Goal: Task Accomplishment & Management: Manage account settings

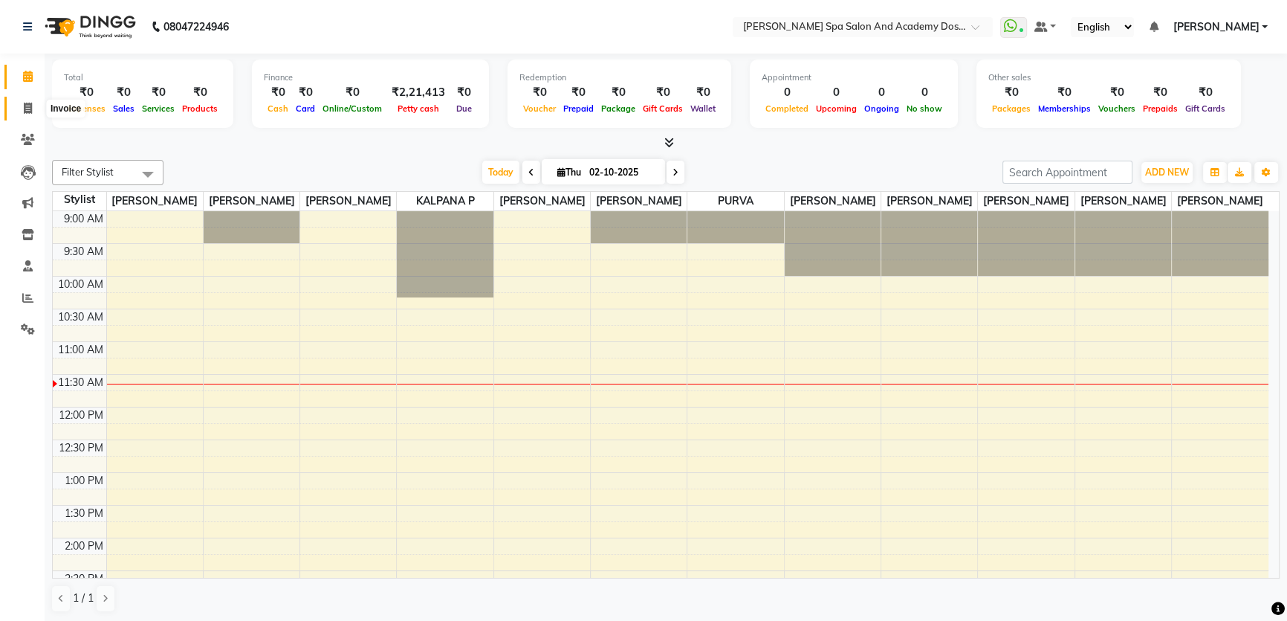
click at [30, 108] on icon at bounding box center [28, 108] width 8 height 11
select select "6316"
select select "service"
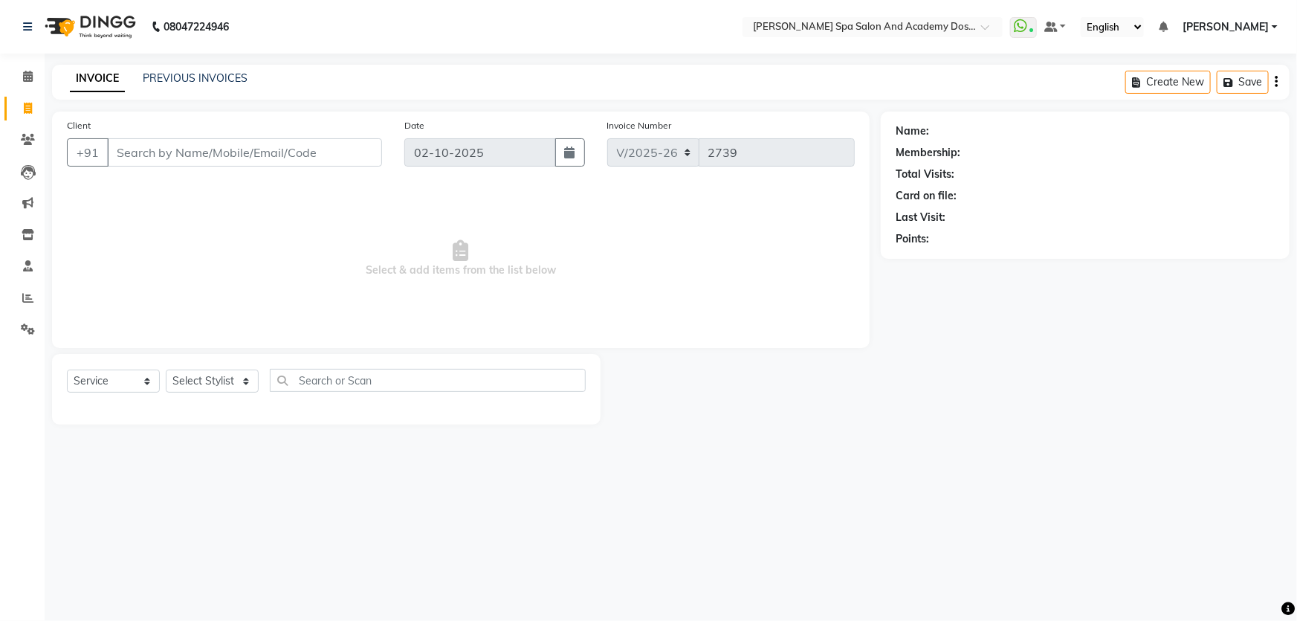
click at [149, 152] on input "Client" at bounding box center [244, 152] width 275 height 28
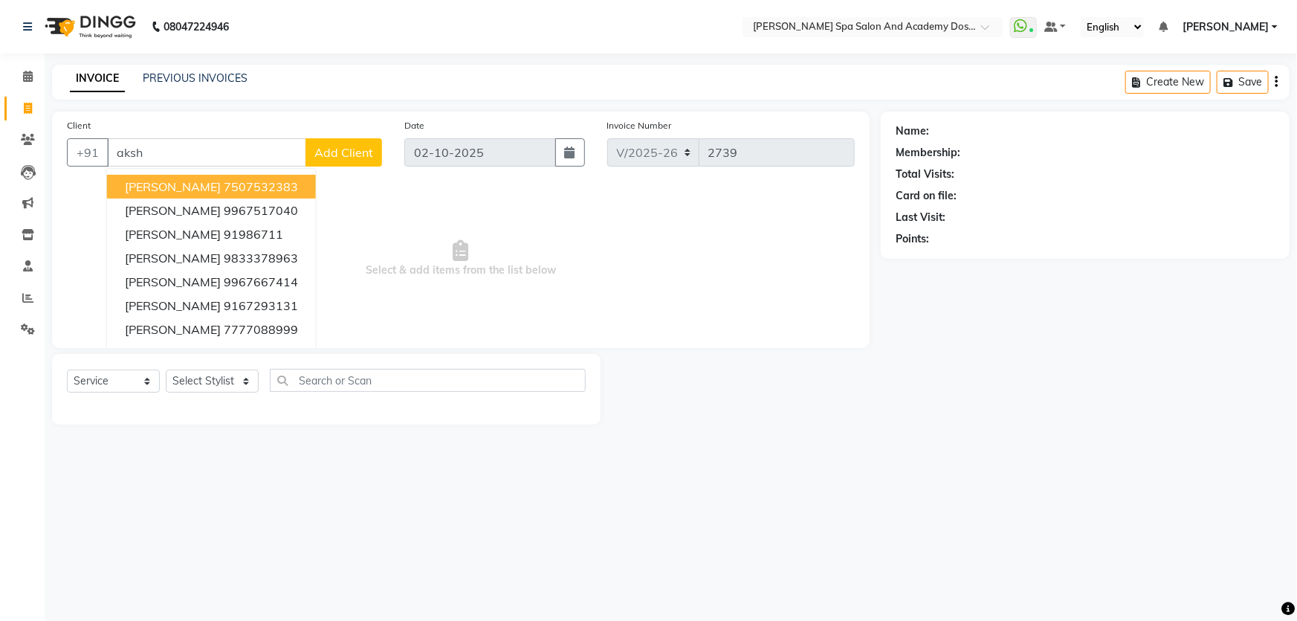
drag, startPoint x: 156, startPoint y: 151, endPoint x: 38, endPoint y: 155, distance: 118.2
click at [38, 155] on app-home "08047224946 Select Location × Sarla's Spa Salon And Academy Dosti Branch Ventur…" at bounding box center [648, 223] width 1297 height 447
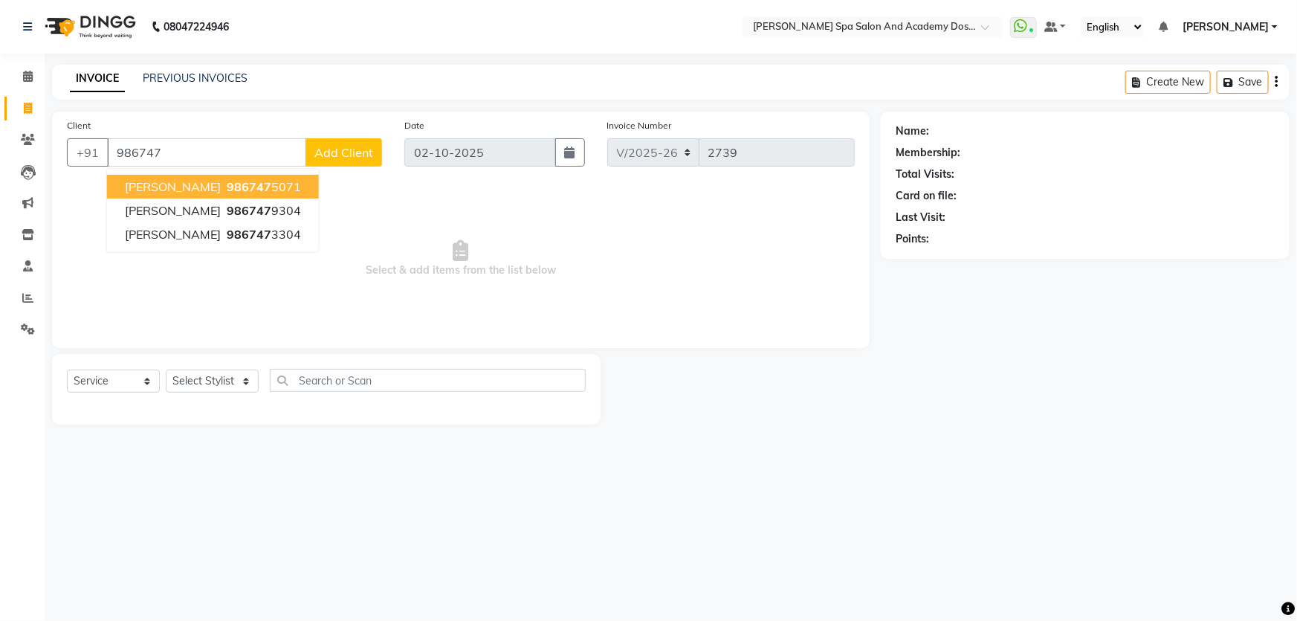
click at [223, 180] on button "AKSHATA GUPTA 986747 5071" at bounding box center [213, 187] width 212 height 24
type input "9867475071"
select select "2: Object"
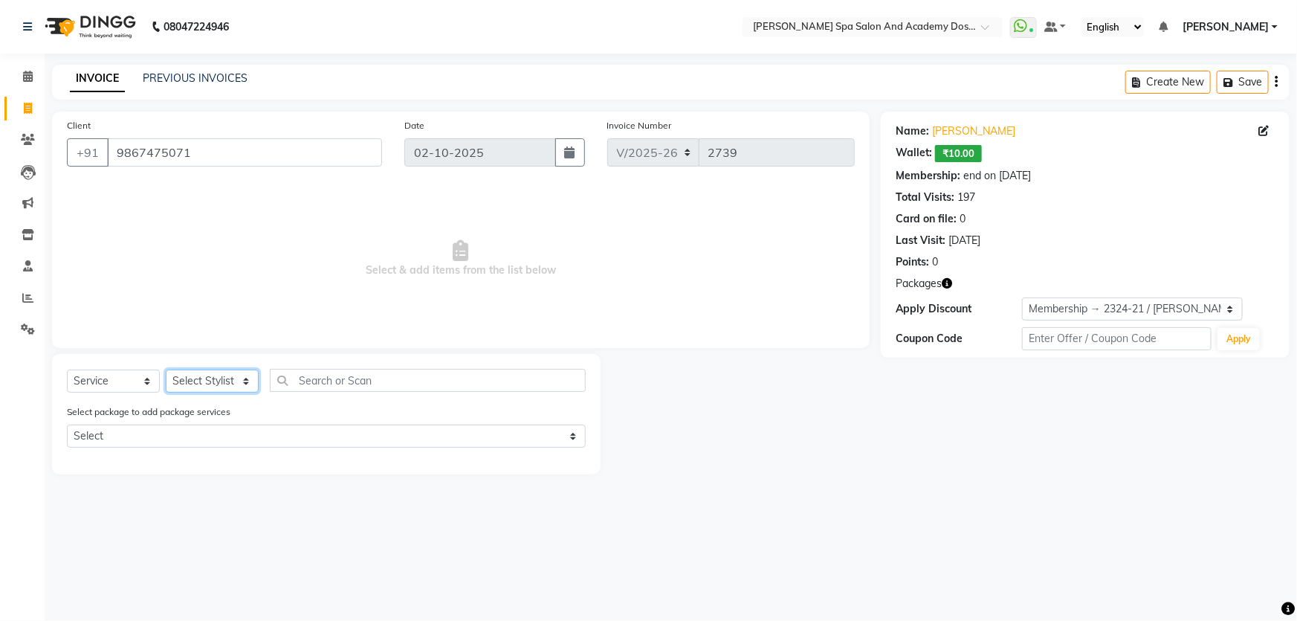
click at [223, 375] on select "Select Stylist Admin [PERSON_NAME] [PERSON_NAME] DIRECT 1 [PERSON_NAME] [PERSON…" at bounding box center [212, 380] width 93 height 23
select select "47355"
click at [166, 369] on select "Select Stylist Admin [PERSON_NAME] [PERSON_NAME] DIRECT 1 [PERSON_NAME] [PERSON…" at bounding box center [212, 380] width 93 height 23
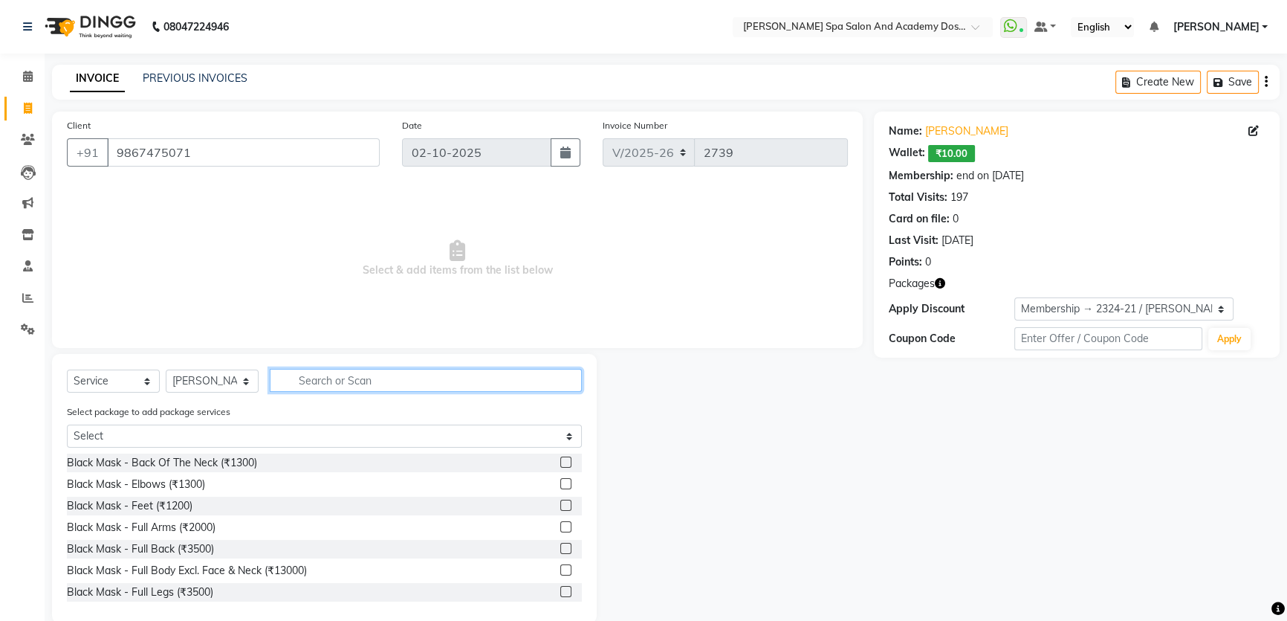
click at [335, 382] on input "text" at bounding box center [426, 380] width 312 height 23
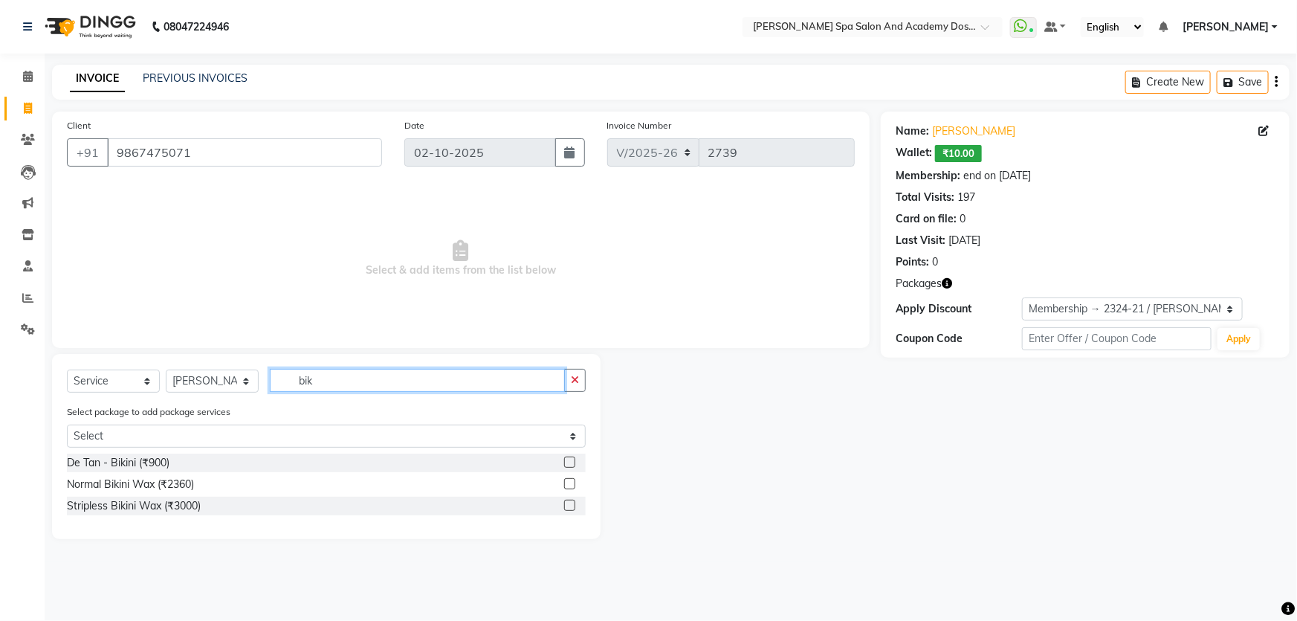
type input "bik"
click at [568, 506] on label at bounding box center [569, 504] width 11 height 11
click at [568, 506] on input "checkbox" at bounding box center [569, 506] width 10 height 10
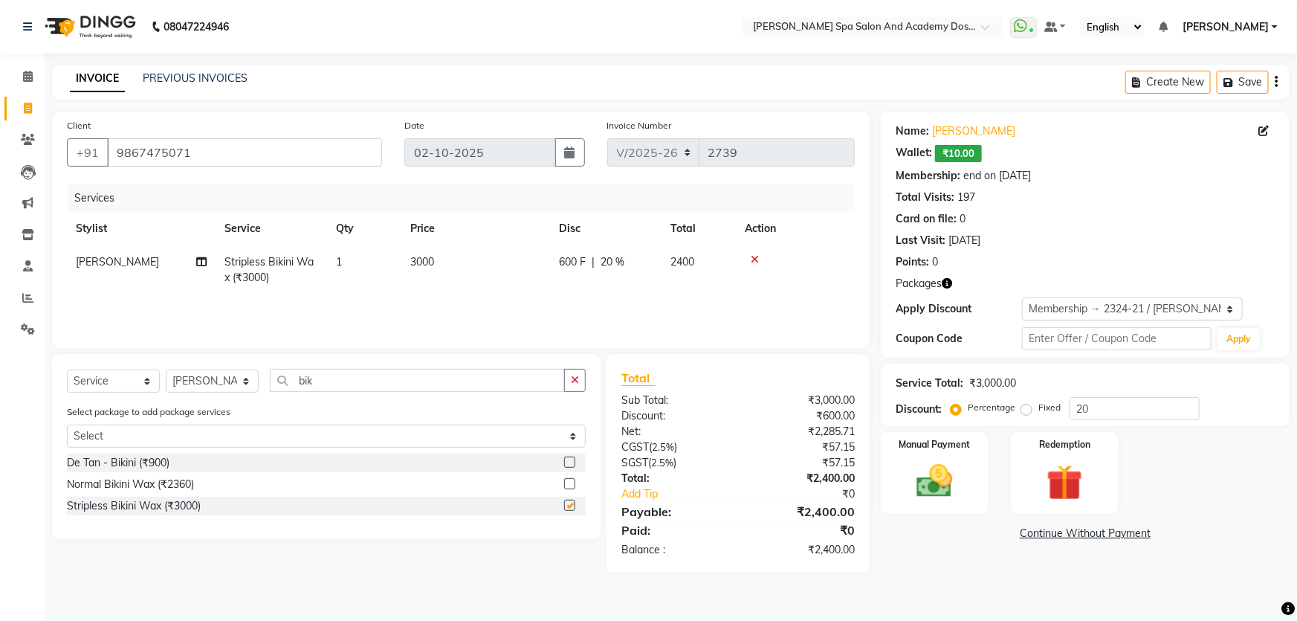
checkbox input "false"
drag, startPoint x: 343, startPoint y: 378, endPoint x: 56, endPoint y: 399, distance: 286.9
click at [56, 399] on div "Select Service Product Membership Package Voucher Prepaid Gift Card Select Styl…" at bounding box center [326, 446] width 548 height 185
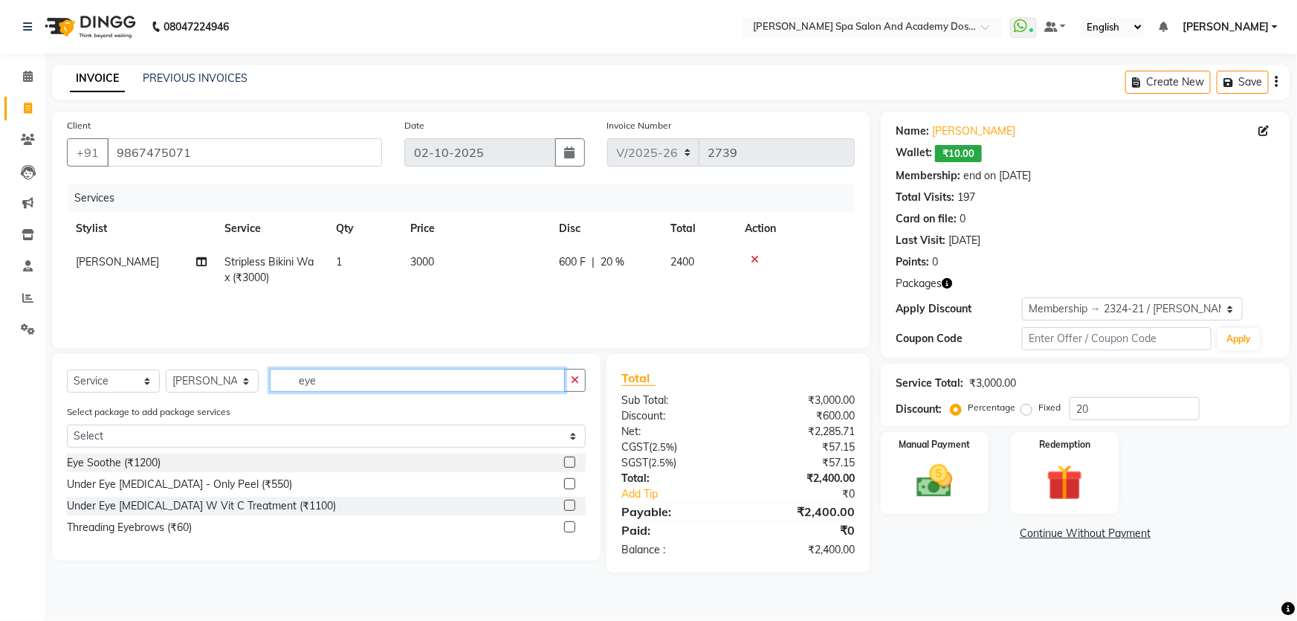
type input "eye"
drag, startPoint x: 567, startPoint y: 528, endPoint x: 465, endPoint y: 493, distance: 107.6
click at [566, 528] on label at bounding box center [569, 526] width 11 height 11
click at [566, 528] on input "checkbox" at bounding box center [569, 527] width 10 height 10
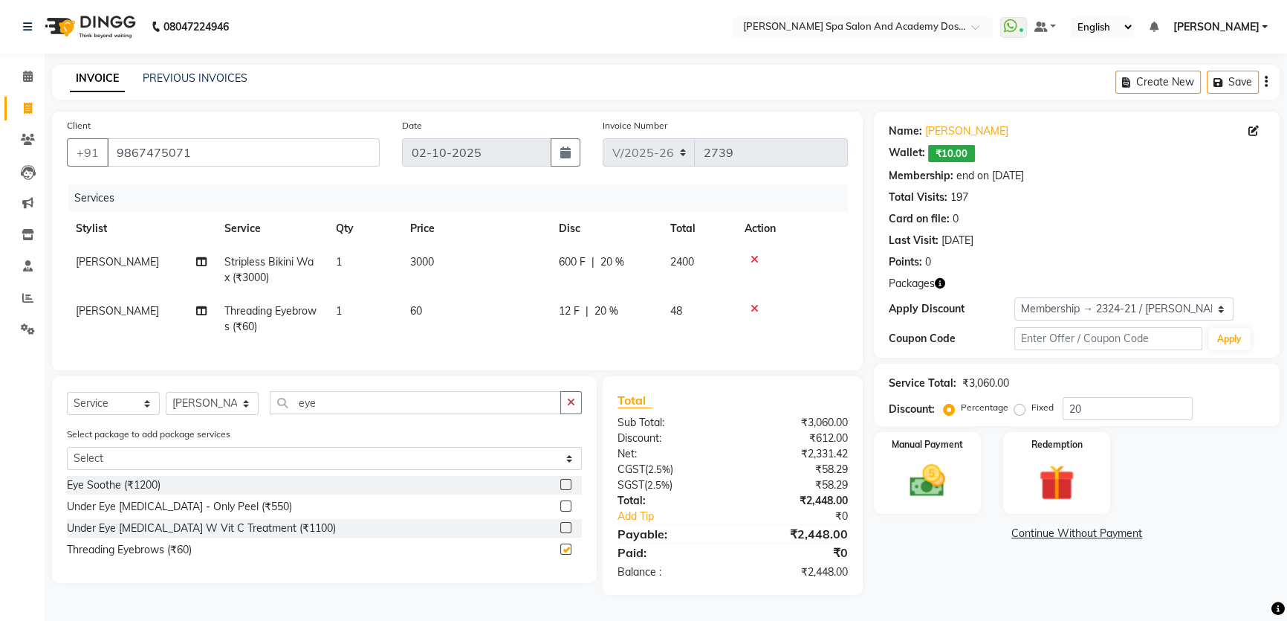
checkbox input "false"
click at [751, 308] on icon at bounding box center [755, 308] width 8 height 10
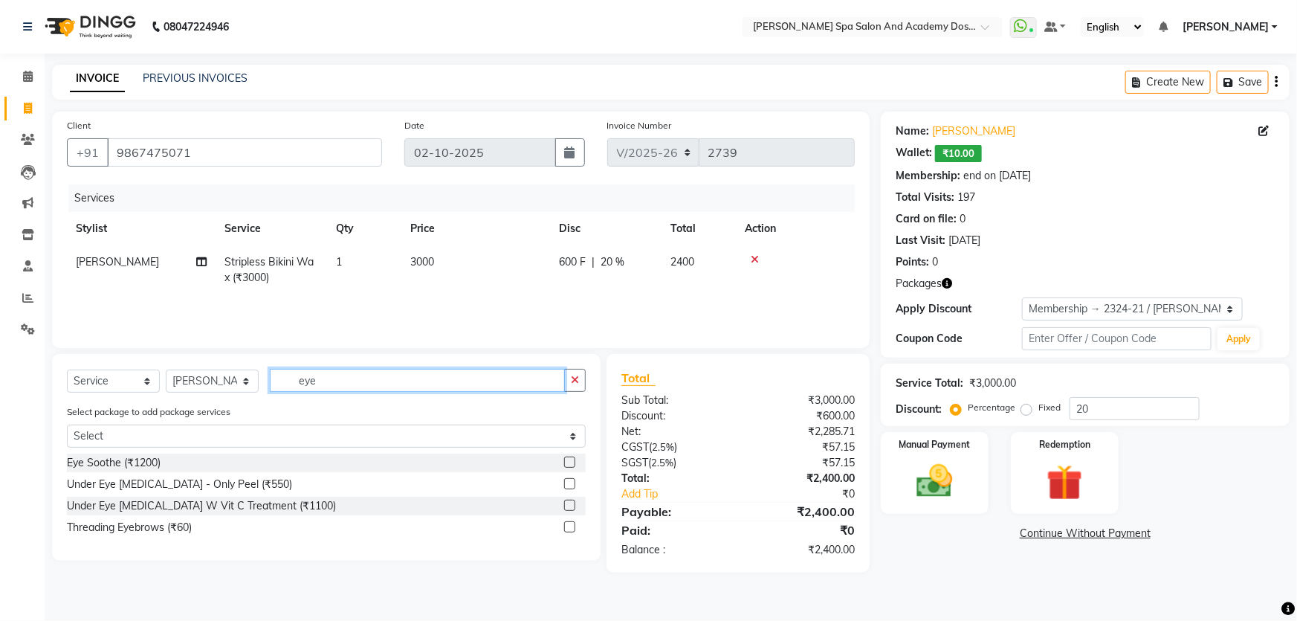
drag, startPoint x: 325, startPoint y: 378, endPoint x: 265, endPoint y: 375, distance: 60.3
click at [253, 378] on div "Select Service Product Membership Package Voucher Prepaid Gift Card Select Styl…" at bounding box center [326, 386] width 519 height 35
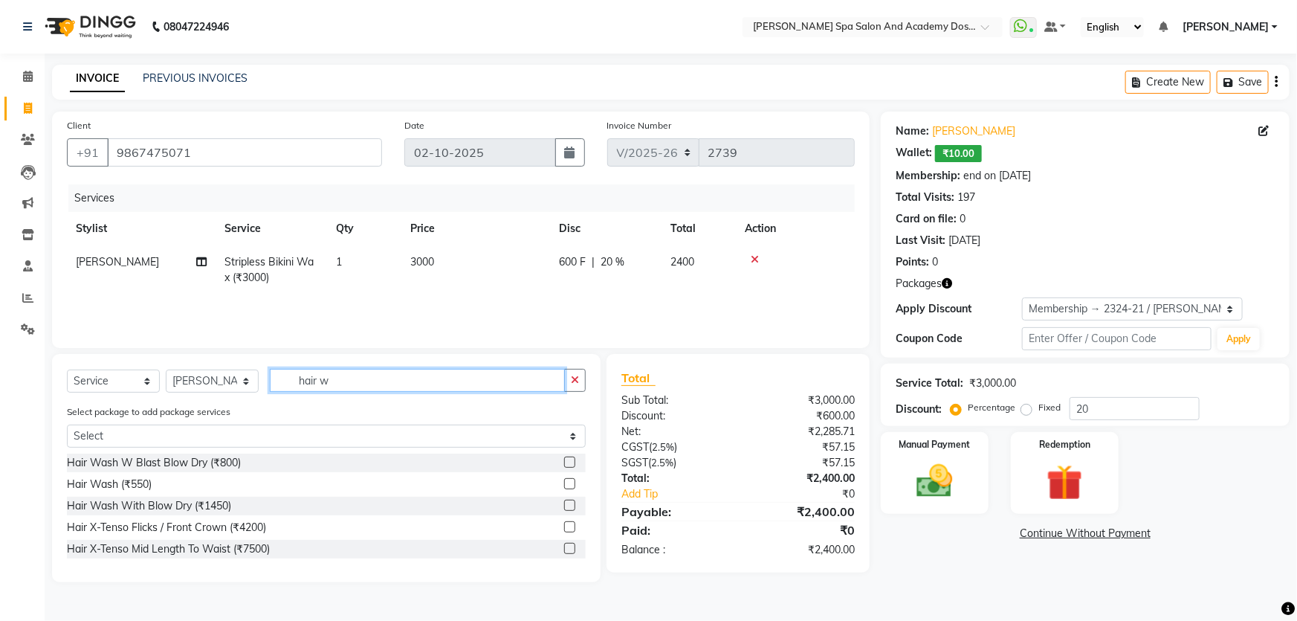
type input "hair w"
click at [567, 485] on label at bounding box center [569, 483] width 11 height 11
click at [567, 485] on input "checkbox" at bounding box center [569, 484] width 10 height 10
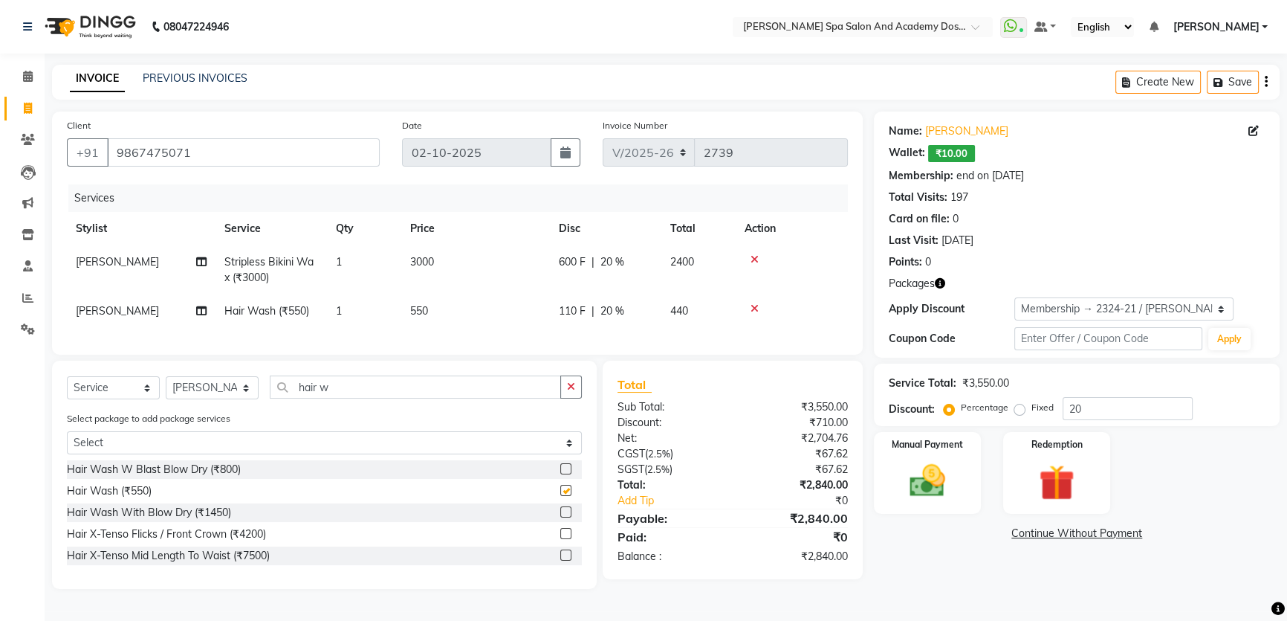
checkbox input "false"
drag, startPoint x: 395, startPoint y: 400, endPoint x: 213, endPoint y: 390, distance: 183.1
click at [213, 390] on div "Select Service Product Membership Package Voucher Prepaid Gift Card Select Styl…" at bounding box center [324, 392] width 515 height 35
click at [205, 392] on select "Select Stylist Admin AKSHTA AMBRE ASAWARI PAWAR DIRECT 1 GAURI THAPA JIGNA SHAH…" at bounding box center [212, 387] width 93 height 23
select select "47360"
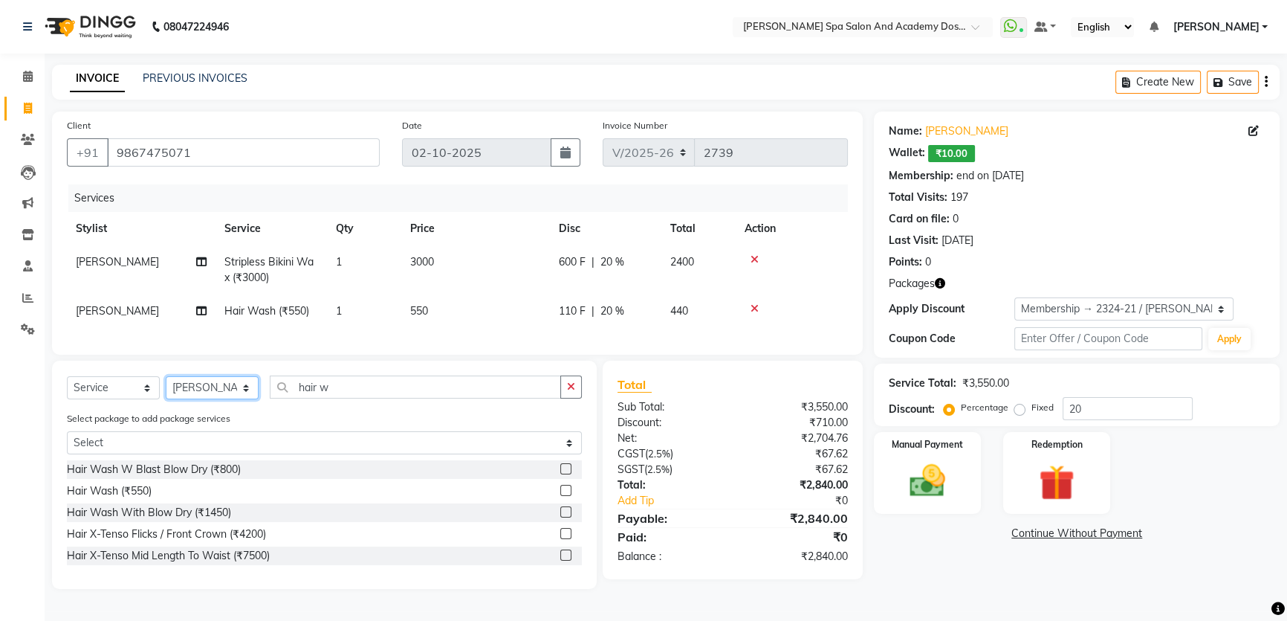
click at [166, 386] on select "Select Stylist Admin AKSHTA AMBRE ASAWARI PAWAR DIRECT 1 GAURI THAPA JIGNA SHAH…" at bounding box center [212, 387] width 93 height 23
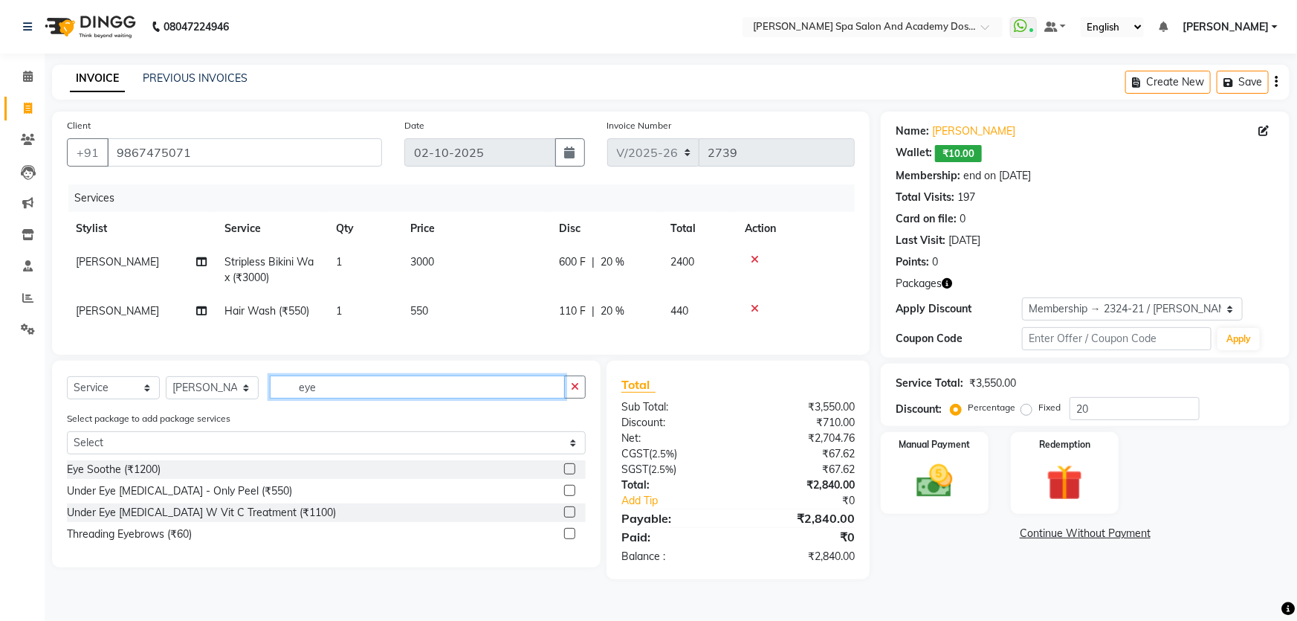
type input "eye"
click at [569, 539] on label at bounding box center [569, 533] width 11 height 11
click at [569, 539] on input "checkbox" at bounding box center [569, 534] width 10 height 10
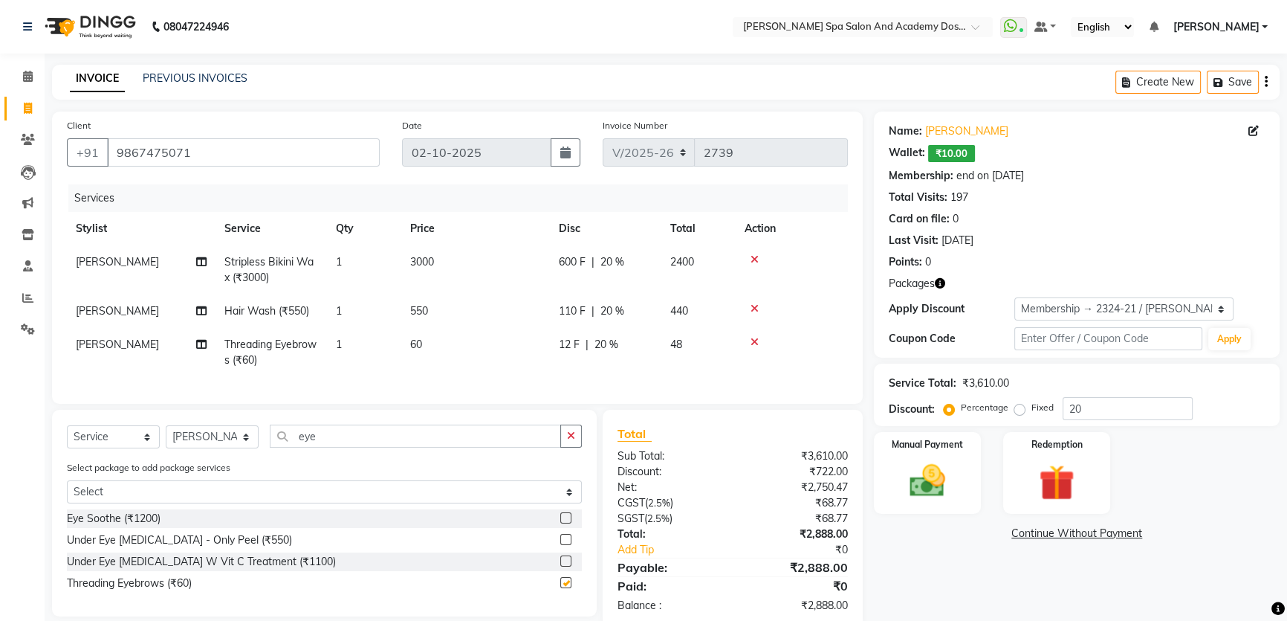
checkbox input "false"
click at [629, 268] on div "600 F | 20 %" at bounding box center [606, 262] width 94 height 16
select select "47355"
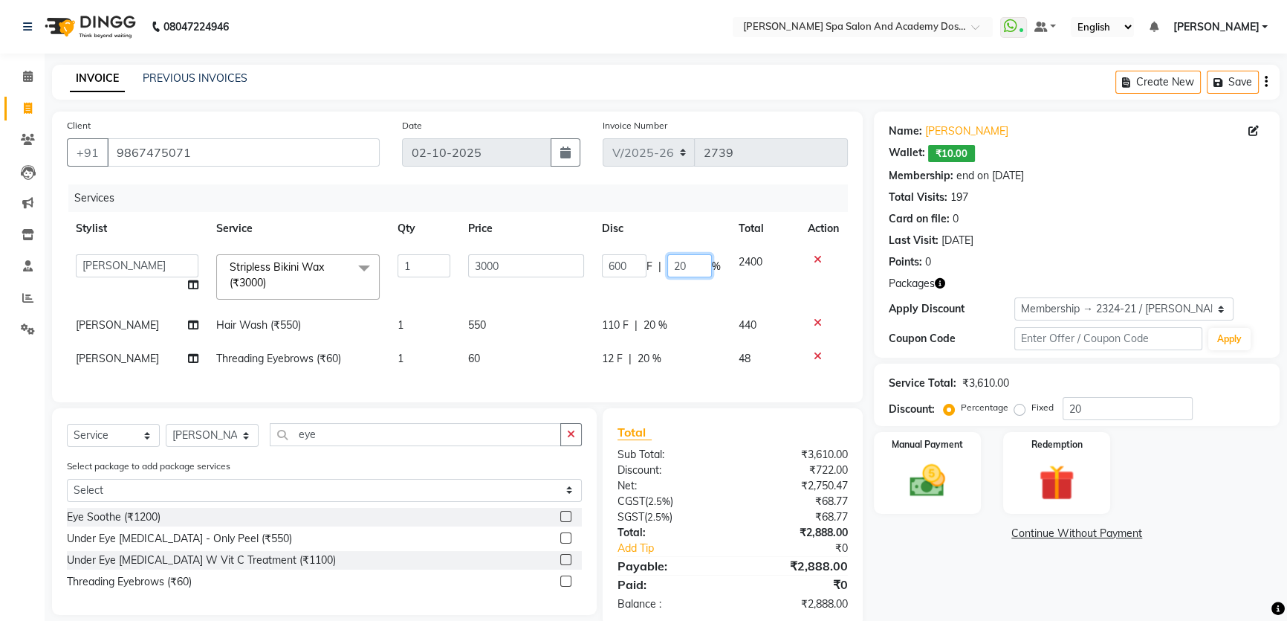
drag, startPoint x: 695, startPoint y: 260, endPoint x: 647, endPoint y: 271, distance: 48.9
click at [647, 271] on div "600 F | 20 %" at bounding box center [661, 265] width 119 height 23
type input "50"
click at [572, 305] on tbody "Admin AKSHTA AMBRE ASAWARI PAWAR DIRECT 1 GAURI THAPA JIGNA SHAH KALPANA P Kanc…" at bounding box center [457, 310] width 781 height 130
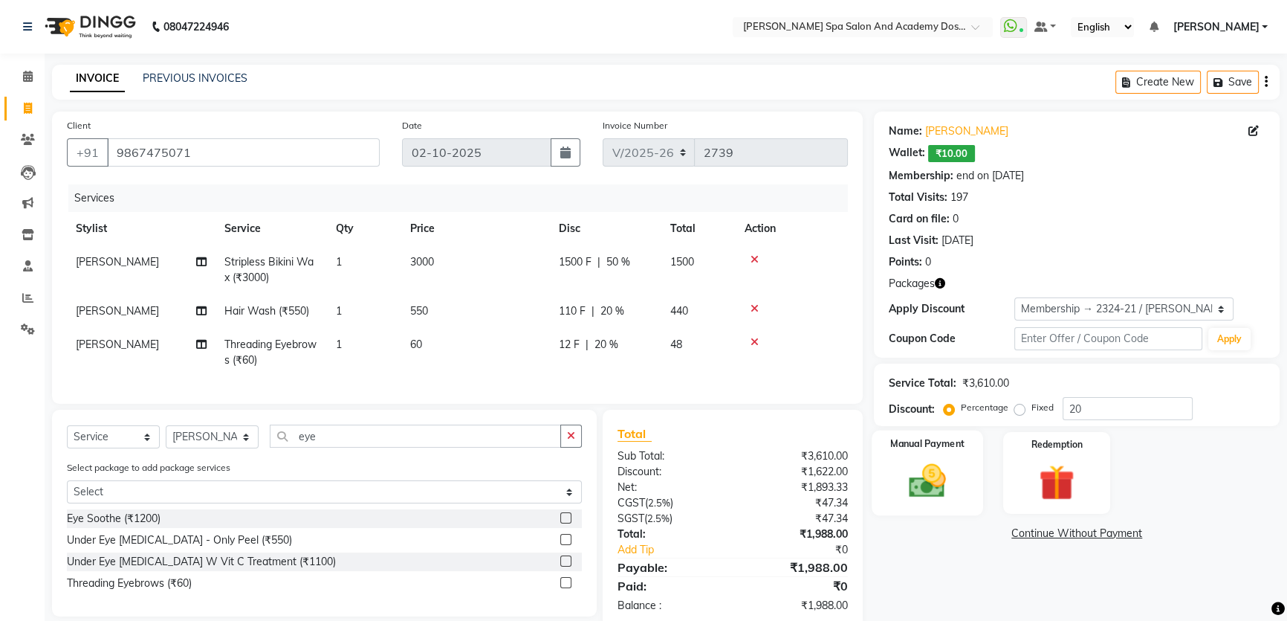
click at [929, 496] on img at bounding box center [928, 480] width 60 height 42
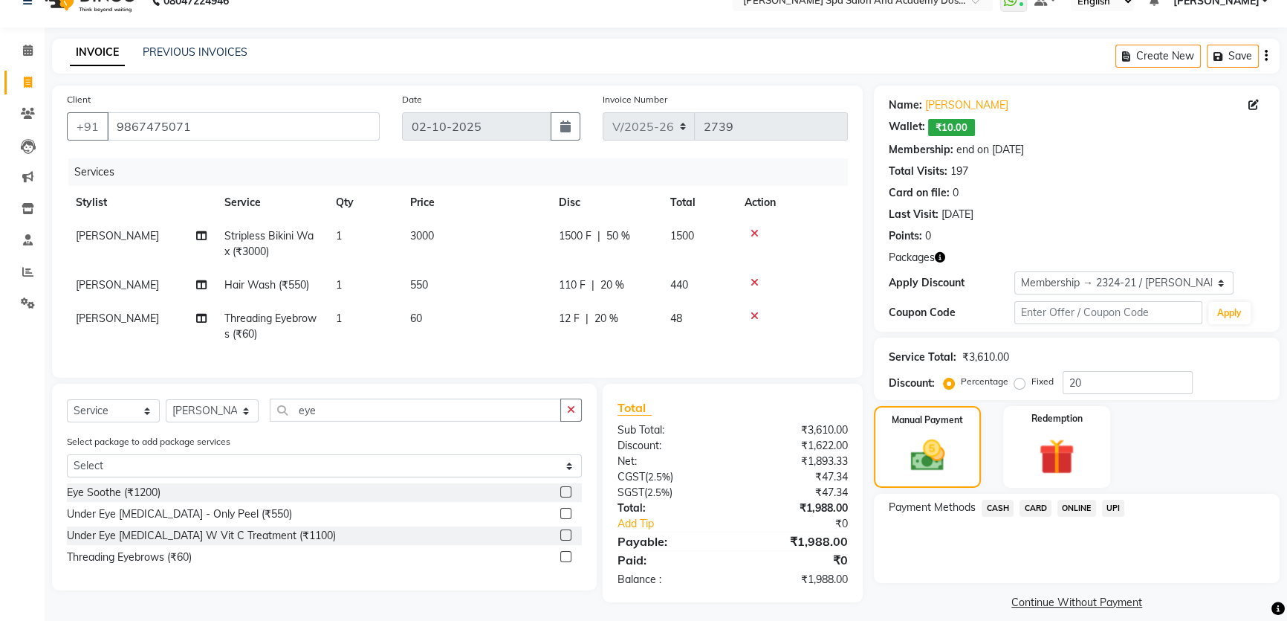
scroll to position [39, 0]
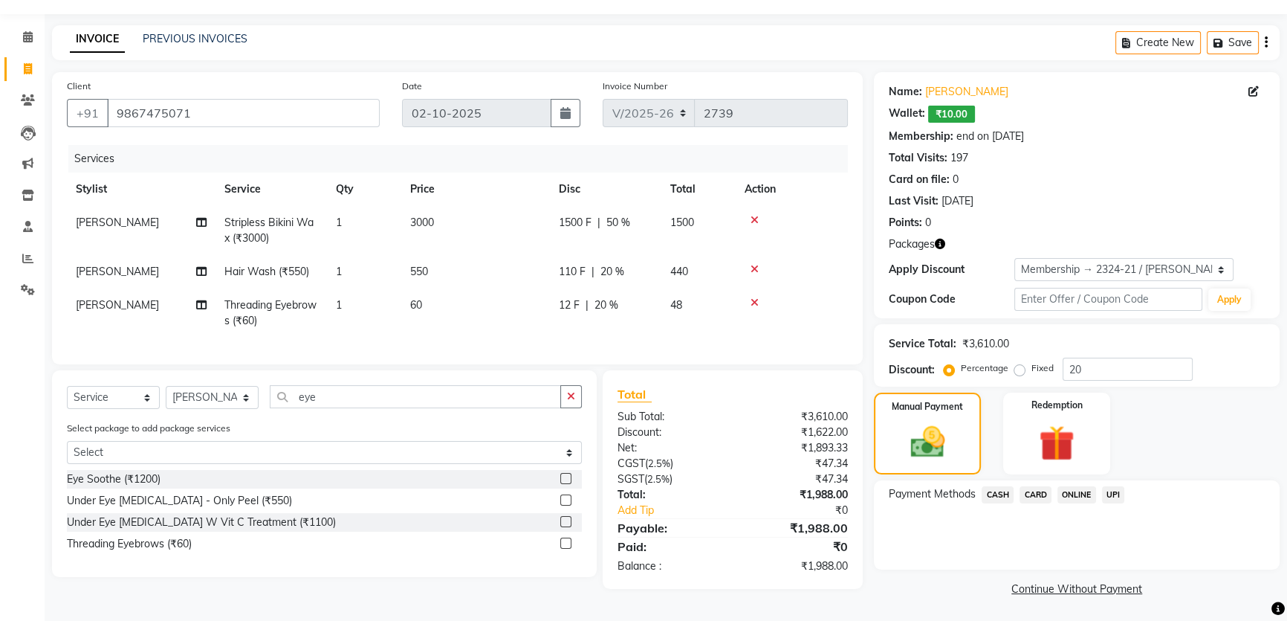
click at [1117, 486] on span "UPI" at bounding box center [1113, 494] width 23 height 17
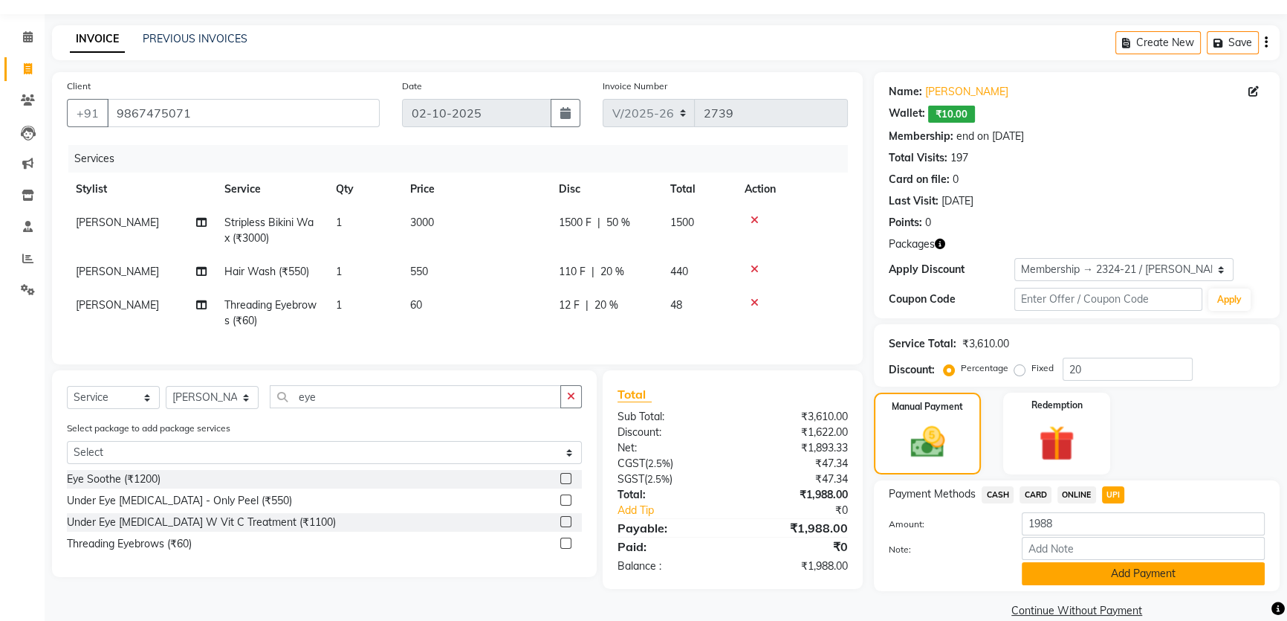
click at [1048, 572] on button "Add Payment" at bounding box center [1143, 573] width 243 height 23
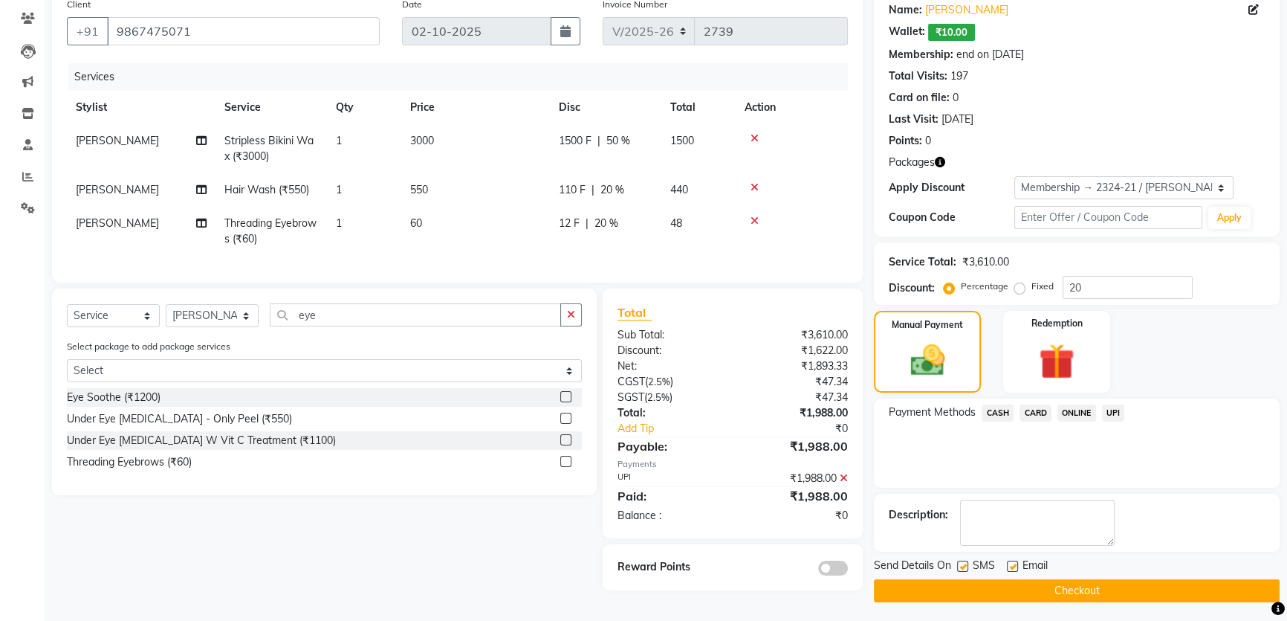
scroll to position [123, 0]
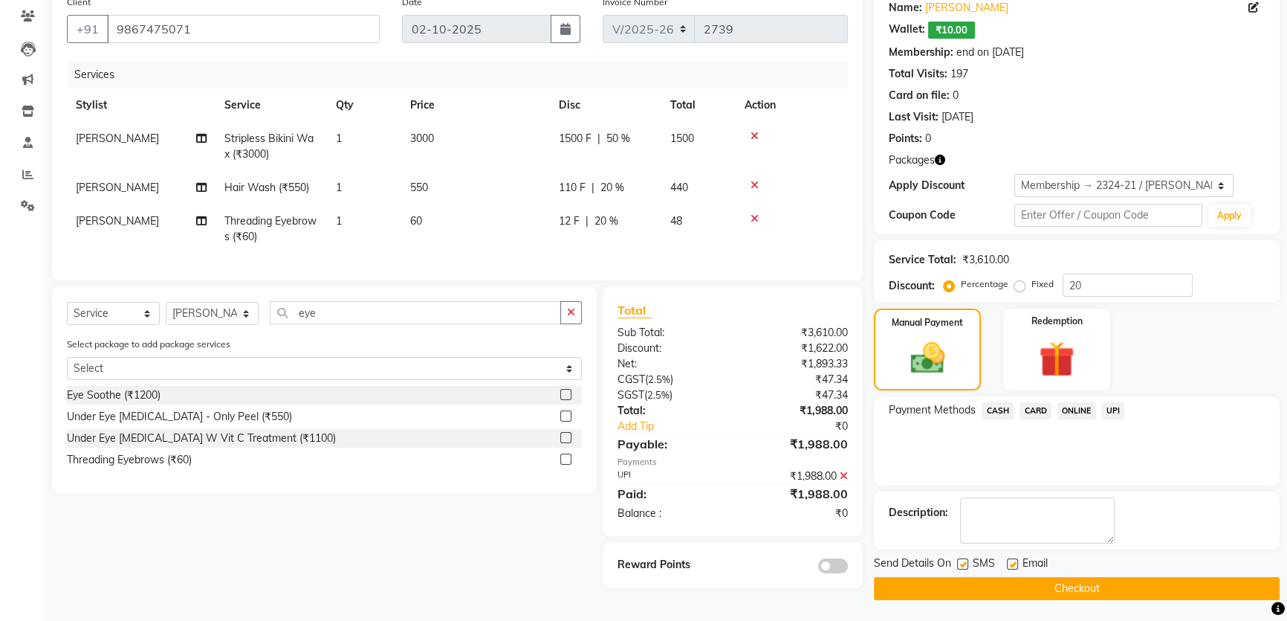
click at [1028, 577] on button "Checkout" at bounding box center [1077, 588] width 406 height 23
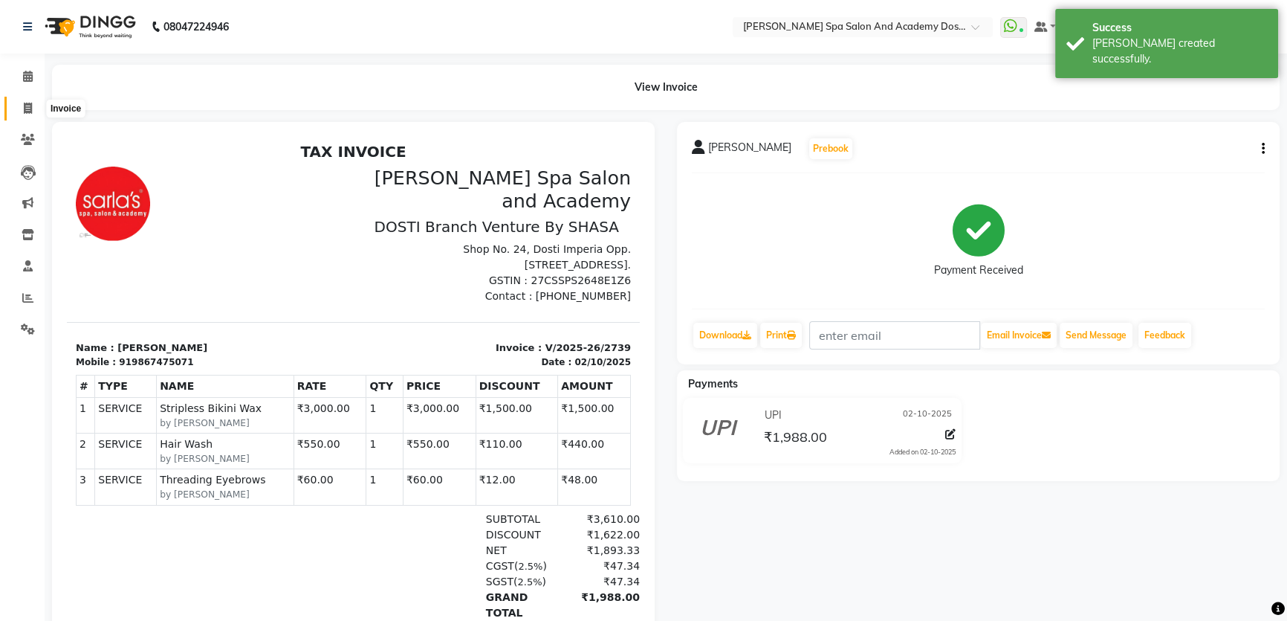
click at [29, 107] on icon at bounding box center [28, 108] width 8 height 11
select select "service"
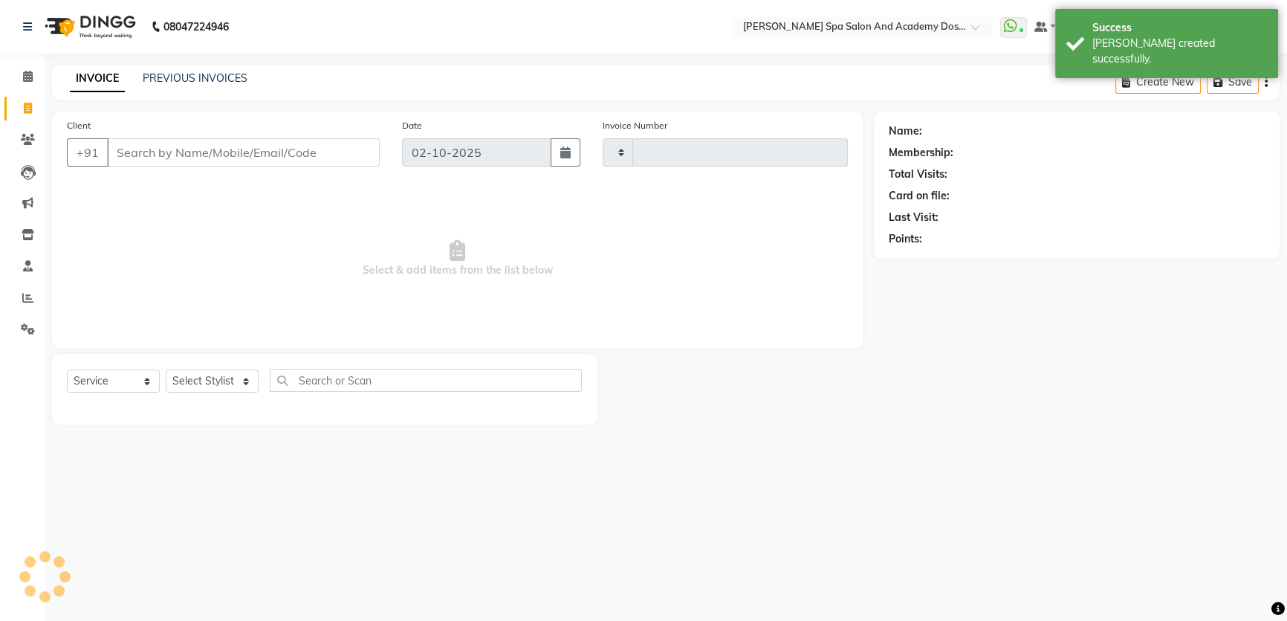
type input "2740"
select select "6316"
click at [170, 154] on input "Client" at bounding box center [244, 152] width 275 height 28
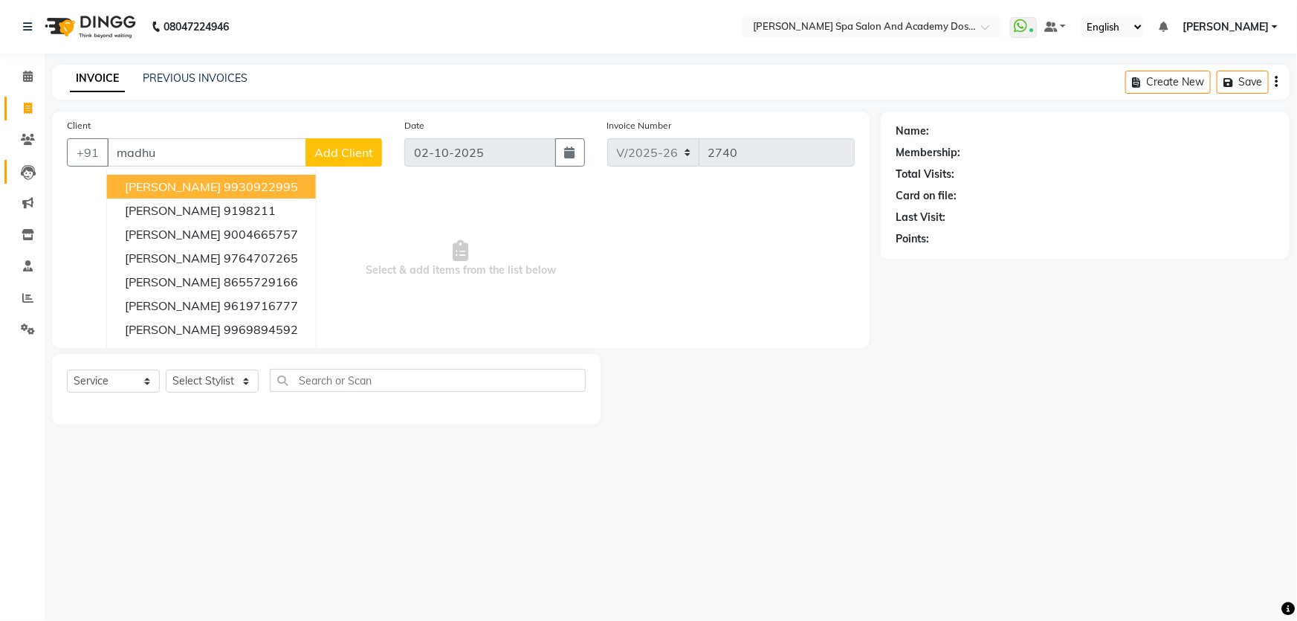
drag, startPoint x: 207, startPoint y: 158, endPoint x: 25, endPoint y: 178, distance: 183.2
click at [25, 178] on app-home "08047224946 Select Location × Sarla's Spa Salon And Academy Dosti Branch Ventur…" at bounding box center [648, 223] width 1297 height 447
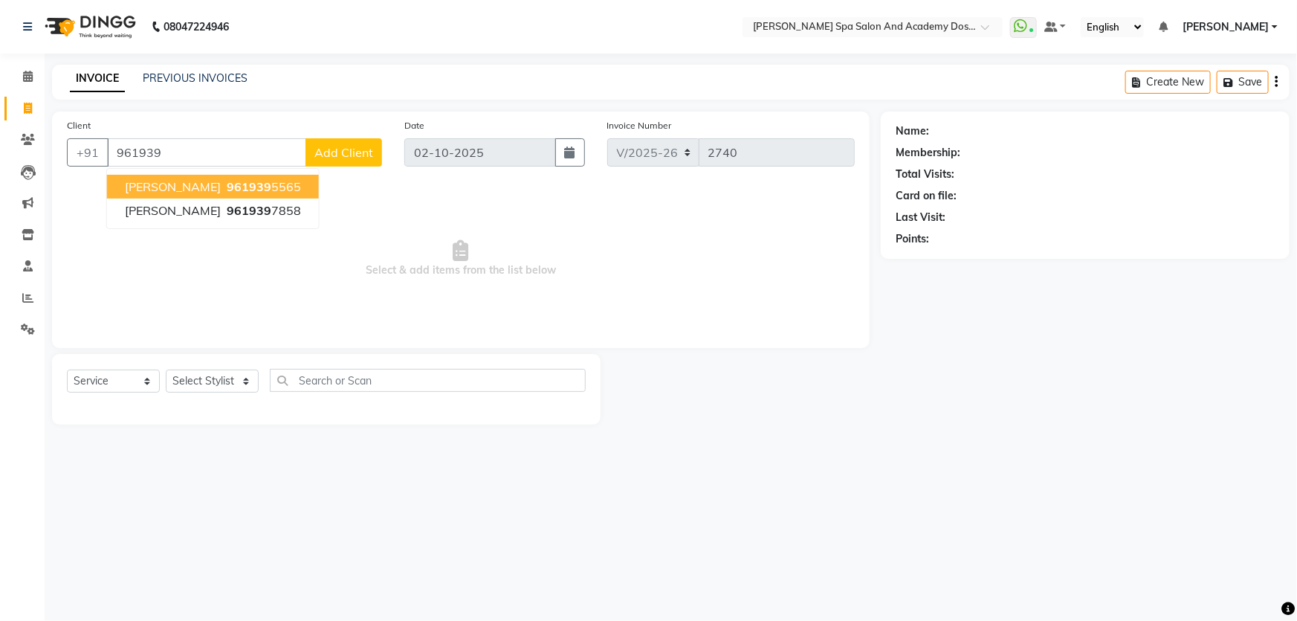
click at [201, 189] on span "[PERSON_NAME]" at bounding box center [173, 186] width 96 height 15
type input "9619395565"
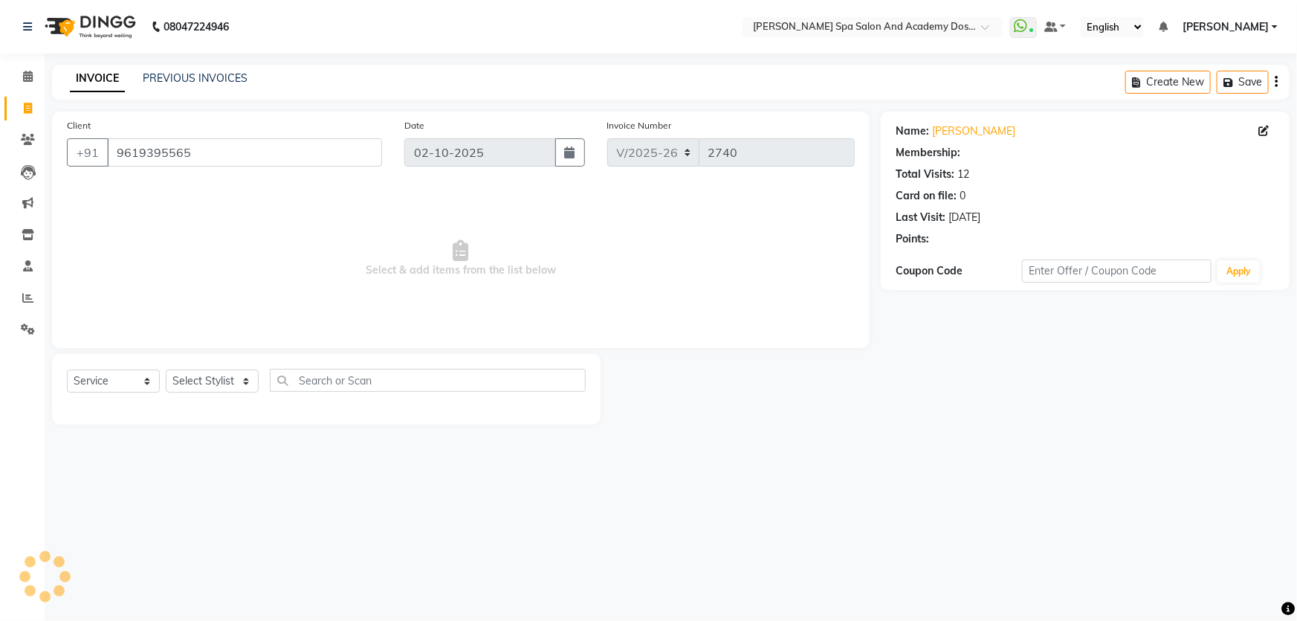
select select "1: Object"
click at [215, 386] on select "Select Stylist Admin AKSHTA AMBRE ASAWARI PAWAR DIRECT 1 GAURI THAPA JIGNA SHAH…" at bounding box center [212, 380] width 93 height 23
select select "47360"
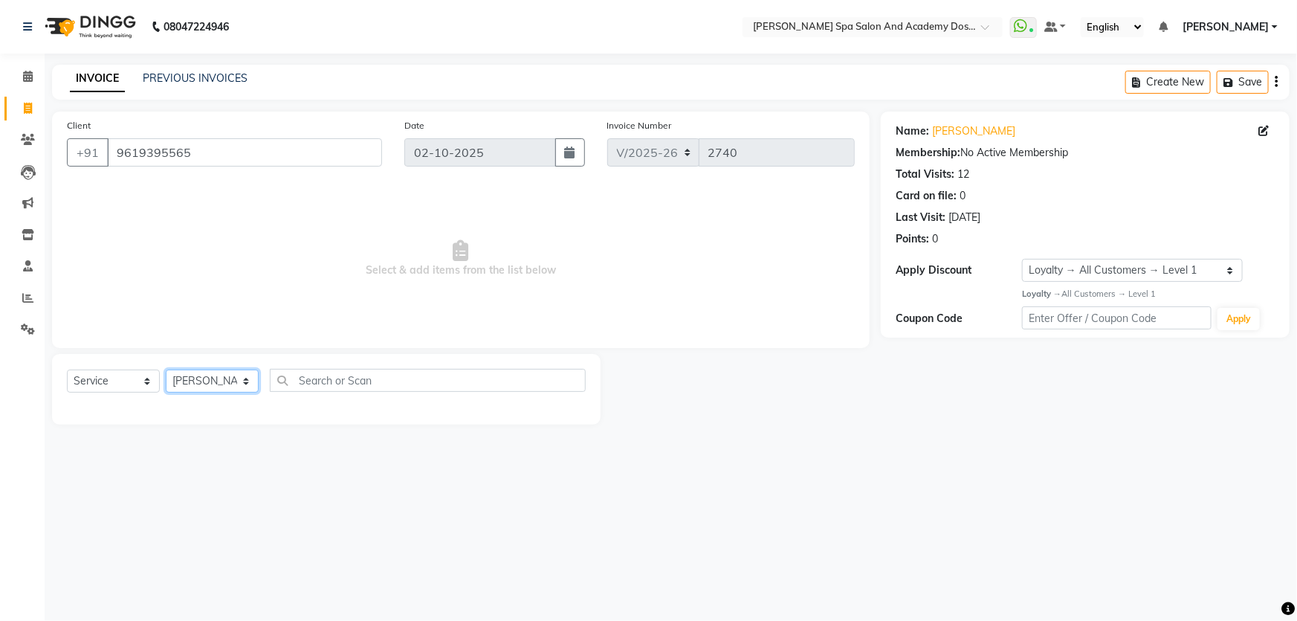
click at [166, 369] on select "Select Stylist Admin AKSHTA AMBRE ASAWARI PAWAR DIRECT 1 GAURI THAPA JIGNA SHAH…" at bounding box center [212, 380] width 93 height 23
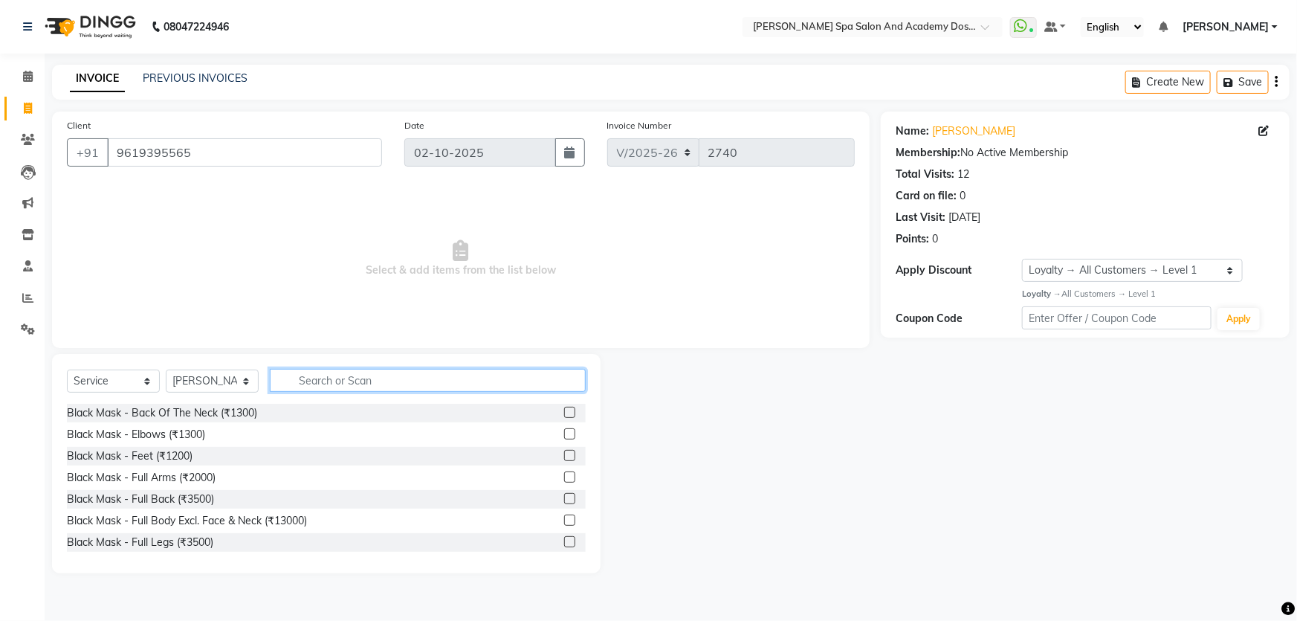
click at [298, 379] on input "text" at bounding box center [428, 380] width 316 height 23
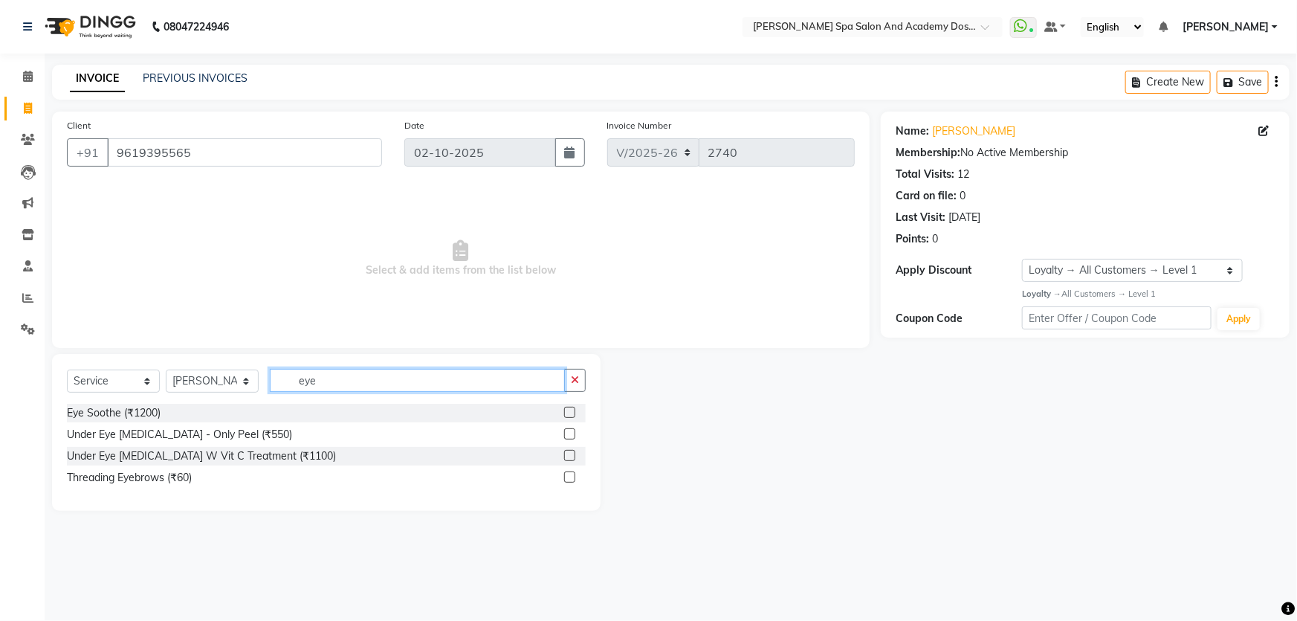
type input "eye"
click at [572, 477] on label at bounding box center [569, 476] width 11 height 11
click at [572, 477] on input "checkbox" at bounding box center [569, 478] width 10 height 10
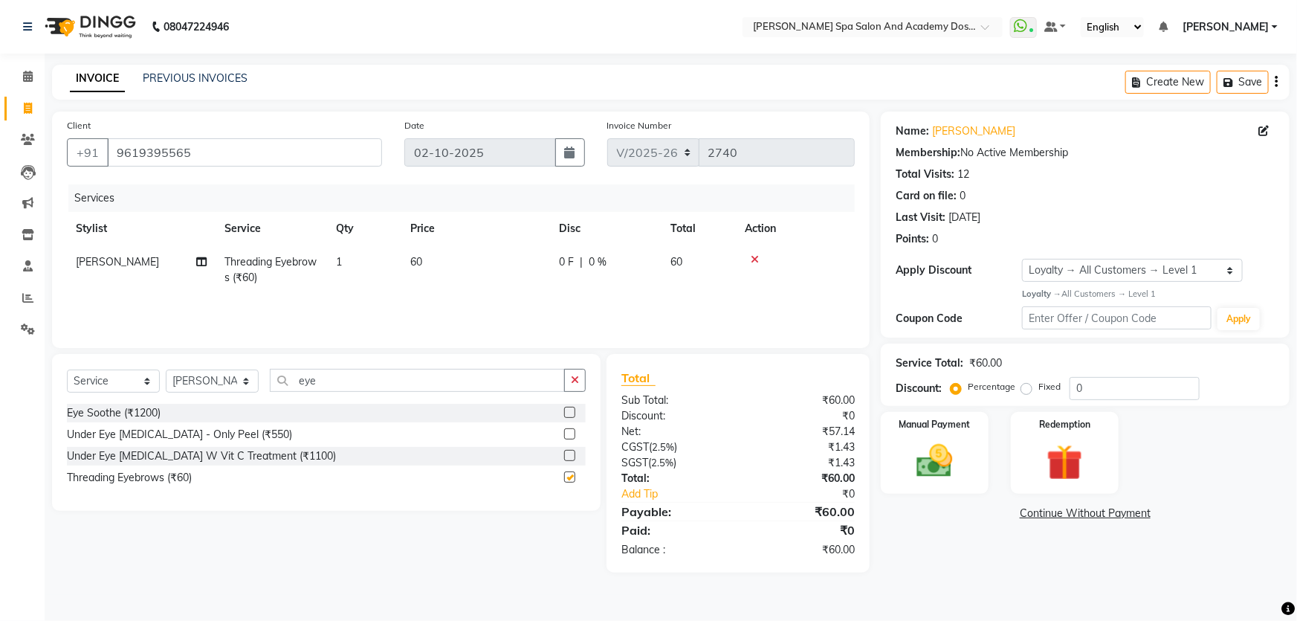
checkbox input "false"
click at [1246, 72] on button "Save" at bounding box center [1243, 82] width 52 height 23
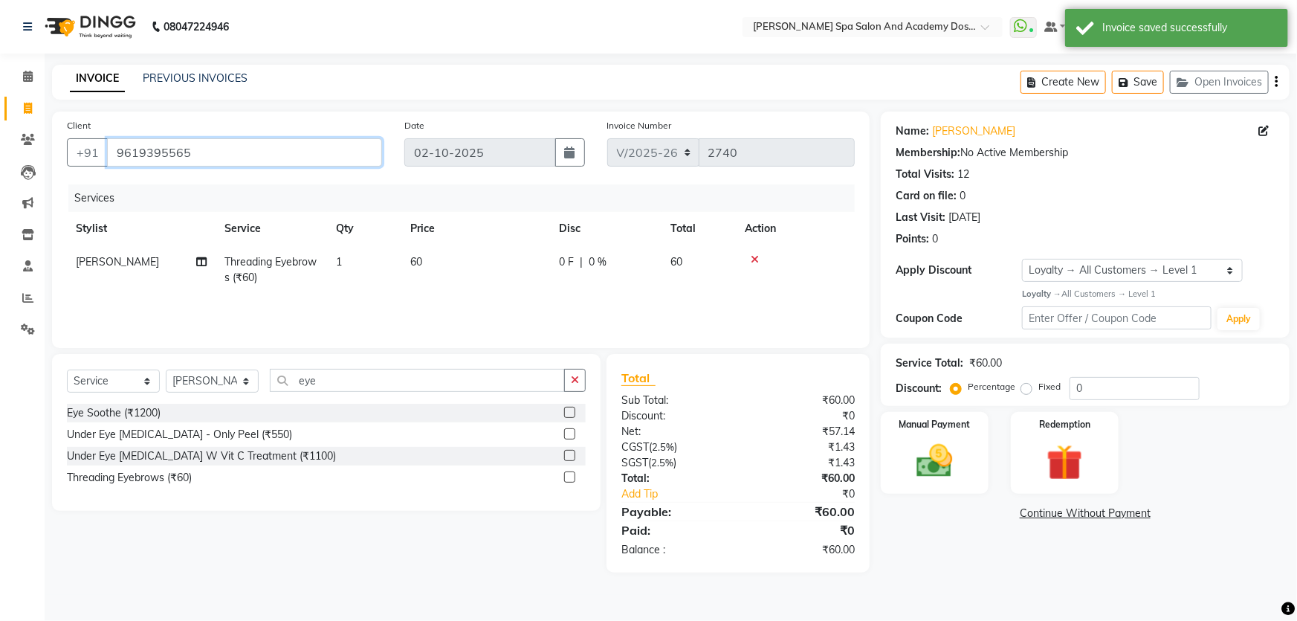
drag, startPoint x: 230, startPoint y: 153, endPoint x: 0, endPoint y: 151, distance: 229.7
click at [0, 151] on app-home "08047224946 Select Location × Sarla's Spa Salon And Academy Dosti Branch Ventur…" at bounding box center [648, 297] width 1297 height 595
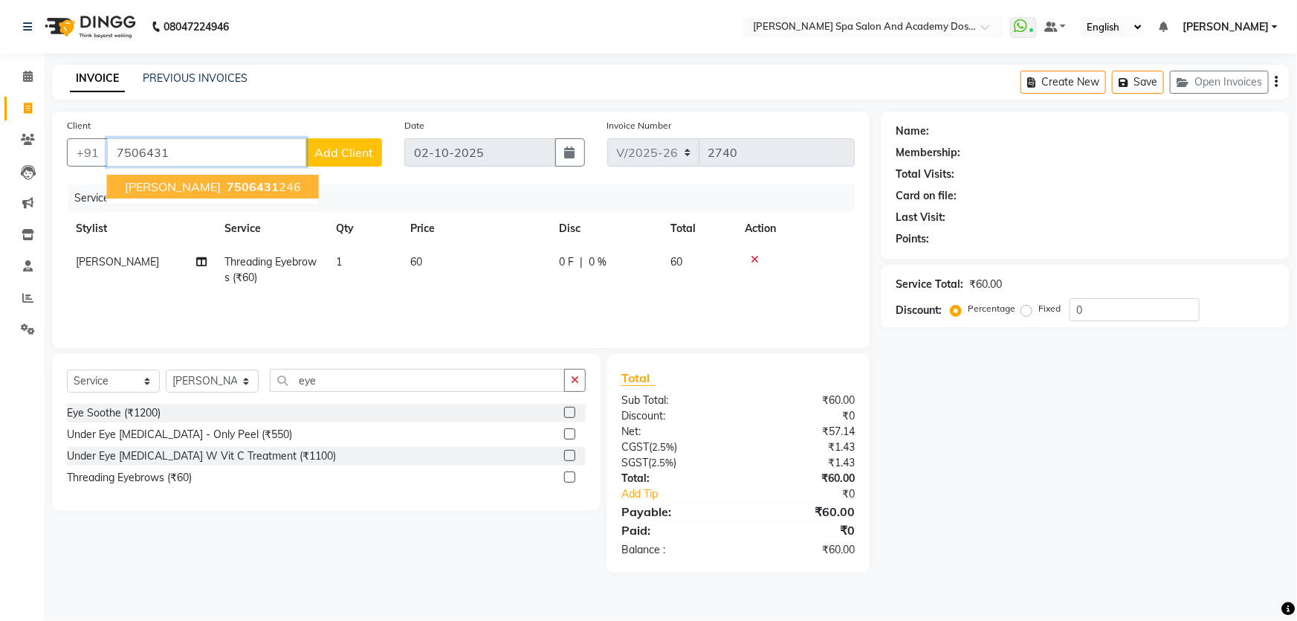
click at [196, 187] on span "SHUBHANGI GOREGAONKAR" at bounding box center [173, 186] width 96 height 15
type input "7506431246"
select select "2: Object"
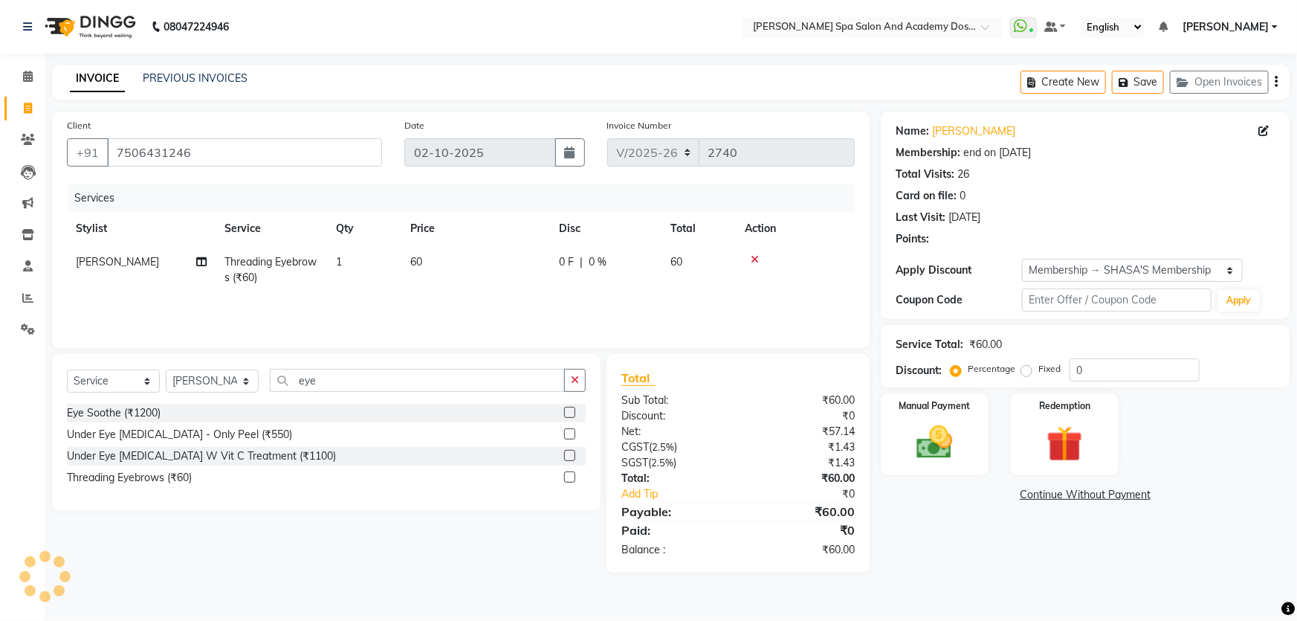
type input "20"
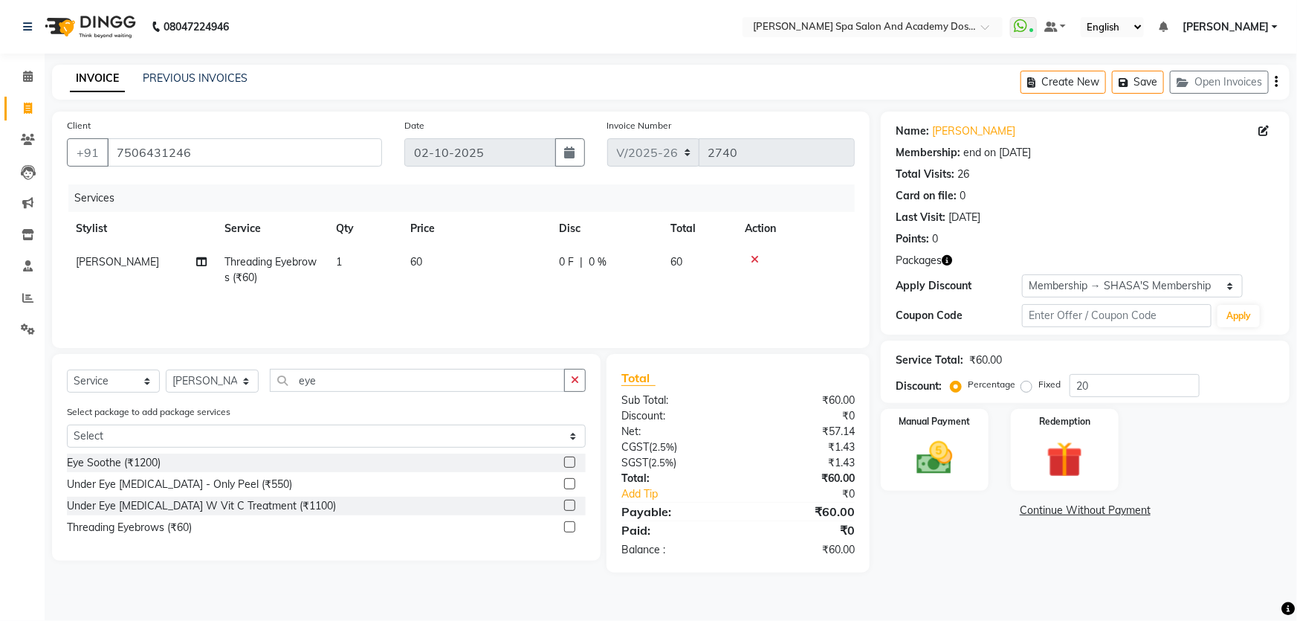
click at [752, 257] on icon at bounding box center [755, 259] width 8 height 10
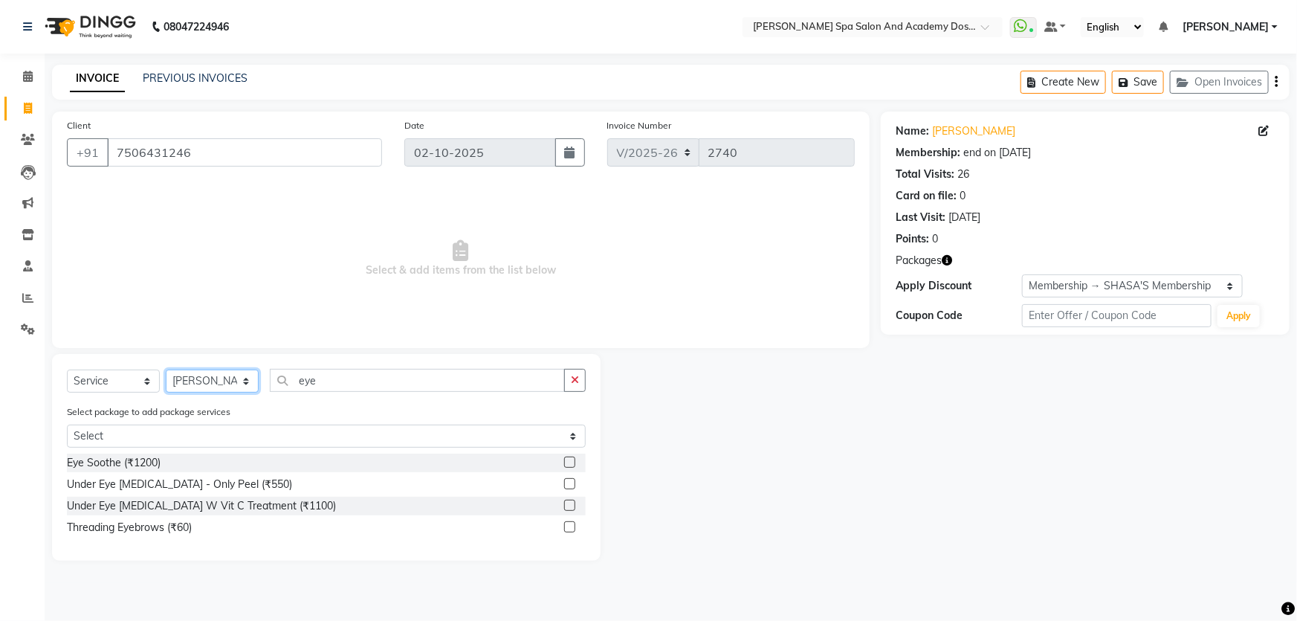
click at [193, 382] on select "Select Stylist Admin AKSHTA AMBRE ASAWARI PAWAR DIRECT 1 GAURI THAPA JIGNA SHAH…" at bounding box center [212, 380] width 93 height 23
select select "49094"
click at [166, 369] on select "Select Stylist Admin AKSHTA AMBRE ASAWARI PAWAR DIRECT 1 GAURI THAPA JIGNA SHAH…" at bounding box center [212, 380] width 93 height 23
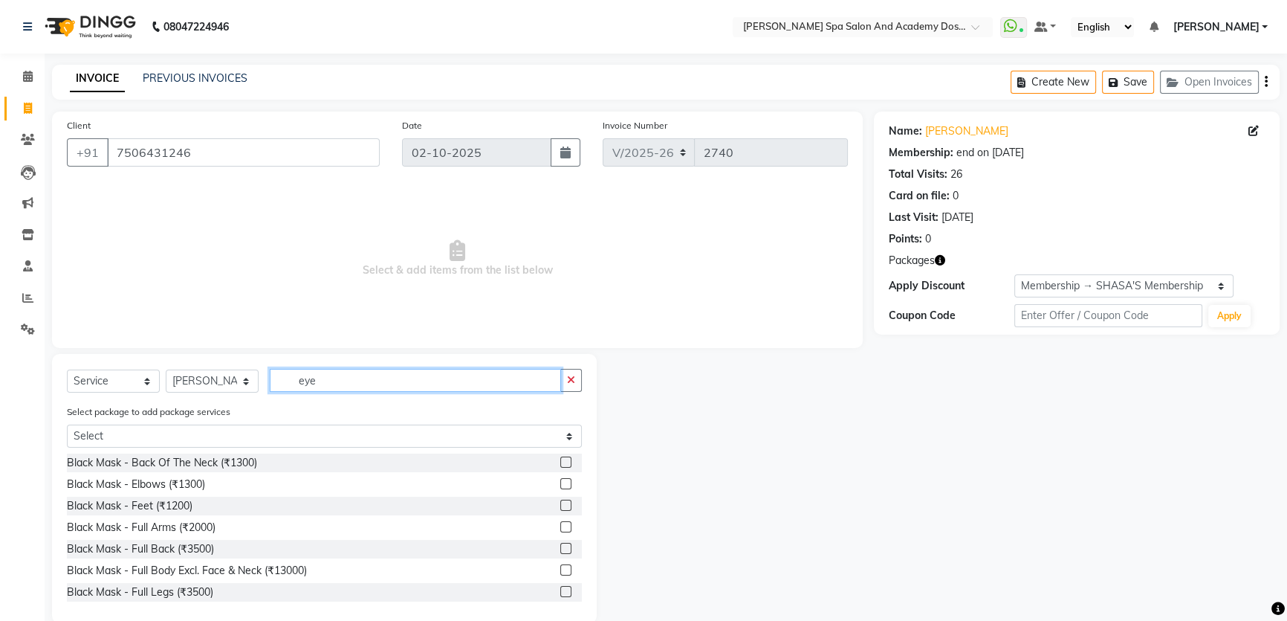
click at [340, 381] on input "eye" at bounding box center [415, 380] width 291 height 23
drag, startPoint x: 341, startPoint y: 381, endPoint x: 231, endPoint y: 382, distance: 110.0
click at [231, 382] on div "Select Service Product Membership Package Voucher Prepaid Gift Card Select Styl…" at bounding box center [324, 386] width 515 height 35
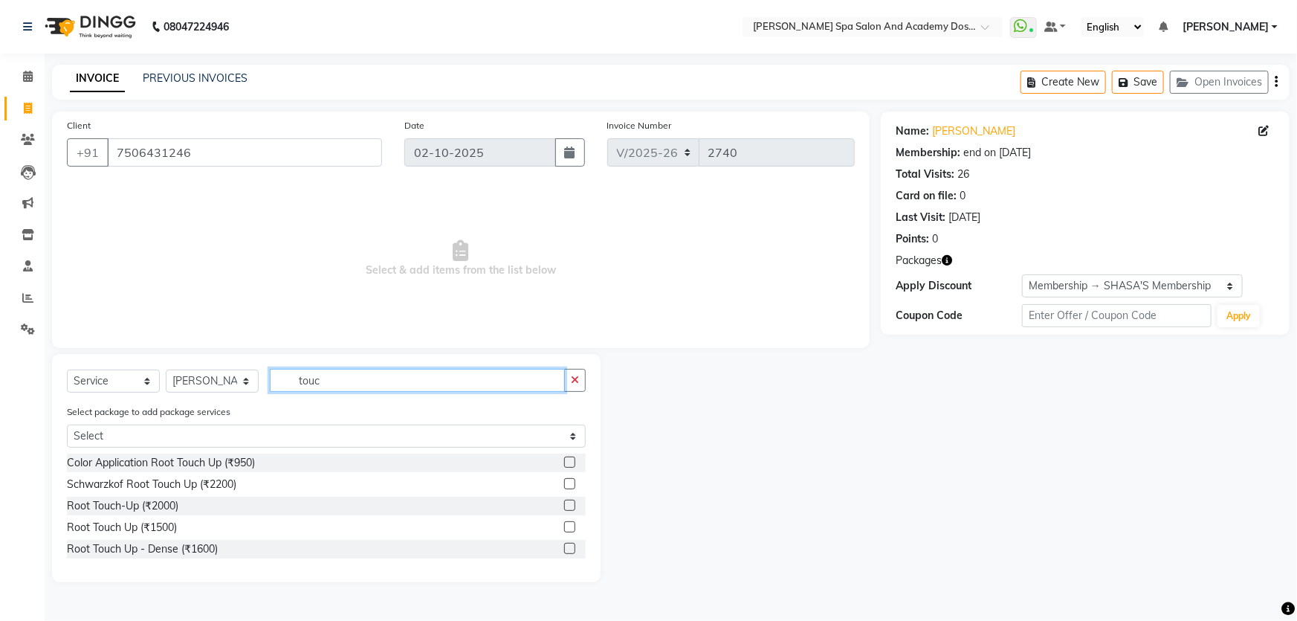
type input "touc"
click at [569, 505] on label at bounding box center [569, 504] width 11 height 11
click at [569, 505] on input "checkbox" at bounding box center [569, 506] width 10 height 10
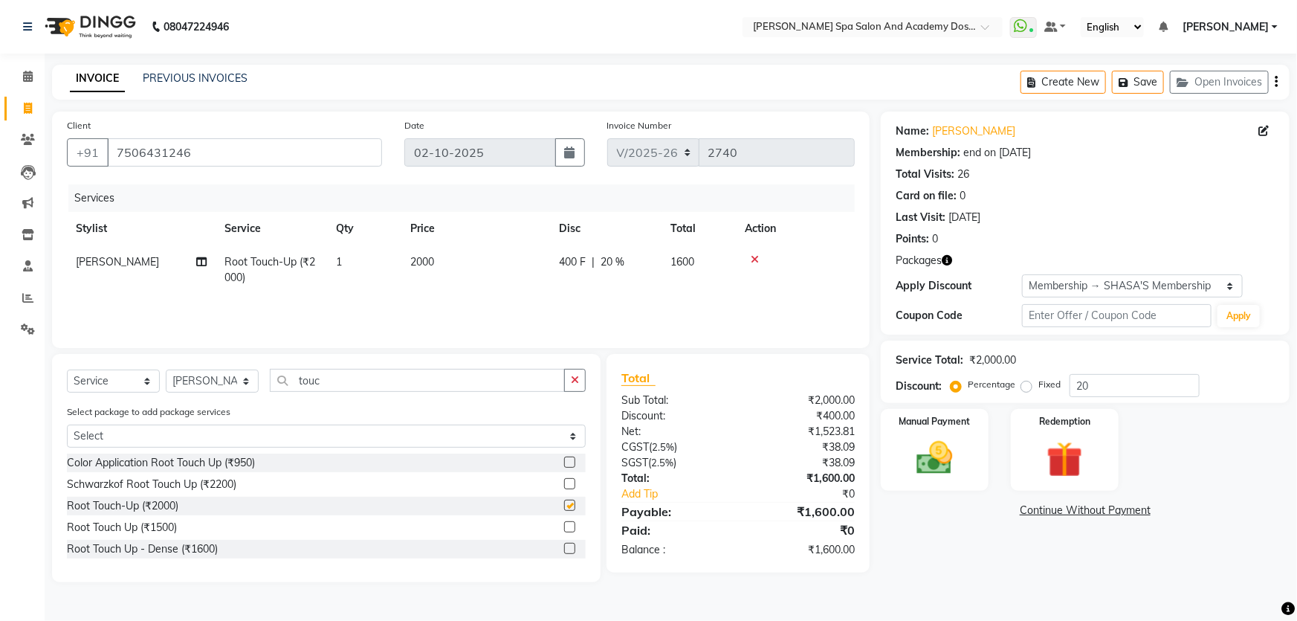
checkbox input "false"
click at [181, 383] on select "Select Stylist Admin AKSHTA AMBRE ASAWARI PAWAR DIRECT 1 GAURI THAPA JIGNA SHAH…" at bounding box center [212, 380] width 93 height 23
select select "47367"
click at [166, 369] on select "Select Stylist Admin AKSHTA AMBRE ASAWARI PAWAR DIRECT 1 GAURI THAPA JIGNA SHAH…" at bounding box center [212, 380] width 93 height 23
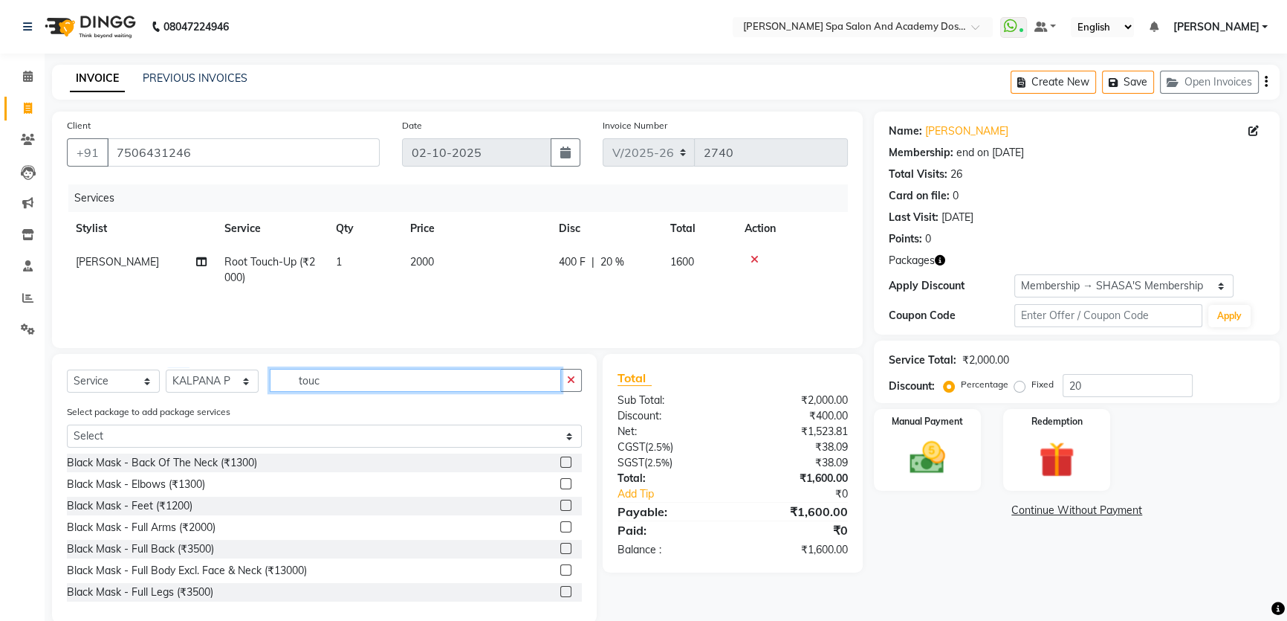
drag, startPoint x: 344, startPoint y: 383, endPoint x: 239, endPoint y: 375, distance: 105.1
click at [239, 375] on div "Select Service Product Membership Package Voucher Prepaid Gift Card Select Styl…" at bounding box center [324, 386] width 515 height 35
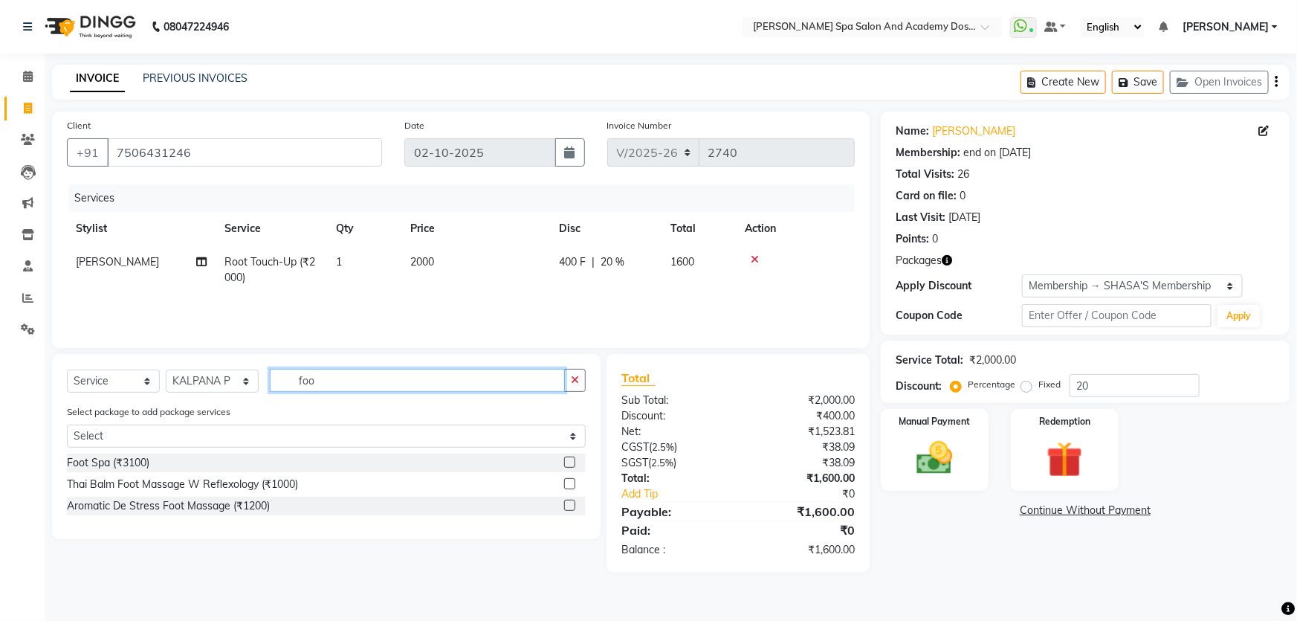
type input "foo"
click at [568, 505] on label at bounding box center [569, 504] width 11 height 11
click at [568, 505] on input "checkbox" at bounding box center [569, 506] width 10 height 10
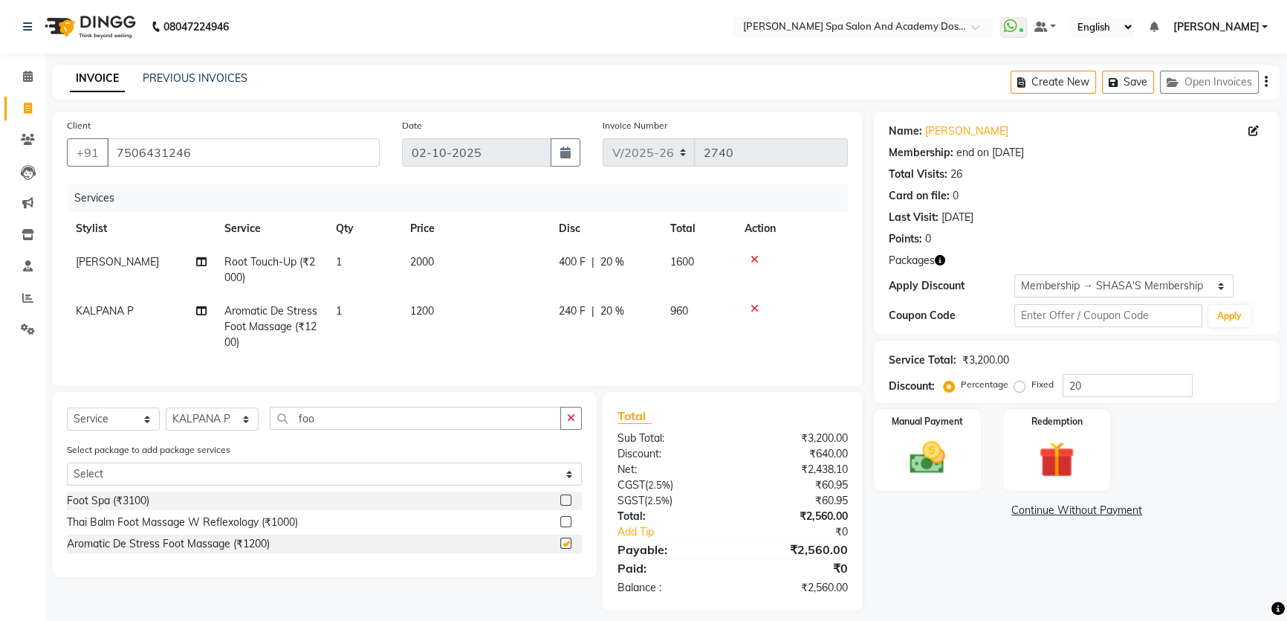
checkbox input "false"
click at [1123, 80] on button "Save" at bounding box center [1128, 82] width 52 height 23
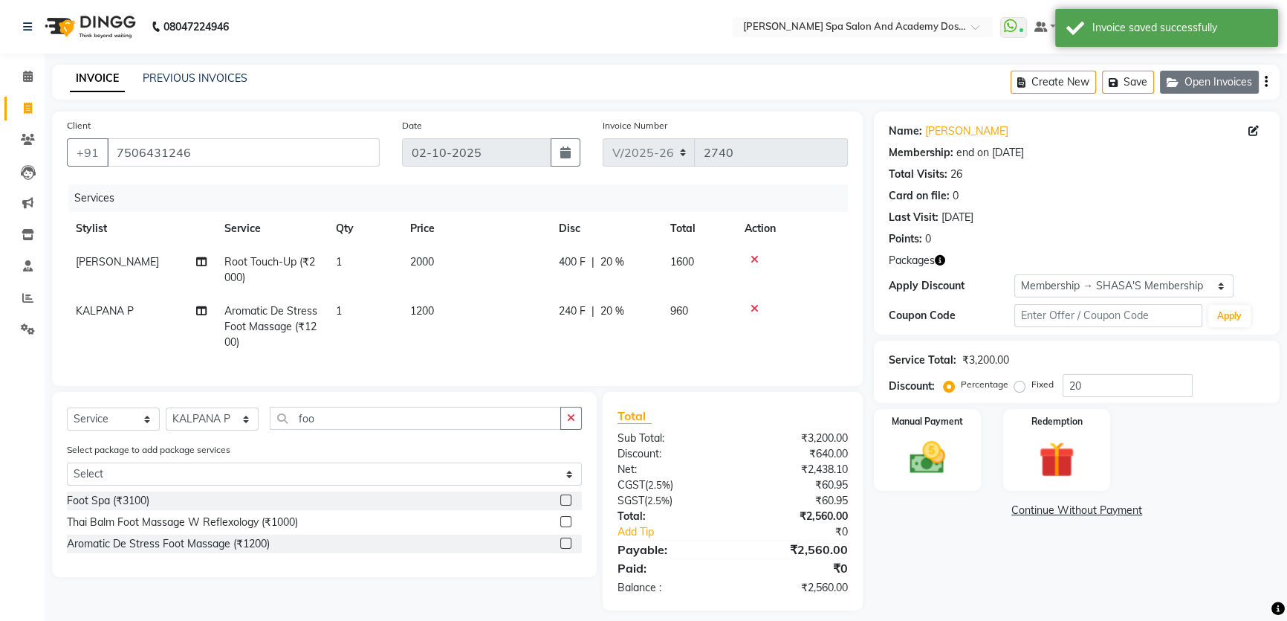
click at [1174, 82] on icon "button" at bounding box center [1176, 82] width 18 height 10
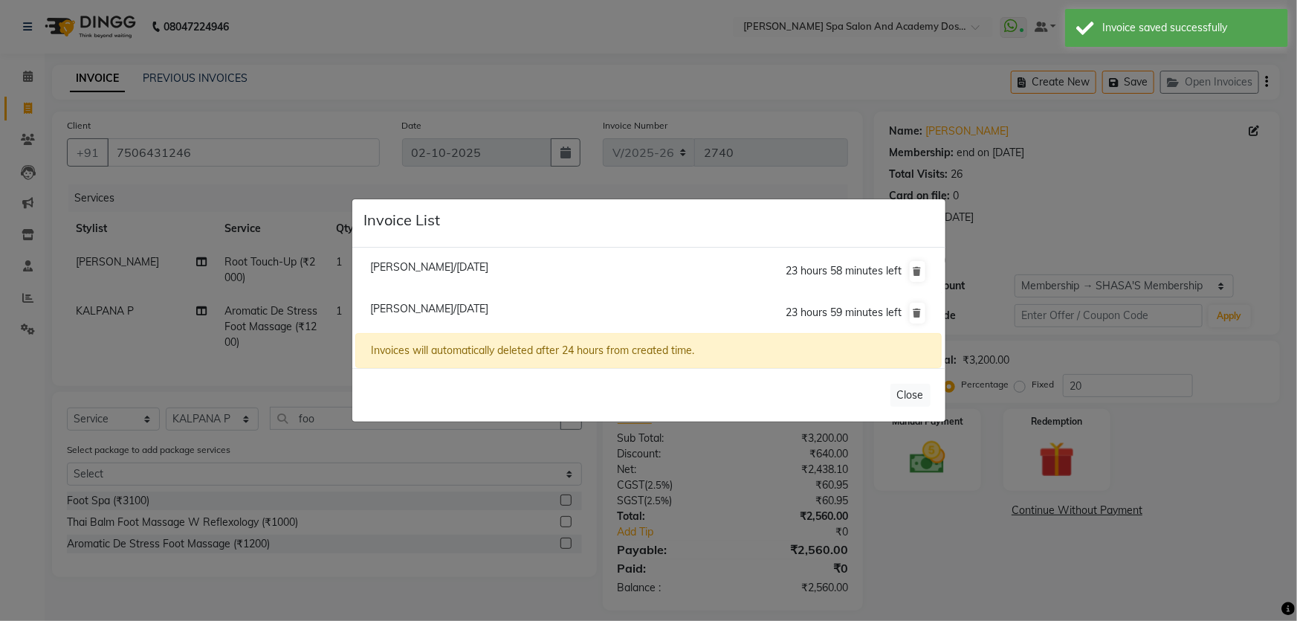
click at [165, 424] on ngb-modal-window "Invoice List Madhura Prabhu/02 October 2025 23 hours 58 minutes left Shubhangi …" at bounding box center [648, 310] width 1297 height 621
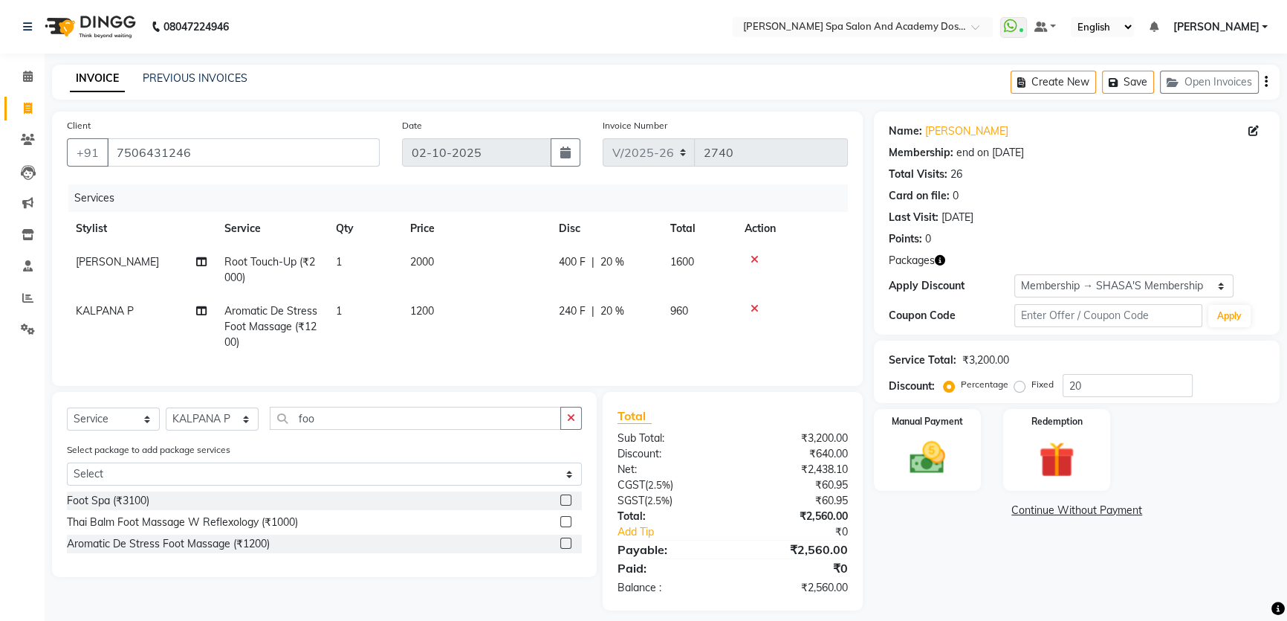
click at [1160, 71] on button "Open Invoices" at bounding box center [1209, 82] width 99 height 23
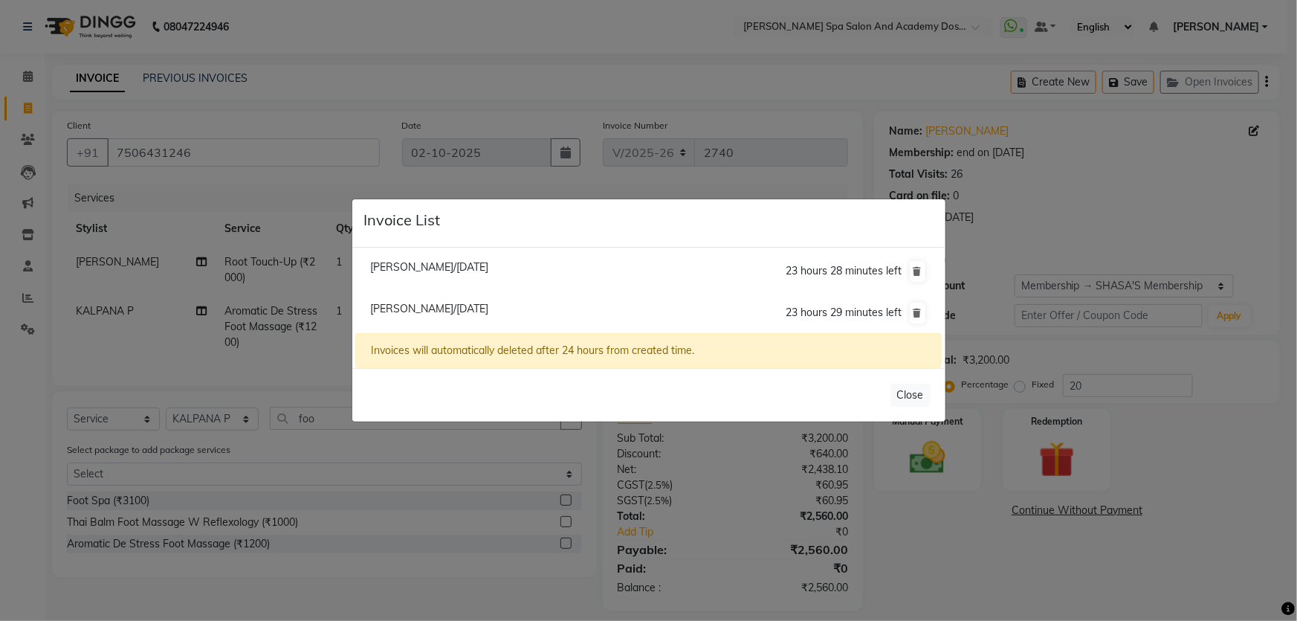
click at [345, 419] on ngb-modal-window "Invoice List Madhura Prabhu/02 October 2025 23 hours 28 minutes left Shubhangi …" at bounding box center [648, 310] width 1297 height 621
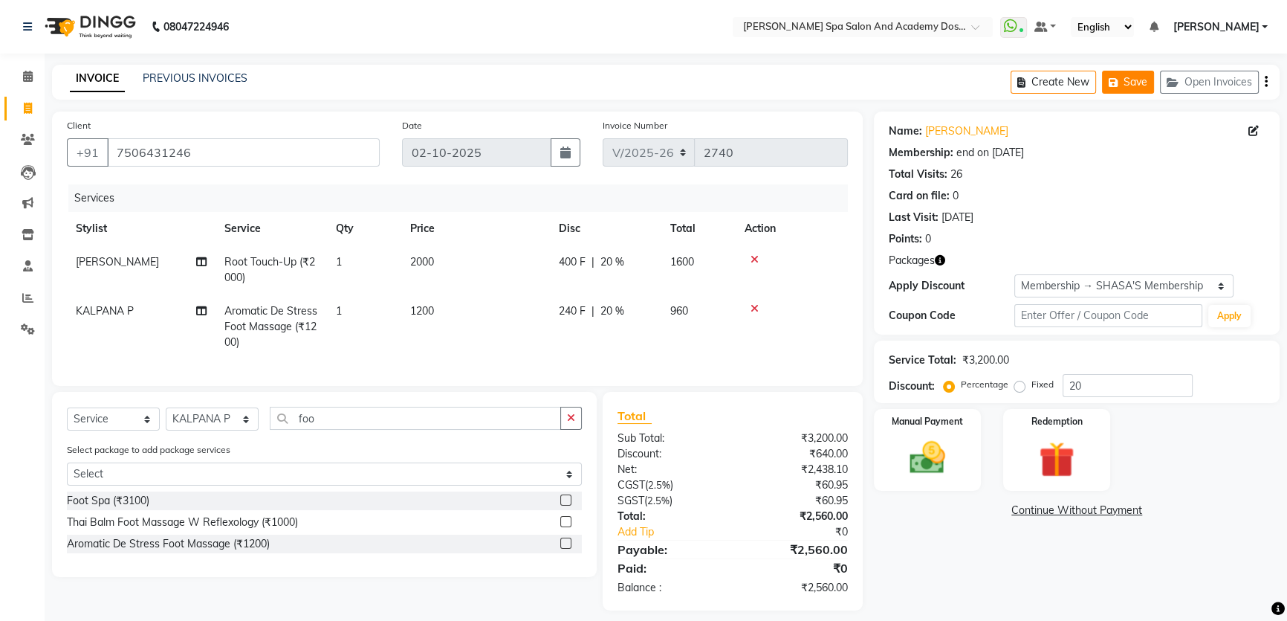
click at [1130, 83] on button "Save" at bounding box center [1128, 82] width 52 height 23
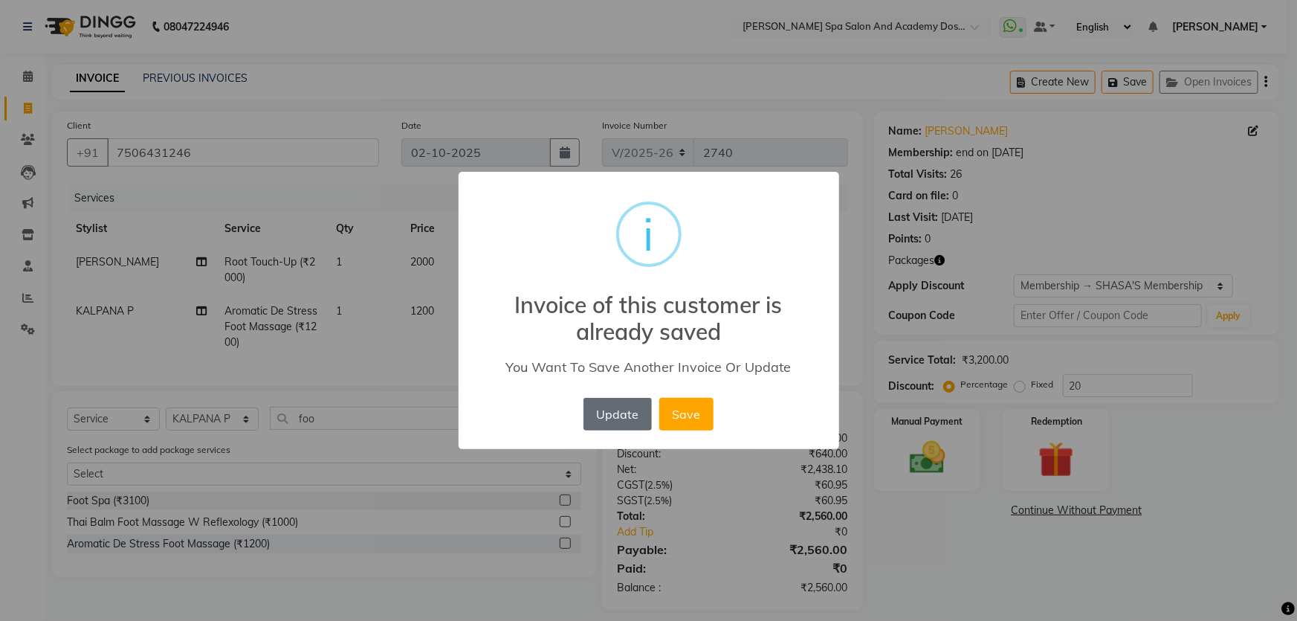
click at [627, 421] on button "Update" at bounding box center [617, 414] width 68 height 33
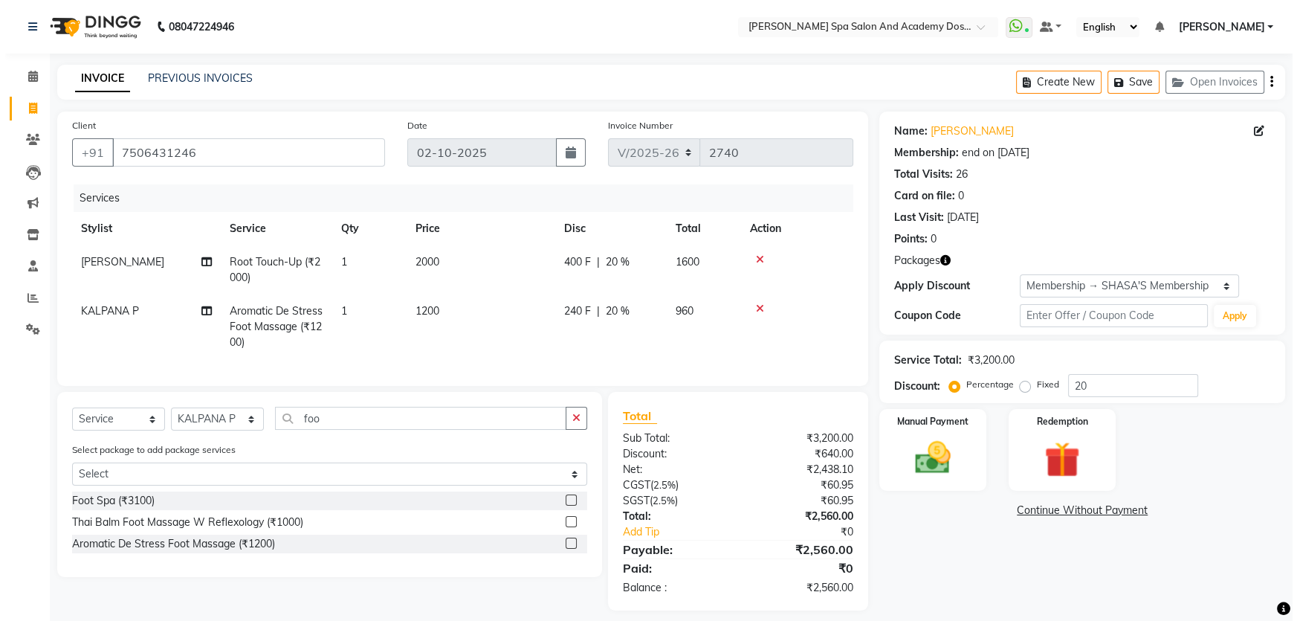
scroll to position [22, 0]
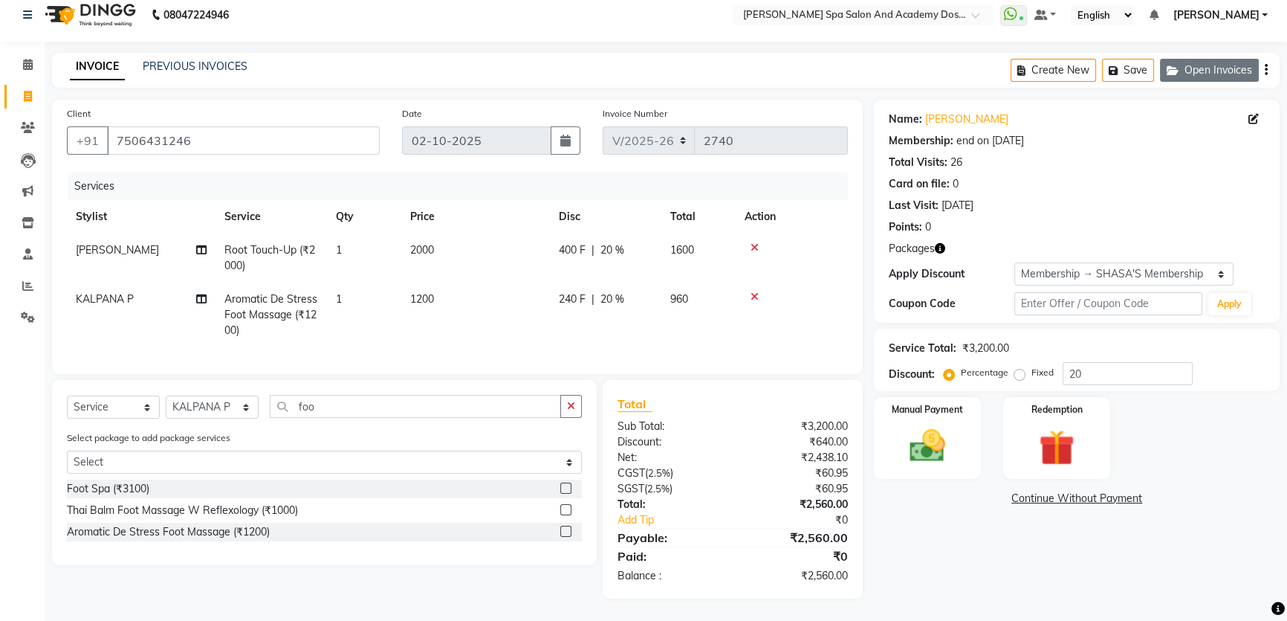
click at [1250, 63] on button "Open Invoices" at bounding box center [1209, 70] width 99 height 23
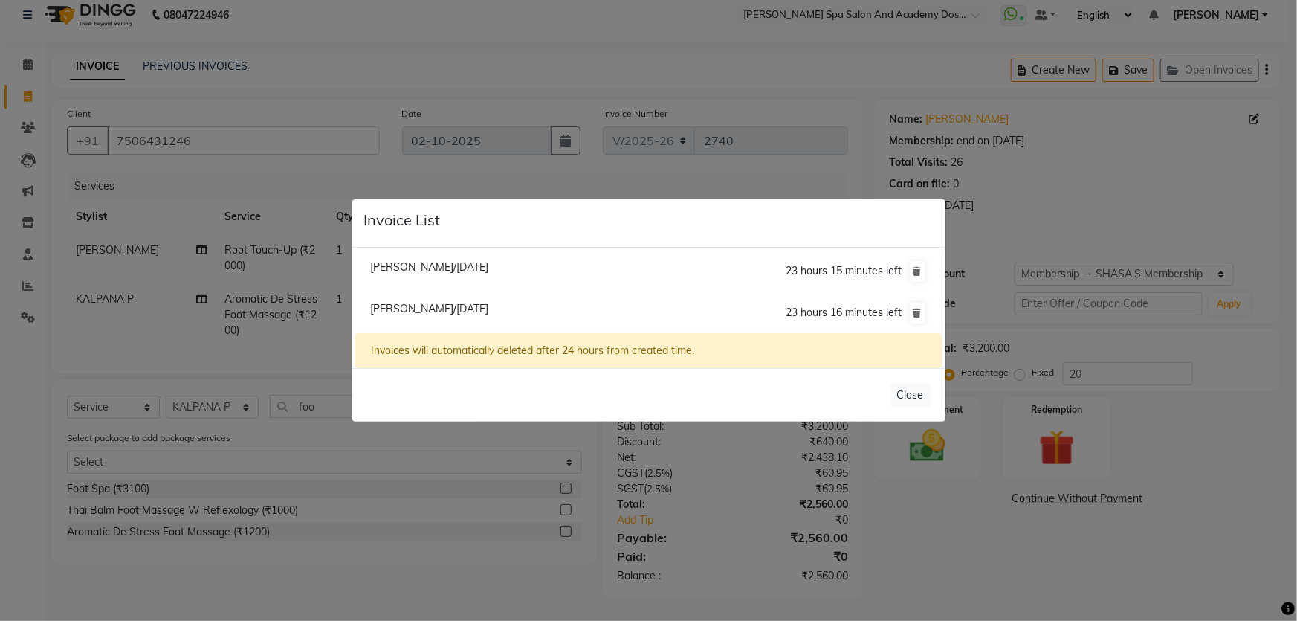
click at [488, 267] on span "Madhura Prabhu/02 October 2025" at bounding box center [429, 266] width 118 height 13
type input "9619395565"
type input "0"
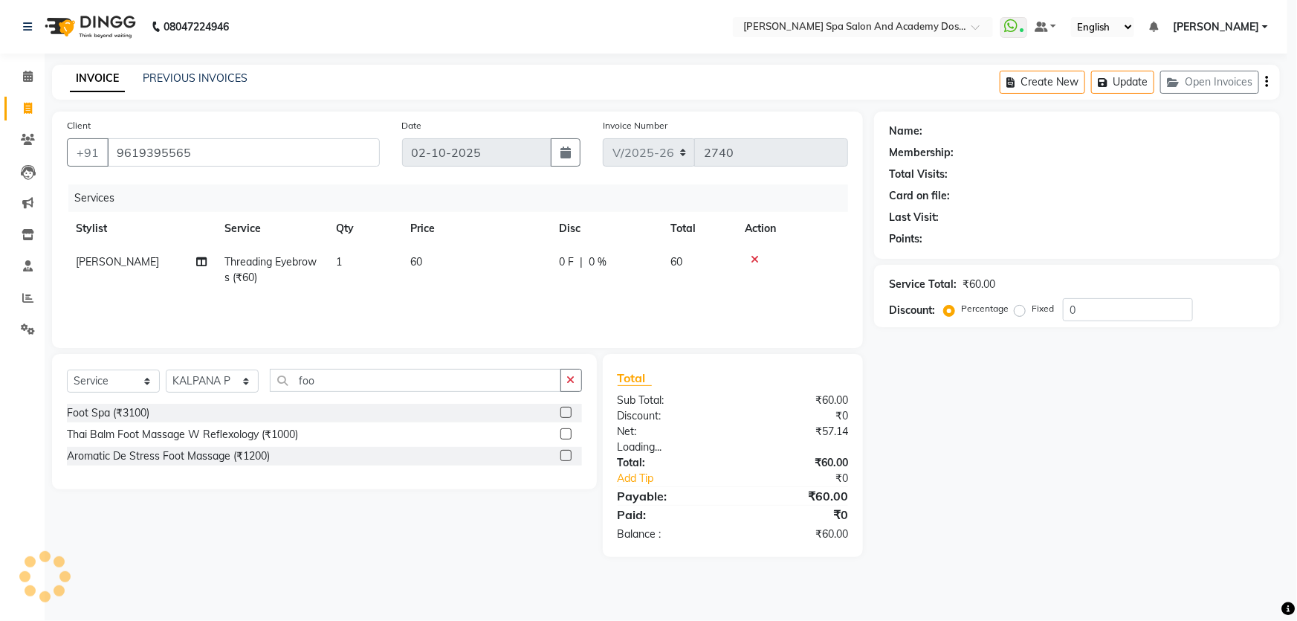
select select "1: Object"
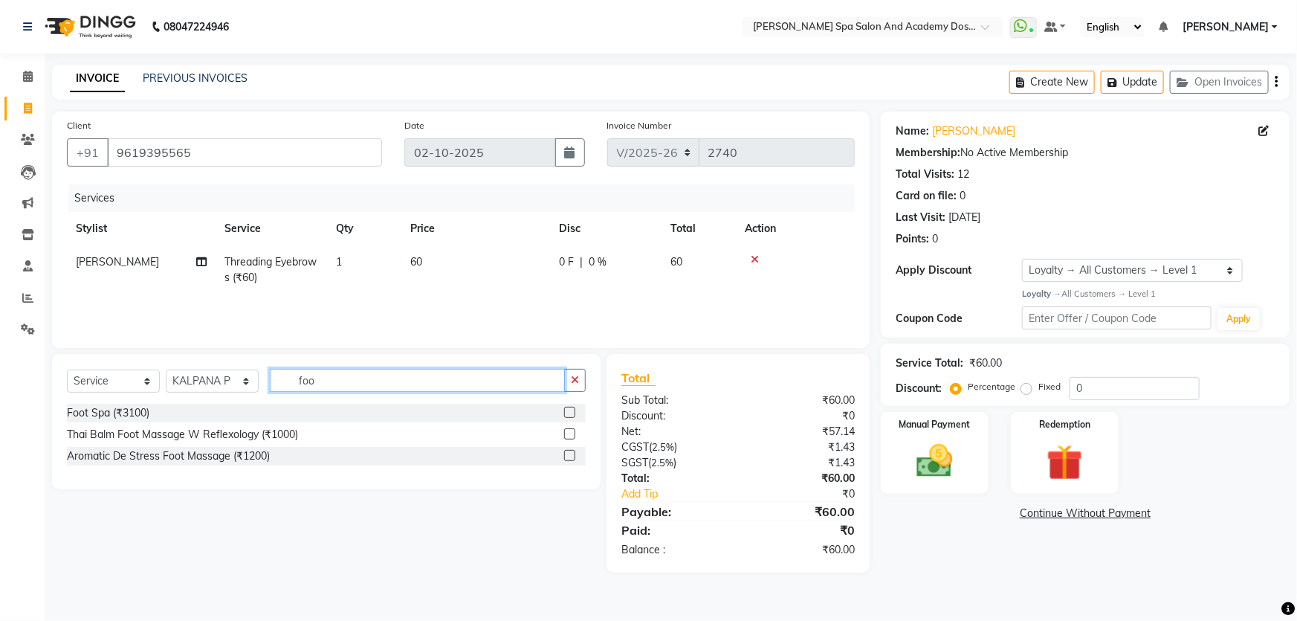
select select
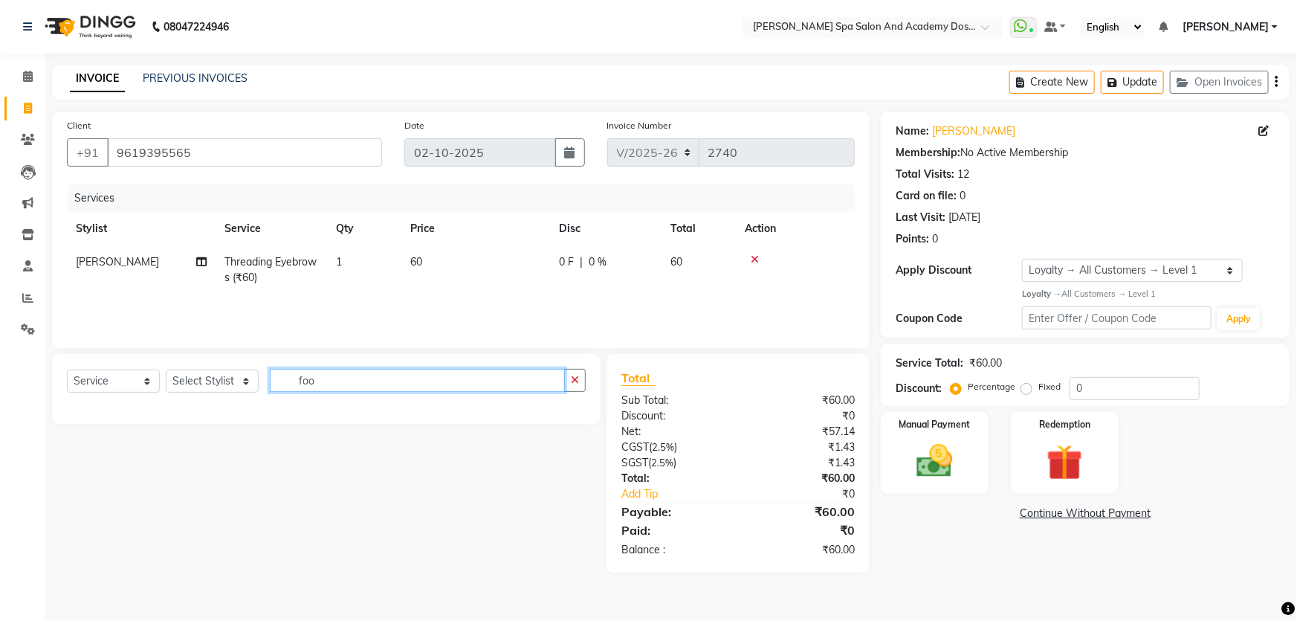
drag, startPoint x: 349, startPoint y: 386, endPoint x: 187, endPoint y: 372, distance: 162.6
click at [187, 372] on div "Select Service Product Membership Package Voucher Prepaid Gift Card Select Styl…" at bounding box center [326, 386] width 519 height 35
type input "wax"
click at [222, 378] on select "Select Stylist Admin AKSHTA AMBRE ASAWARI PAWAR DIRECT 1 GAURI THAPA JIGNA SHAH…" at bounding box center [212, 380] width 93 height 23
select select "47360"
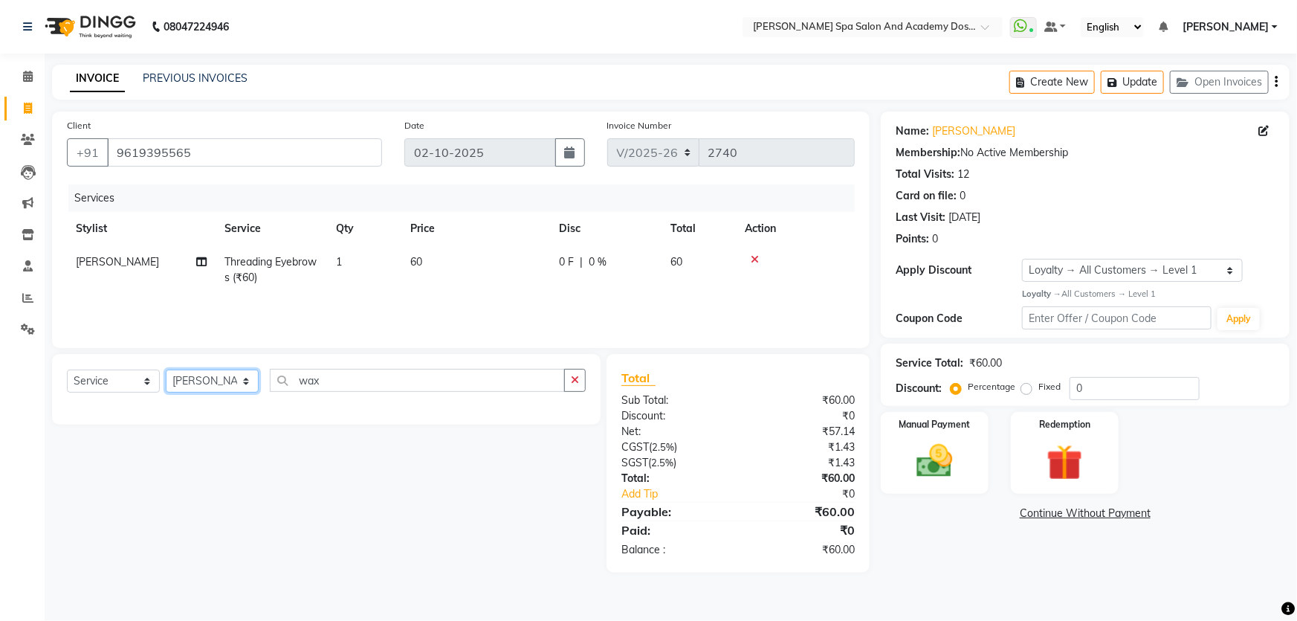
click at [166, 369] on select "Select Stylist Admin AKSHTA AMBRE ASAWARI PAWAR DIRECT 1 GAURI THAPA JIGNA SHAH…" at bounding box center [212, 380] width 93 height 23
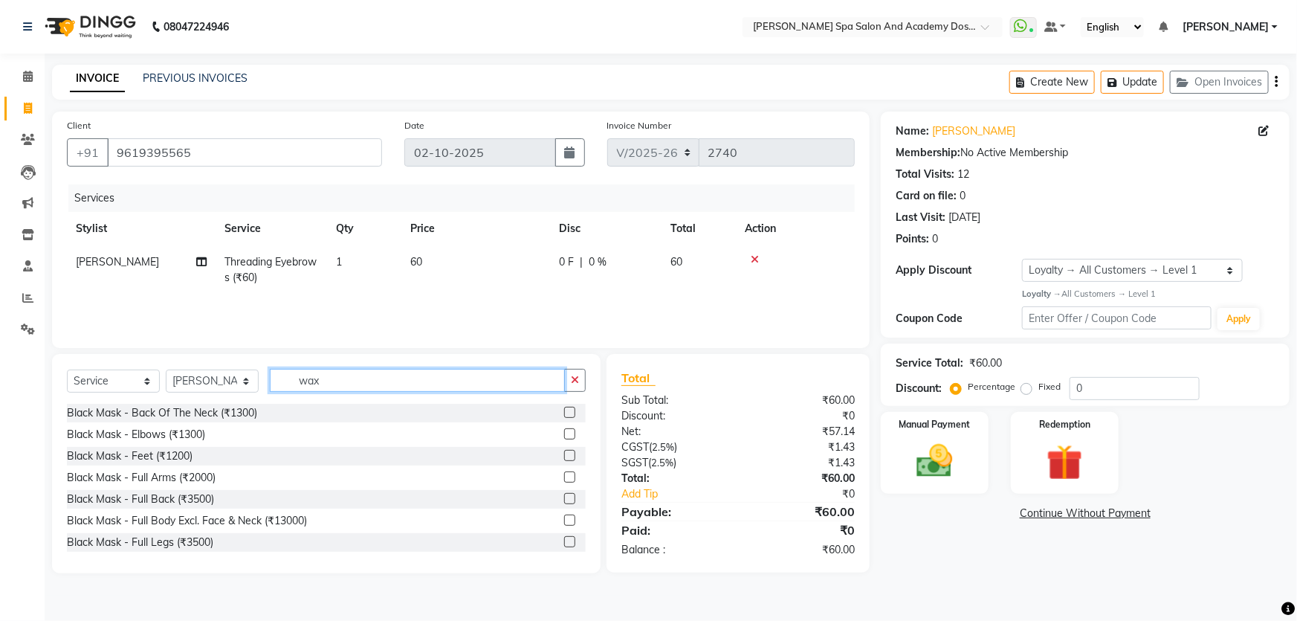
click at [334, 375] on input "wax" at bounding box center [417, 380] width 295 height 23
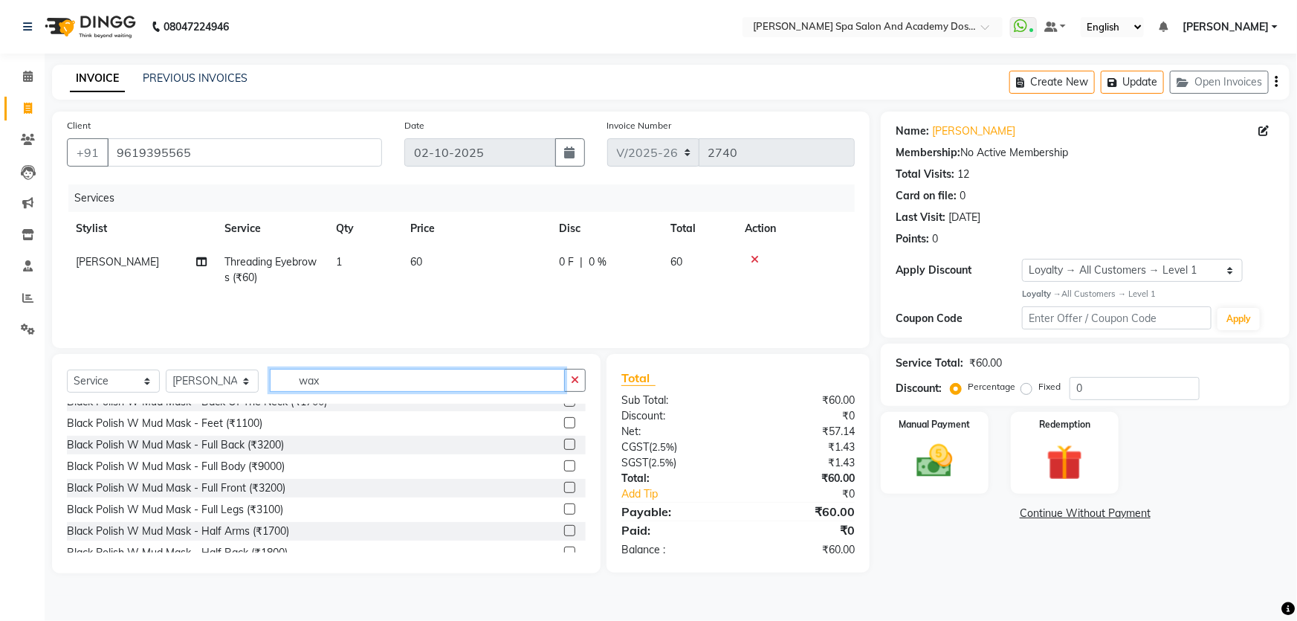
scroll to position [473, 0]
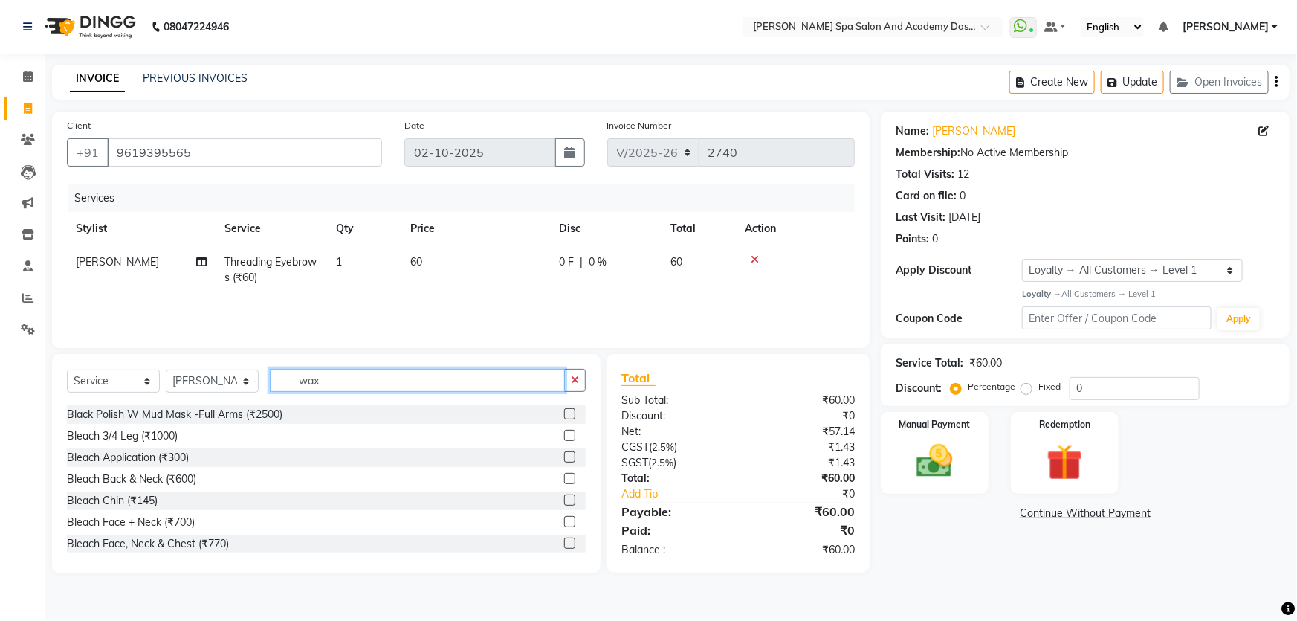
drag, startPoint x: 345, startPoint y: 378, endPoint x: 74, endPoint y: 353, distance: 272.4
click at [74, 353] on div "Client +91 9619395565 Date 02-10-2025 Invoice Number V/2025 V/2025-26 2740 Serv…" at bounding box center [461, 342] width 840 height 462
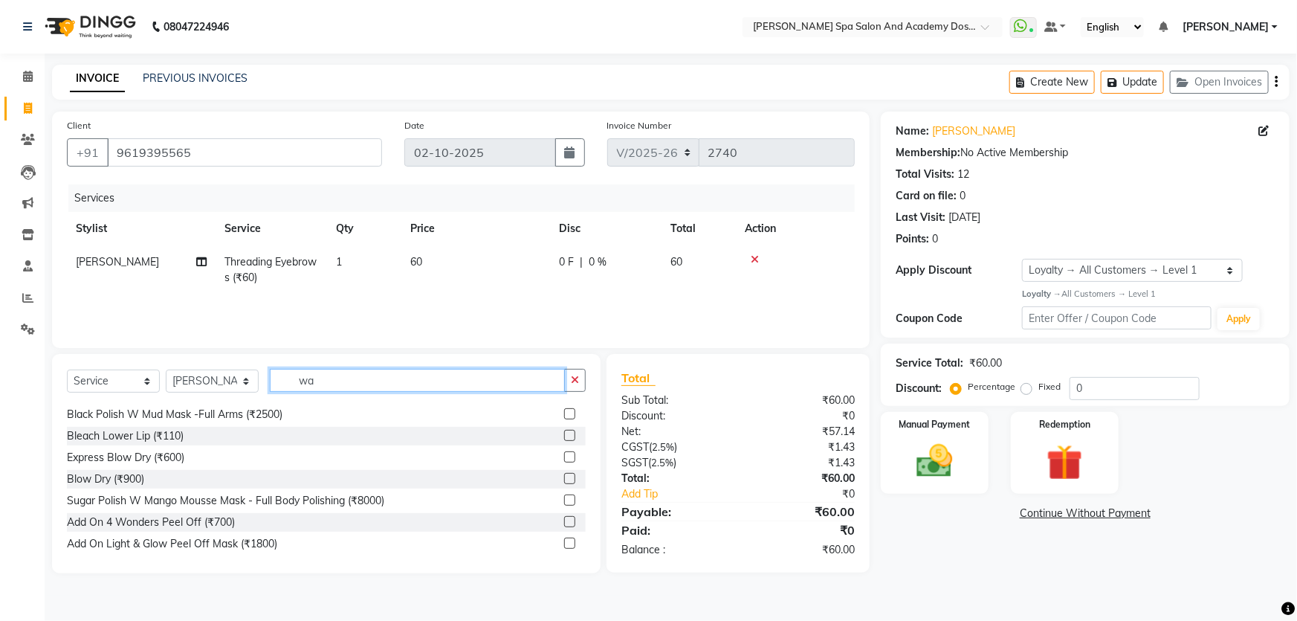
type input "wax"
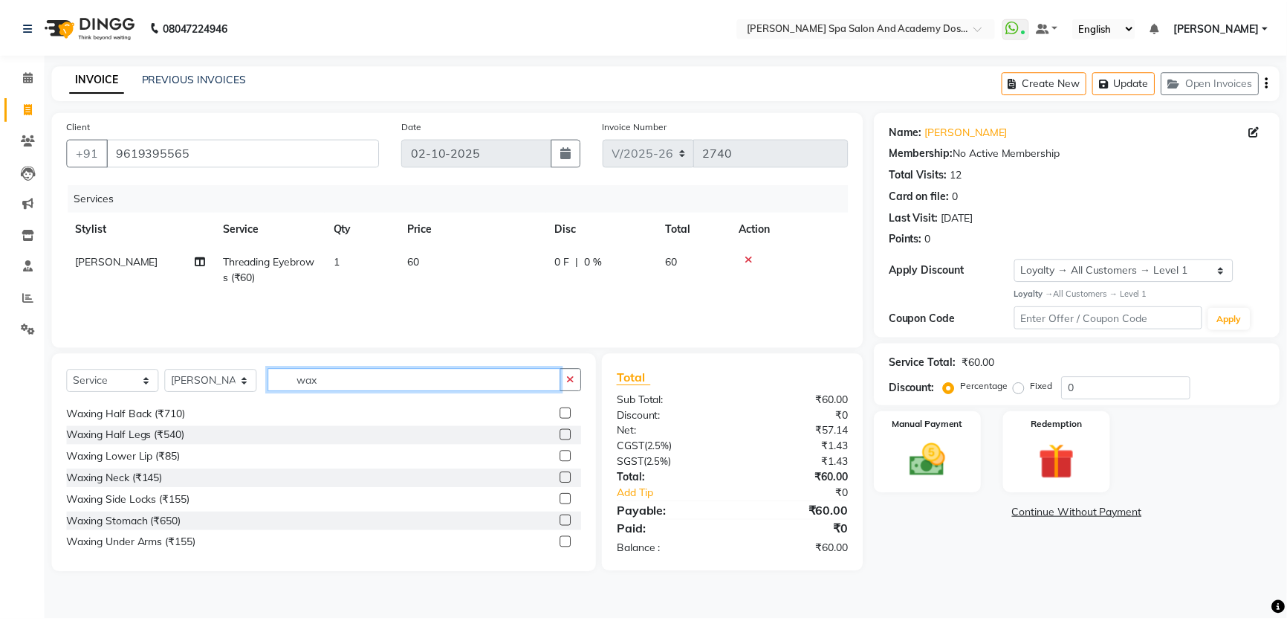
scroll to position [0, 0]
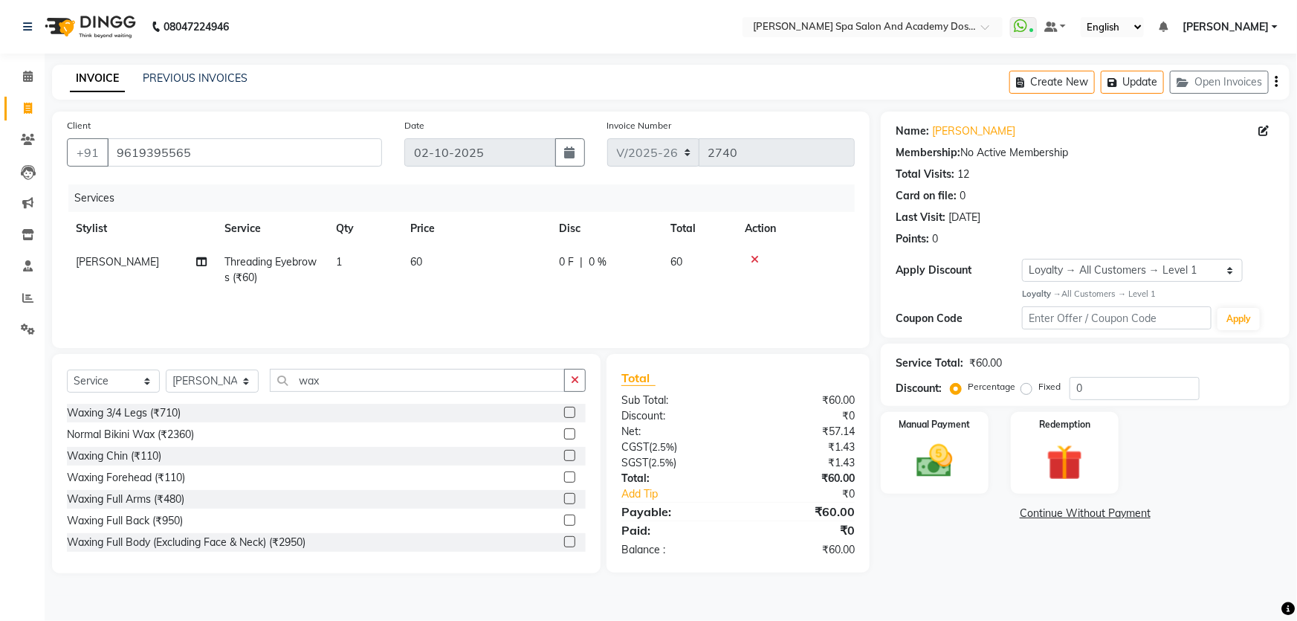
click at [565, 498] on label at bounding box center [569, 498] width 11 height 11
click at [565, 498] on input "checkbox" at bounding box center [569, 499] width 10 height 10
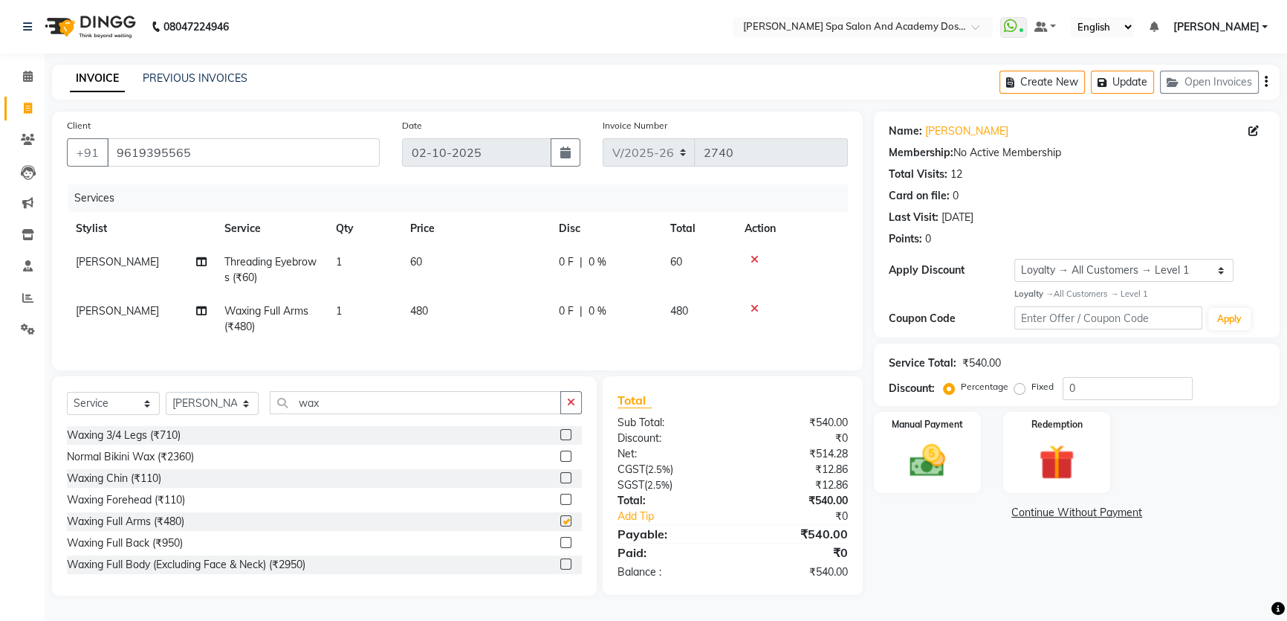
checkbox input "false"
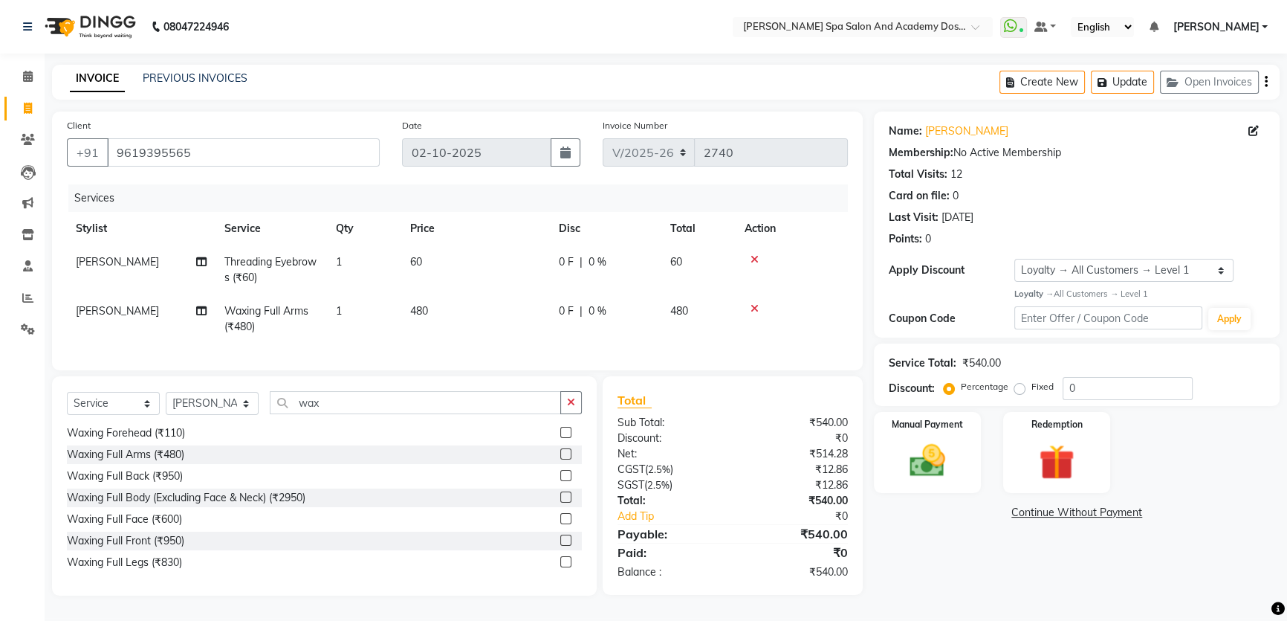
scroll to position [135, 0]
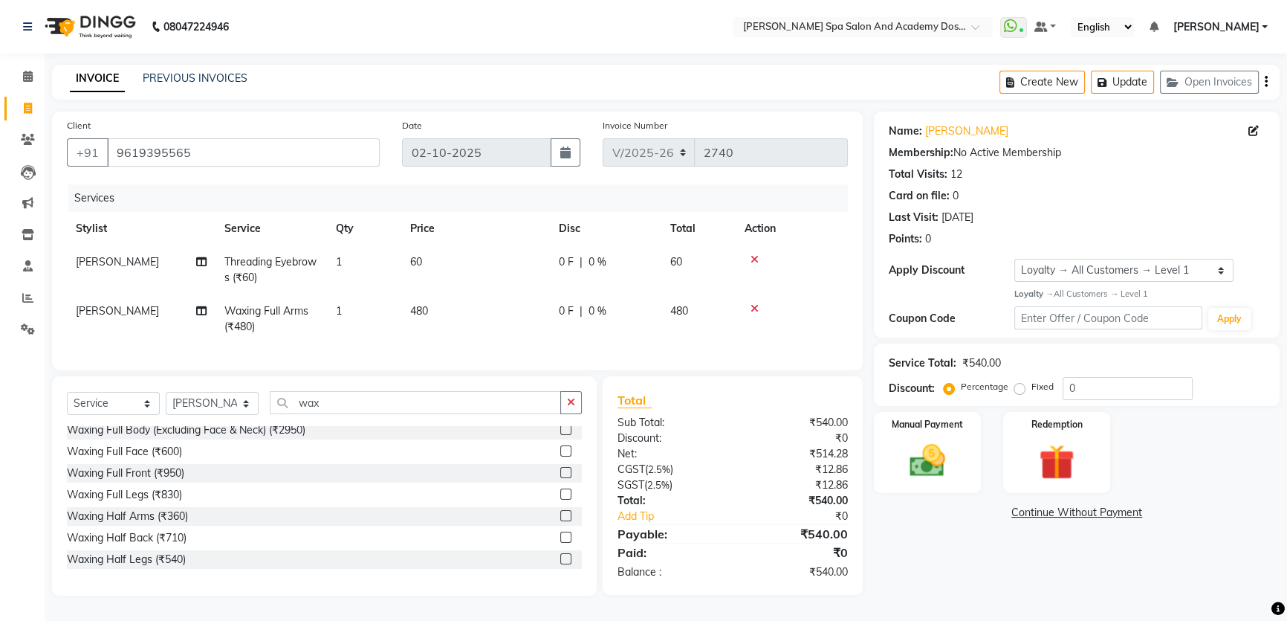
click at [560, 543] on label at bounding box center [565, 536] width 11 height 11
click at [560, 543] on input "checkbox" at bounding box center [565, 538] width 10 height 10
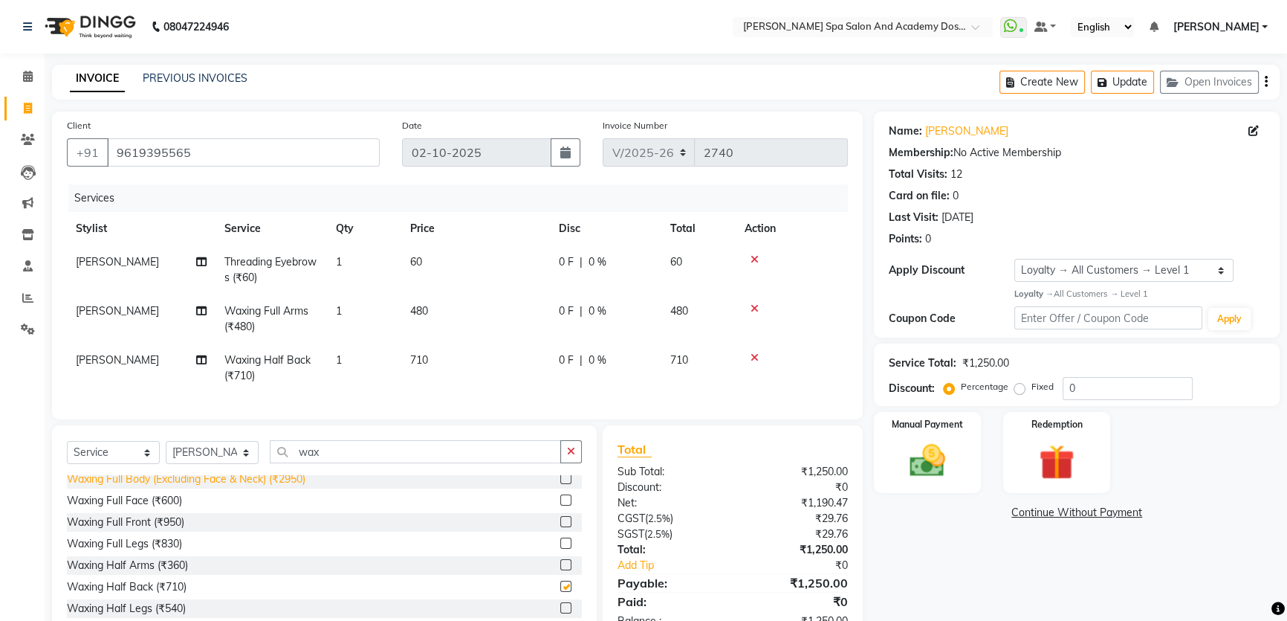
checkbox input "false"
click at [283, 463] on input "wax" at bounding box center [415, 451] width 291 height 23
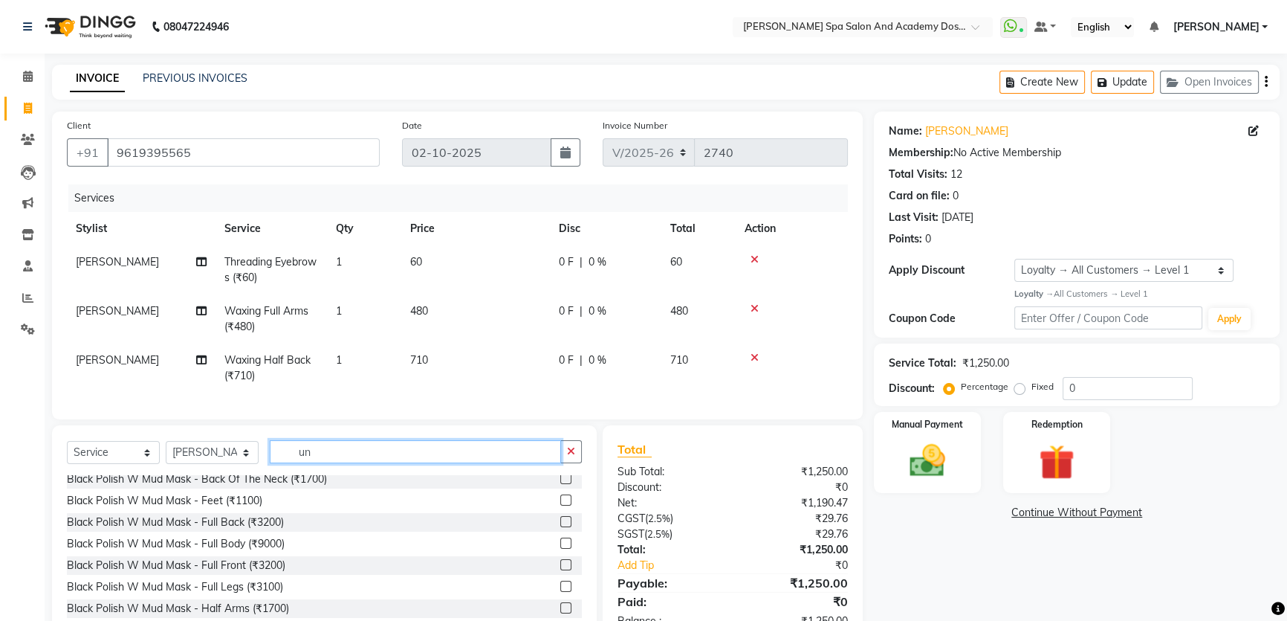
scroll to position [67, 0]
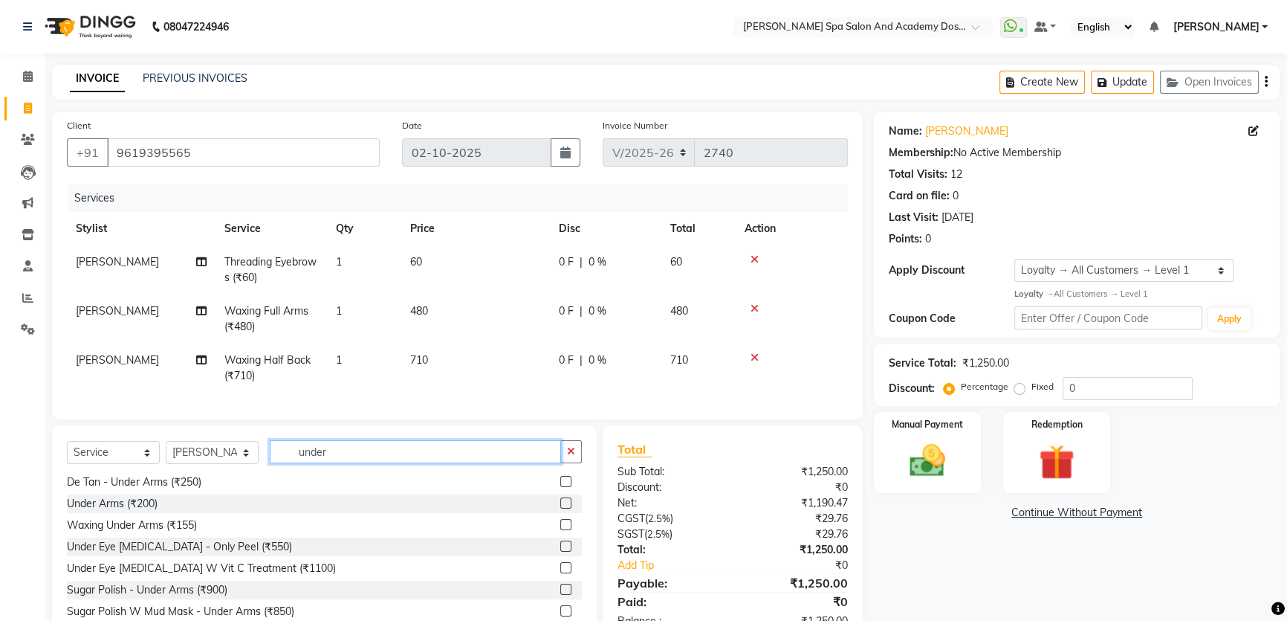
type input "under"
click at [560, 530] on label at bounding box center [565, 524] width 11 height 11
click at [560, 530] on input "checkbox" at bounding box center [565, 525] width 10 height 10
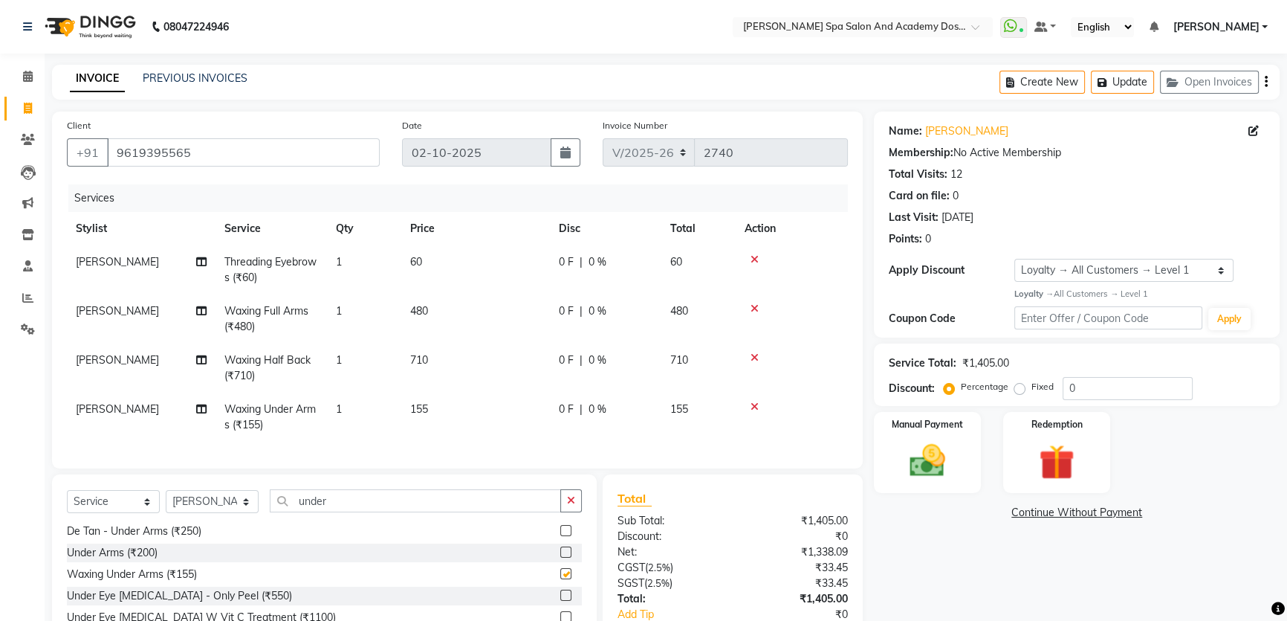
checkbox input "false"
click at [752, 357] on icon at bounding box center [755, 357] width 8 height 10
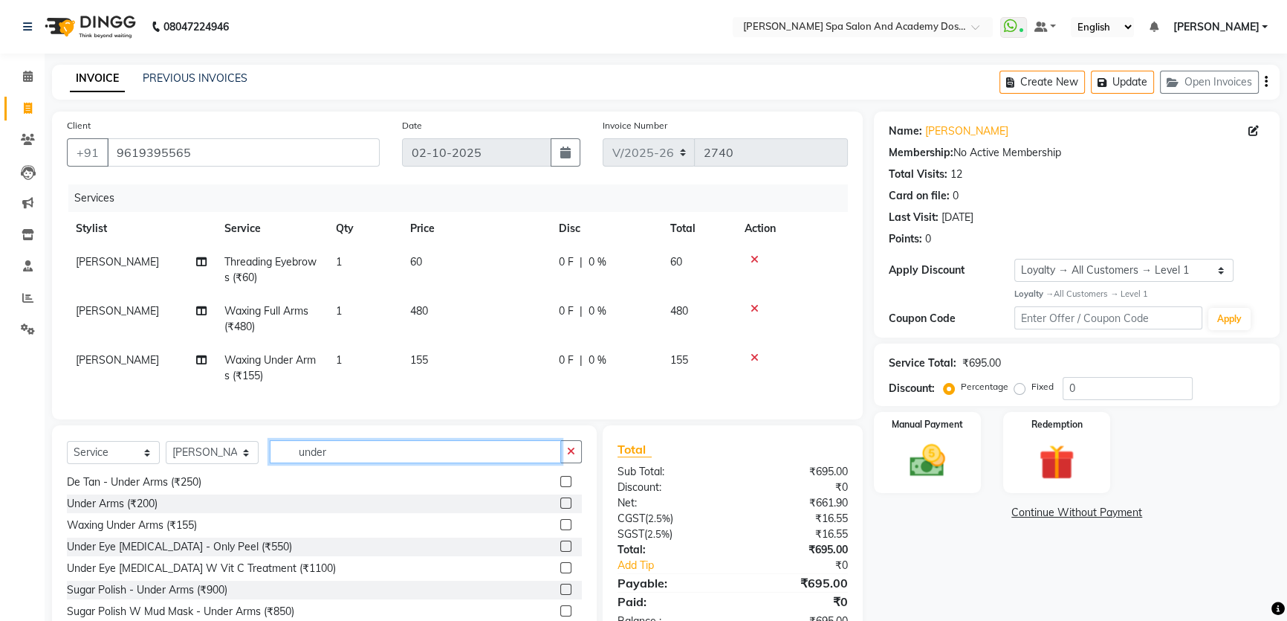
drag, startPoint x: 336, startPoint y: 462, endPoint x: 282, endPoint y: 453, distance: 54.2
click at [282, 453] on input "under" at bounding box center [415, 451] width 291 height 23
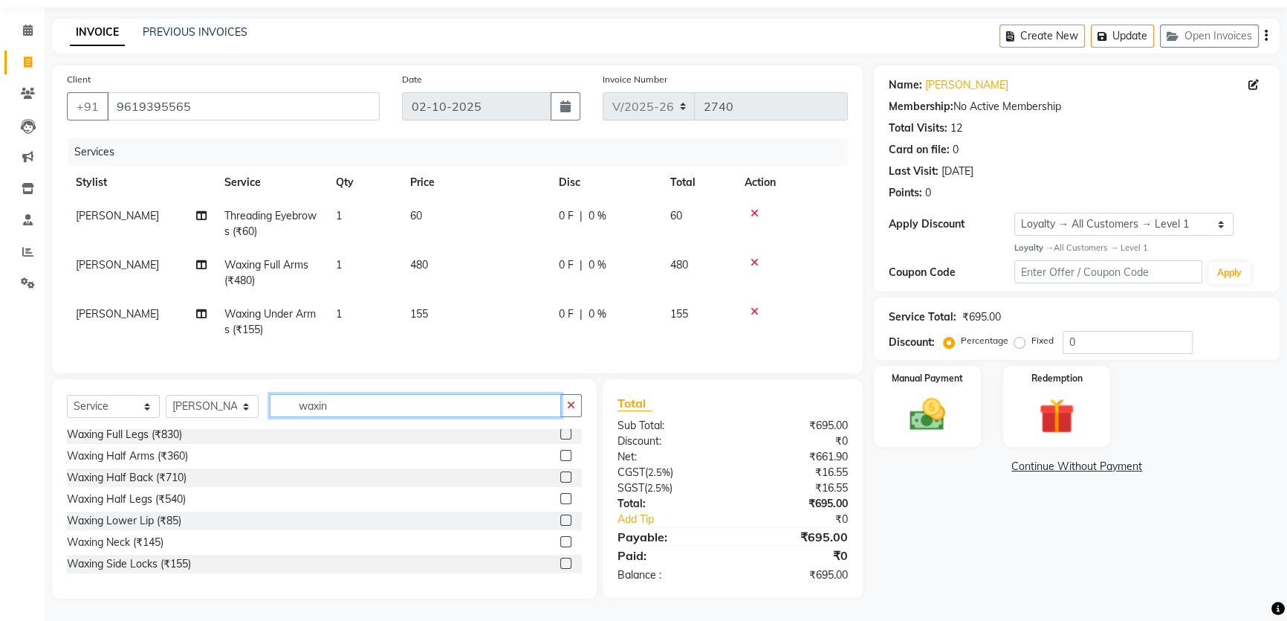
scroll to position [160, 0]
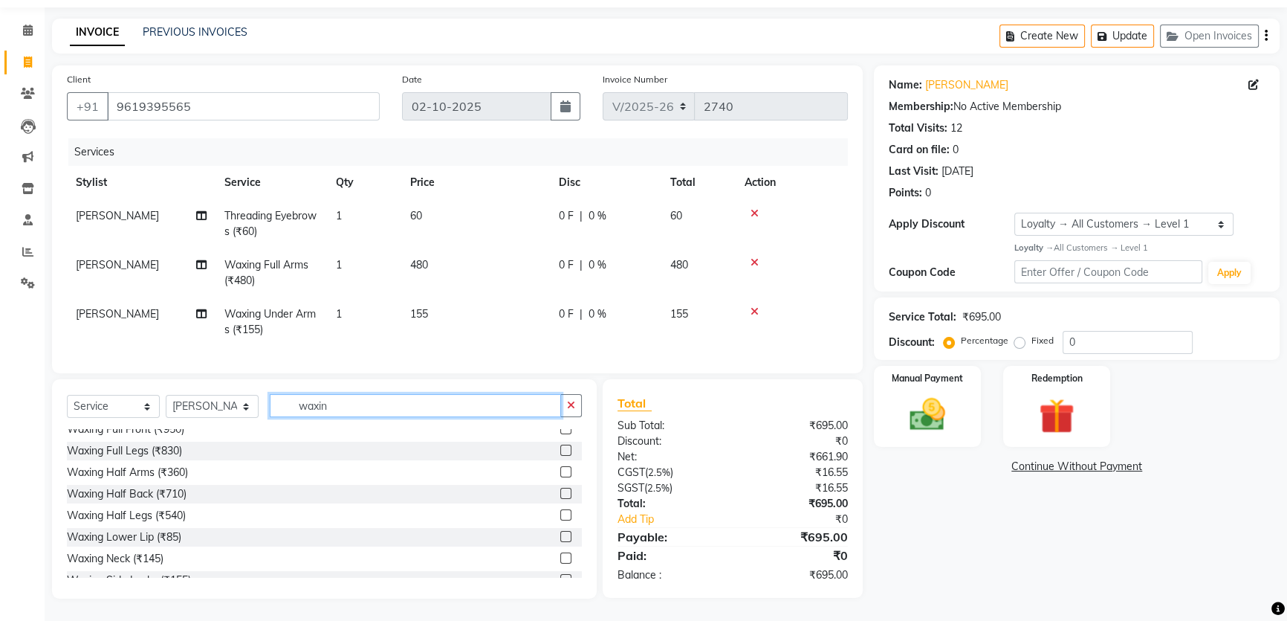
type input "waxin"
click at [560, 514] on label at bounding box center [565, 514] width 11 height 11
click at [560, 514] on input "checkbox" at bounding box center [565, 516] width 10 height 10
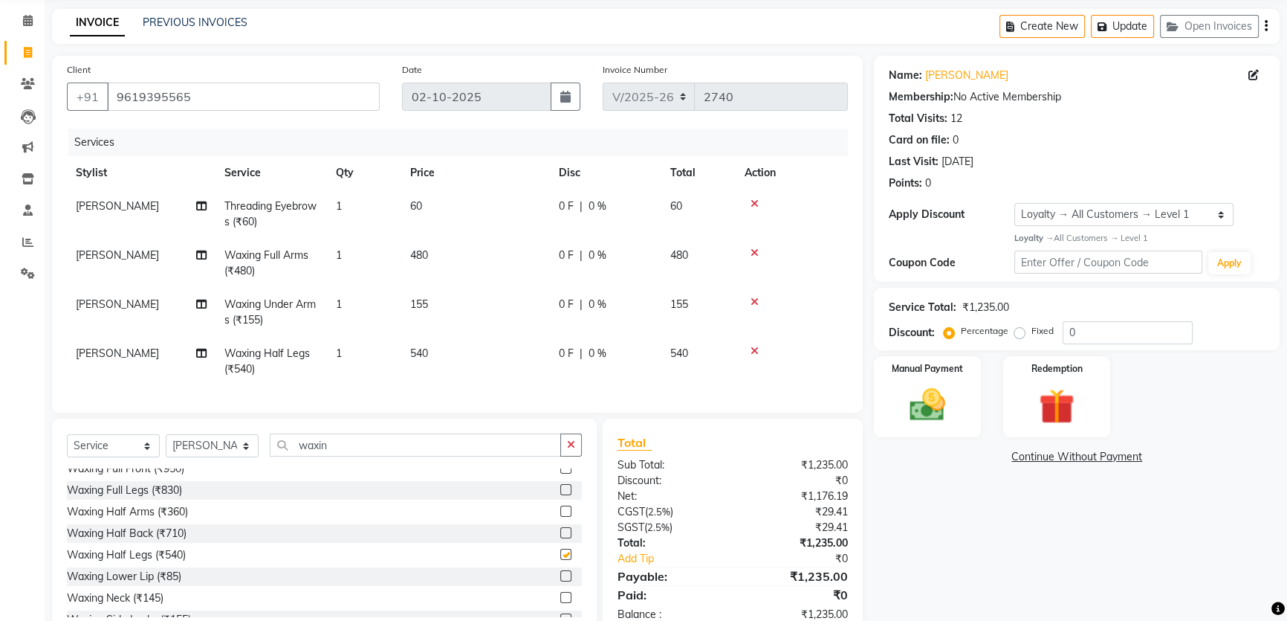
checkbox input "false"
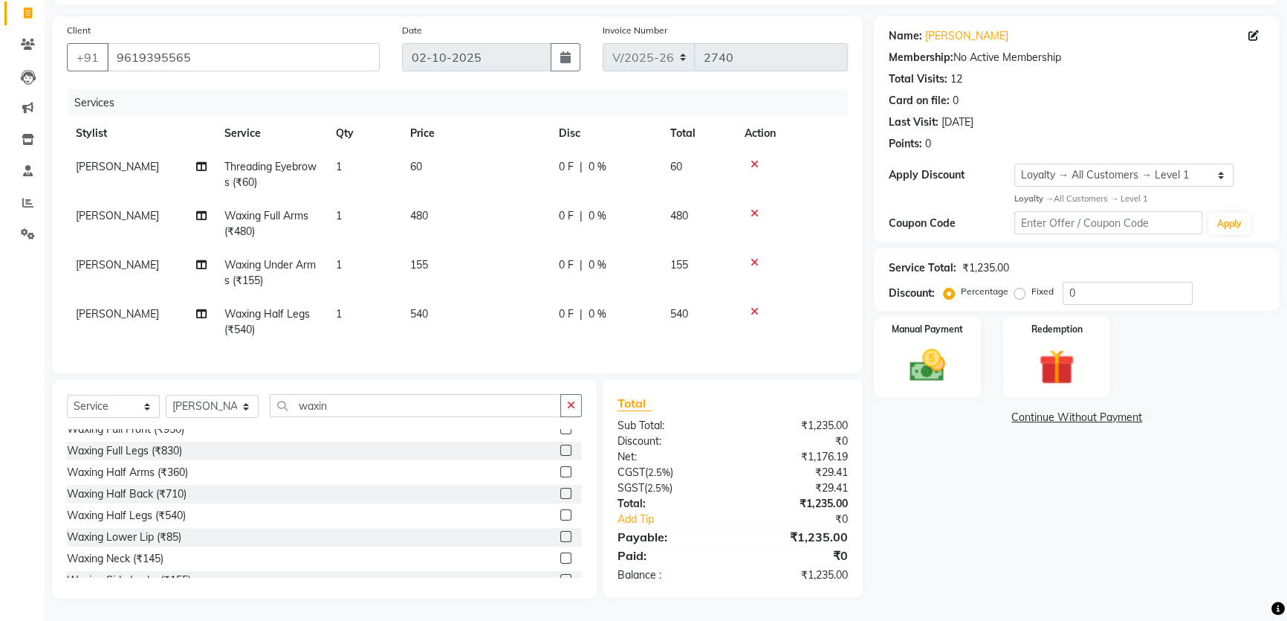
scroll to position [0, 0]
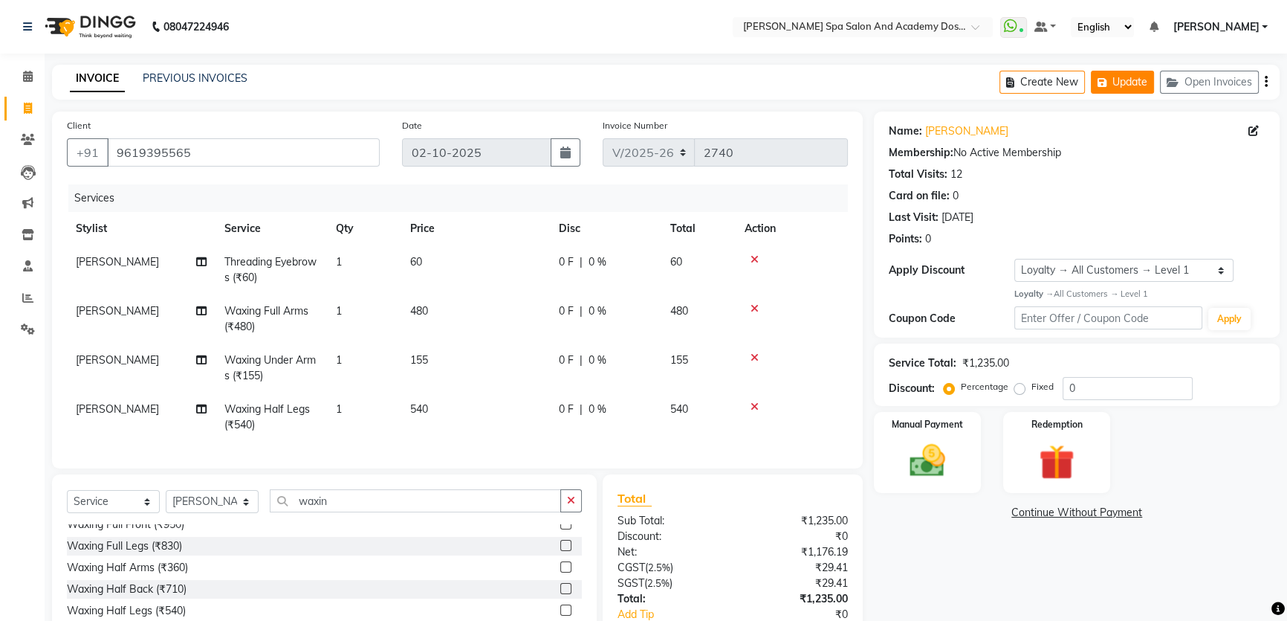
click at [1113, 85] on button "Update" at bounding box center [1122, 82] width 63 height 23
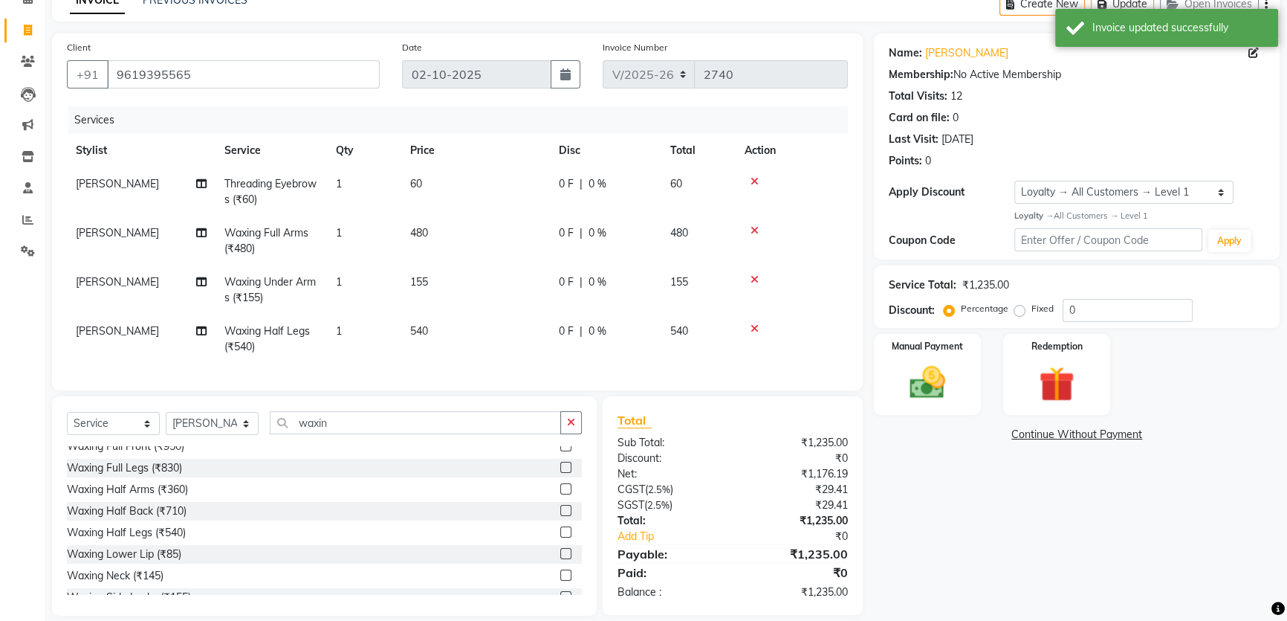
scroll to position [105, 0]
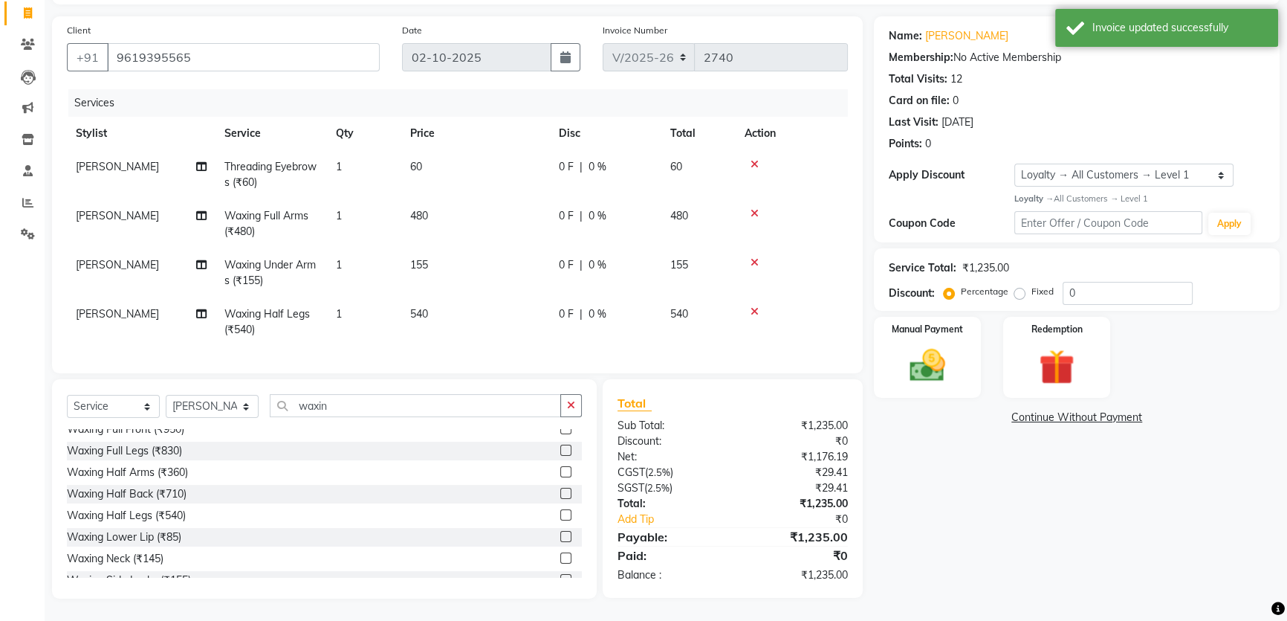
click at [752, 306] on icon at bounding box center [755, 311] width 8 height 10
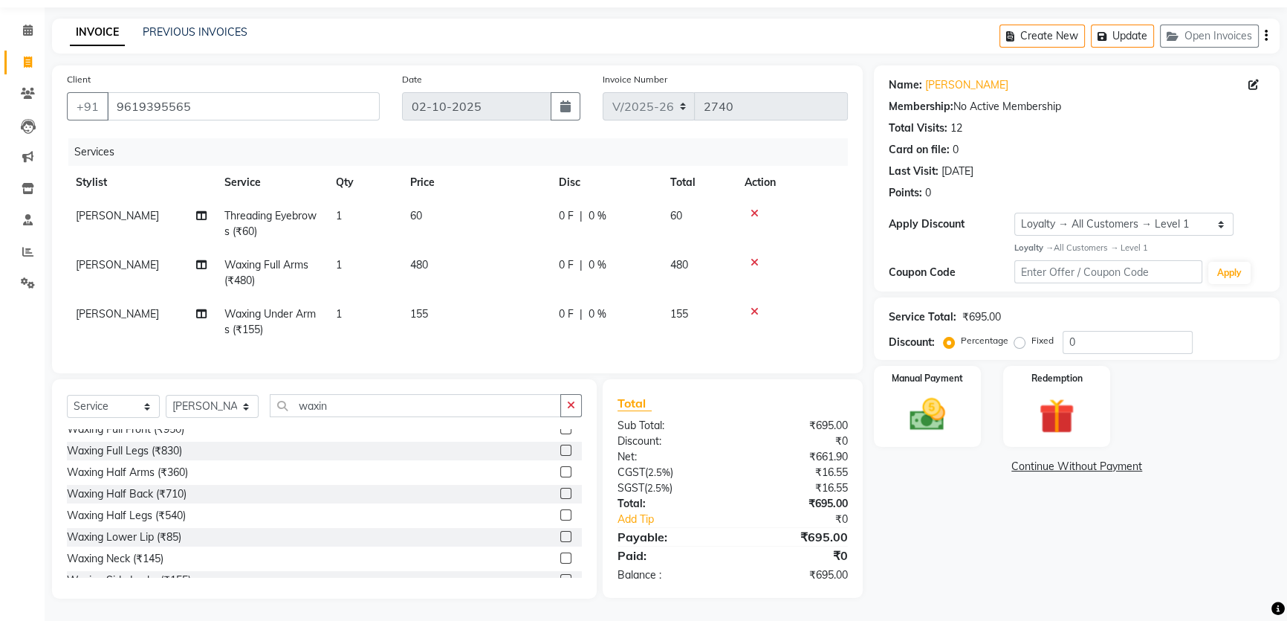
scroll to position [56, 0]
click at [298, 406] on input "waxin" at bounding box center [415, 405] width 291 height 23
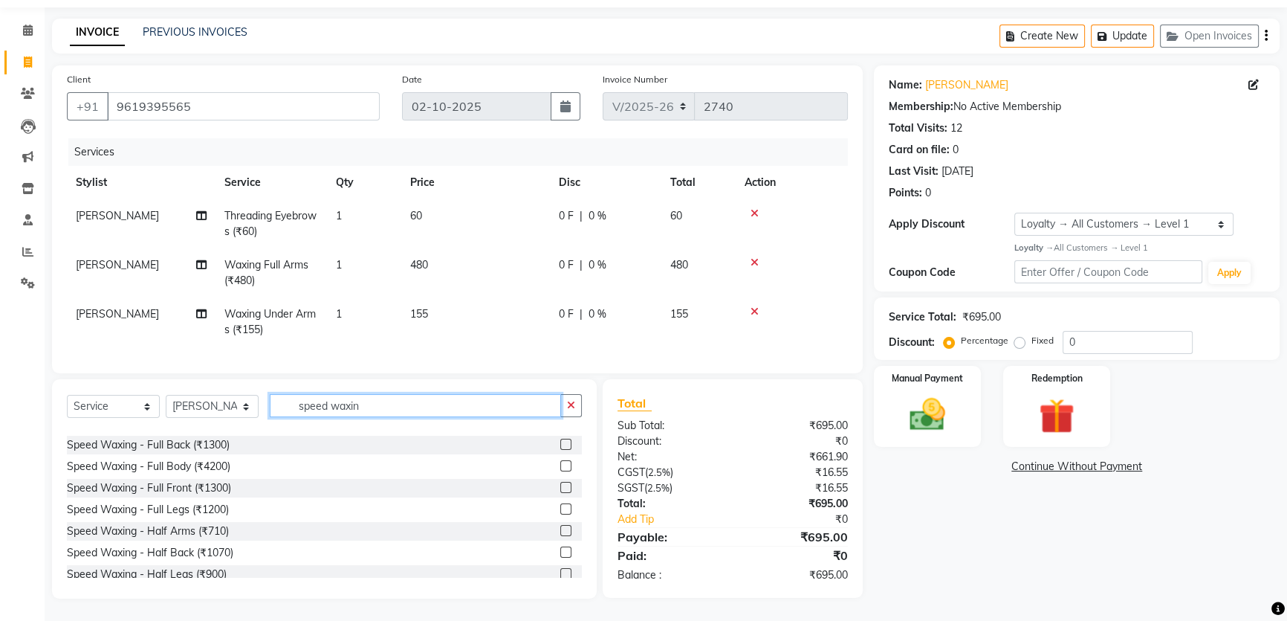
scroll to position [67, 0]
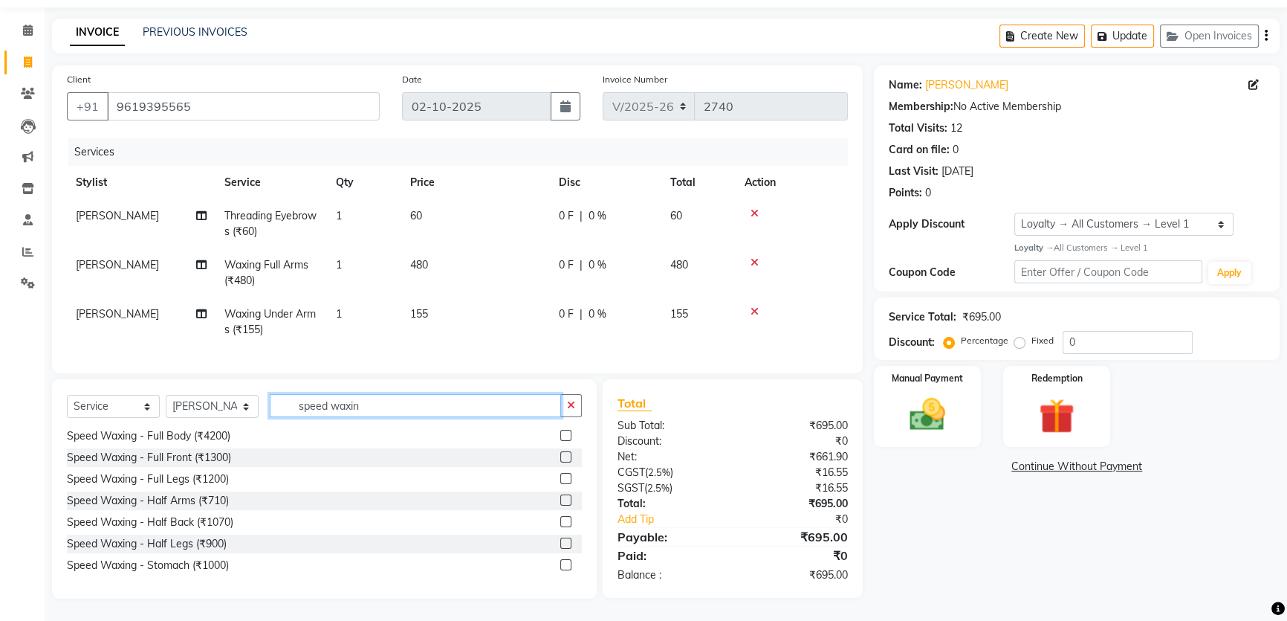
type input "speed waxin"
click at [748, 257] on div at bounding box center [792, 262] width 94 height 10
click at [751, 257] on icon at bounding box center [755, 262] width 8 height 10
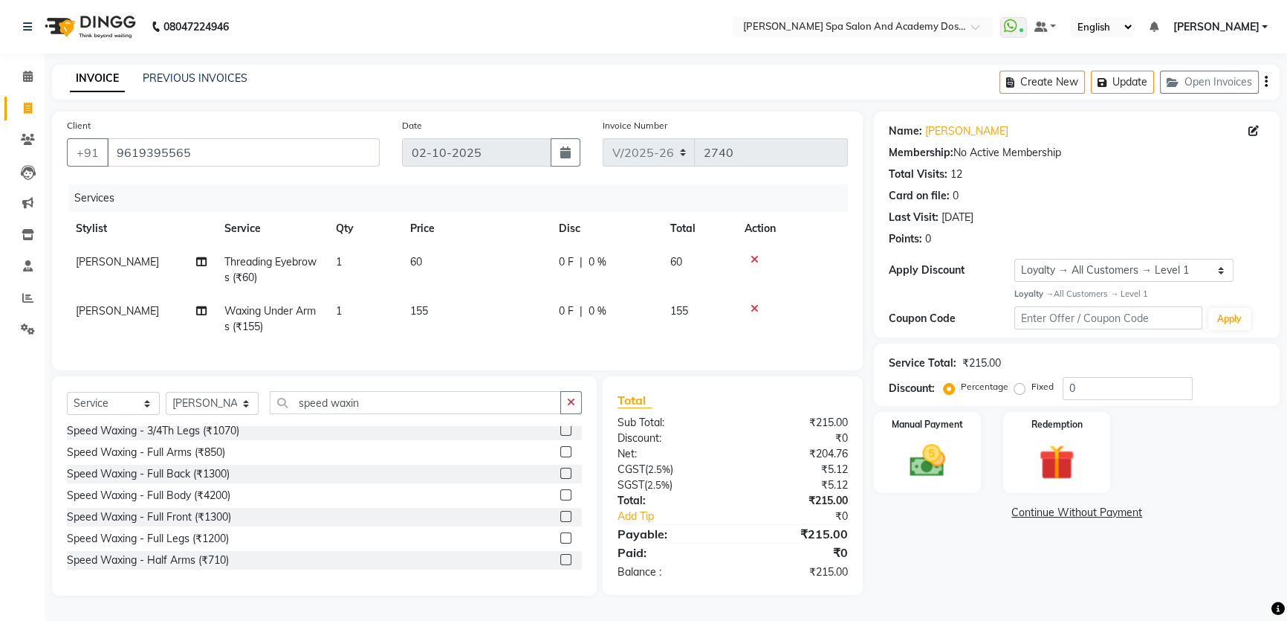
scroll to position [0, 0]
click at [560, 438] on label at bounding box center [565, 434] width 11 height 11
click at [560, 438] on input "checkbox" at bounding box center [565, 435] width 10 height 10
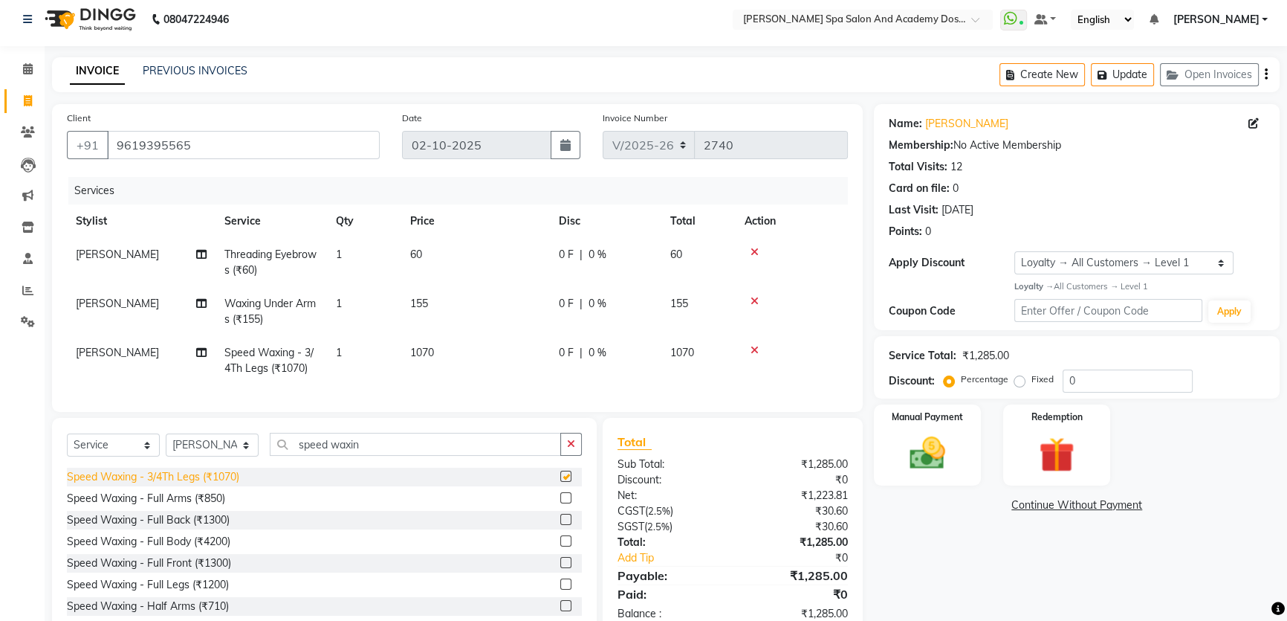
checkbox input "false"
click at [560, 503] on label at bounding box center [565, 497] width 11 height 11
click at [560, 503] on input "checkbox" at bounding box center [565, 498] width 10 height 10
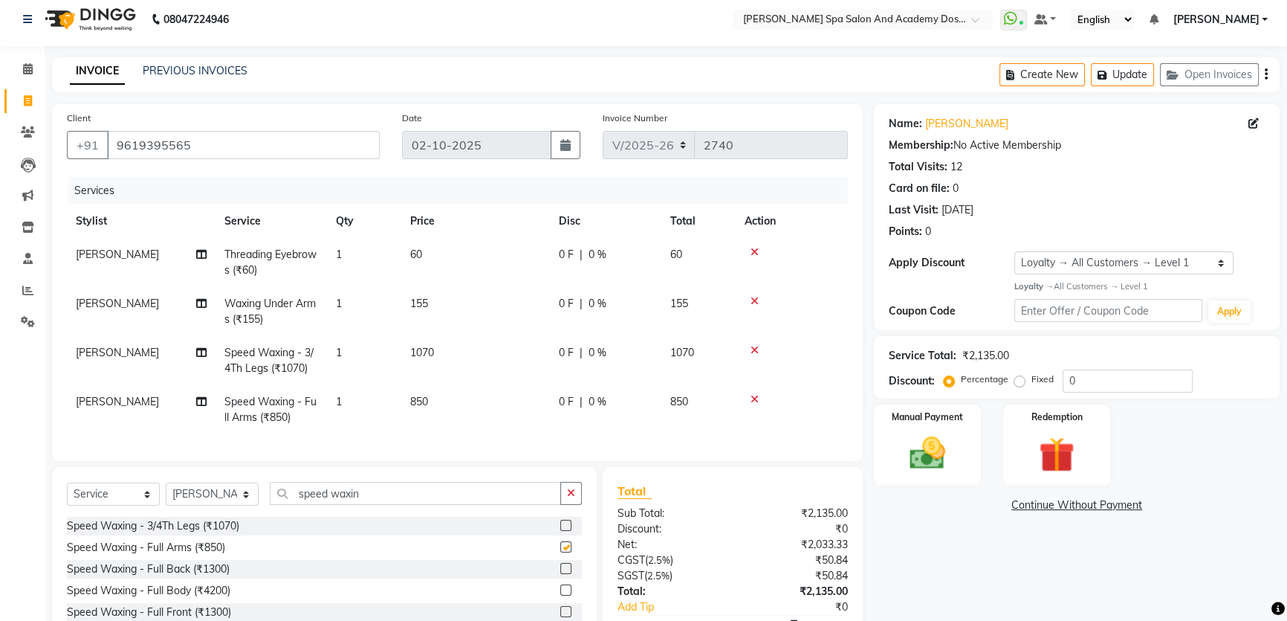
checkbox input "false"
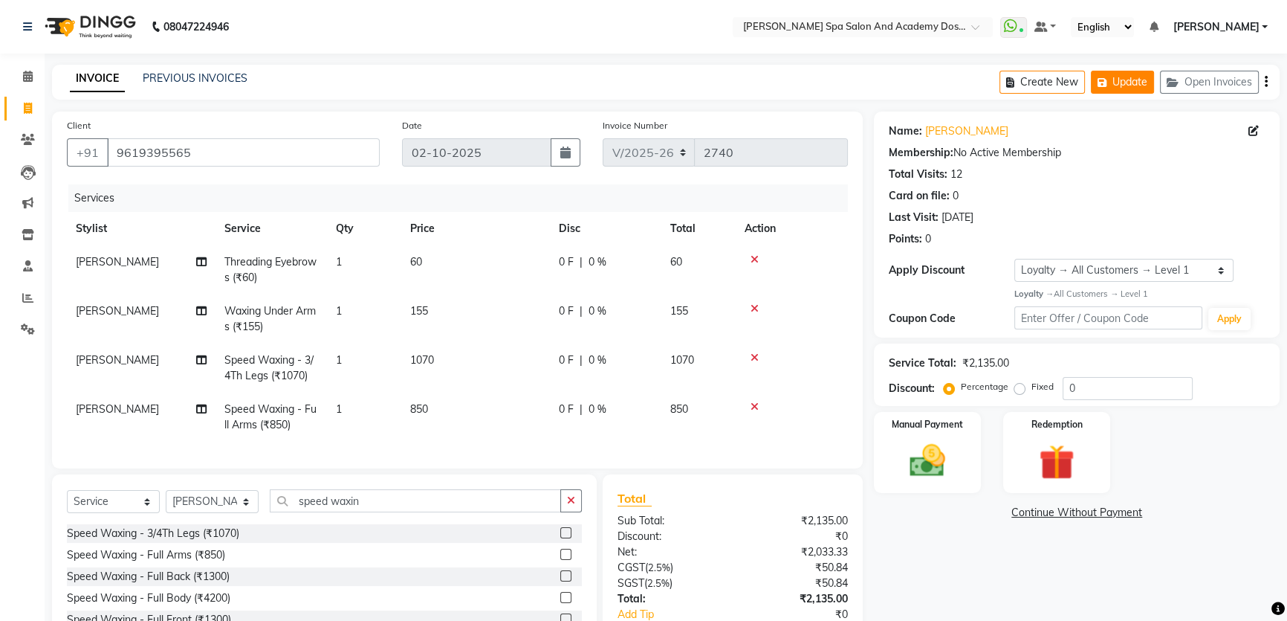
click at [1118, 81] on button "Update" at bounding box center [1122, 82] width 63 height 23
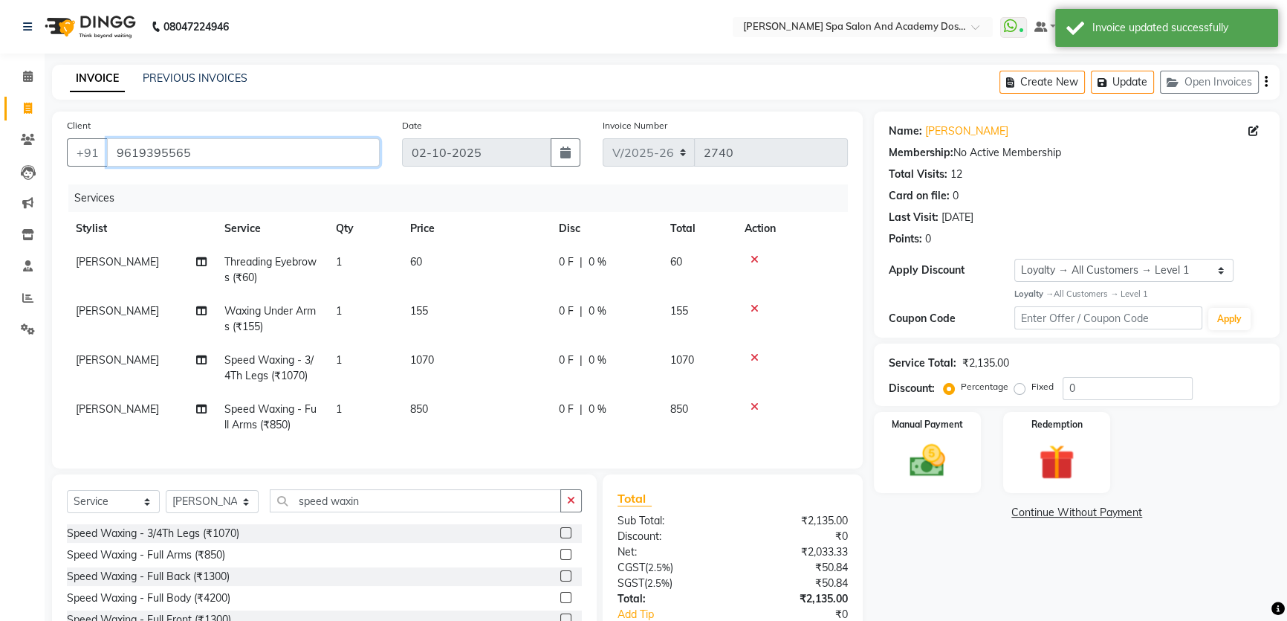
drag, startPoint x: 173, startPoint y: 147, endPoint x: 114, endPoint y: 143, distance: 58.8
click at [114, 143] on input "9619395565" at bounding box center [243, 152] width 273 height 28
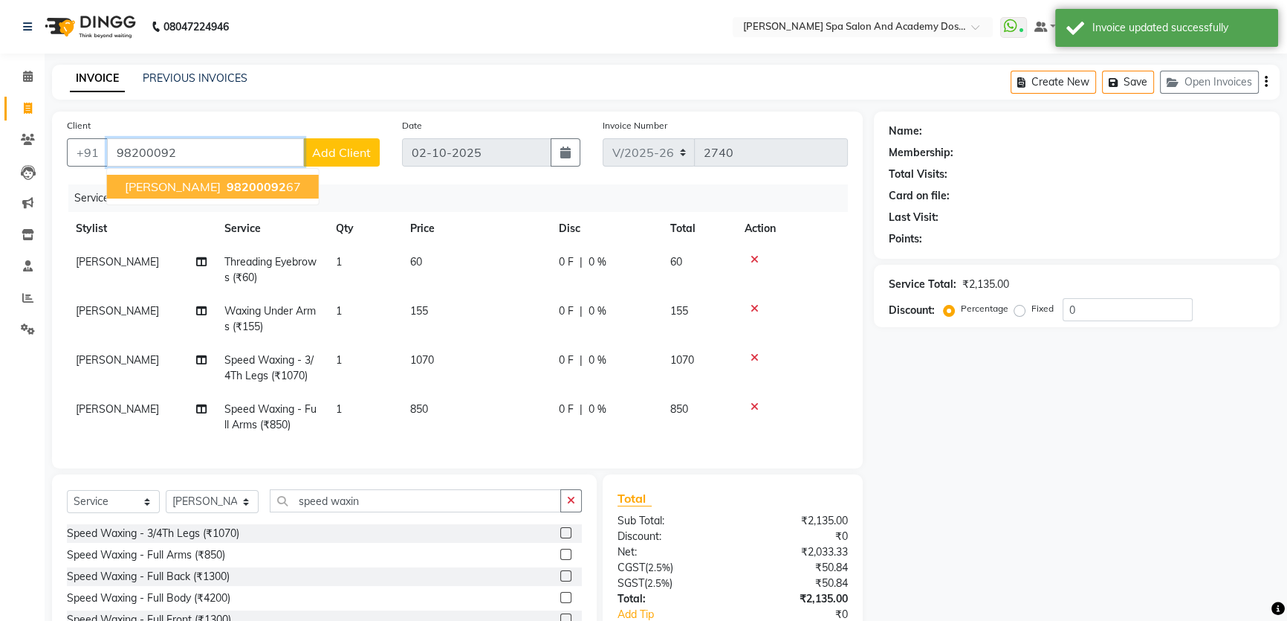
click at [273, 183] on span "98200092" at bounding box center [256, 186] width 59 height 15
type input "9820009267"
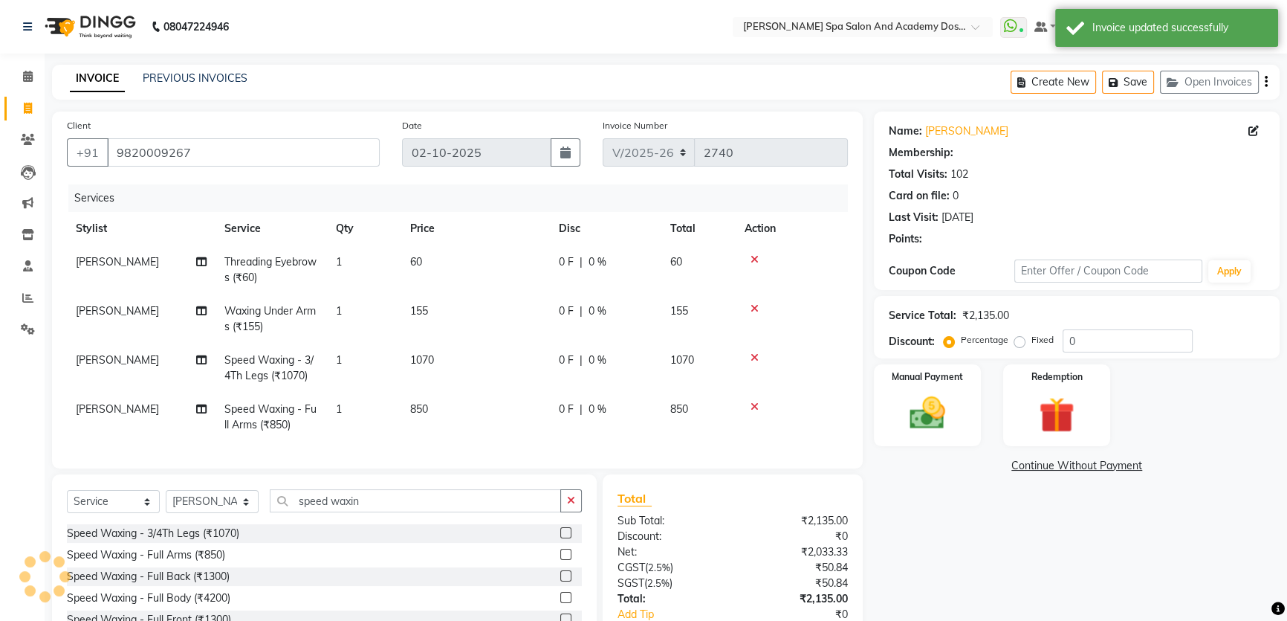
type input "20"
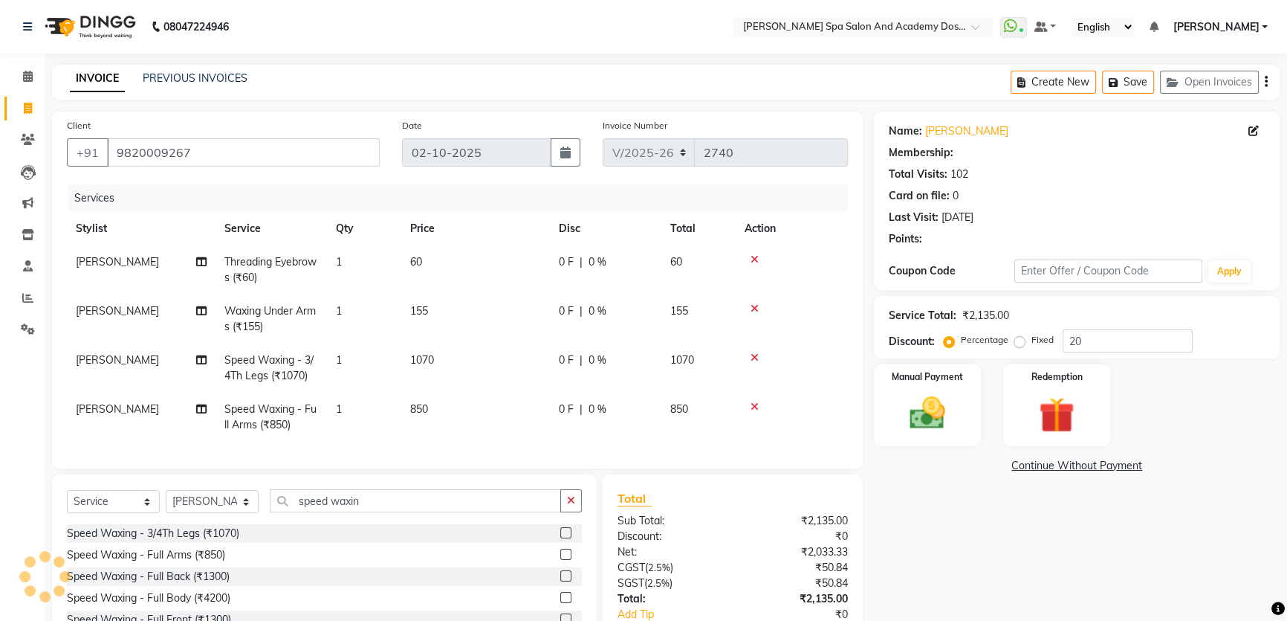
select select "2: Object"
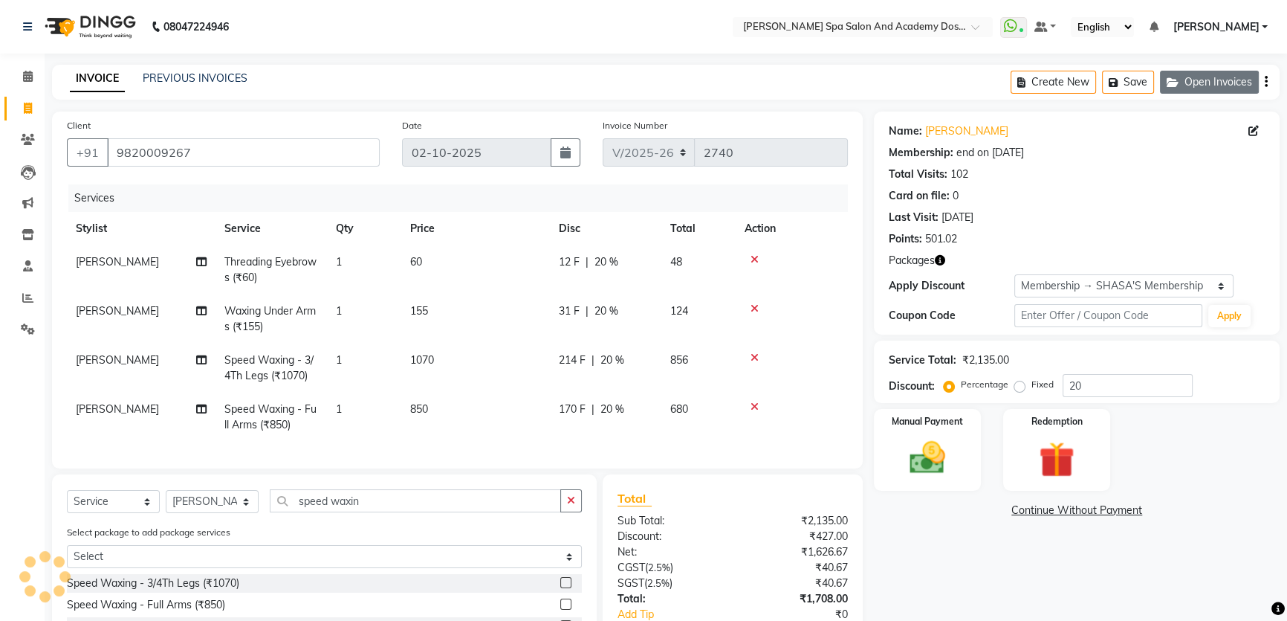
click at [1208, 84] on button "Open Invoices" at bounding box center [1209, 82] width 99 height 23
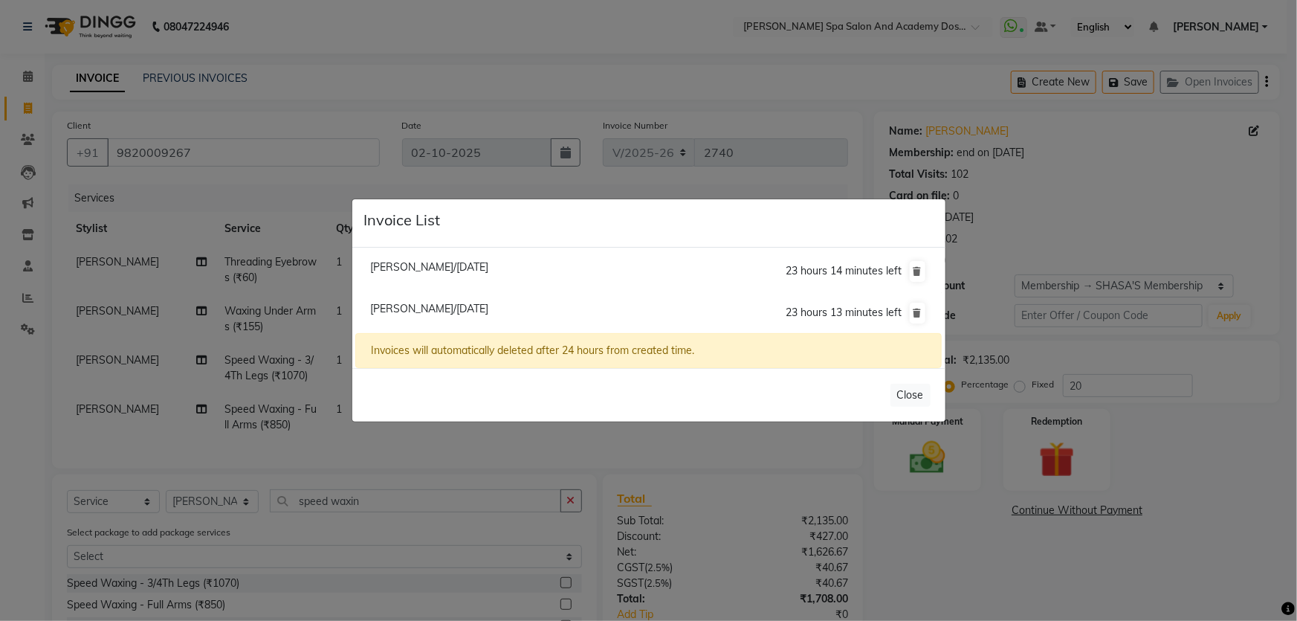
click at [435, 308] on span "Madhura Prabhu/02 October 2025" at bounding box center [429, 308] width 118 height 13
type input "9619395565"
type input "0"
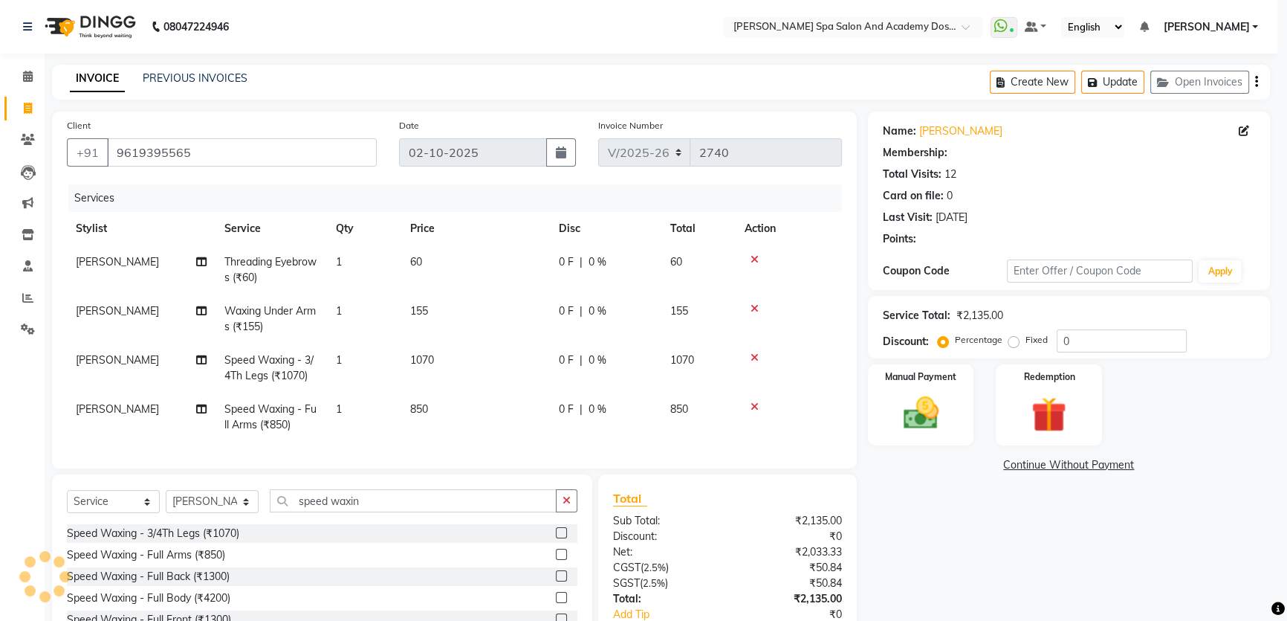
select select "1: Object"
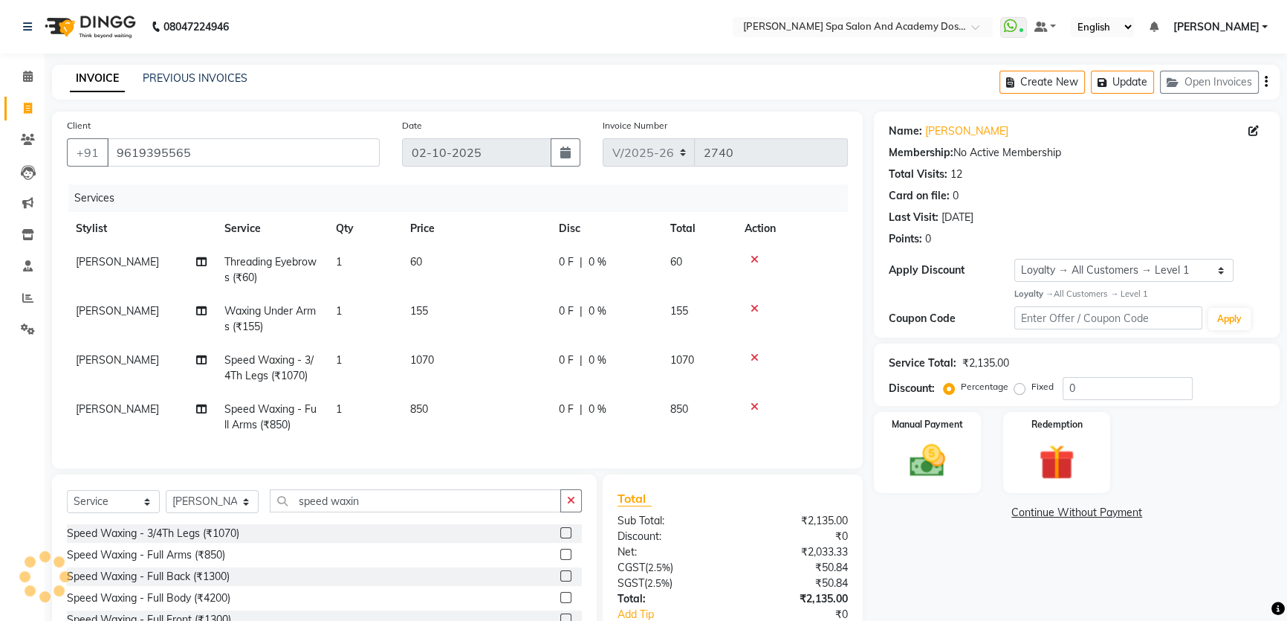
select select
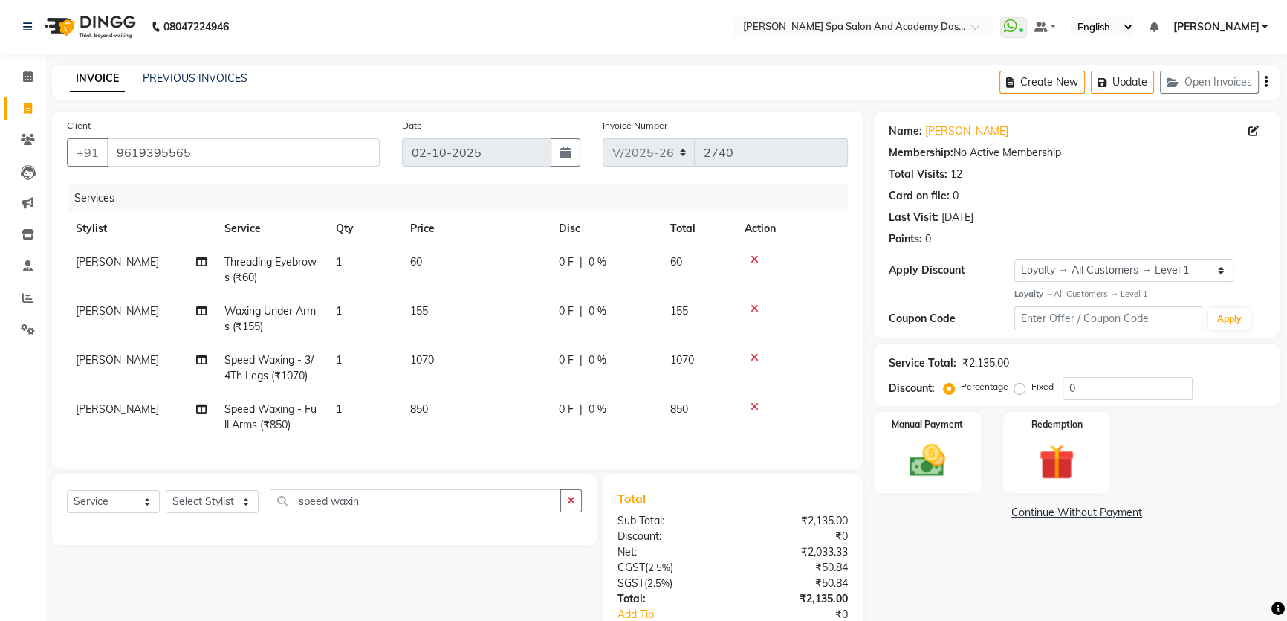
scroll to position [104, 0]
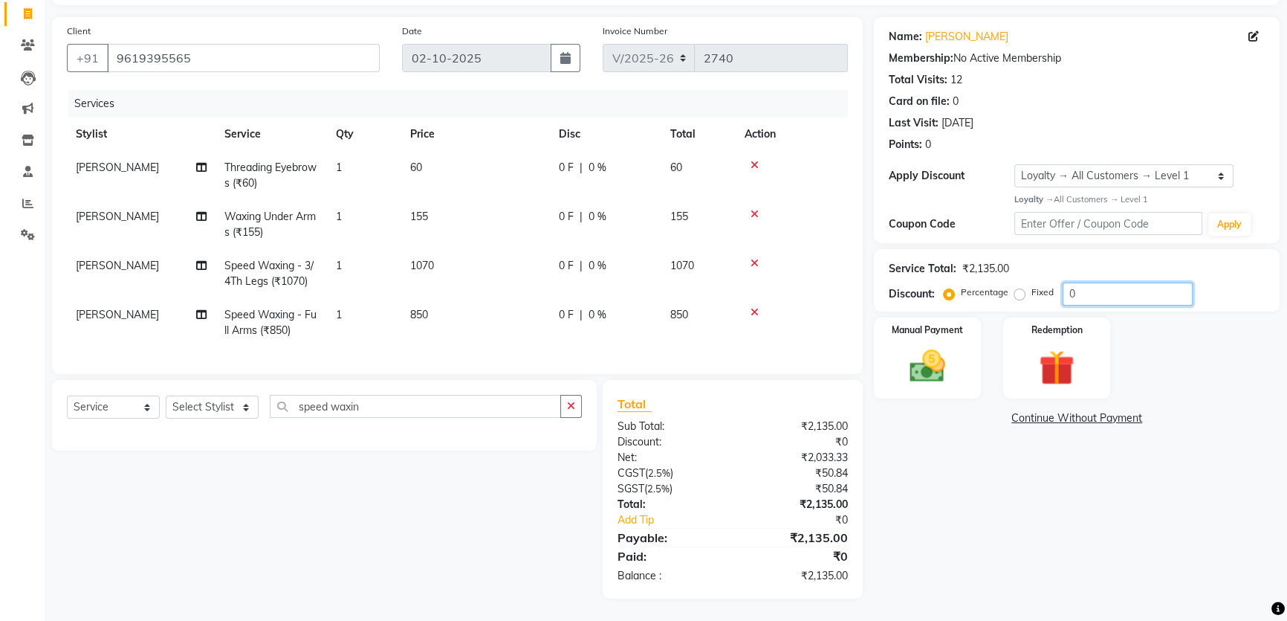
click at [1069, 282] on input "0" at bounding box center [1128, 293] width 130 height 23
type input "20"
click at [1059, 447] on div "Name: Madhura Prabhu Membership: No Active Membership Total Visits: 12 Card on …" at bounding box center [1082, 307] width 417 height 581
click at [973, 460] on div "Name: Madhura Prabhu Membership: No Active Membership Total Visits: 12 Card on …" at bounding box center [1082, 307] width 417 height 581
click at [935, 354] on img at bounding box center [928, 366] width 60 height 42
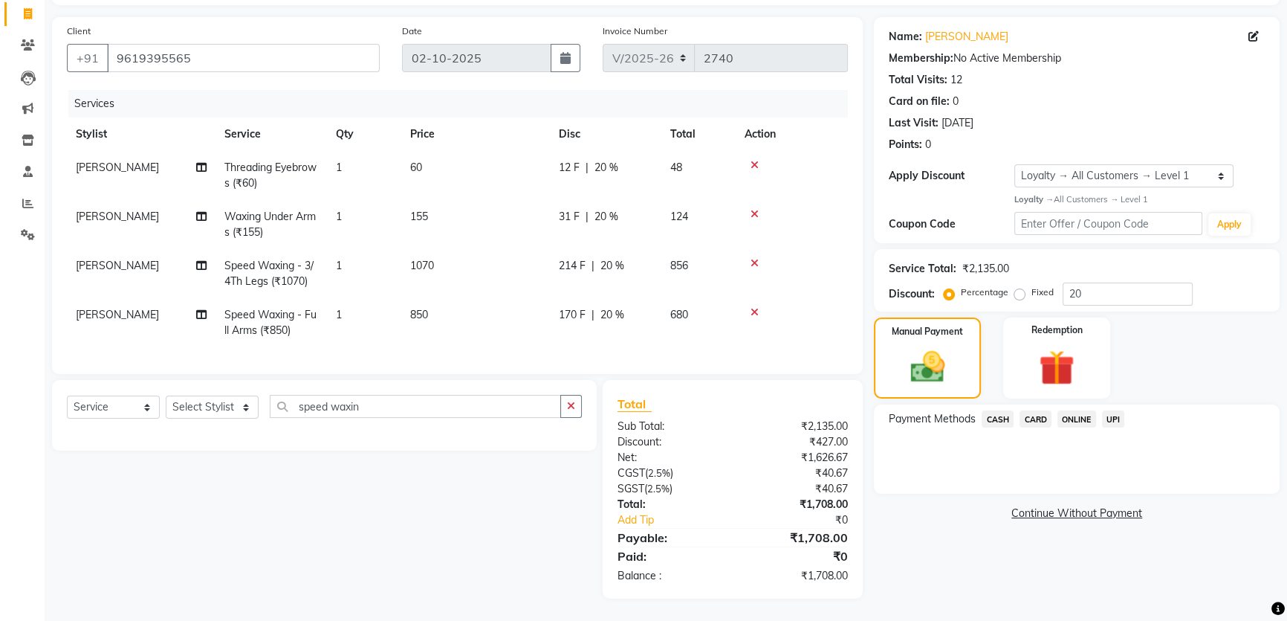
click at [1033, 410] on span "CARD" at bounding box center [1036, 418] width 32 height 17
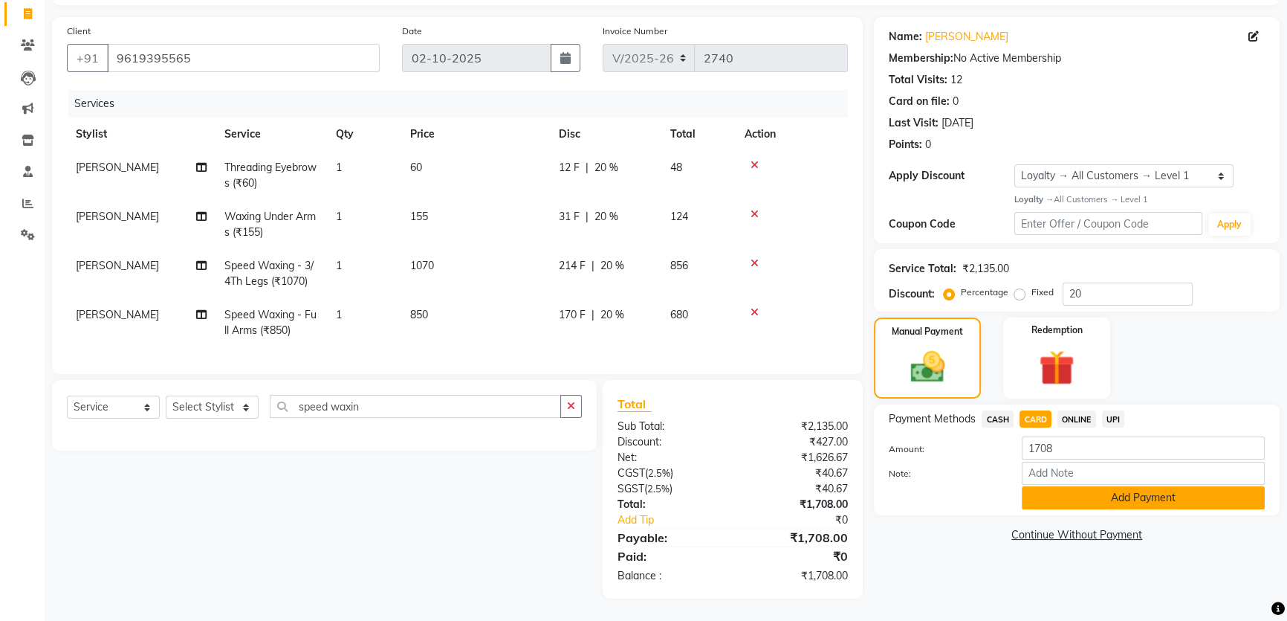
click at [1086, 486] on button "Add Payment" at bounding box center [1143, 497] width 243 height 23
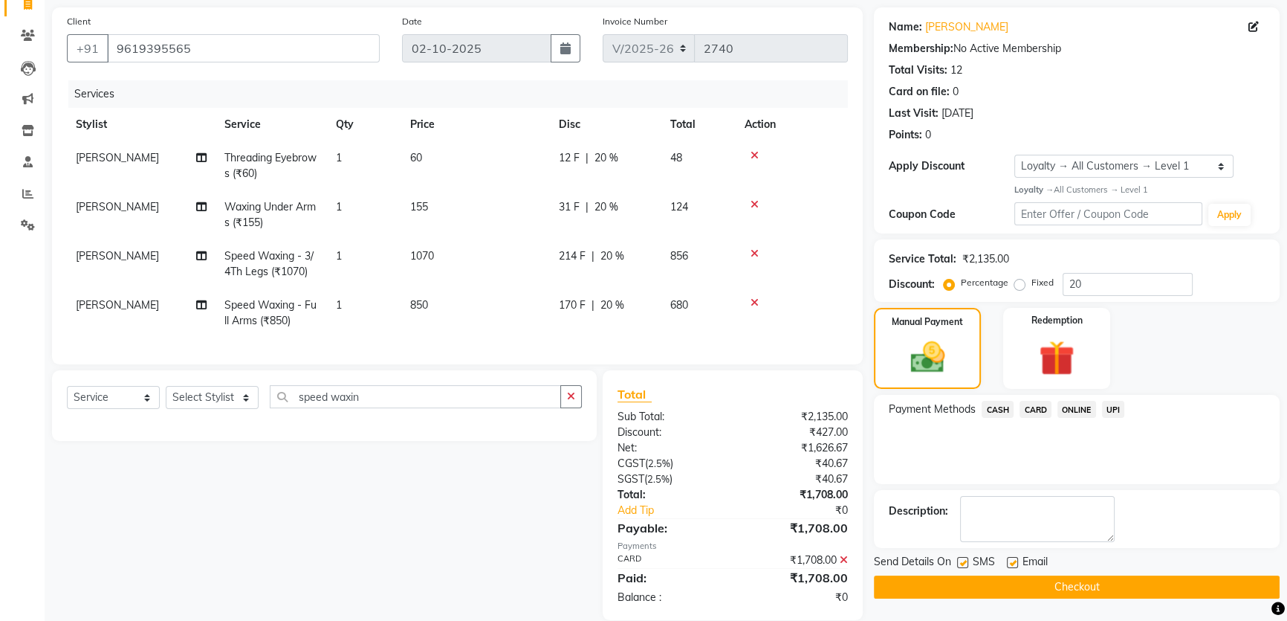
scroll to position [210, 0]
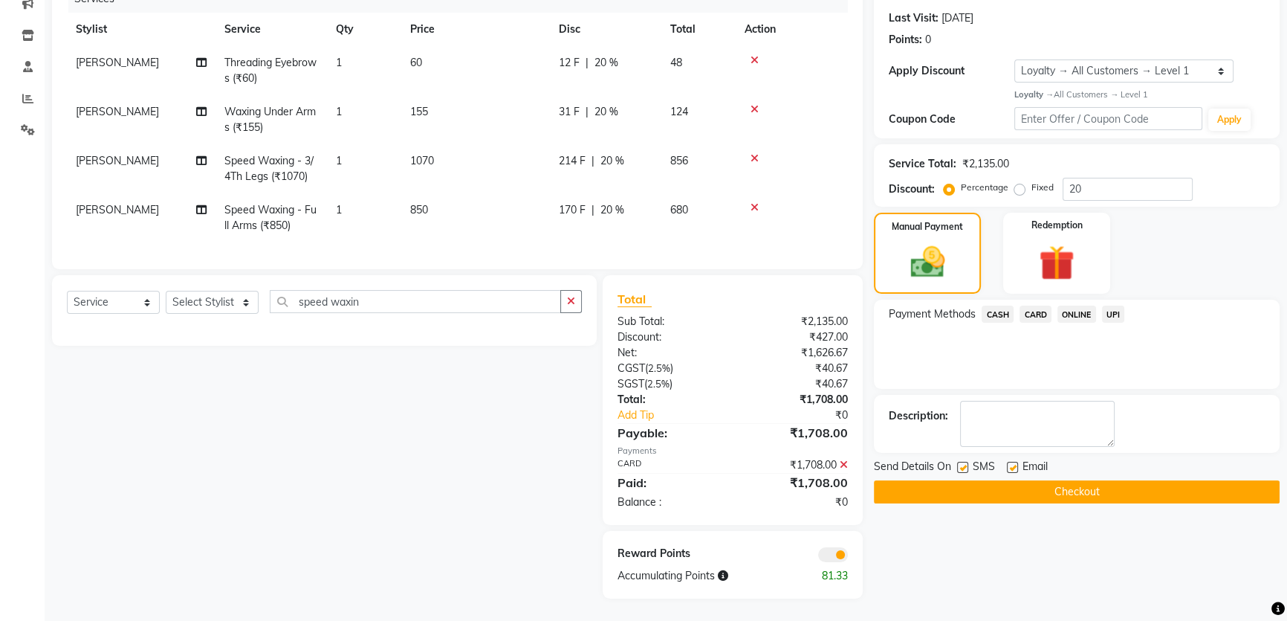
click at [1052, 480] on button "Checkout" at bounding box center [1077, 491] width 406 height 23
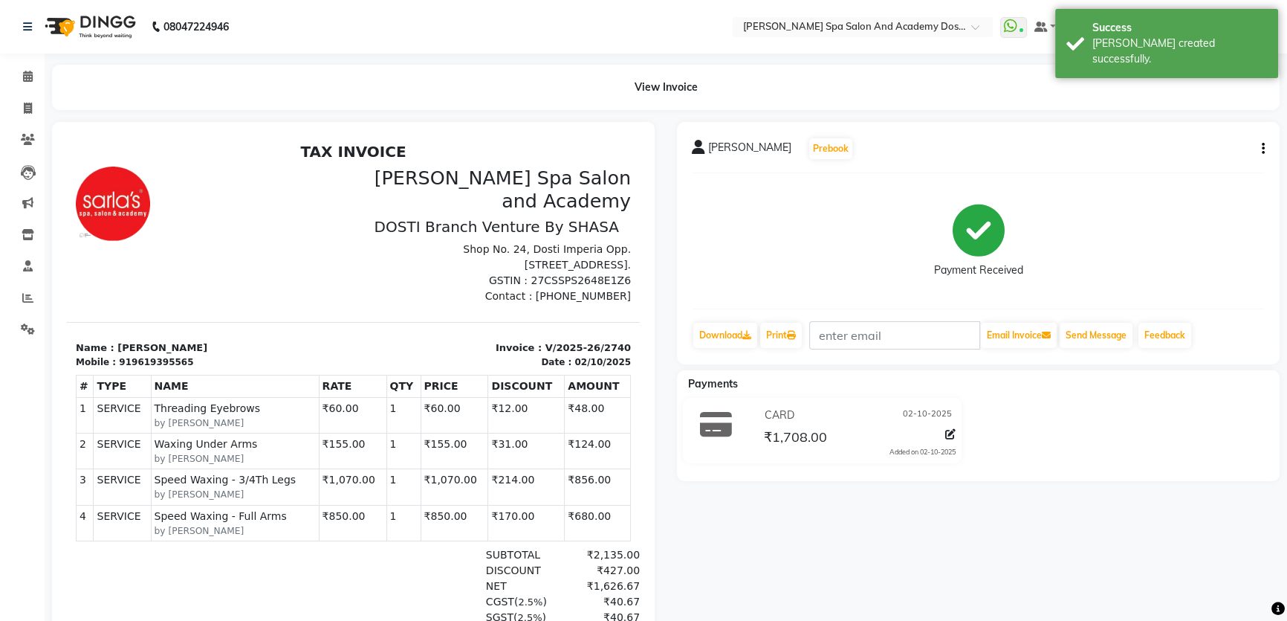
scroll to position [11, 0]
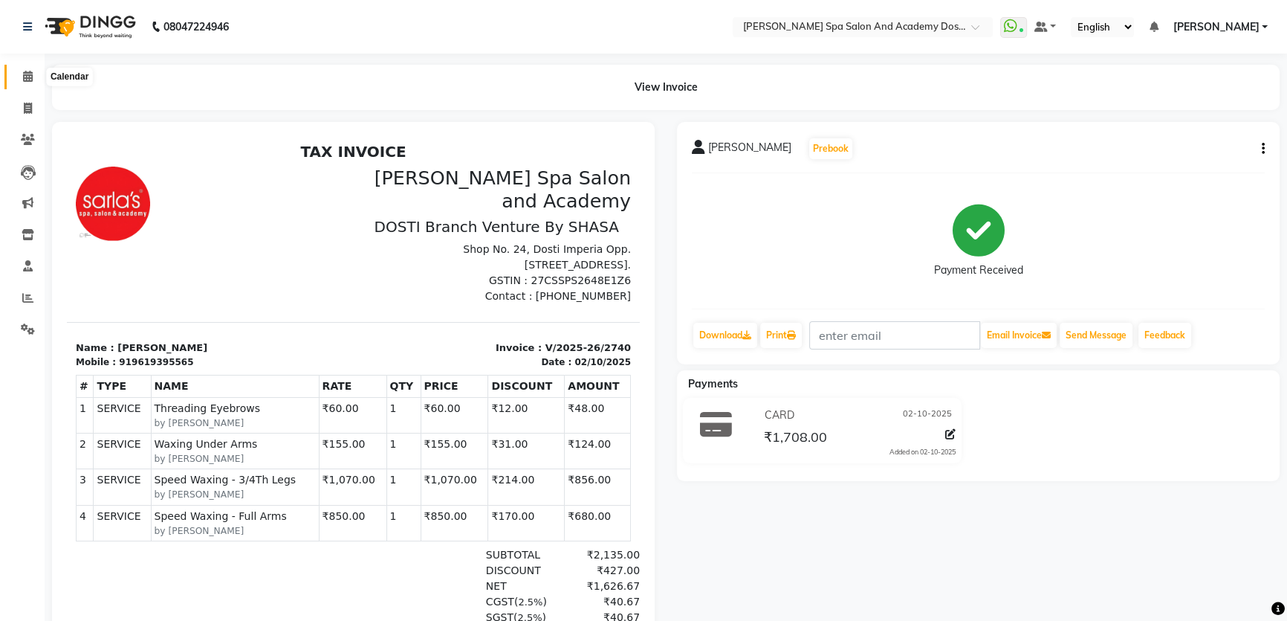
click at [25, 74] on icon at bounding box center [28, 76] width 10 height 11
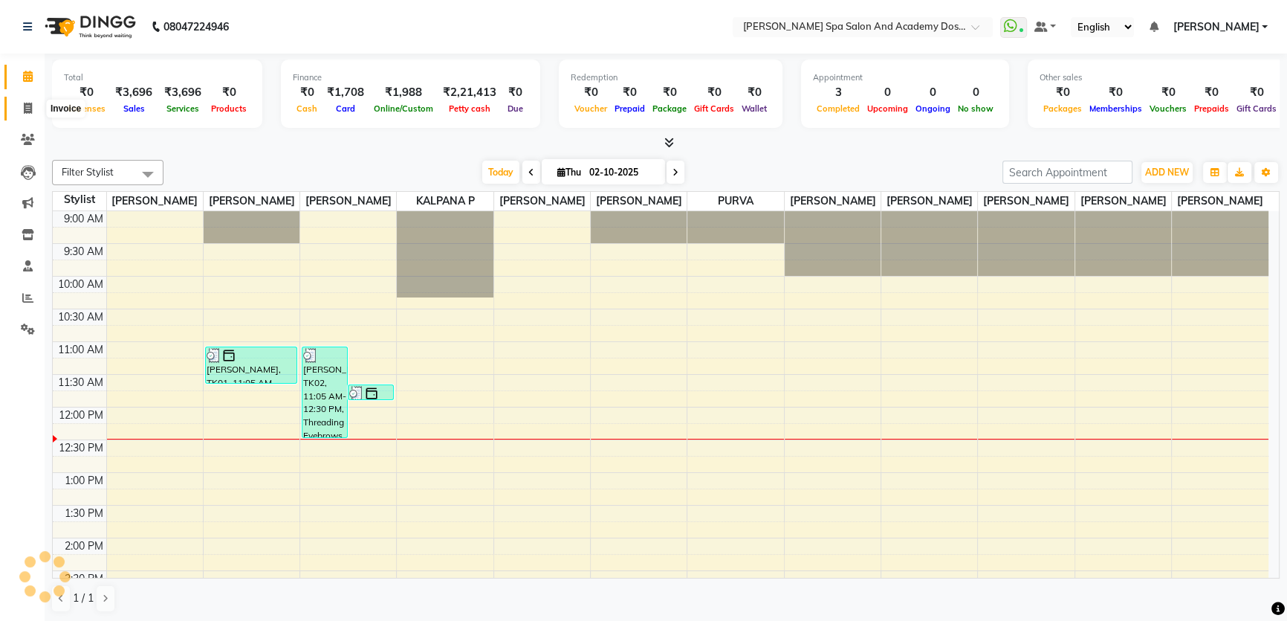
click at [27, 106] on icon at bounding box center [28, 108] width 8 height 11
select select "service"
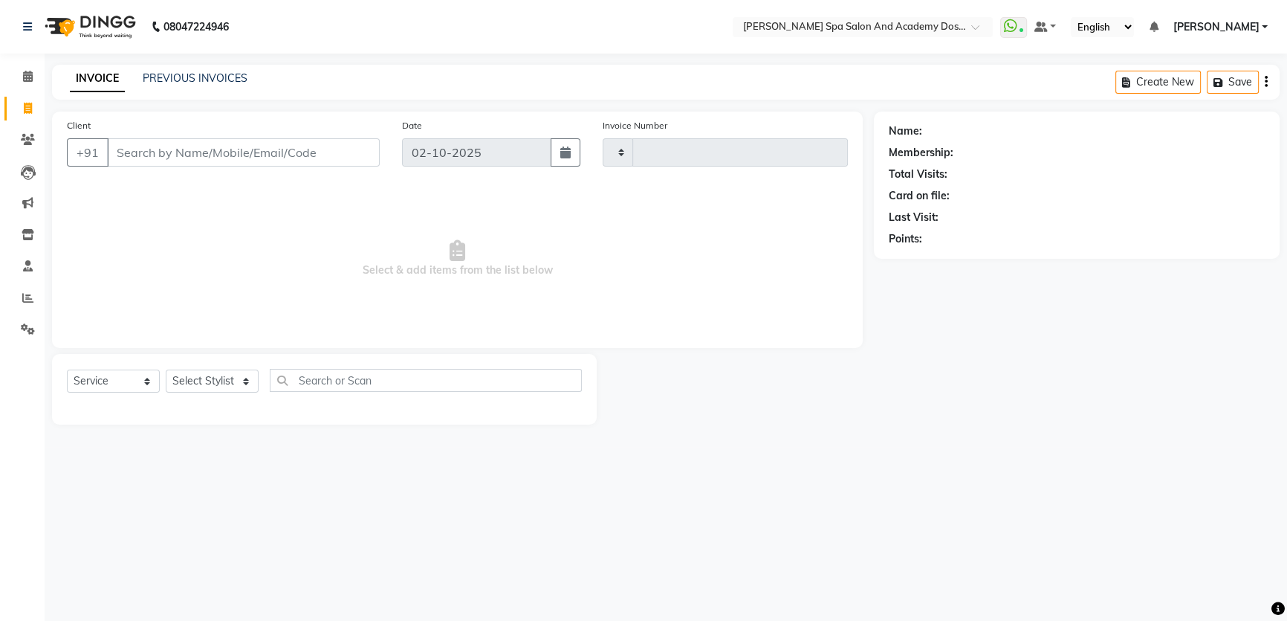
type input "2741"
select select "6316"
click at [194, 78] on link "PREVIOUS INVOICES" at bounding box center [195, 77] width 105 height 13
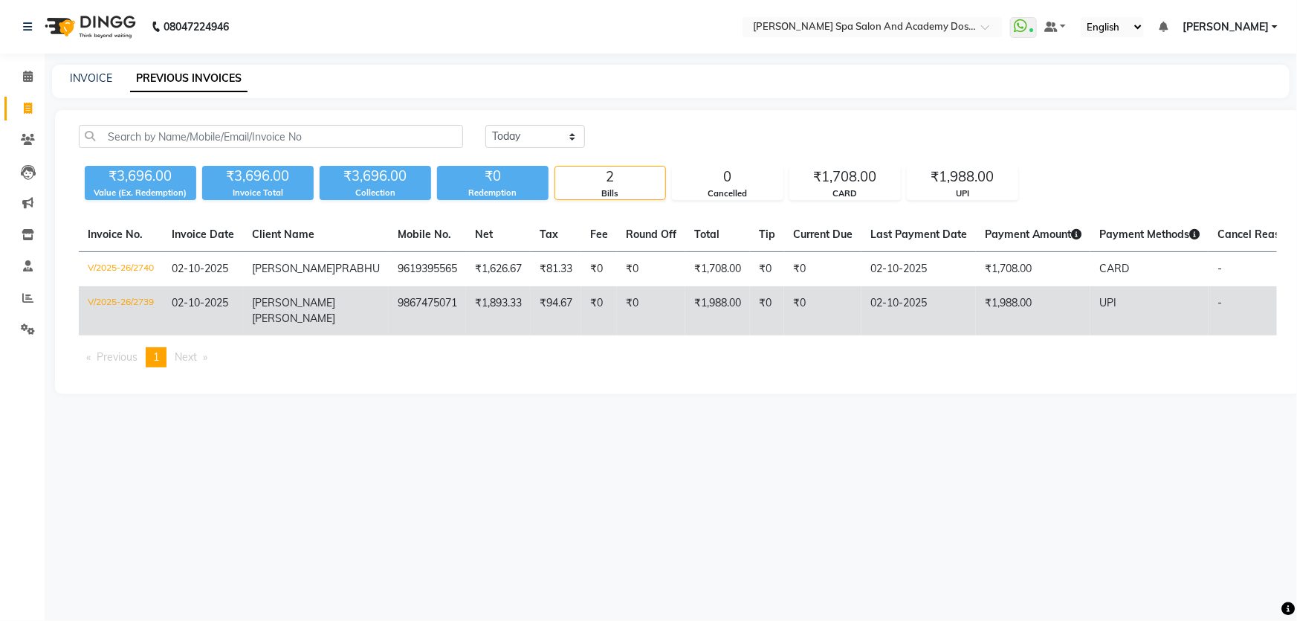
click at [290, 309] on span "AKSHATA" at bounding box center [293, 302] width 83 height 13
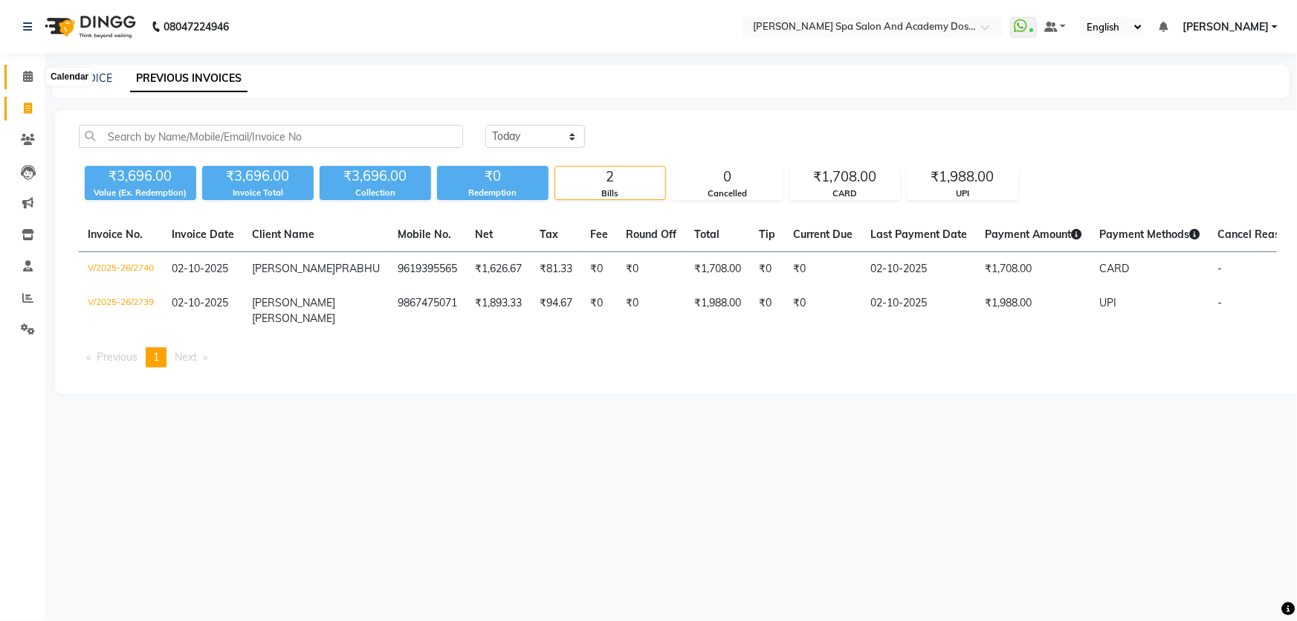
click at [17, 77] on span at bounding box center [28, 76] width 26 height 17
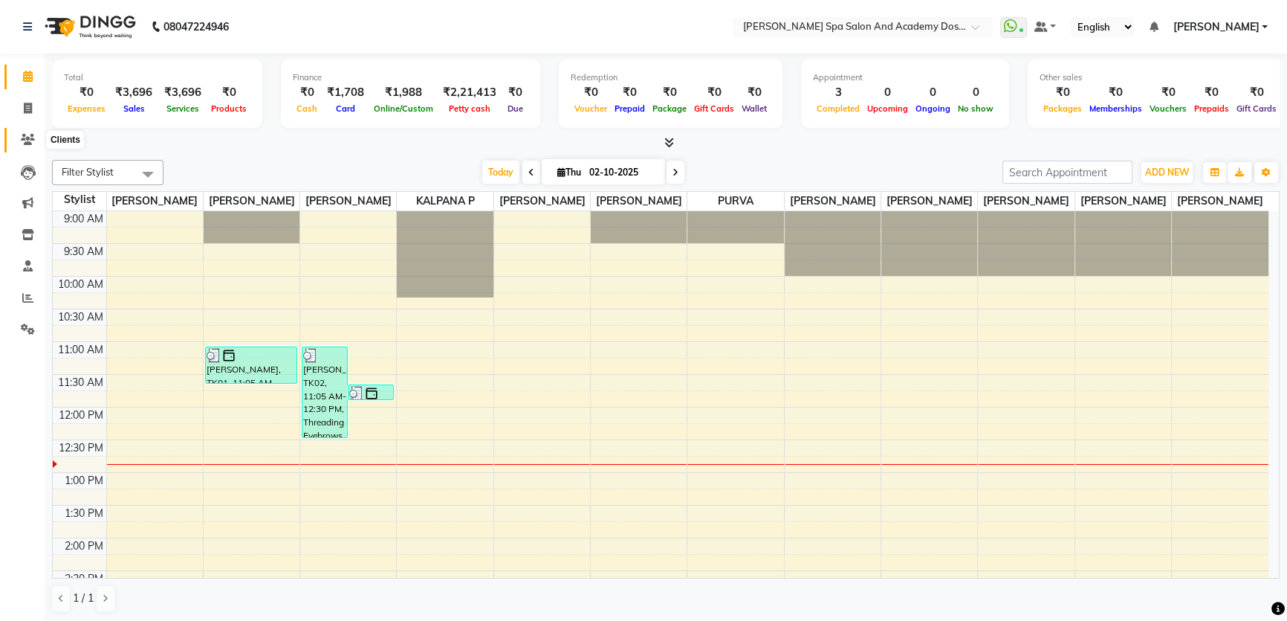
click at [23, 132] on span at bounding box center [28, 140] width 26 height 17
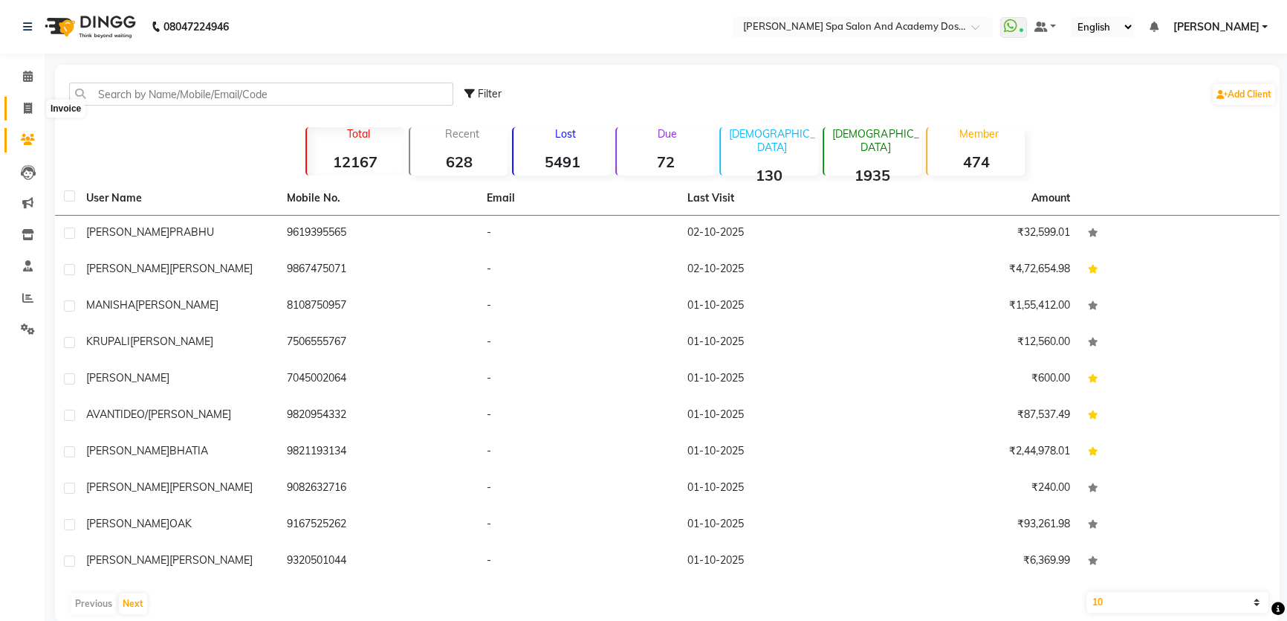
click at [27, 105] on icon at bounding box center [28, 108] width 8 height 11
select select "6316"
select select "service"
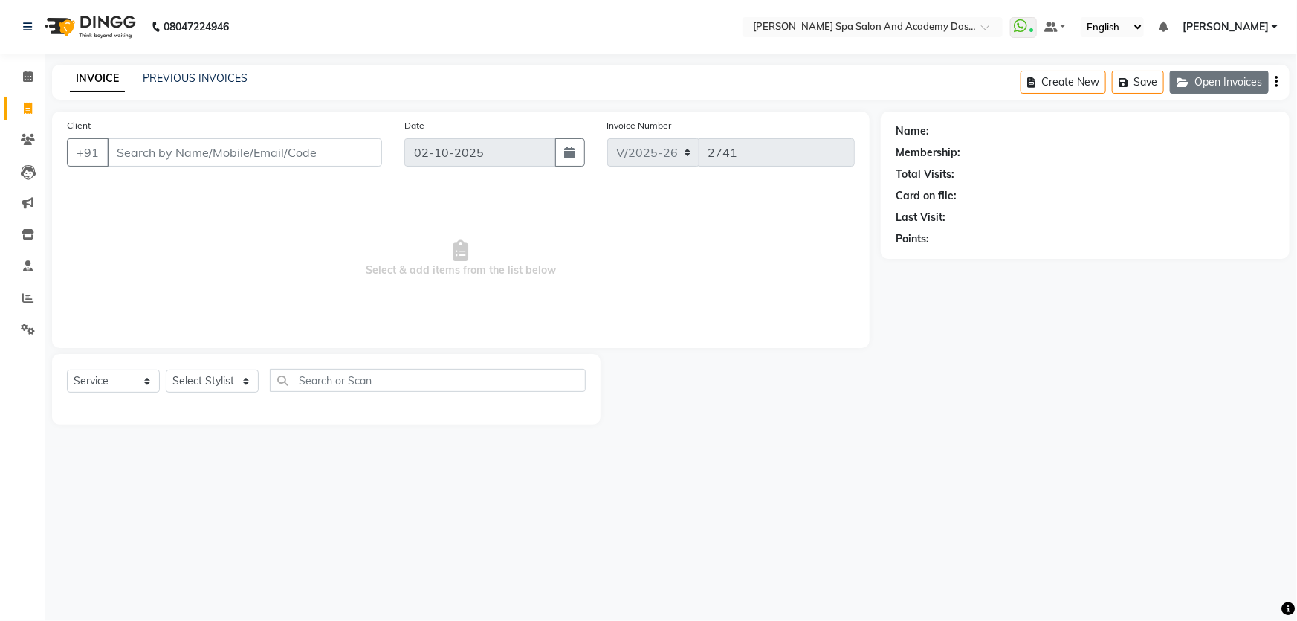
click at [1211, 85] on button "Open Invoices" at bounding box center [1219, 82] width 99 height 23
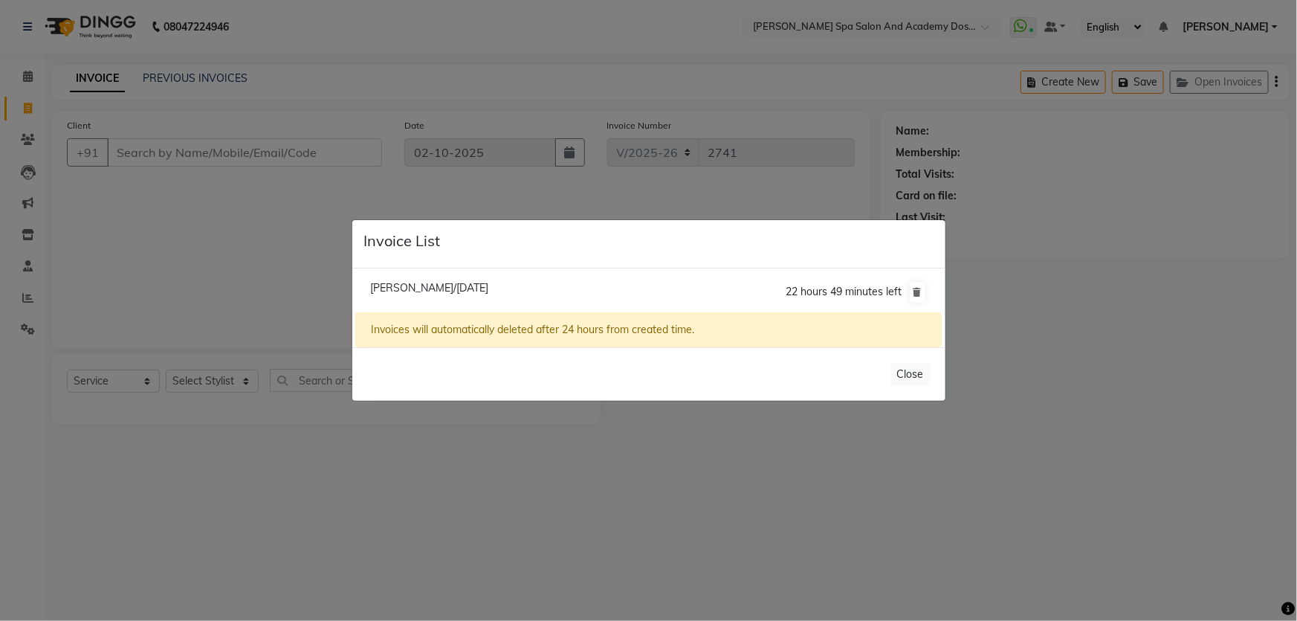
click at [488, 294] on span "Shubhangi Goregaonkar/02 October 2025" at bounding box center [429, 287] width 118 height 13
type input "7506431246"
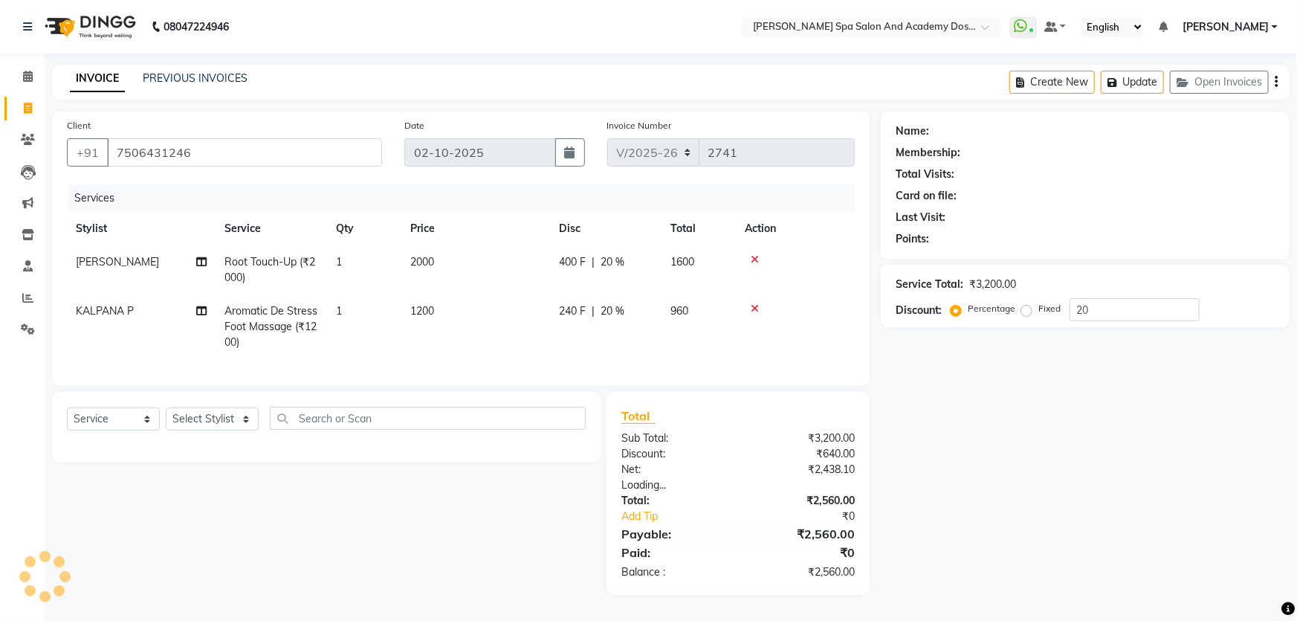
type input "0"
select select "2: Object"
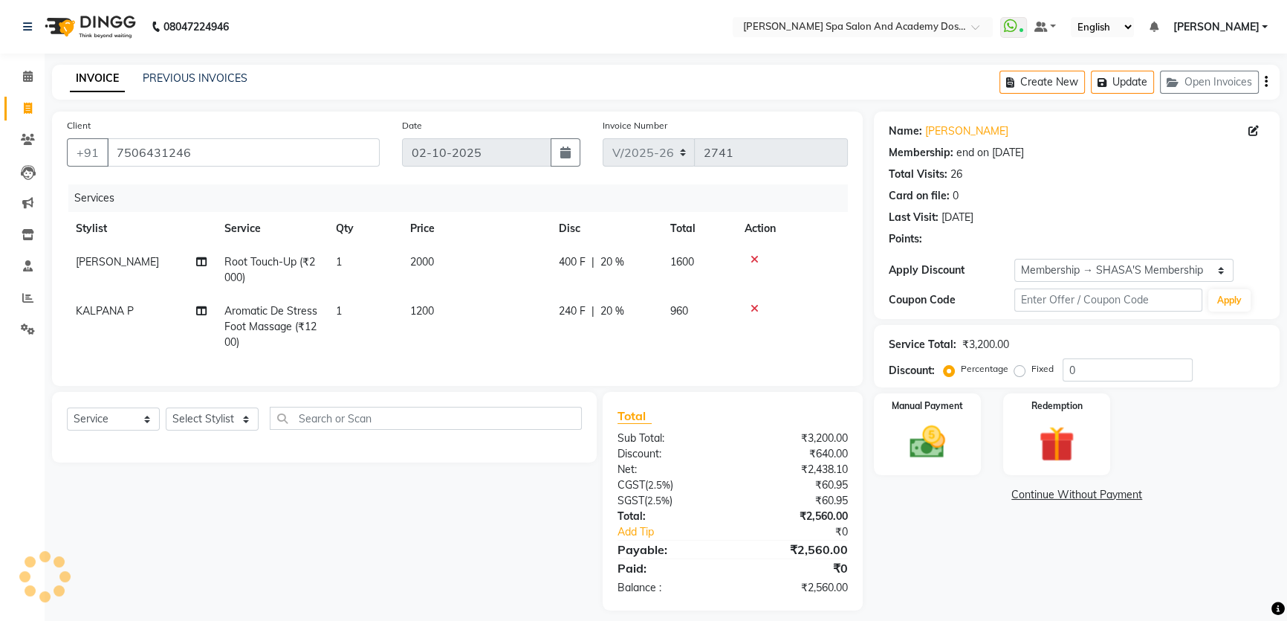
type input "20"
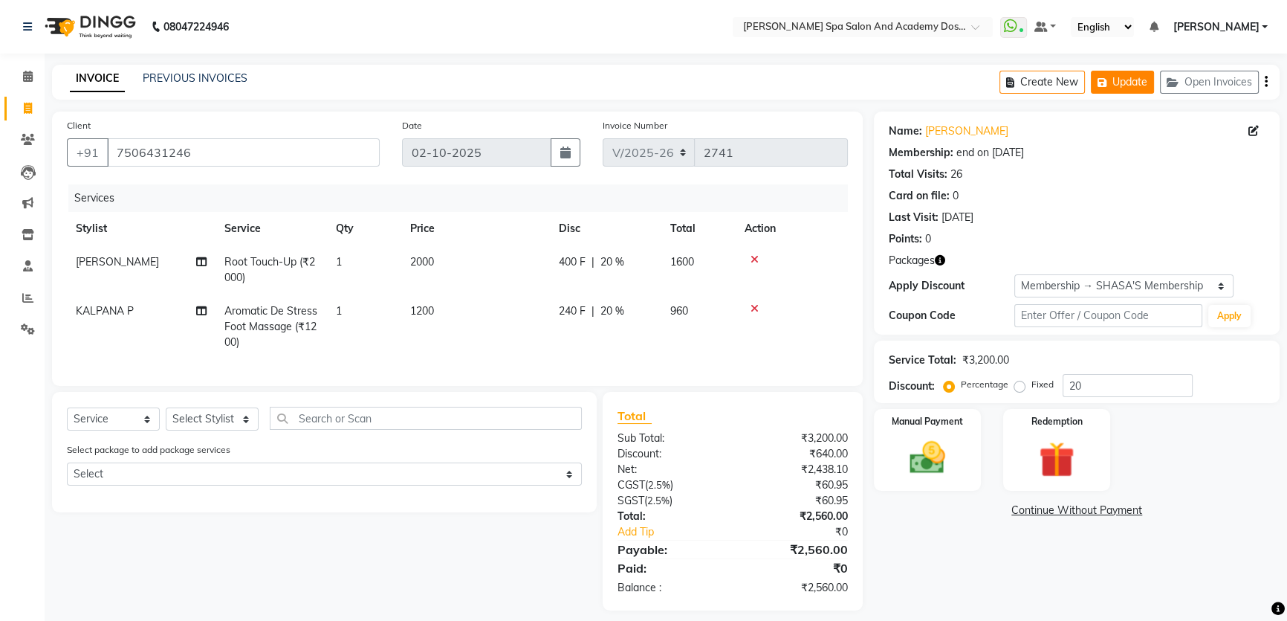
click at [1110, 80] on icon "button" at bounding box center [1105, 82] width 15 height 10
click at [1098, 82] on icon "button" at bounding box center [1105, 82] width 15 height 10
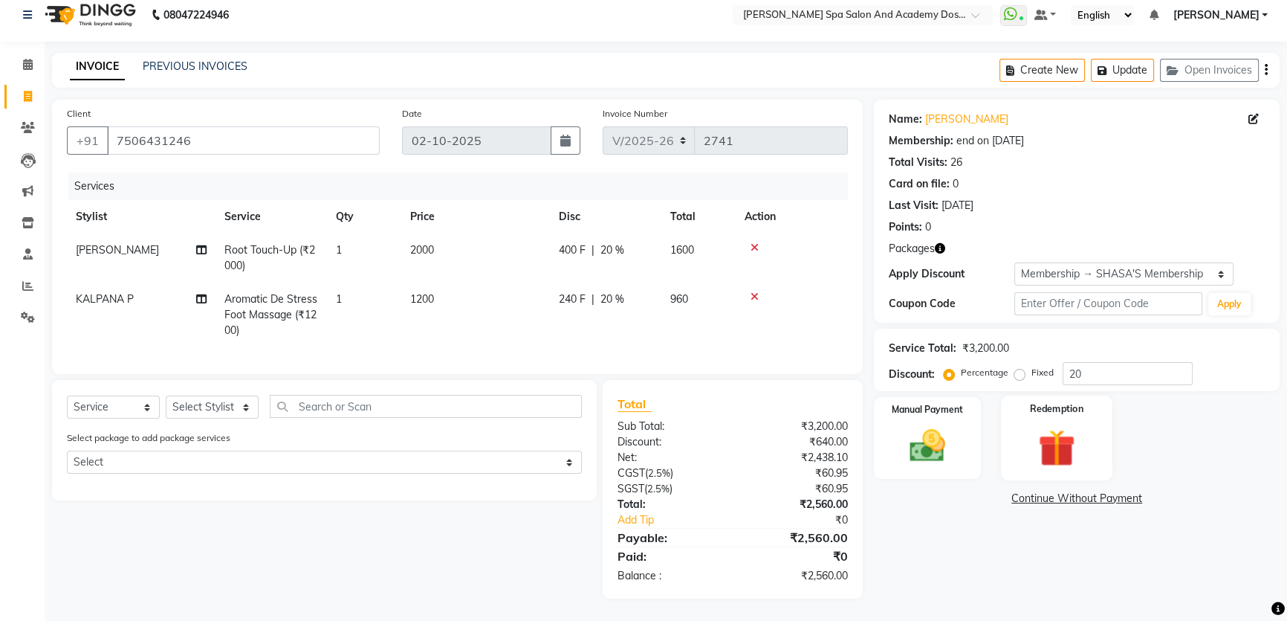
click at [1070, 424] on img at bounding box center [1057, 447] width 60 height 46
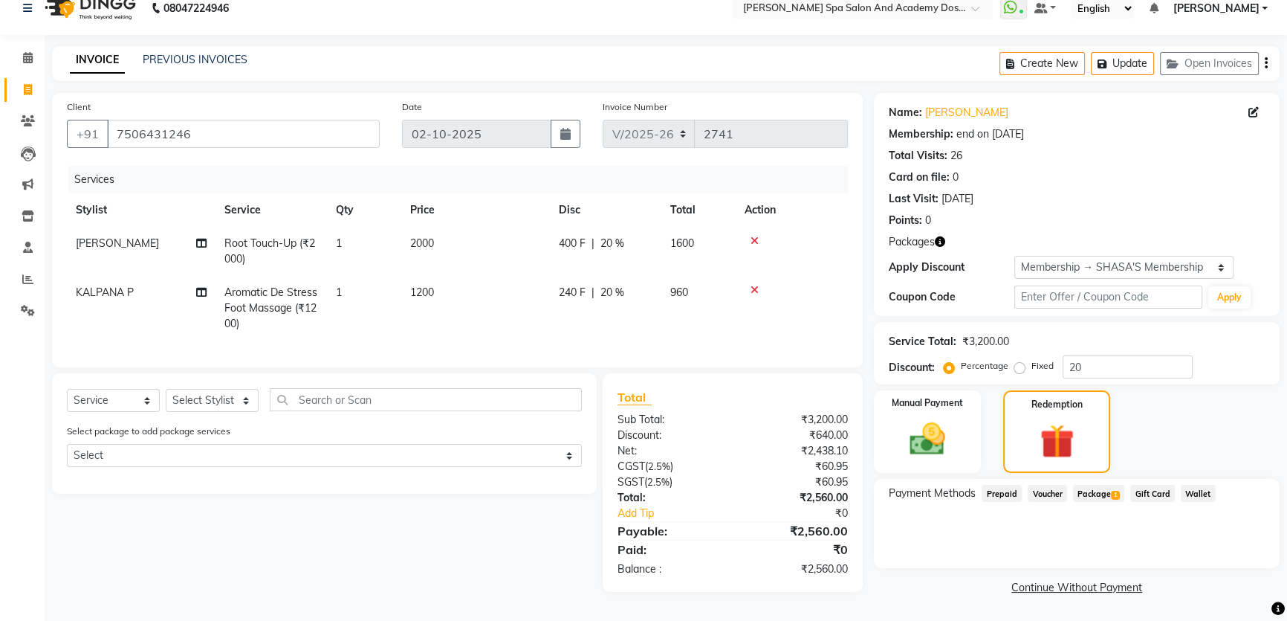
click at [1098, 488] on span "Package 1" at bounding box center [1098, 493] width 51 height 17
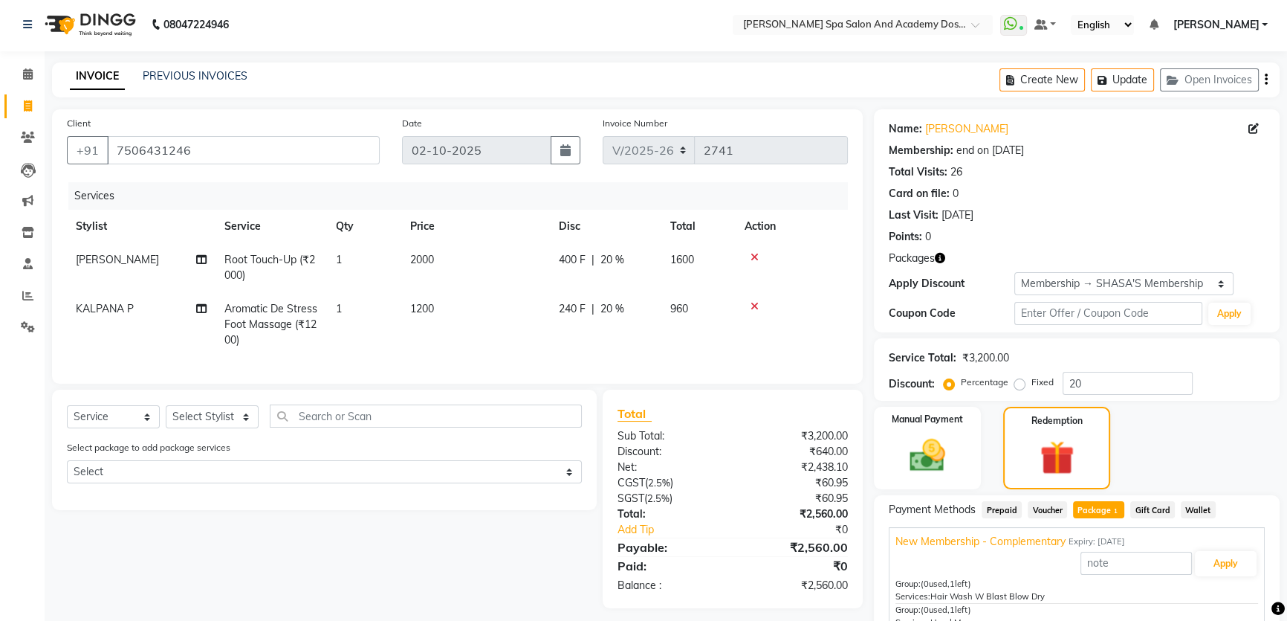
scroll to position [137, 0]
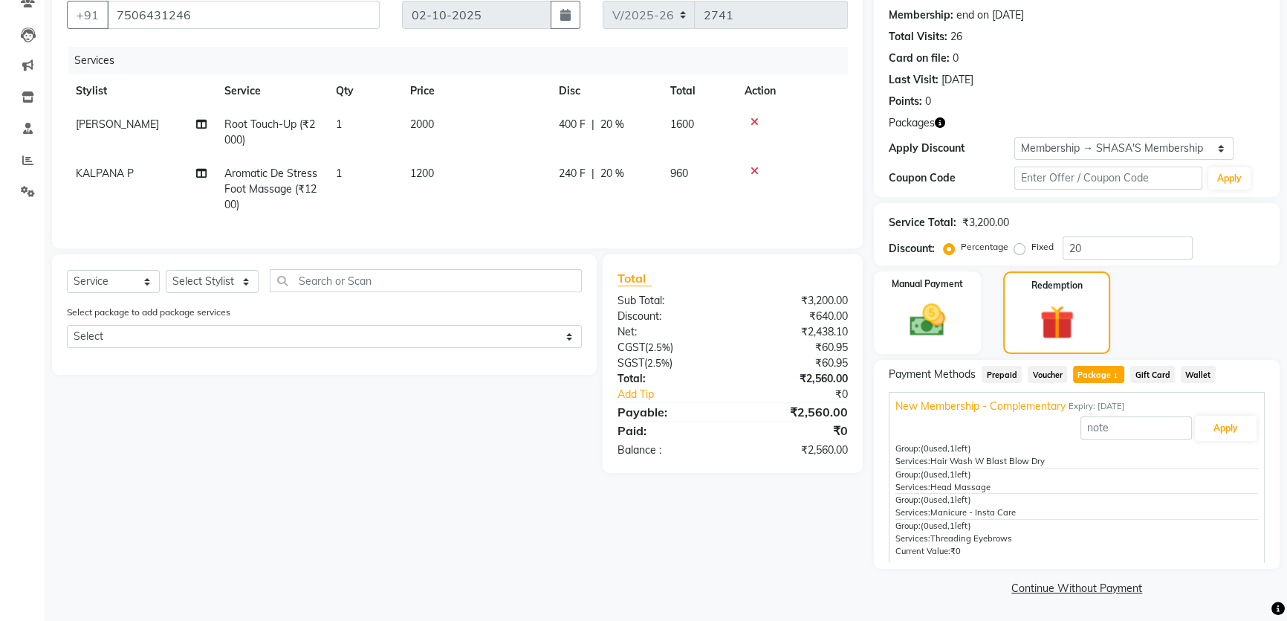
click at [739, 518] on div "Client +91 7506431246 Date 02-10-2025 Invoice Number V/2025 V/2025-26 2741 Serv…" at bounding box center [457, 286] width 833 height 625
click at [933, 300] on img at bounding box center [928, 320] width 60 height 42
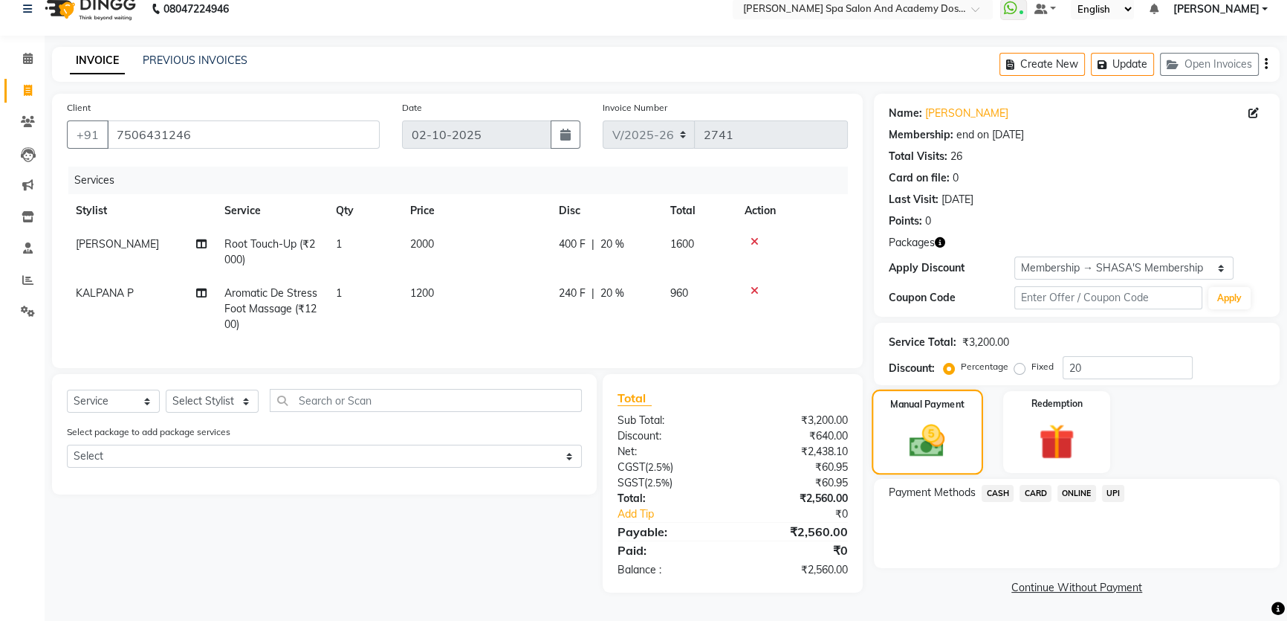
scroll to position [22, 0]
click at [1115, 485] on span "UPI" at bounding box center [1113, 493] width 23 height 17
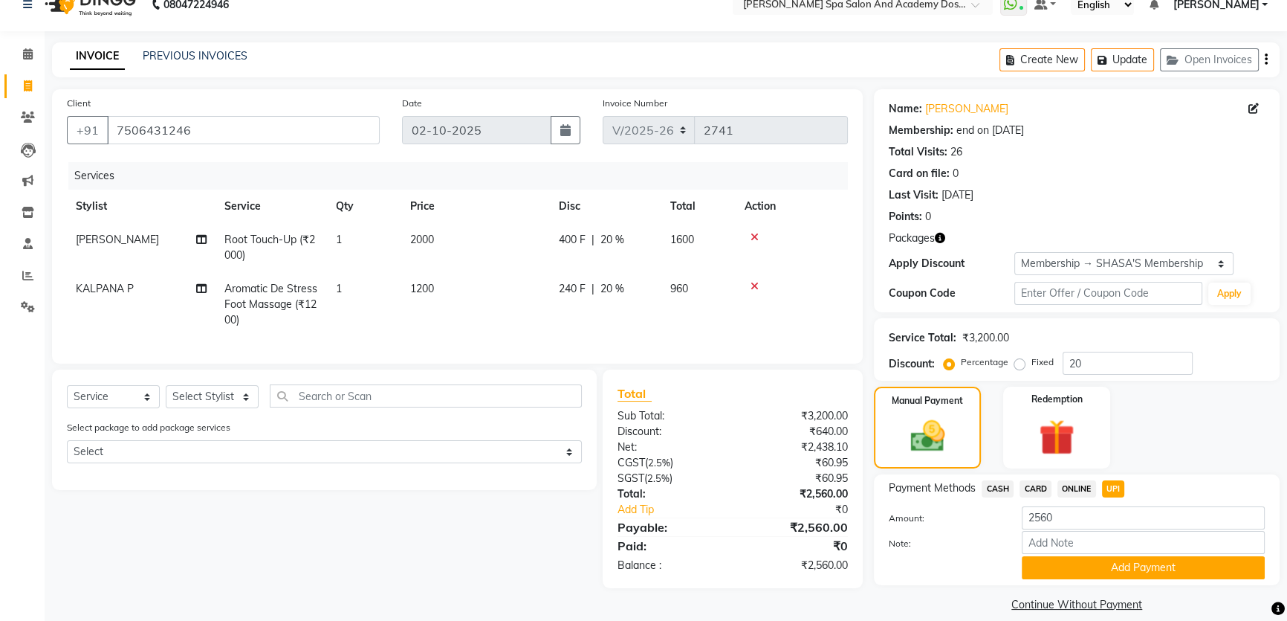
scroll to position [38, 0]
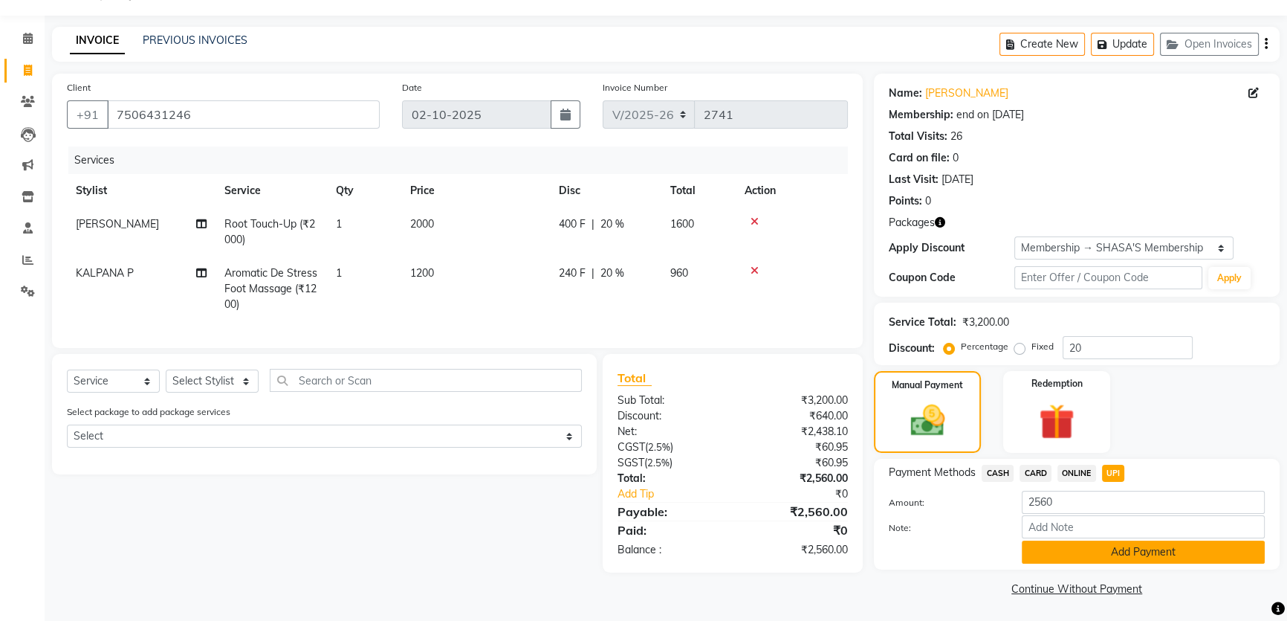
click at [1128, 543] on button "Add Payment" at bounding box center [1143, 551] width 243 height 23
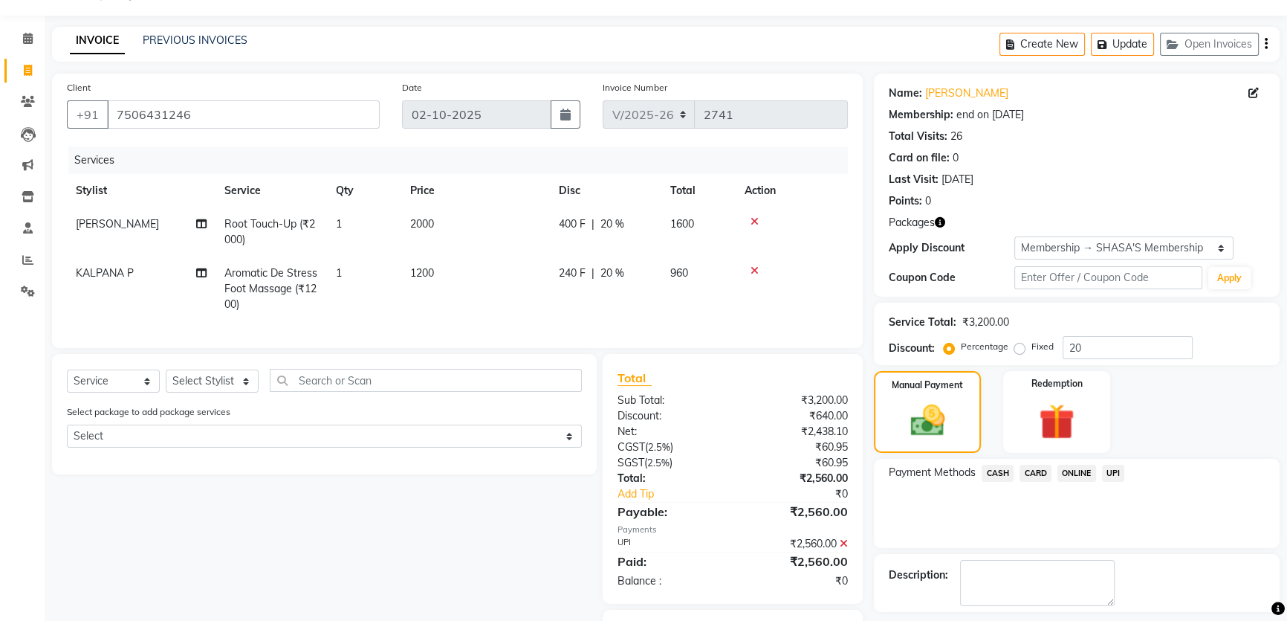
scroll to position [106, 0]
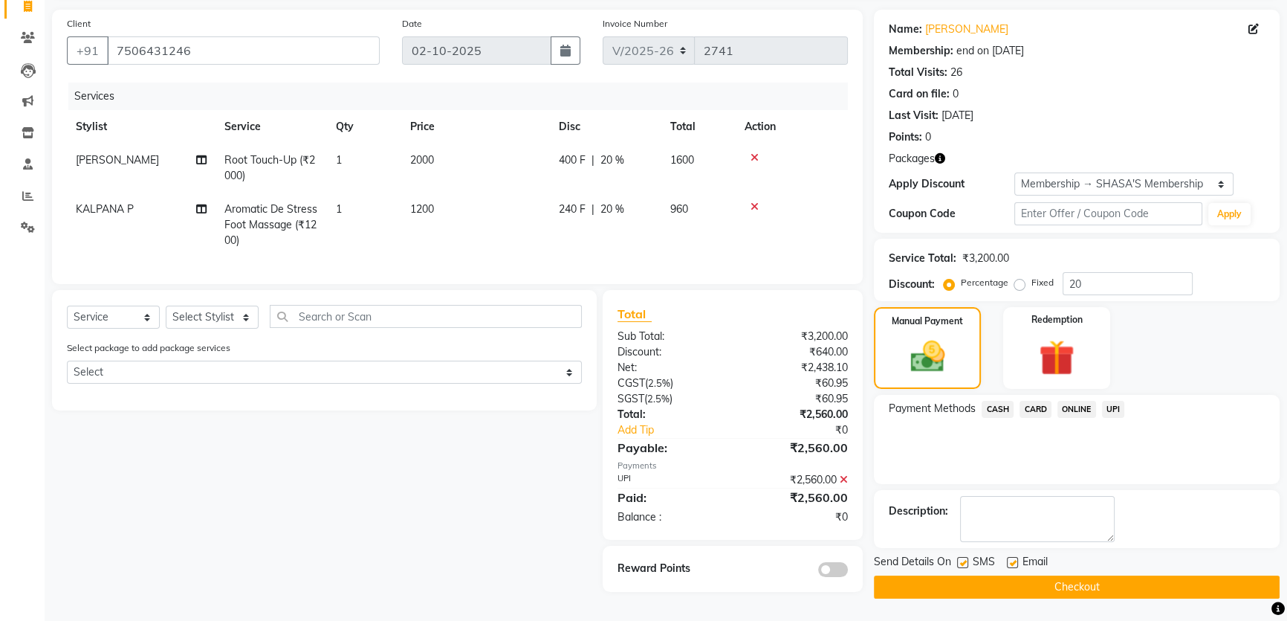
click at [1069, 580] on button "Checkout" at bounding box center [1077, 586] width 406 height 23
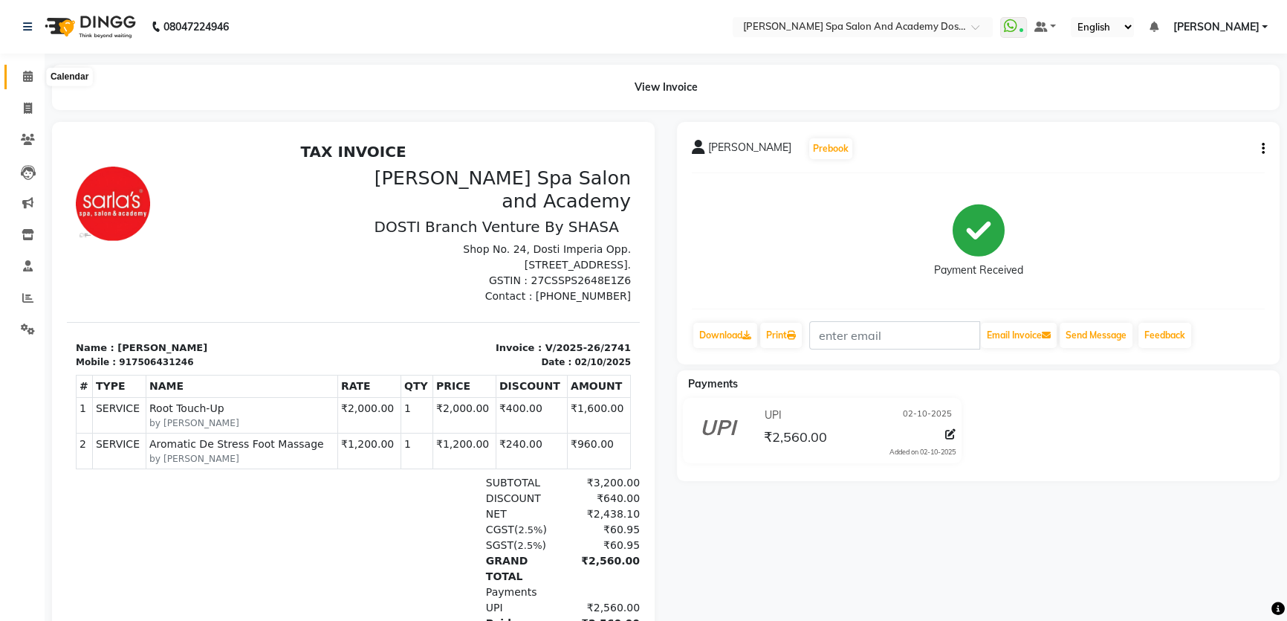
click at [20, 80] on span at bounding box center [28, 76] width 26 height 17
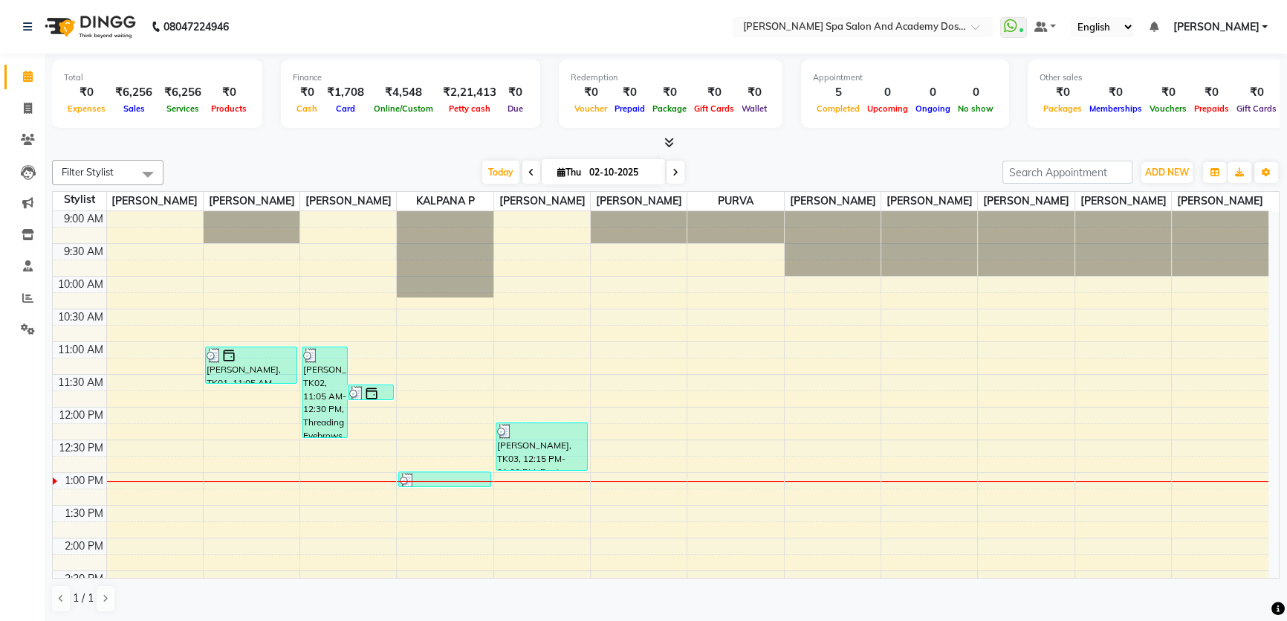
click at [146, 172] on span at bounding box center [148, 174] width 30 height 28
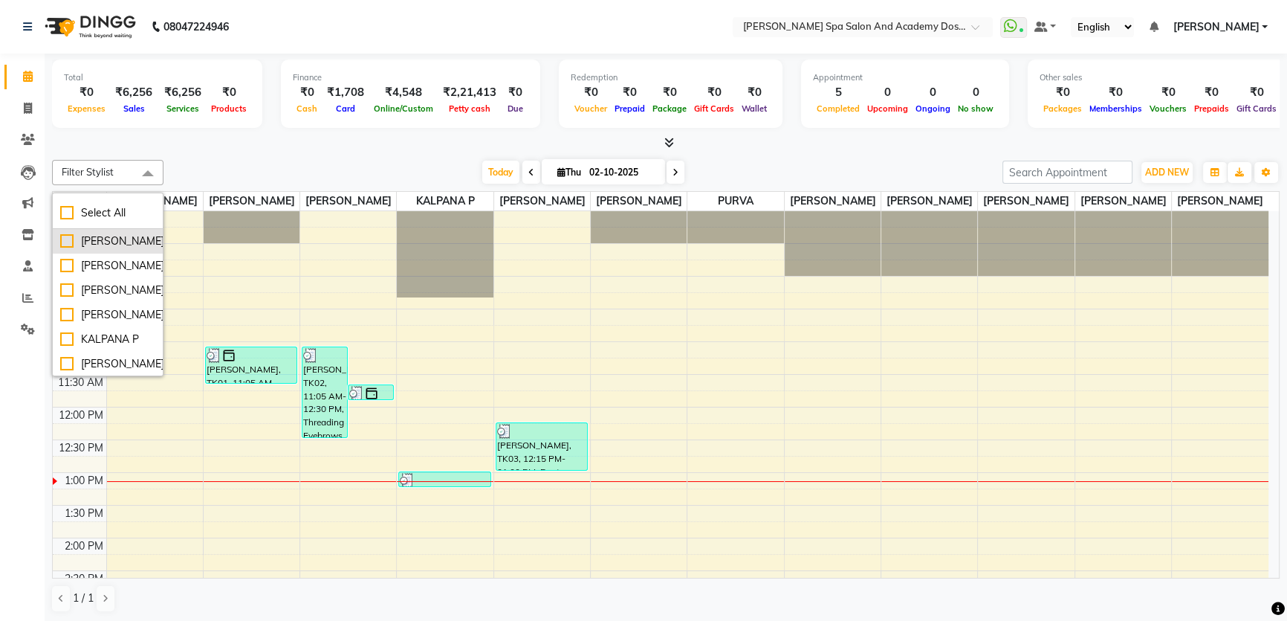
click at [62, 249] on div "[PERSON_NAME]" at bounding box center [107, 241] width 95 height 16
checkbox input "true"
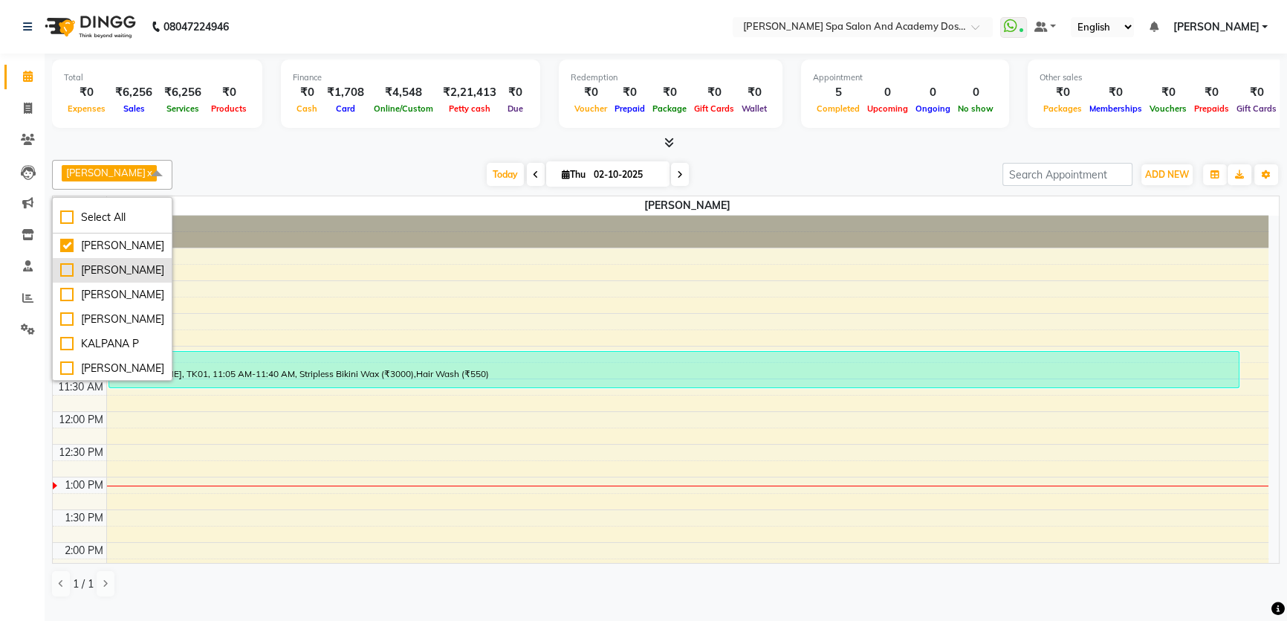
click at [64, 278] on div "[PERSON_NAME]" at bounding box center [112, 270] width 104 height 16
checkbox input "true"
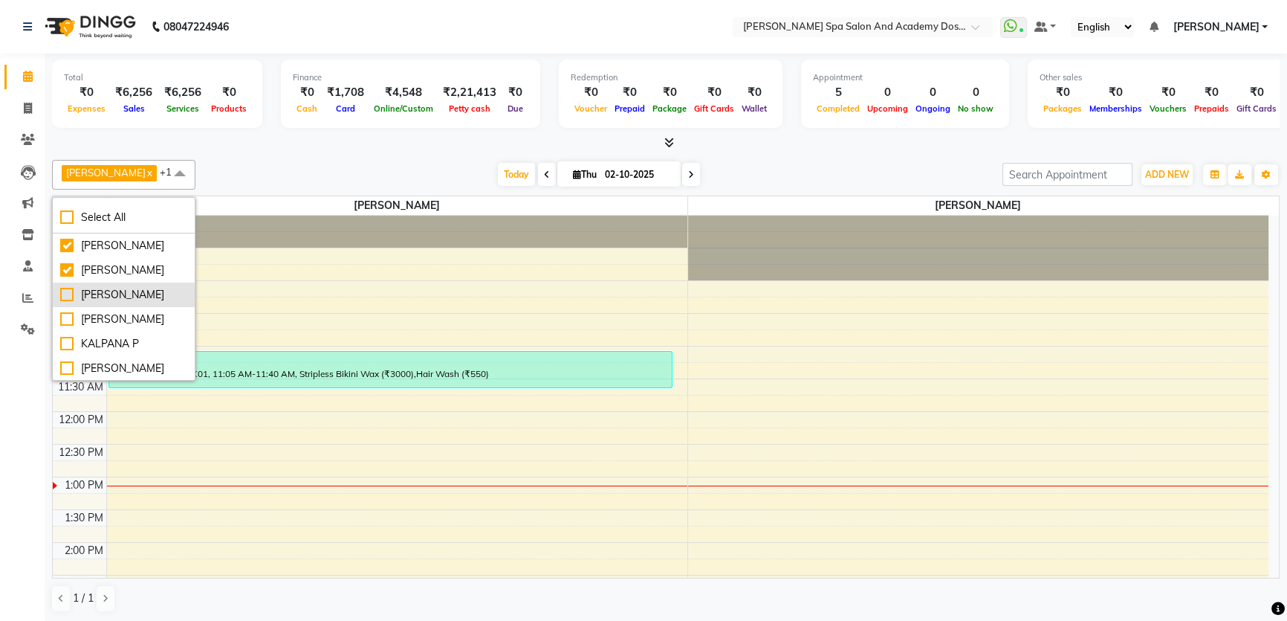
click at [68, 297] on div "[PERSON_NAME]" at bounding box center [123, 295] width 127 height 16
checkbox input "true"
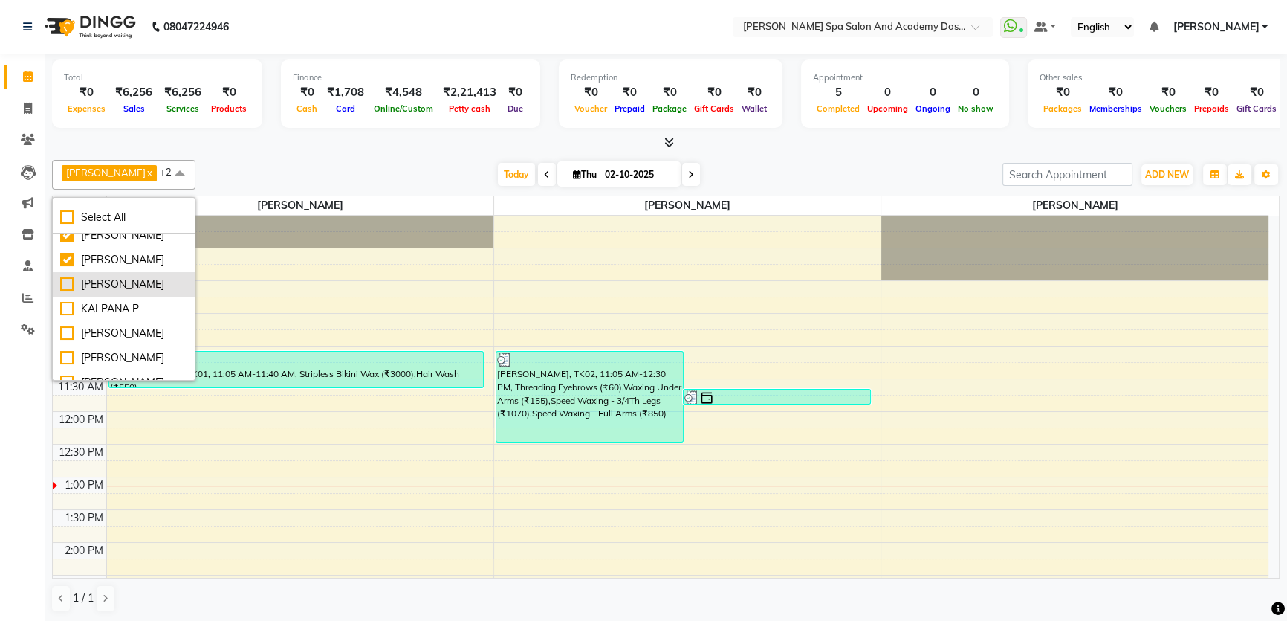
scroll to position [67, 0]
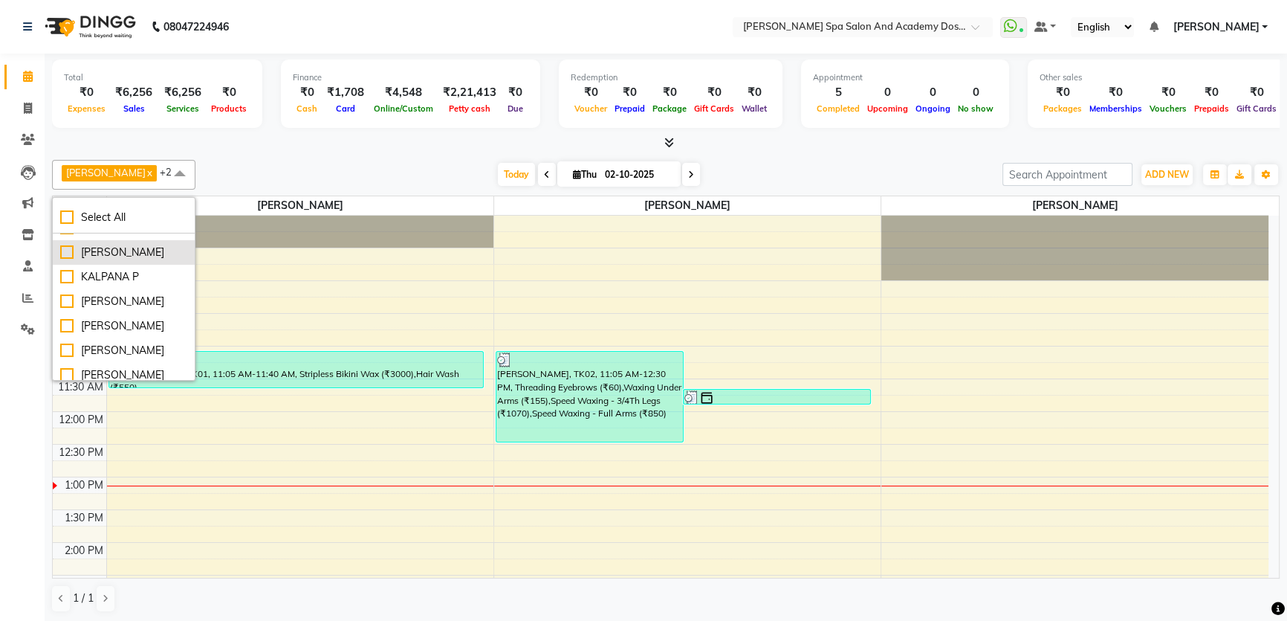
click at [67, 259] on li "[PERSON_NAME]" at bounding box center [124, 252] width 142 height 25
checkbox input "true"
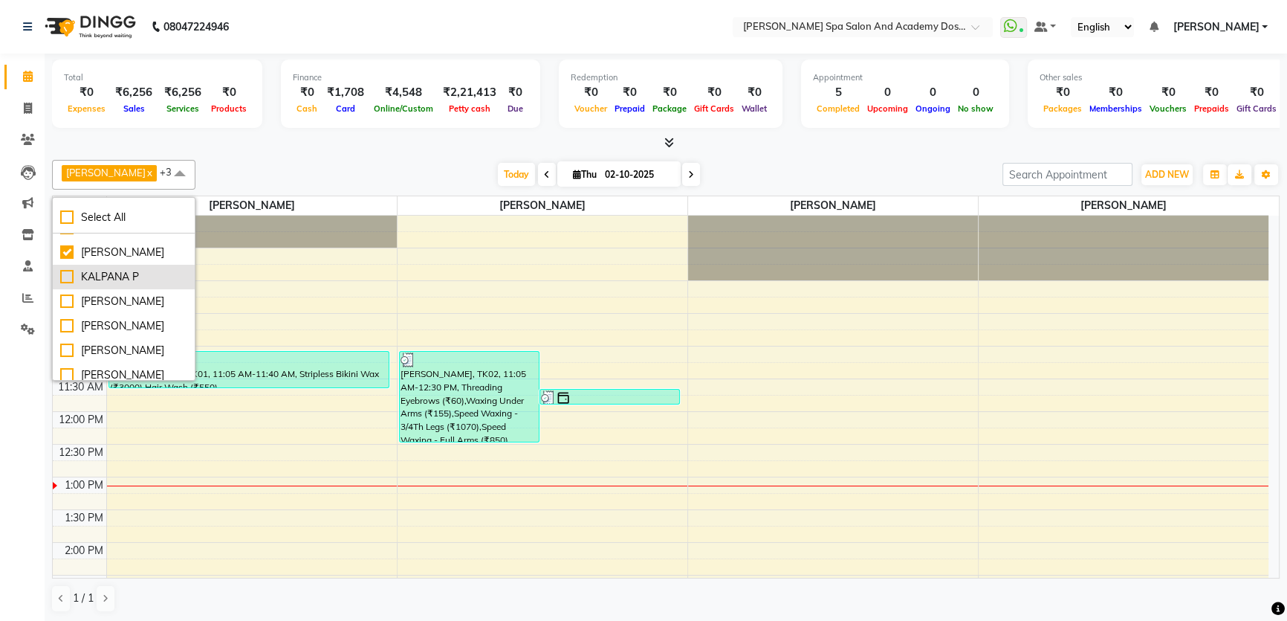
click at [68, 273] on div "KALPANA P" at bounding box center [123, 277] width 127 height 16
checkbox input "true"
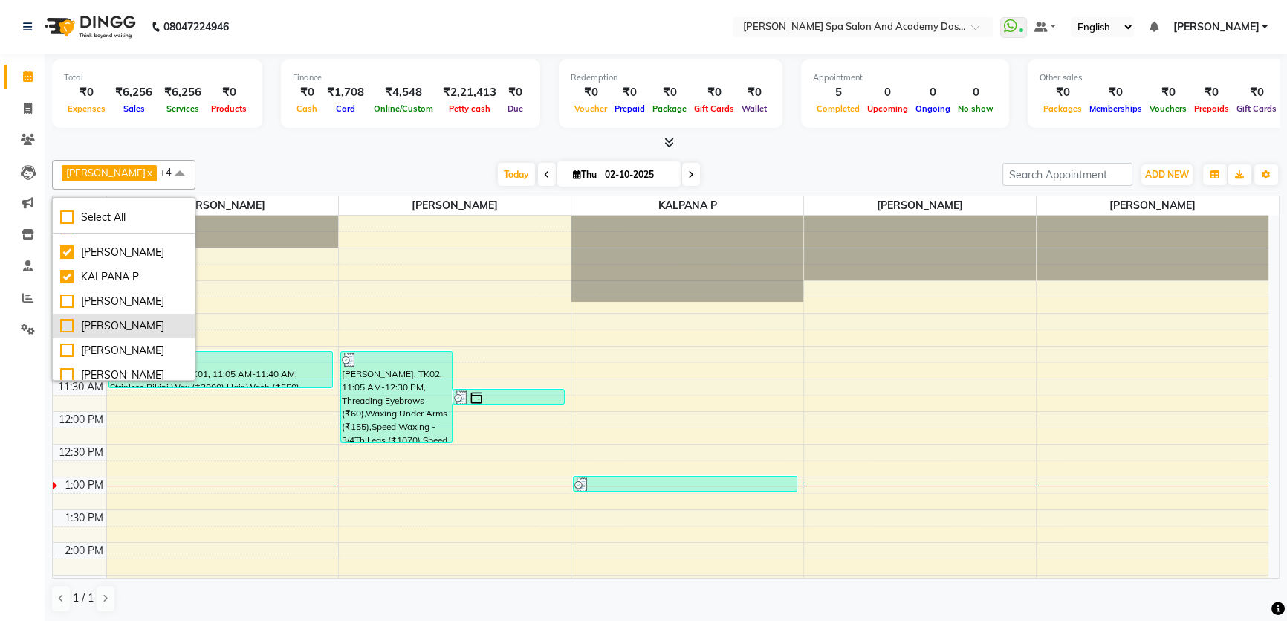
click at [62, 327] on div "[PERSON_NAME]" at bounding box center [123, 326] width 127 height 16
checkbox input "true"
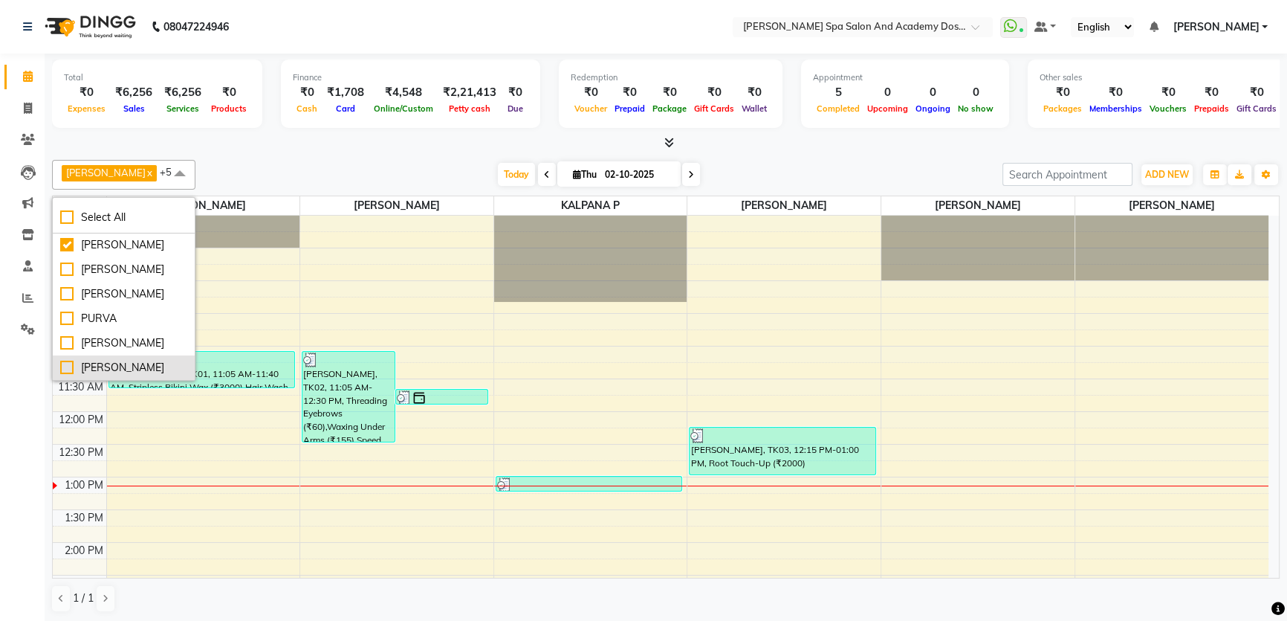
scroll to position [0, 0]
click at [309, 179] on div "Today Thu 02-10-2025" at bounding box center [599, 174] width 792 height 22
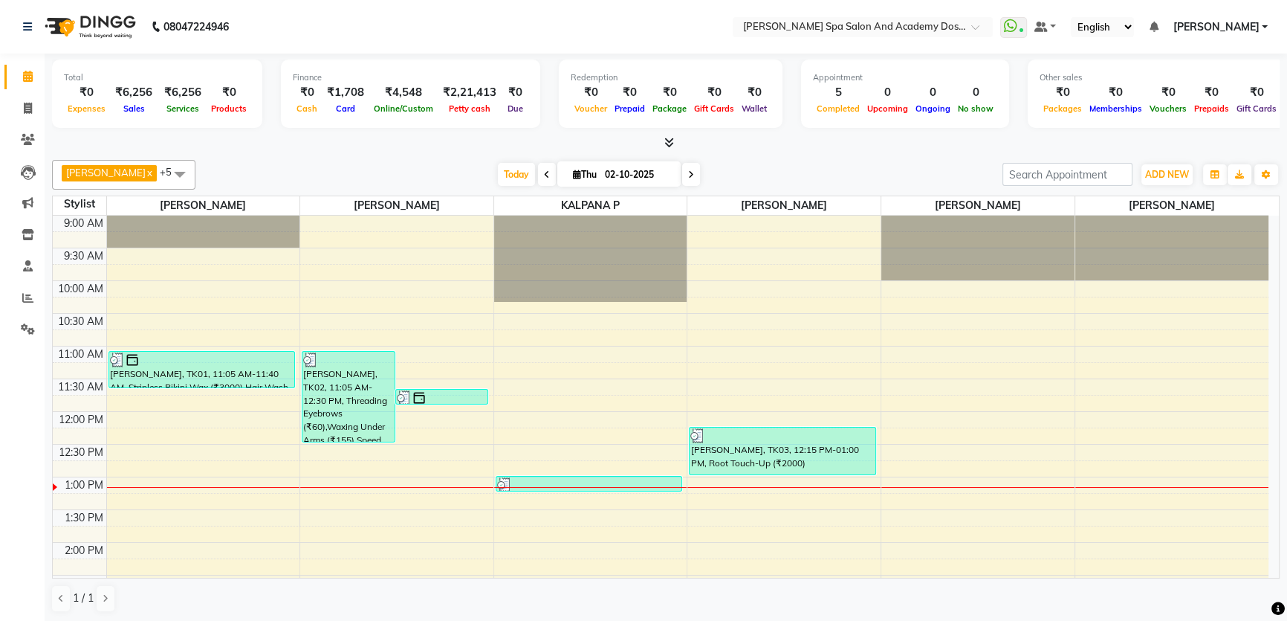
click at [1081, 354] on div "9:00 AM 9:30 AM 10:00 AM 10:30 AM 11:00 AM 11:30 AM 12:00 PM 12:30 PM 1:00 PM 1…" at bounding box center [661, 608] width 1216 height 784
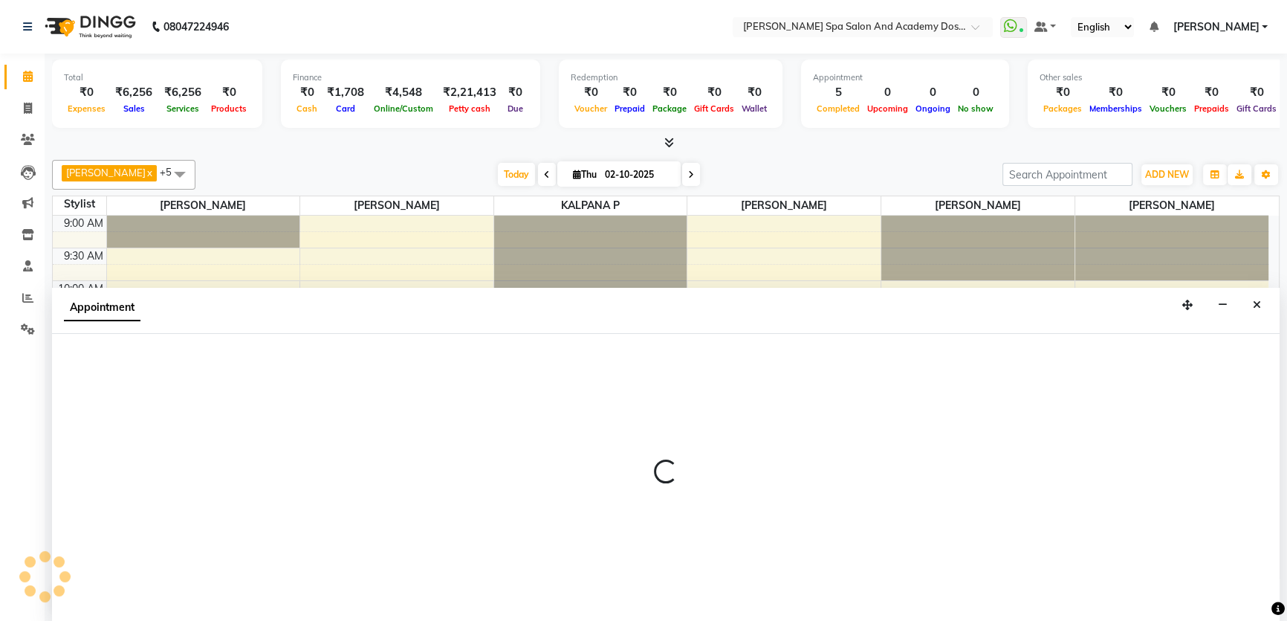
select select "84108"
select select "tentative"
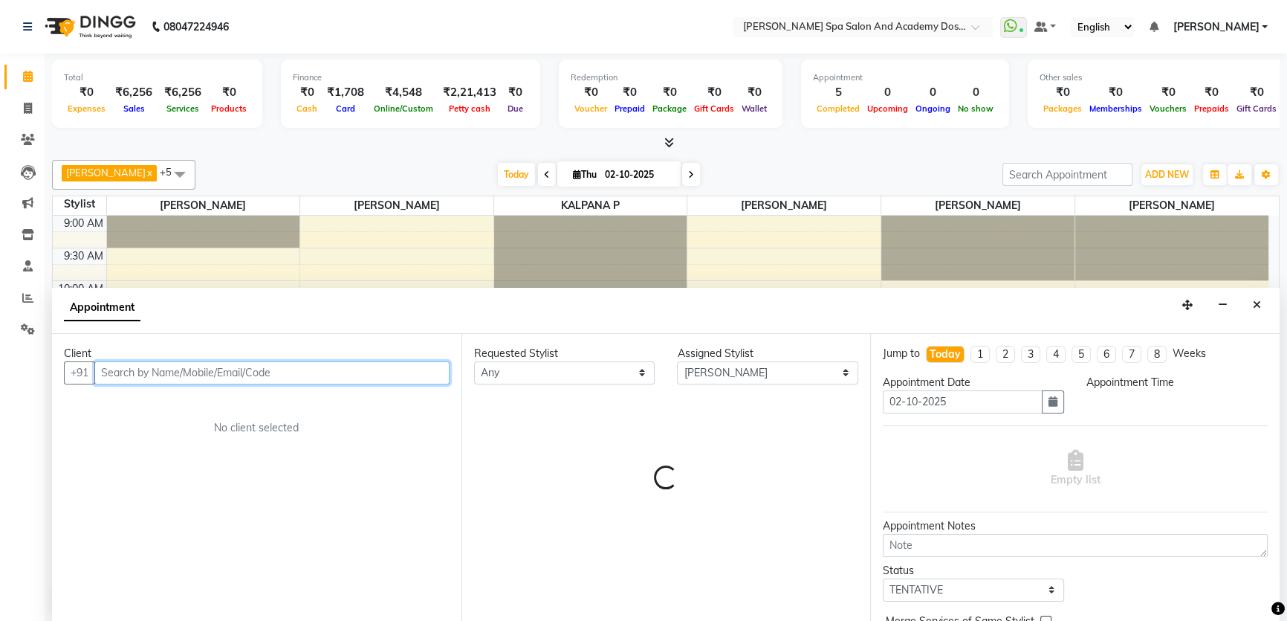
select select "660"
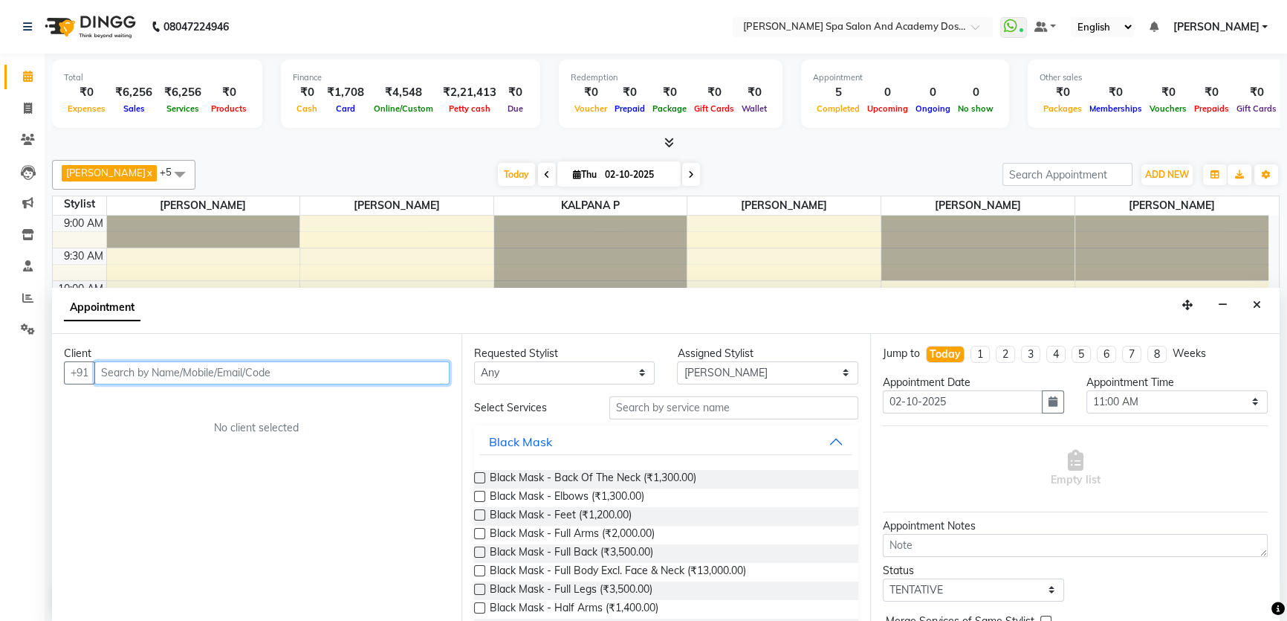
click at [244, 374] on input "text" at bounding box center [271, 372] width 355 height 23
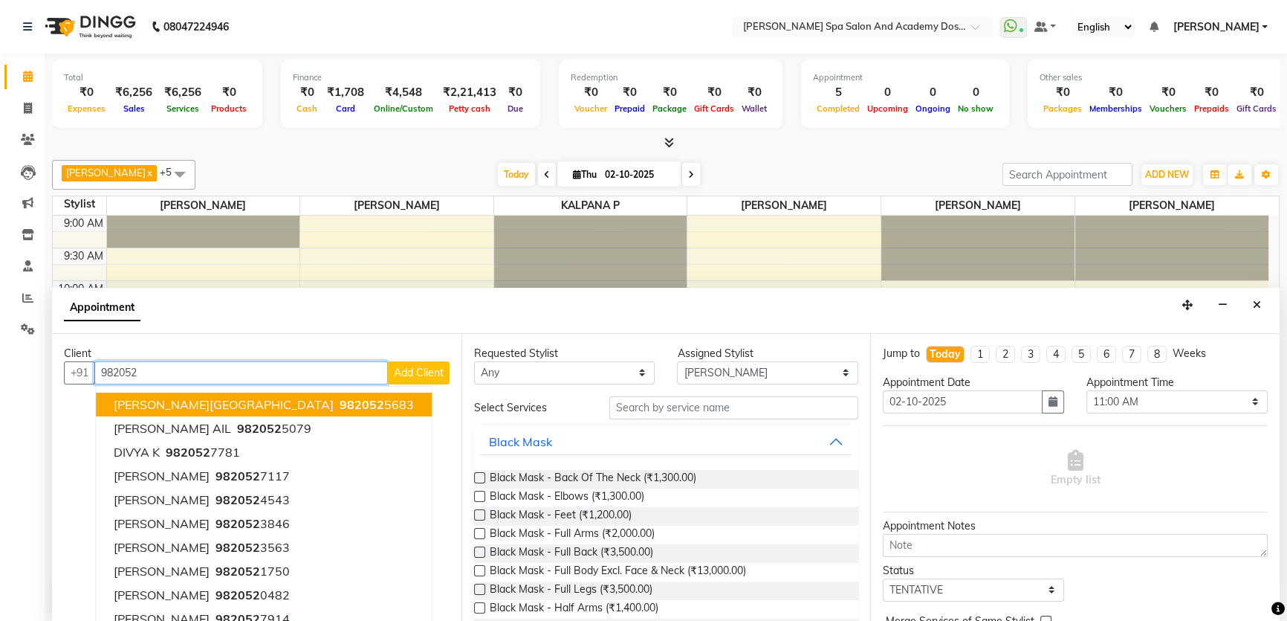
click at [290, 407] on button "DR. MANIK KALE 982052 5683" at bounding box center [264, 404] width 336 height 24
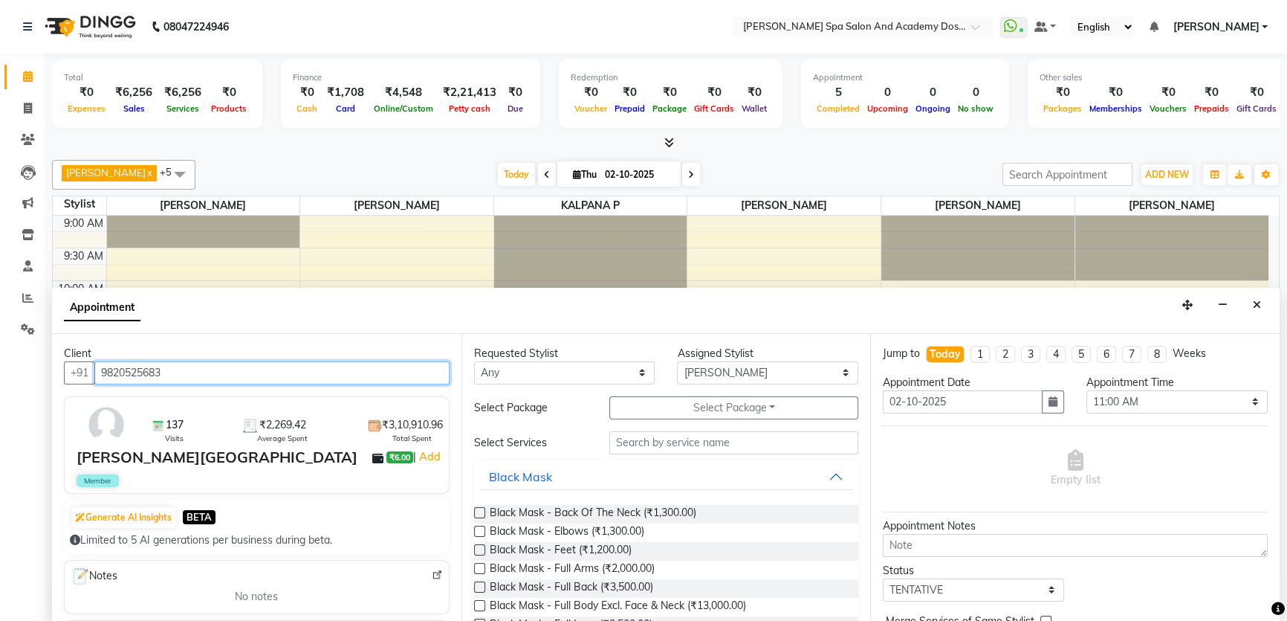
type input "9820525683"
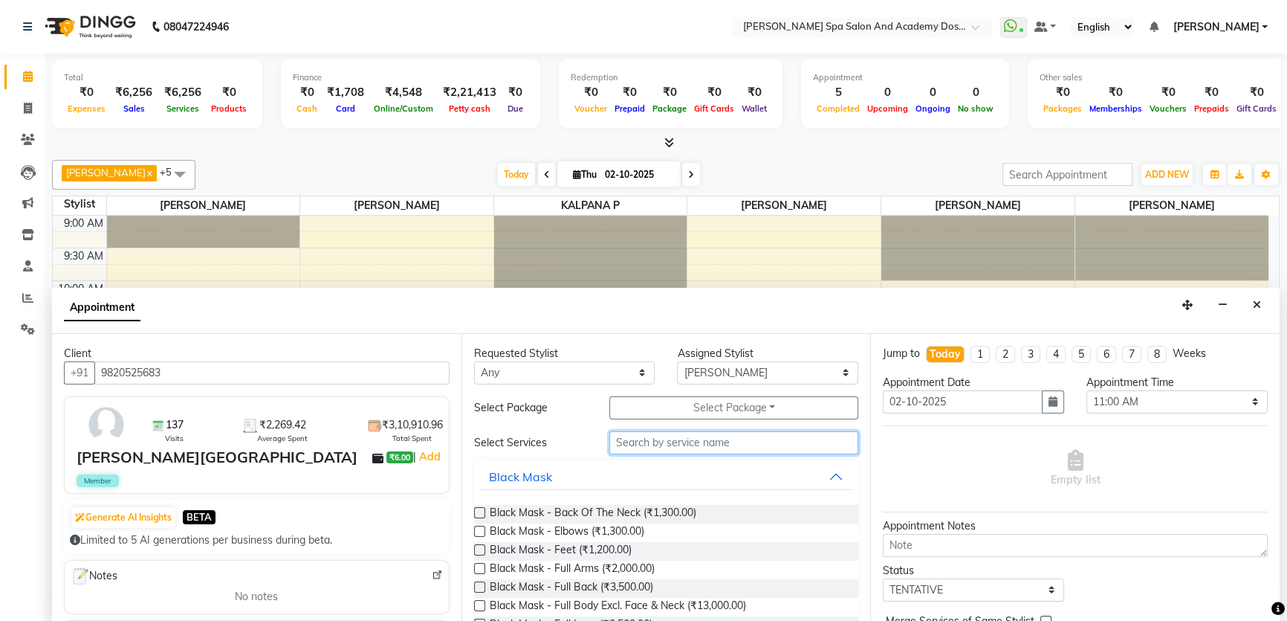
click at [648, 442] on input "text" at bounding box center [733, 442] width 249 height 23
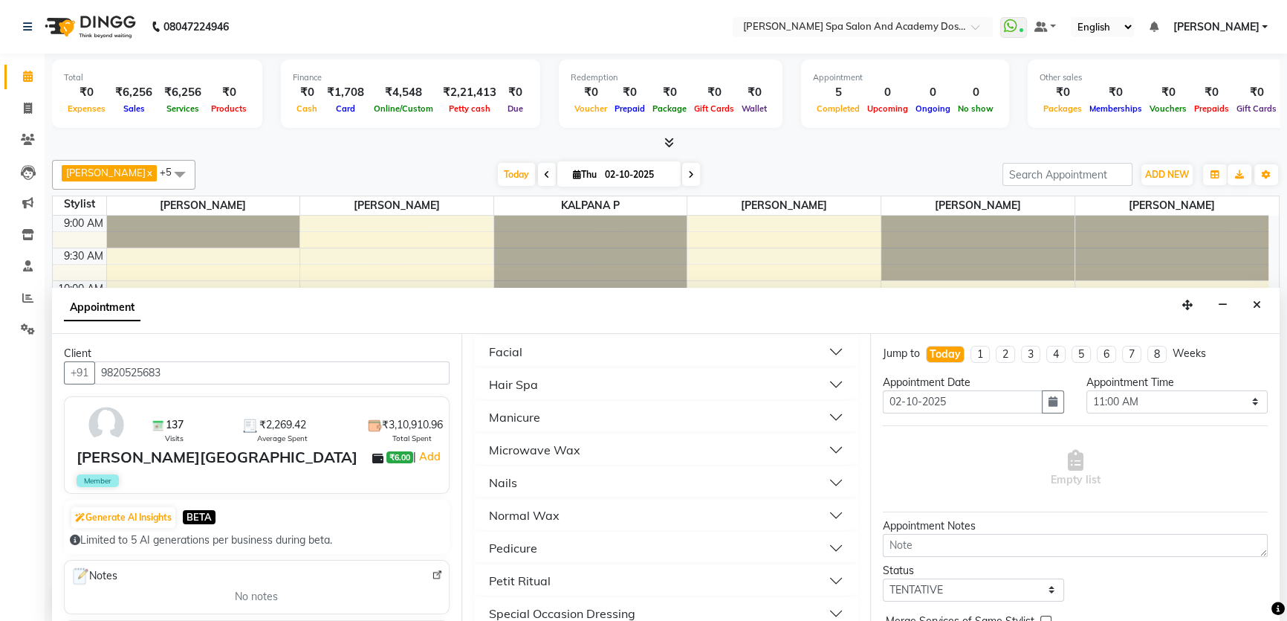
scroll to position [44, 0]
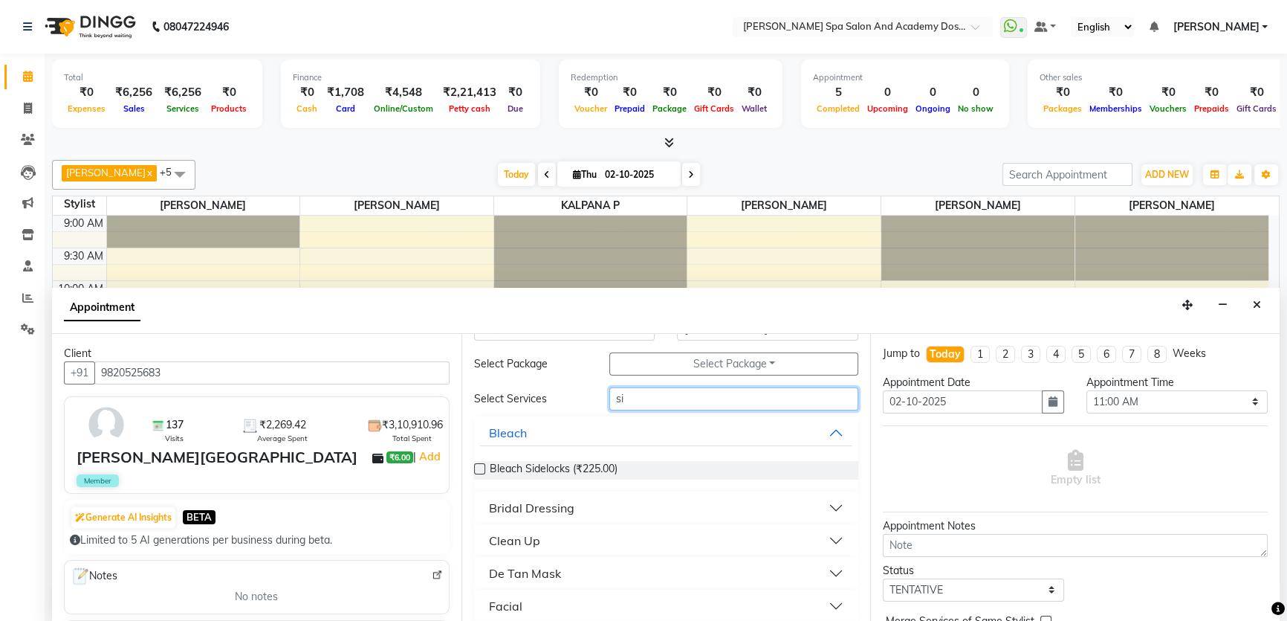
click at [627, 394] on input "si" at bounding box center [733, 398] width 249 height 23
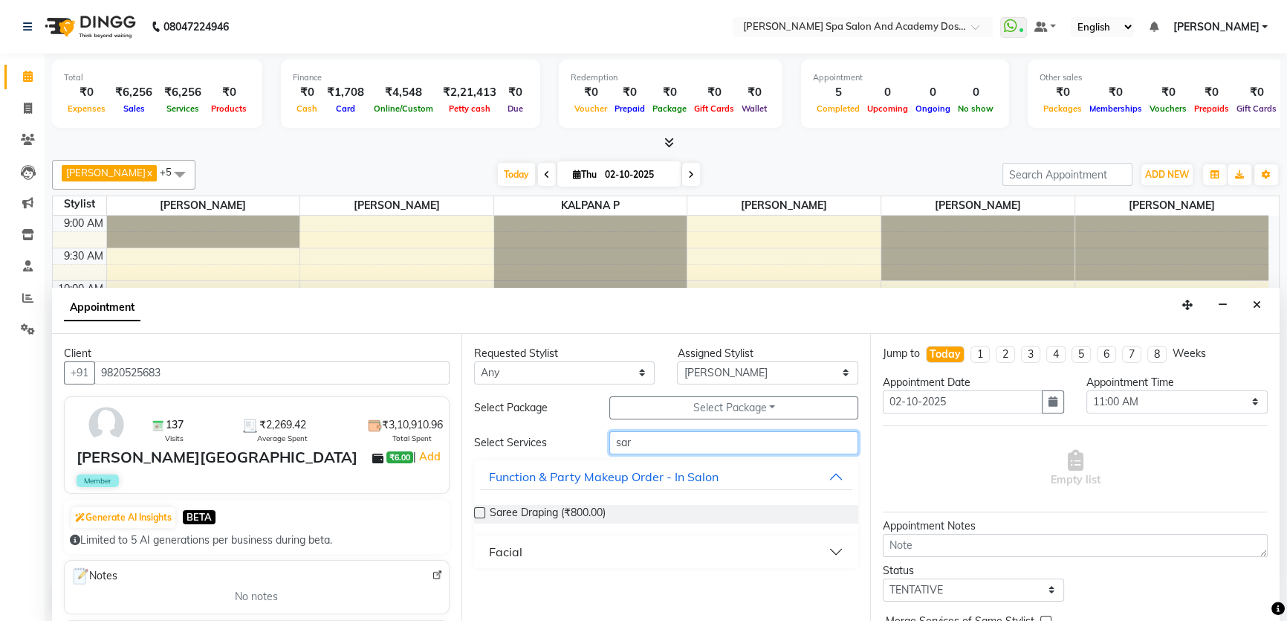
click at [667, 447] on input "sar" at bounding box center [733, 442] width 249 height 23
type input "s"
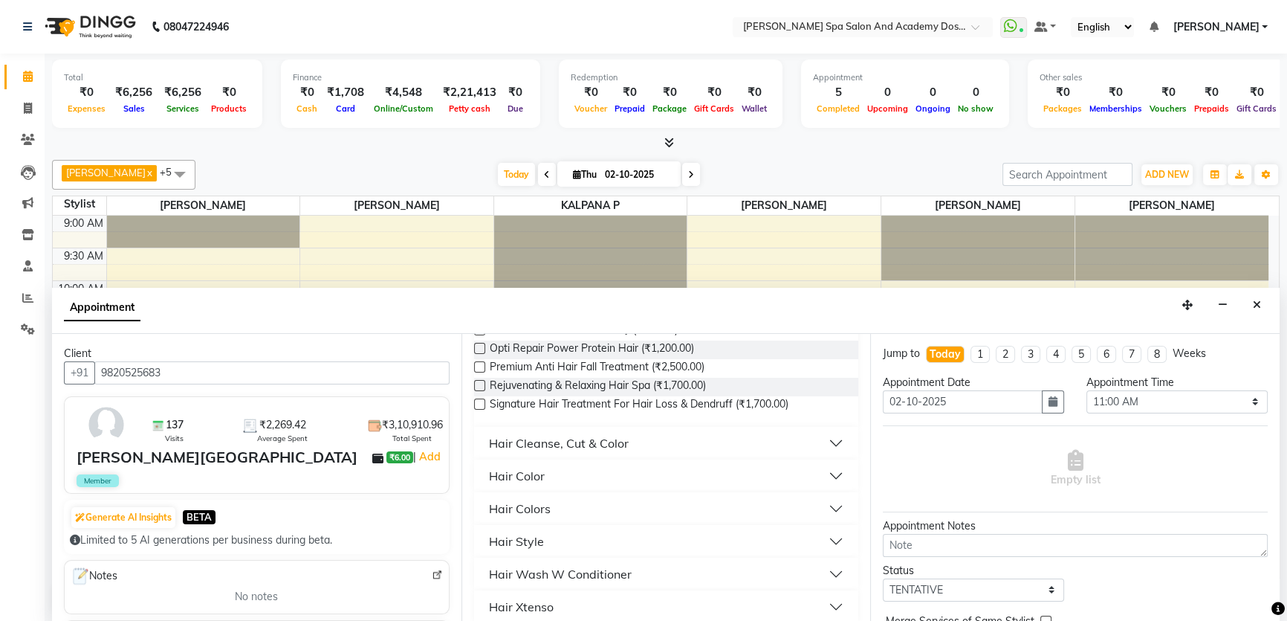
scroll to position [202, 0]
type input "hair"
click at [482, 401] on label at bounding box center [479, 403] width 11 height 11
click at [482, 401] on input "checkbox" at bounding box center [479, 405] width 10 height 10
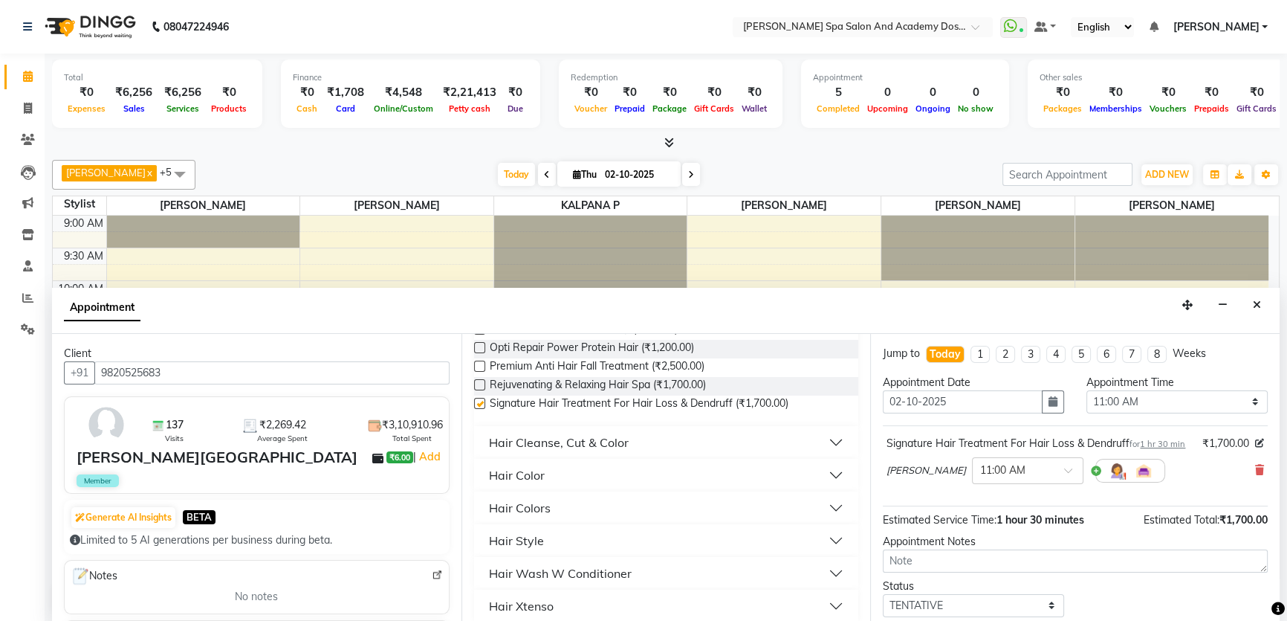
checkbox input "false"
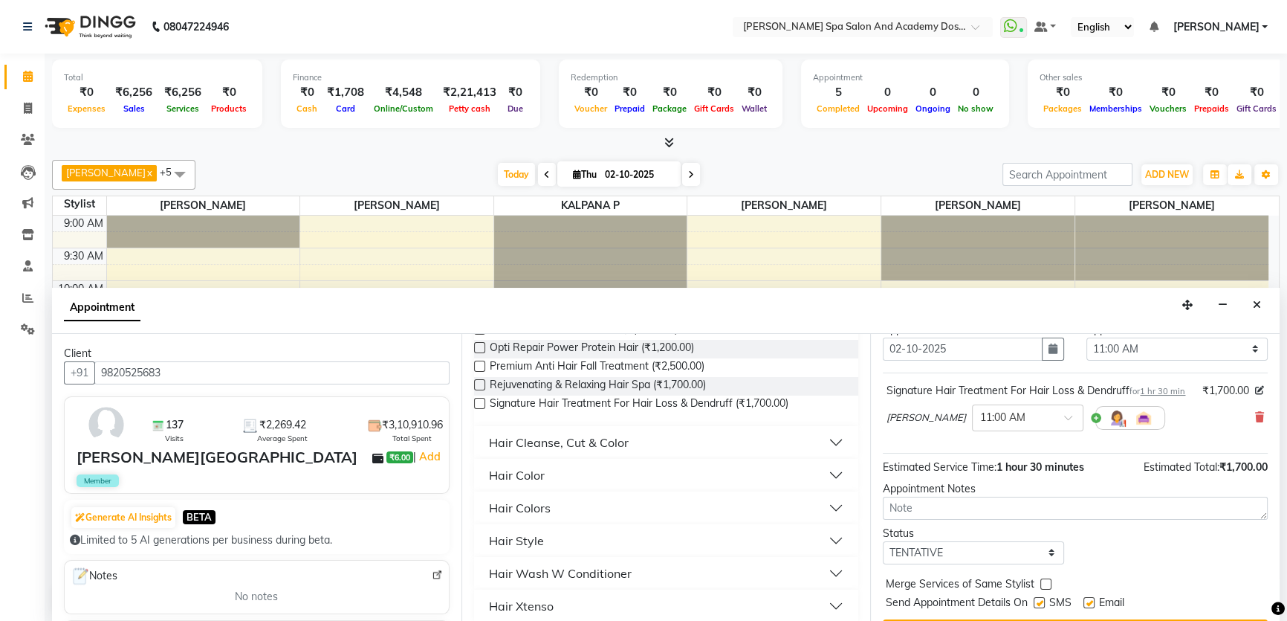
scroll to position [103, 0]
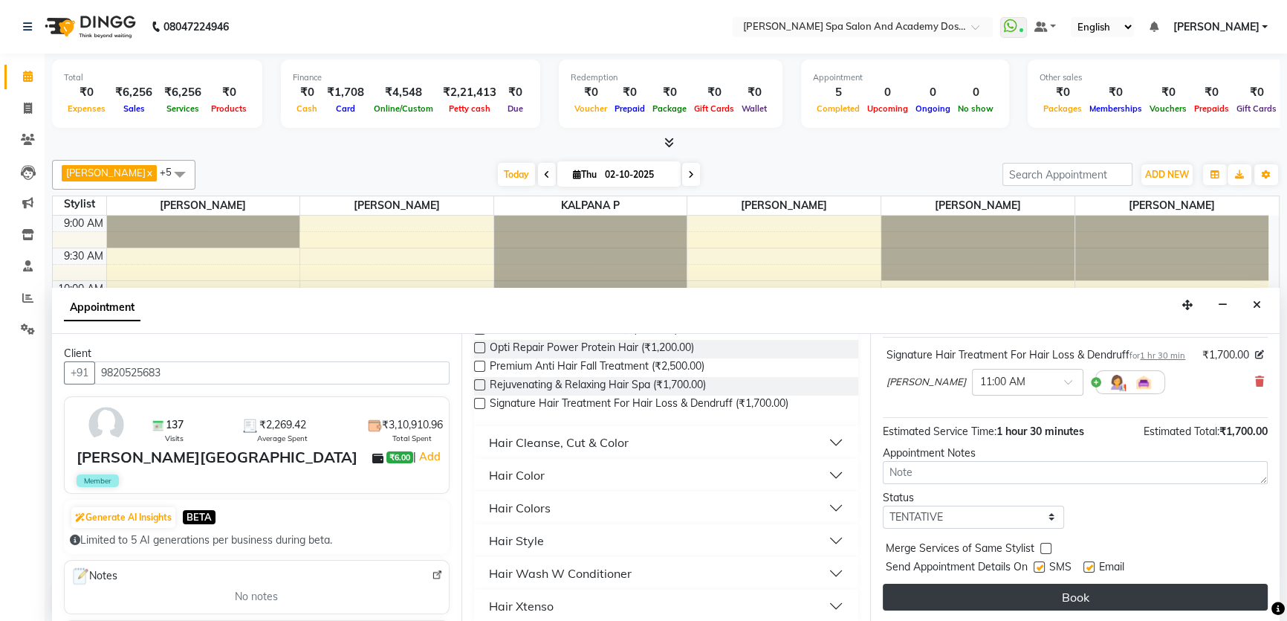
click at [1032, 593] on button "Book" at bounding box center [1075, 596] width 385 height 27
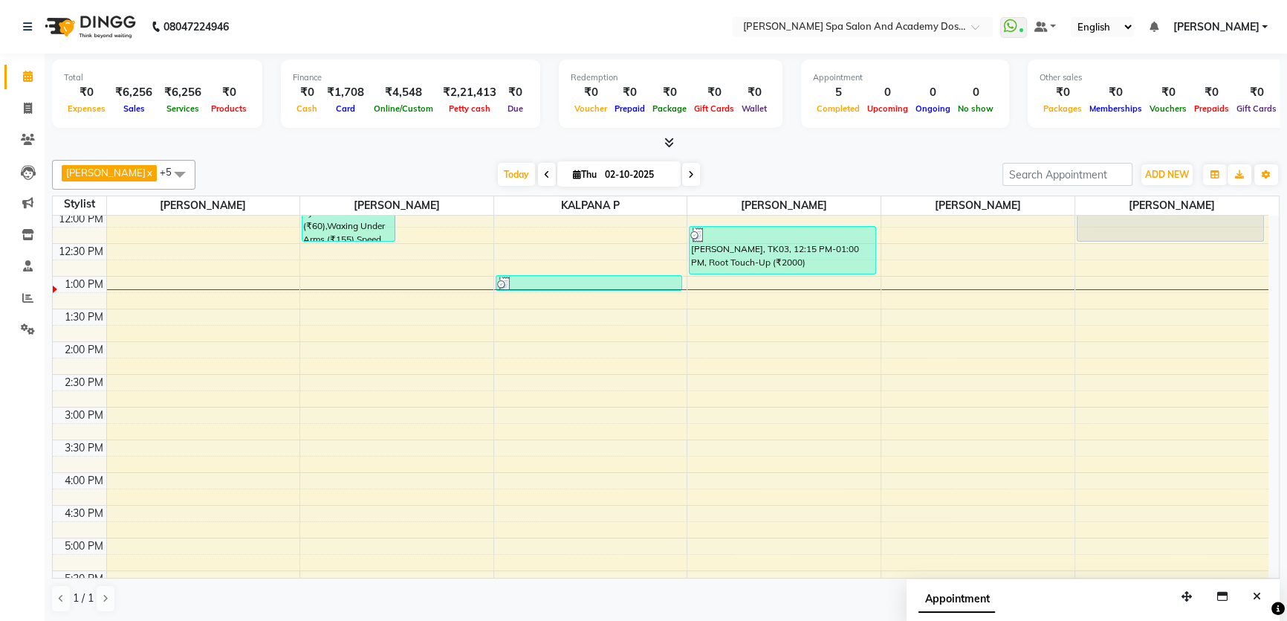
scroll to position [67, 0]
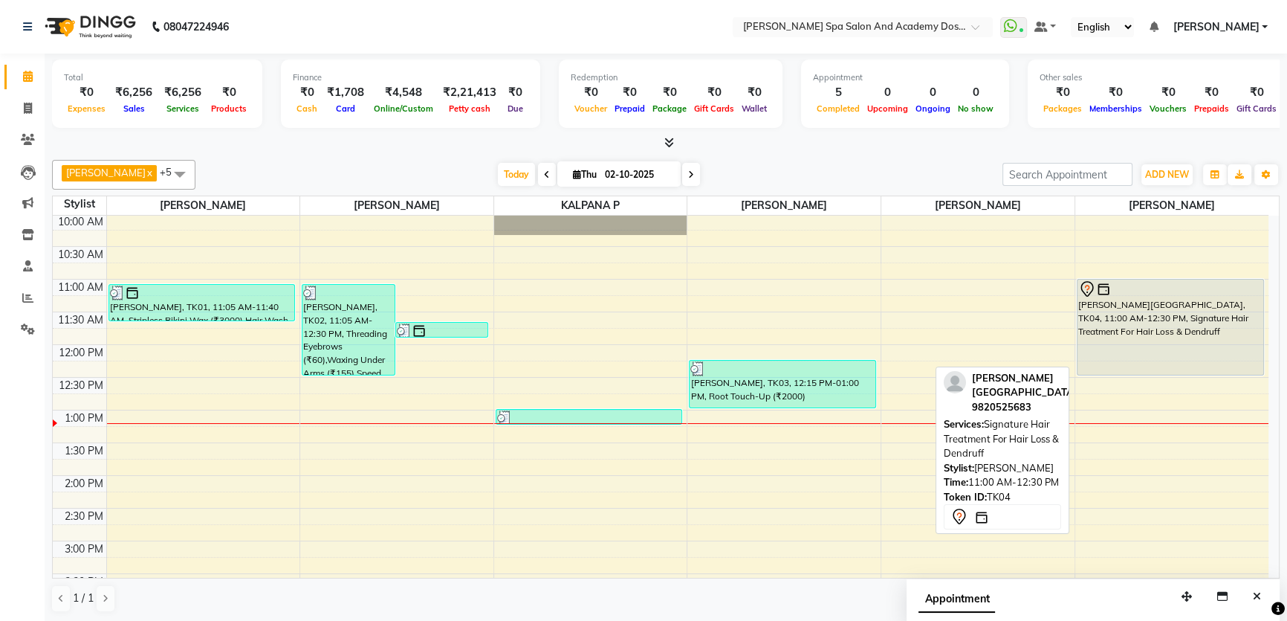
click at [1175, 321] on div "DR. MANIK KALE, TK04, 11:00 AM-12:30 PM, Signature Hair Treatment For Hair Loss…" at bounding box center [1171, 326] width 186 height 95
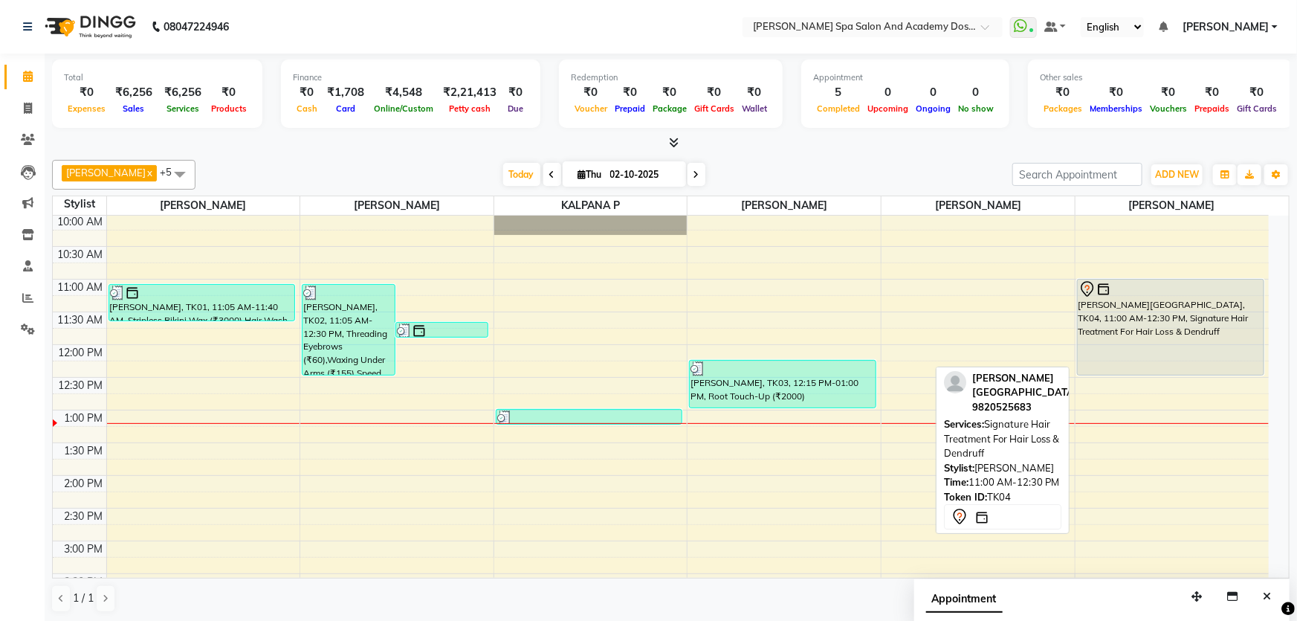
select select "7"
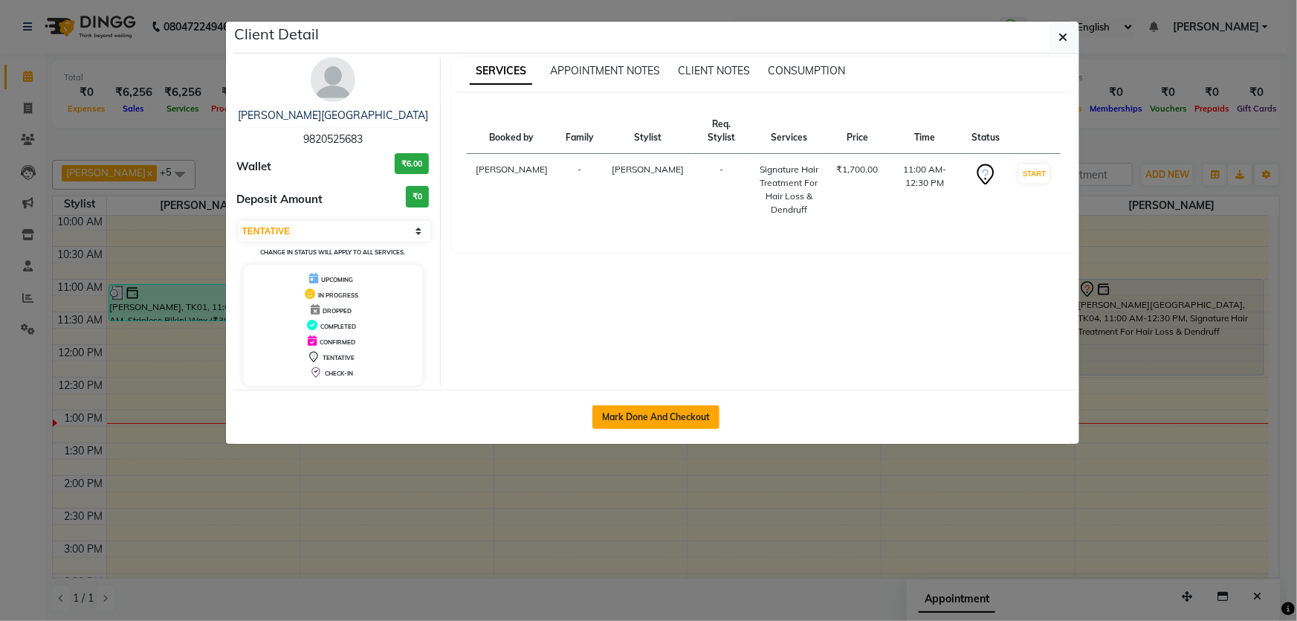
click at [629, 416] on button "Mark Done And Checkout" at bounding box center [655, 417] width 127 height 24
select select "service"
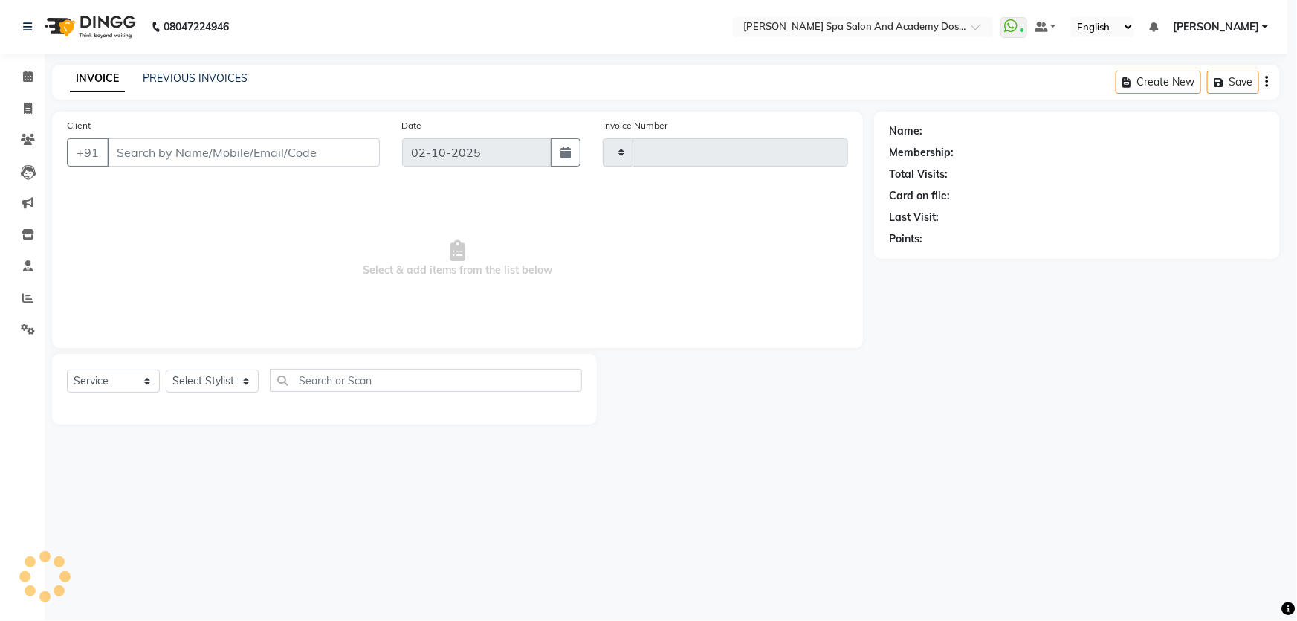
select select "3"
type input "2742"
select select "6316"
type input "9820525683"
select select "84108"
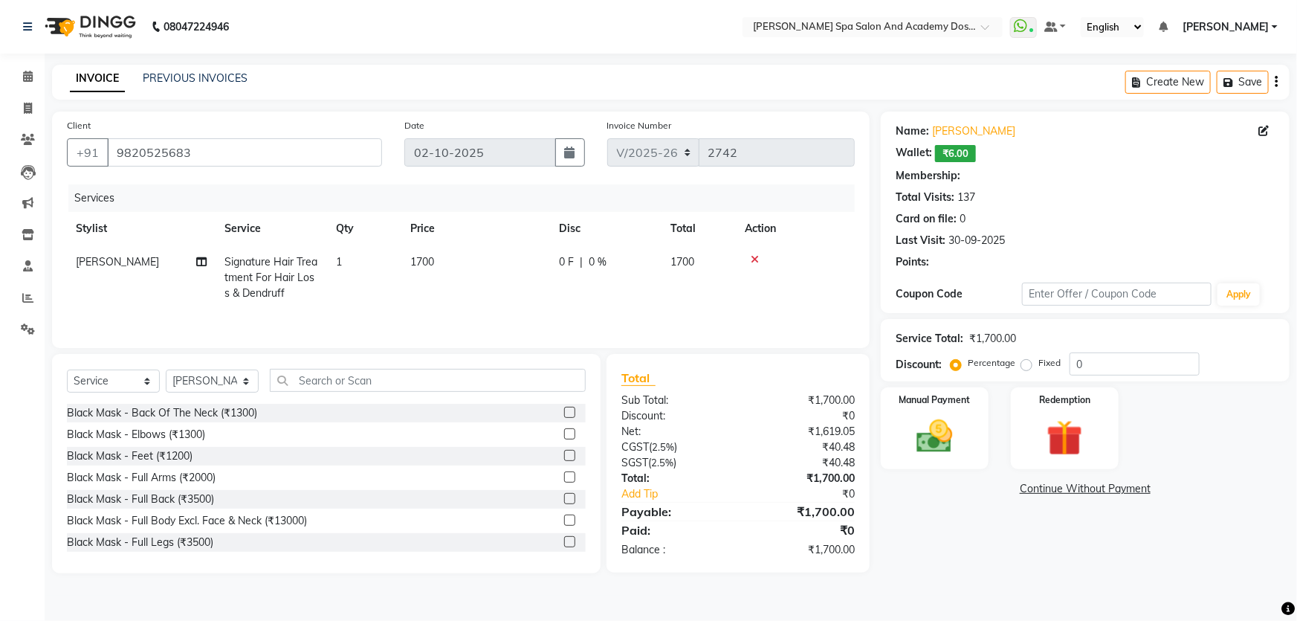
type input "20"
select select "2: Object"
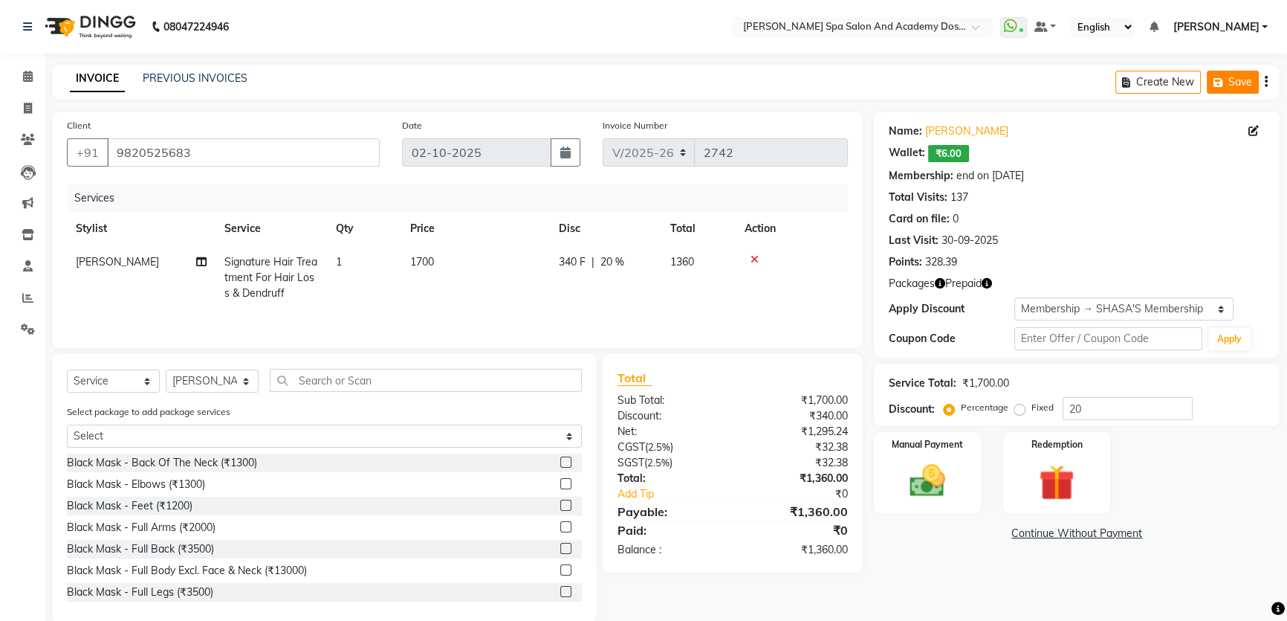
click at [1241, 71] on button "Save" at bounding box center [1233, 82] width 52 height 23
click at [22, 80] on span at bounding box center [28, 76] width 26 height 17
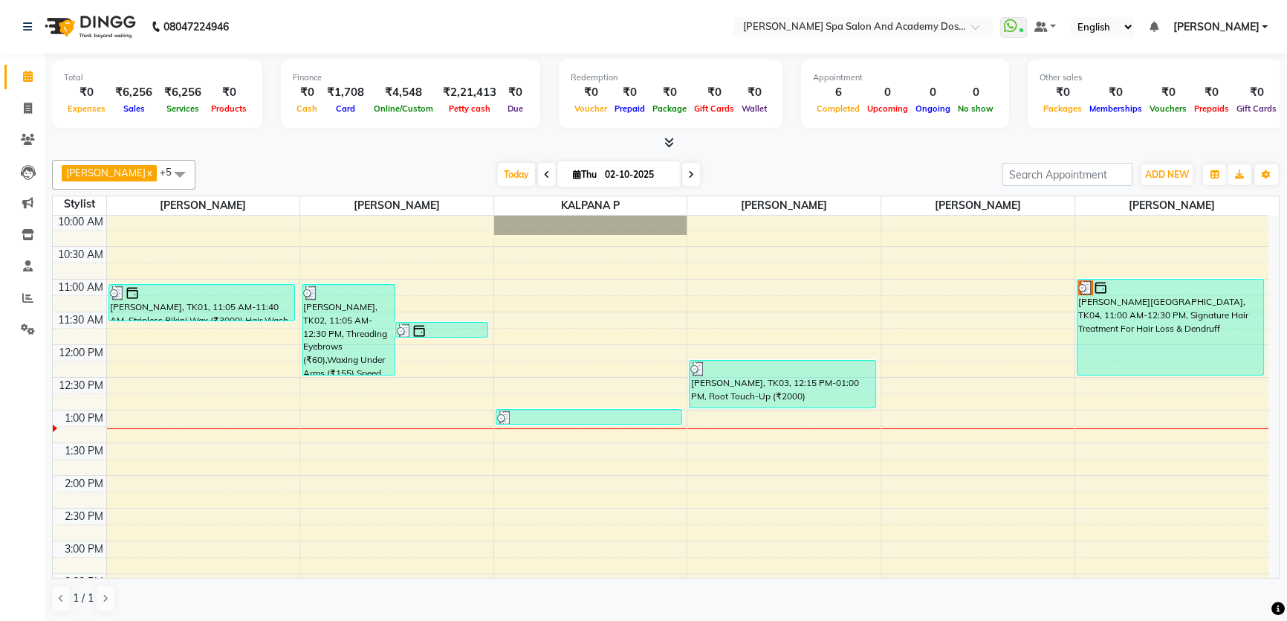
scroll to position [135, 0]
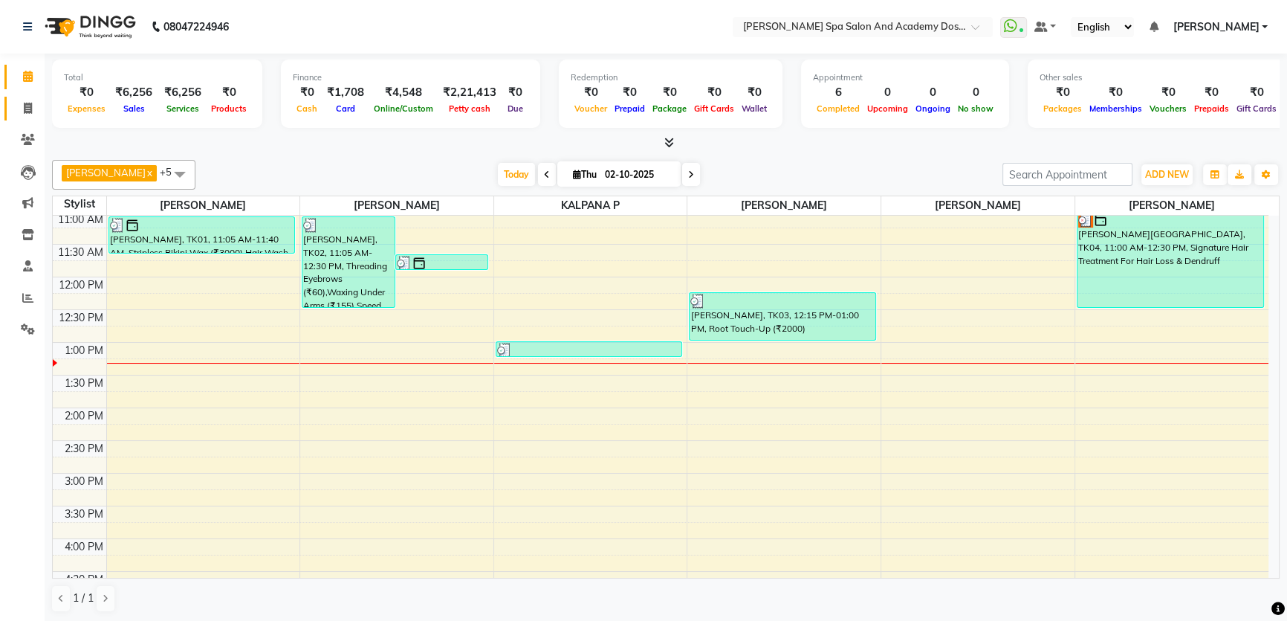
click at [27, 98] on link "Invoice" at bounding box center [22, 109] width 36 height 25
select select "6316"
select select "service"
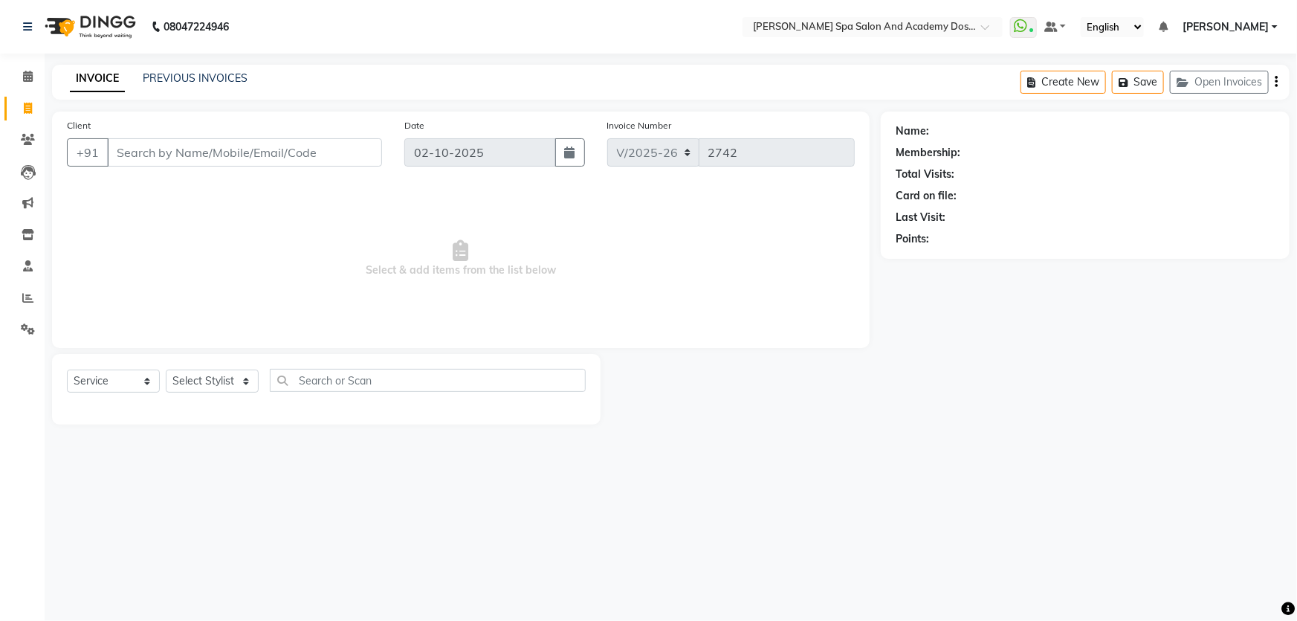
click at [204, 158] on input "Client" at bounding box center [244, 152] width 275 height 28
type input "9819032728"
click at [21, 103] on span at bounding box center [28, 108] width 26 height 17
select select "service"
select select "6316"
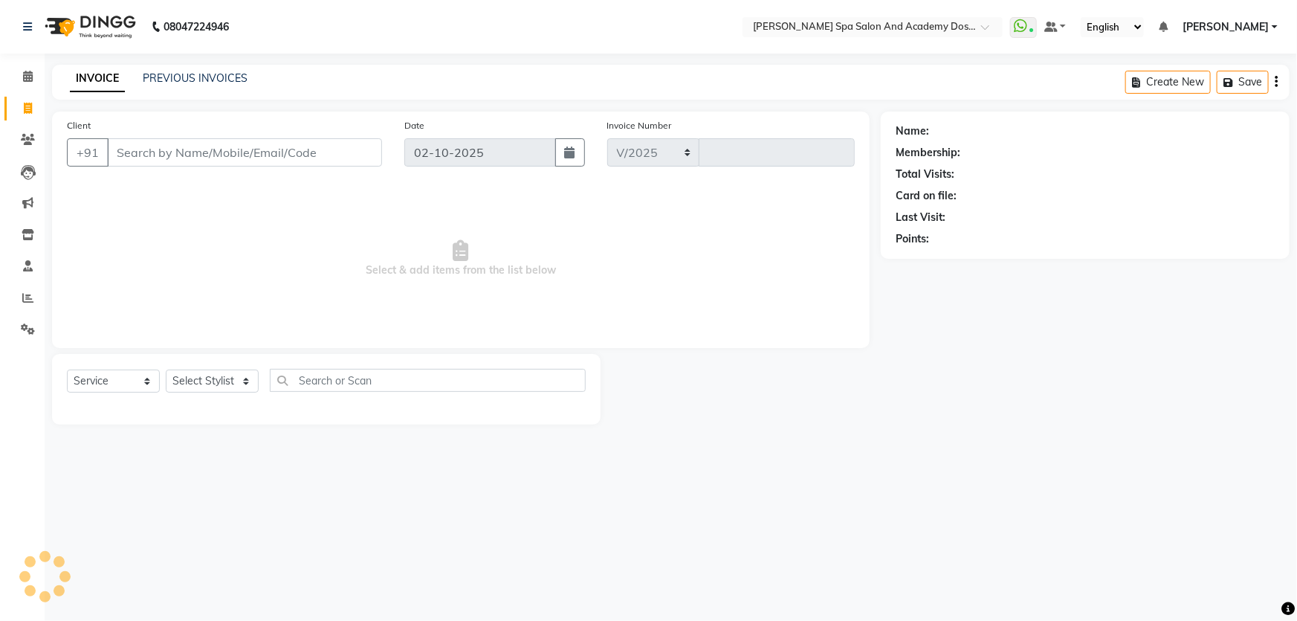
type input "2742"
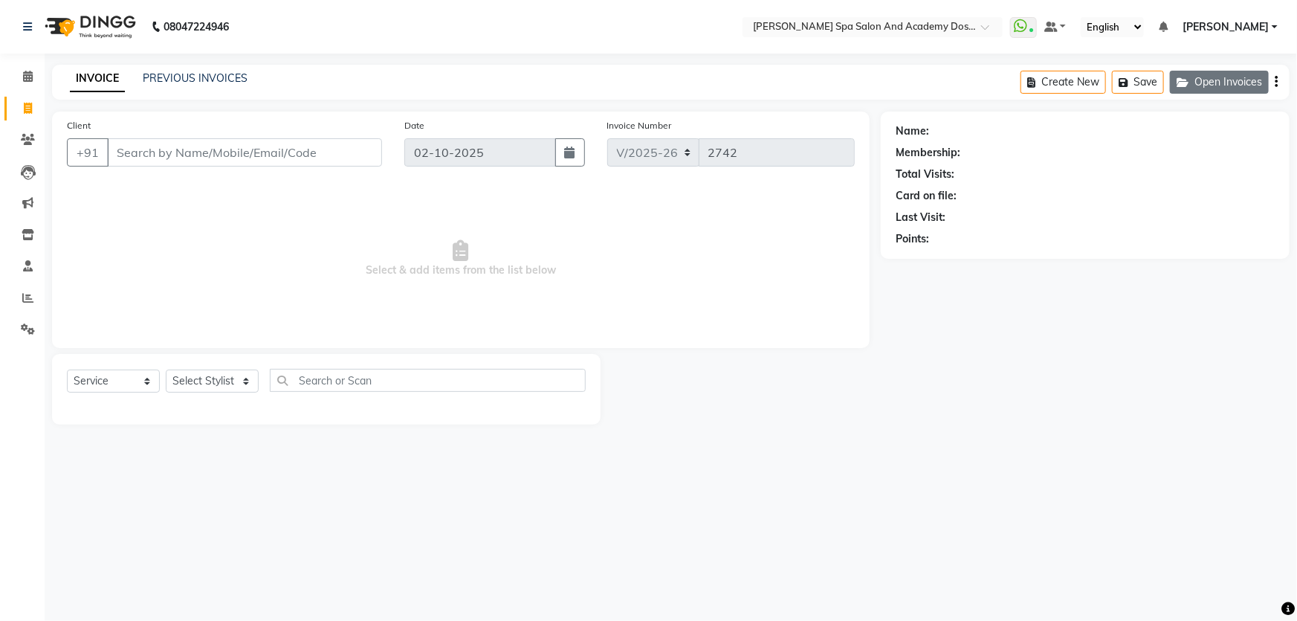
click at [1206, 82] on button "Open Invoices" at bounding box center [1219, 82] width 99 height 23
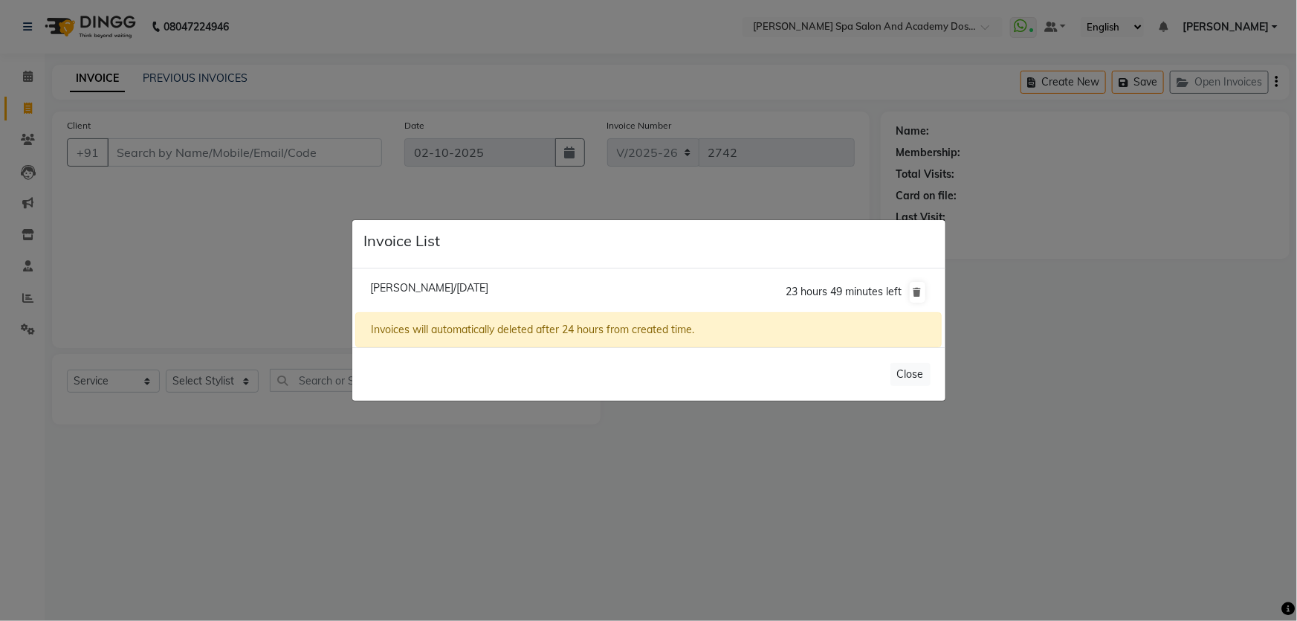
click at [557, 288] on li "Dr. Manik Kale/02 October 2025 23 hours 49 minutes left" at bounding box center [648, 292] width 586 height 42
click at [484, 287] on span "Dr. Manik Kale/02 October 2025" at bounding box center [429, 287] width 118 height 13
type input "9820525683"
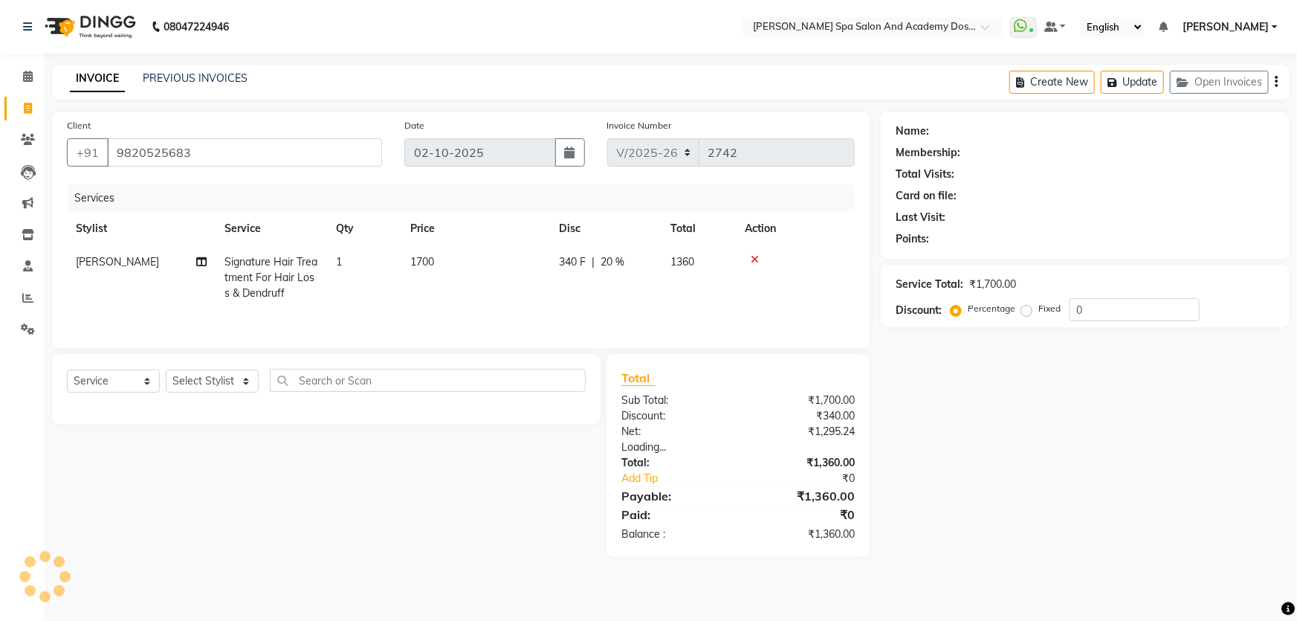
type input "20"
select select "2: Object"
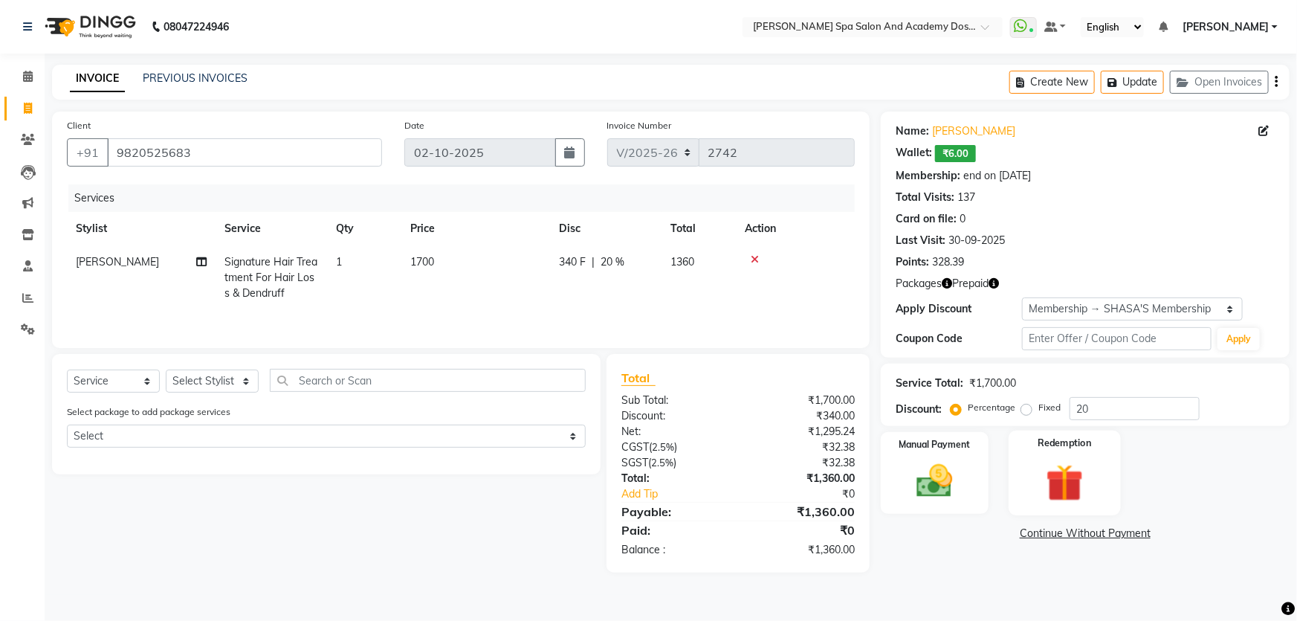
click at [1050, 473] on img at bounding box center [1065, 482] width 61 height 47
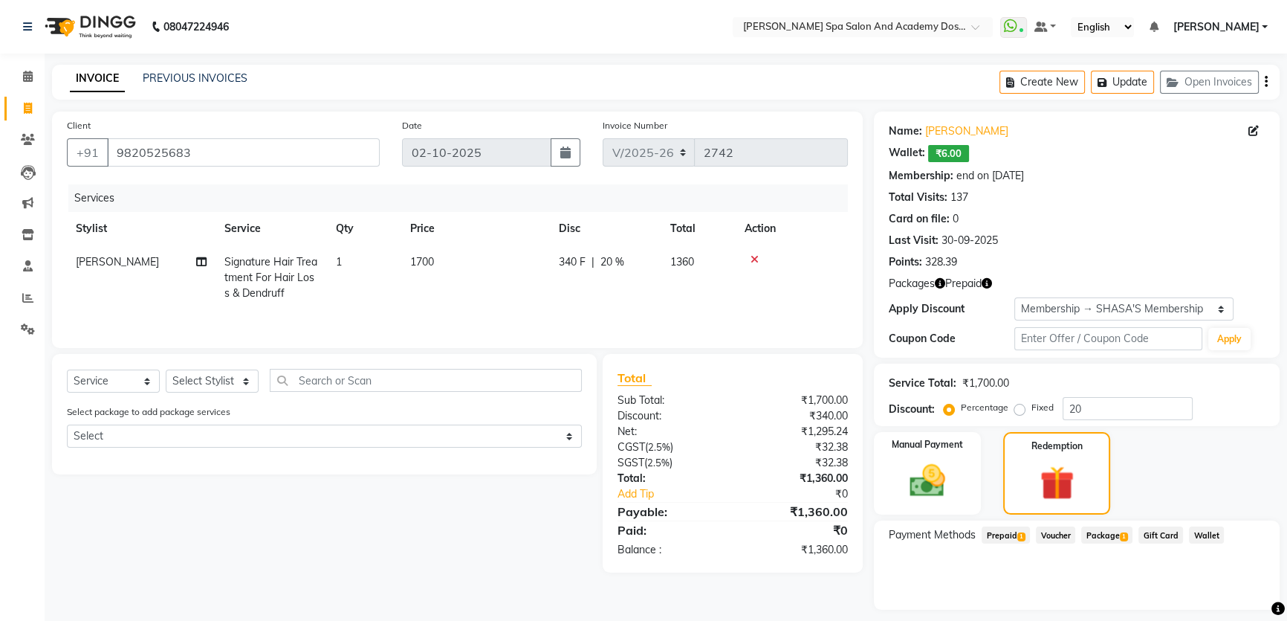
click at [1111, 533] on span "Package 1" at bounding box center [1106, 534] width 51 height 17
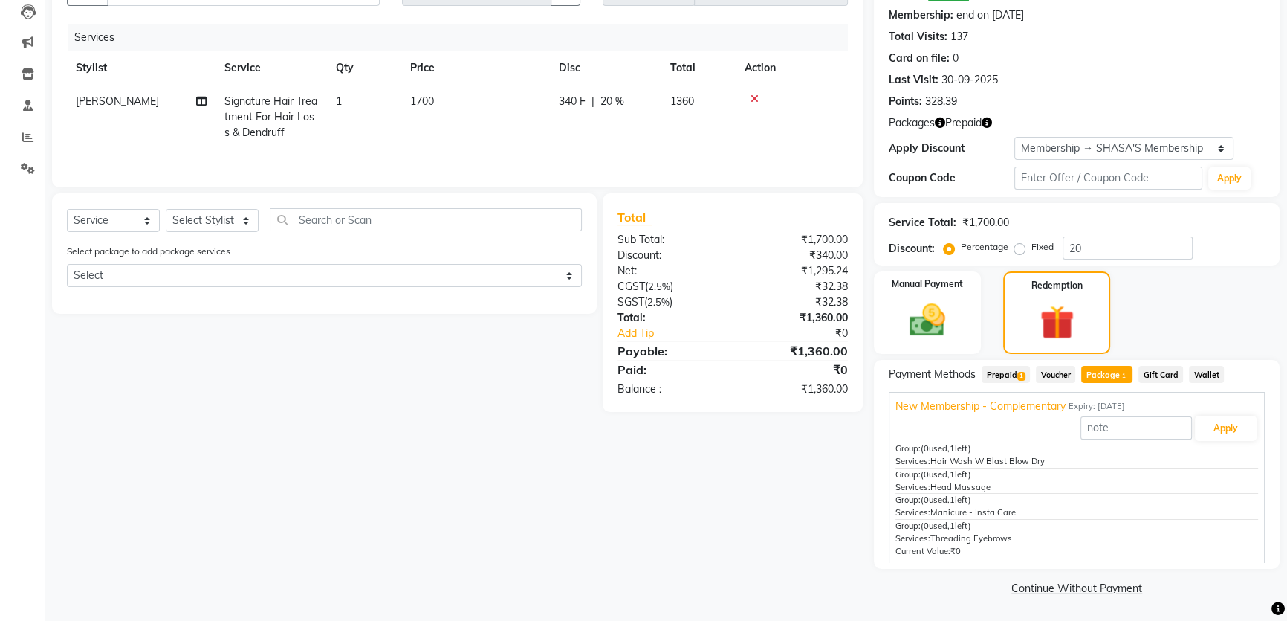
scroll to position [93, 0]
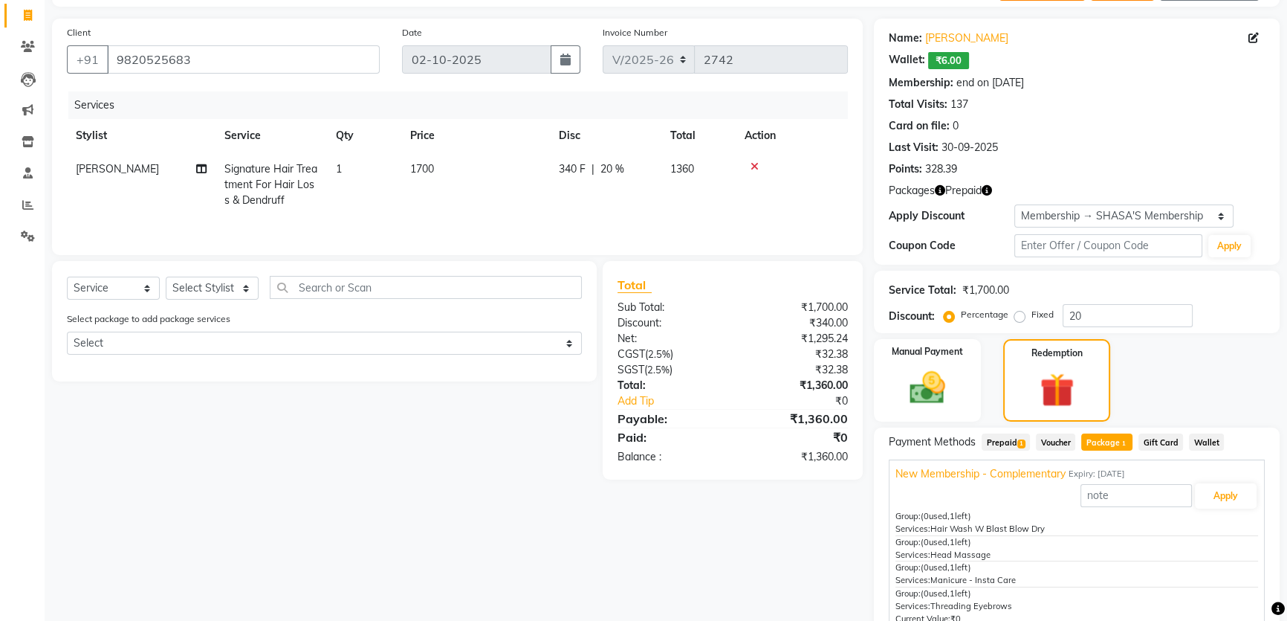
click at [941, 188] on icon "button" at bounding box center [940, 190] width 10 height 10
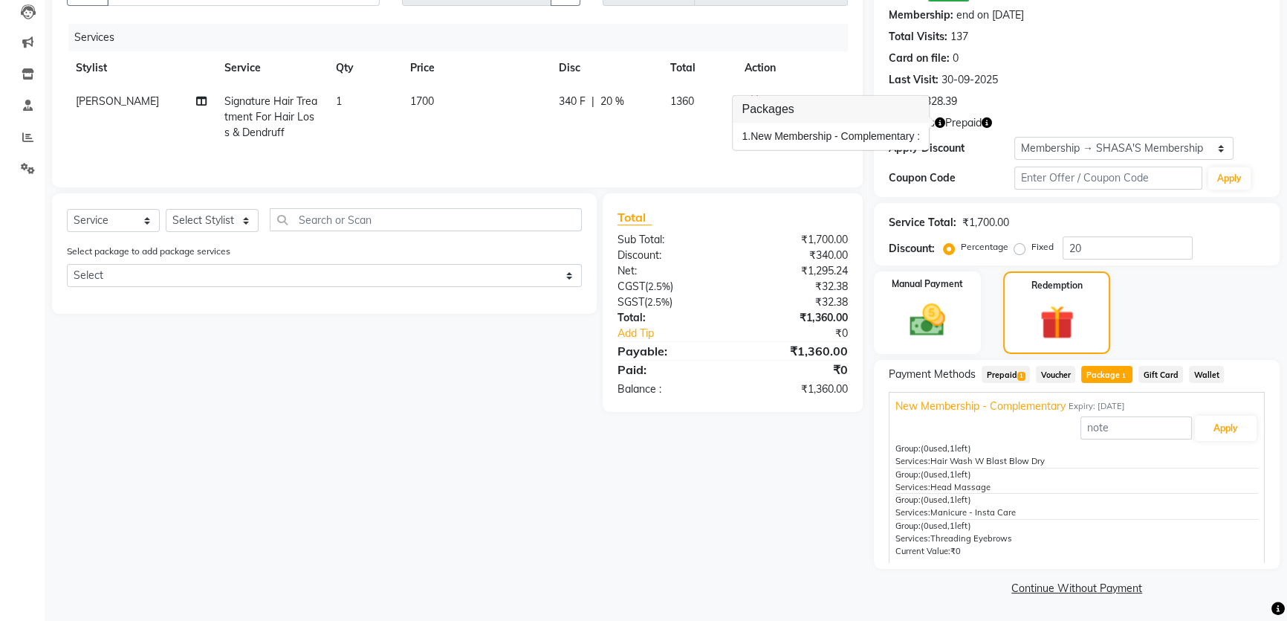
scroll to position [0, 0]
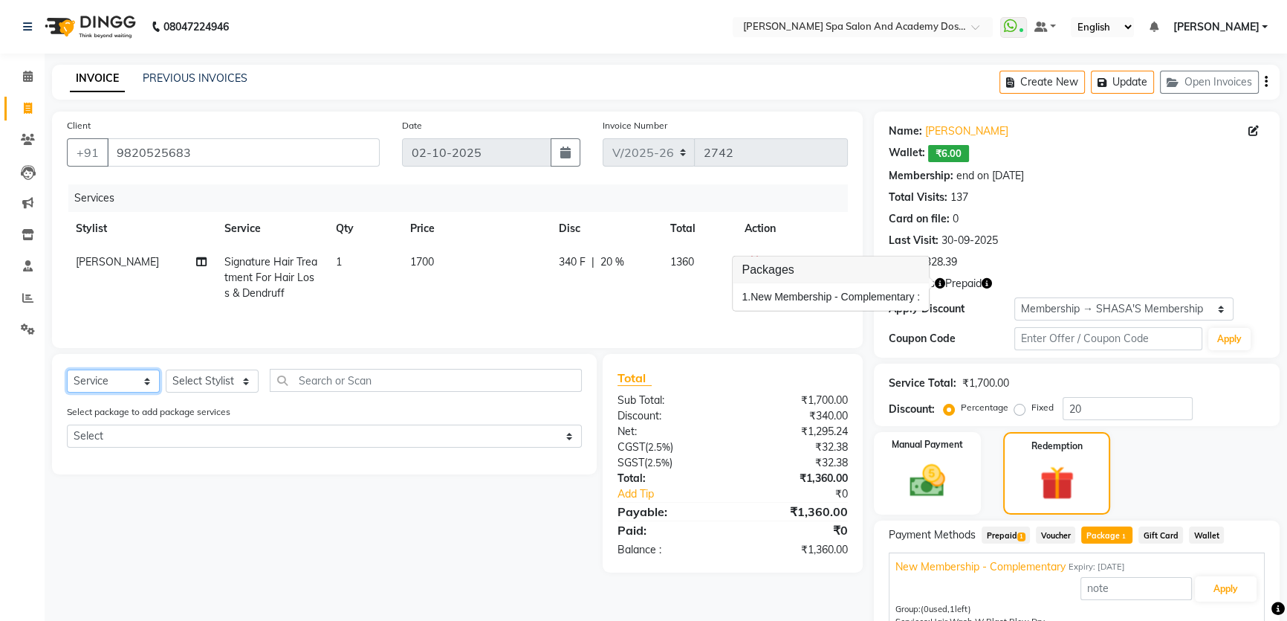
click at [144, 380] on select "Select Service Product Membership Package Voucher Prepaid Gift Card" at bounding box center [113, 380] width 93 height 23
click at [67, 369] on select "Select Service Product Membership Package Voucher Prepaid Gift Card" at bounding box center [113, 380] width 93 height 23
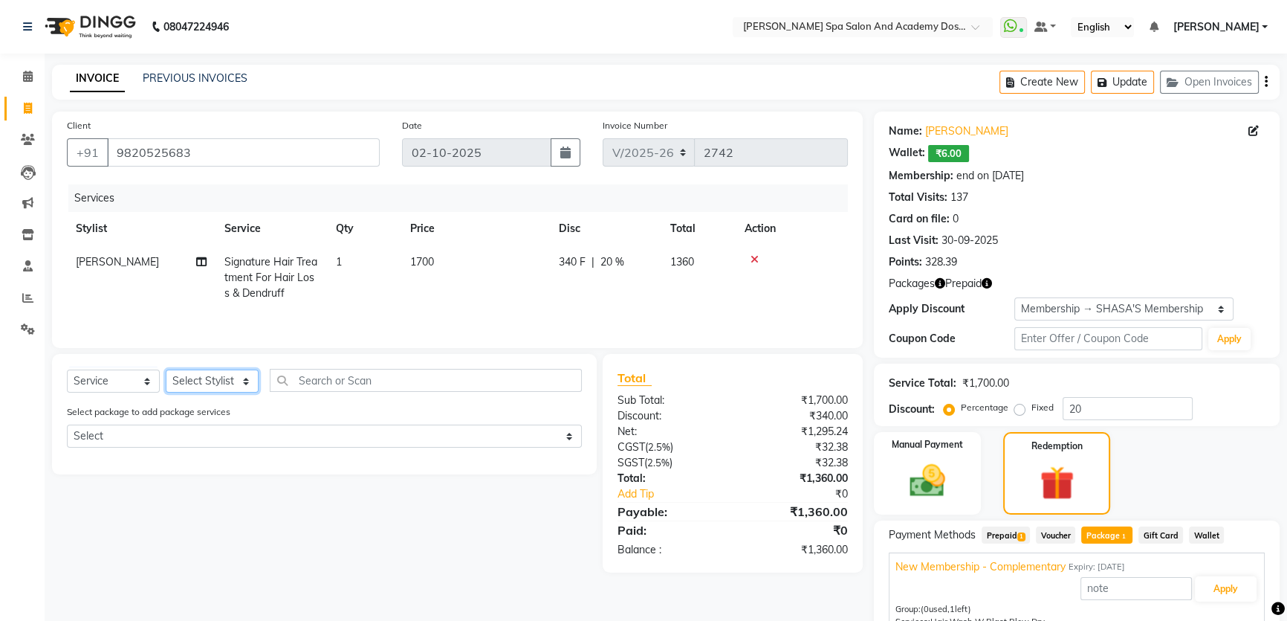
click at [244, 382] on select "Select Stylist Admin AKSHTA AMBRE ASAWARI PAWAR DIRECT 1 GAURI THAPA JIGNA SHAH…" at bounding box center [212, 380] width 93 height 23
click at [358, 527] on div "Select Service Product Membership Package Voucher Prepaid Gift Card Select Styl…" at bounding box center [319, 463] width 556 height 218
click at [245, 382] on select "Select Stylist Admin AKSHTA AMBRE ASAWARI PAWAR DIRECT 1 GAURI THAPA JIGNA SHAH…" at bounding box center [212, 380] width 93 height 23
select select "84108"
click at [166, 369] on select "Select Stylist Admin AKSHTA AMBRE ASAWARI PAWAR DIRECT 1 GAURI THAPA JIGNA SHAH…" at bounding box center [212, 380] width 93 height 23
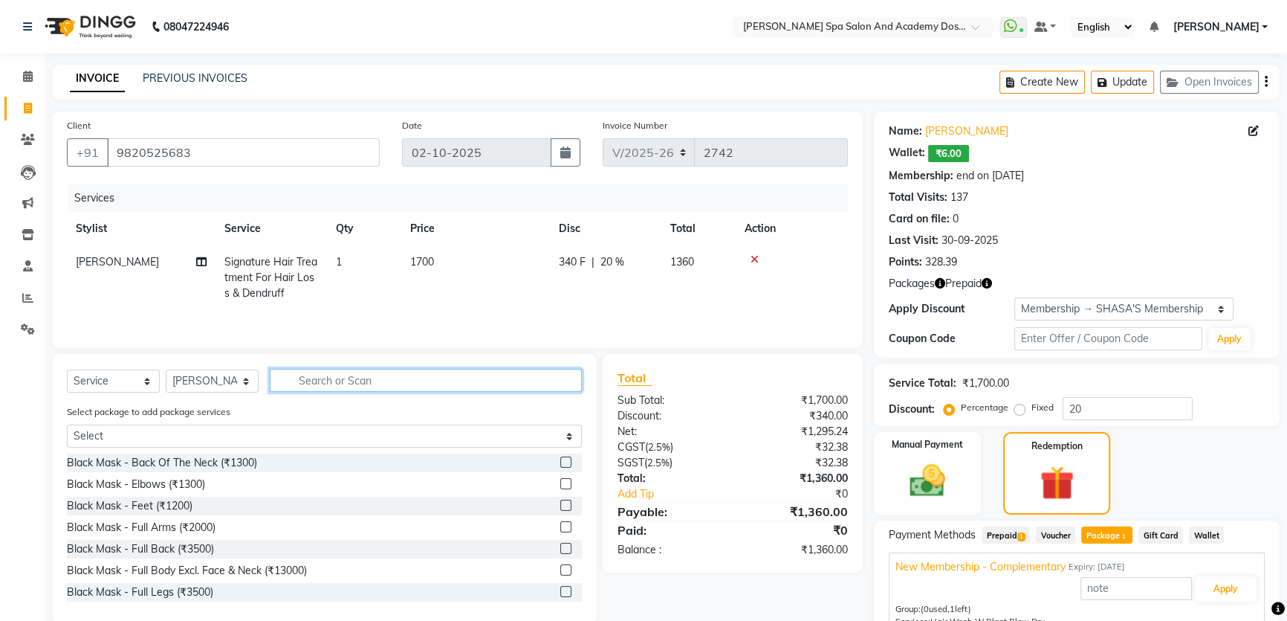
drag, startPoint x: 378, startPoint y: 373, endPoint x: 368, endPoint y: 374, distance: 10.4
click at [377, 373] on input "text" at bounding box center [426, 380] width 312 height 23
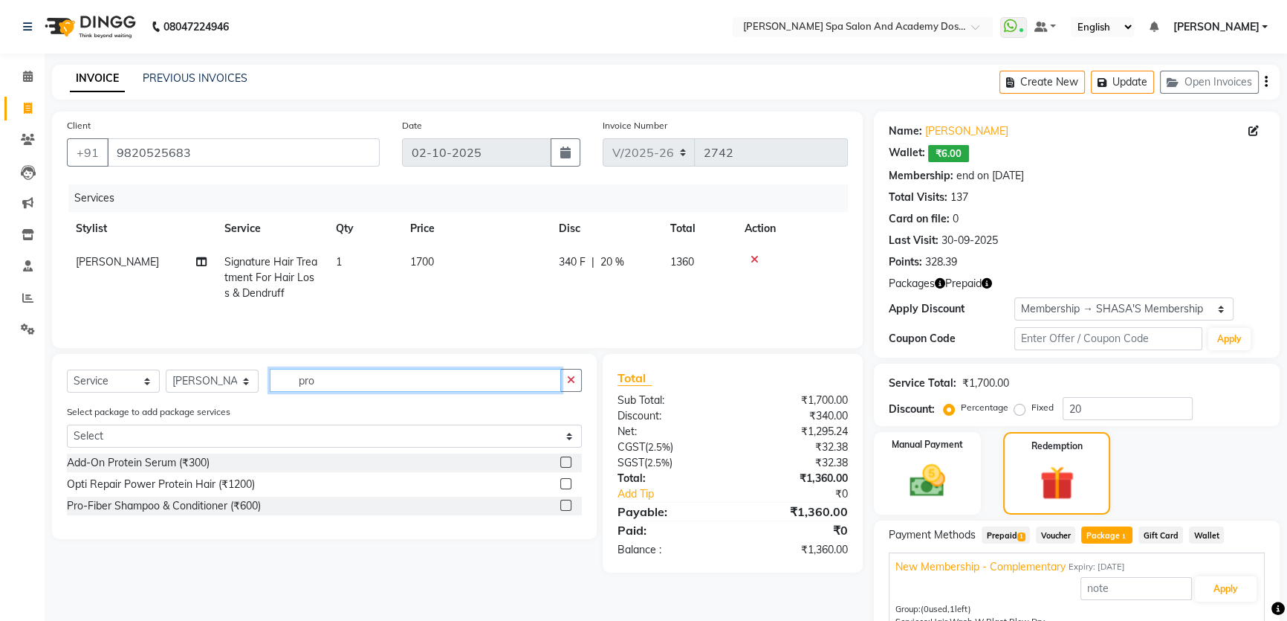
type input "pro"
click at [568, 487] on label at bounding box center [565, 483] width 11 height 11
click at [568, 487] on input "checkbox" at bounding box center [565, 484] width 10 height 10
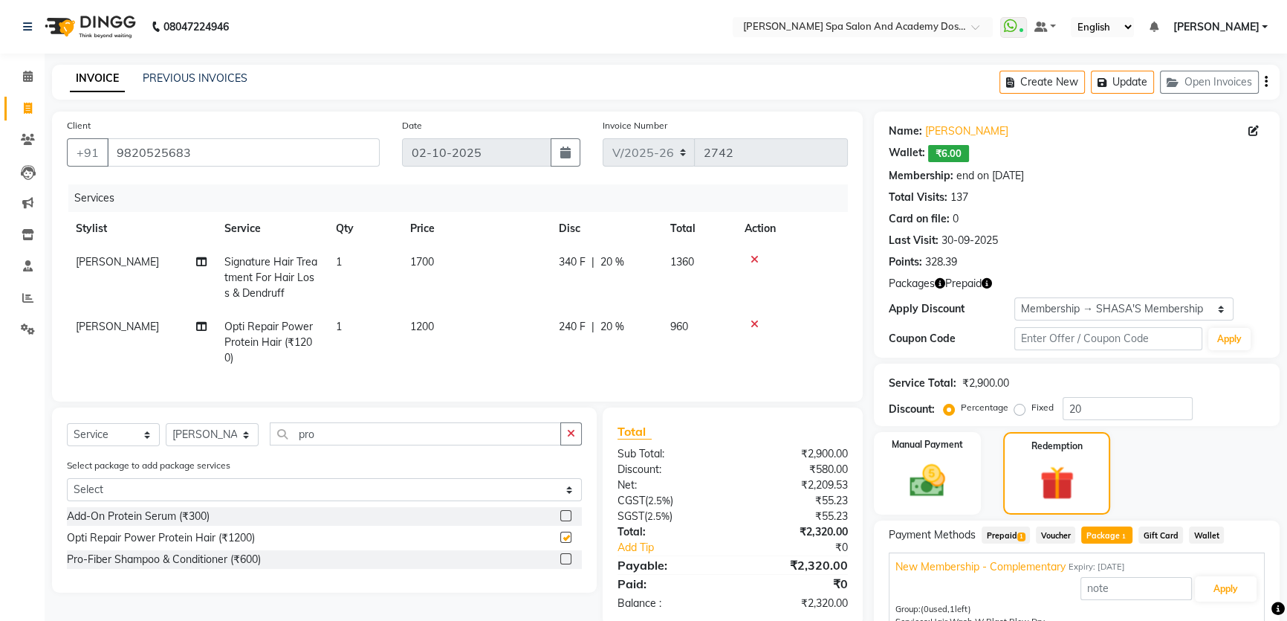
checkbox input "false"
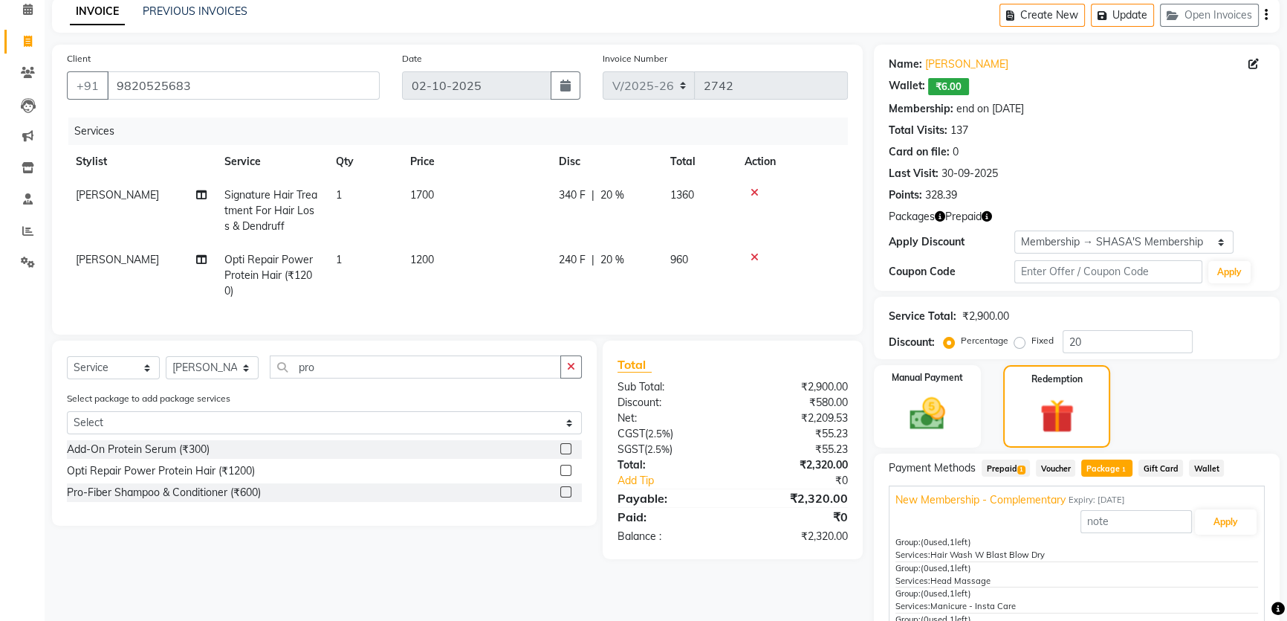
scroll to position [161, 0]
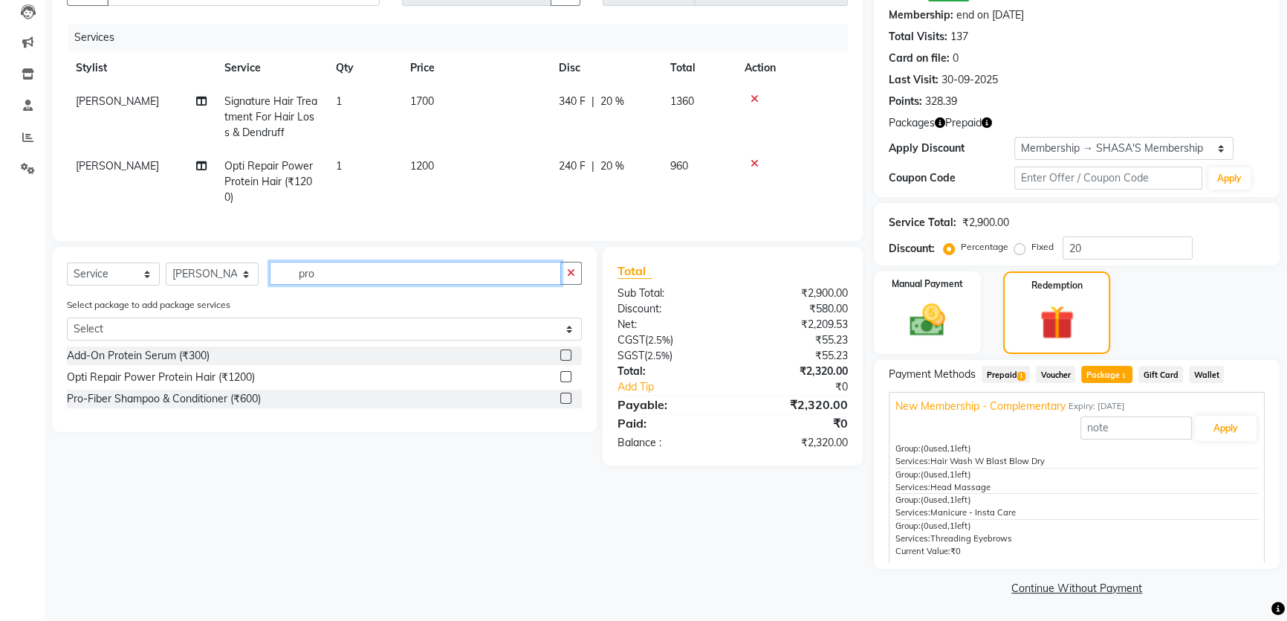
drag, startPoint x: 319, startPoint y: 285, endPoint x: 294, endPoint y: 284, distance: 24.5
click at [294, 284] on input "pro" at bounding box center [415, 273] width 291 height 23
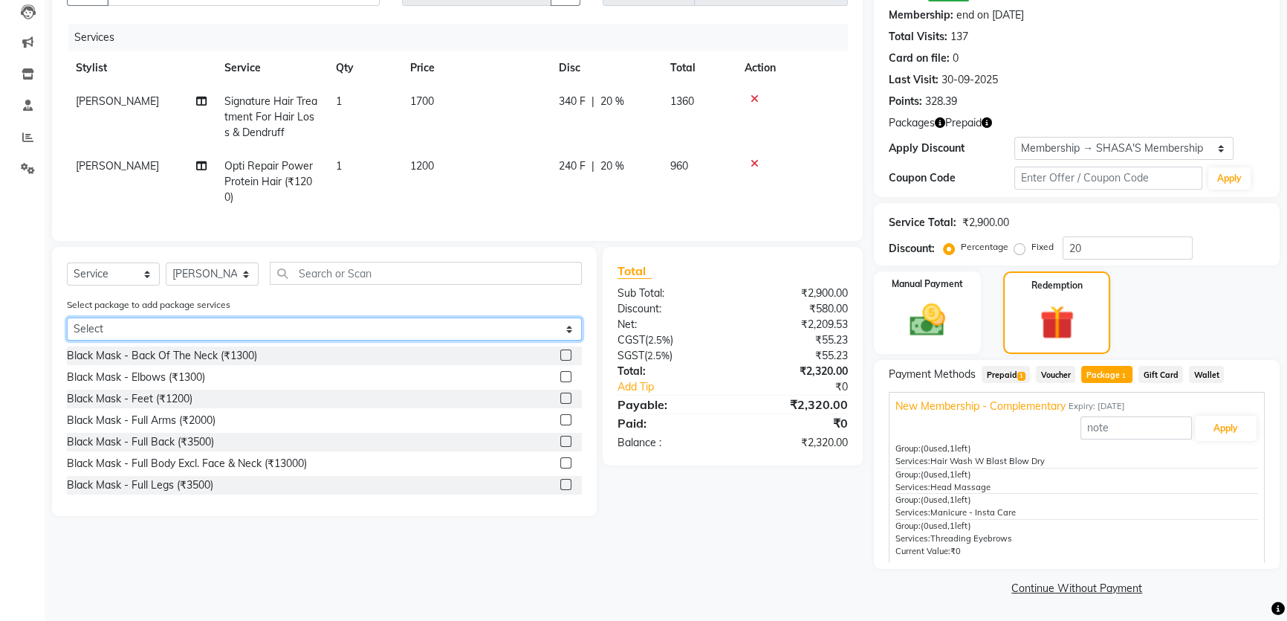
click at [181, 335] on select "Select New Membership - Complementary" at bounding box center [324, 328] width 515 height 23
select select "1: Object"
click at [67, 328] on select "Select New Membership - Complementary" at bounding box center [324, 328] width 515 height 23
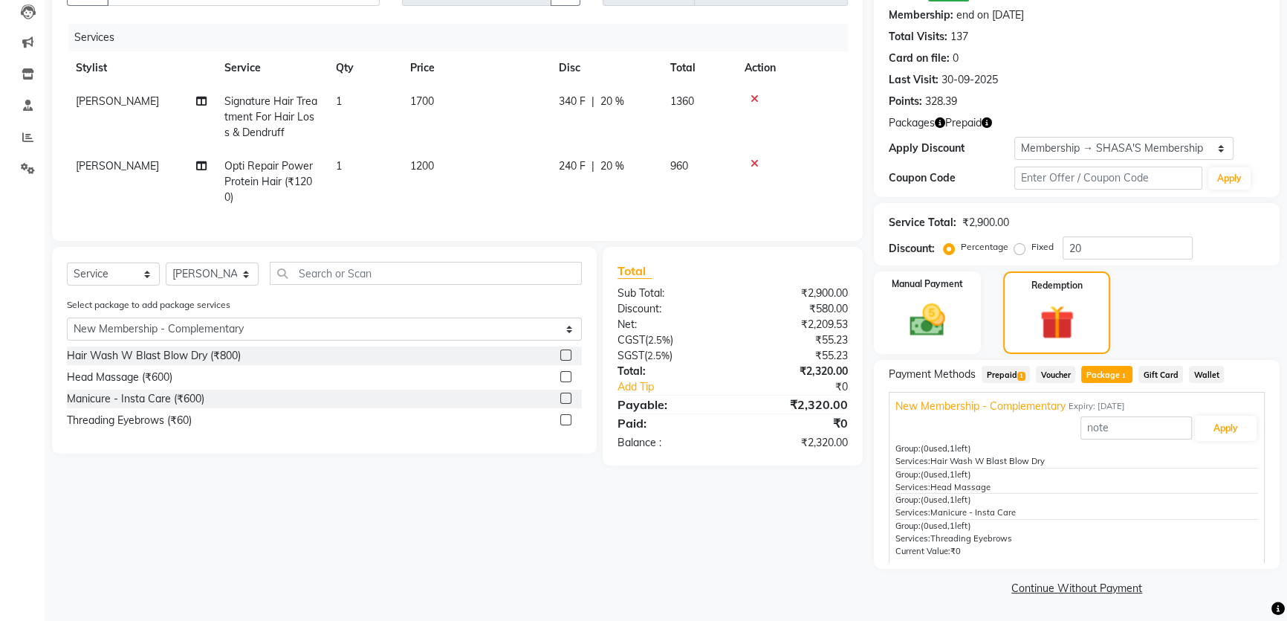
click at [739, 528] on div "Client +91 9820525683 Date 02-10-2025 Invoice Number V/2025 V/2025-26 2742 Serv…" at bounding box center [457, 275] width 833 height 648
click at [483, 465] on div "Select Service Product Membership Package Voucher Prepaid Gift Card Select Styl…" at bounding box center [319, 356] width 556 height 218
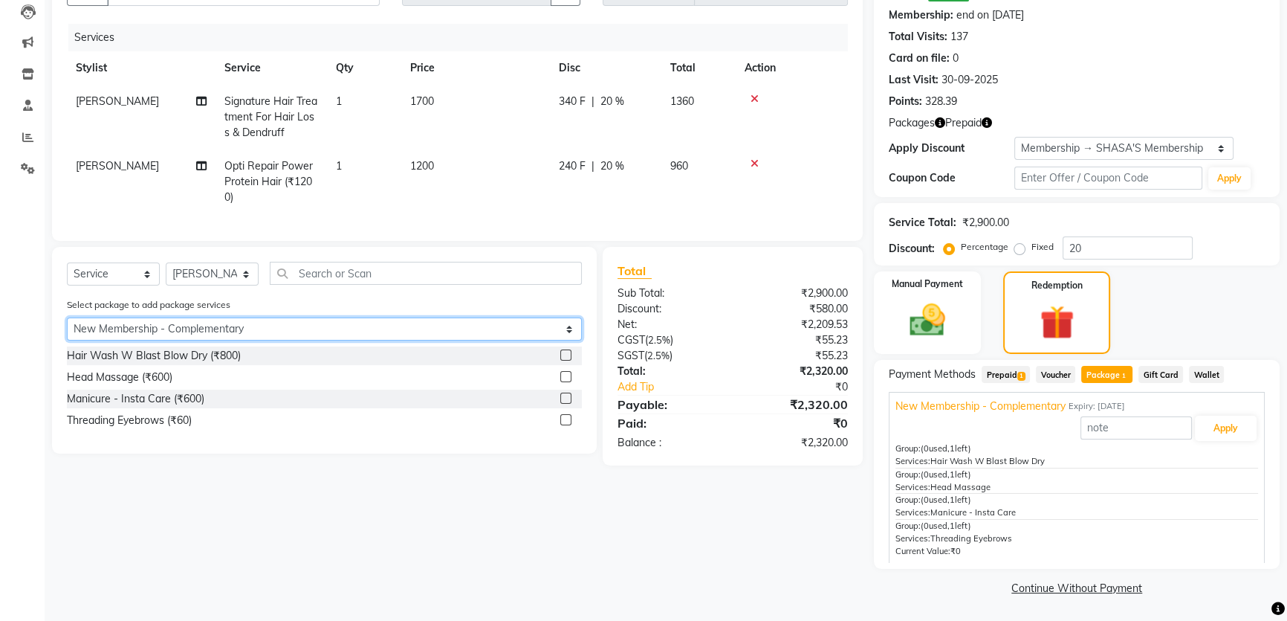
click at [571, 338] on select "Select New Membership - Complementary" at bounding box center [324, 328] width 515 height 23
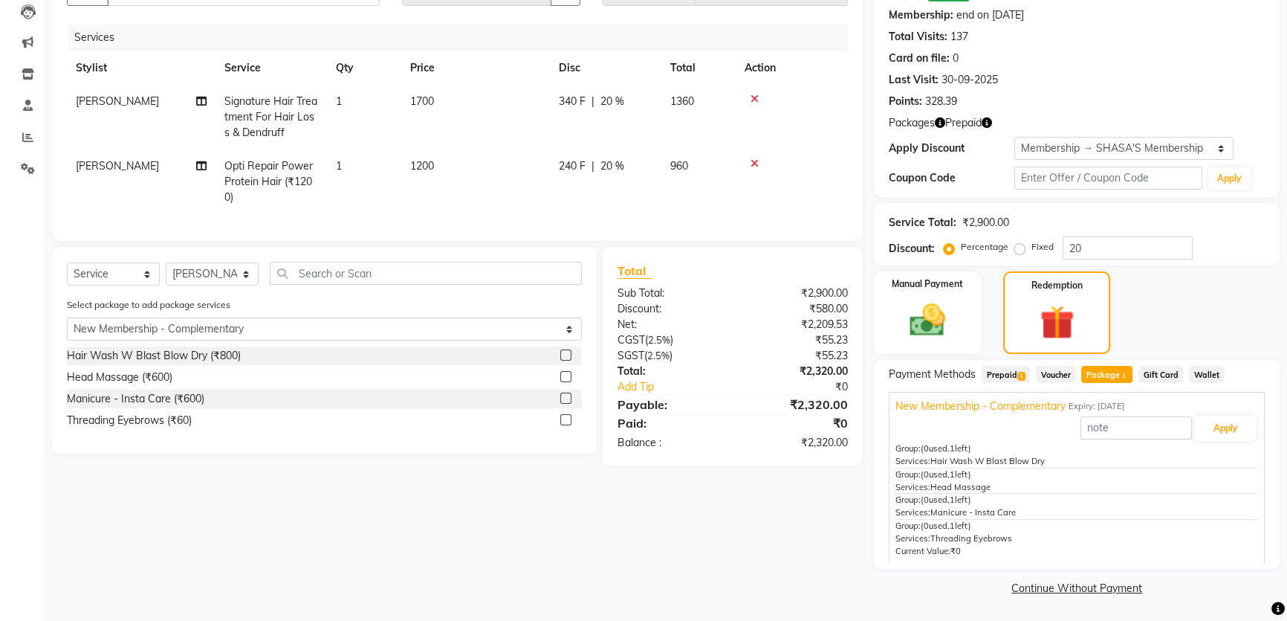
click at [522, 314] on div "Select package to add package services Select New Membership - Complementary" at bounding box center [324, 322] width 537 height 50
click at [149, 282] on select "Select Service Product Membership Package Voucher Prepaid Gift Card" at bounding box center [113, 273] width 93 height 23
select select "package"
click at [67, 273] on select "Select Service Product Membership Package Voucher Prepaid Gift Card" at bounding box center [113, 273] width 93 height 23
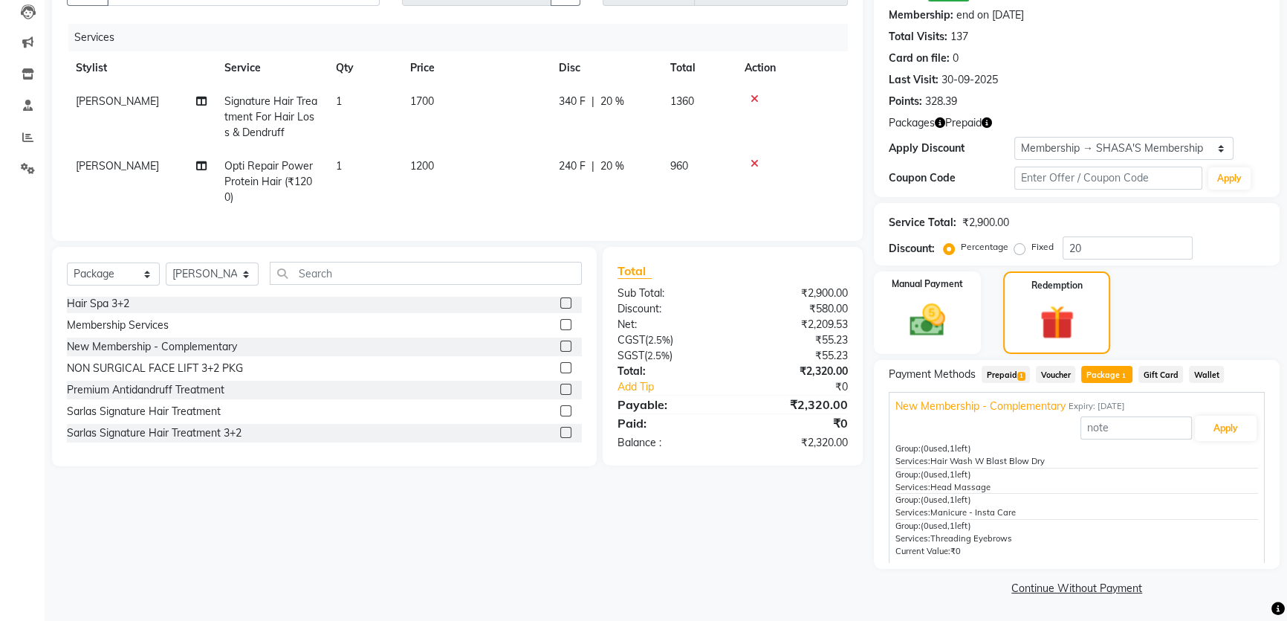
click at [751, 100] on icon at bounding box center [755, 99] width 8 height 10
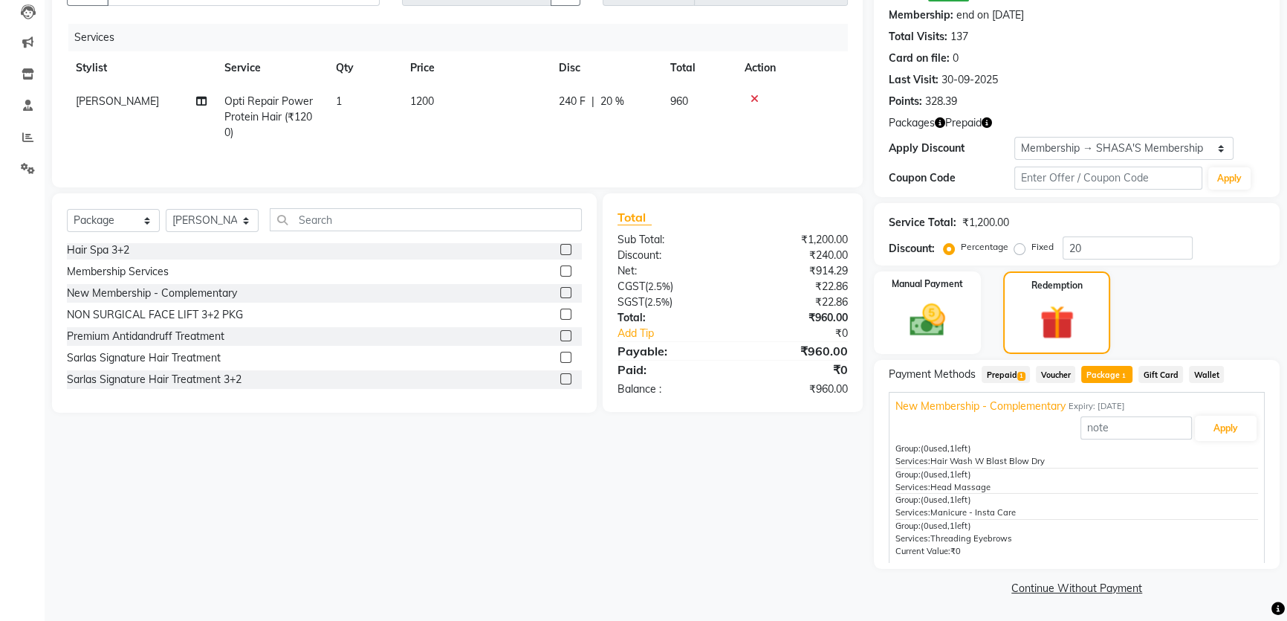
click at [560, 380] on label at bounding box center [565, 378] width 11 height 11
click at [560, 380] on input "checkbox" at bounding box center [565, 380] width 10 height 10
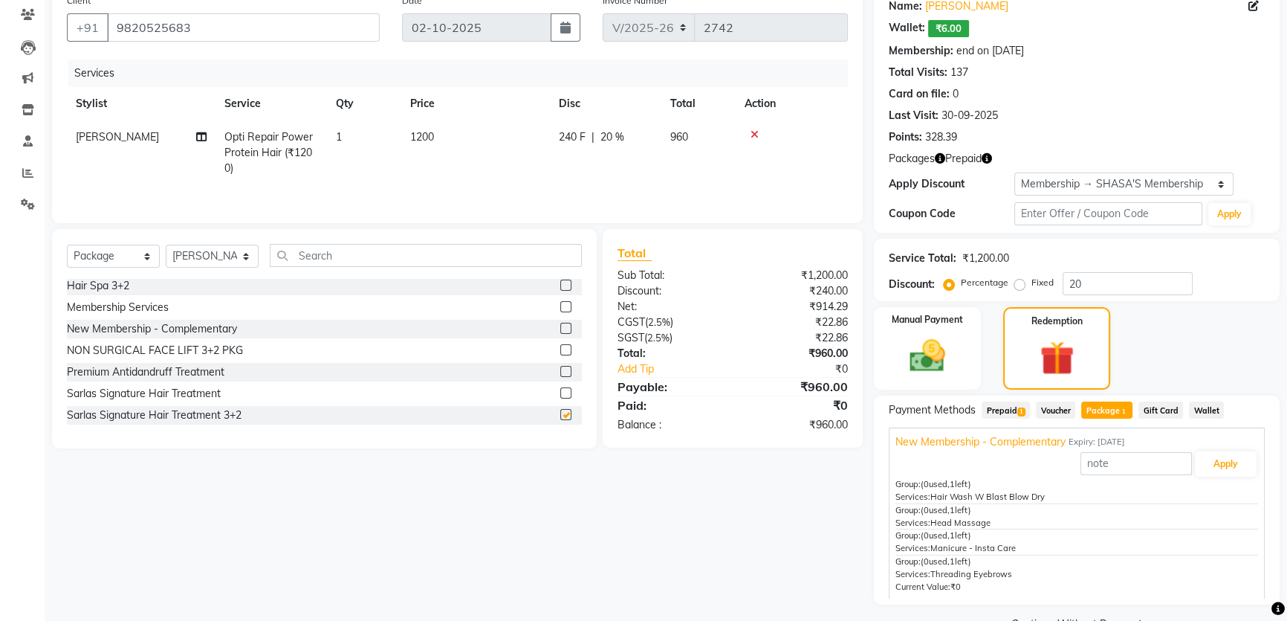
scroll to position [0, 0]
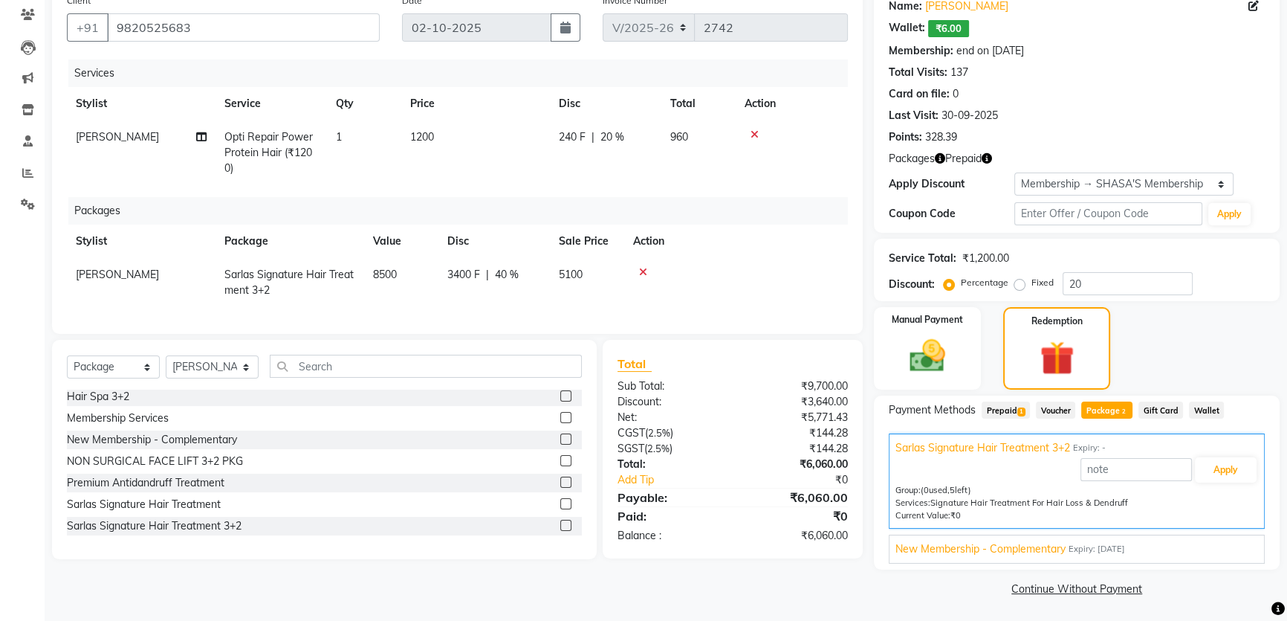
checkbox input "false"
click at [639, 275] on icon at bounding box center [643, 272] width 8 height 10
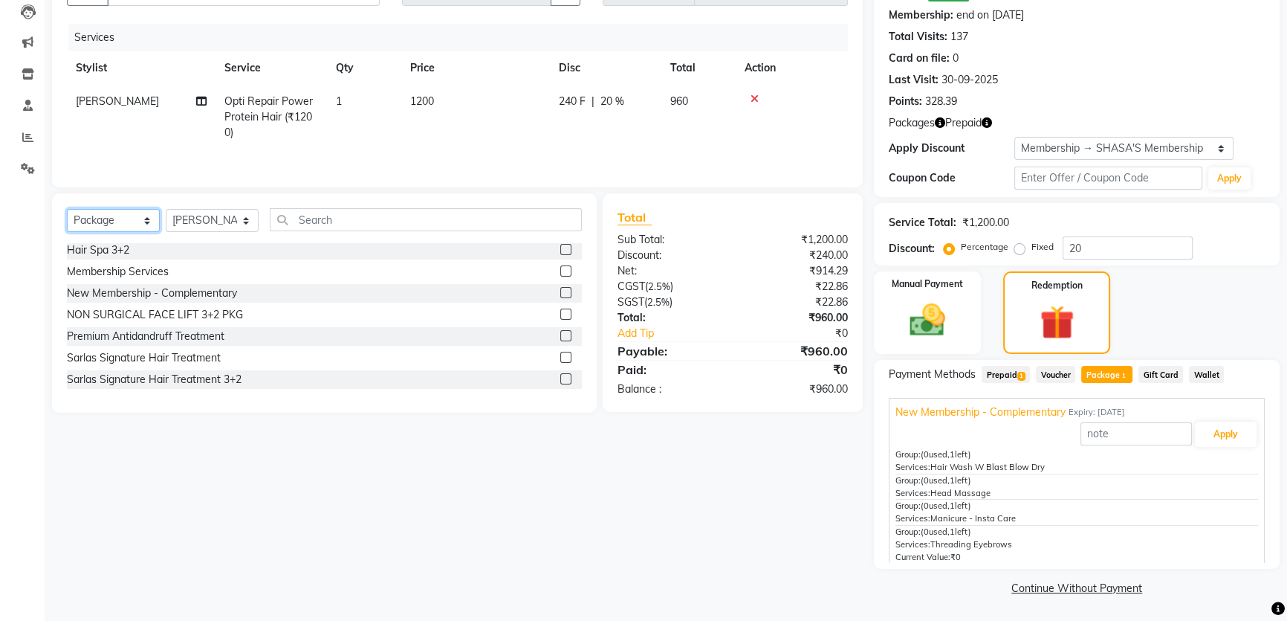
click at [152, 225] on select "Select Service Product Membership Package Voucher Prepaid Gift Card" at bounding box center [113, 220] width 93 height 23
select select "service"
click at [67, 209] on select "Select Service Product Membership Package Voucher Prepaid Gift Card" at bounding box center [113, 220] width 93 height 23
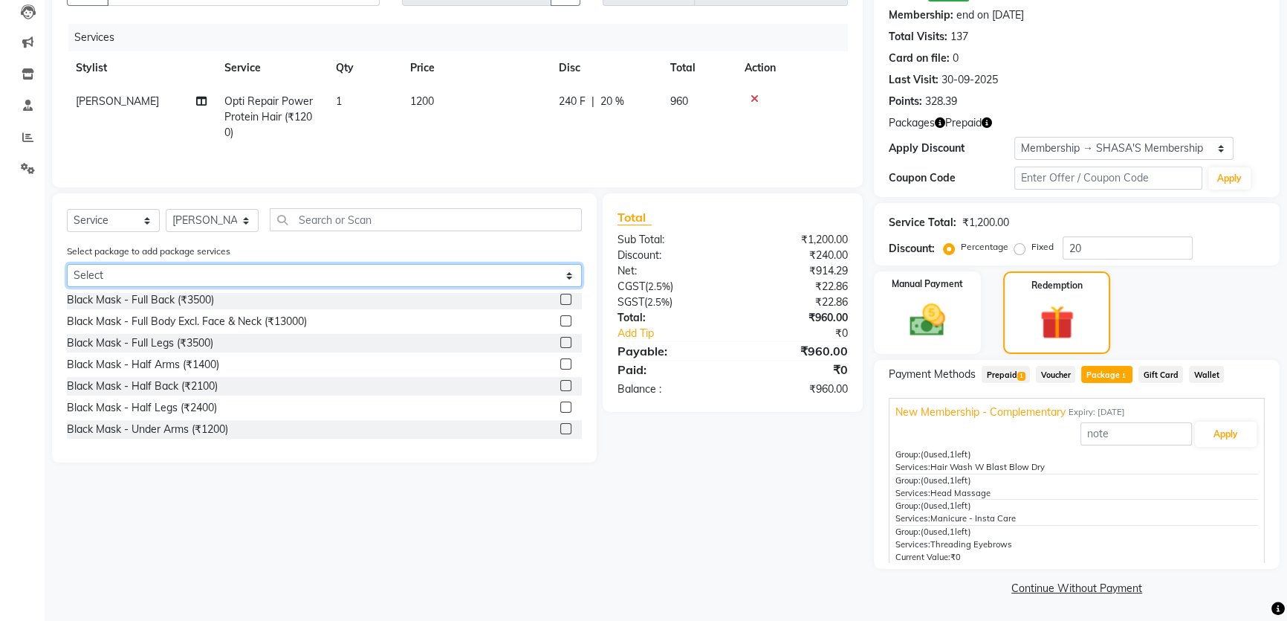
click at [149, 274] on select "Select New Membership - Complementary" at bounding box center [324, 275] width 515 height 23
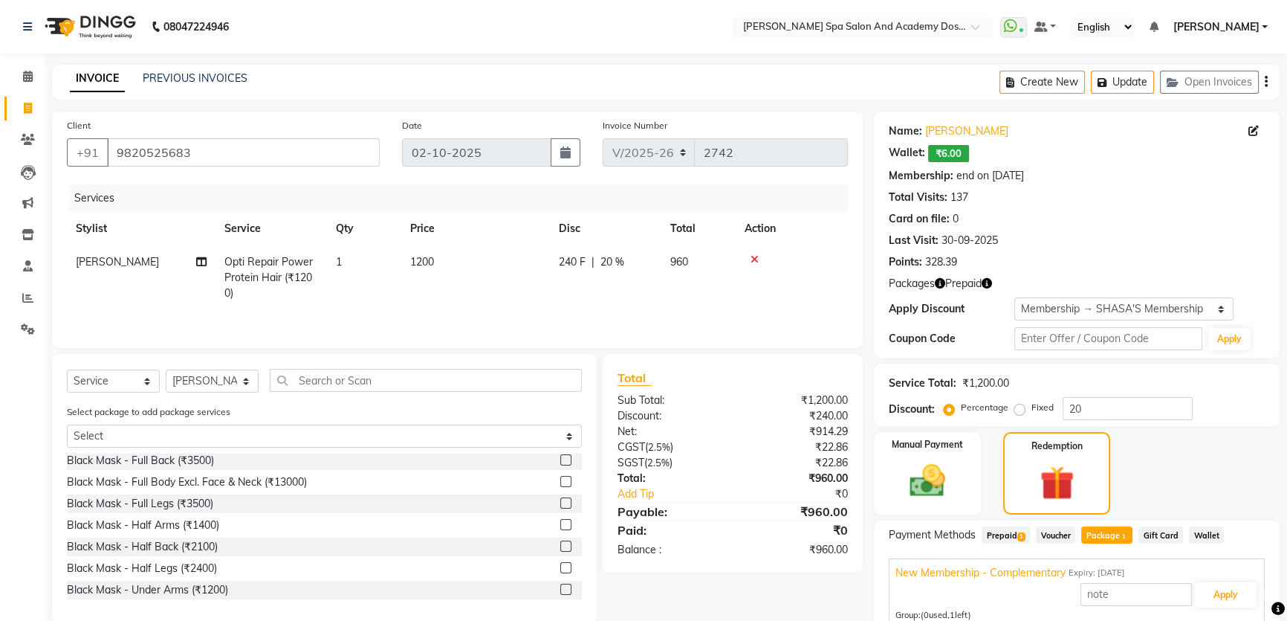
click at [936, 285] on icon "button" at bounding box center [940, 283] width 10 height 10
click at [988, 281] on icon "button" at bounding box center [987, 283] width 10 height 10
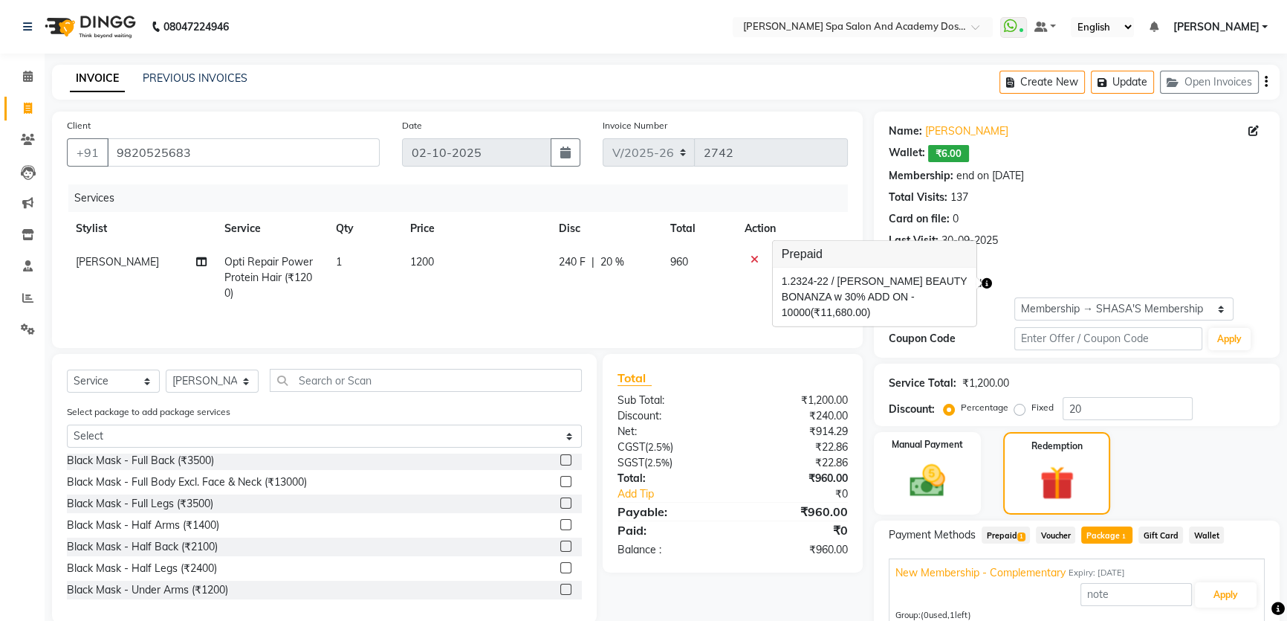
click at [356, 77] on div "INVOICE PREVIOUS INVOICES Create New Update Open Invoices" at bounding box center [666, 82] width 1228 height 35
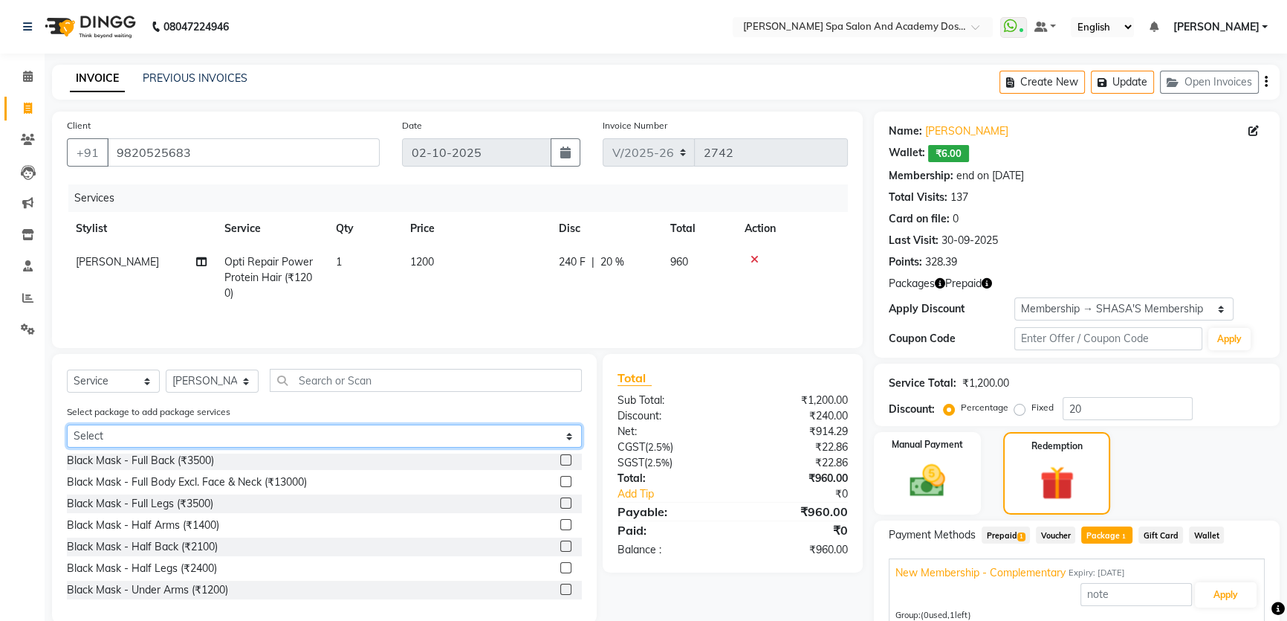
click at [141, 431] on select "Select New Membership - Complementary" at bounding box center [324, 435] width 515 height 23
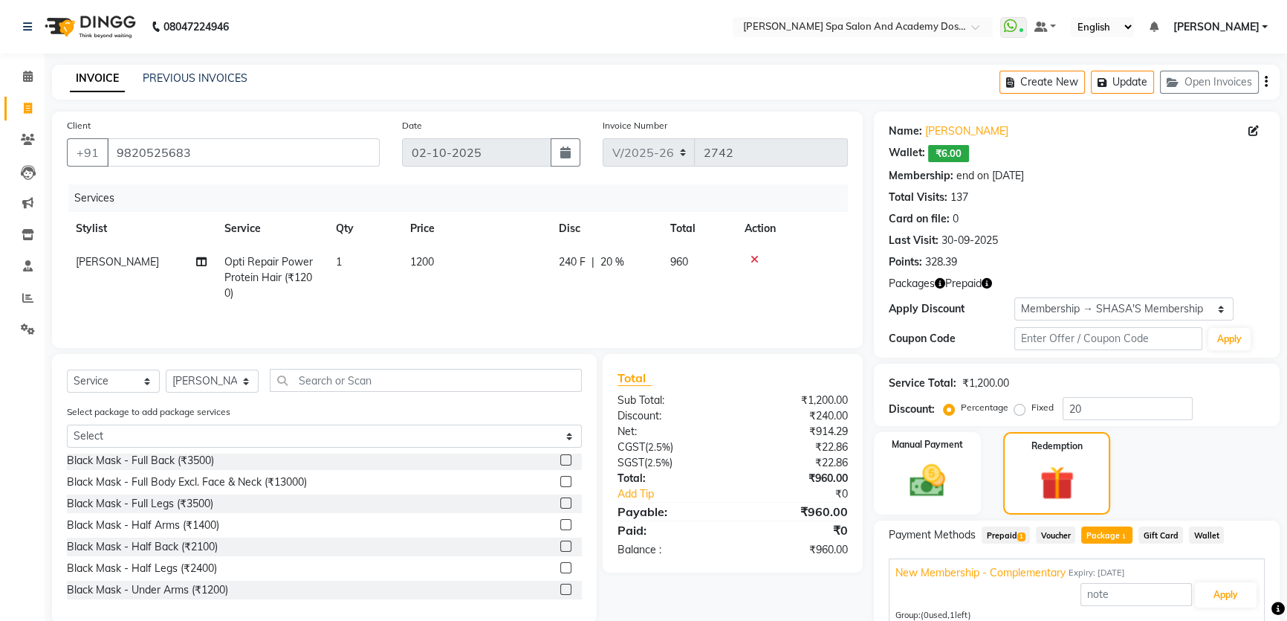
click at [339, 412] on div "Select package to add package services Select New Membership - Complementary" at bounding box center [324, 429] width 537 height 50
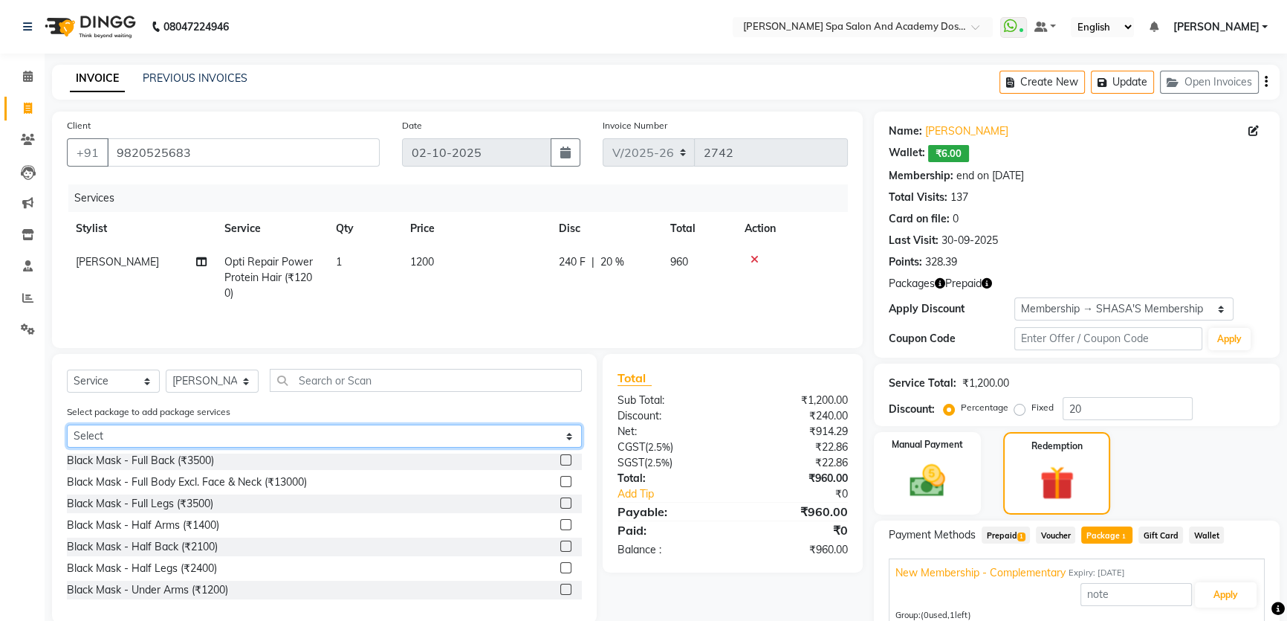
click at [238, 440] on select "Select New Membership - Complementary" at bounding box center [324, 435] width 515 height 23
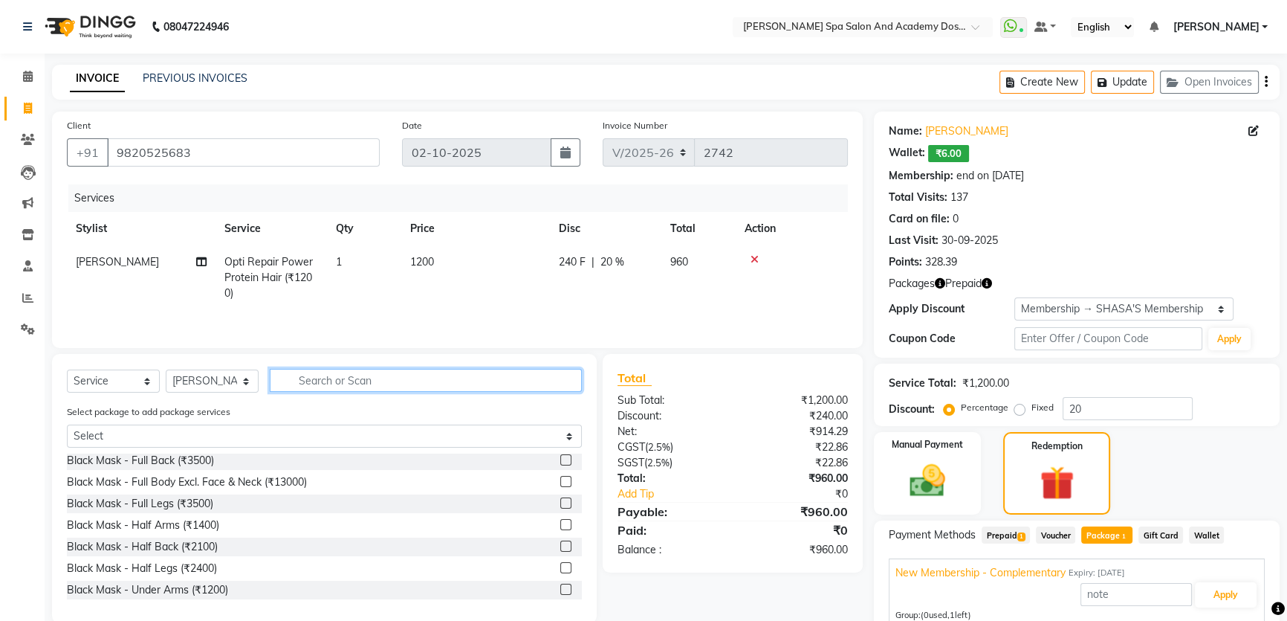
click at [346, 371] on input "text" at bounding box center [426, 380] width 312 height 23
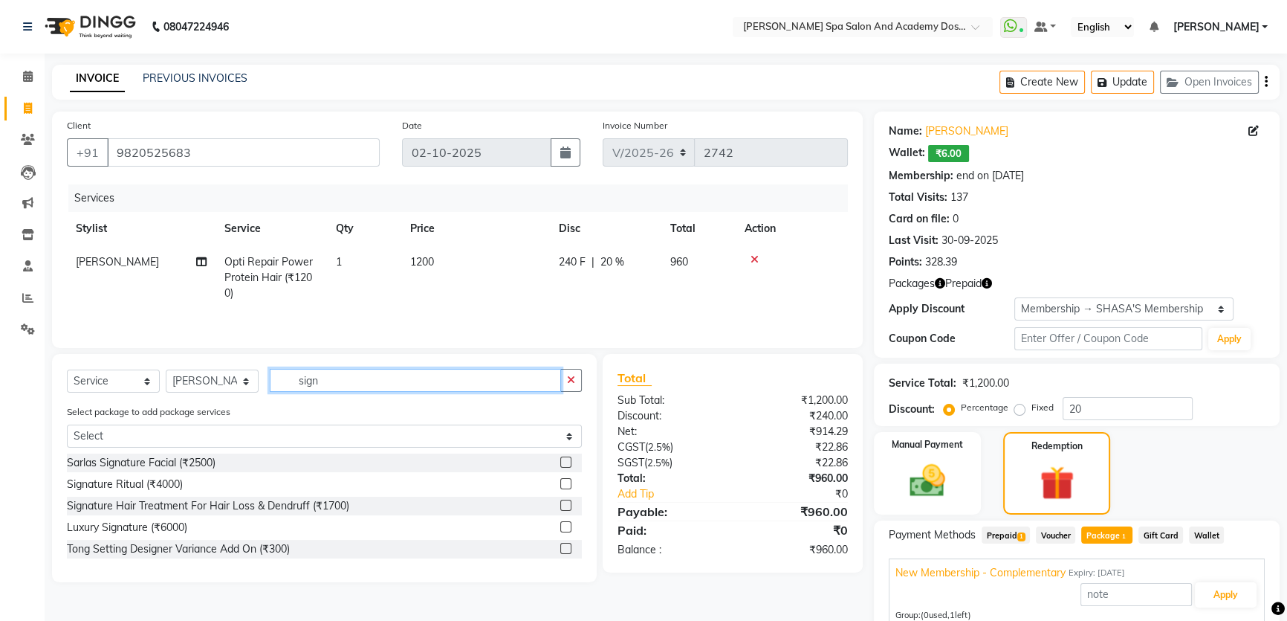
type input "sign"
click at [565, 510] on label at bounding box center [565, 504] width 11 height 11
click at [565, 510] on input "checkbox" at bounding box center [565, 506] width 10 height 10
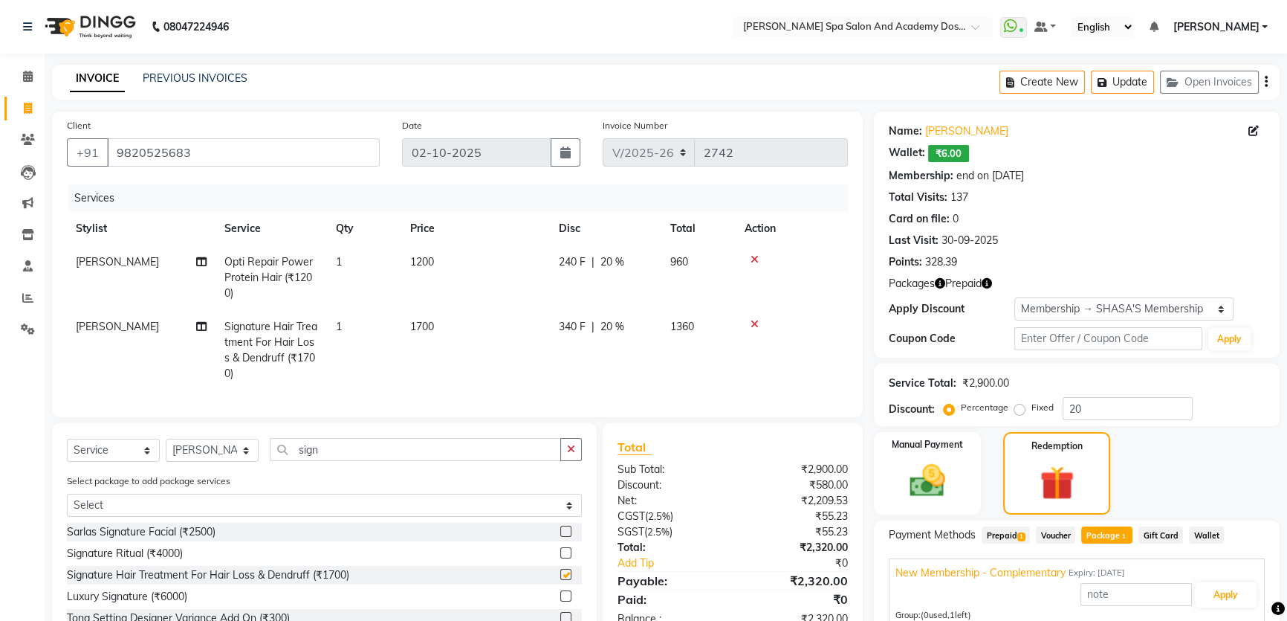
checkbox input "false"
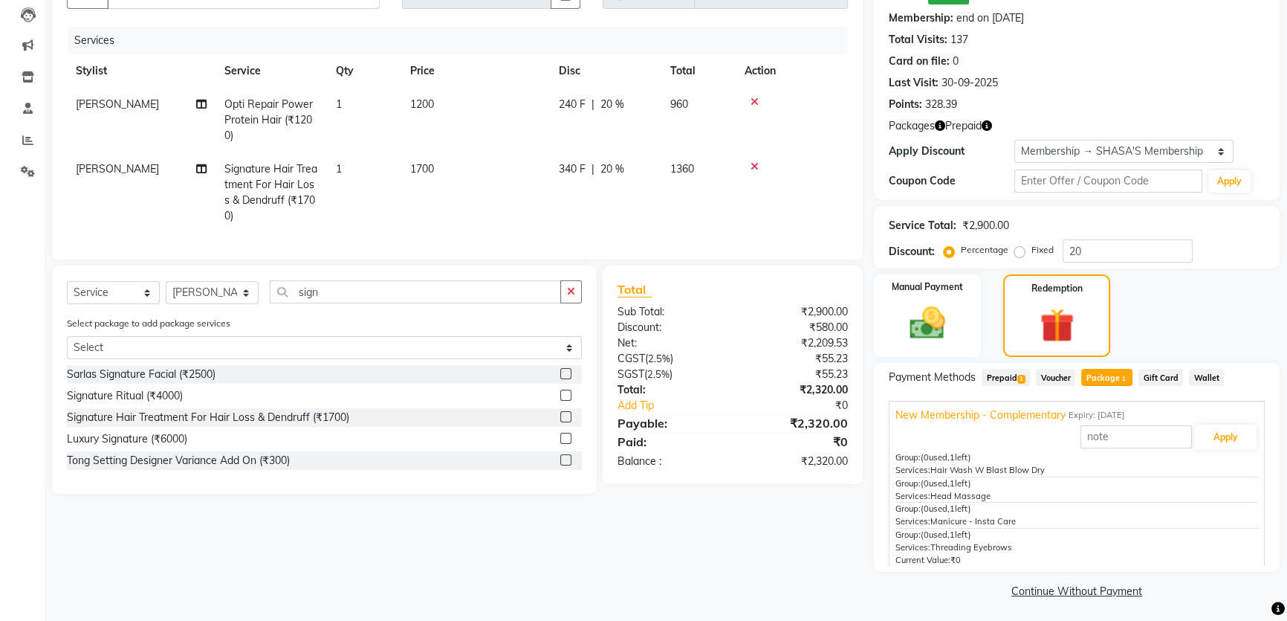
click at [919, 128] on span "Packages" at bounding box center [912, 126] width 46 height 16
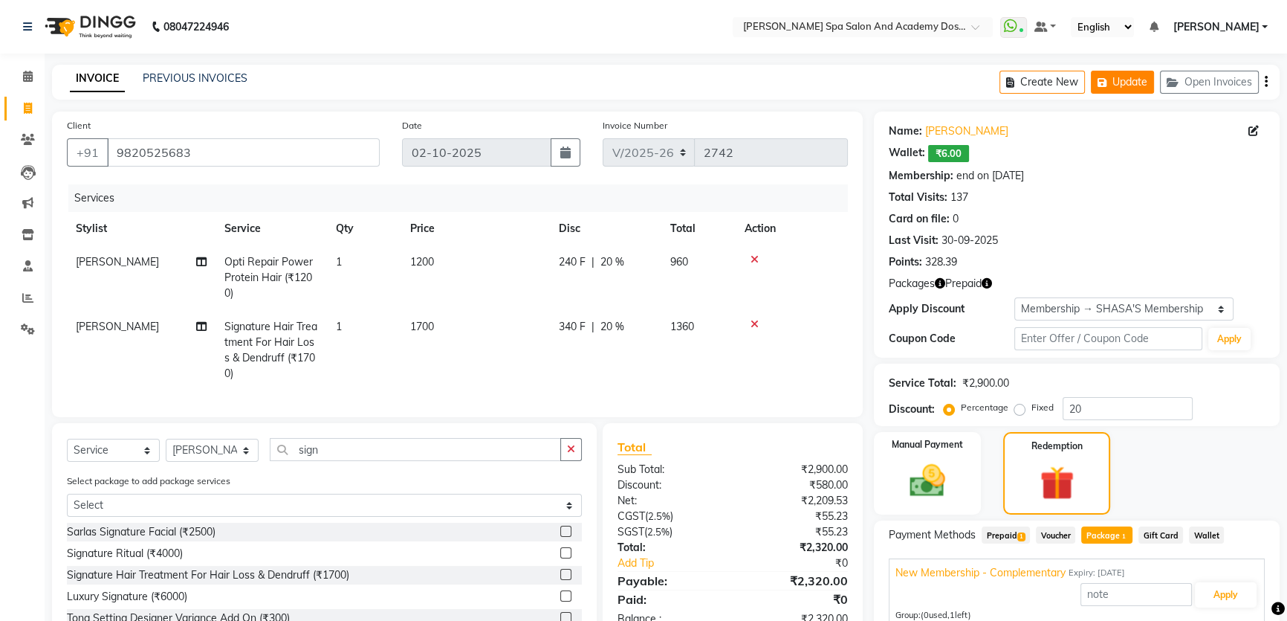
click at [1135, 78] on button "Update" at bounding box center [1122, 82] width 63 height 23
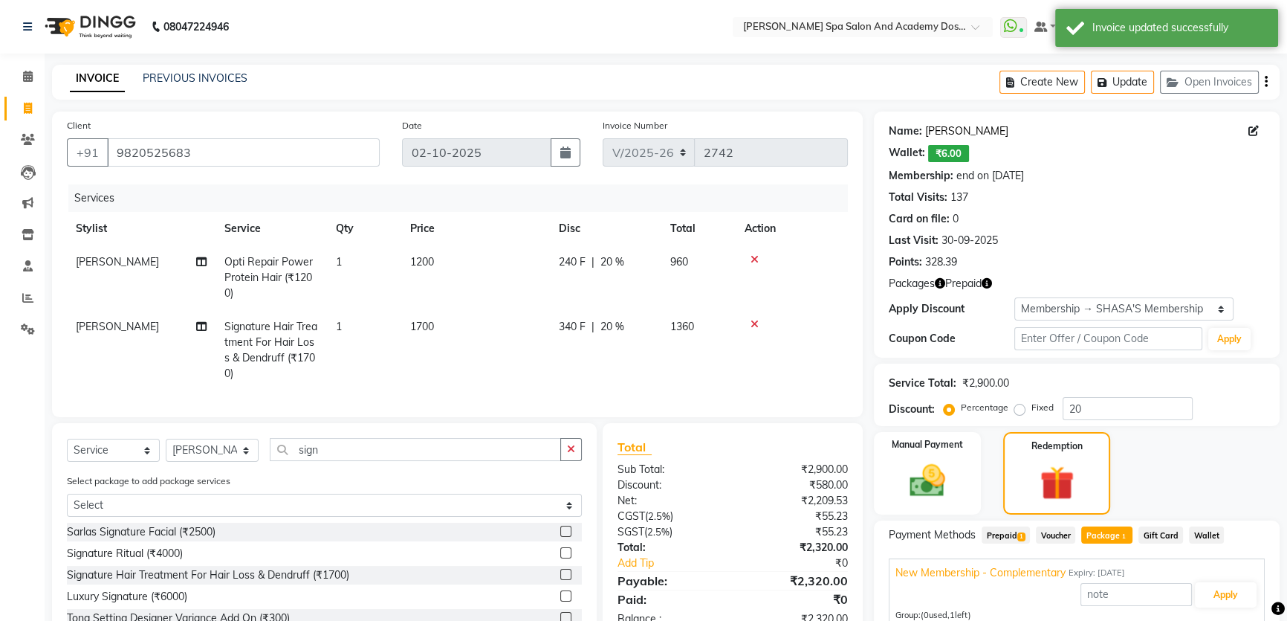
click at [980, 131] on link "Dr. Manik Kale" at bounding box center [966, 131] width 83 height 16
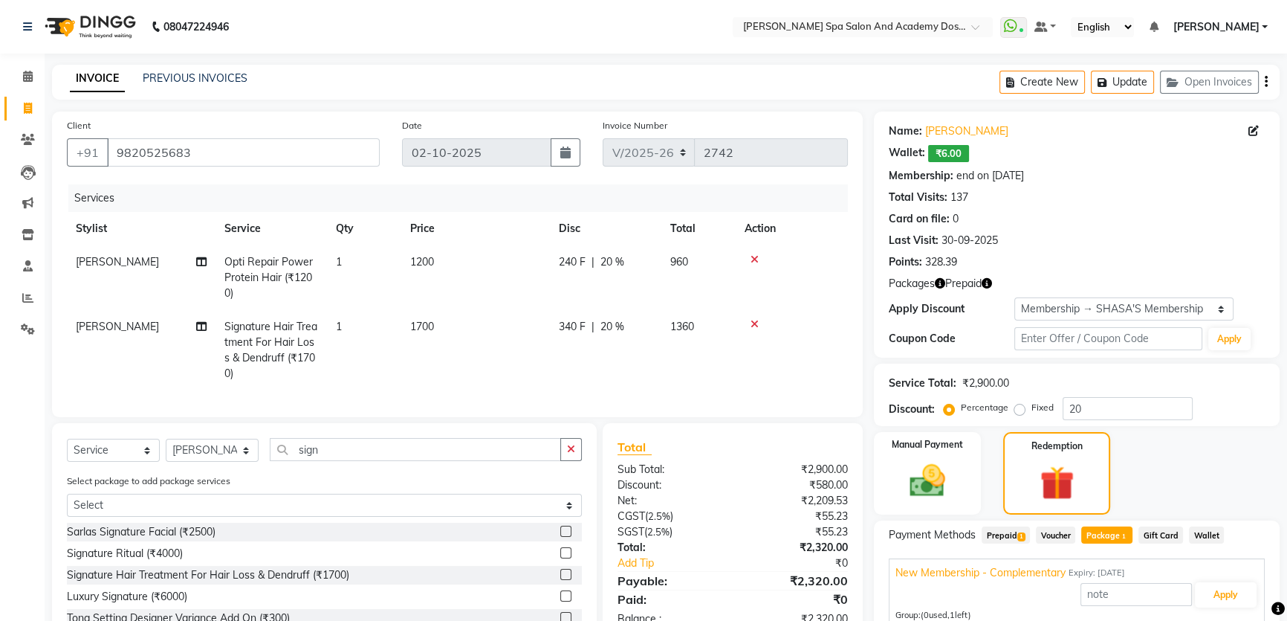
click at [690, 326] on span "1360" at bounding box center [682, 326] width 24 height 13
select select "84108"
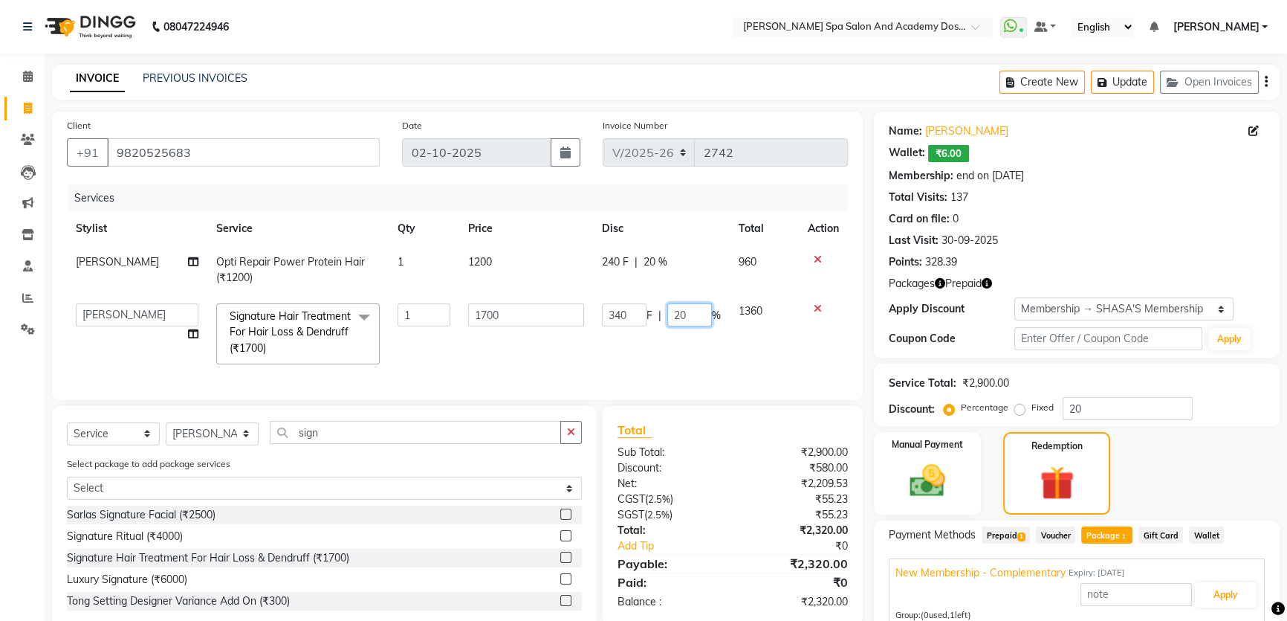
click at [692, 315] on input "20" at bounding box center [689, 314] width 45 height 23
type input "2"
type input "100"
click at [867, 495] on div "Manual Payment Redemption" at bounding box center [1077, 473] width 428 height 82
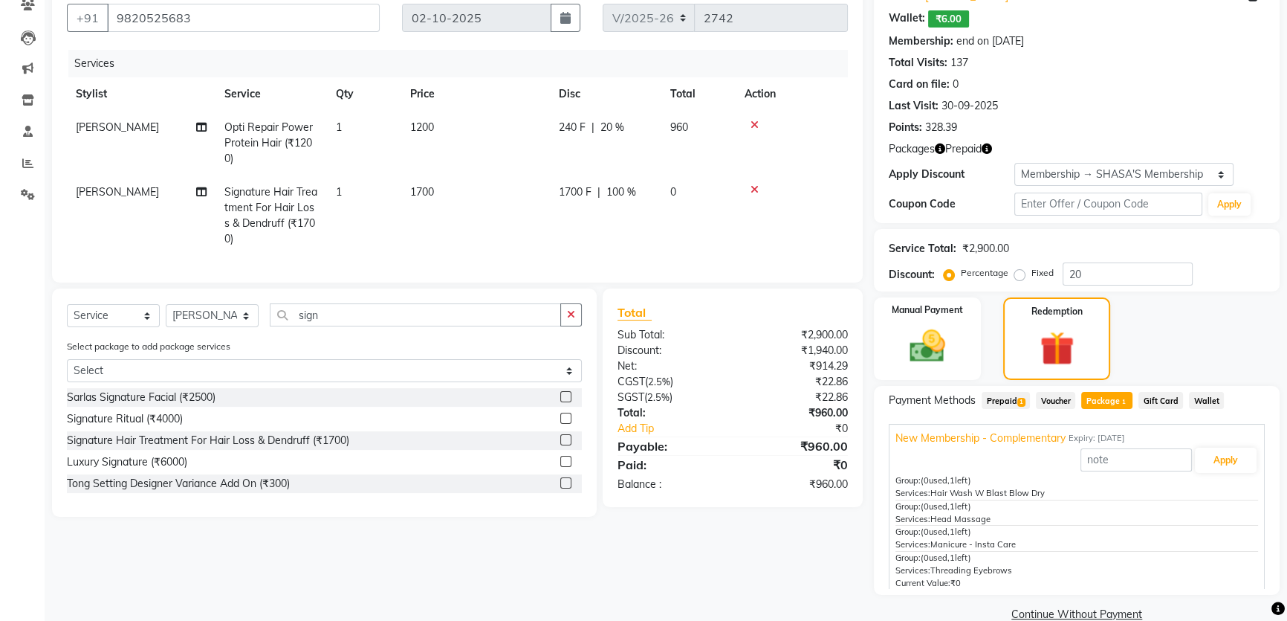
scroll to position [161, 0]
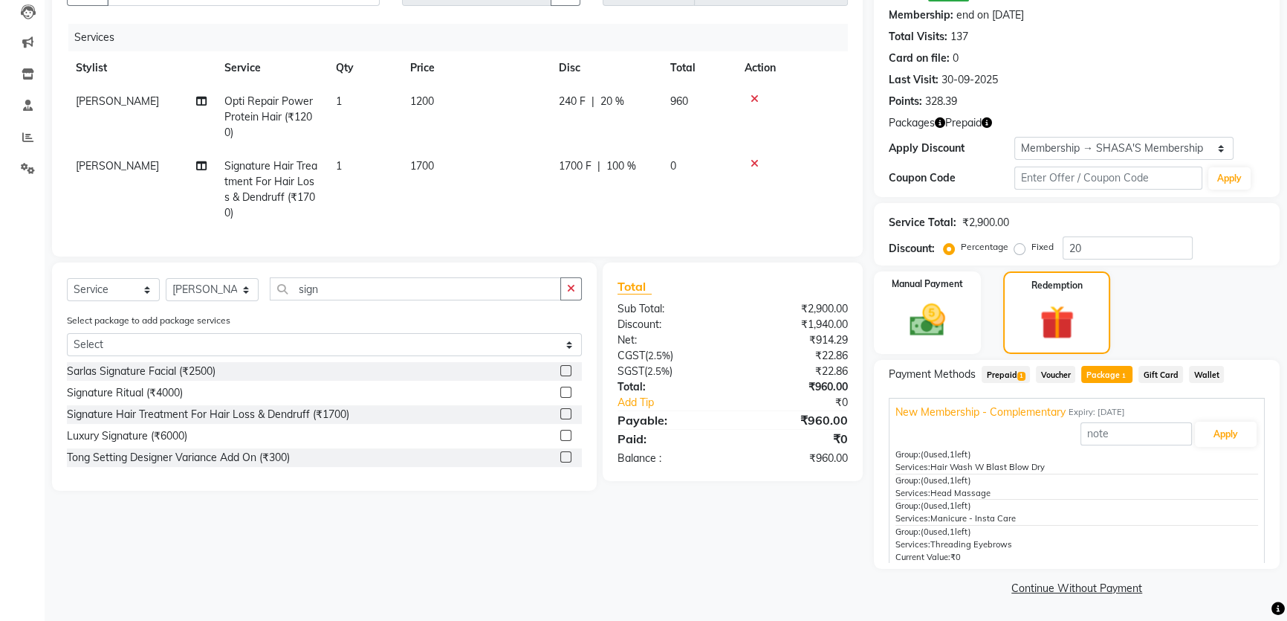
click at [632, 550] on div "Client +91 9820525683 Date 02-10-2025 Invoice Number V/2025 V/2025-26 2742 Serv…" at bounding box center [457, 275] width 833 height 648
click at [902, 305] on img at bounding box center [928, 320] width 60 height 42
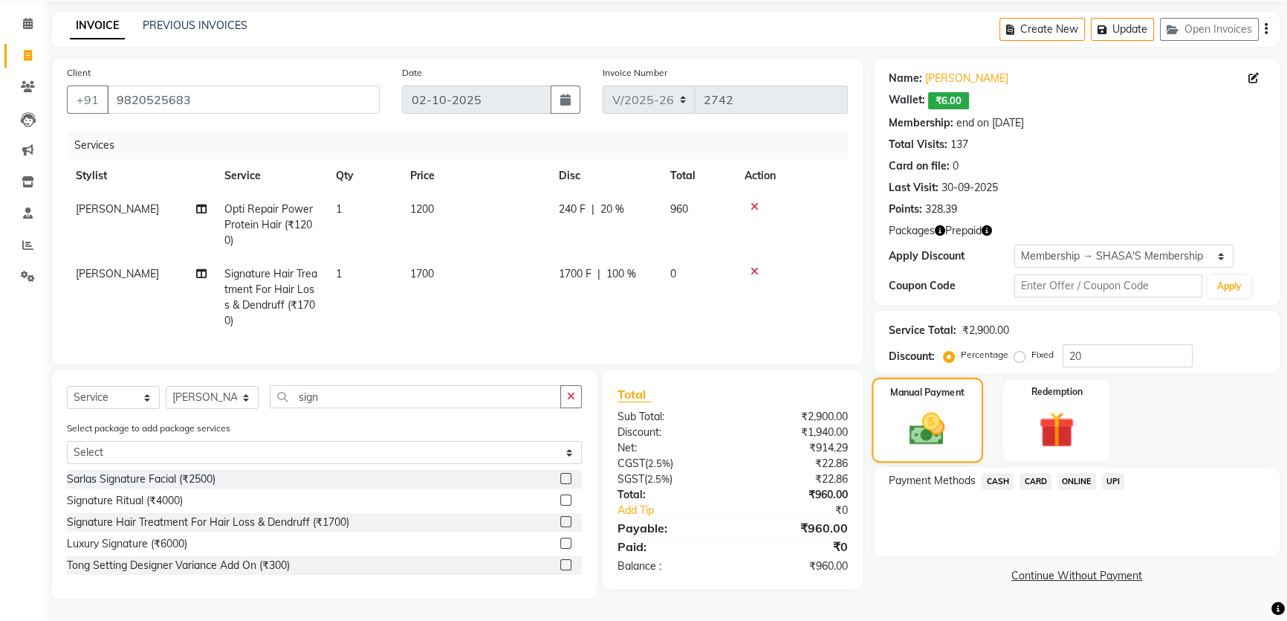
scroll to position [63, 0]
click at [994, 473] on span "CASH" at bounding box center [998, 481] width 32 height 17
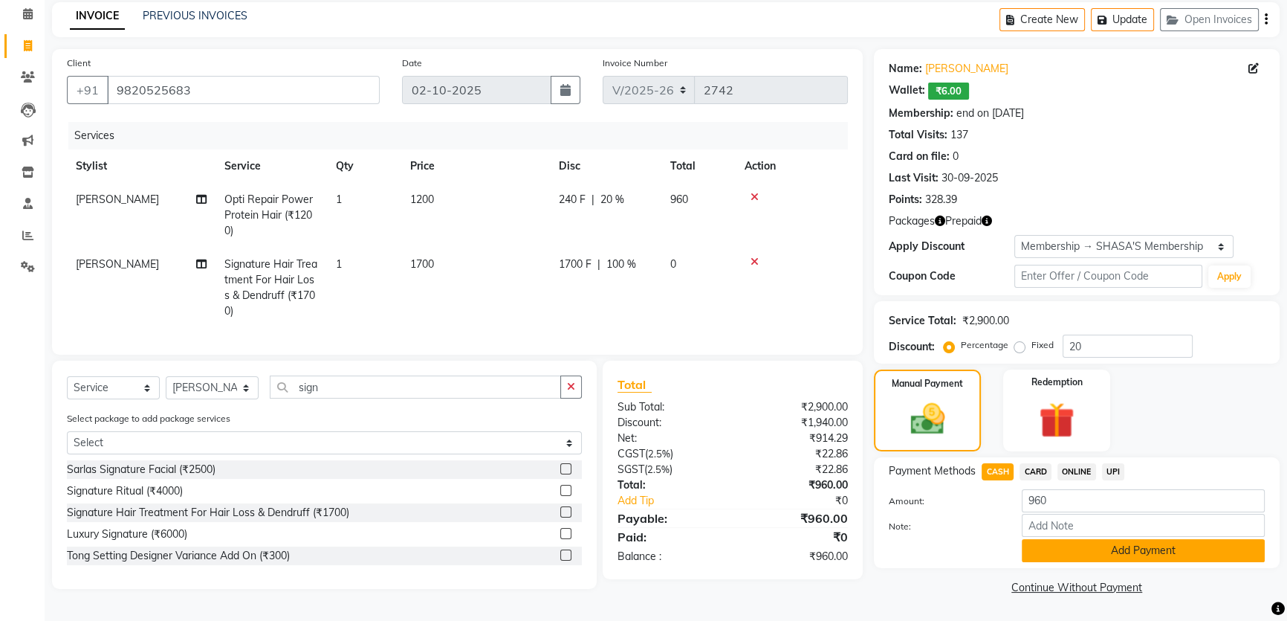
click at [1092, 550] on button "Add Payment" at bounding box center [1143, 550] width 243 height 23
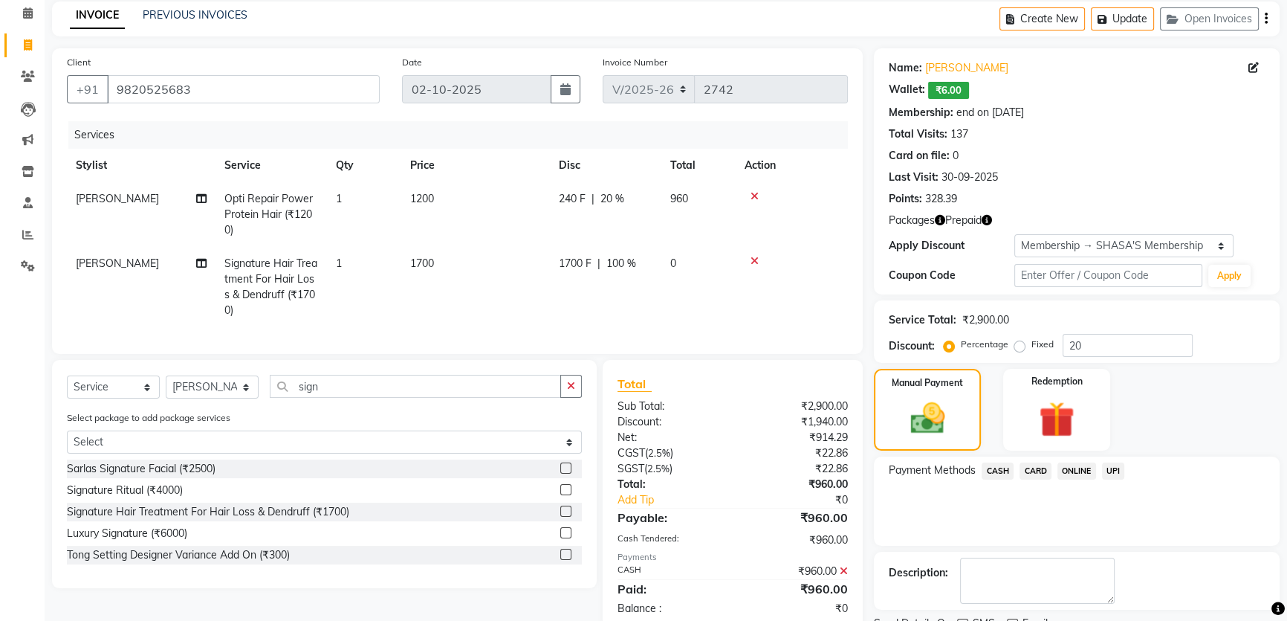
scroll to position [158, 0]
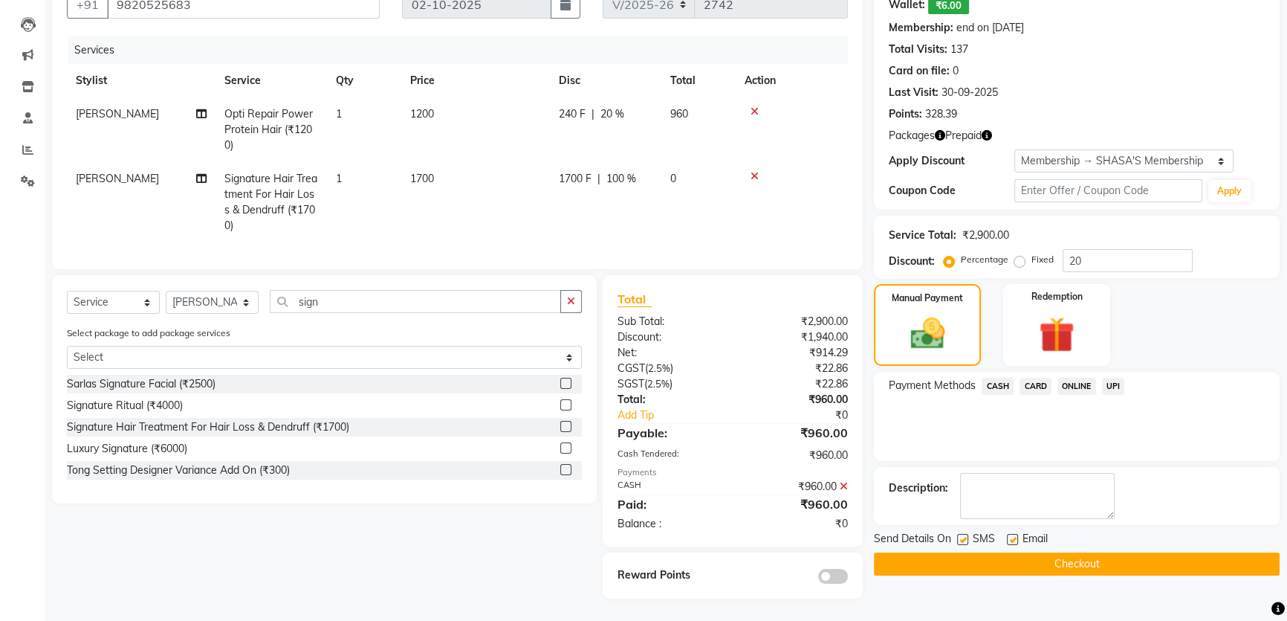
click at [1057, 552] on button "Checkout" at bounding box center [1077, 563] width 406 height 23
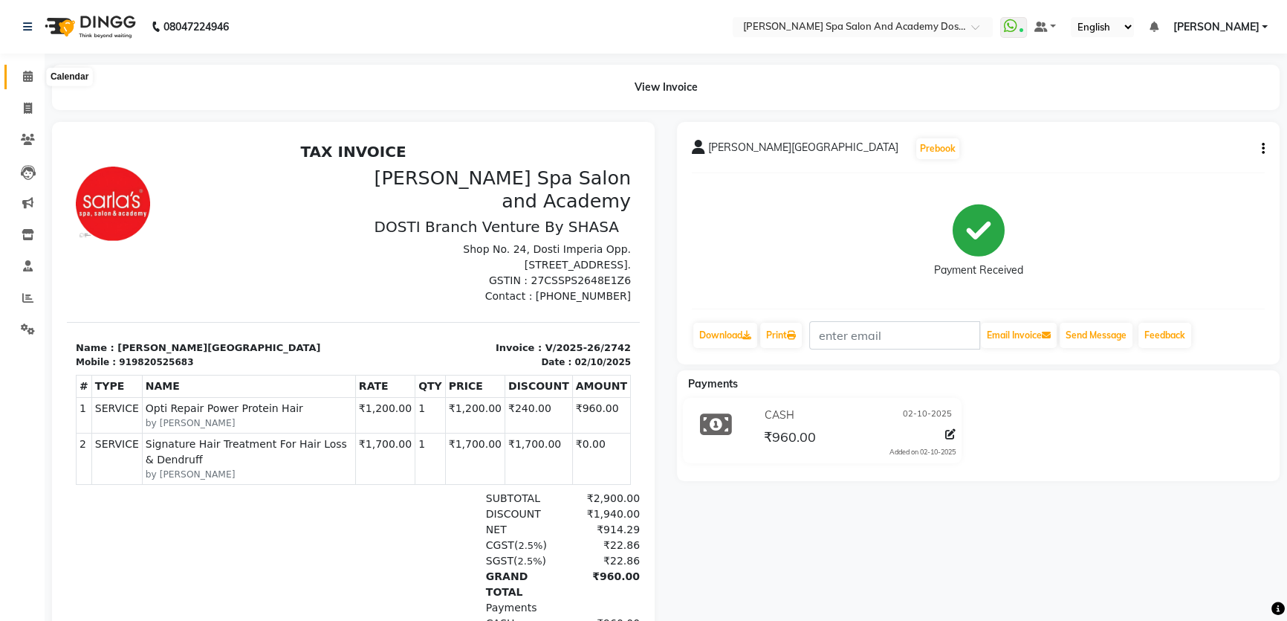
click at [29, 72] on icon at bounding box center [28, 76] width 10 height 11
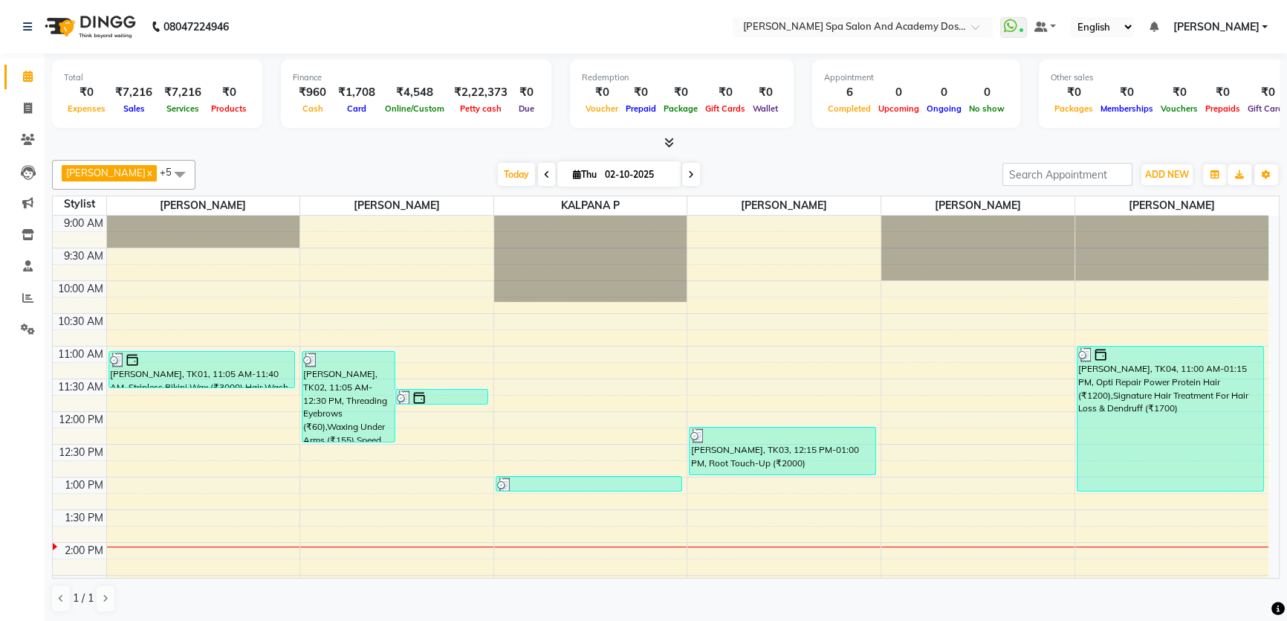
click at [485, 3] on nav "08047224946 Select Location × Sarla's Spa Salon And Academy Dosti Branch Ventur…" at bounding box center [643, 27] width 1287 height 54
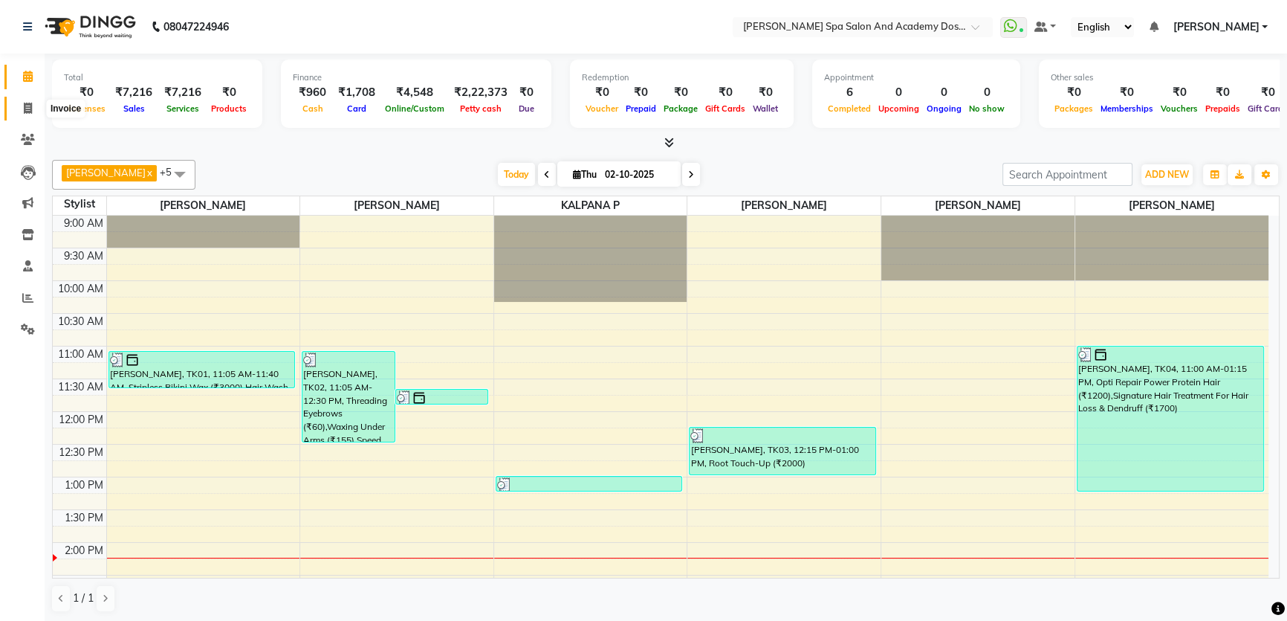
click at [25, 106] on icon at bounding box center [28, 108] width 8 height 11
select select "6316"
select select "service"
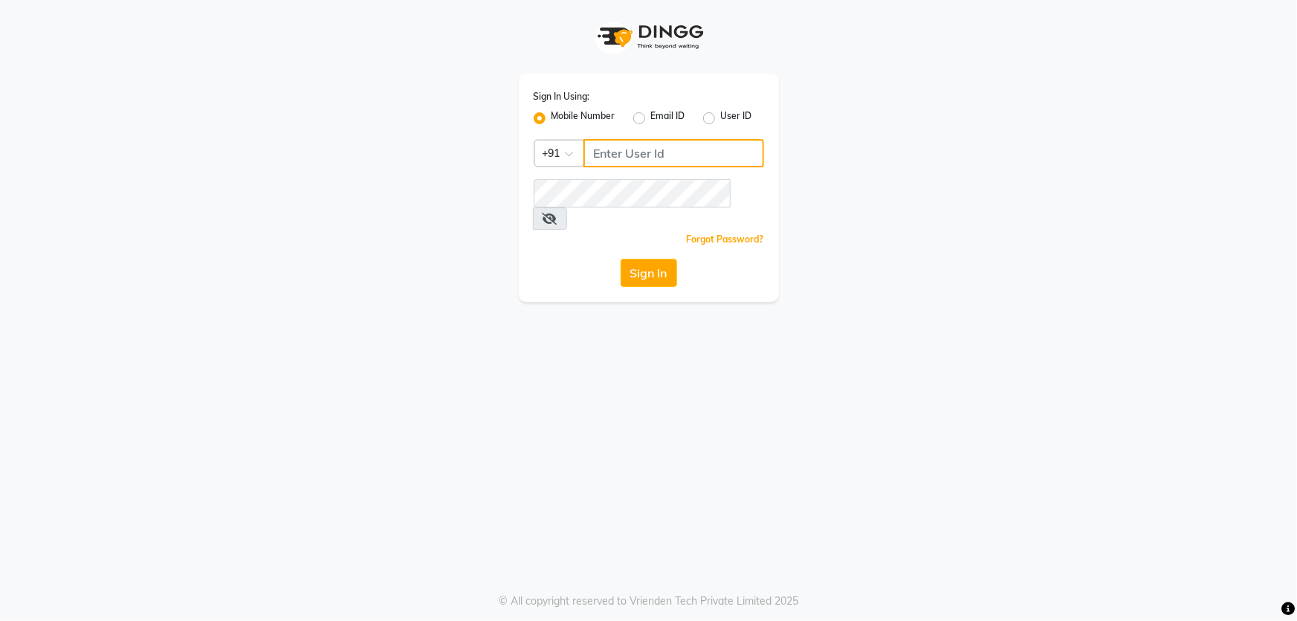
click at [653, 151] on input "Username" at bounding box center [673, 153] width 181 height 28
type input "7710893340"
click at [653, 261] on button "Sign In" at bounding box center [649, 273] width 56 height 28
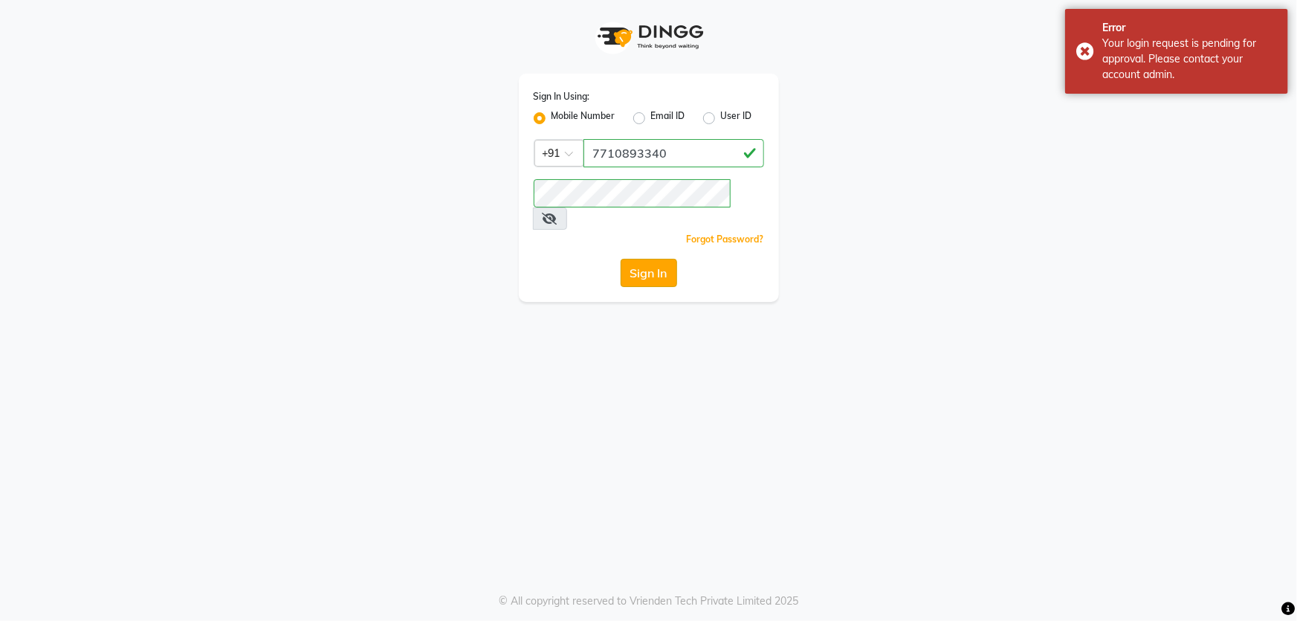
click at [653, 259] on button "Sign In" at bounding box center [649, 273] width 56 height 28
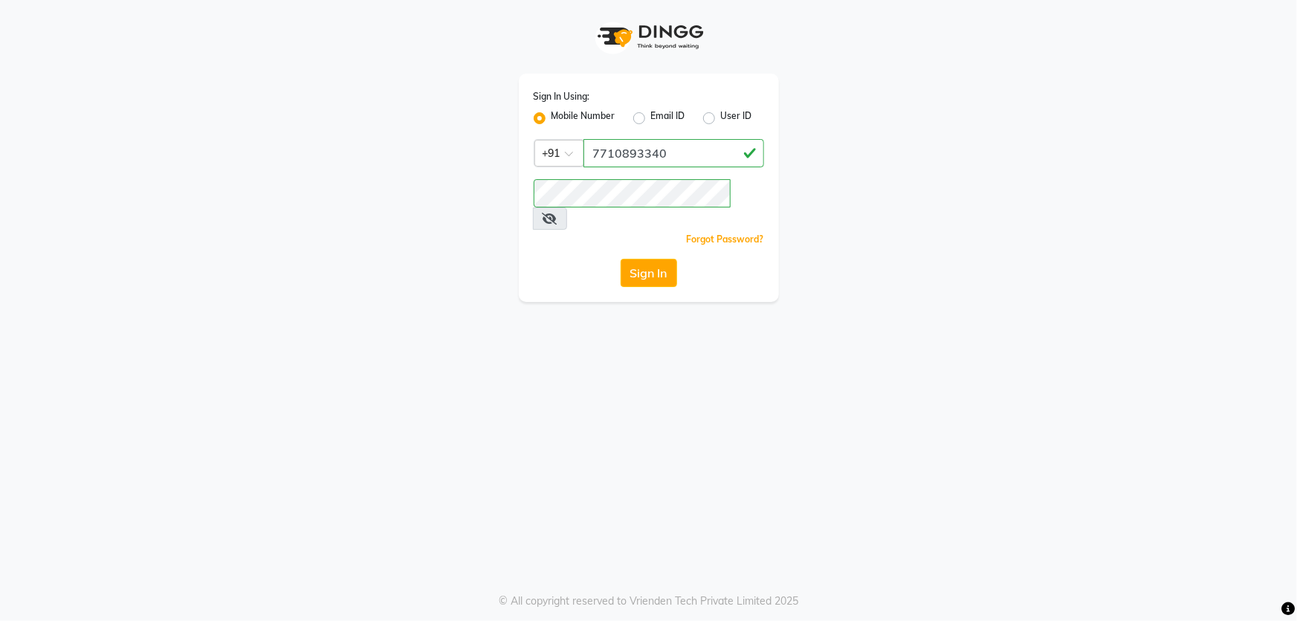
click at [243, 111] on div "Sign In Using: Mobile Number Email ID User ID Country Code × +91 7710893340 Rem…" at bounding box center [648, 151] width 847 height 302
click at [644, 259] on button "Sign In" at bounding box center [649, 273] width 56 height 28
click at [643, 259] on button "Sign In" at bounding box center [649, 273] width 56 height 28
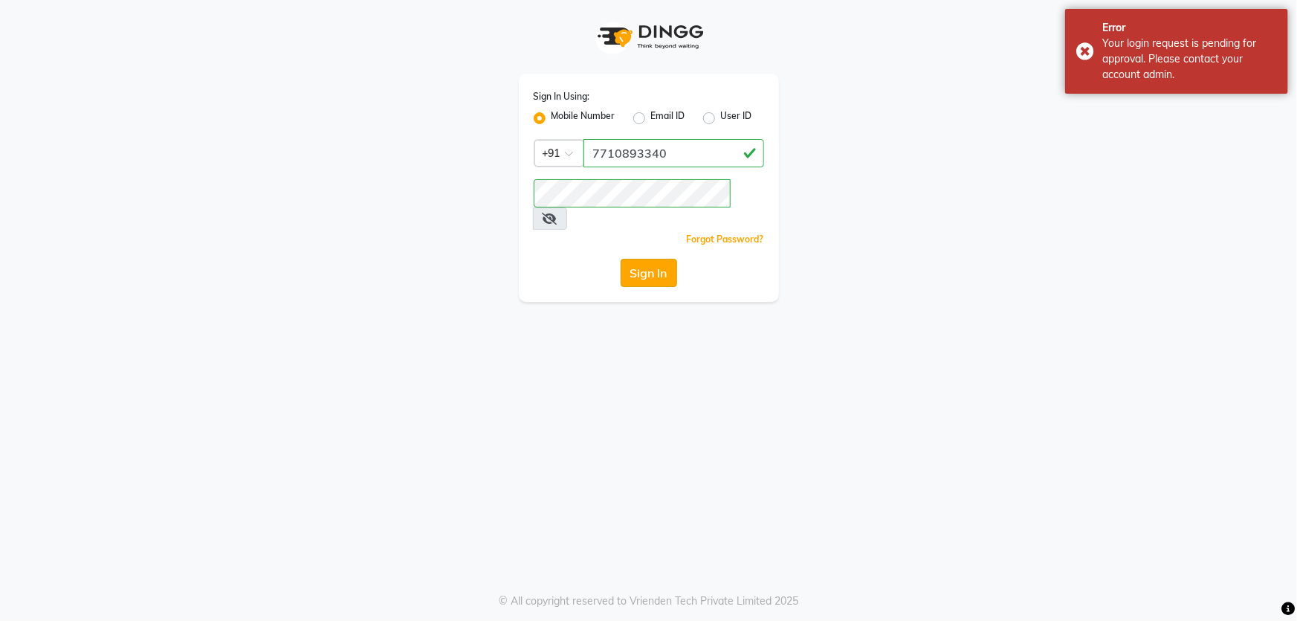
click at [643, 259] on button "Sign In" at bounding box center [649, 273] width 56 height 28
click at [644, 259] on button "Sign In" at bounding box center [649, 273] width 56 height 28
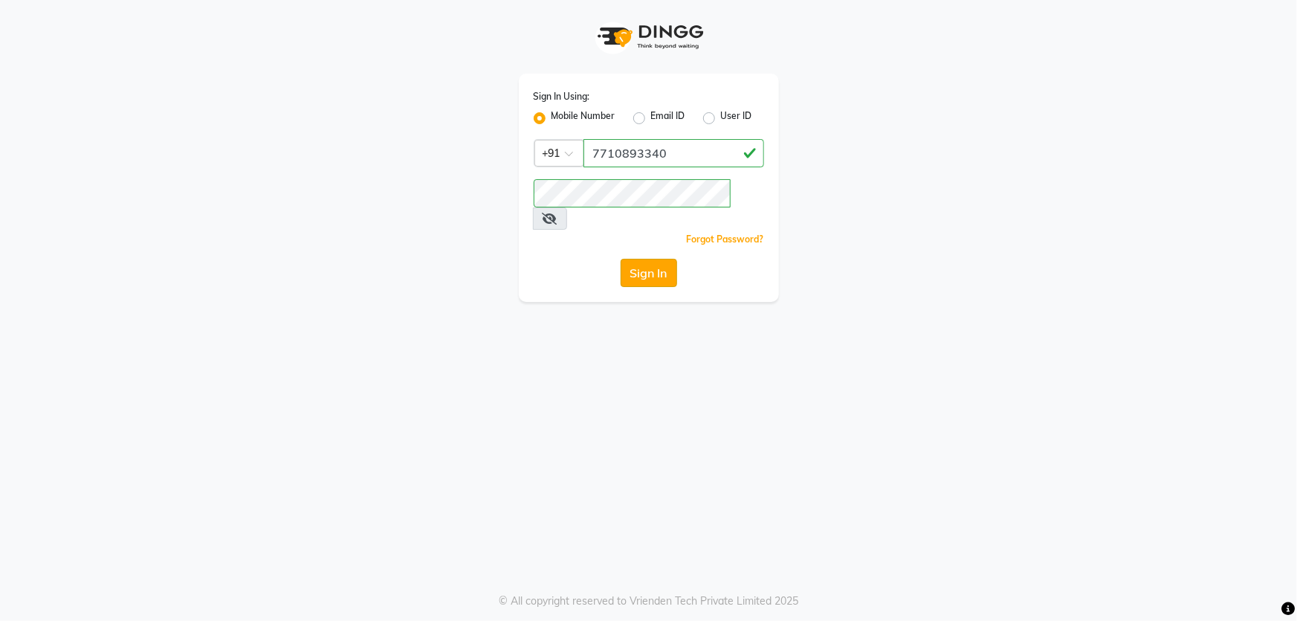
click at [639, 259] on button "Sign In" at bounding box center [649, 273] width 56 height 28
click at [650, 259] on button "Sign In" at bounding box center [649, 273] width 56 height 28
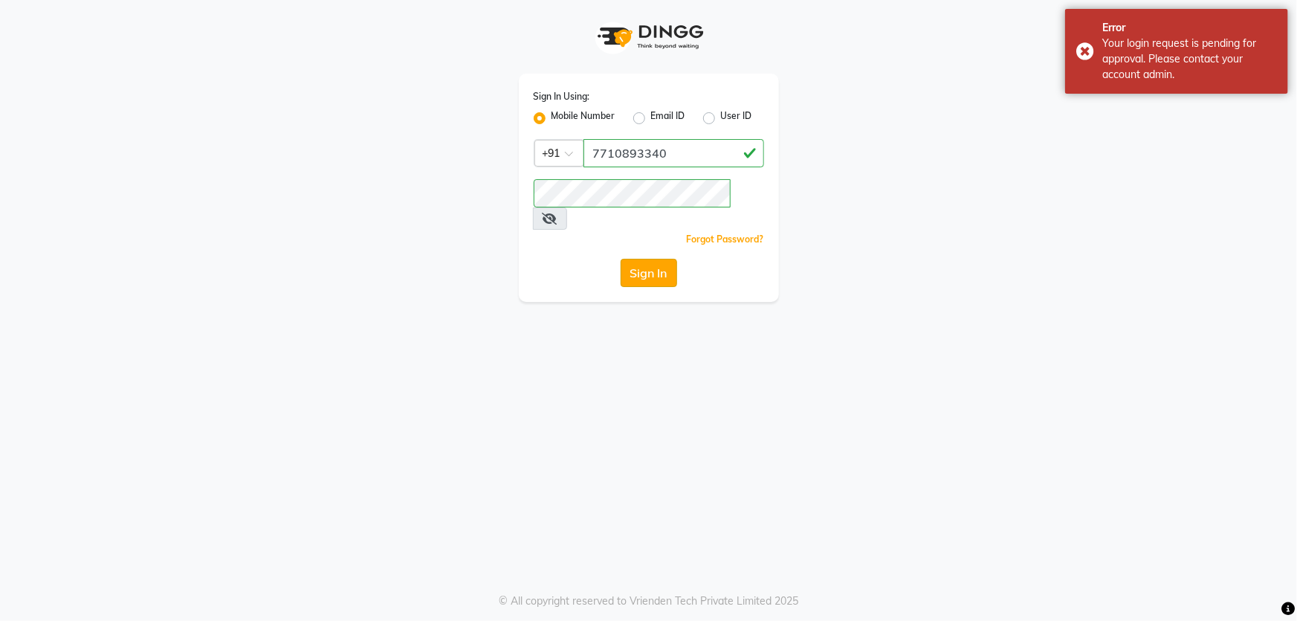
click at [649, 259] on button "Sign In" at bounding box center [649, 273] width 56 height 28
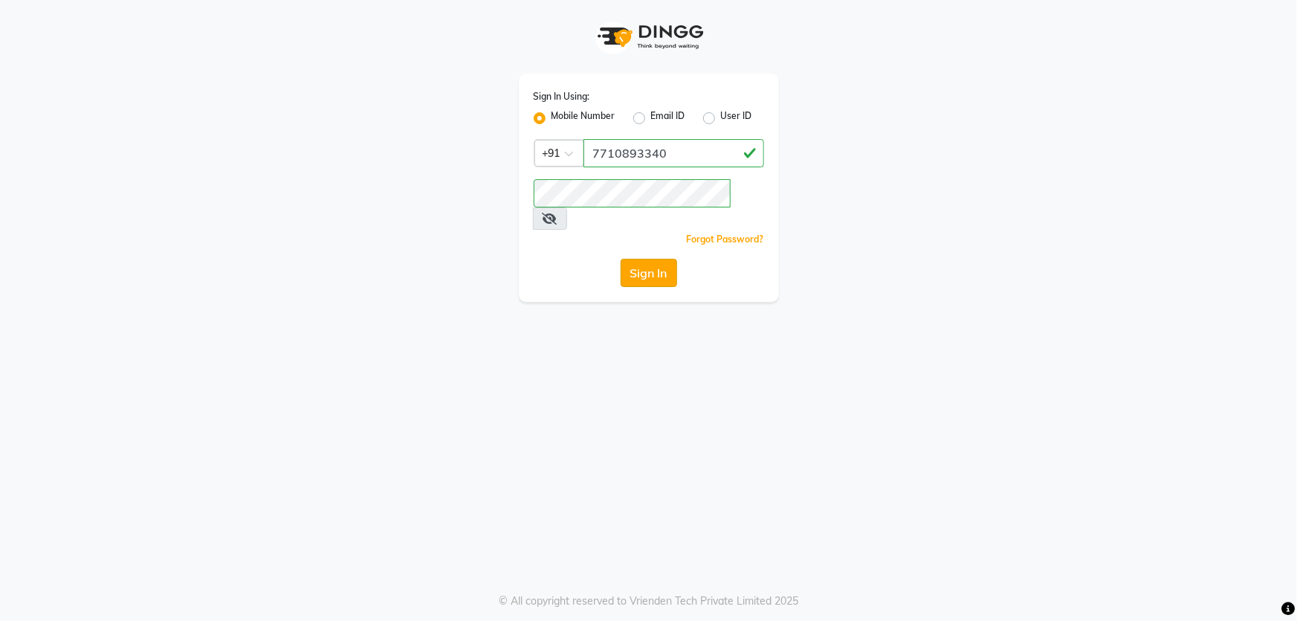
click at [632, 259] on button "Sign In" at bounding box center [649, 273] width 56 height 28
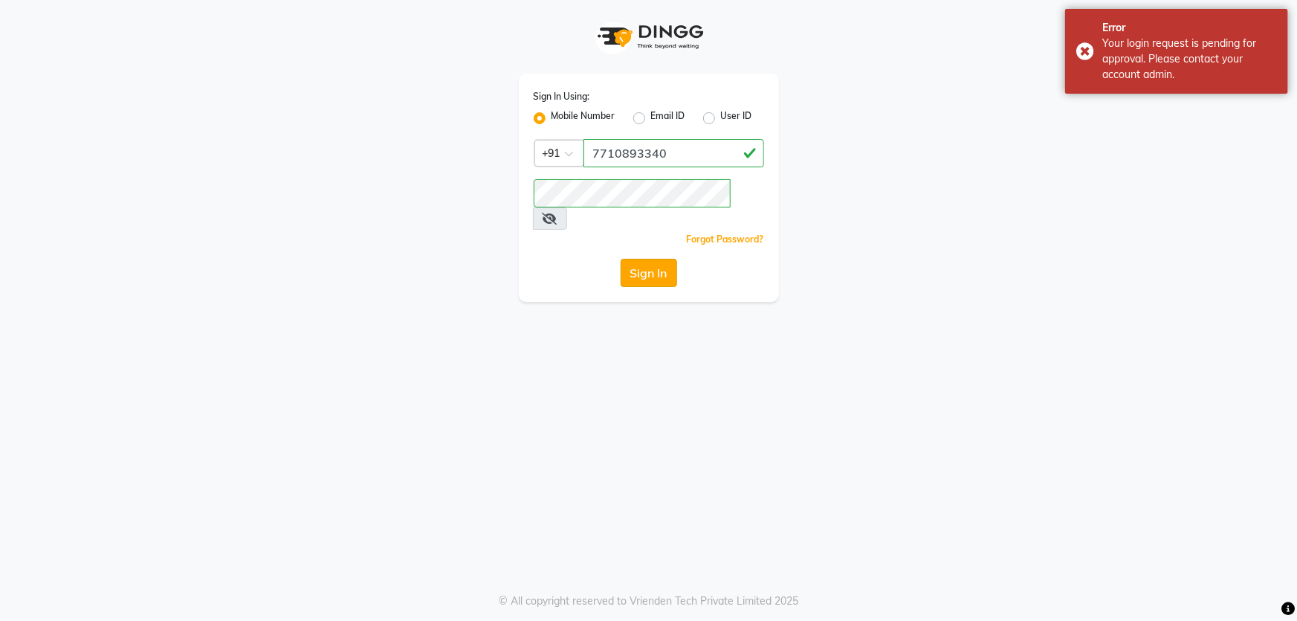
click at [631, 259] on button "Sign In" at bounding box center [649, 273] width 56 height 28
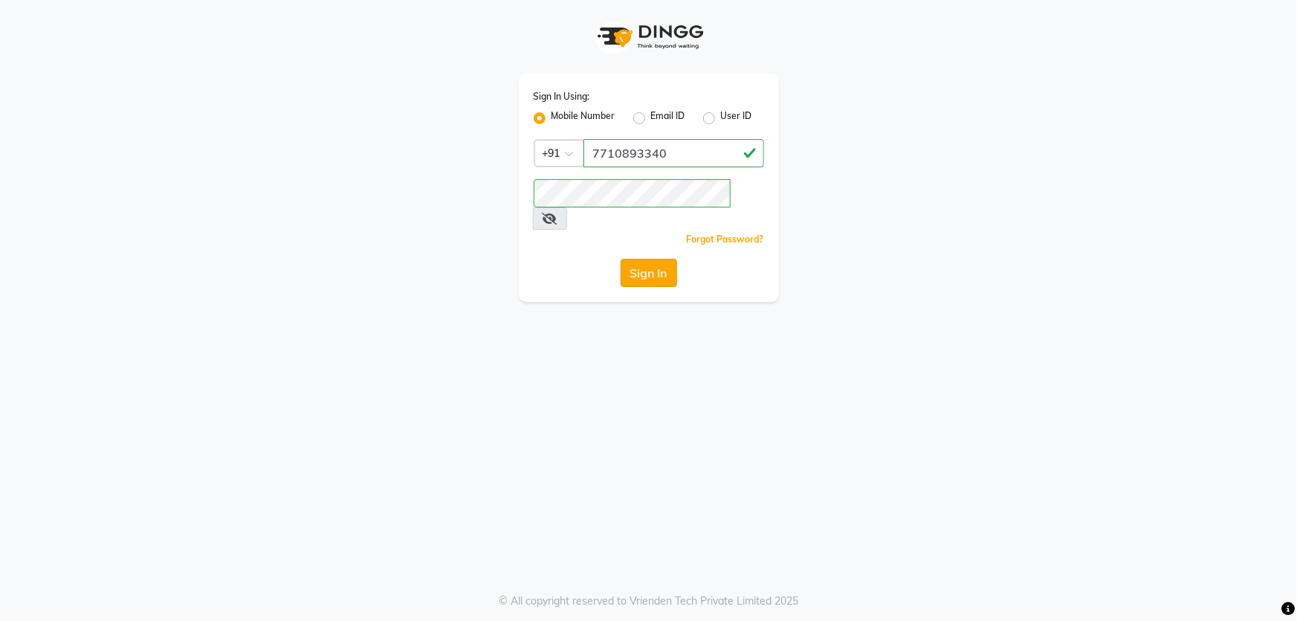
click at [653, 259] on button "Sign In" at bounding box center [649, 273] width 56 height 28
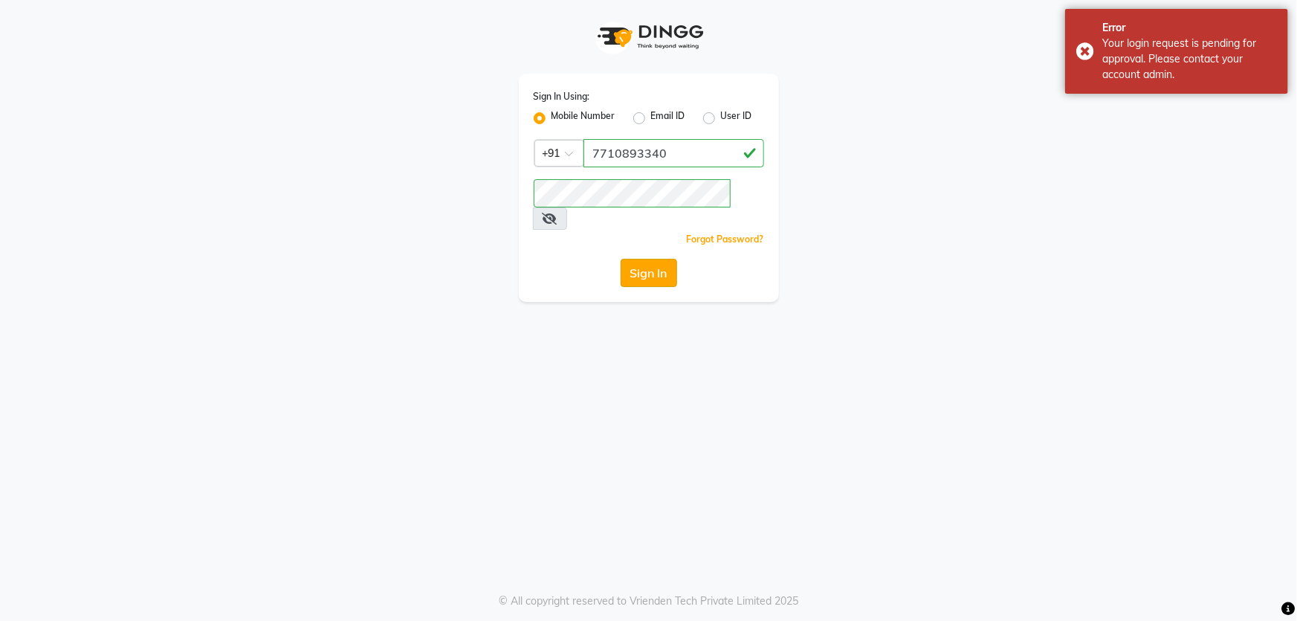
click at [664, 259] on button "Sign In" at bounding box center [649, 273] width 56 height 28
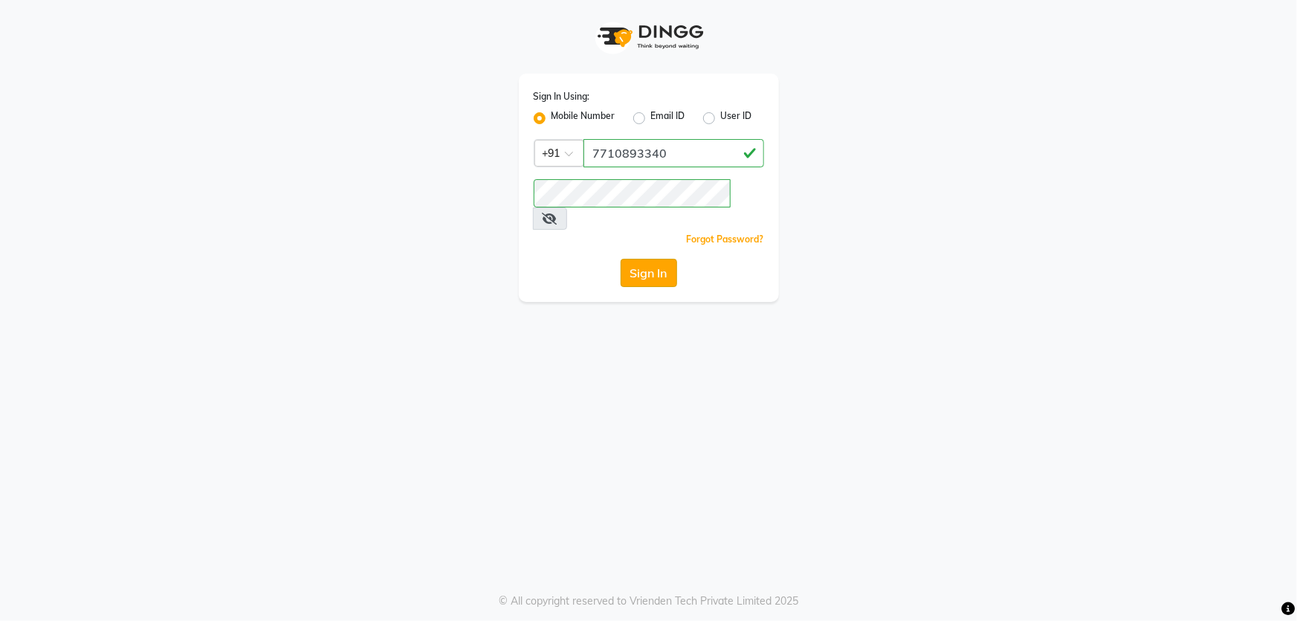
click at [647, 259] on button "Sign In" at bounding box center [649, 273] width 56 height 28
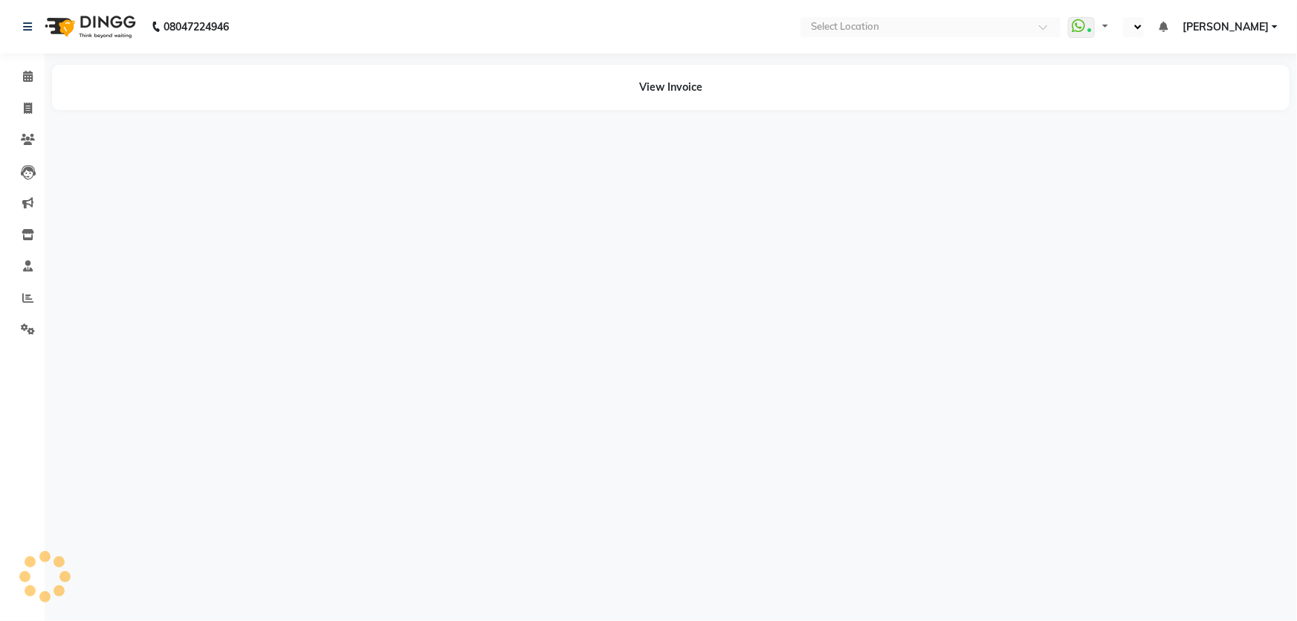
select select "en"
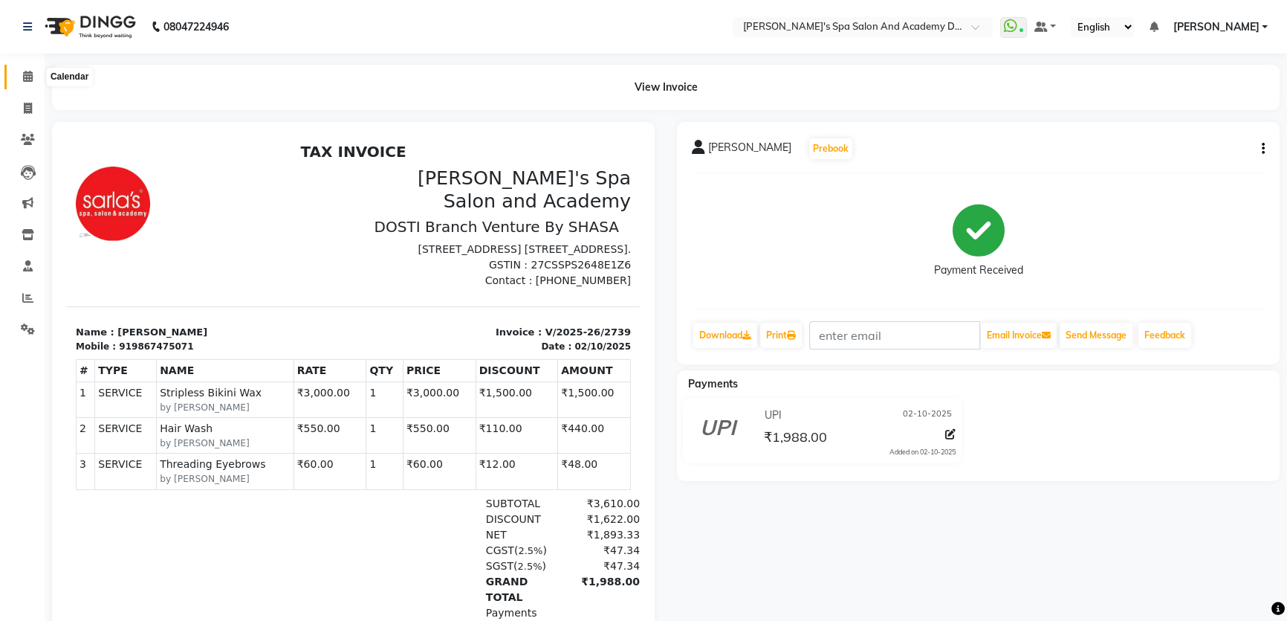
click at [30, 78] on icon at bounding box center [28, 76] width 10 height 11
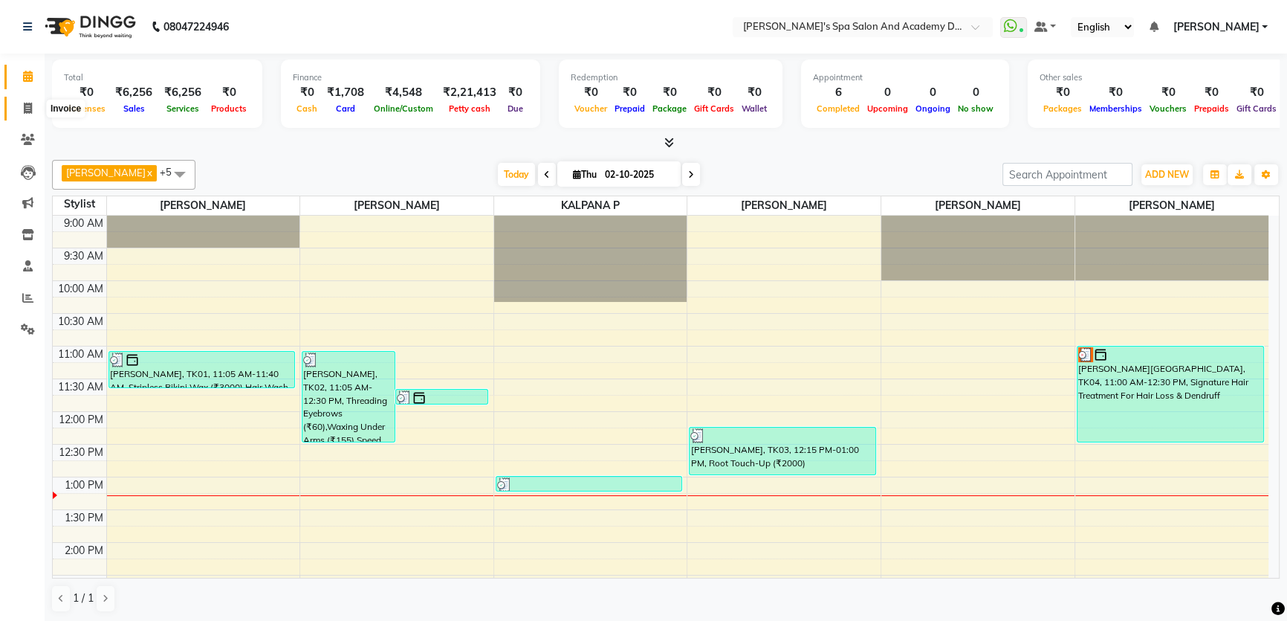
click at [27, 109] on icon at bounding box center [28, 108] width 8 height 11
select select "service"
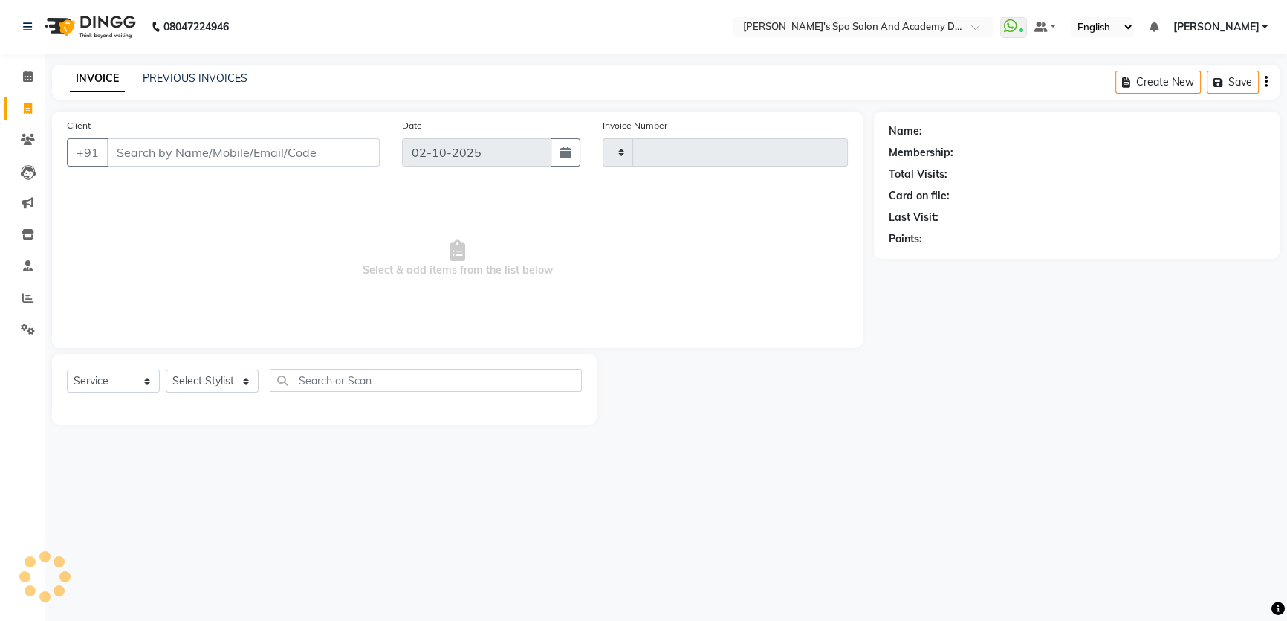
type input "2742"
select select "6316"
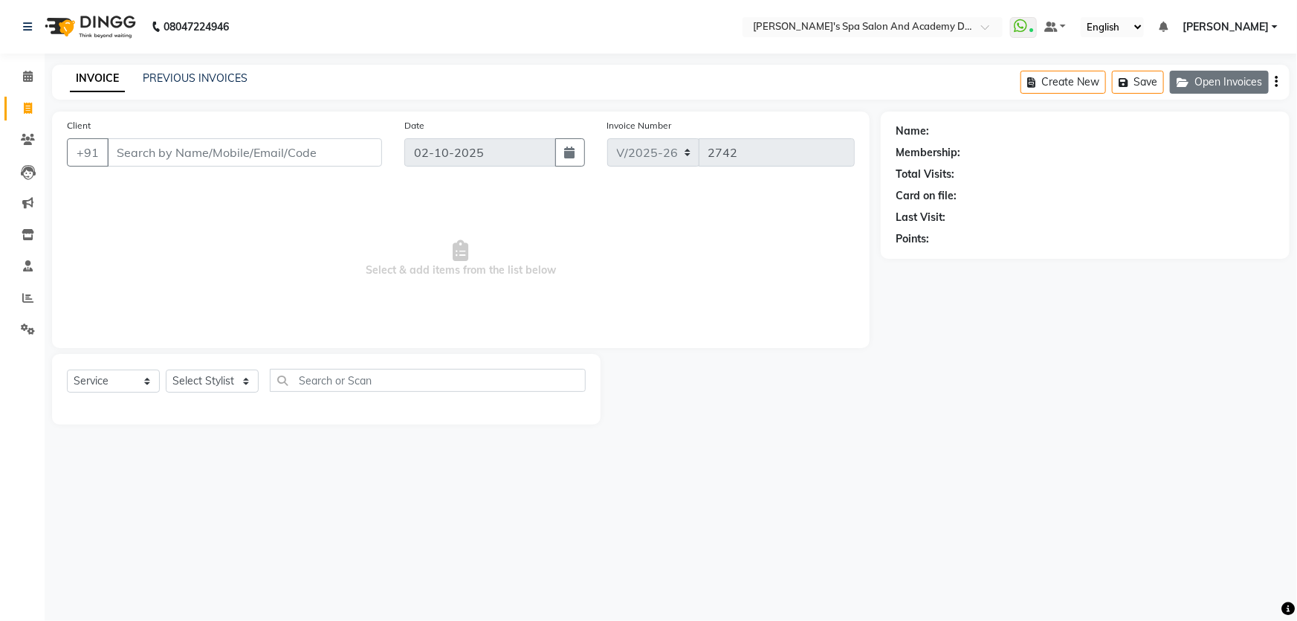
click at [1198, 80] on button "Open Invoices" at bounding box center [1219, 82] width 99 height 23
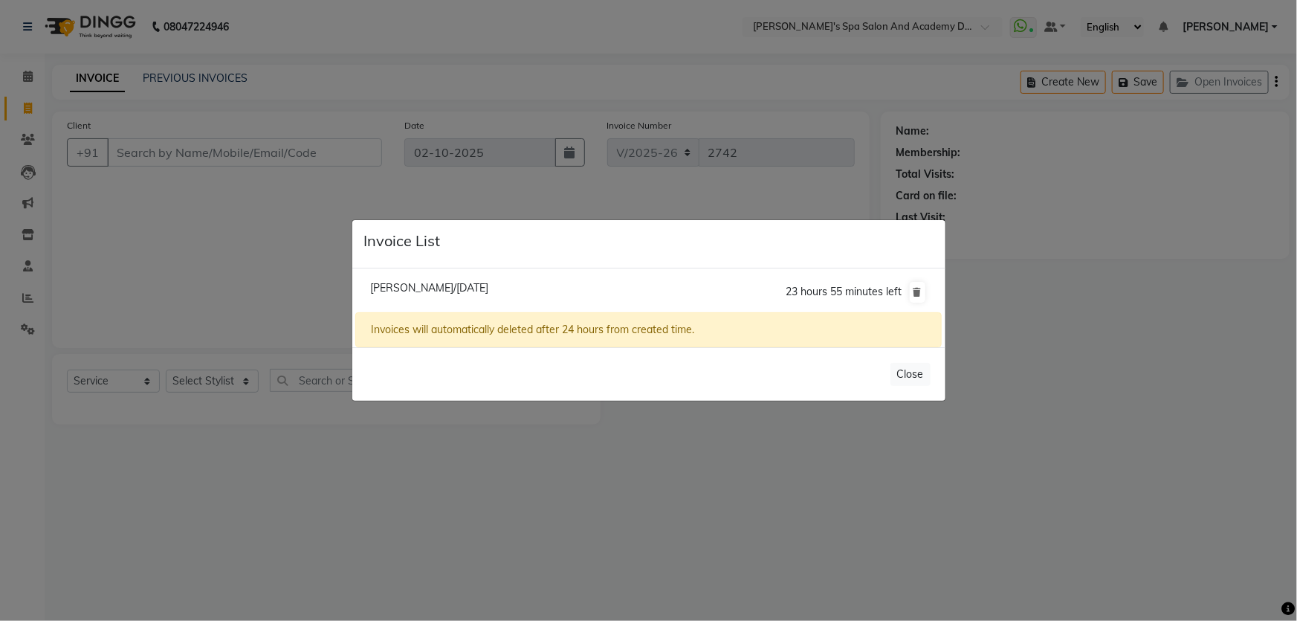
click at [94, 262] on ngb-modal-window "Invoice List Dr. Manik Kale/02 October 2025 23 hours 55 minutes left Invoices w…" at bounding box center [648, 310] width 1297 height 621
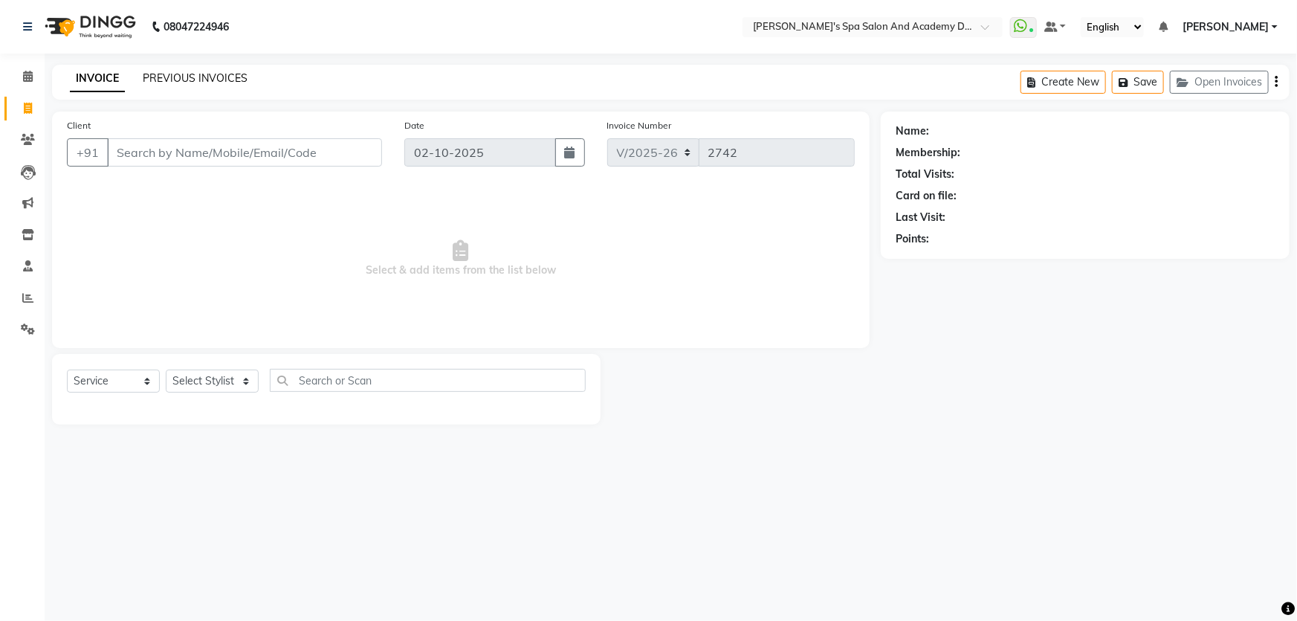
click at [196, 80] on link "PREVIOUS INVOICES" at bounding box center [195, 77] width 105 height 13
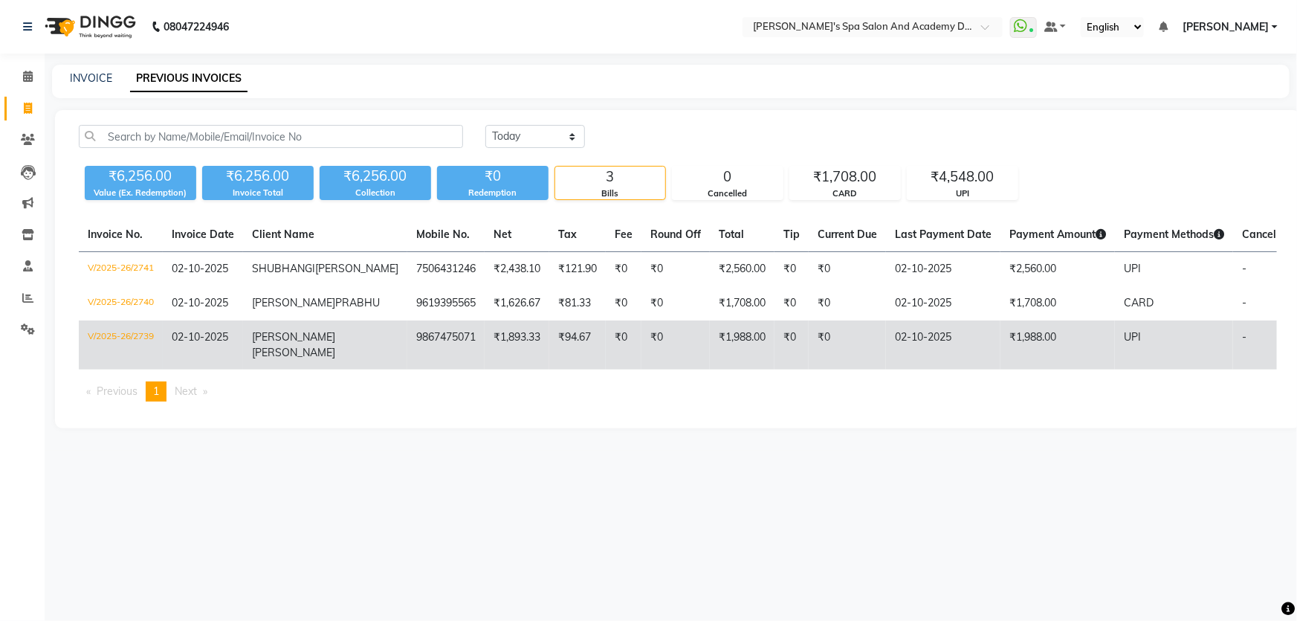
click at [322, 369] on td "AKSHATA GUPTA" at bounding box center [325, 344] width 164 height 49
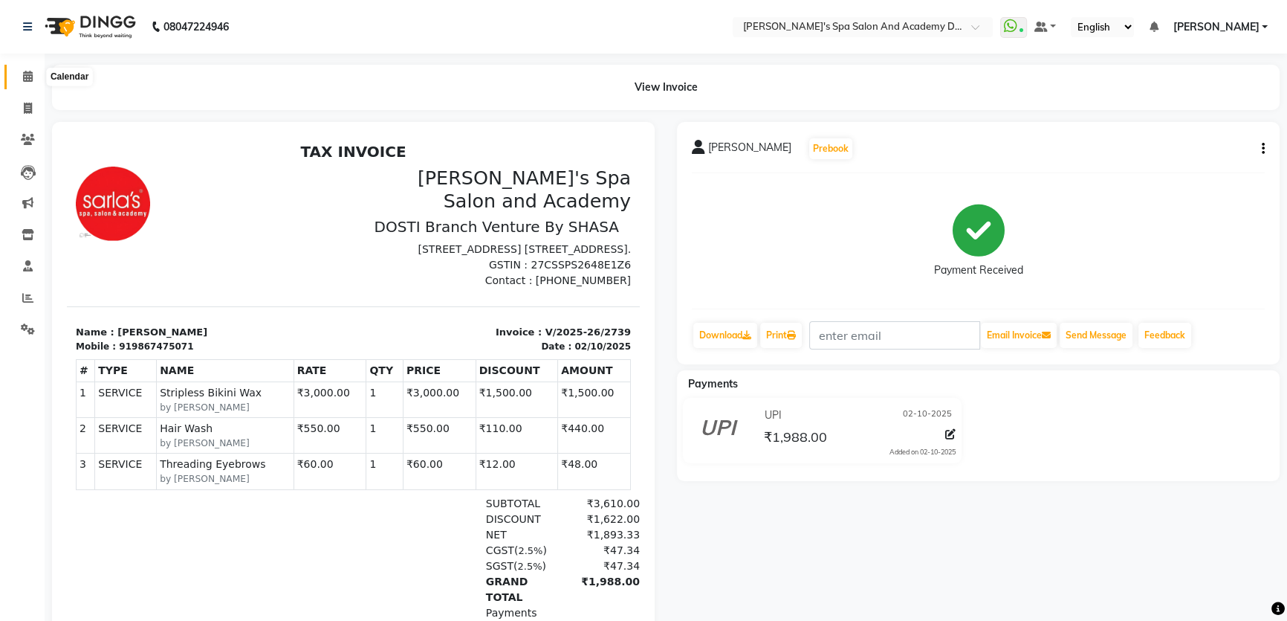
click at [24, 77] on icon at bounding box center [28, 76] width 10 height 11
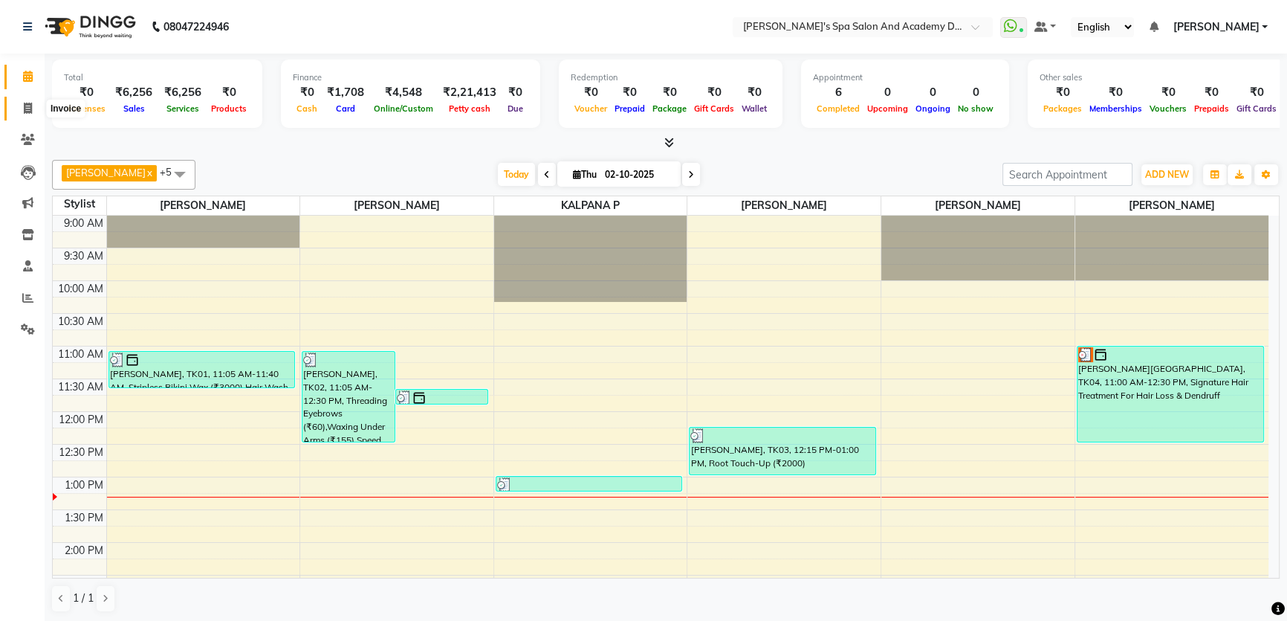
click at [28, 109] on icon at bounding box center [28, 108] width 8 height 11
select select "service"
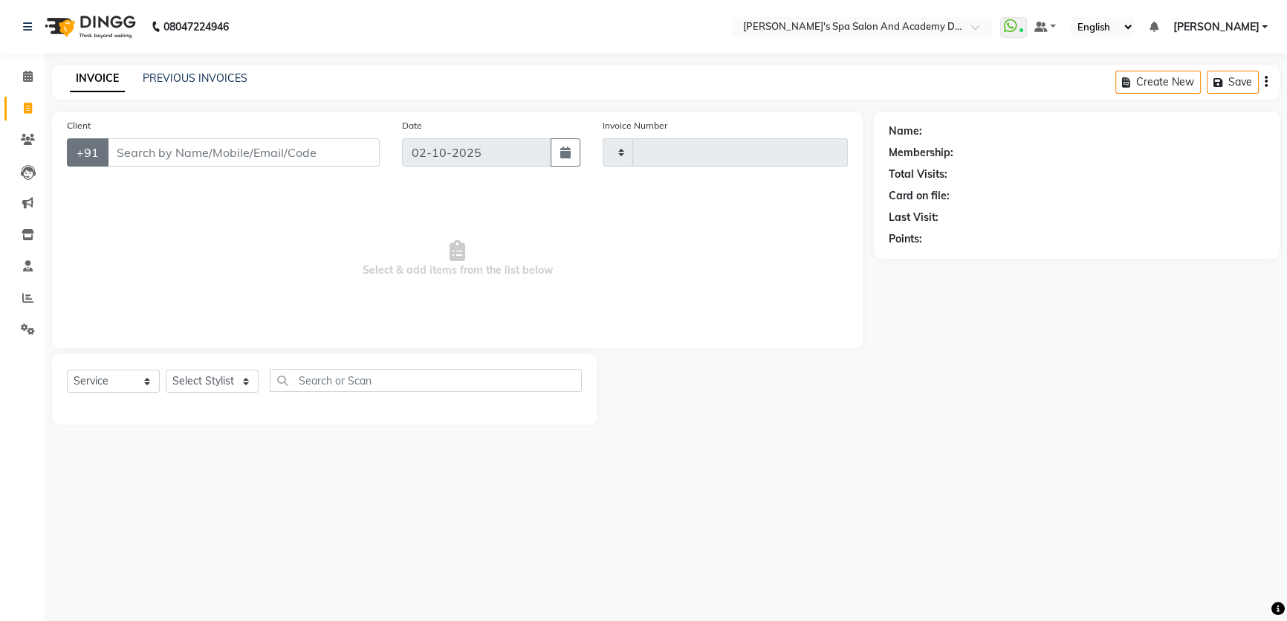
type input "2742"
select select "6316"
click at [138, 77] on div "INVOICE PREVIOUS INVOICES" at bounding box center [149, 79] width 195 height 16
click at [170, 74] on link "PREVIOUS INVOICES" at bounding box center [195, 77] width 105 height 13
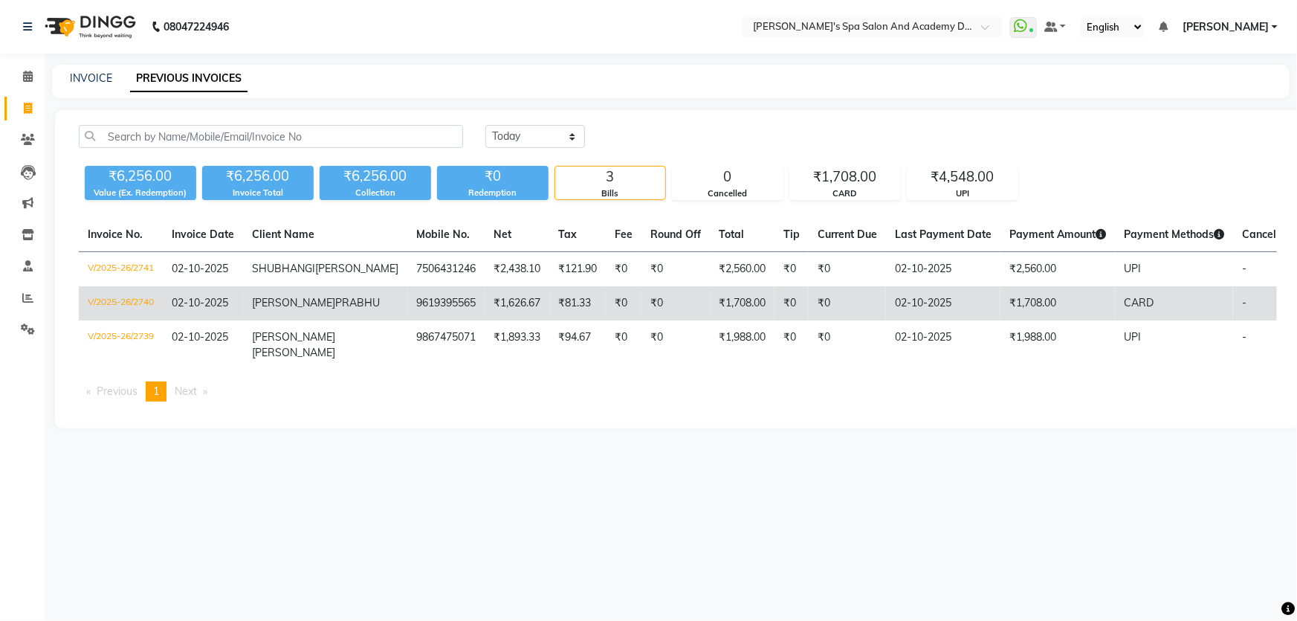
click at [335, 309] on span "PRABHU" at bounding box center [357, 302] width 45 height 13
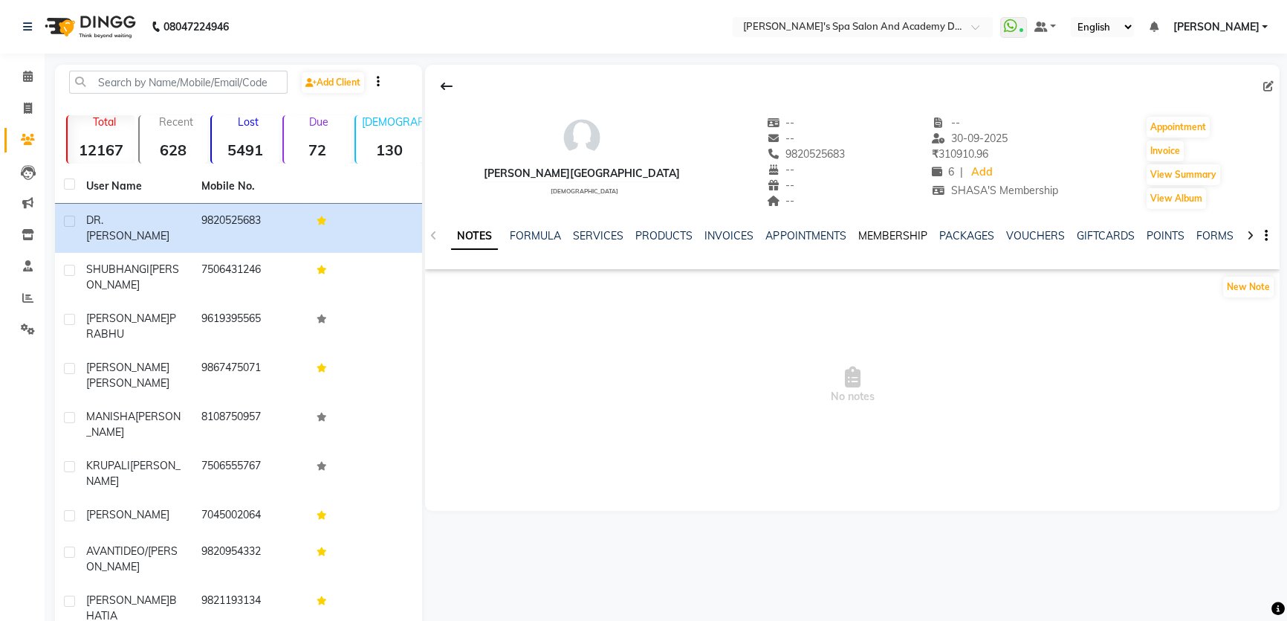
click at [883, 238] on link "MEMBERSHIP" at bounding box center [892, 235] width 69 height 13
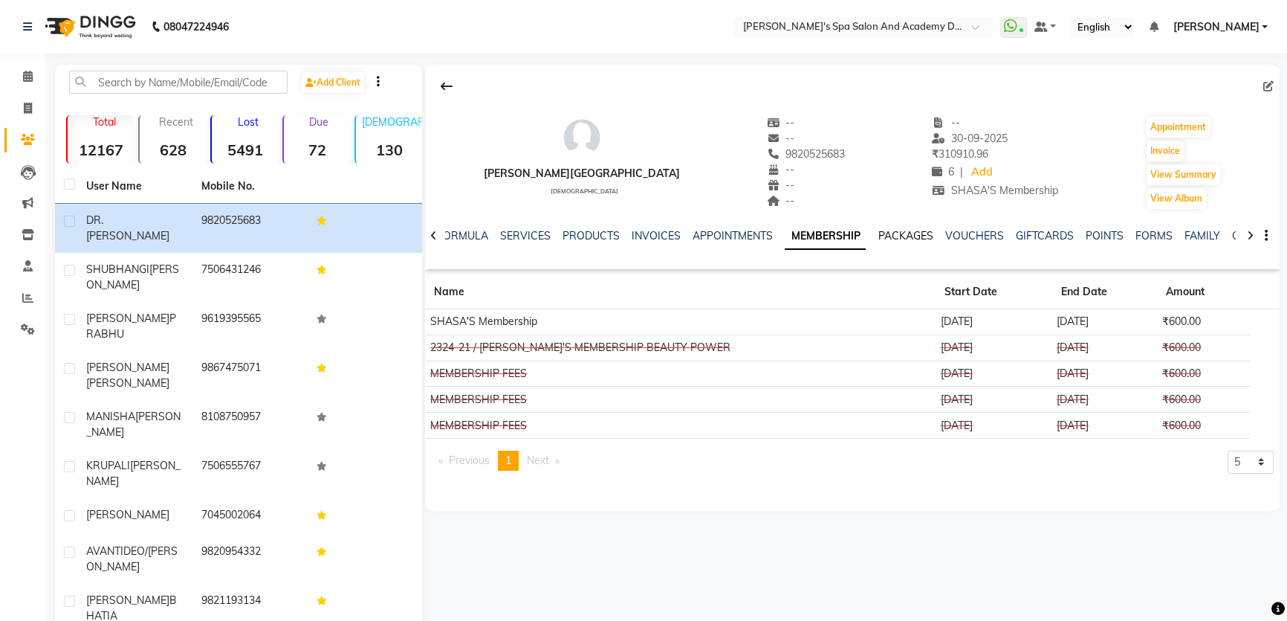
click at [891, 233] on link "PACKAGES" at bounding box center [905, 235] width 55 height 13
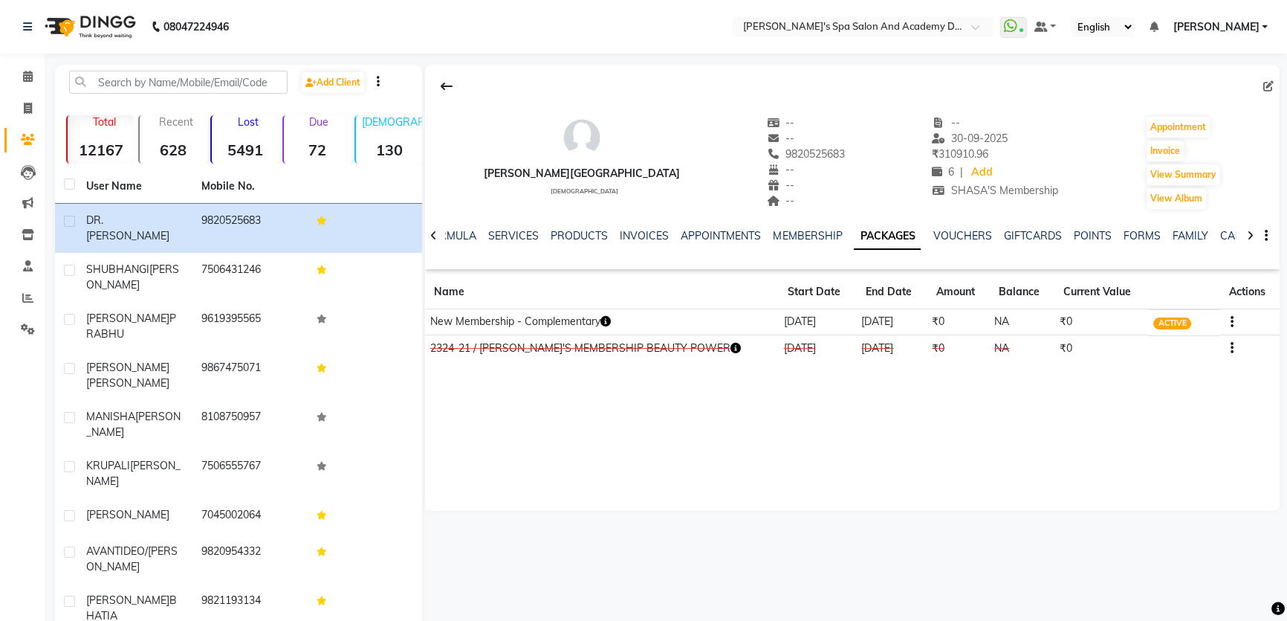
click at [731, 348] on icon "button" at bounding box center [736, 348] width 10 height 10
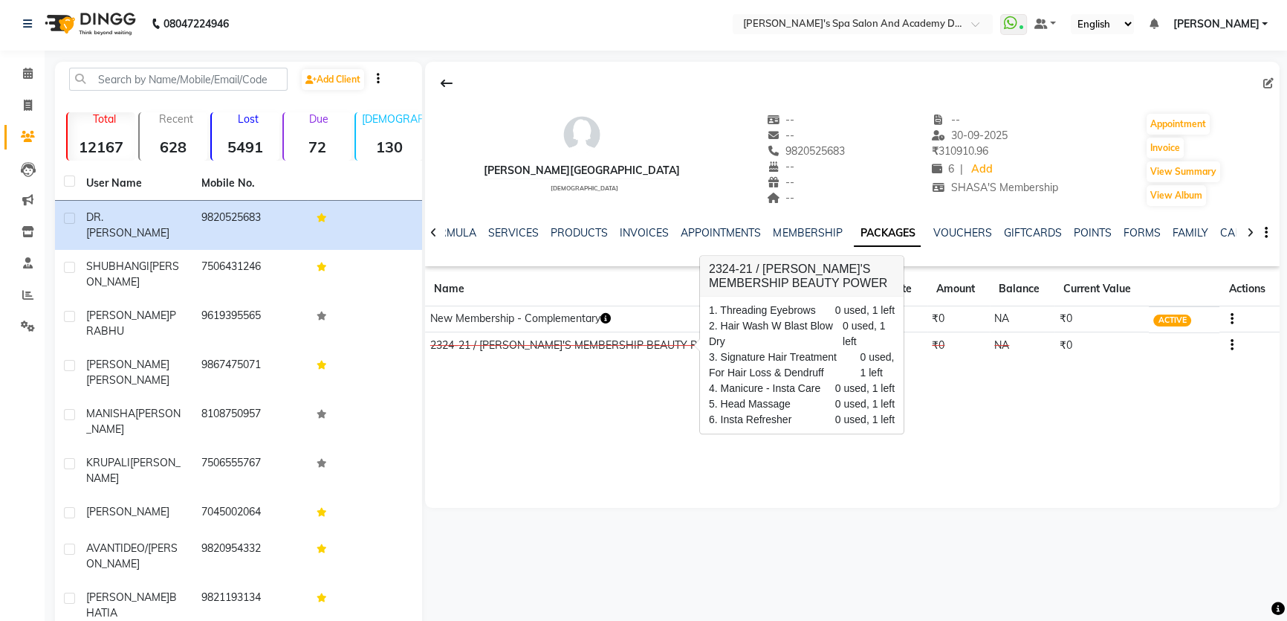
scroll to position [48, 0]
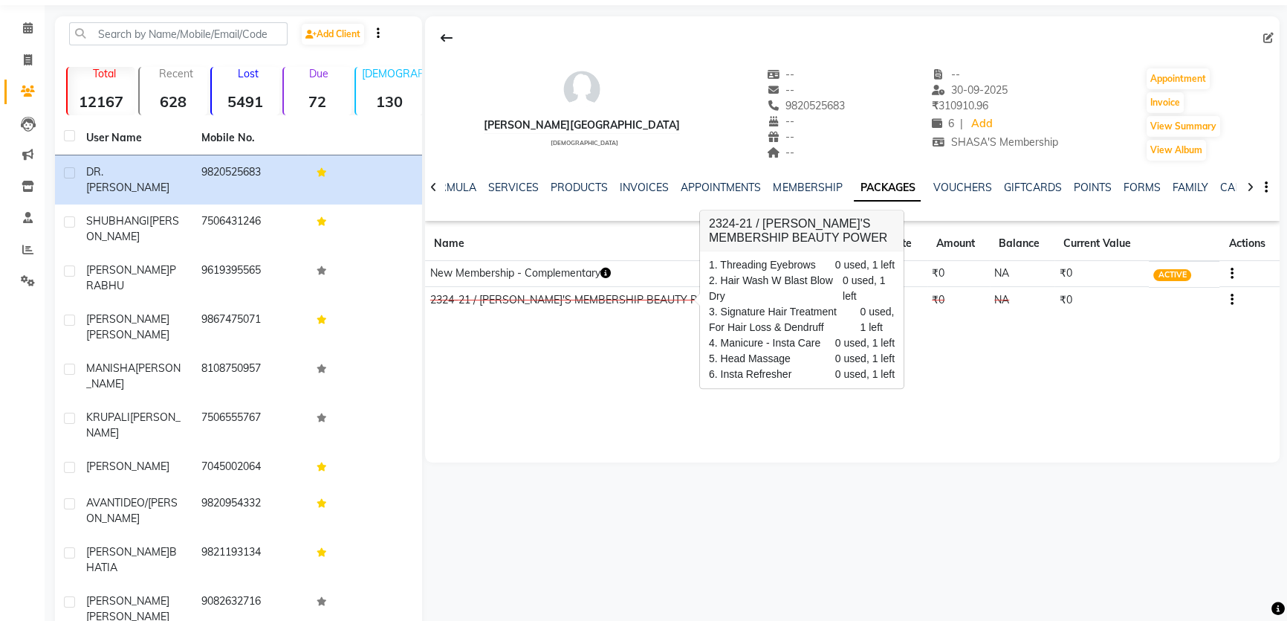
drag, startPoint x: 862, startPoint y: 331, endPoint x: 887, endPoint y: 331, distance: 25.3
click at [887, 331] on span "0 used, 1 left" at bounding box center [877, 320] width 34 height 31
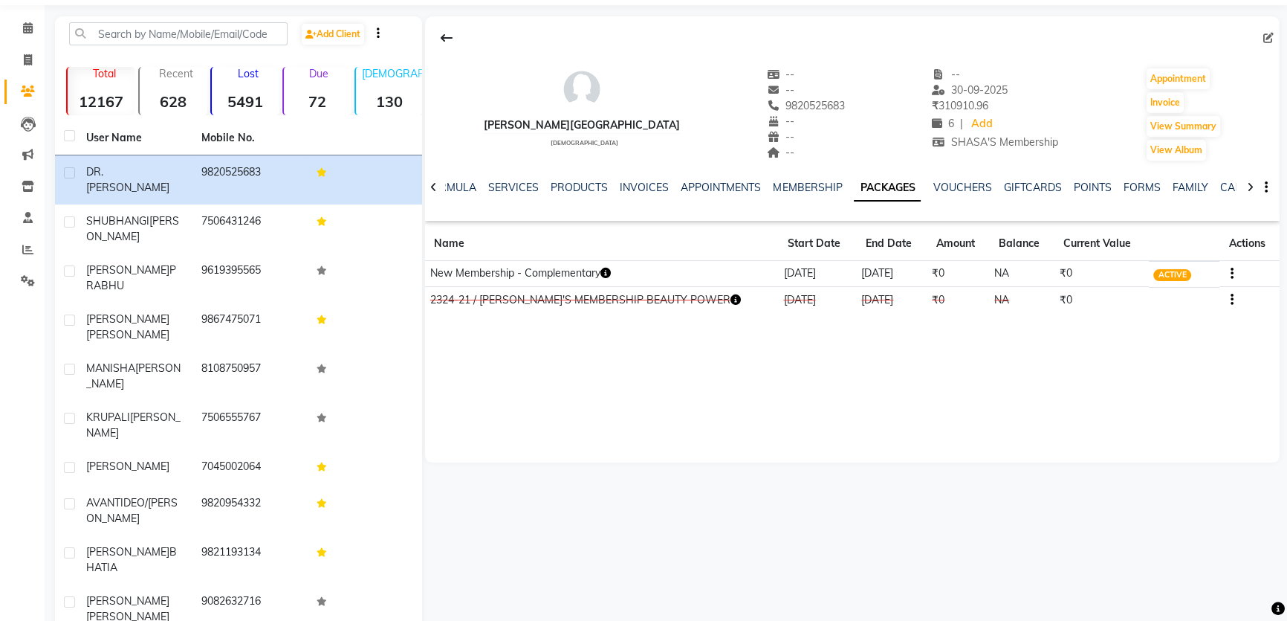
click at [731, 299] on icon "button" at bounding box center [736, 299] width 10 height 10
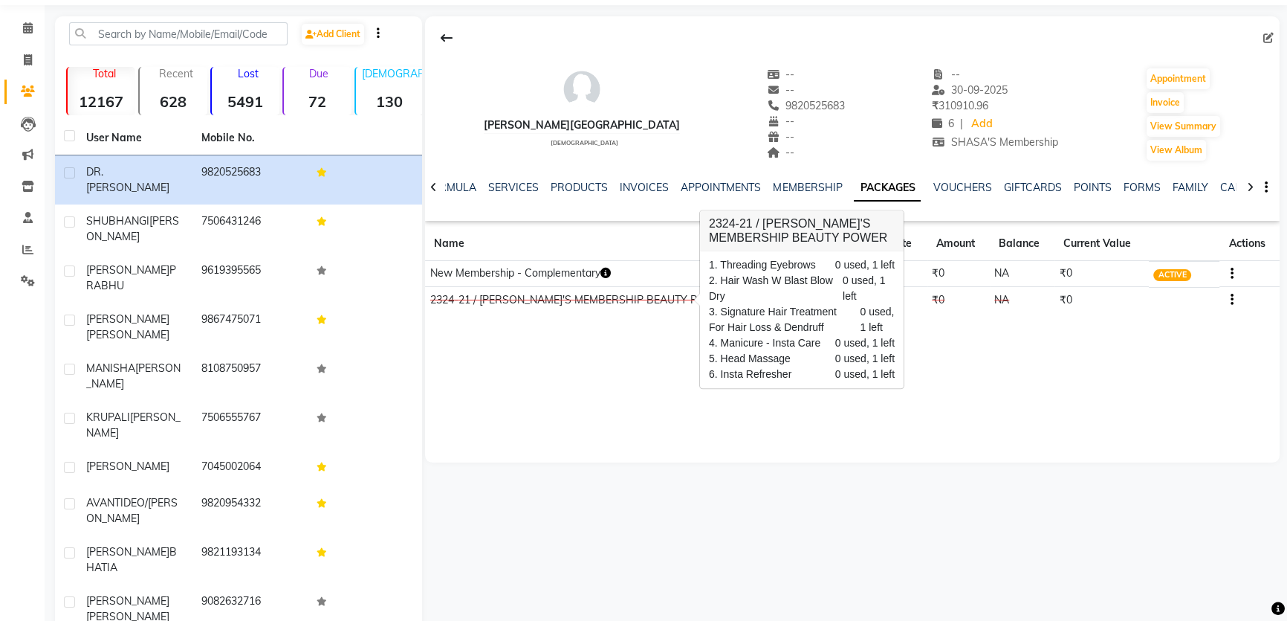
click at [609, 272] on icon "button" at bounding box center [605, 273] width 10 height 10
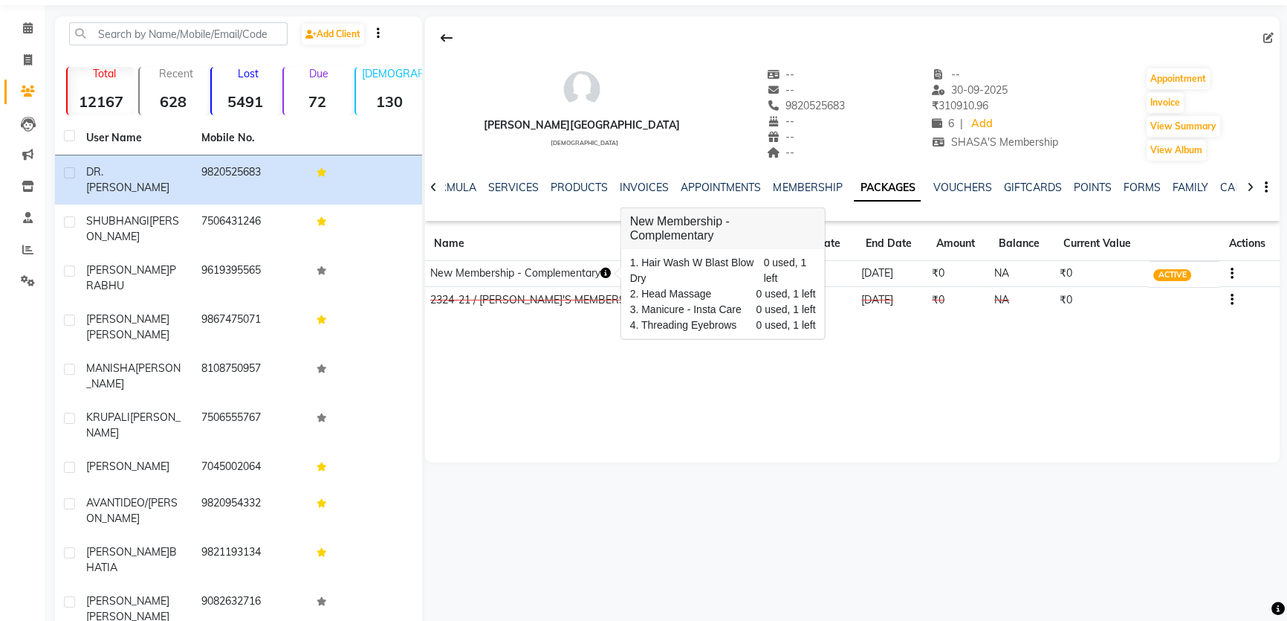
click at [638, 349] on div "[PERSON_NAME] [DEMOGRAPHIC_DATA] -- -- 9820525683 -- -- -- -- [DATE] ₹ 310910.9…" at bounding box center [852, 239] width 855 height 446
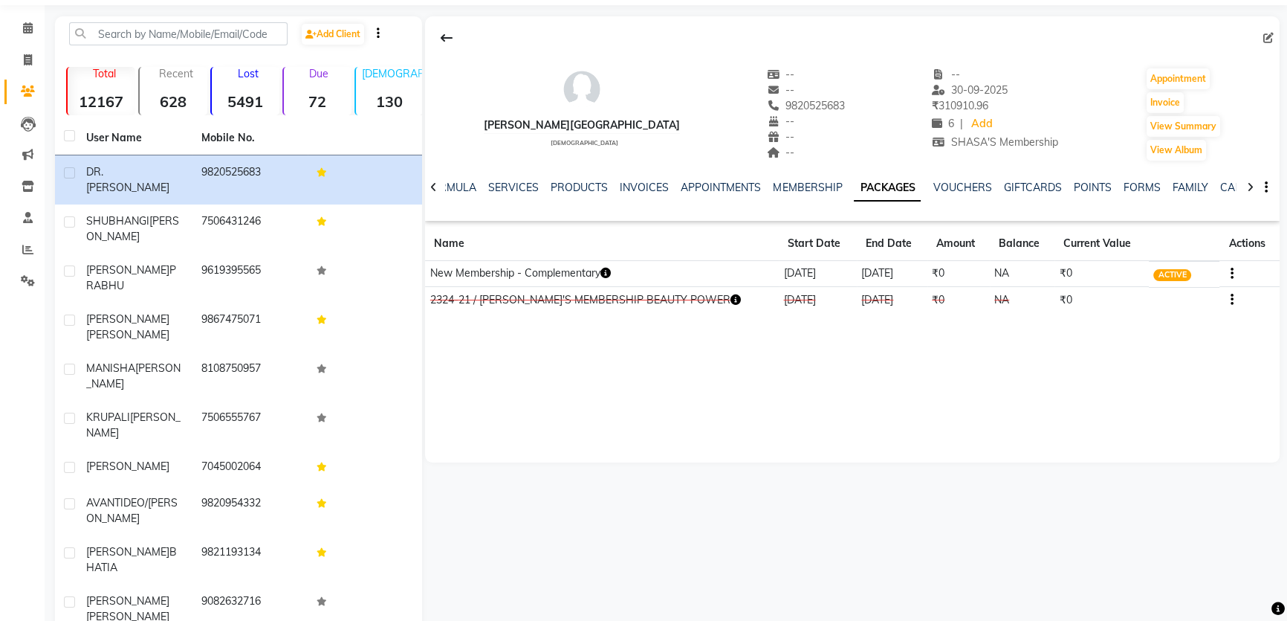
click at [731, 297] on icon "button" at bounding box center [736, 299] width 10 height 10
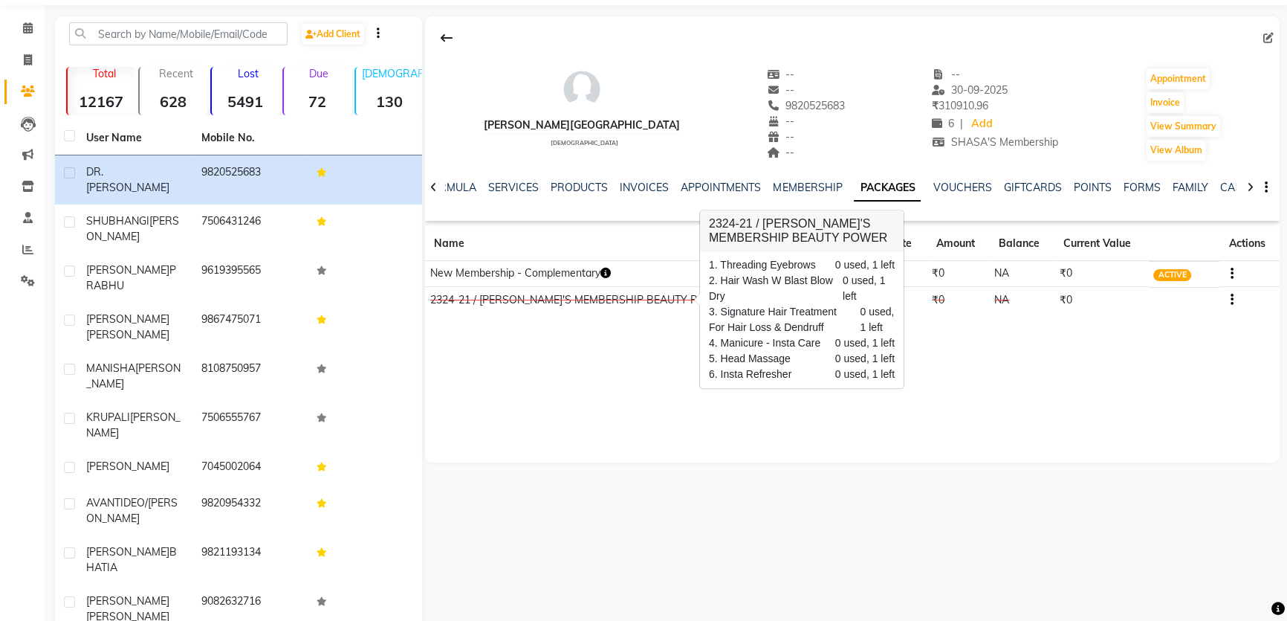
click at [635, 336] on div "[PERSON_NAME] [DEMOGRAPHIC_DATA] -- -- 9820525683 -- -- -- -- [DATE] ₹ 310910.9…" at bounding box center [852, 239] width 855 height 446
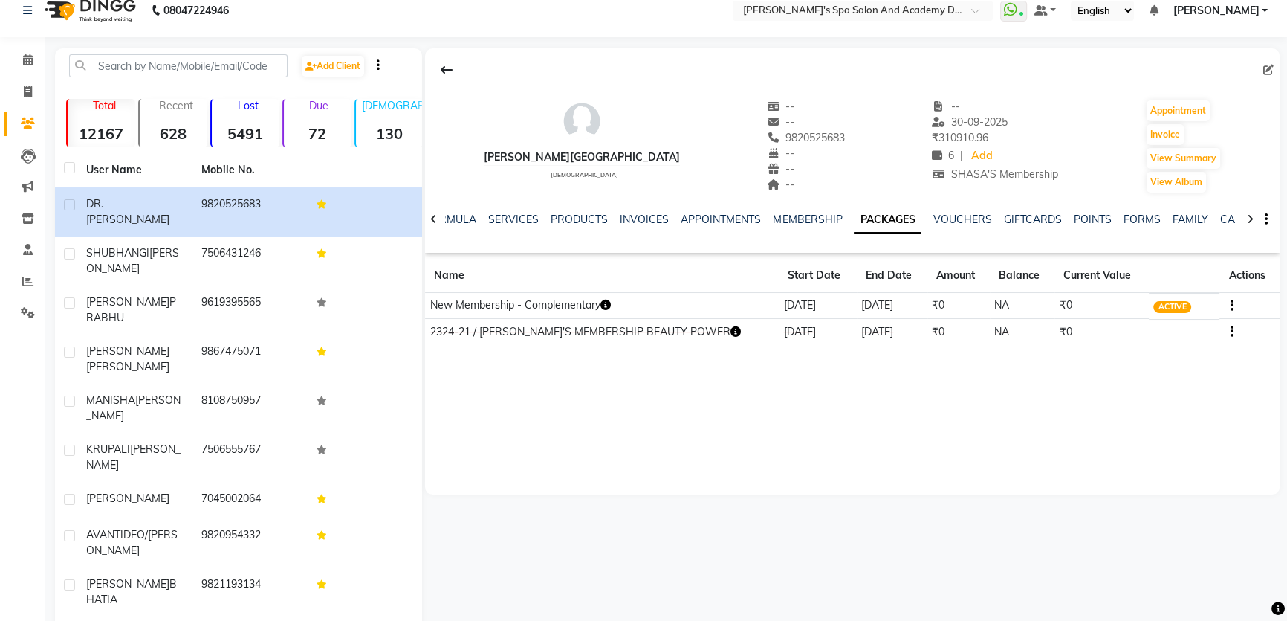
scroll to position [0, 0]
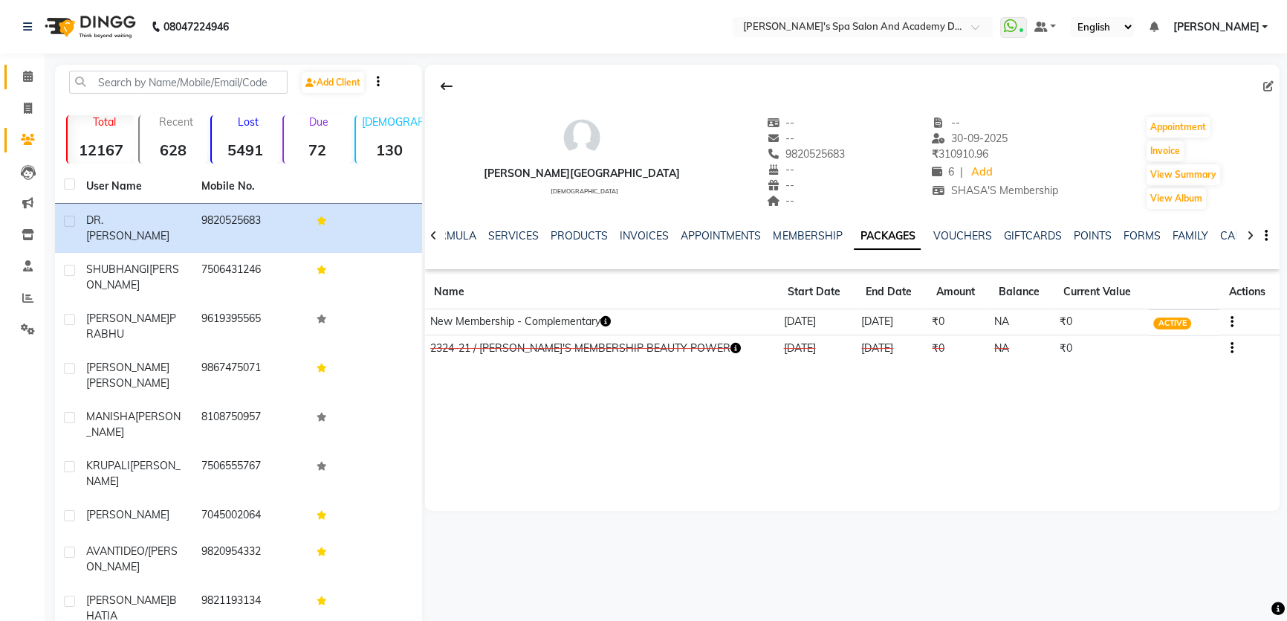
click at [24, 67] on link "Calendar" at bounding box center [22, 77] width 36 height 25
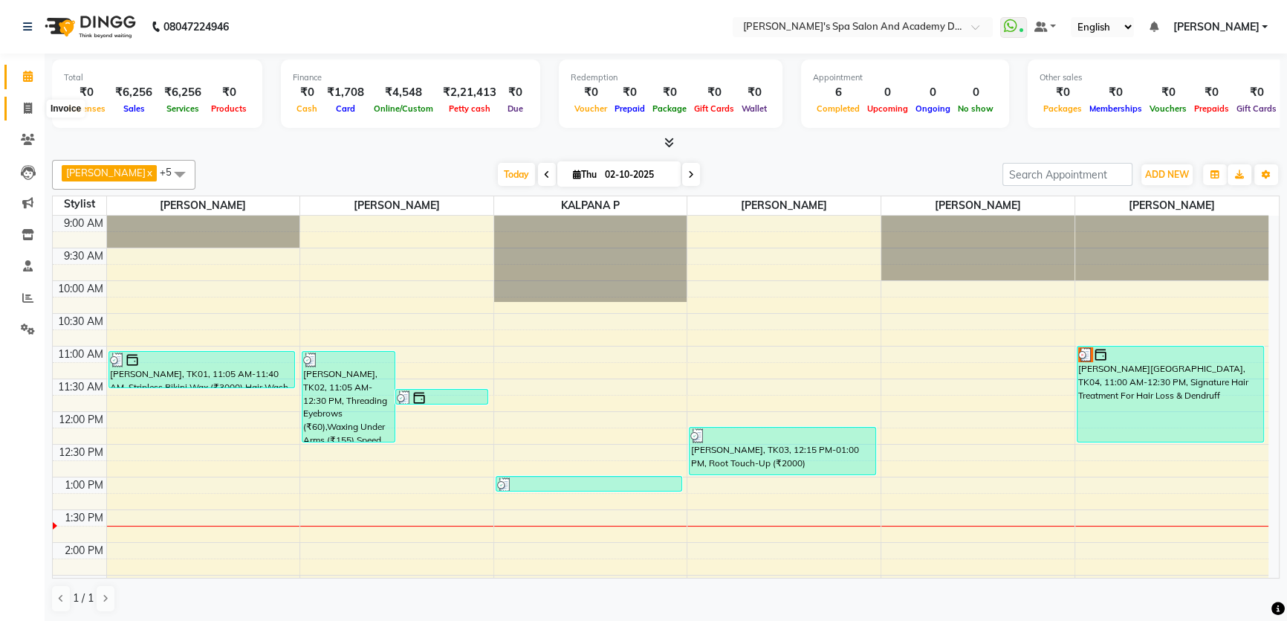
click at [20, 109] on span at bounding box center [28, 108] width 26 height 17
select select "6316"
select select "service"
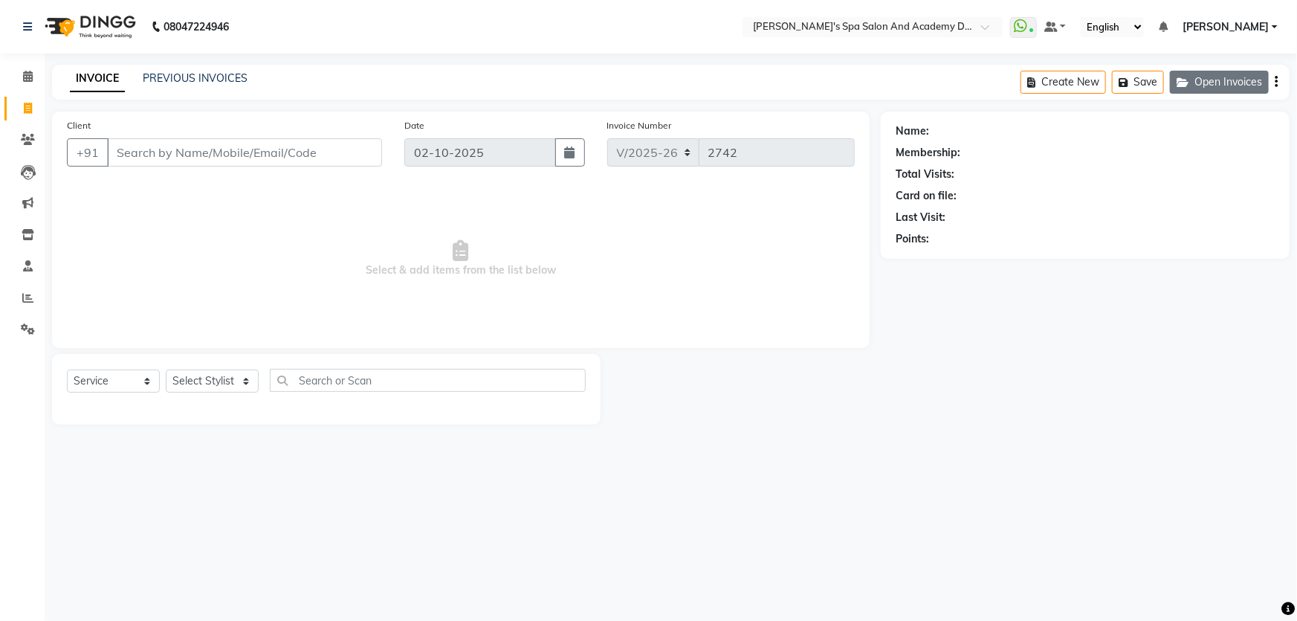
click at [1232, 75] on button "Open Invoices" at bounding box center [1219, 82] width 99 height 23
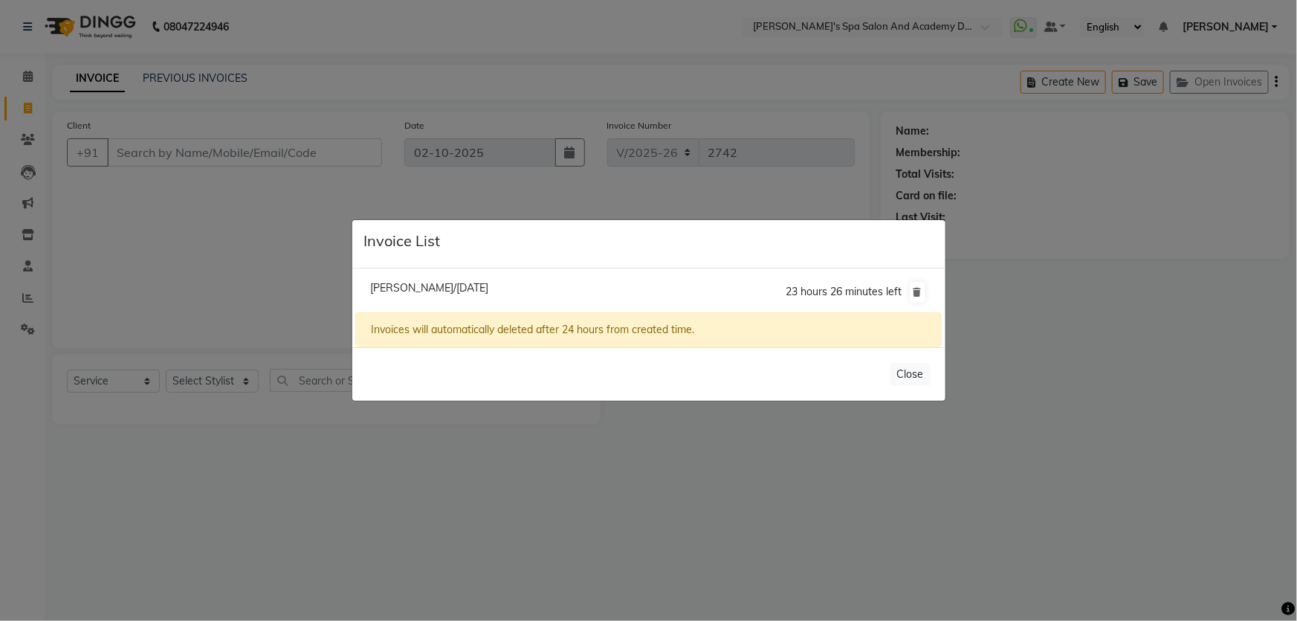
click at [488, 284] on span "[PERSON_NAME]/[DATE]" at bounding box center [429, 287] width 118 height 13
type input "9820525683"
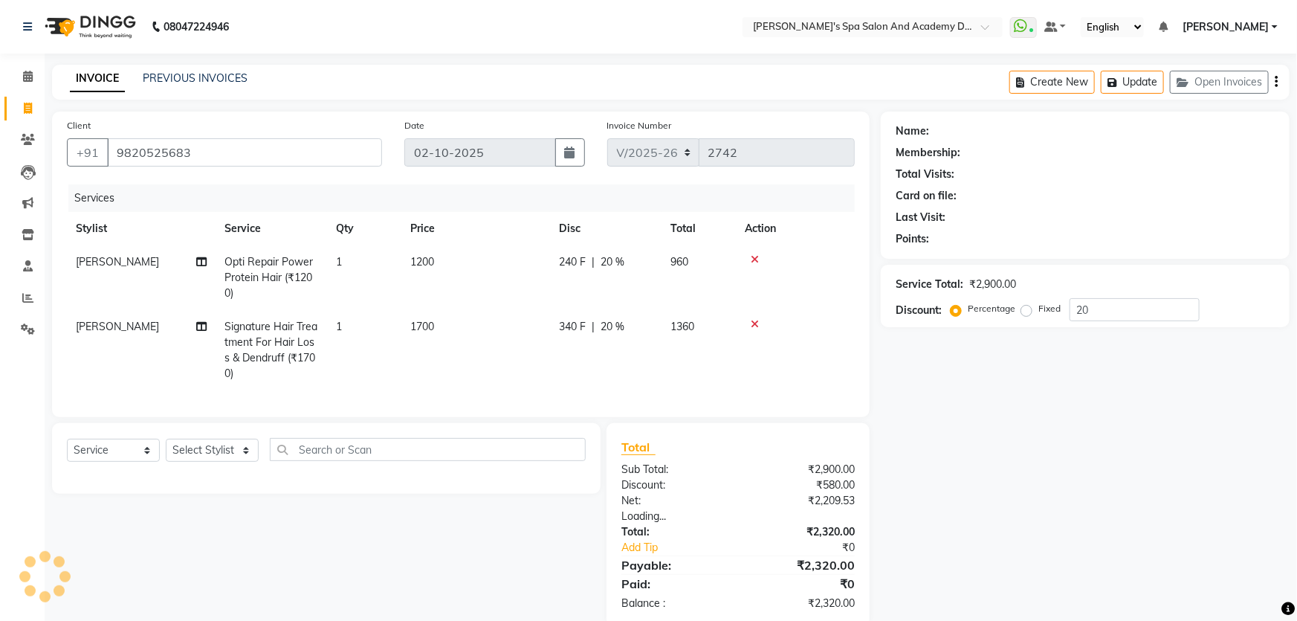
type input "0"
select select "2: Object"
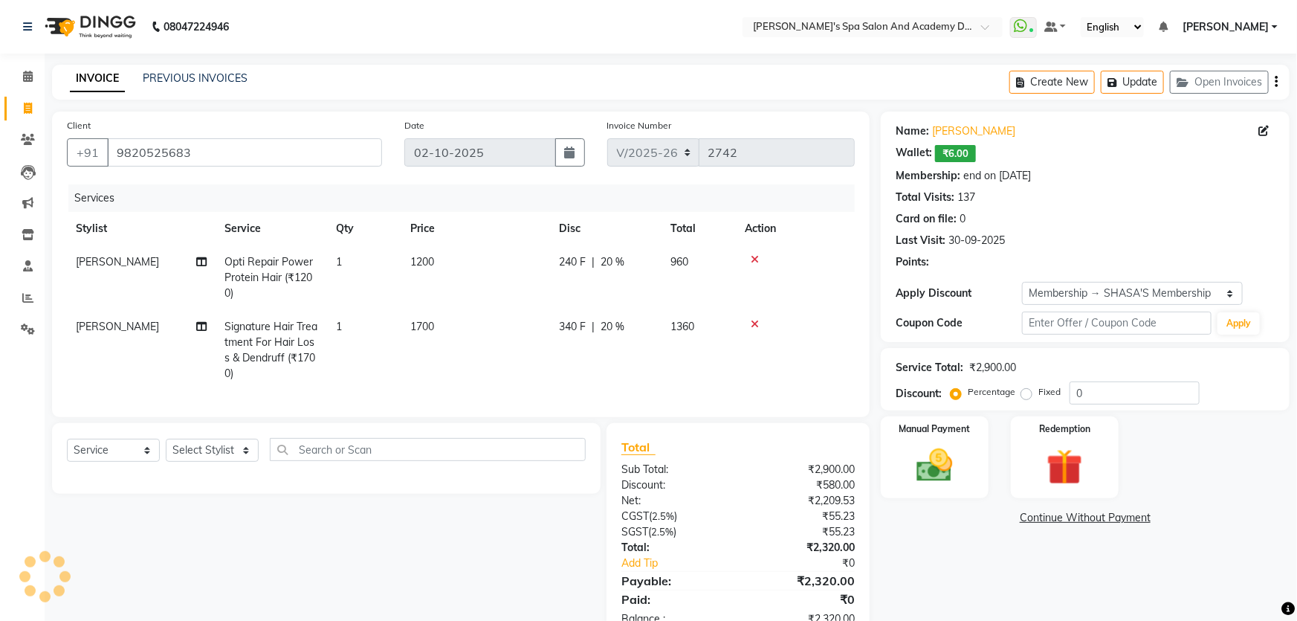
type input "20"
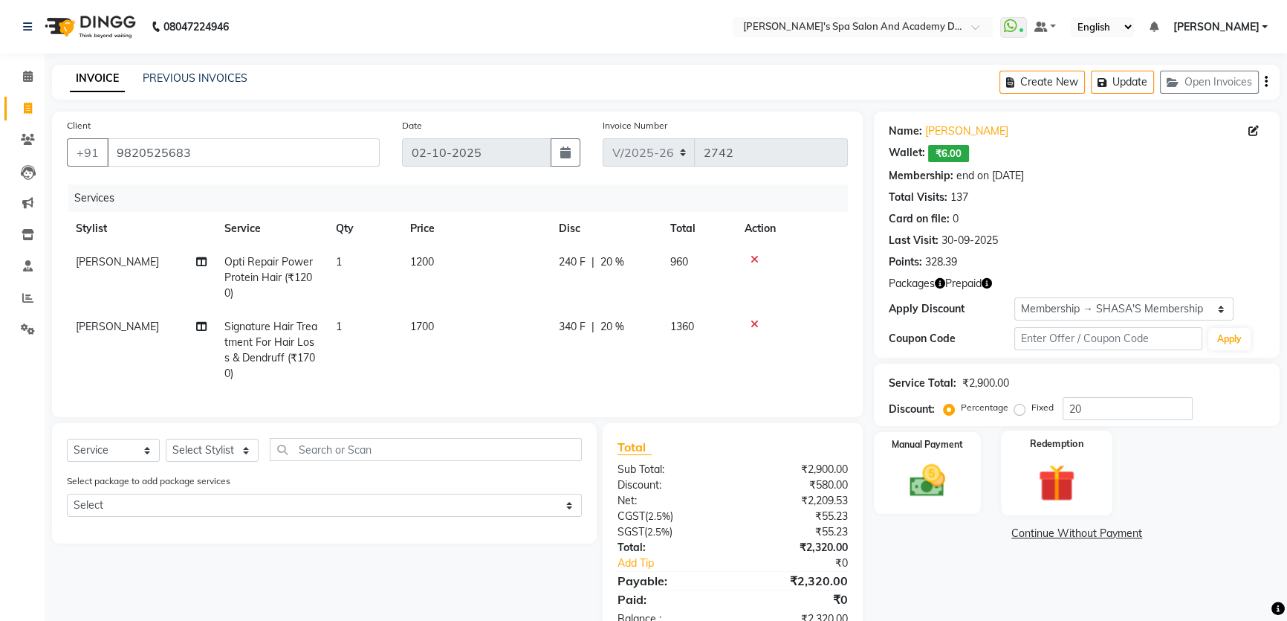
click at [1040, 462] on img at bounding box center [1057, 482] width 60 height 46
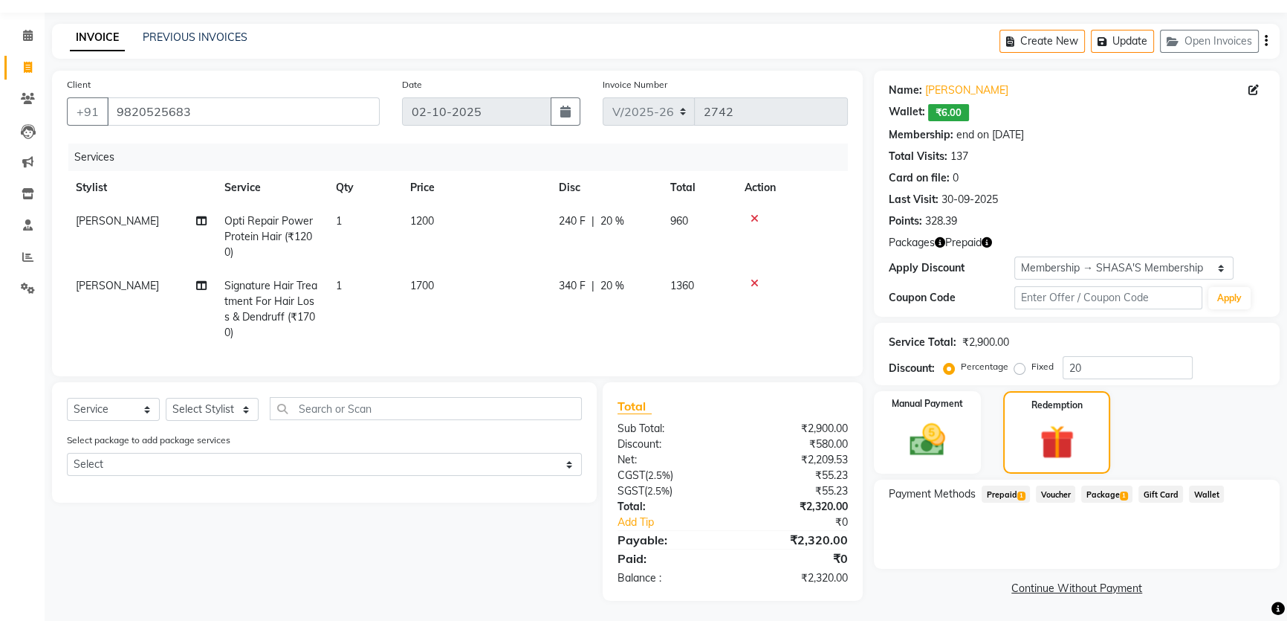
scroll to position [53, 0]
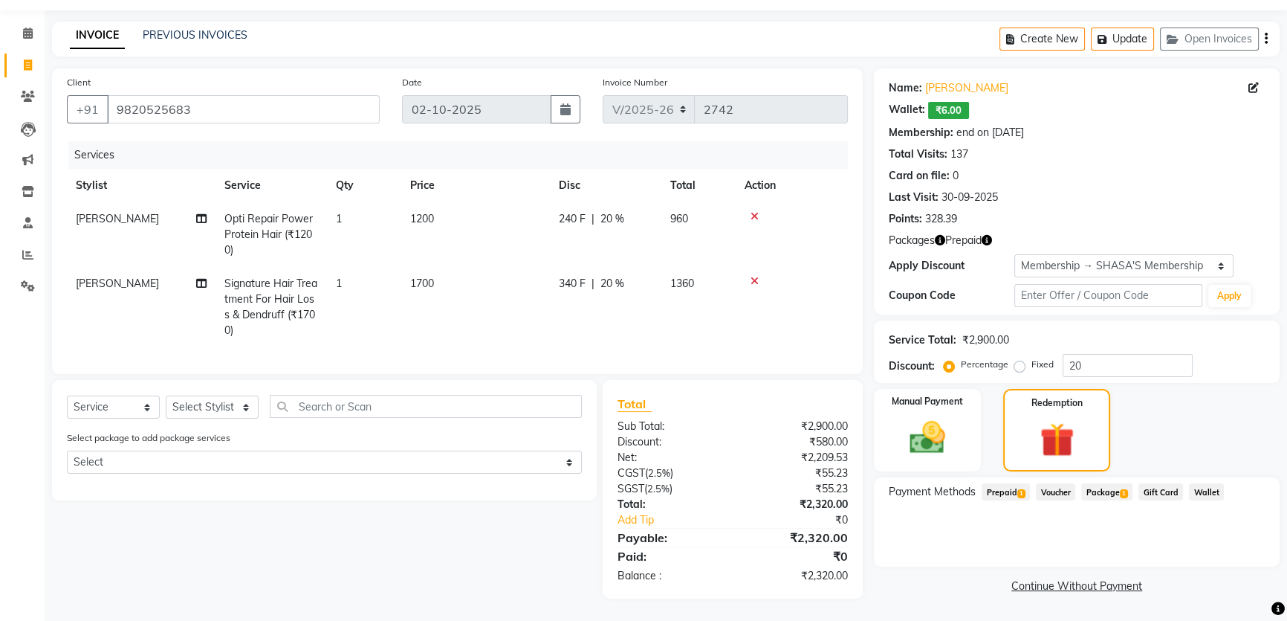
click at [1119, 483] on span "Package 1" at bounding box center [1106, 491] width 51 height 17
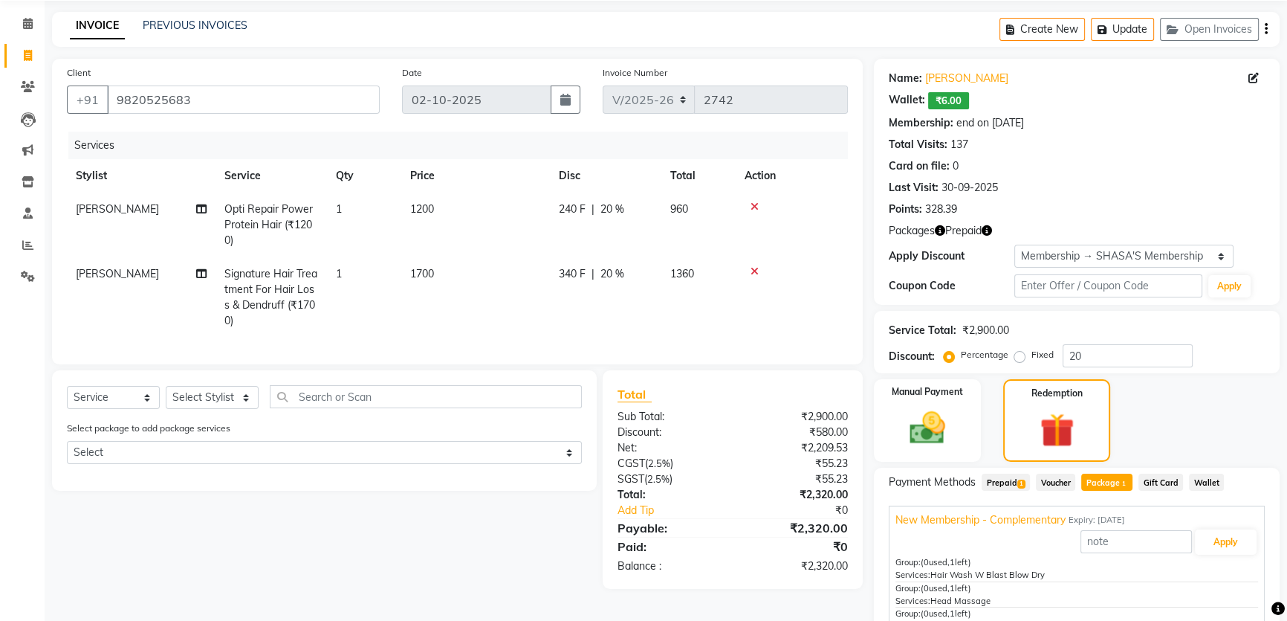
click at [995, 519] on span "New Membership - Complementary" at bounding box center [981, 520] width 170 height 16
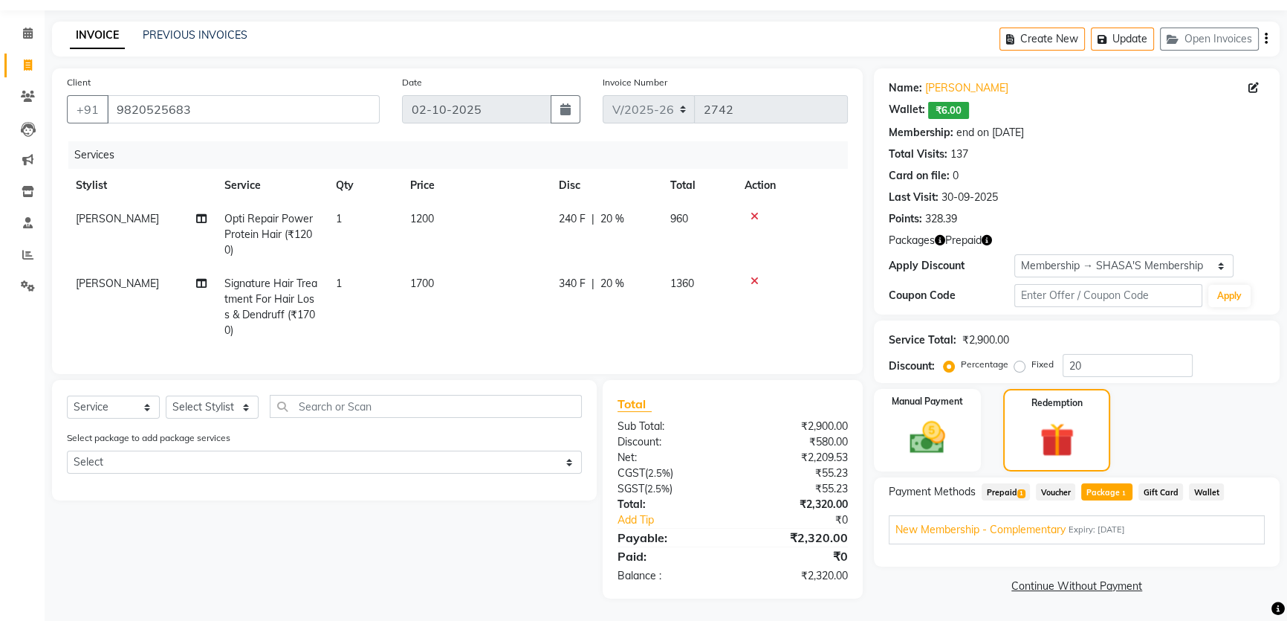
click at [1004, 522] on span "New Membership - Complementary" at bounding box center [981, 530] width 170 height 16
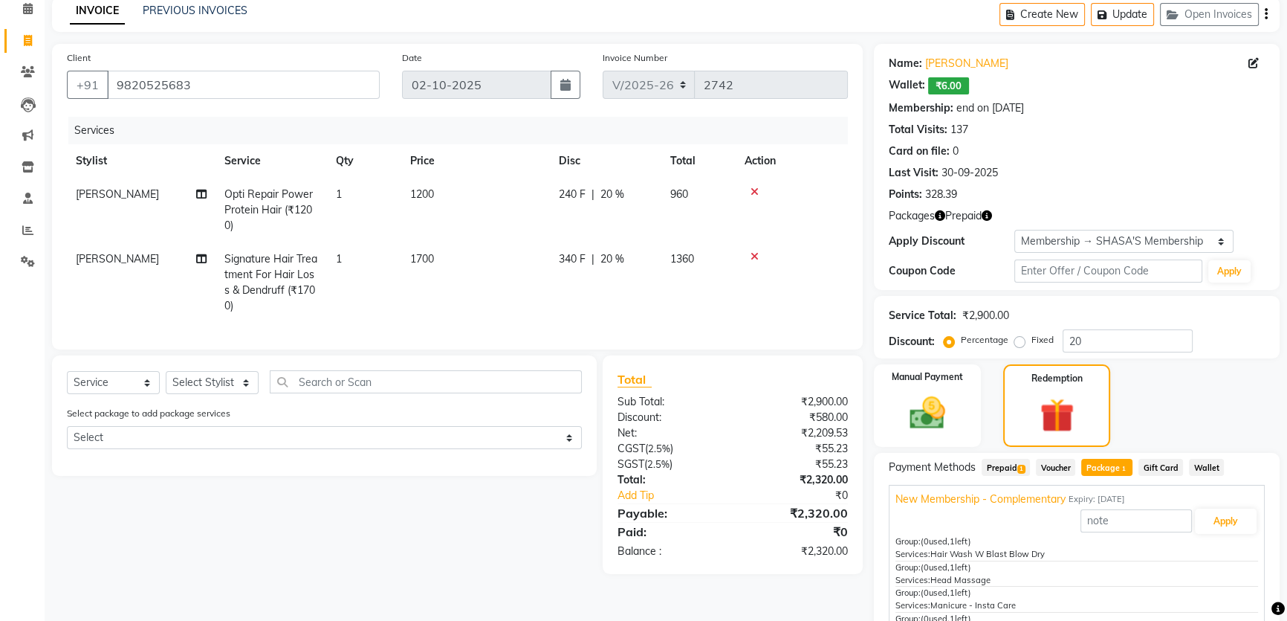
scroll to position [89, 0]
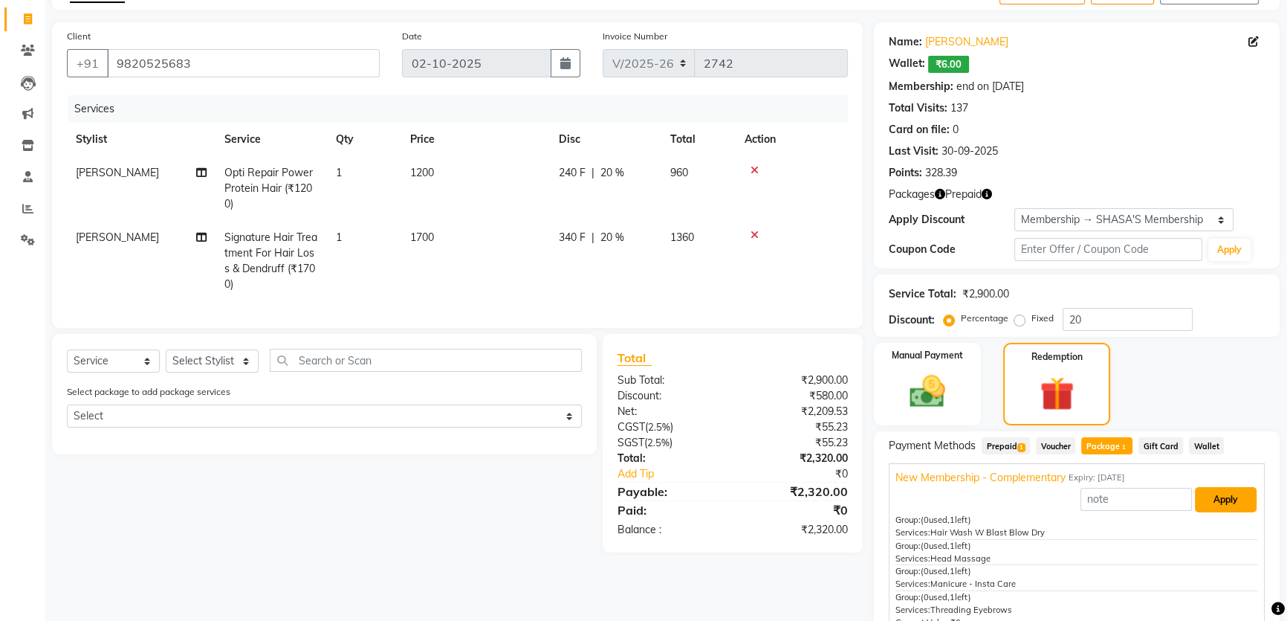
click at [1210, 498] on button "Apply" at bounding box center [1226, 499] width 62 height 25
type input "New Membership - Complementary"
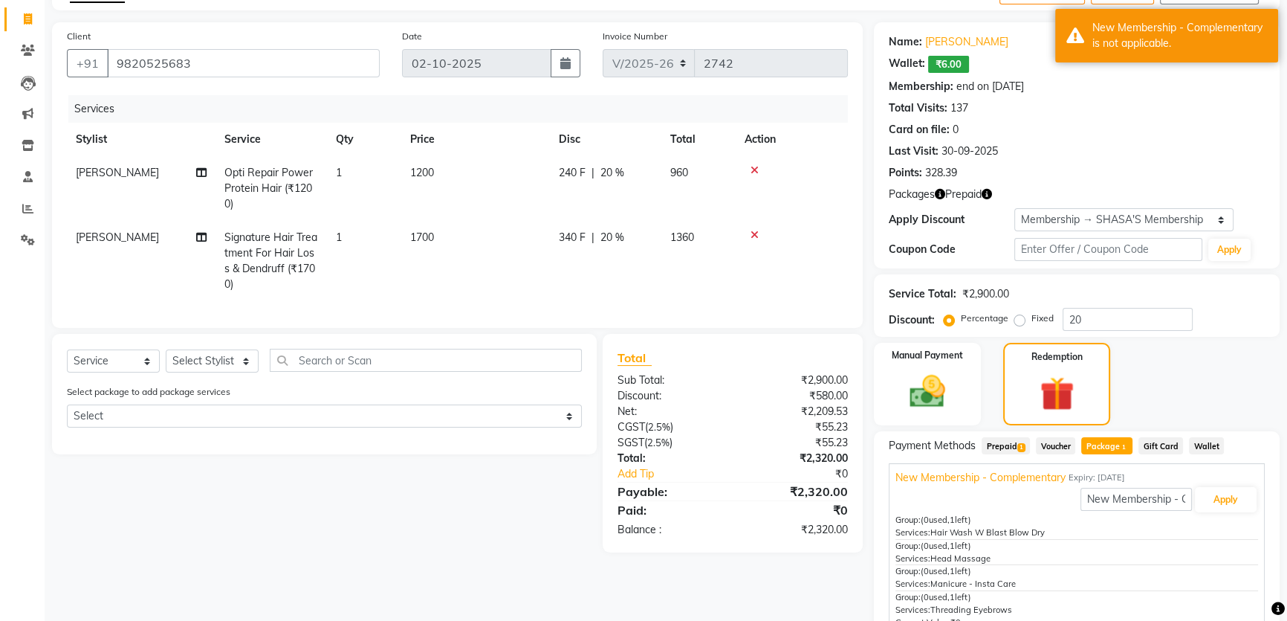
click at [419, 476] on div "Select Service Product Membership Package Voucher Prepaid Gift Card Select Styl…" at bounding box center [319, 443] width 556 height 218
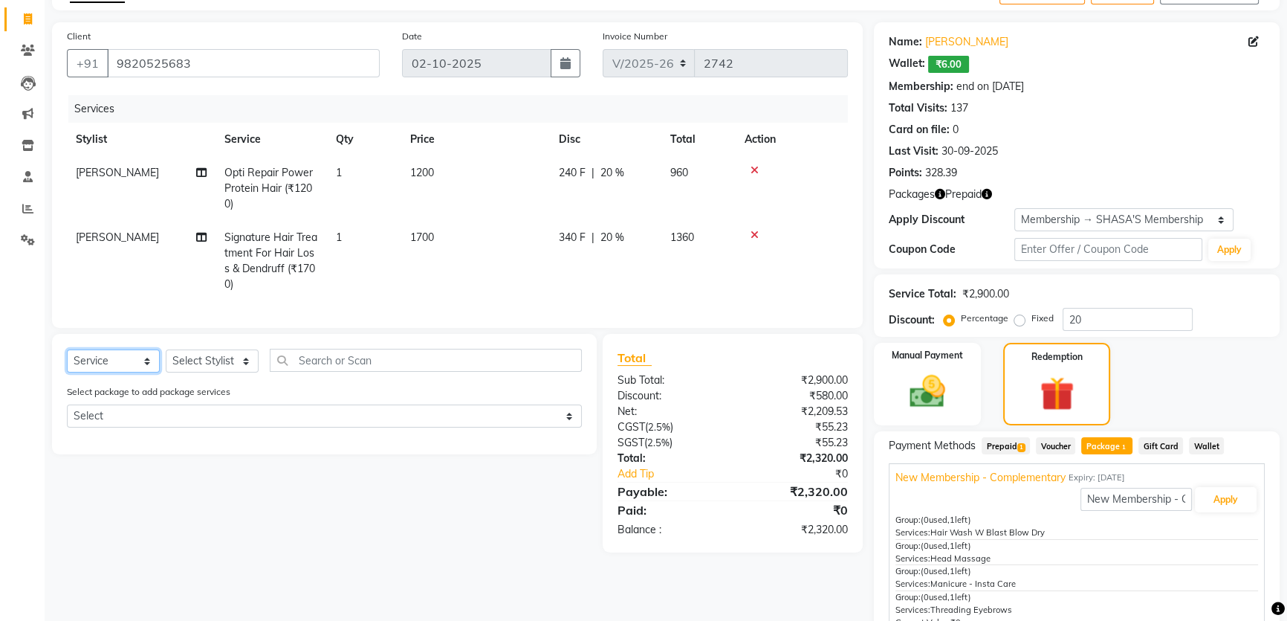
click at [146, 372] on select "Select Service Product Membership Package Voucher Prepaid Gift Card" at bounding box center [113, 360] width 93 height 23
select select "package"
click at [67, 359] on select "Select Service Product Membership Package Voucher Prepaid Gift Card" at bounding box center [113, 360] width 93 height 23
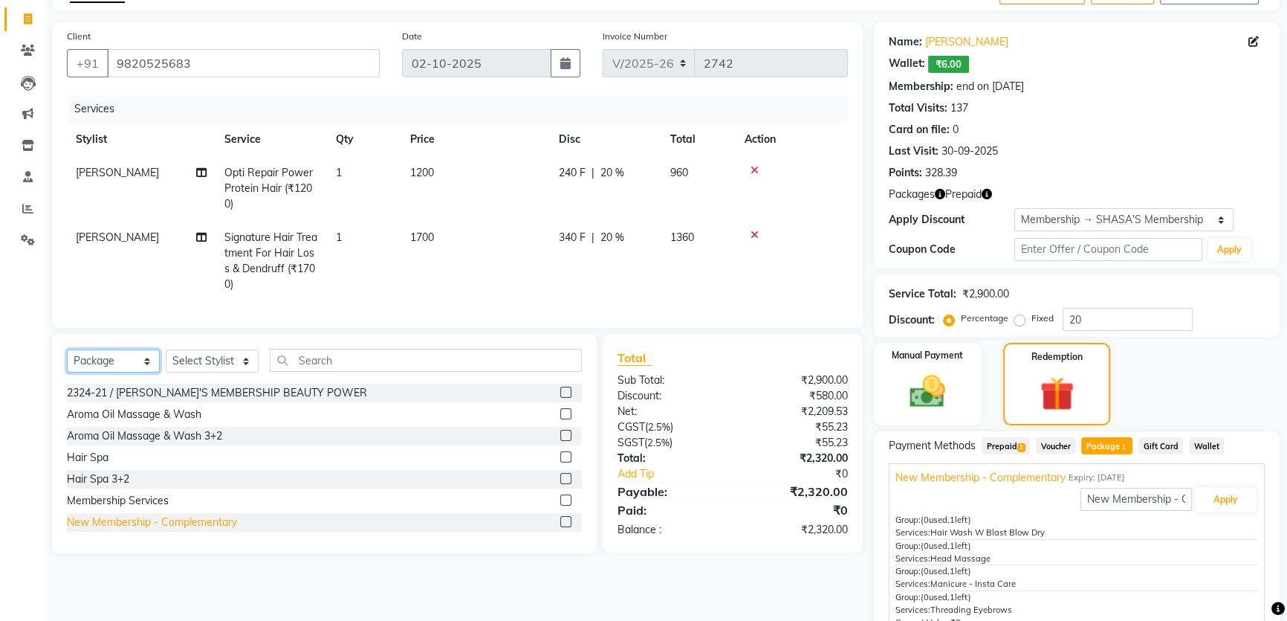
scroll to position [88, 0]
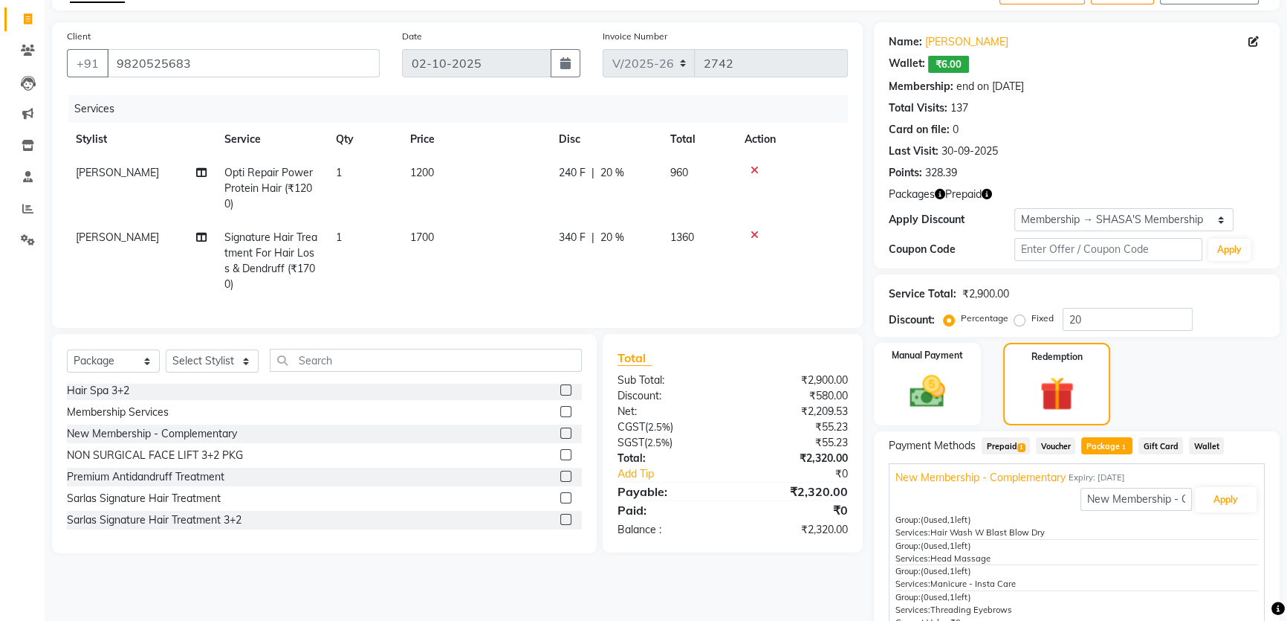
click at [560, 503] on label at bounding box center [565, 497] width 11 height 11
click at [560, 503] on input "checkbox" at bounding box center [565, 498] width 10 height 10
checkbox input "false"
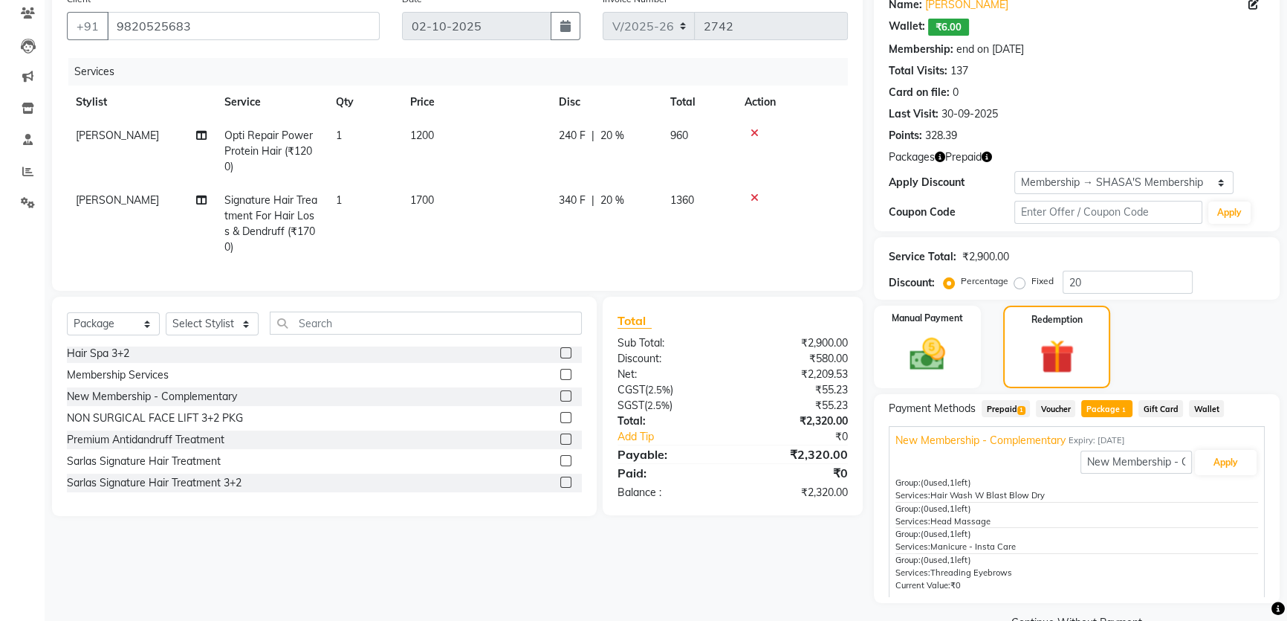
scroll to position [161, 0]
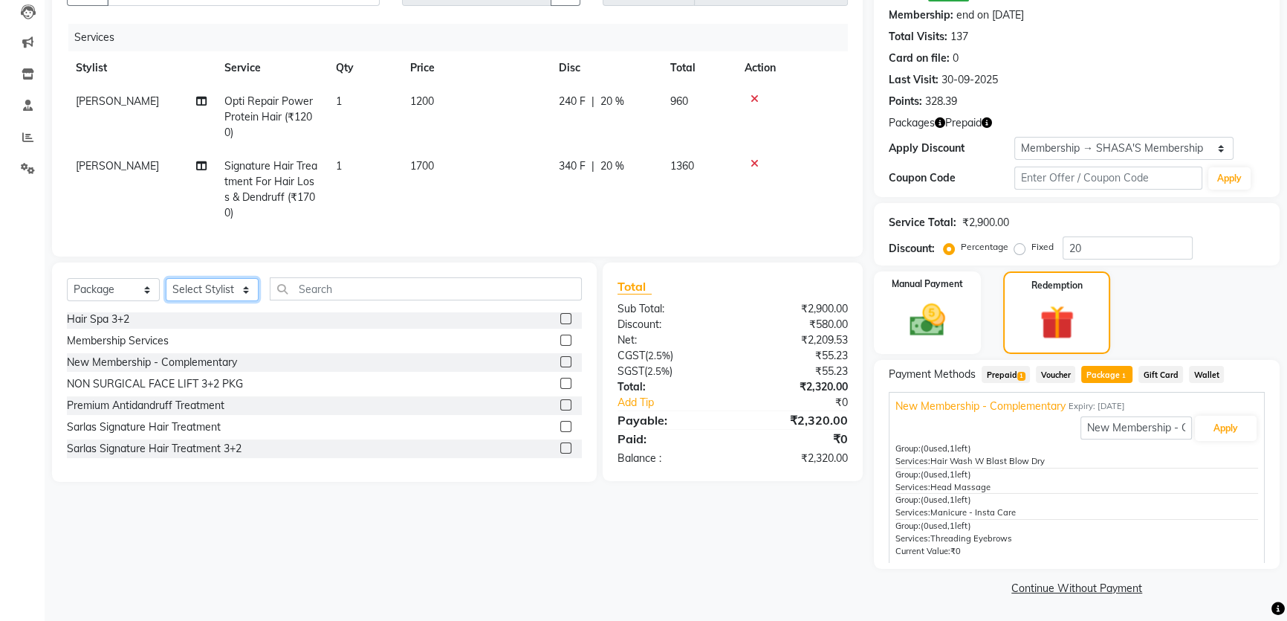
click at [242, 297] on select "Select Stylist Admin AKSHTA AMBRE ASAWARI PAWAR DIRECT 1 GAURI THAPA JIGNA SHAH…" at bounding box center [212, 289] width 93 height 23
select select "84108"
click at [166, 288] on select "Select Stylist Admin AKSHTA AMBRE ASAWARI PAWAR DIRECT 1 GAURI THAPA JIGNA SHAH…" at bounding box center [212, 289] width 93 height 23
click at [560, 432] on label at bounding box center [565, 426] width 11 height 11
click at [560, 432] on input "checkbox" at bounding box center [565, 427] width 10 height 10
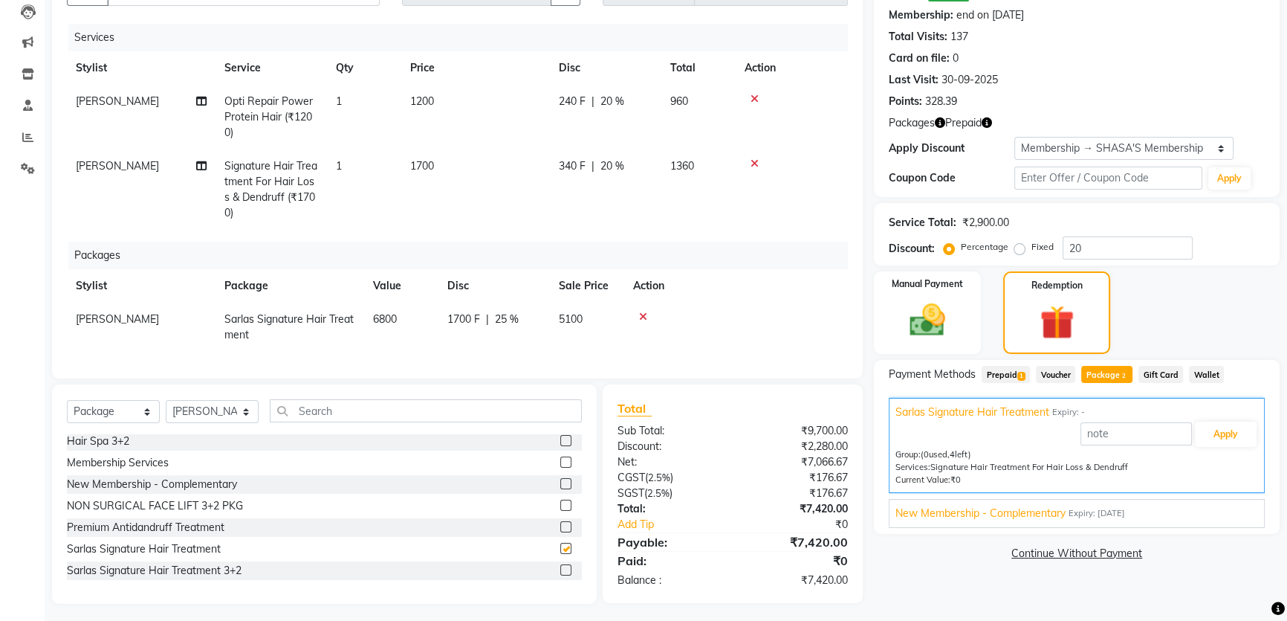
scroll to position [0, 0]
checkbox input "false"
click at [640, 316] on icon at bounding box center [643, 316] width 8 height 10
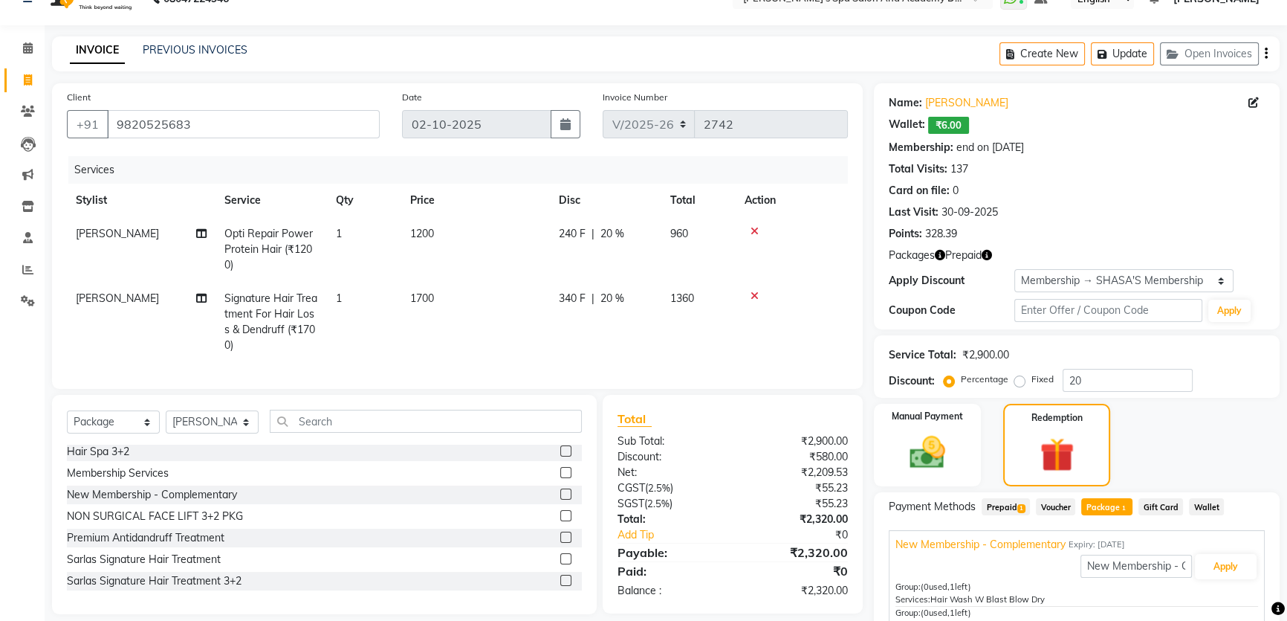
scroll to position [25, 0]
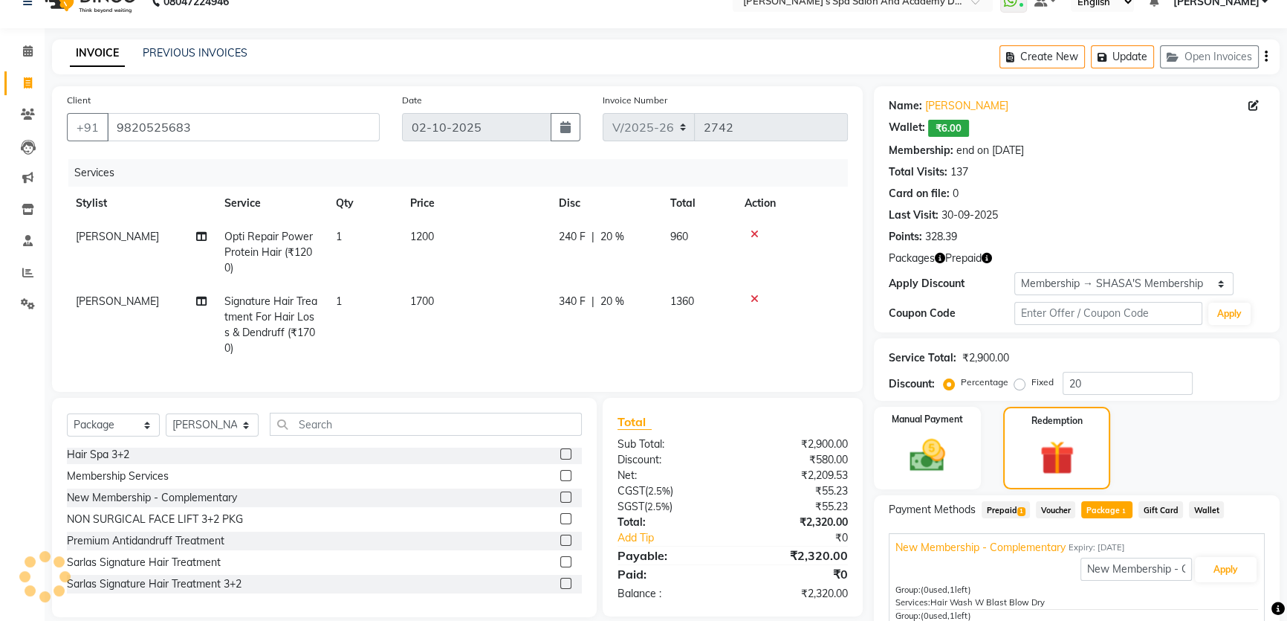
click at [942, 260] on icon "button" at bounding box center [940, 258] width 10 height 10
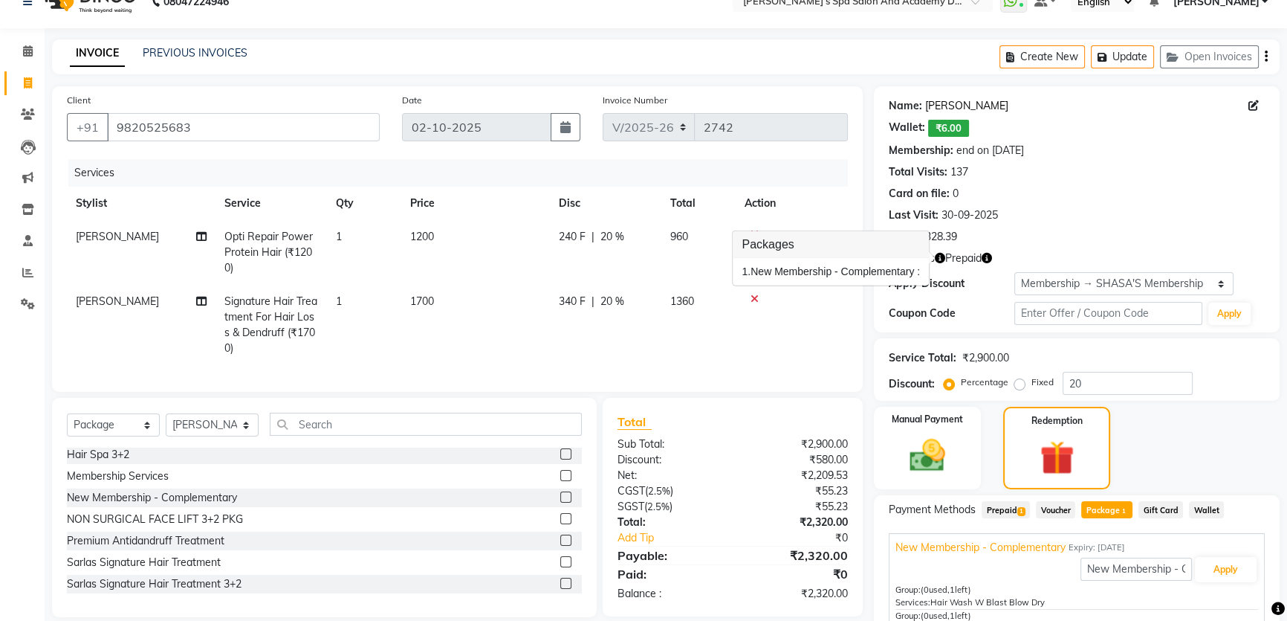
click at [953, 108] on link "Dr. Manik Kale" at bounding box center [966, 106] width 83 height 16
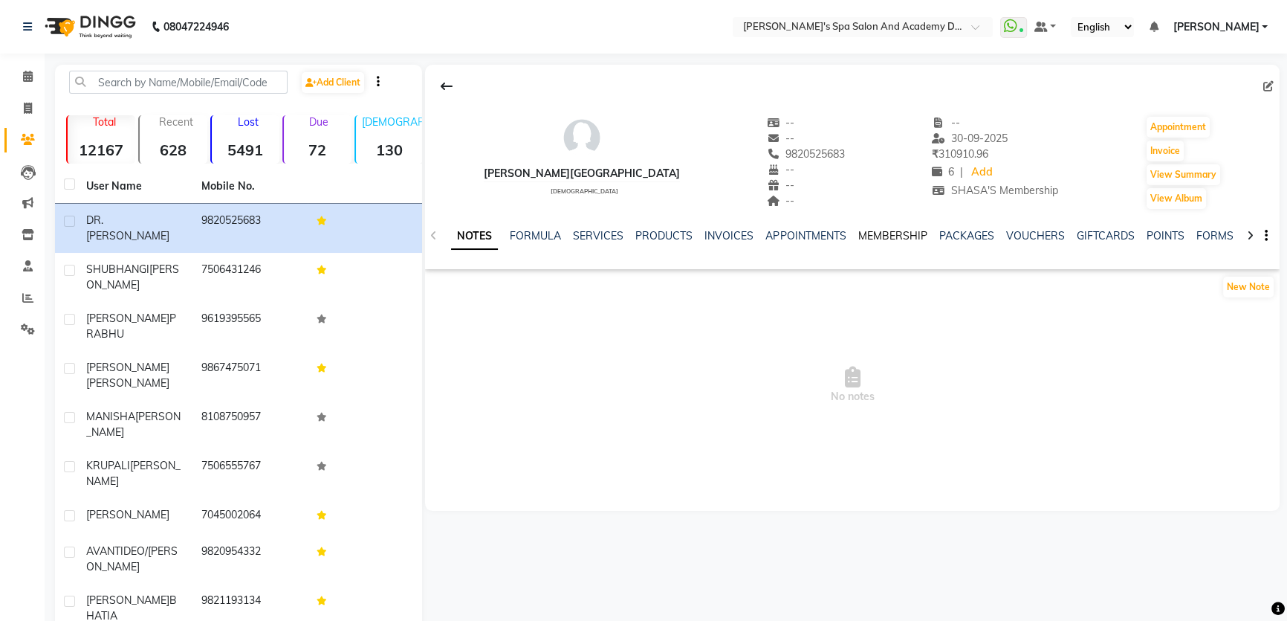
click at [870, 235] on link "MEMBERSHIP" at bounding box center [892, 235] width 69 height 13
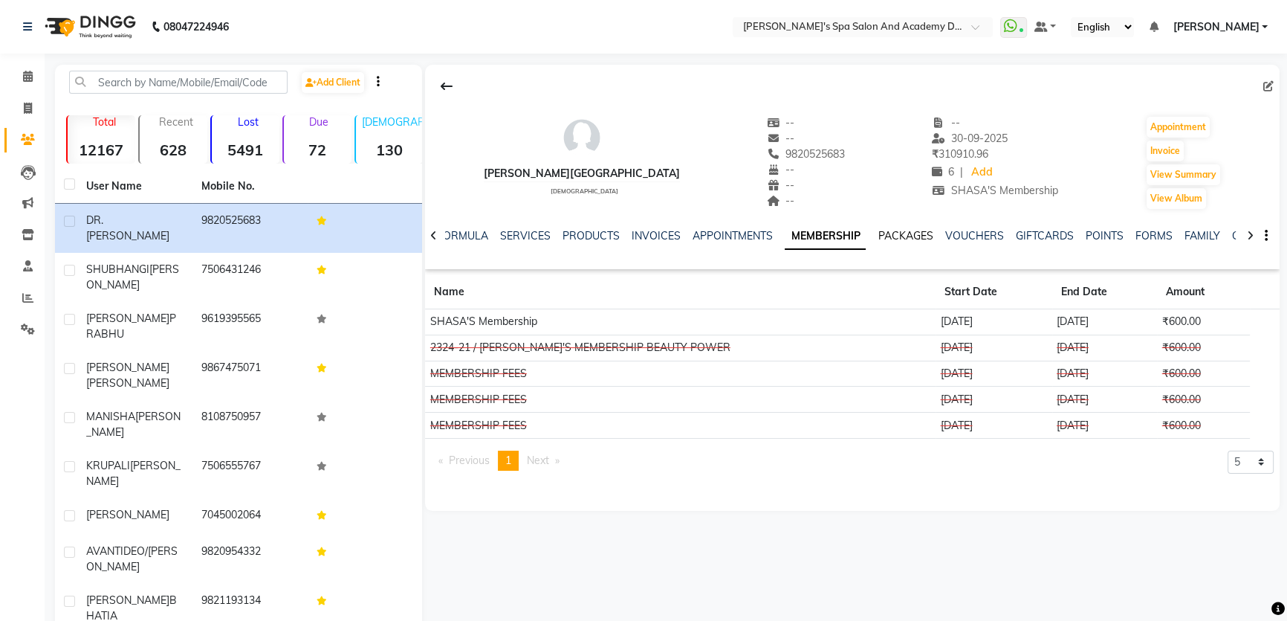
click at [902, 230] on link "PACKAGES" at bounding box center [905, 235] width 55 height 13
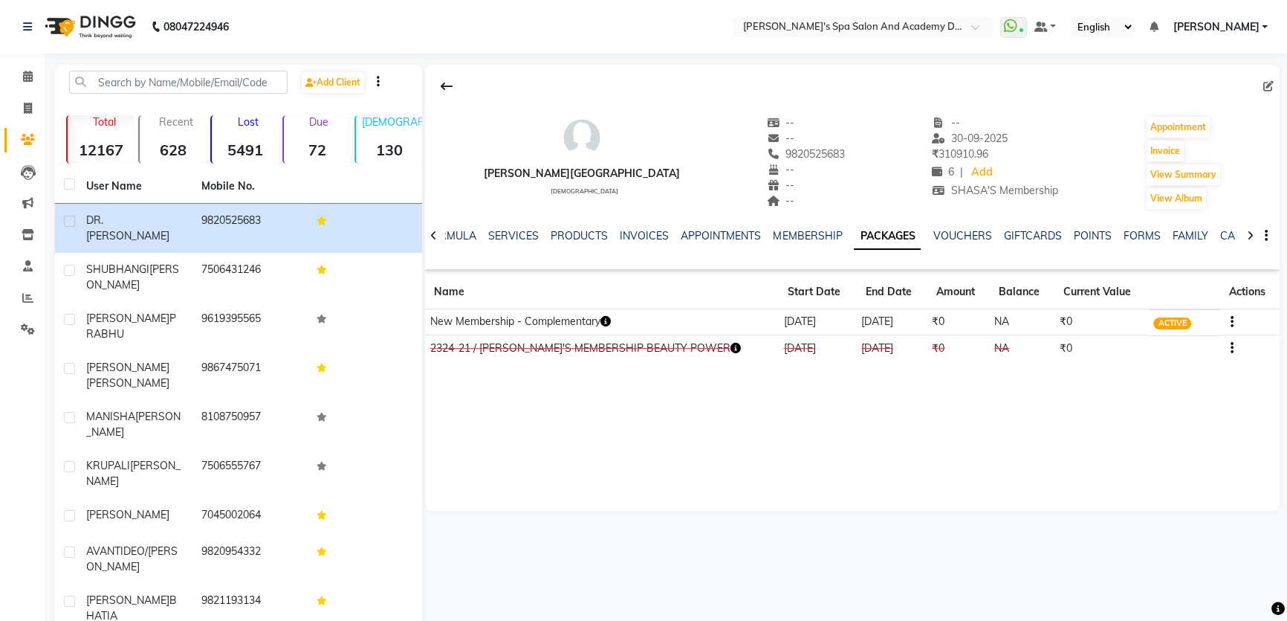
click at [731, 347] on icon "button" at bounding box center [736, 348] width 10 height 10
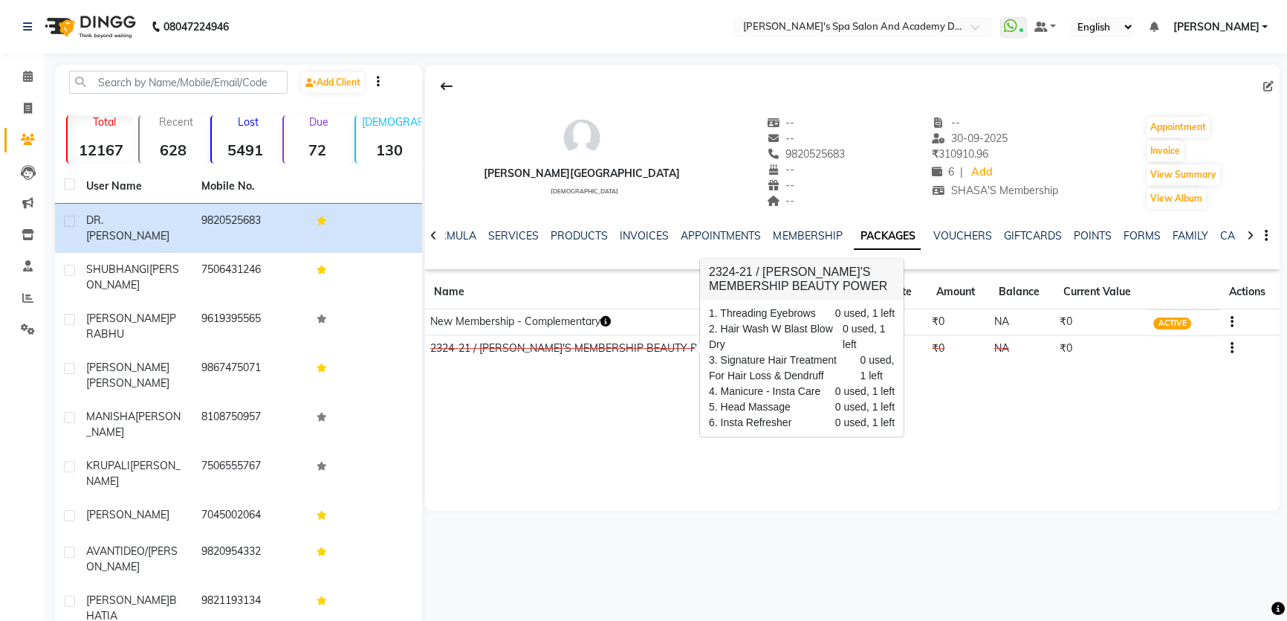
click at [545, 407] on div "[PERSON_NAME] [DEMOGRAPHIC_DATA] -- -- 9820525683 -- -- -- -- [DATE] ₹ 310910.9…" at bounding box center [852, 288] width 855 height 446
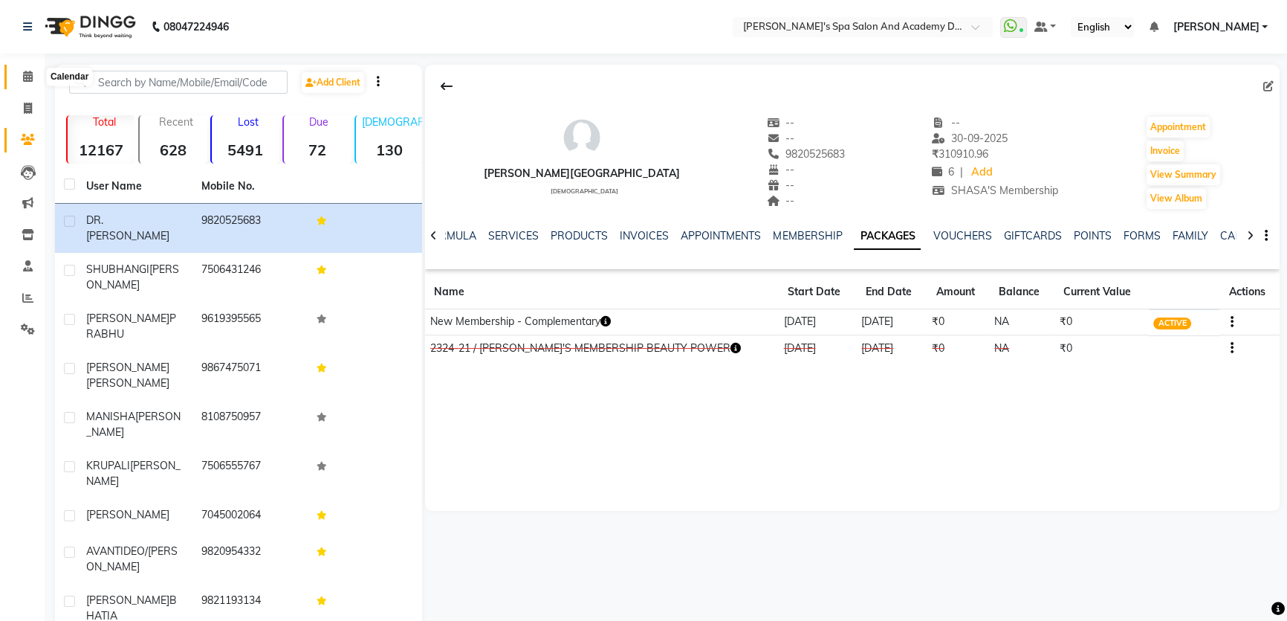
click at [34, 82] on span at bounding box center [28, 76] width 26 height 17
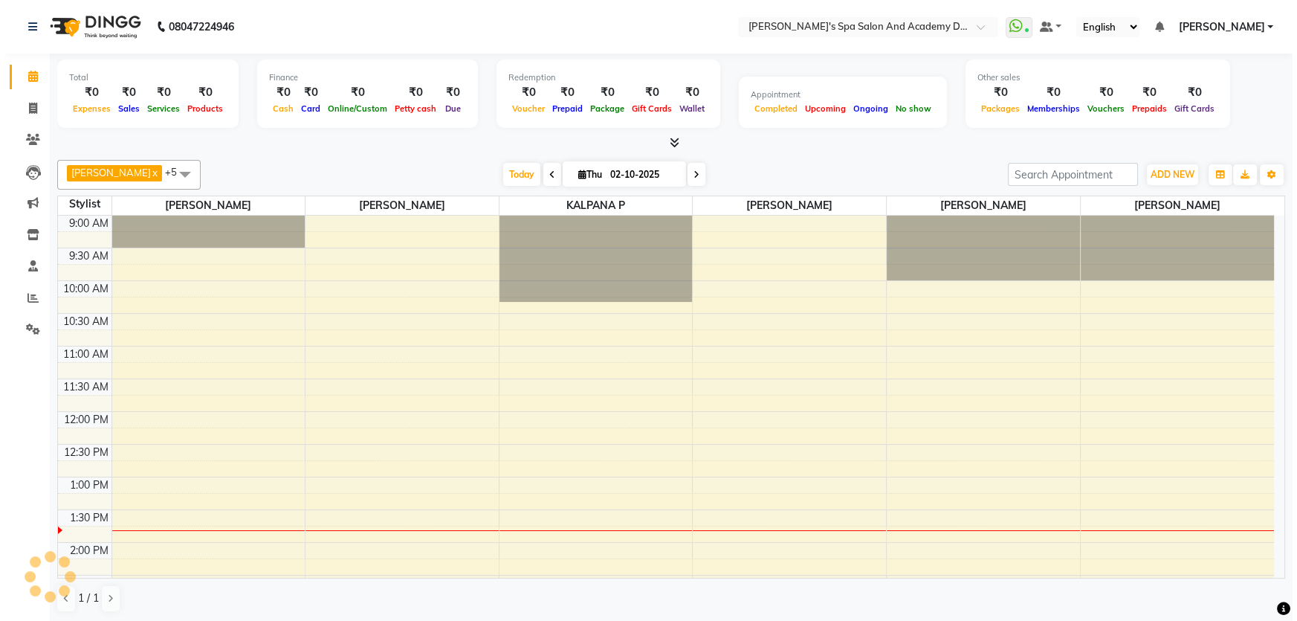
scroll to position [261, 0]
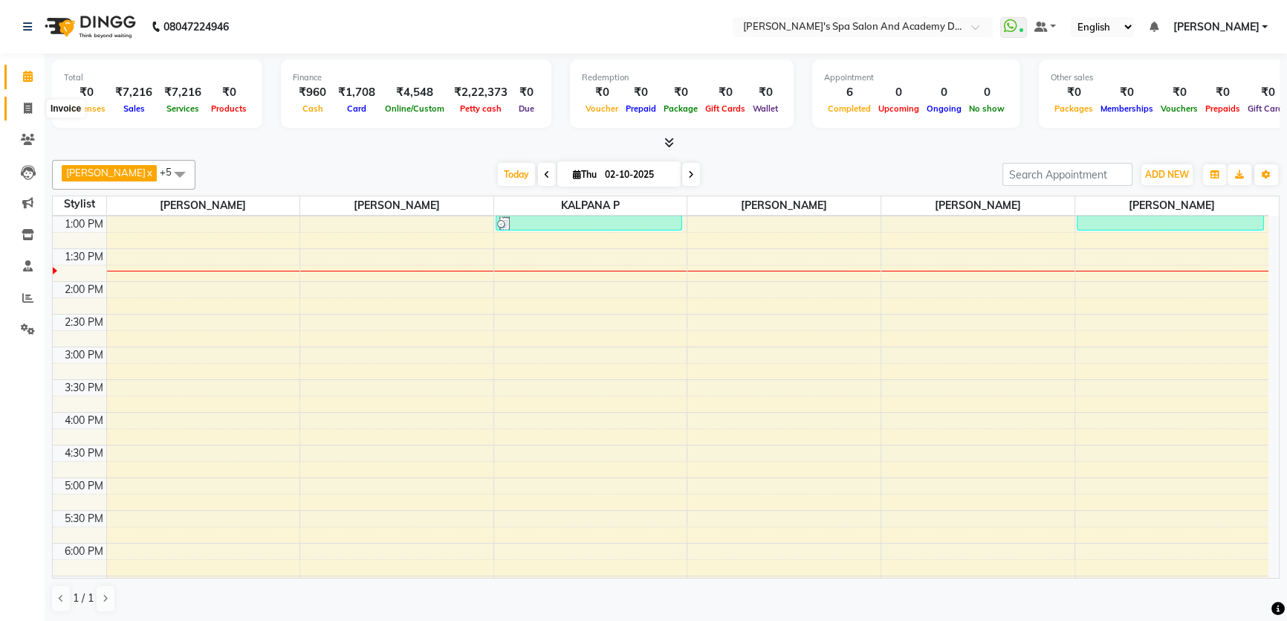
click at [30, 108] on icon at bounding box center [28, 108] width 8 height 11
select select "service"
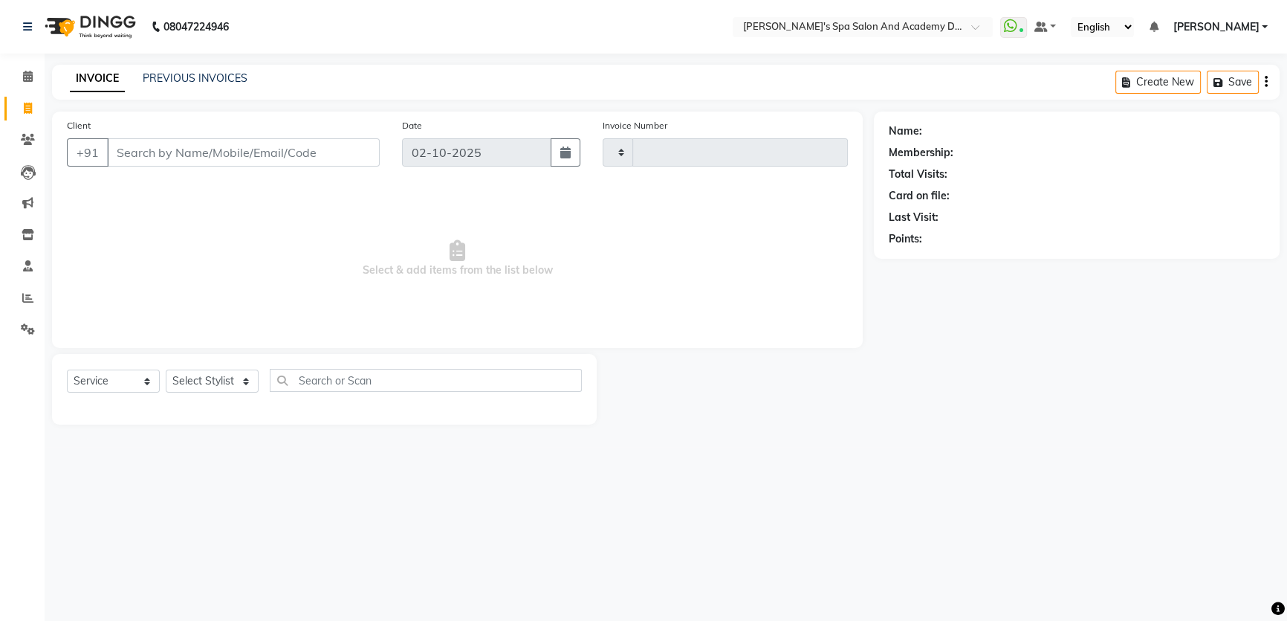
type input "2743"
select select "6316"
click at [163, 73] on link "PREVIOUS INVOICES" at bounding box center [195, 77] width 105 height 13
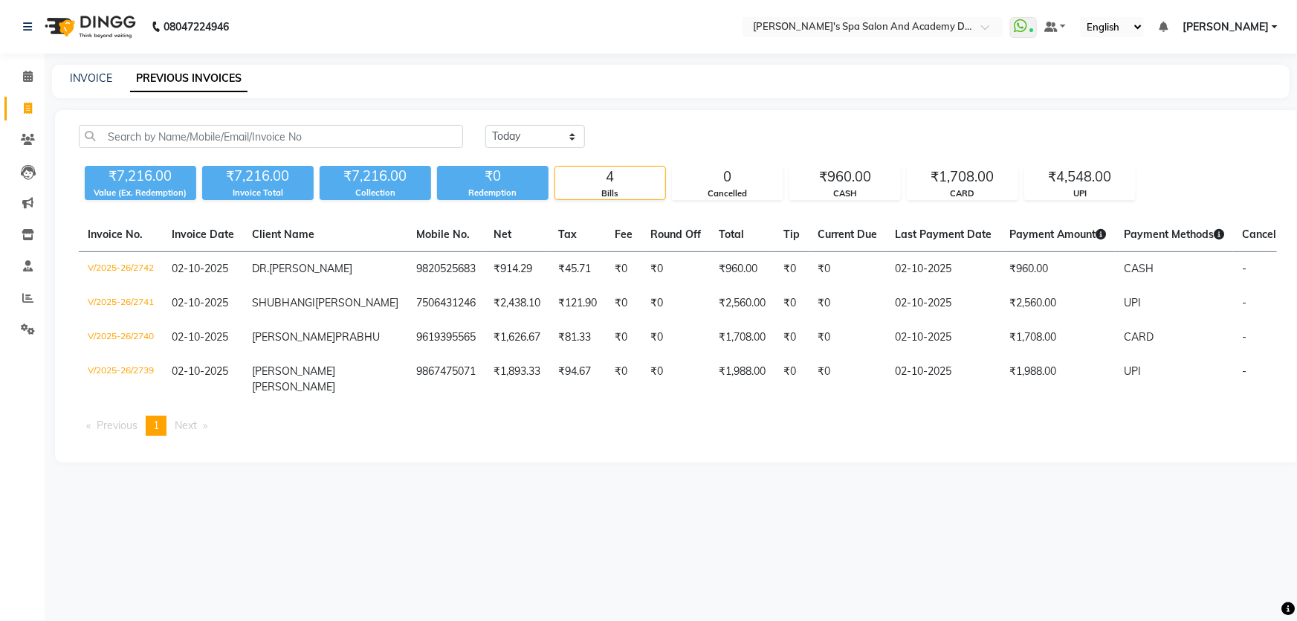
click at [384, 76] on div "INVOICE PREVIOUS INVOICES" at bounding box center [662, 79] width 1220 height 16
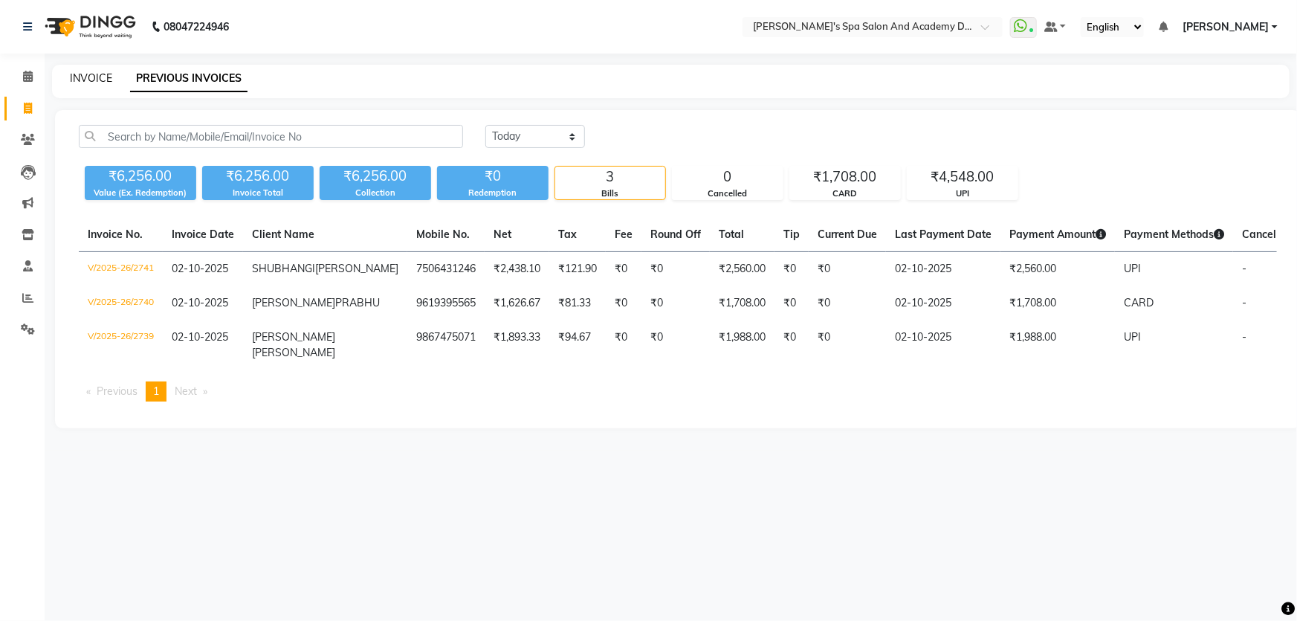
click at [82, 74] on link "INVOICE" at bounding box center [91, 77] width 42 height 13
select select "6316"
select select "service"
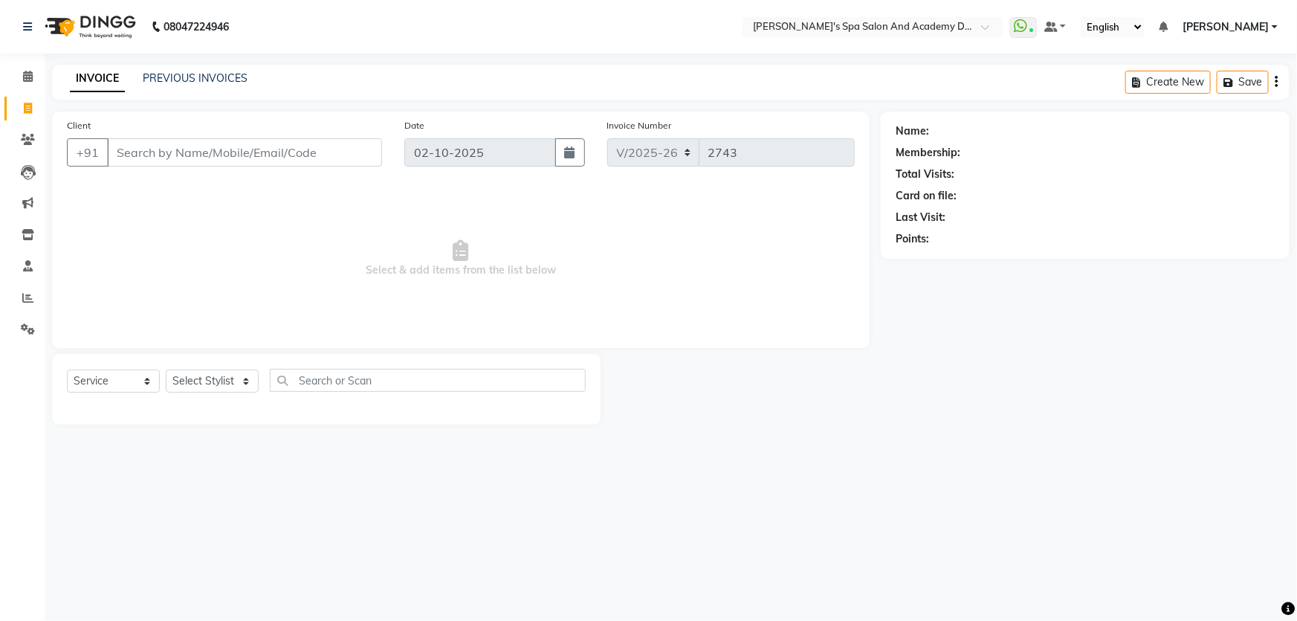
click at [202, 86] on div "INVOICE PREVIOUS INVOICES" at bounding box center [158, 79] width 213 height 17
click at [202, 82] on link "PREVIOUS INVOICES" at bounding box center [195, 77] width 105 height 13
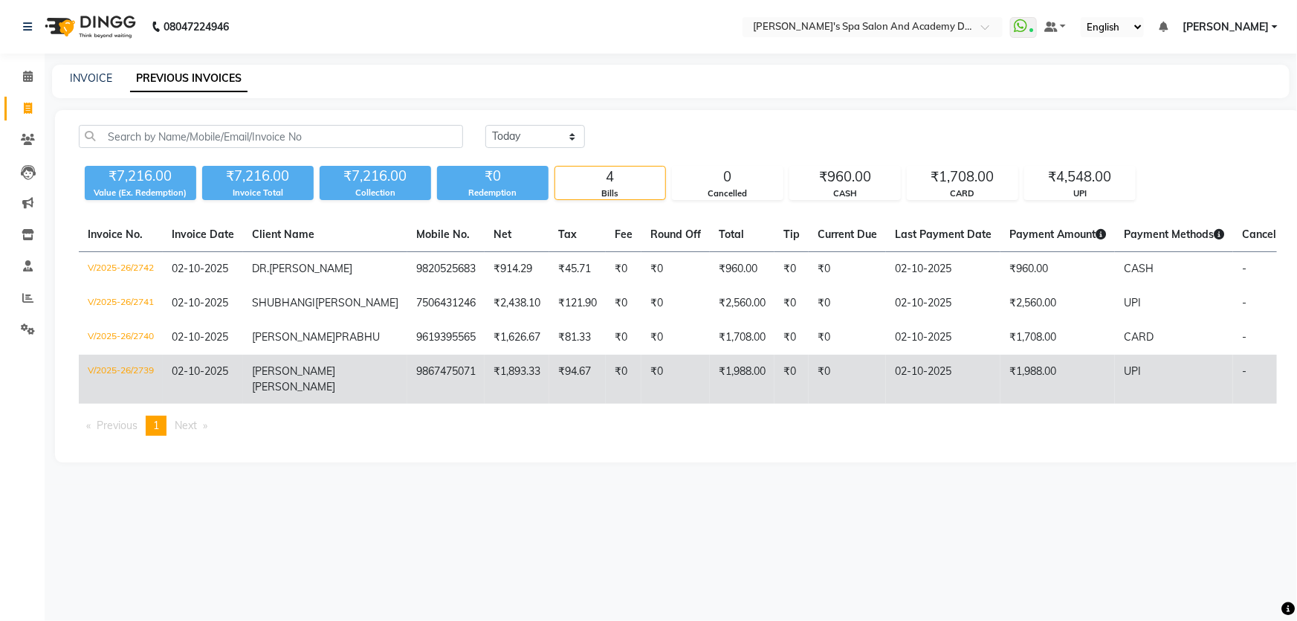
click at [305, 404] on td "AKSHATA GUPTA" at bounding box center [325, 378] width 164 height 49
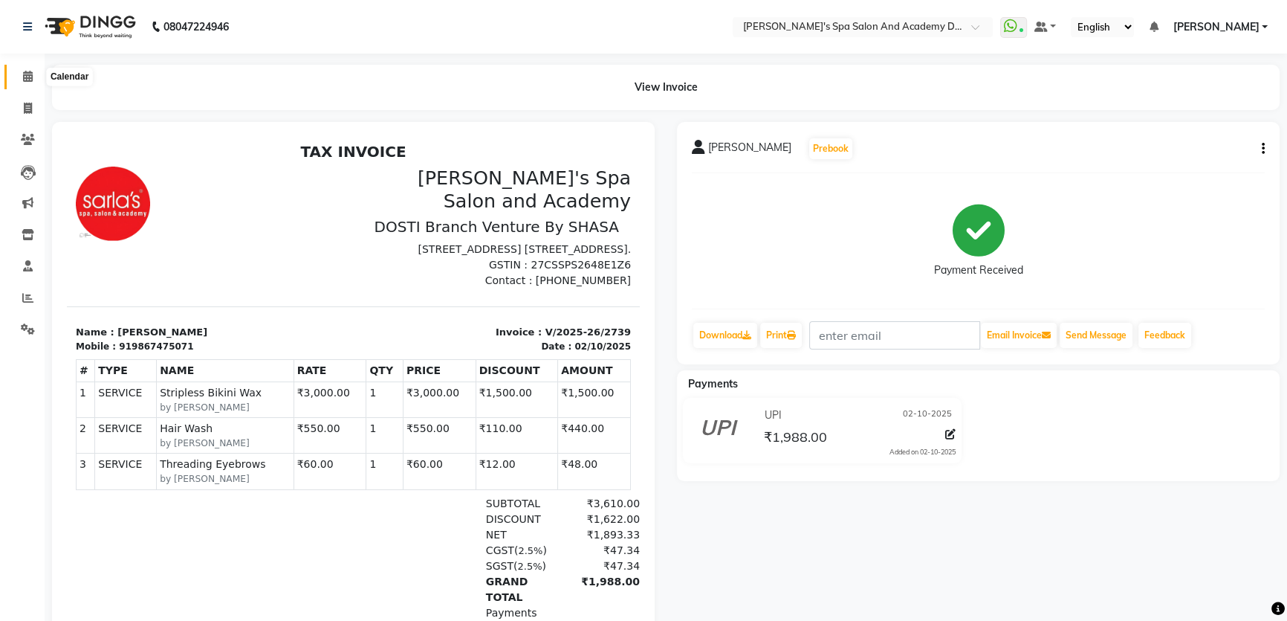
click at [23, 80] on icon at bounding box center [28, 76] width 10 height 11
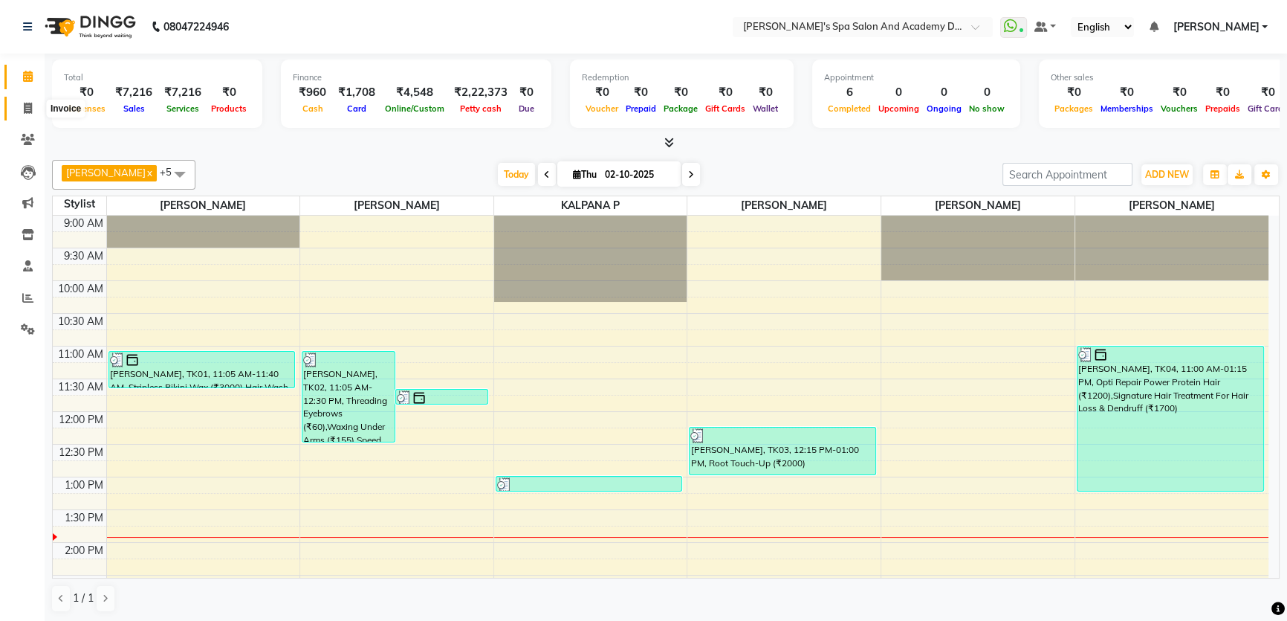
click at [31, 104] on icon at bounding box center [28, 108] width 8 height 11
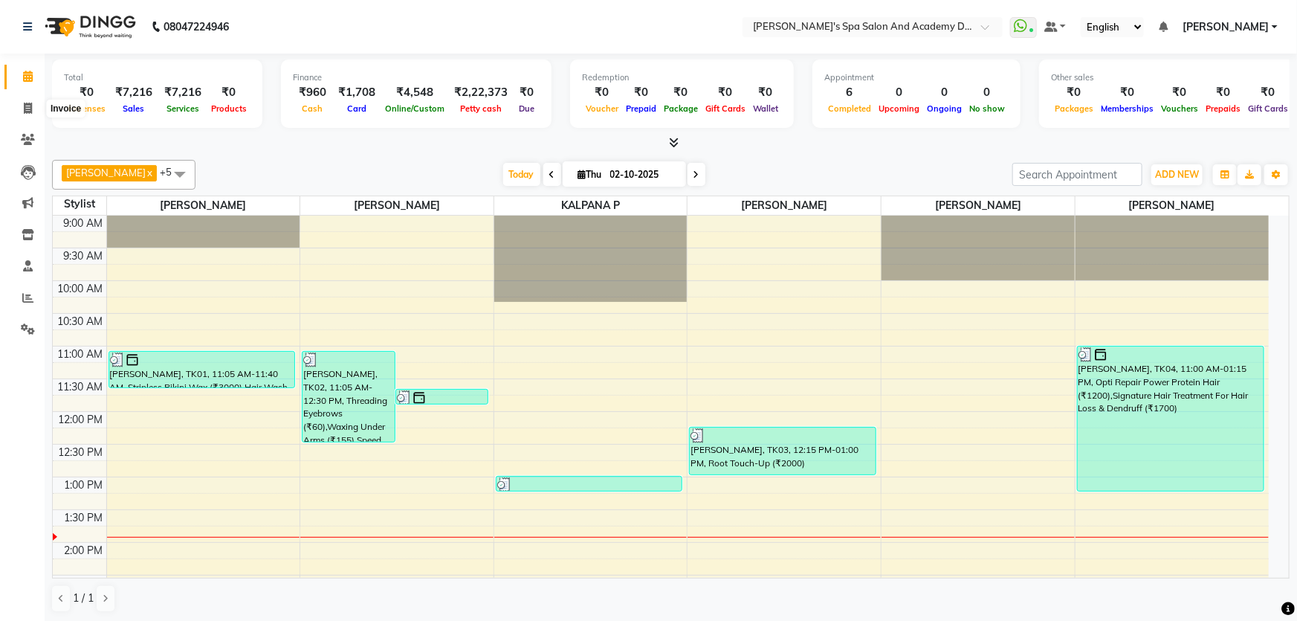
select select "6316"
select select "service"
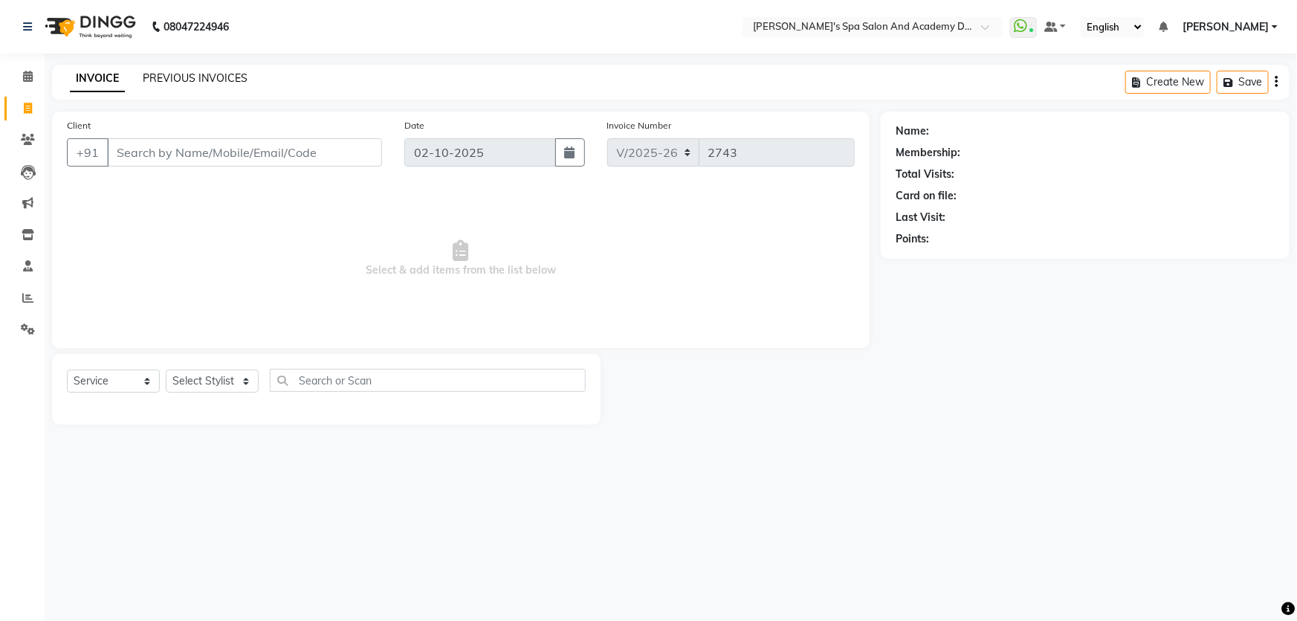
click at [223, 75] on link "PREVIOUS INVOICES" at bounding box center [195, 77] width 105 height 13
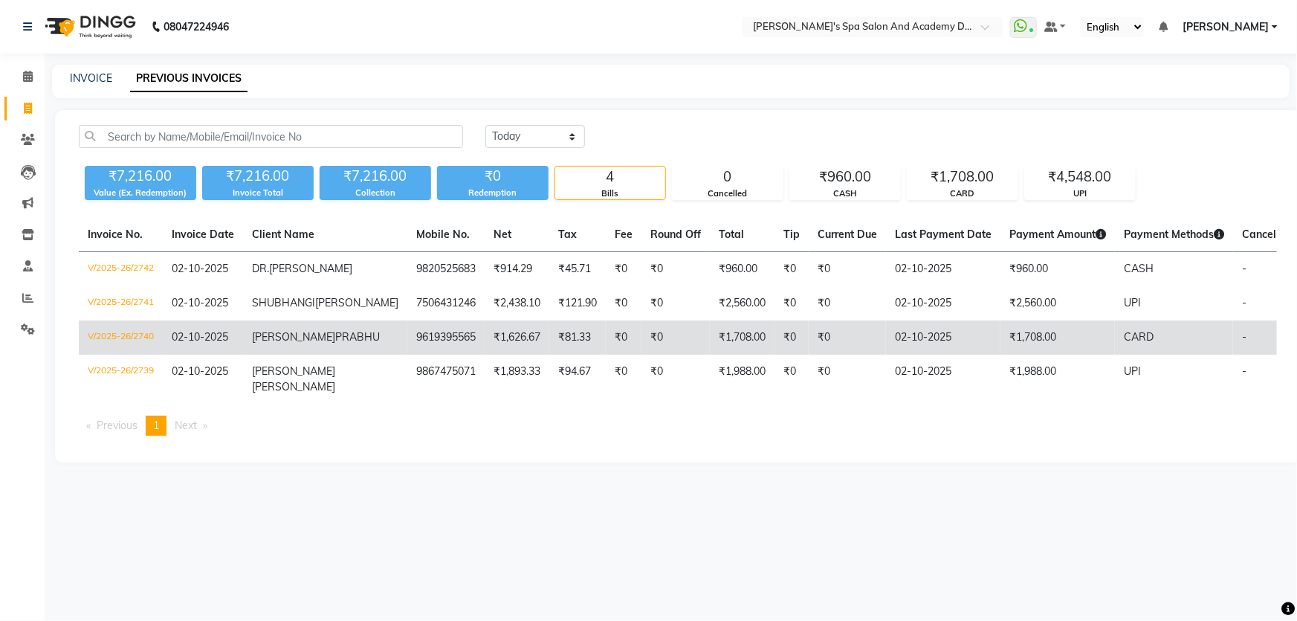
click at [275, 343] on span "[PERSON_NAME]" at bounding box center [293, 336] width 83 height 13
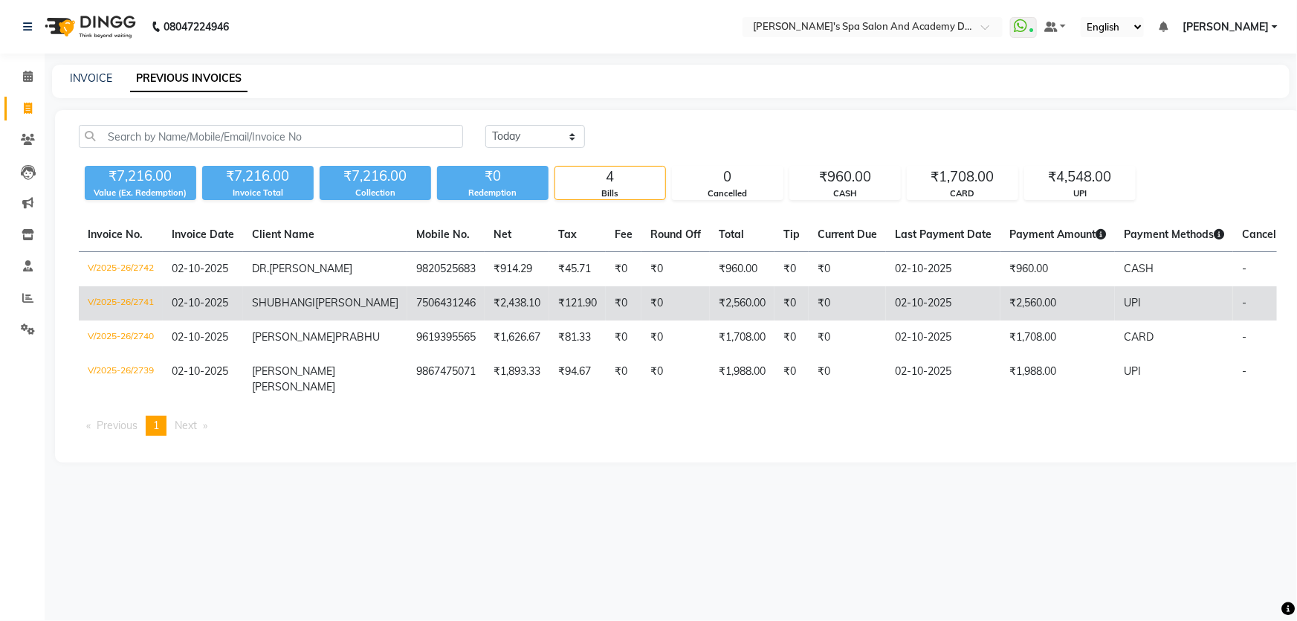
click at [305, 309] on span "SHUBHANGI" at bounding box center [283, 302] width 63 height 13
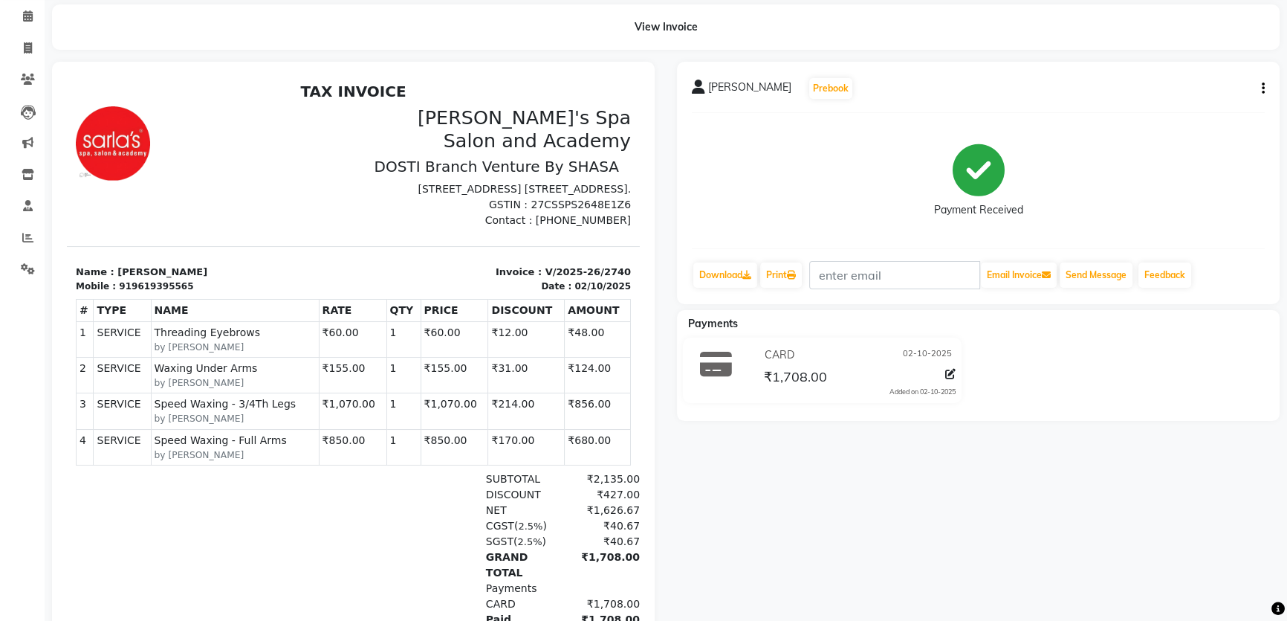
scroll to position [59, 0]
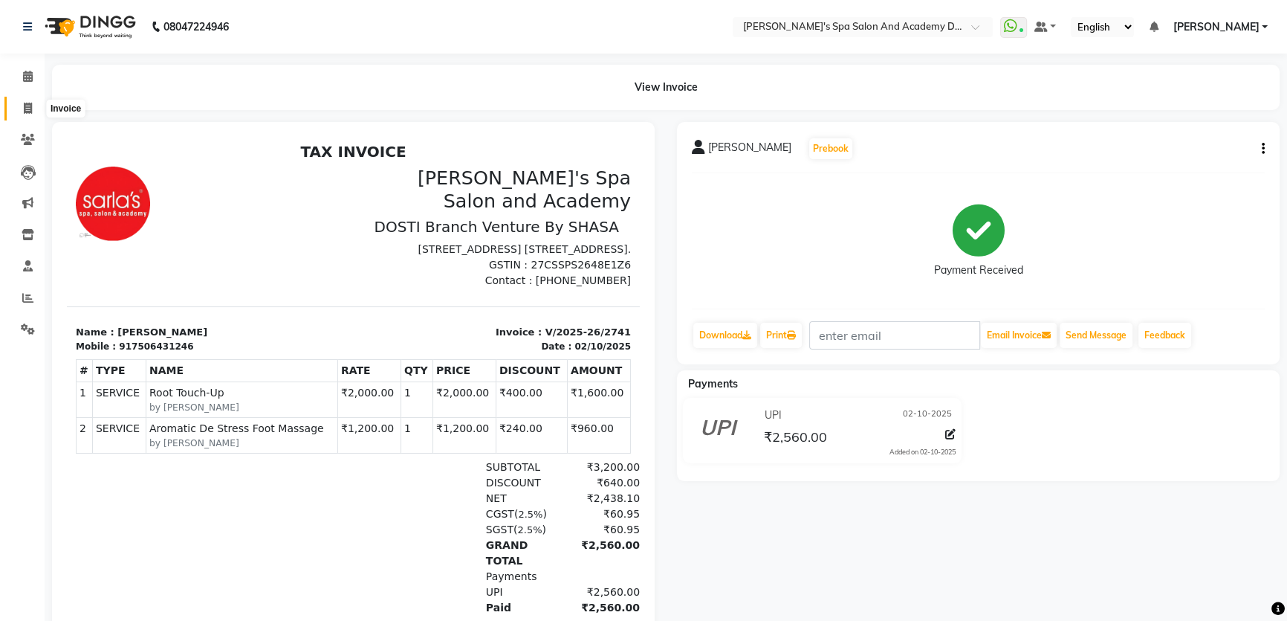
click at [22, 105] on span at bounding box center [28, 108] width 26 height 17
select select "6316"
select select "service"
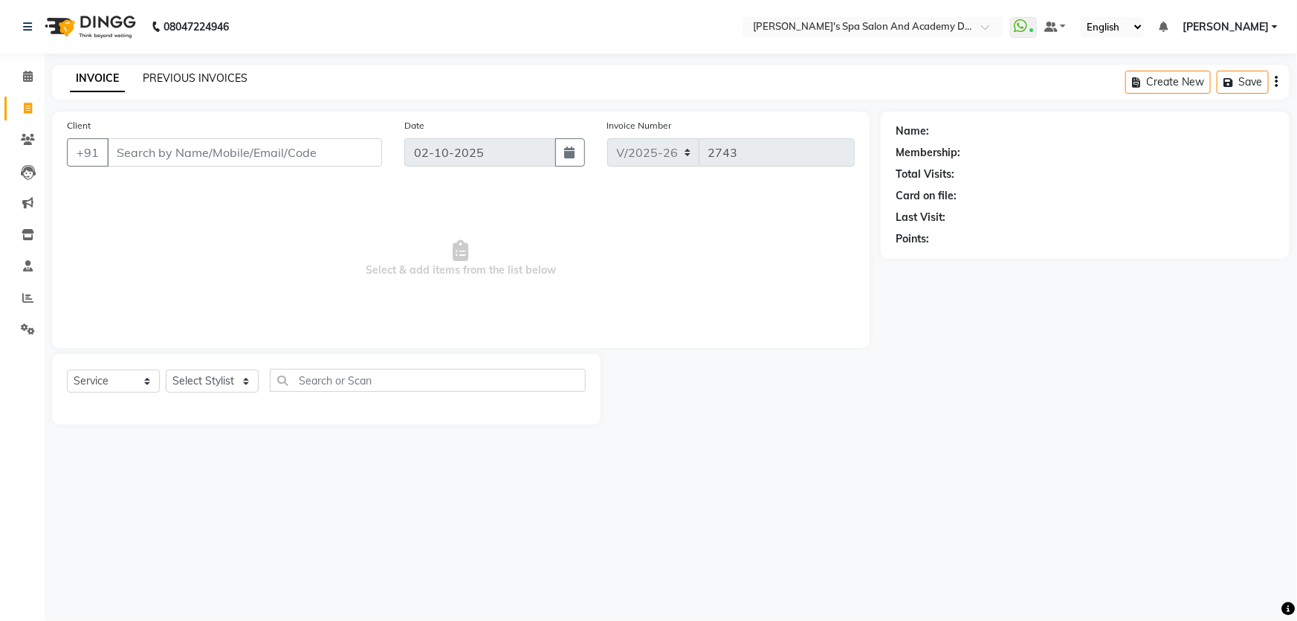
click at [178, 81] on link "PREVIOUS INVOICES" at bounding box center [195, 77] width 105 height 13
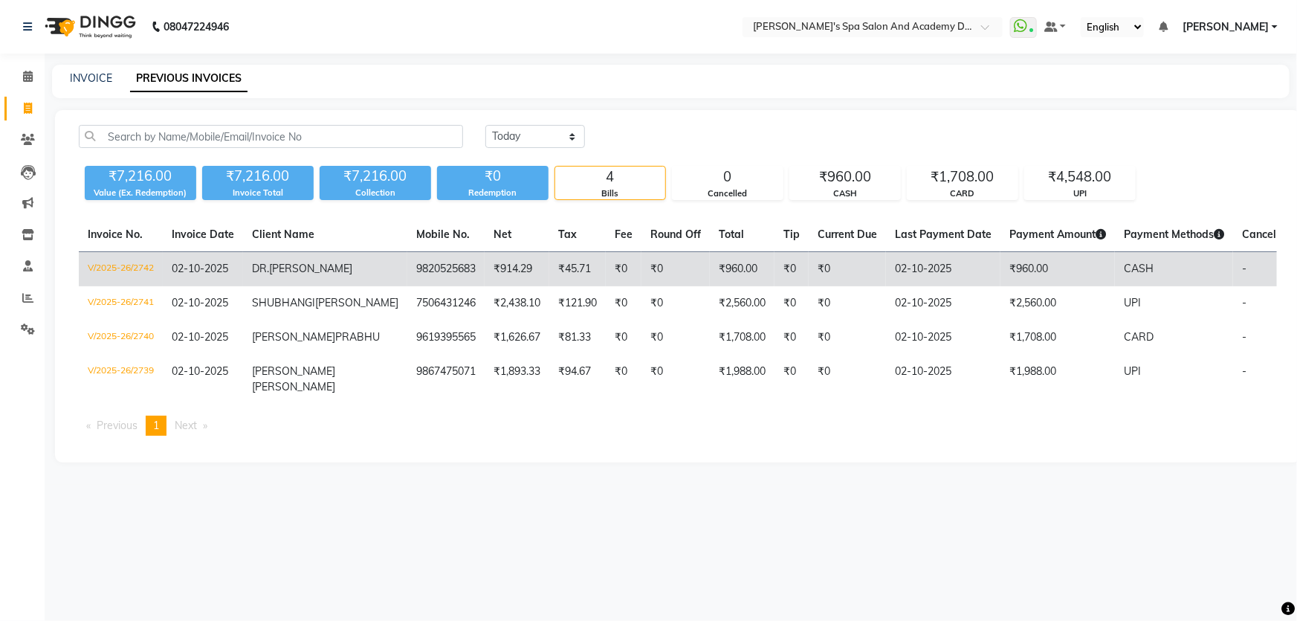
click at [291, 276] on td "DR. MANIK KALE" at bounding box center [325, 269] width 164 height 35
click at [275, 275] on span "[PERSON_NAME]" at bounding box center [310, 268] width 83 height 13
click at [178, 279] on td "02-10-2025" at bounding box center [203, 269] width 80 height 35
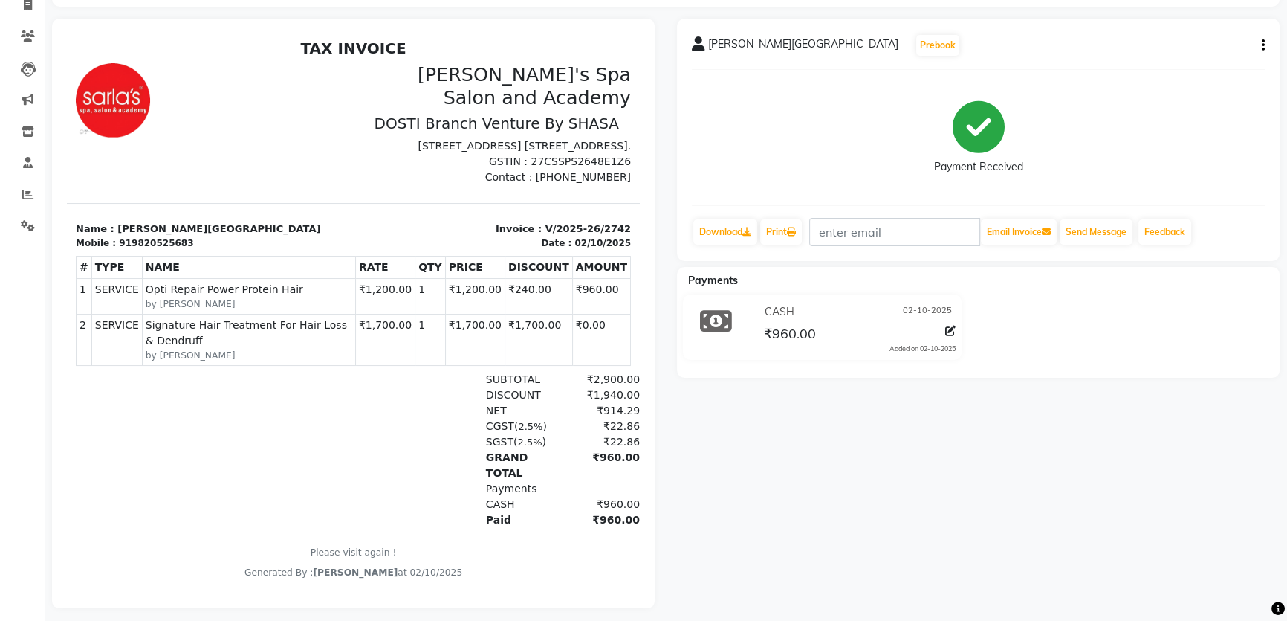
scroll to position [122, 0]
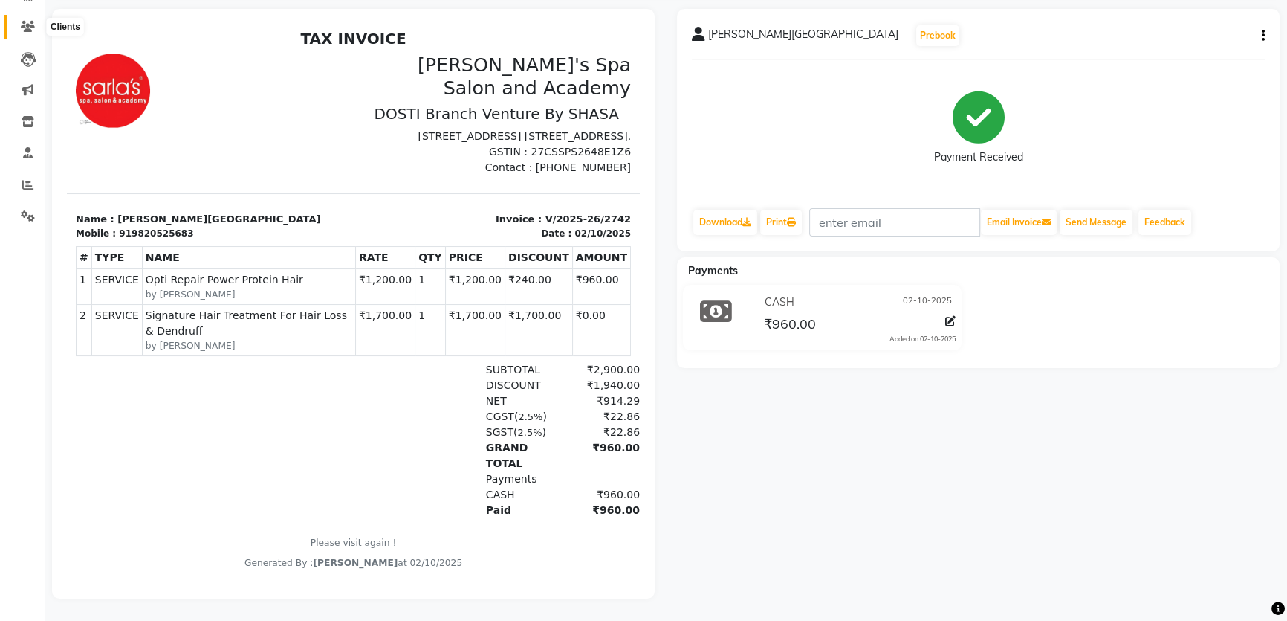
click at [21, 21] on icon at bounding box center [28, 26] width 14 height 11
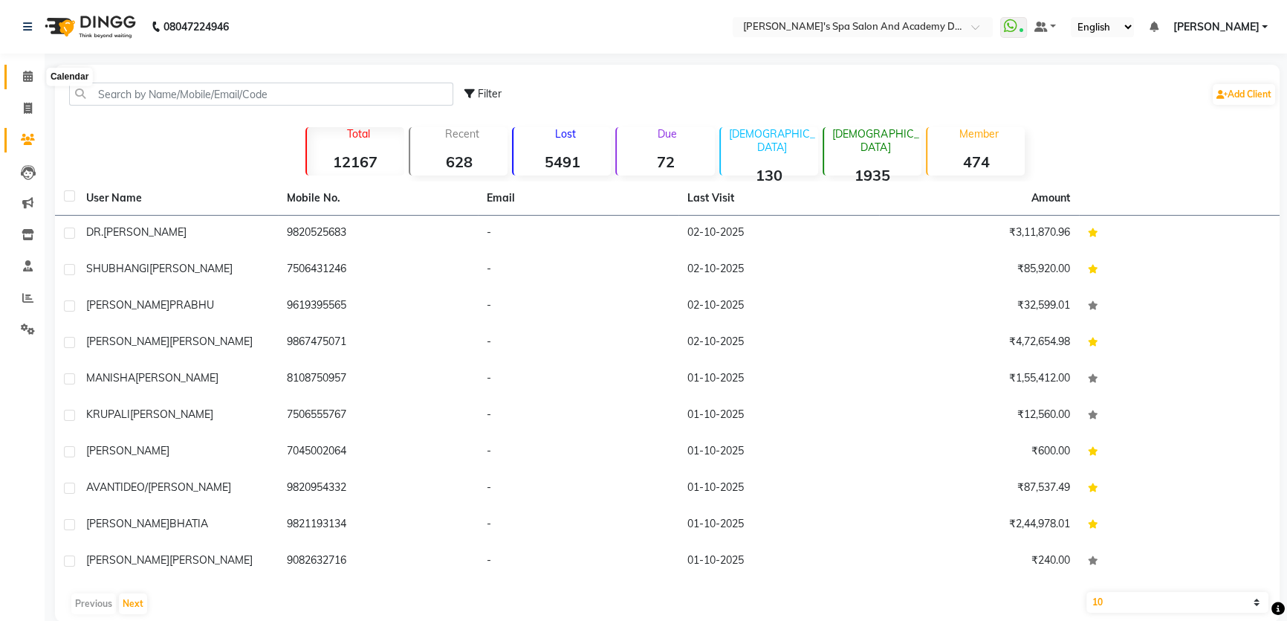
click at [23, 81] on icon at bounding box center [28, 76] width 10 height 11
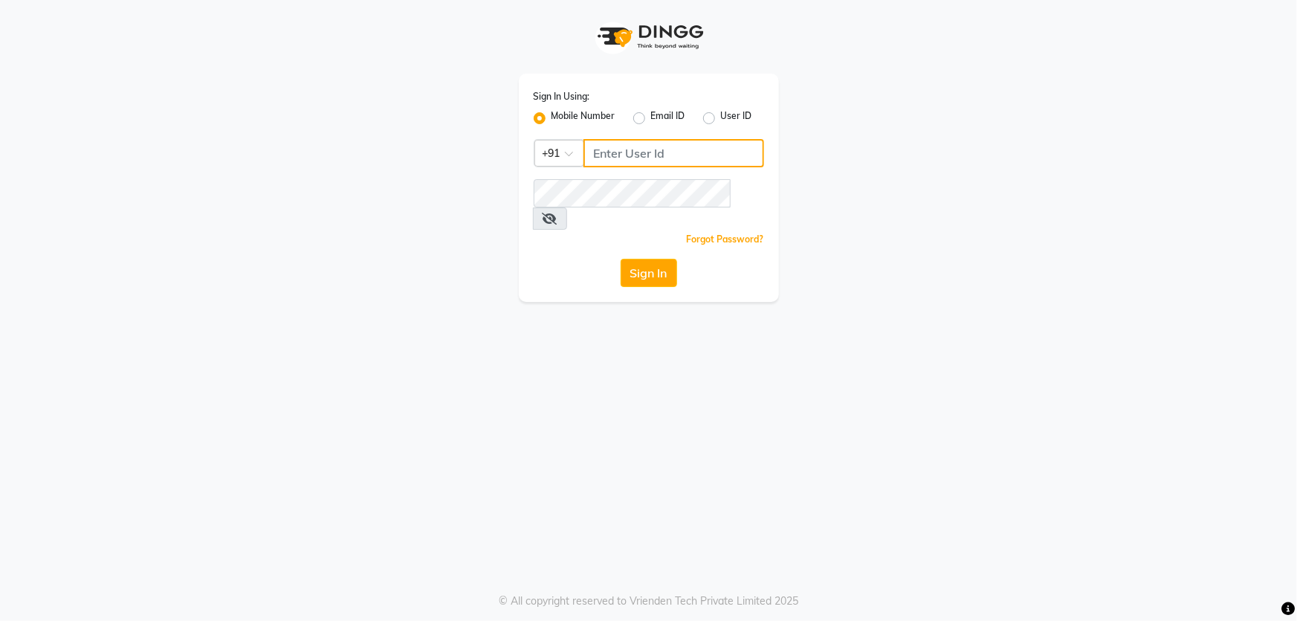
click at [606, 154] on input "Username" at bounding box center [673, 153] width 181 height 28
type input "7"
click at [611, 349] on div "Sign In Using: Mobile Number Email ID User ID Country Code × [PHONE_NUMBER] Rem…" at bounding box center [648, 310] width 1297 height 621
click at [636, 259] on button "Sign In" at bounding box center [649, 273] width 56 height 28
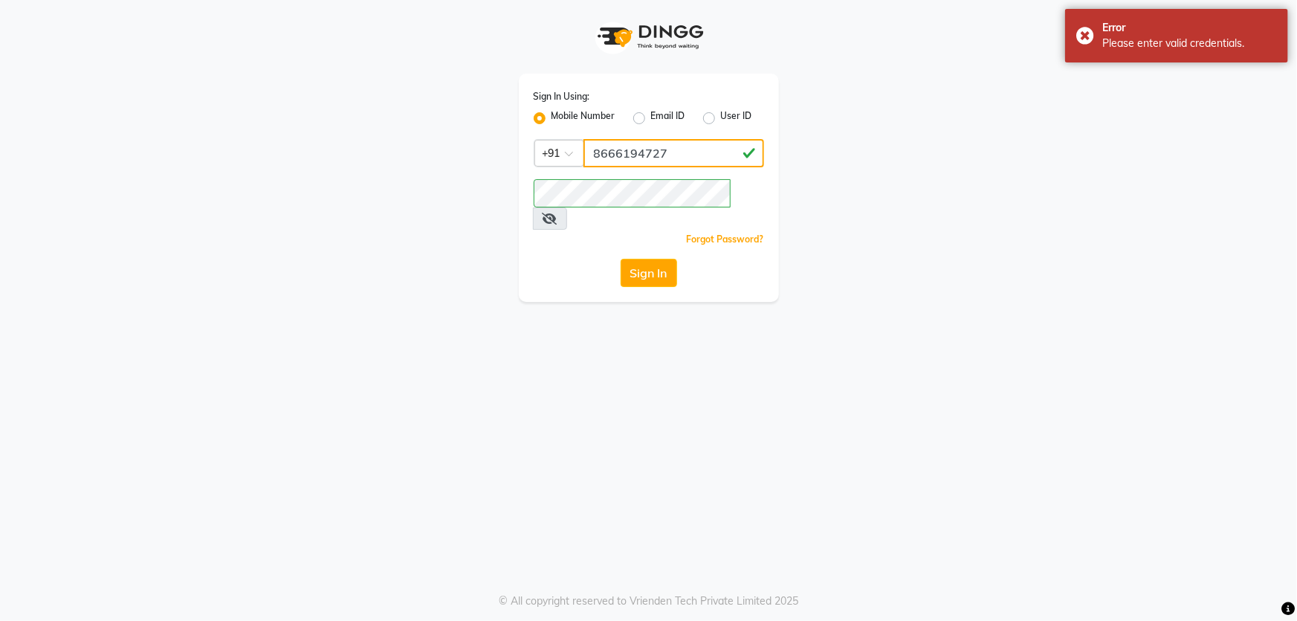
click at [709, 156] on input "8666194727" at bounding box center [673, 153] width 181 height 28
click at [623, 156] on input "8666194727" at bounding box center [673, 153] width 181 height 28
type input "8999194727"
click at [650, 259] on button "Sign In" at bounding box center [649, 273] width 56 height 28
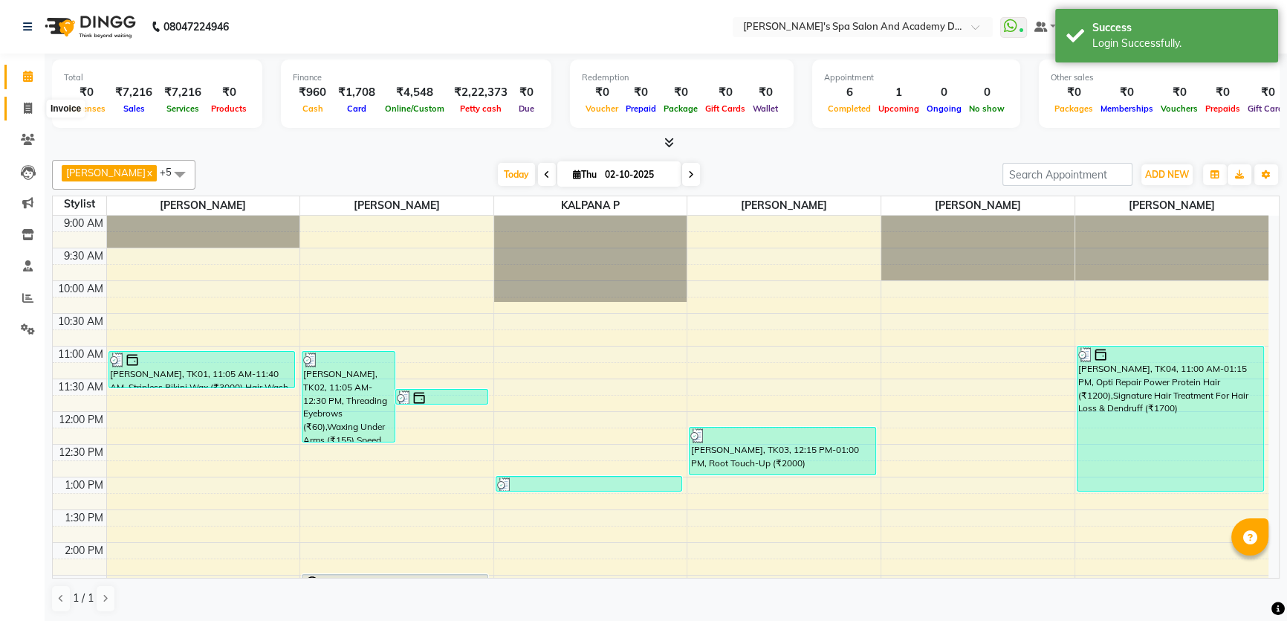
click at [20, 102] on span at bounding box center [28, 108] width 26 height 17
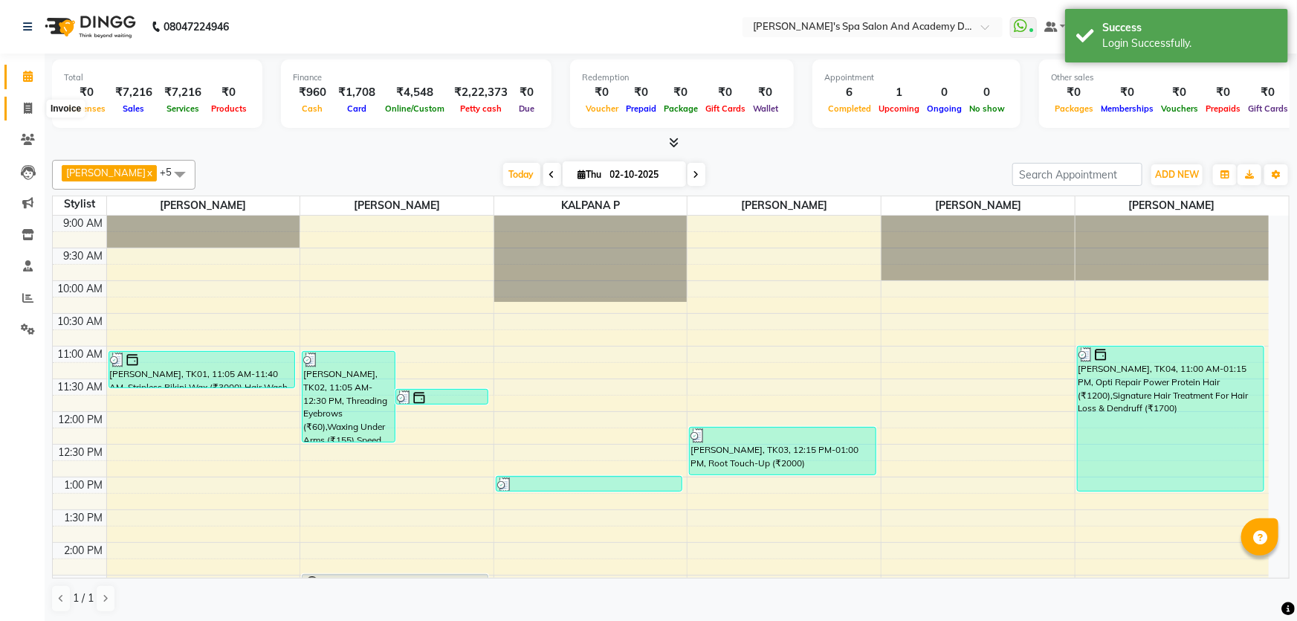
select select "6316"
select select "service"
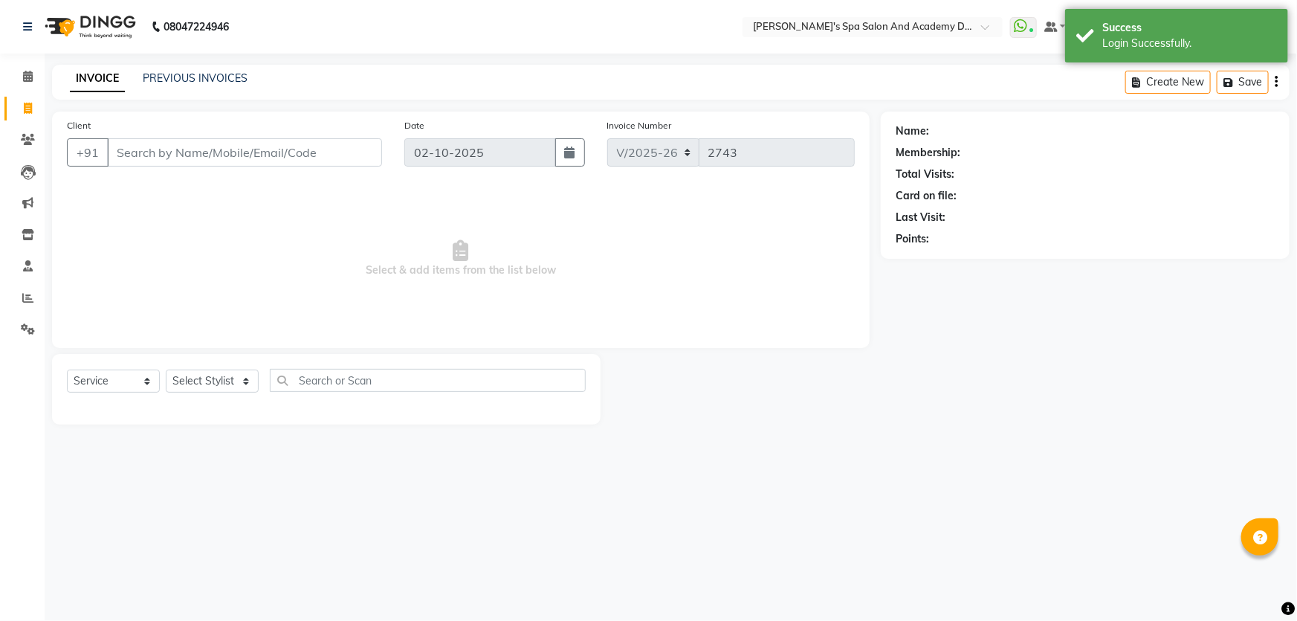
click at [221, 153] on input "Client" at bounding box center [244, 152] width 275 height 28
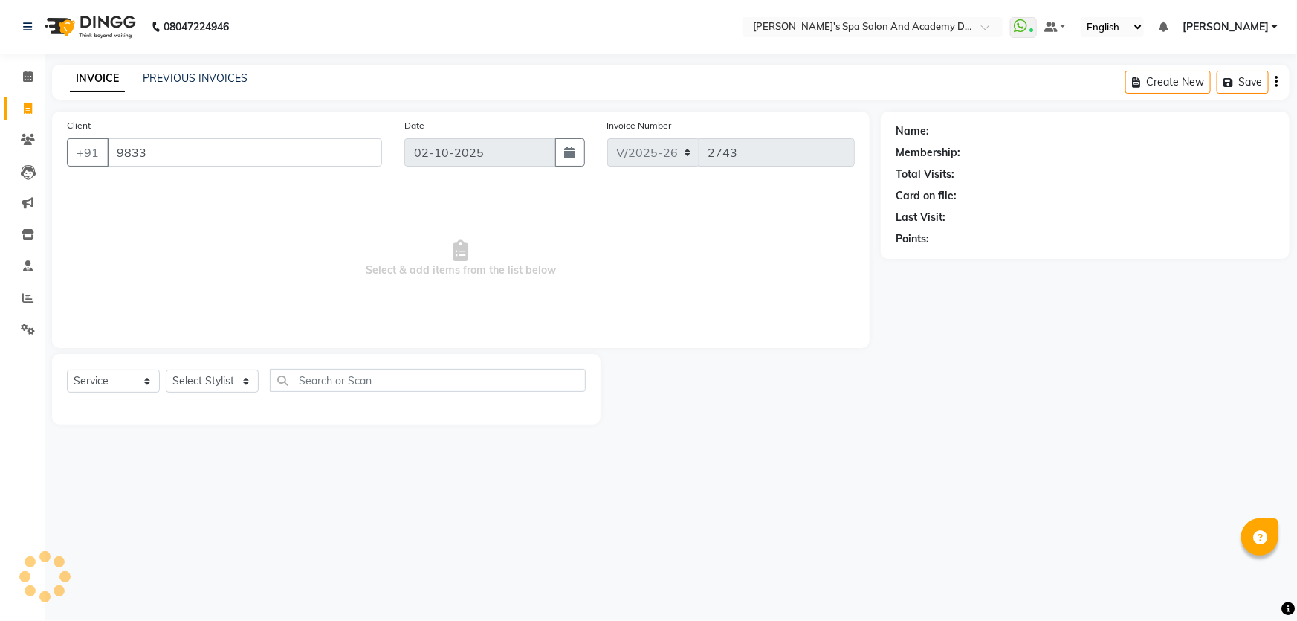
type input "9833"
select select "1: Object"
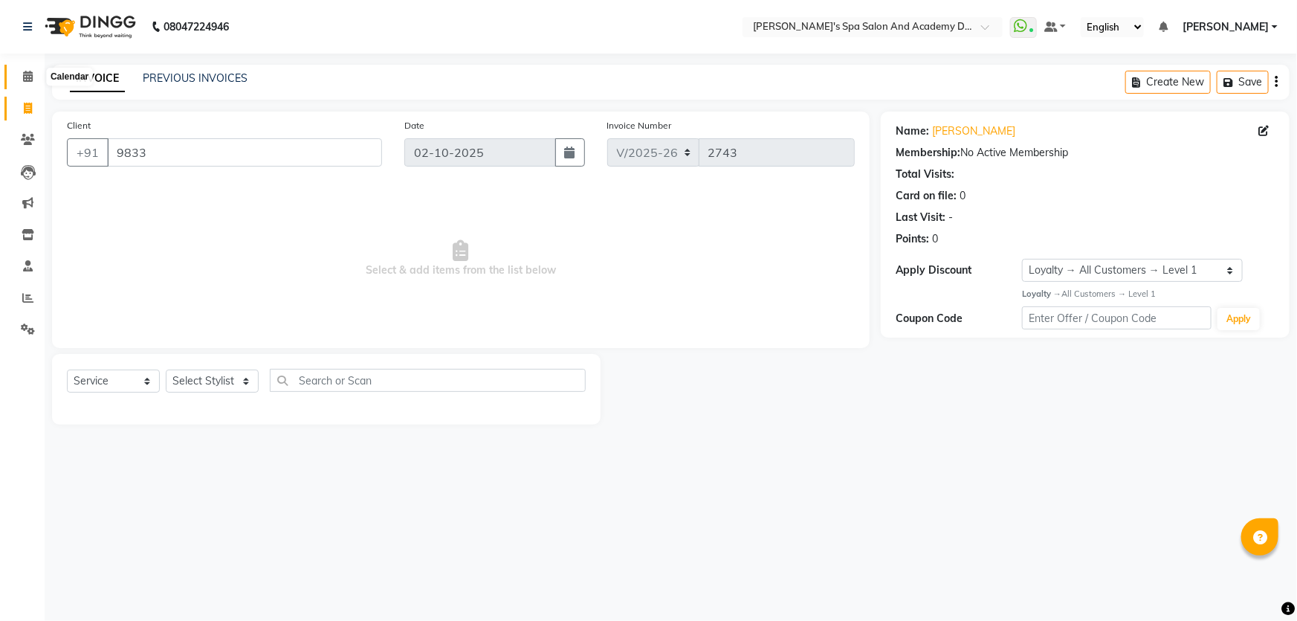
click at [26, 79] on icon at bounding box center [28, 76] width 10 height 11
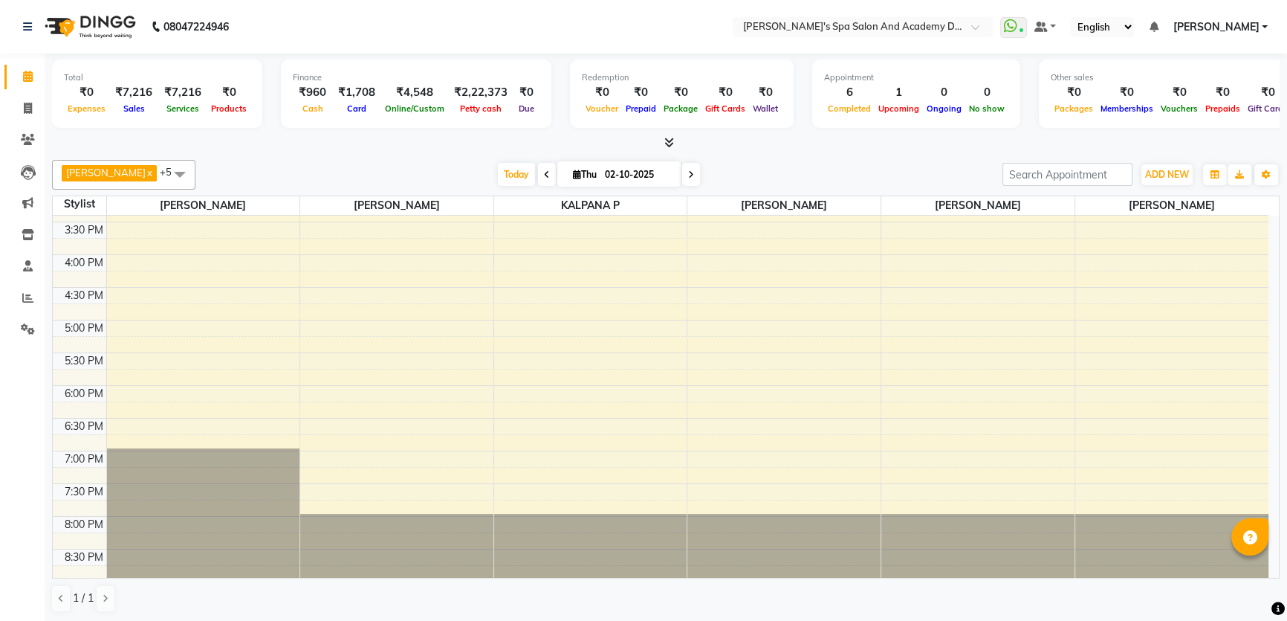
scroll to position [81, 0]
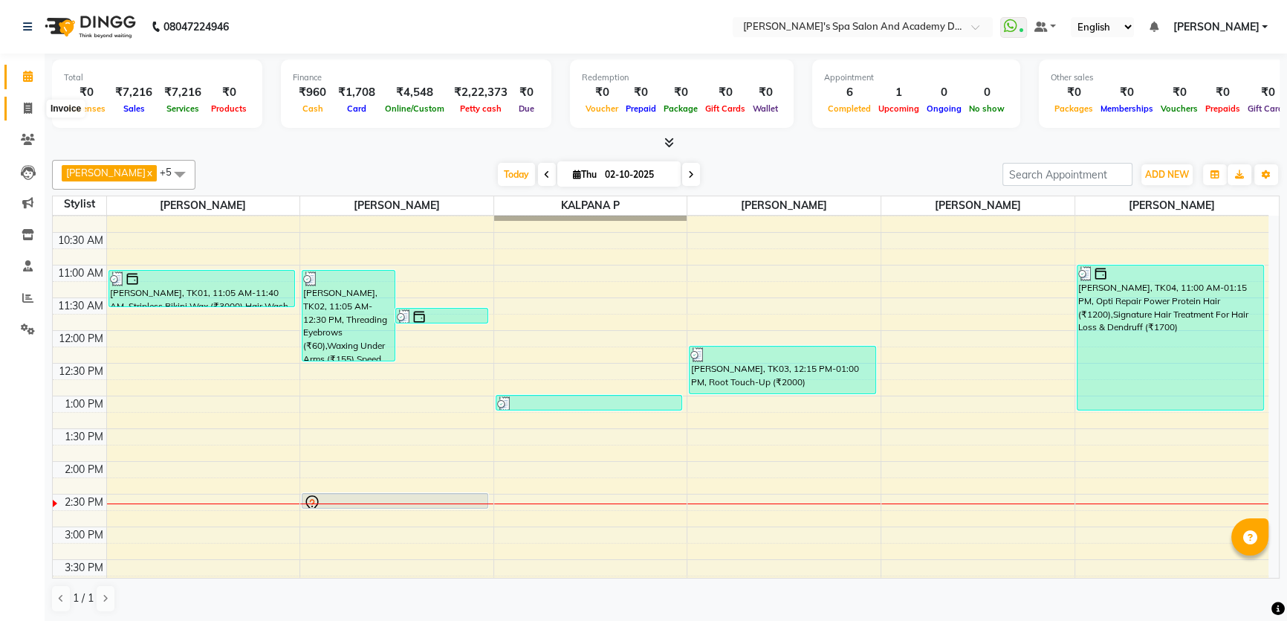
click at [28, 104] on icon at bounding box center [28, 108] width 8 height 11
select select "service"
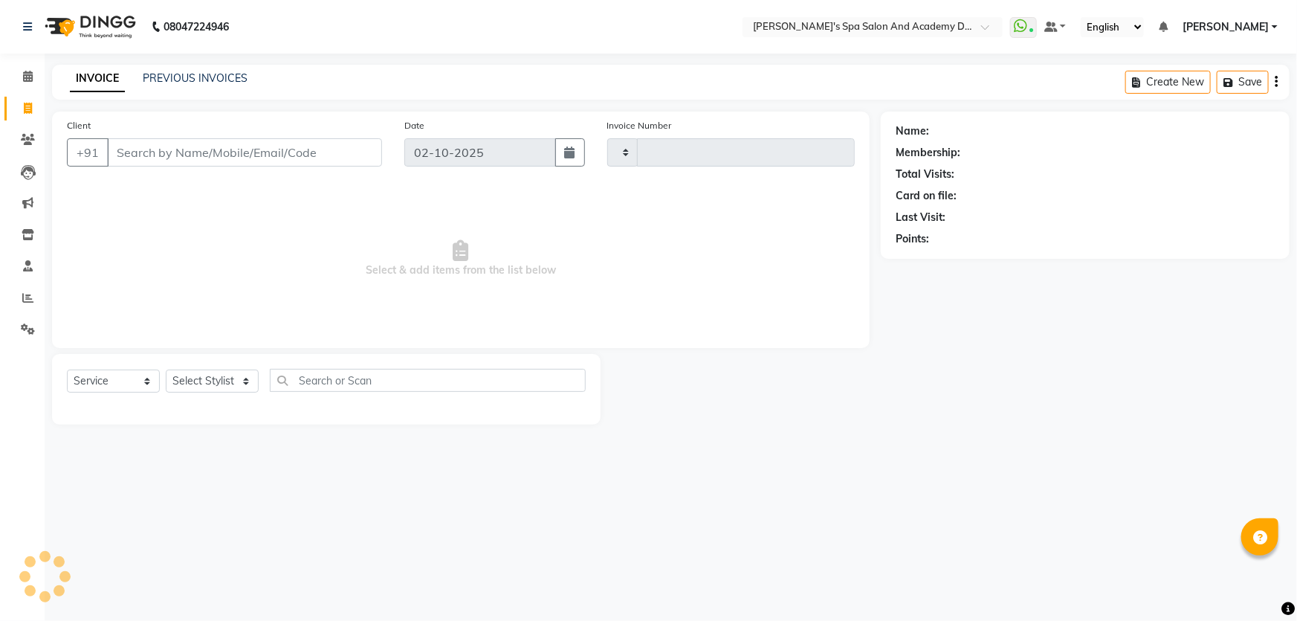
type input "2743"
select select "6316"
click at [124, 147] on input "Client" at bounding box center [244, 152] width 275 height 28
type input "9833"
select select "1: Object"
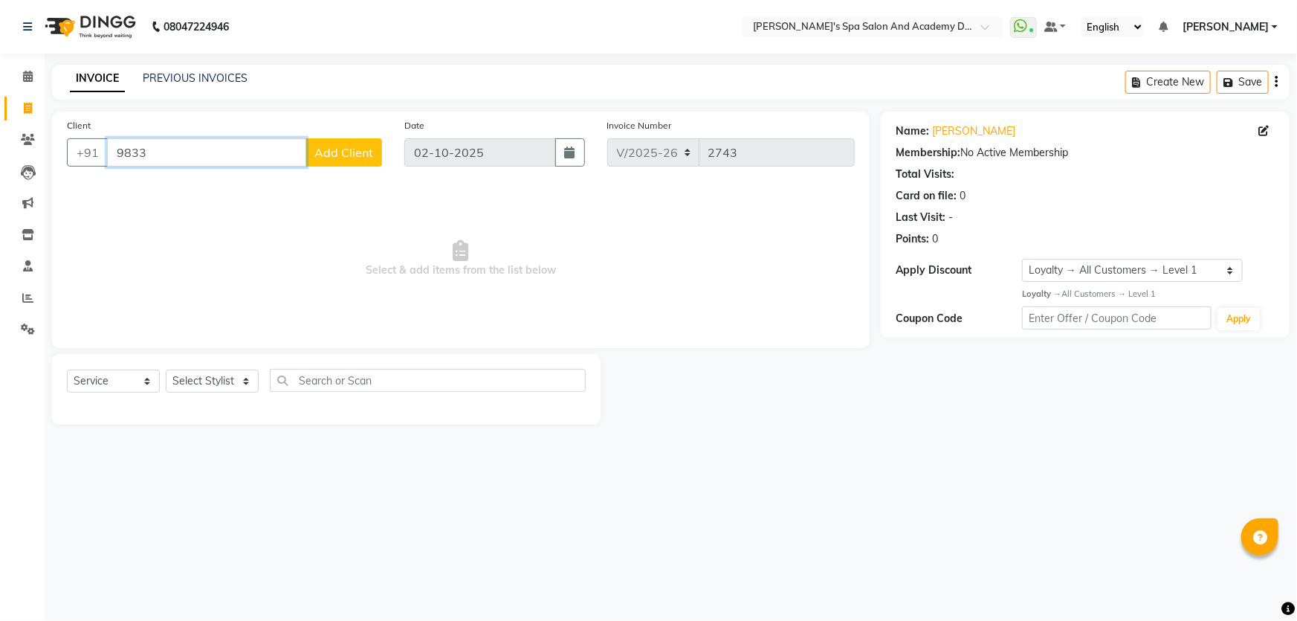
click at [220, 152] on input "9833" at bounding box center [206, 152] width 199 height 28
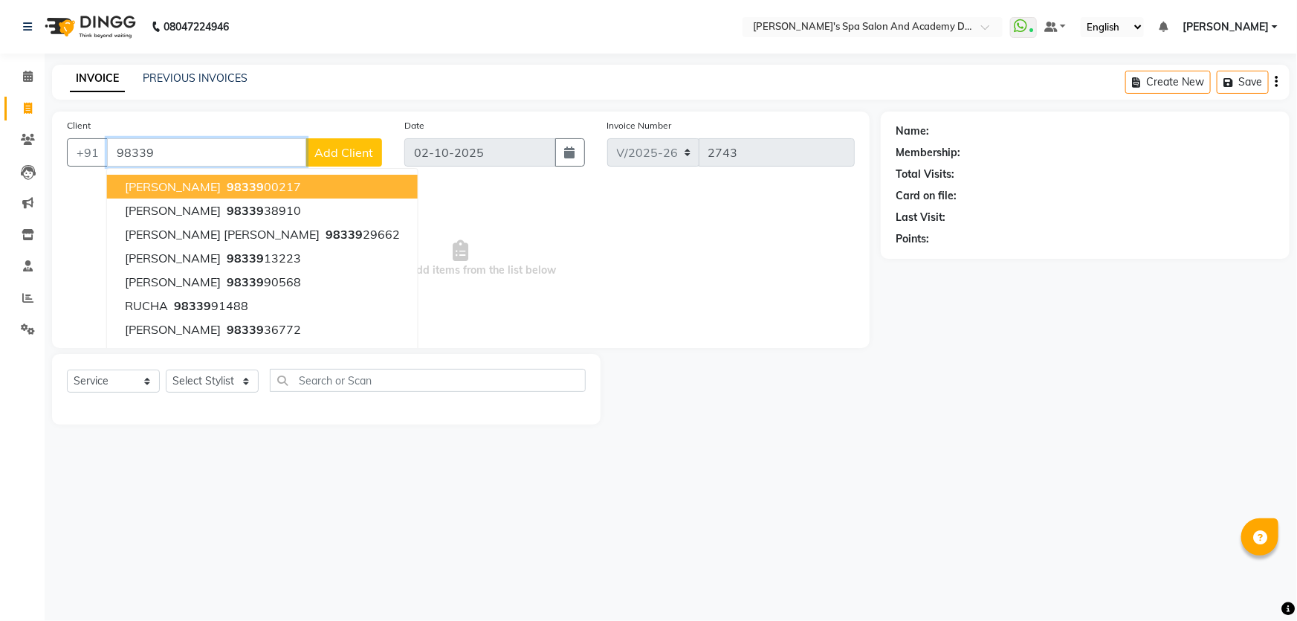
type input "9833"
select select "1: Object"
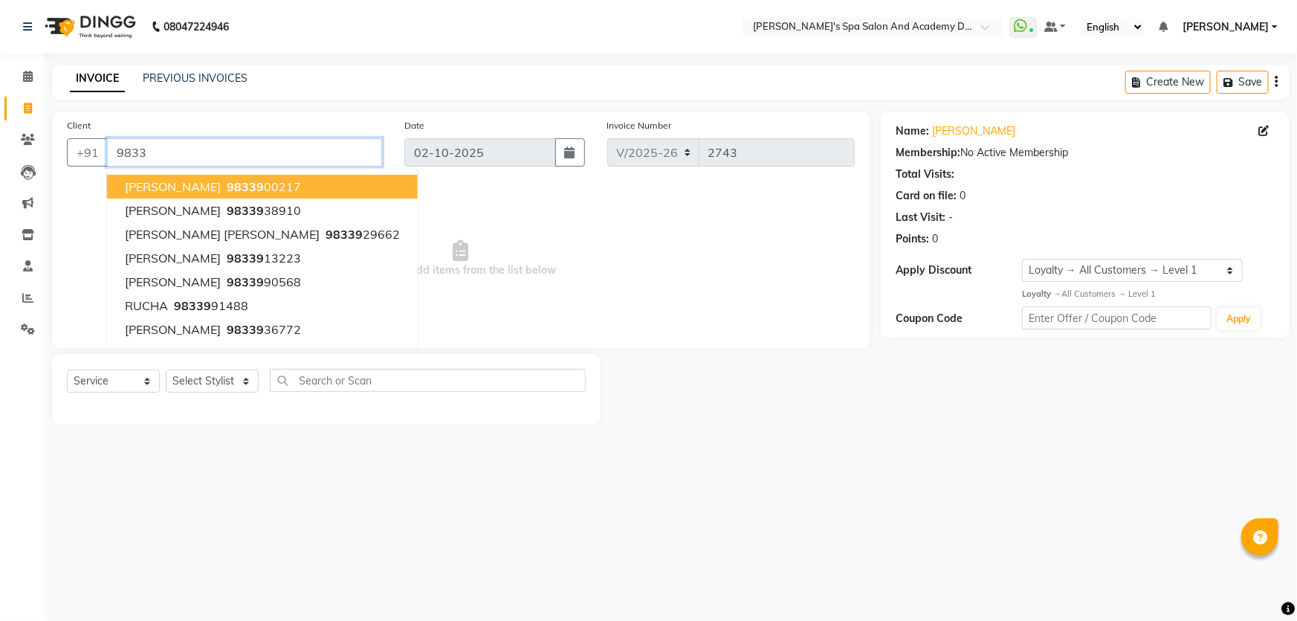
click at [220, 152] on input "9833" at bounding box center [244, 152] width 275 height 28
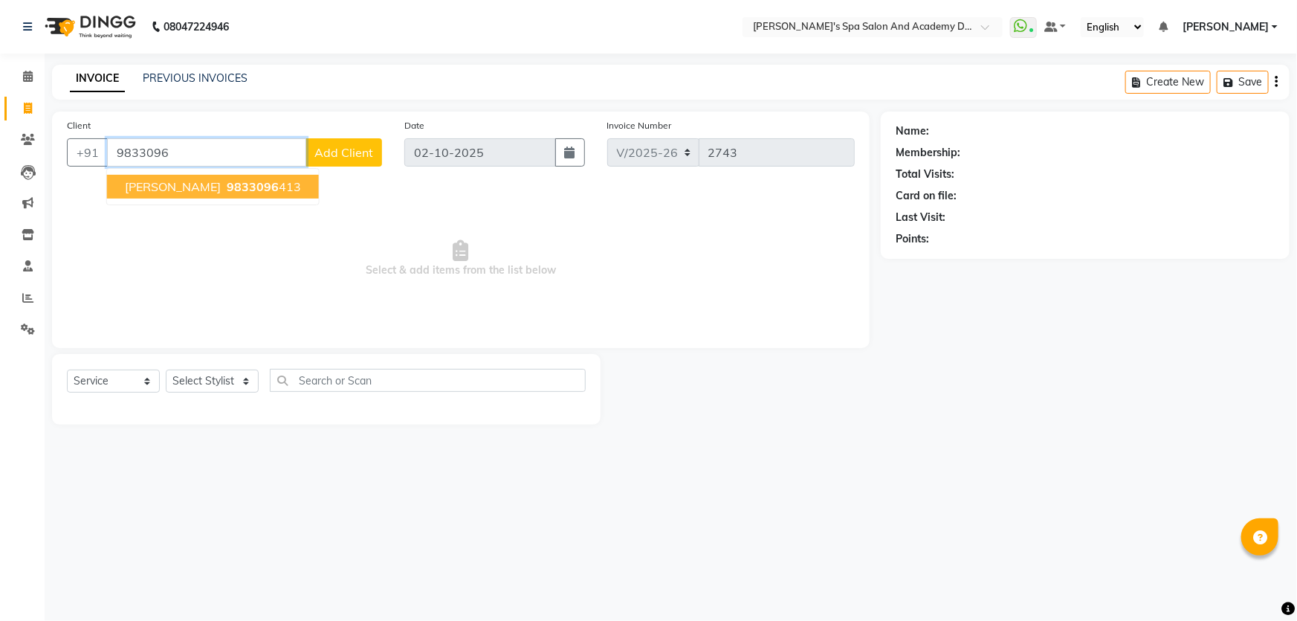
click at [233, 184] on span "9833096" at bounding box center [253, 186] width 52 height 15
type input "9833096413"
select select "1: Object"
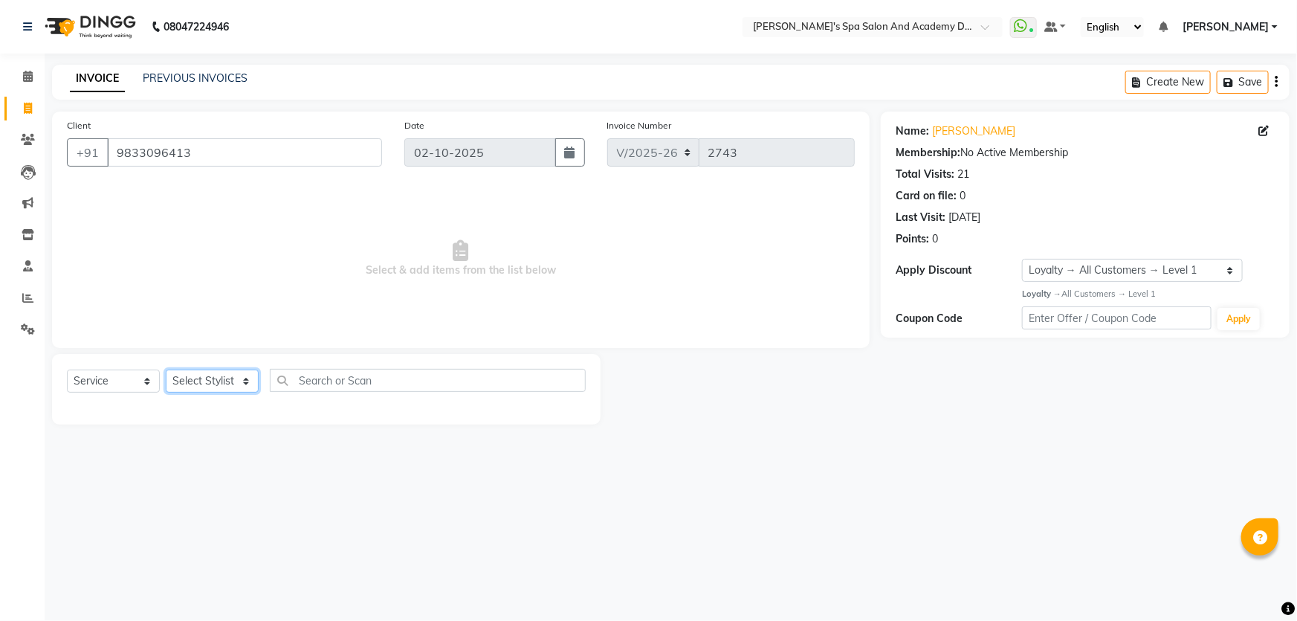
click at [204, 389] on select "Select Stylist Admin AKSHTA AMBRE ASAWARI PAWAR DIRECT 1 GAURI THAPA JIGNA SHAH…" at bounding box center [212, 380] width 93 height 23
select select "47360"
click at [166, 369] on select "Select Stylist Admin AKSHTA AMBRE ASAWARI PAWAR DIRECT 1 GAURI THAPA JIGNA SHAH…" at bounding box center [212, 380] width 93 height 23
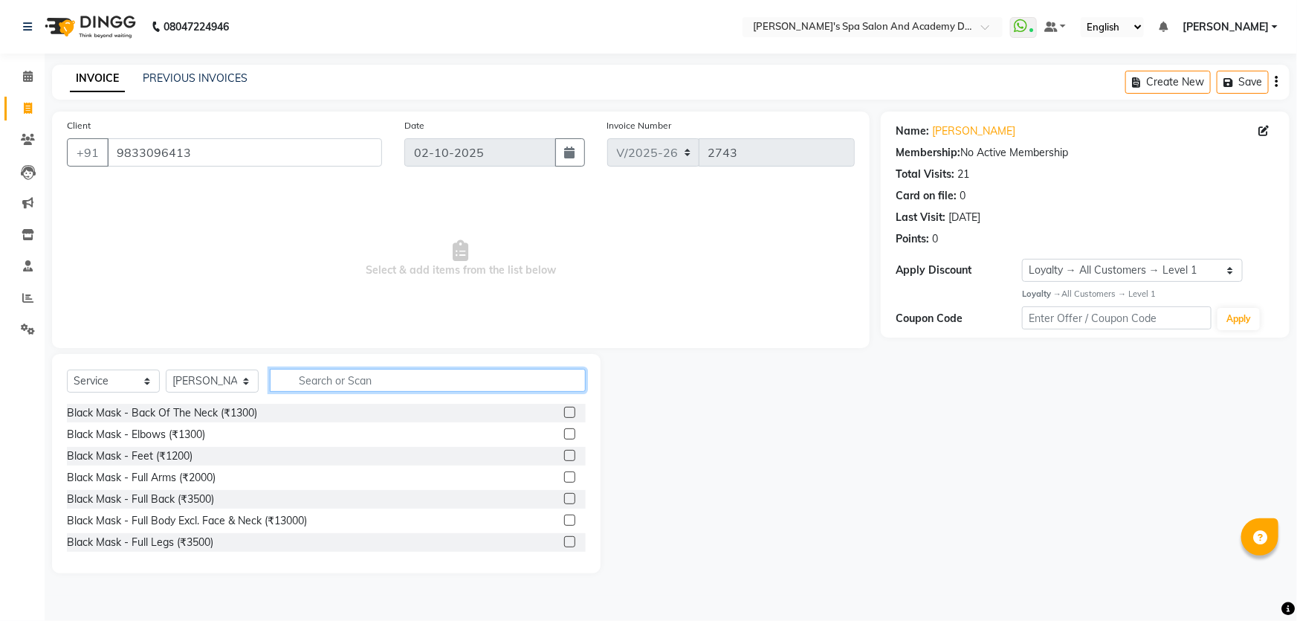
click at [396, 387] on input "text" at bounding box center [428, 380] width 316 height 23
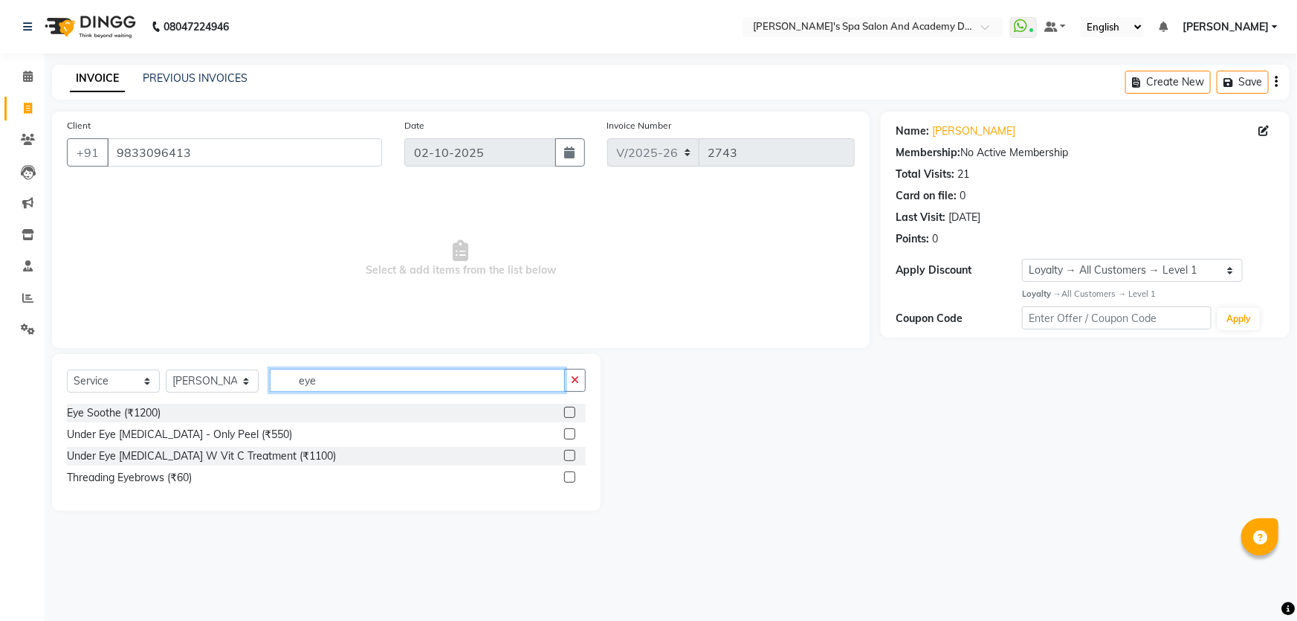
type input "eye"
click at [572, 480] on label at bounding box center [569, 476] width 11 height 11
click at [572, 480] on input "checkbox" at bounding box center [569, 478] width 10 height 10
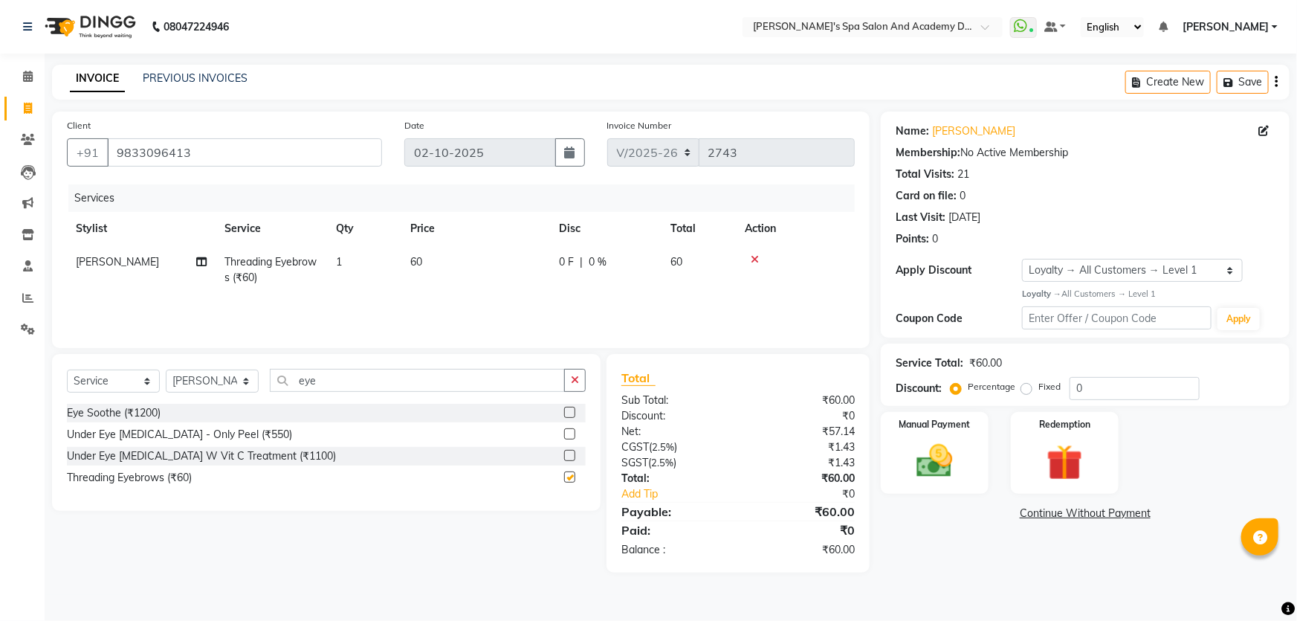
checkbox input "false"
drag, startPoint x: 395, startPoint y: 386, endPoint x: 4, endPoint y: 406, distance: 391.4
click at [4, 406] on app-home "08047224946 Select Location × Sarla's Spa Salon And Academy Dosti Branch Ventur…" at bounding box center [648, 297] width 1297 height 595
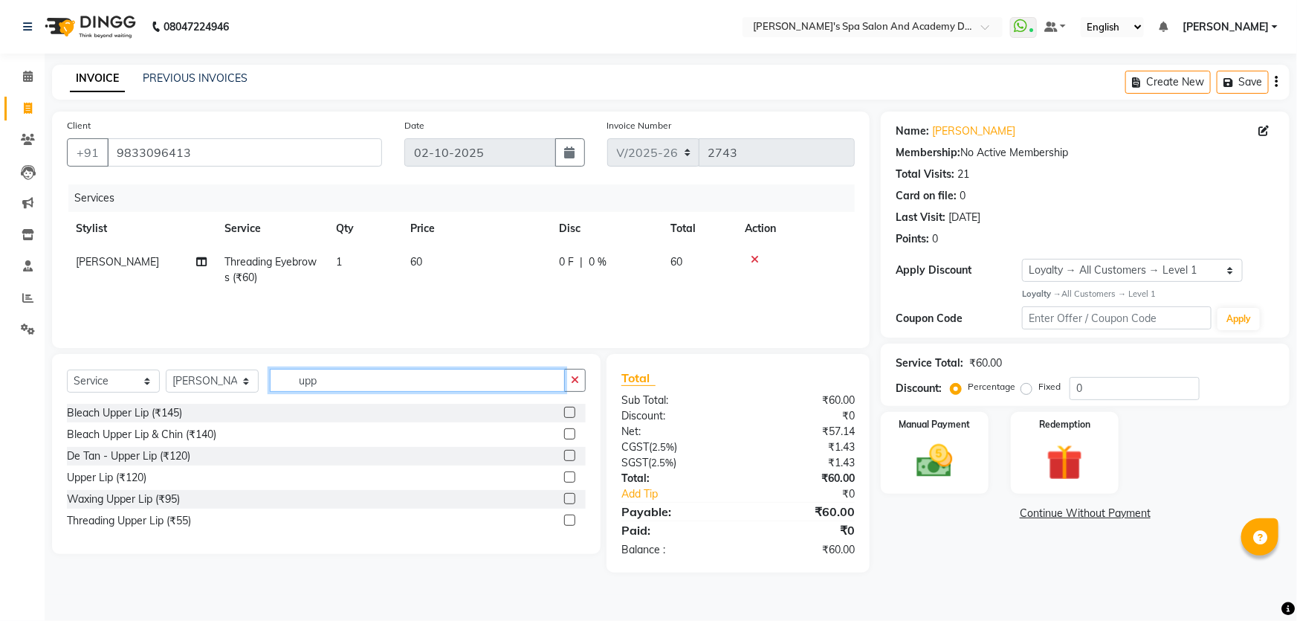
type input "upp"
click at [569, 519] on label at bounding box center [569, 519] width 11 height 11
click at [569, 519] on input "checkbox" at bounding box center [569, 521] width 10 height 10
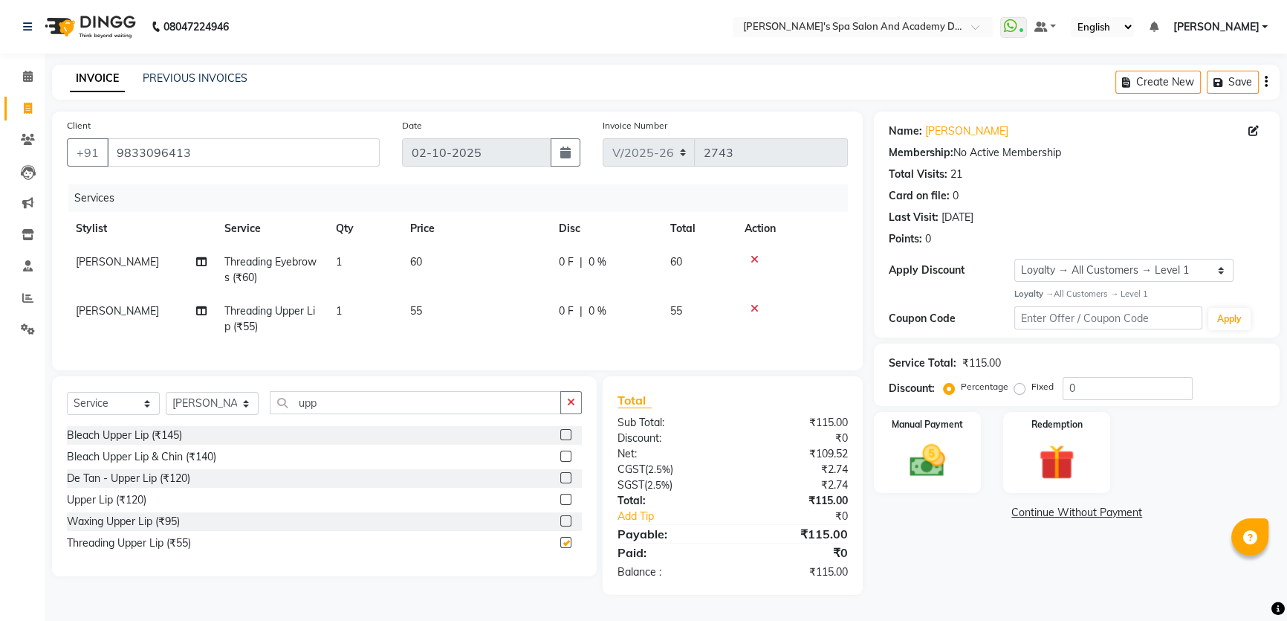
checkbox input "false"
click at [964, 464] on div "Manual Payment" at bounding box center [927, 452] width 111 height 85
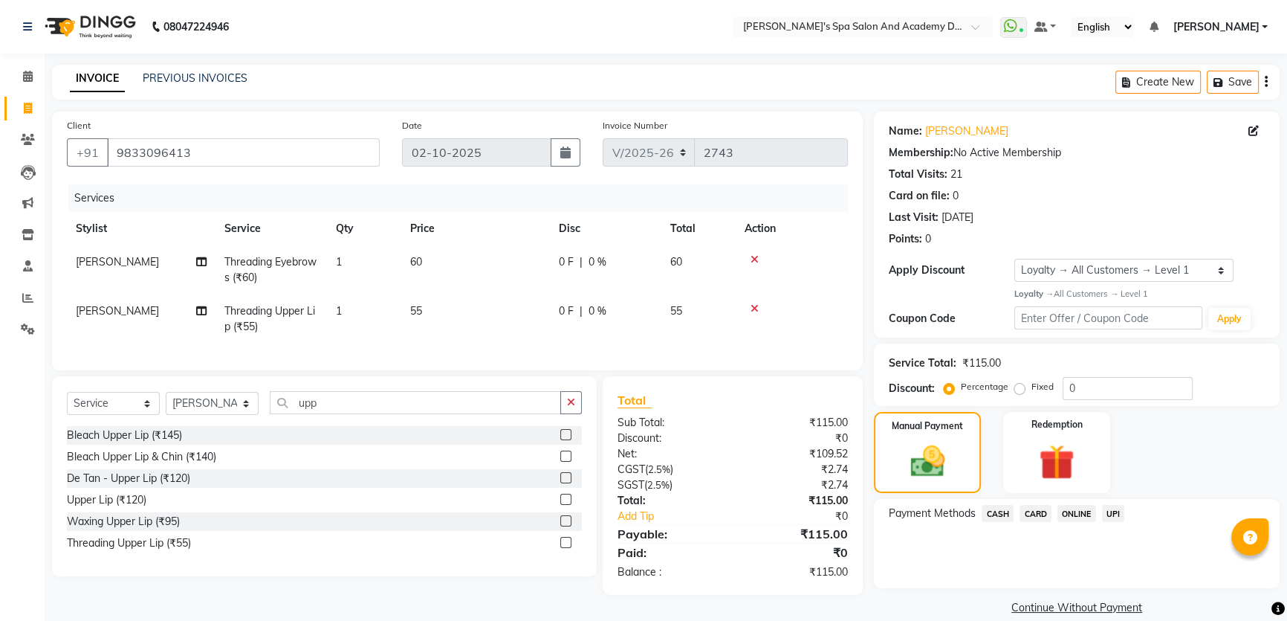
click at [994, 513] on span "CASH" at bounding box center [998, 513] width 32 height 17
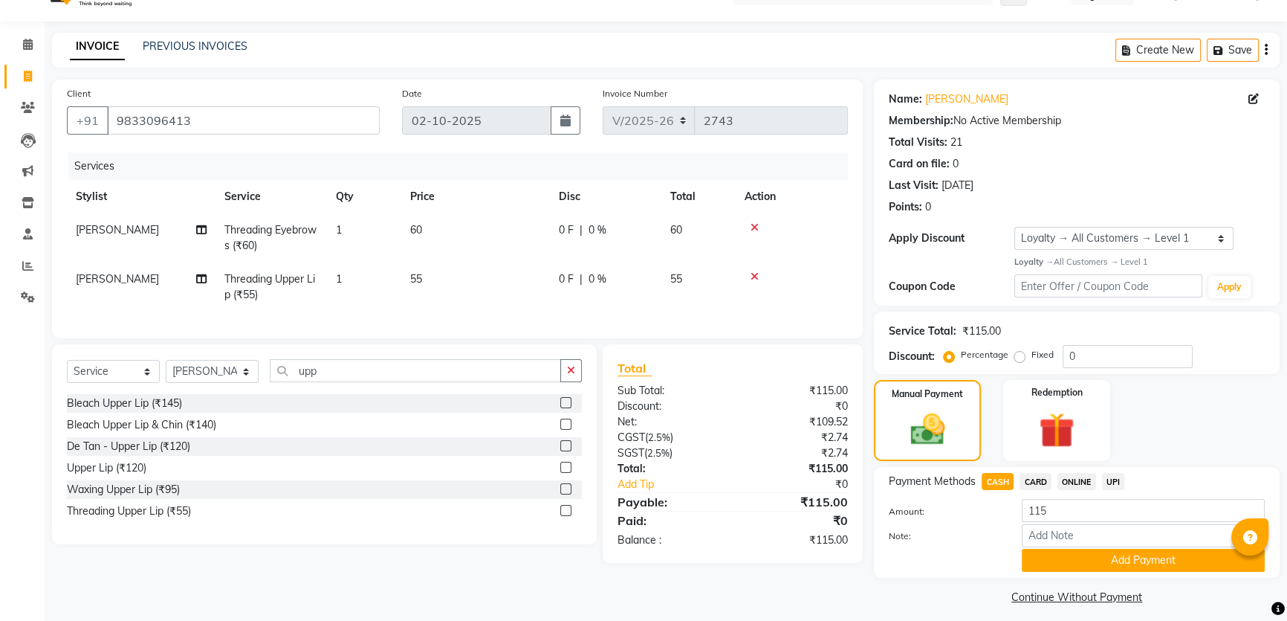
scroll to position [42, 0]
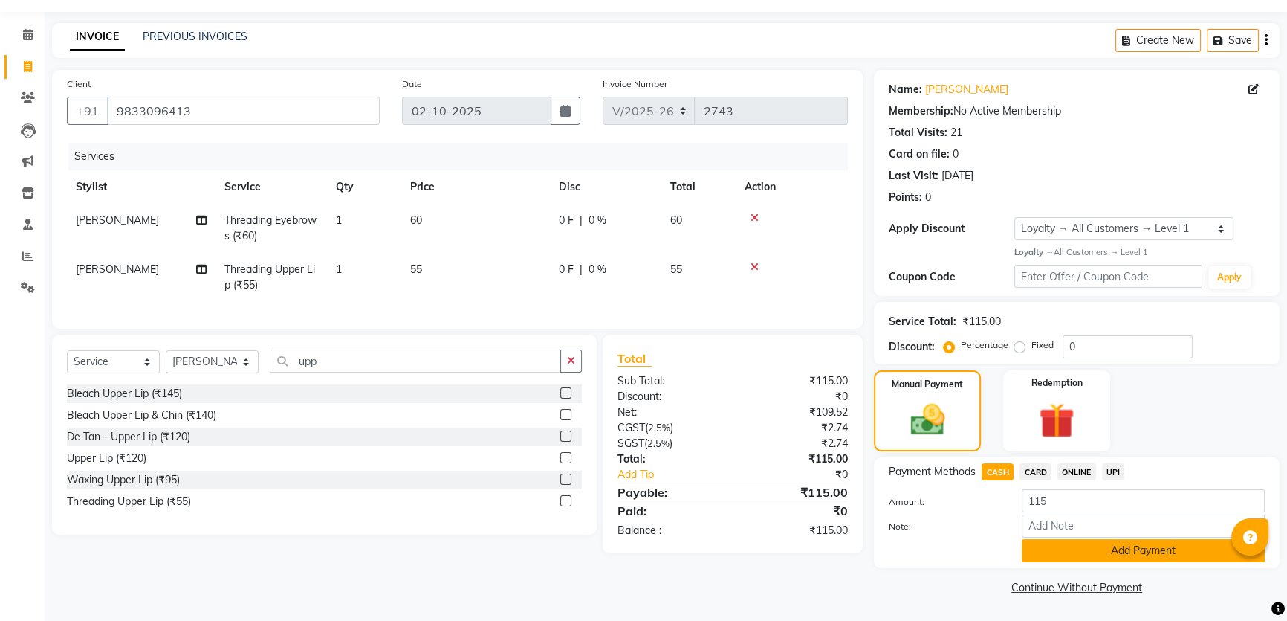
click at [1159, 547] on button "Add Payment" at bounding box center [1143, 550] width 243 height 23
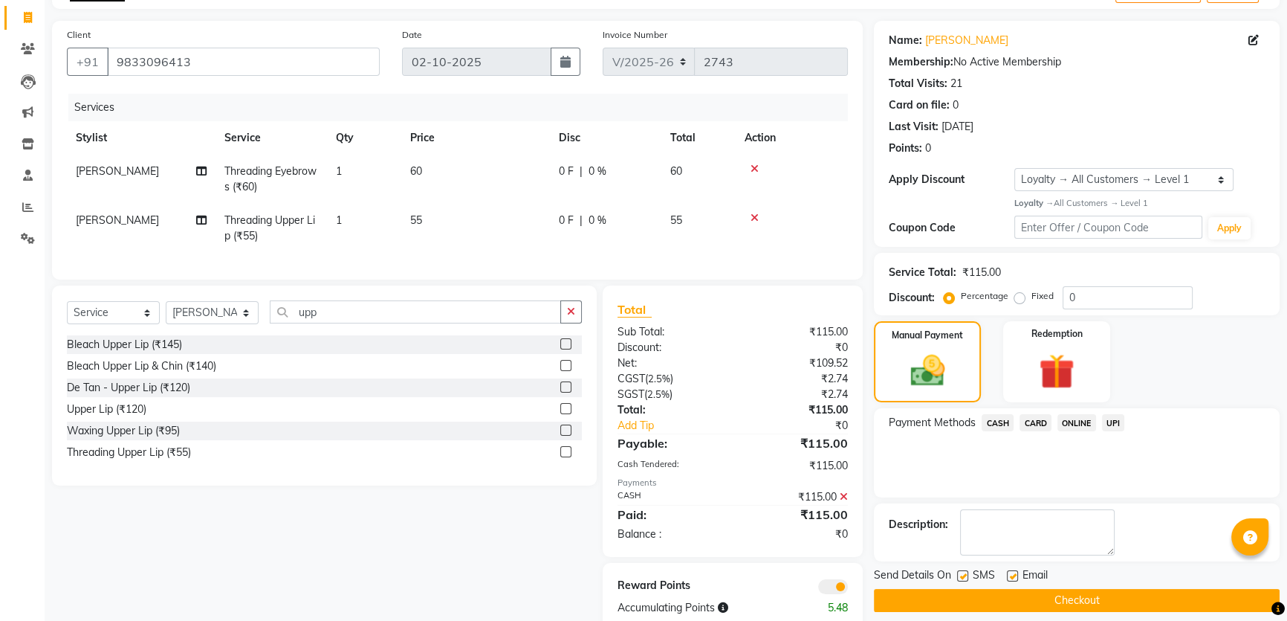
scroll to position [134, 0]
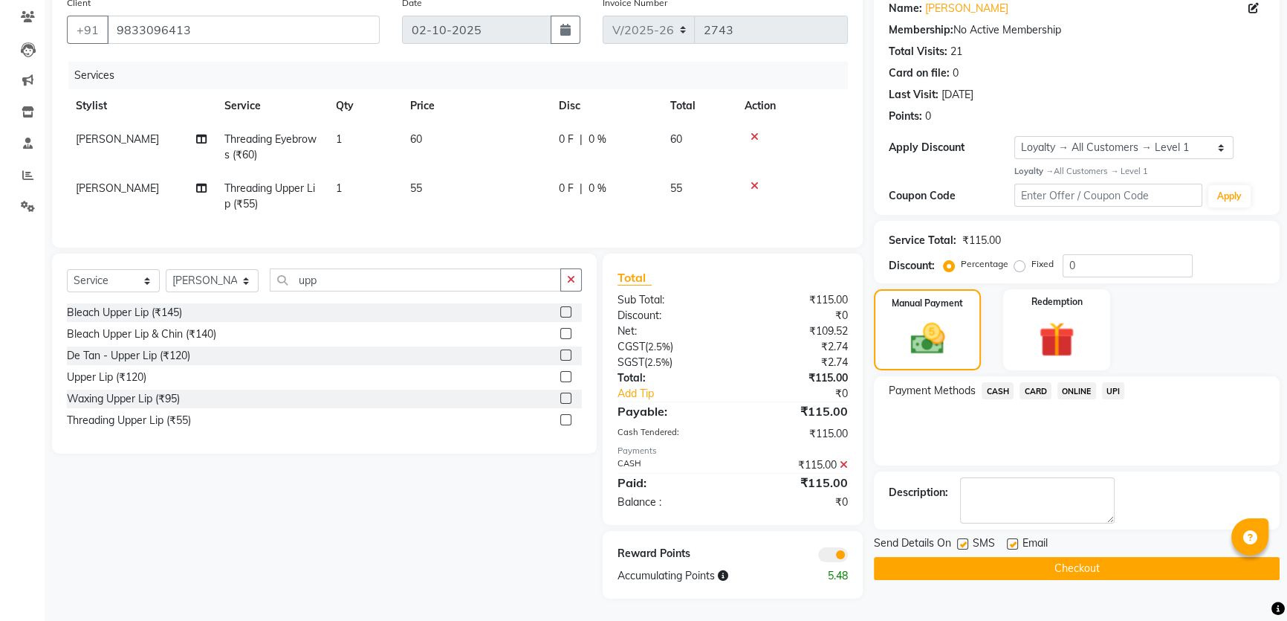
click at [990, 557] on button "Checkout" at bounding box center [1077, 568] width 406 height 23
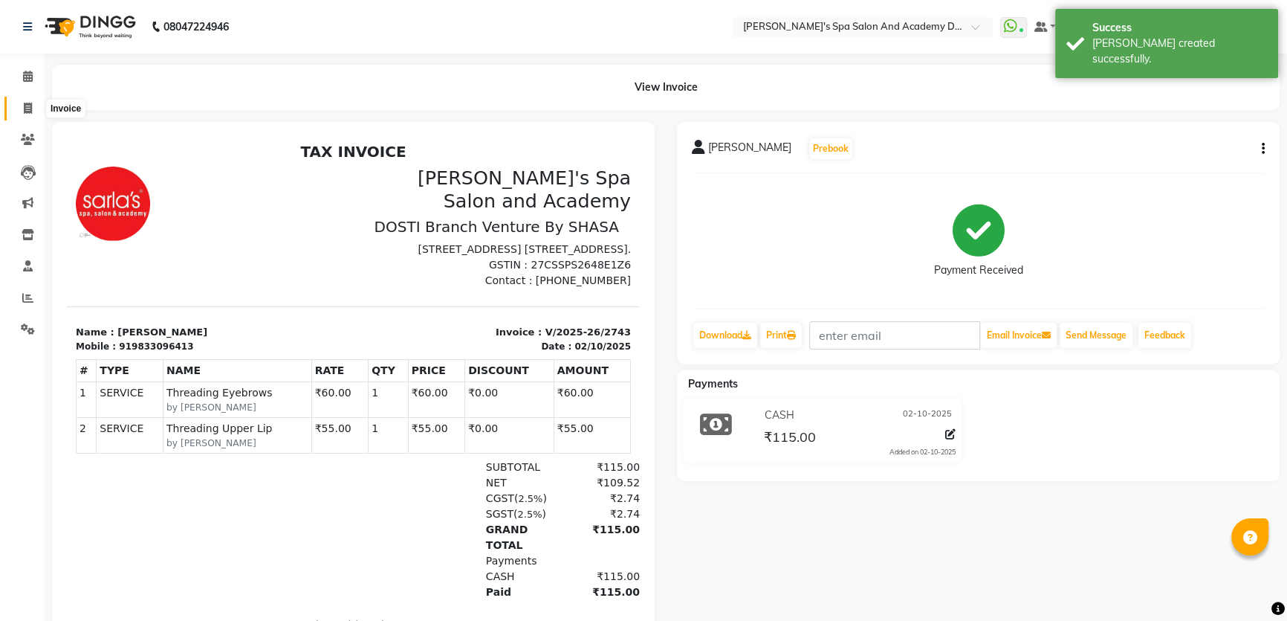
click at [29, 108] on icon at bounding box center [28, 108] width 8 height 11
select select "6316"
select select "service"
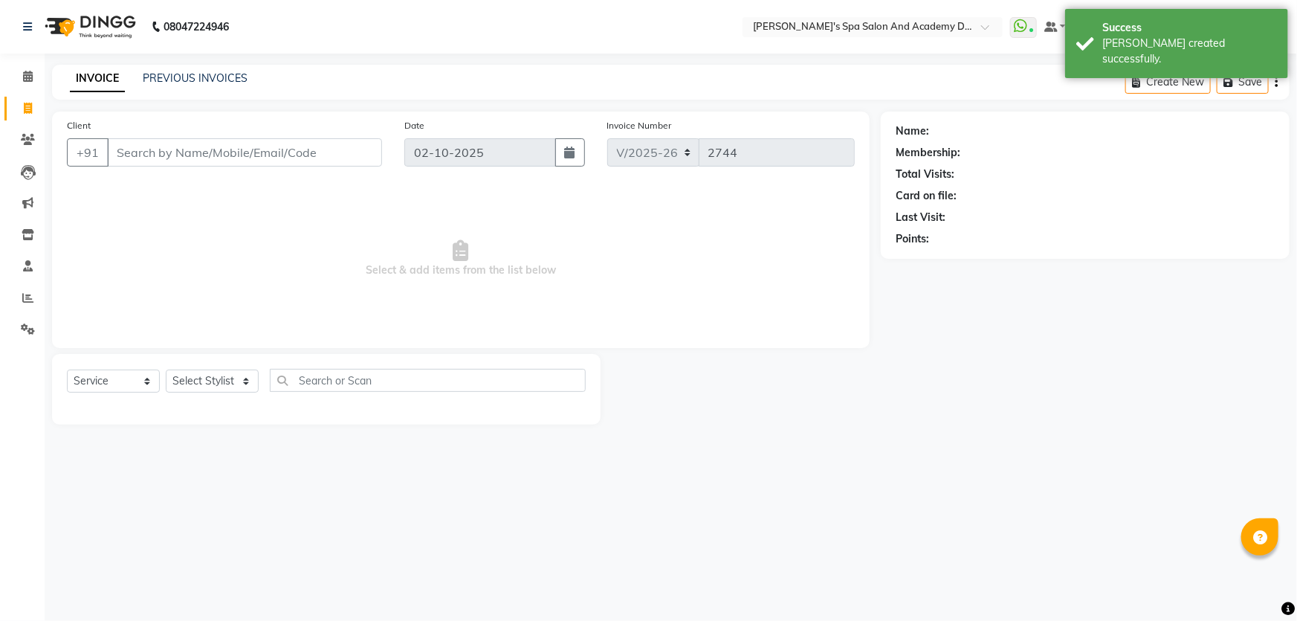
click at [119, 152] on input "Client" at bounding box center [244, 152] width 275 height 28
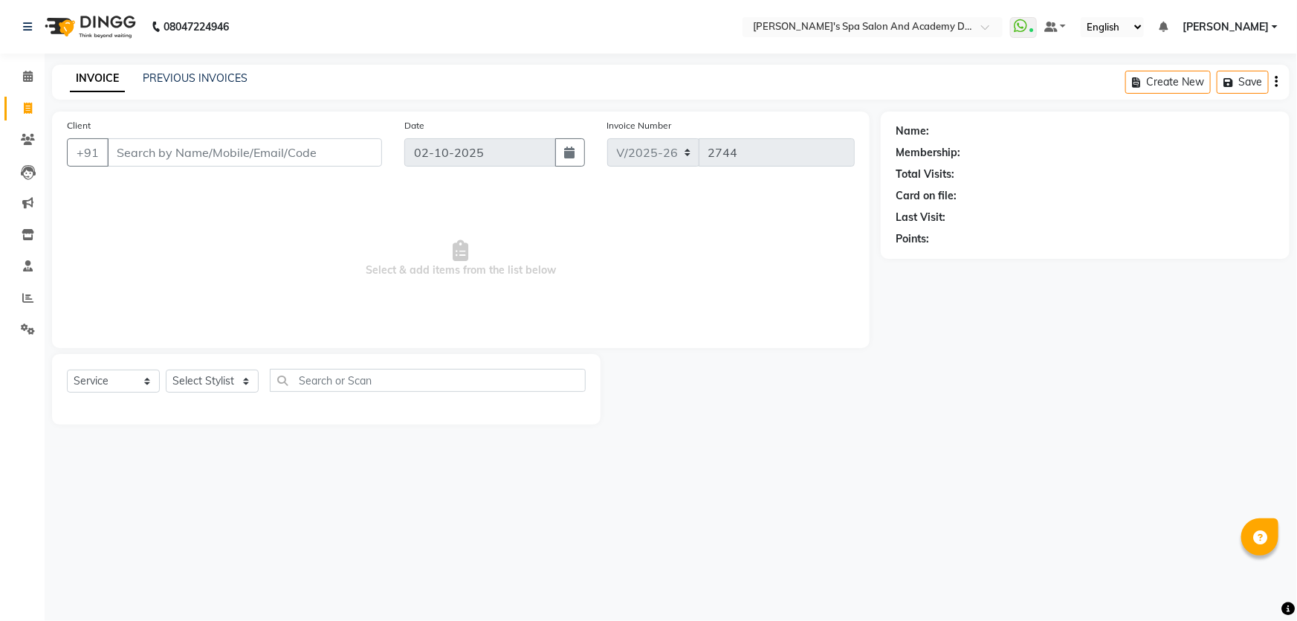
click at [117, 146] on input "Client" at bounding box center [244, 152] width 275 height 28
type input "9819032728"
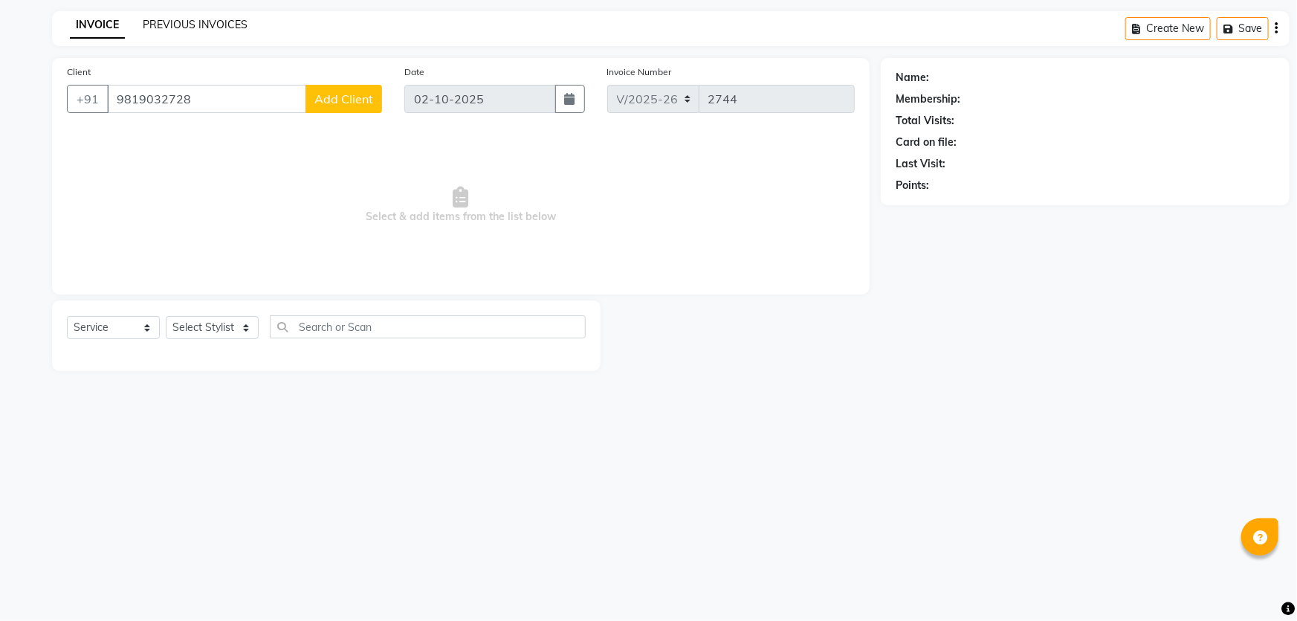
click at [177, 20] on link "PREVIOUS INVOICES" at bounding box center [195, 24] width 105 height 13
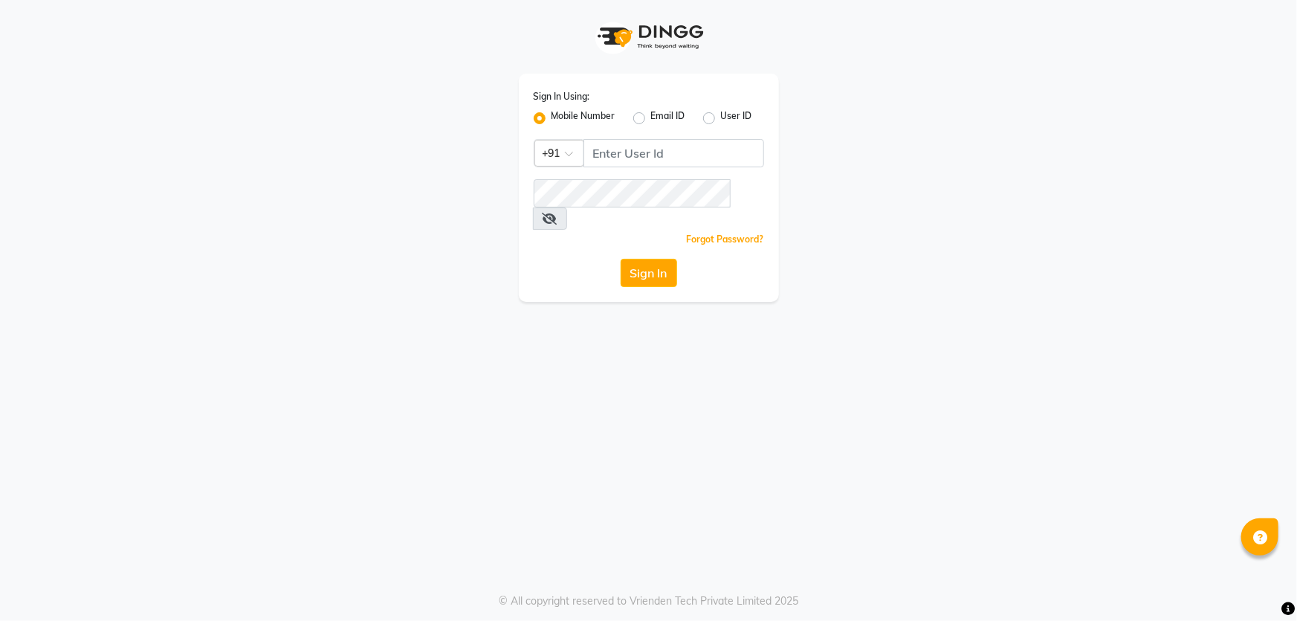
click at [651, 119] on label "Email ID" at bounding box center [668, 118] width 34 height 18
click at [651, 119] on input "Email ID" at bounding box center [656, 114] width 10 height 10
radio input "true"
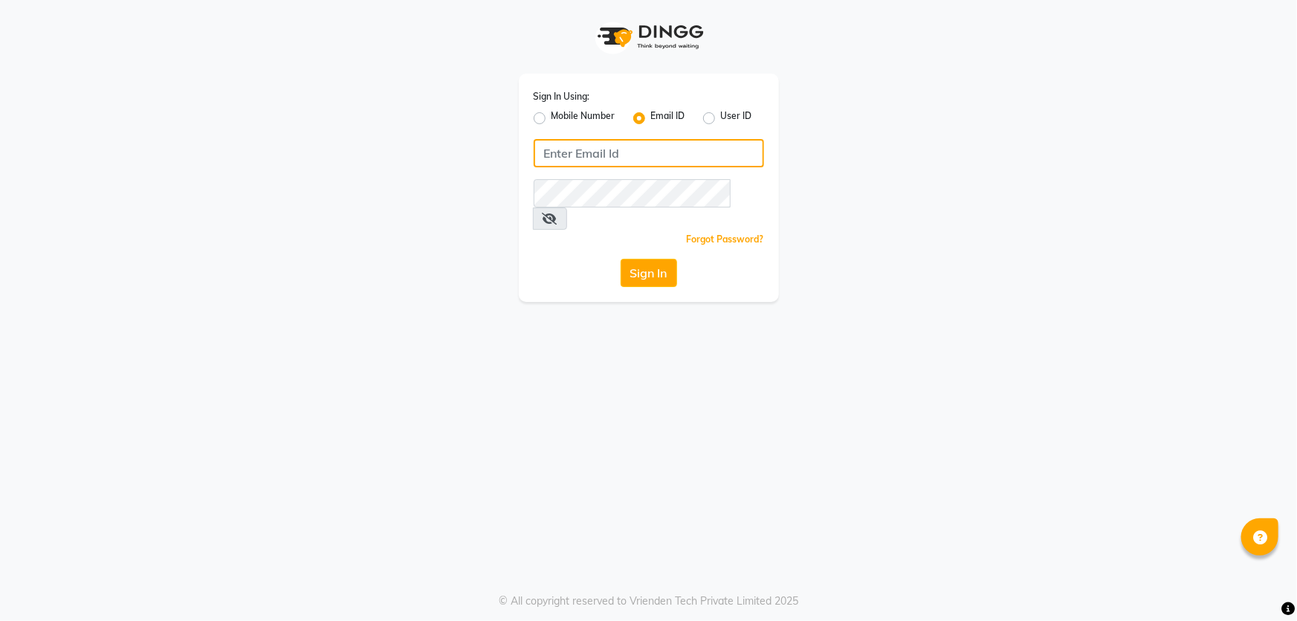
click at [633, 161] on input "Username" at bounding box center [649, 153] width 230 height 28
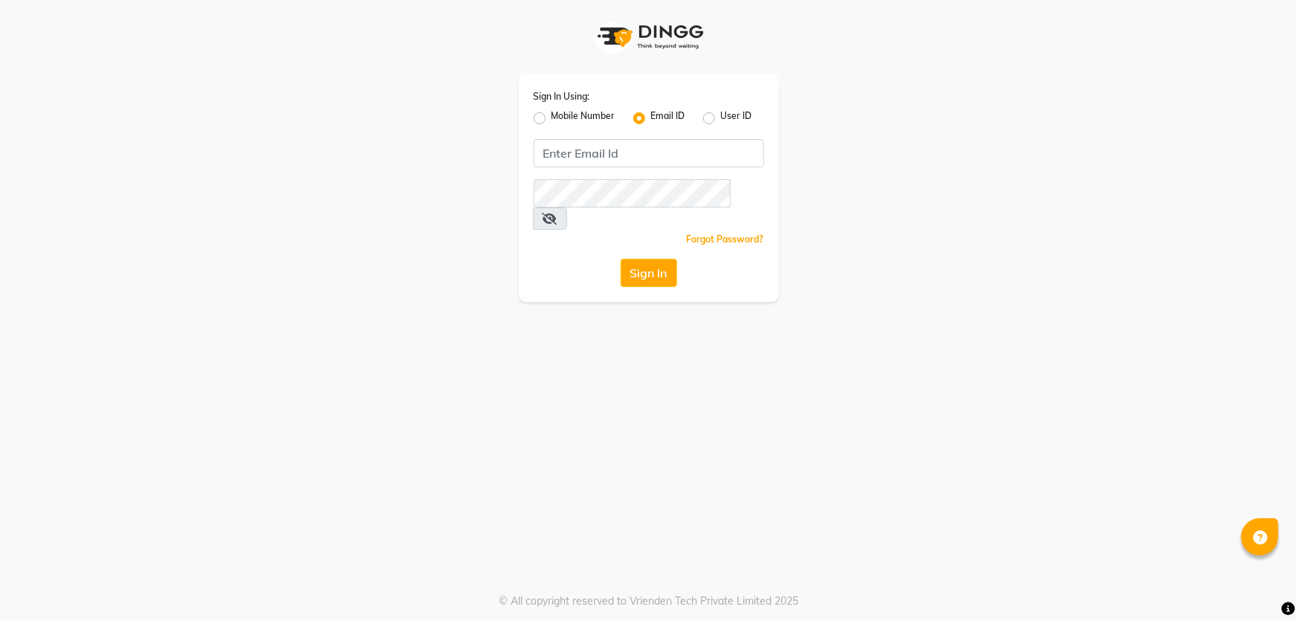
click at [551, 120] on label "Mobile Number" at bounding box center [583, 118] width 64 height 18
click at [551, 119] on input "Mobile Number" at bounding box center [556, 114] width 10 height 10
radio input "true"
radio input "false"
click at [616, 152] on input "Username" at bounding box center [673, 153] width 181 height 28
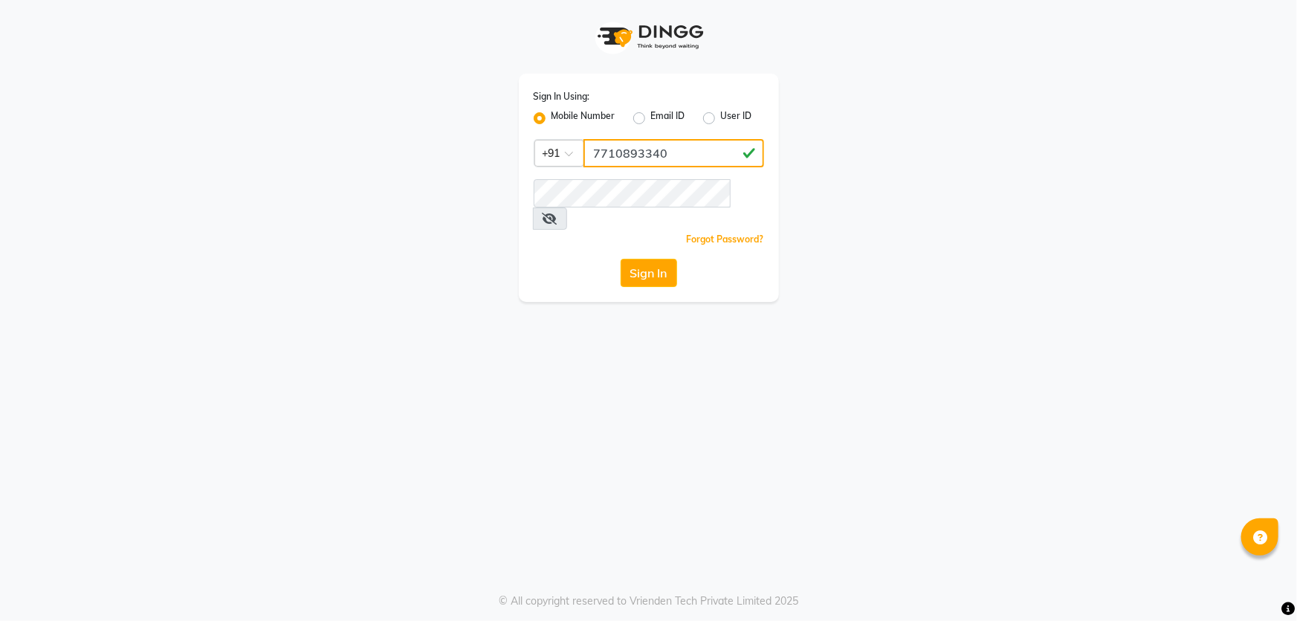
type input "7710893340"
drag, startPoint x: 297, startPoint y: 346, endPoint x: 308, endPoint y: 340, distance: 11.6
click at [297, 346] on div "Sign In Using: Mobile Number Email ID User ID Country Code × +91 7710893340 Rem…" at bounding box center [648, 310] width 1297 height 621
click at [621, 259] on button "Sign In" at bounding box center [649, 273] width 56 height 28
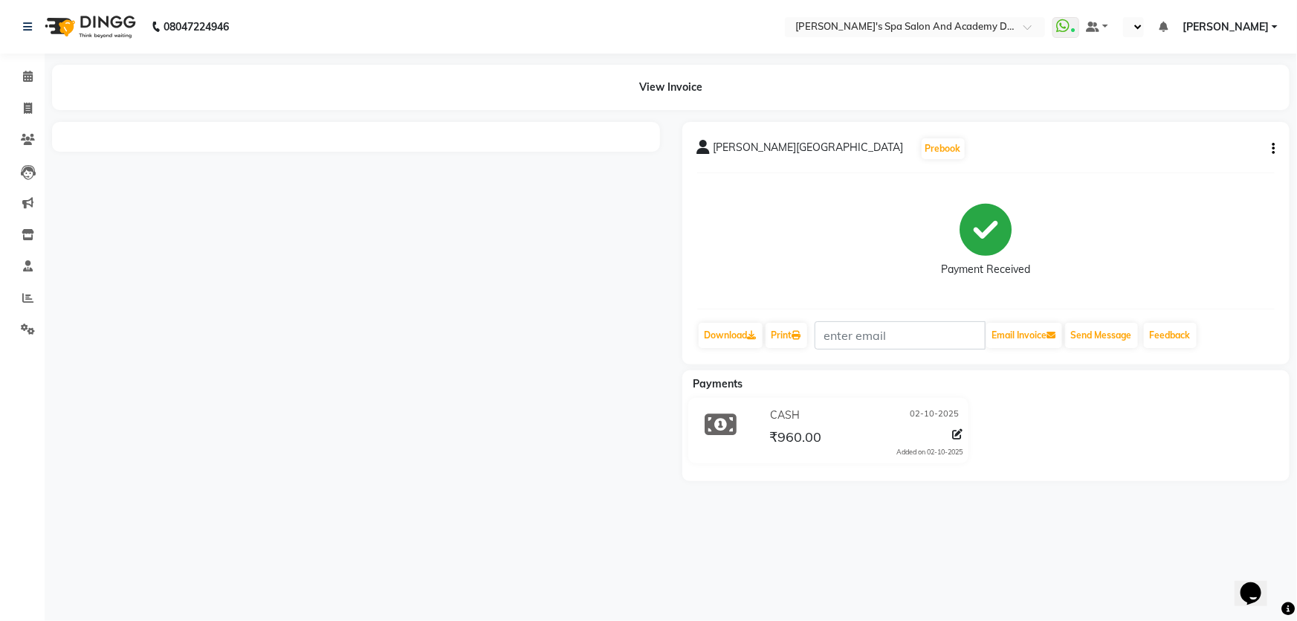
select select "en"
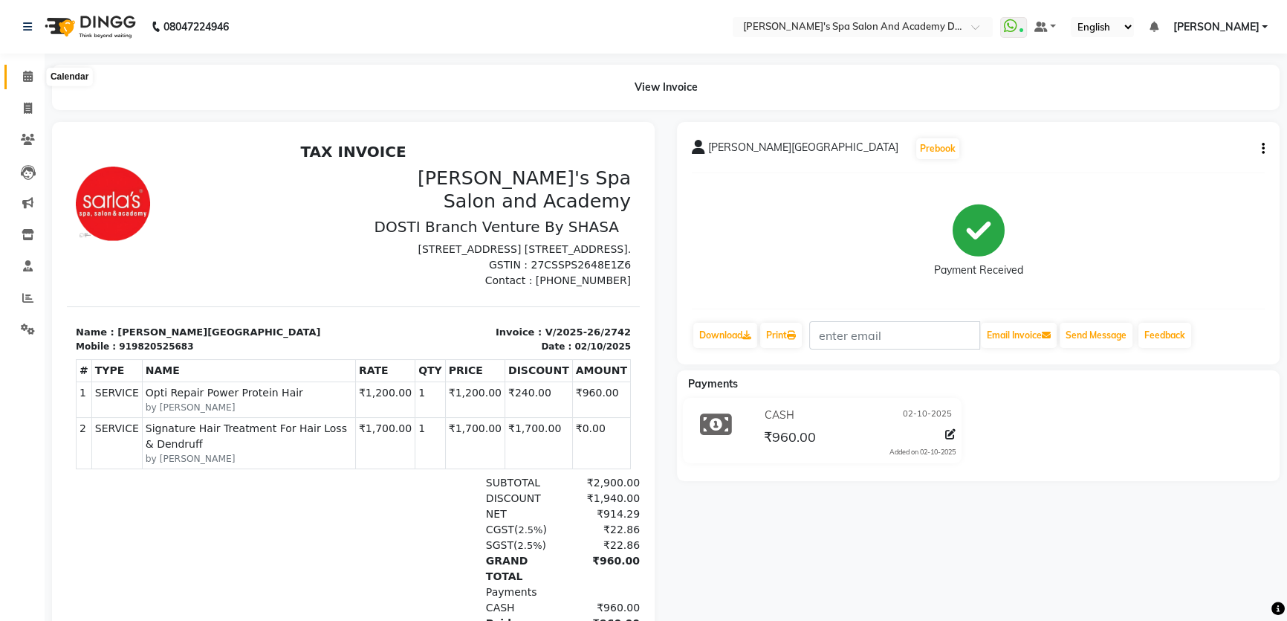
click at [29, 76] on icon at bounding box center [28, 76] width 10 height 11
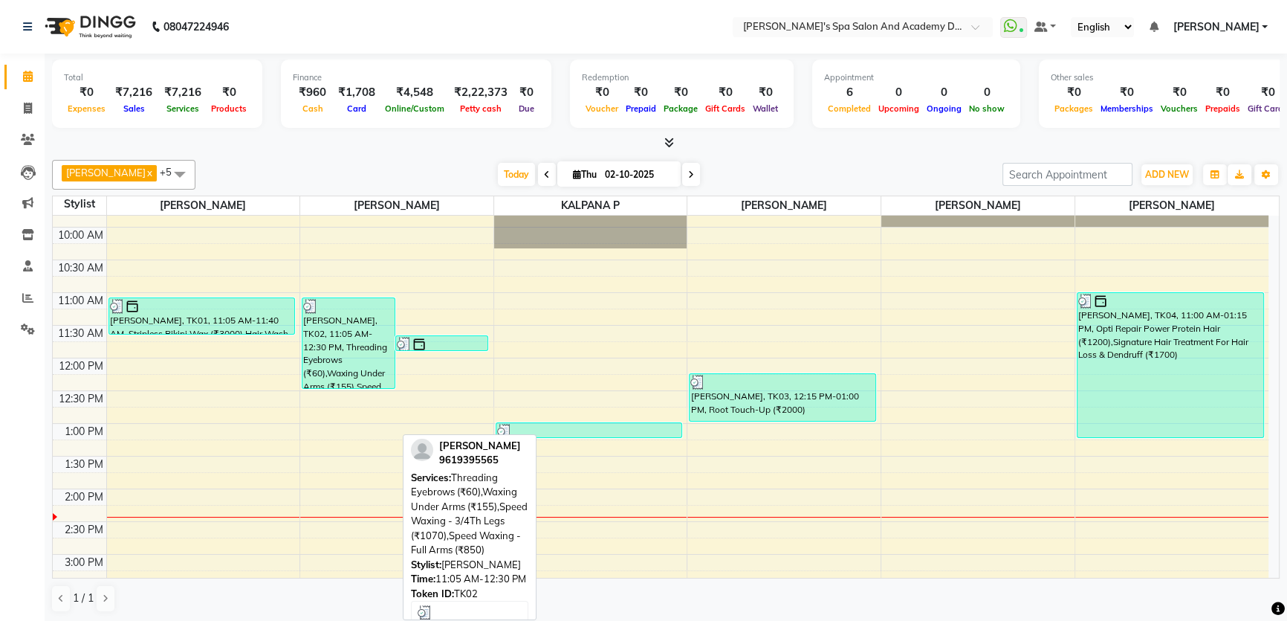
scroll to position [135, 0]
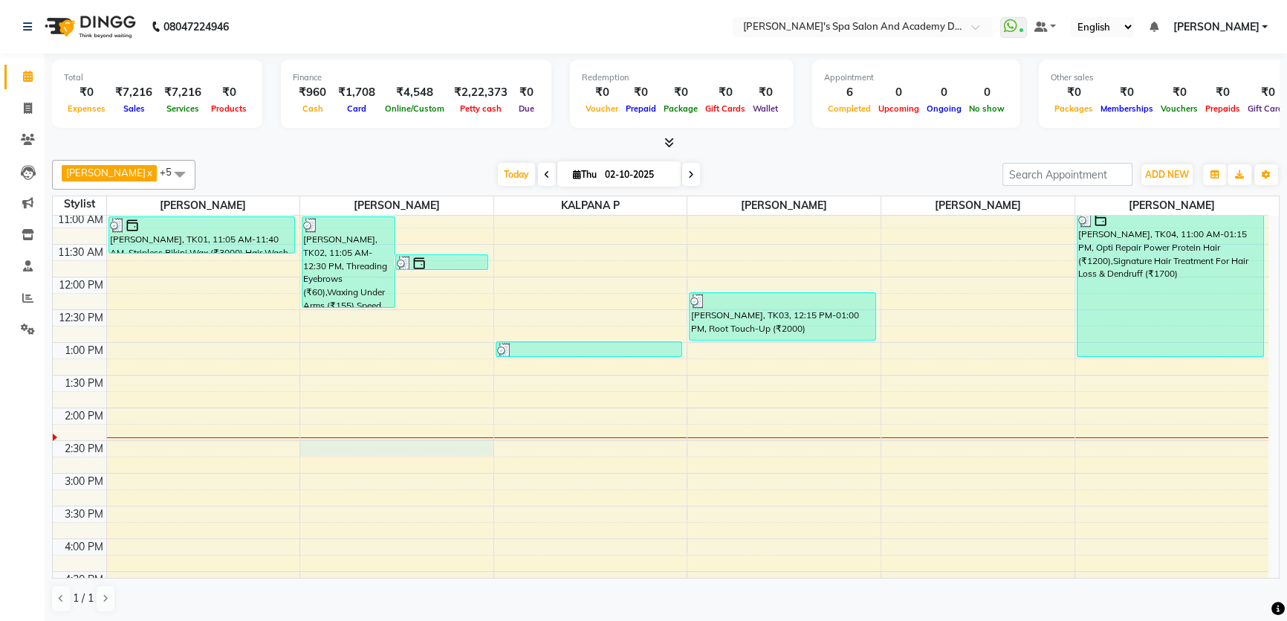
click at [337, 445] on div "9:00 AM 9:30 AM 10:00 AM 10:30 AM 11:00 AM 11:30 AM 12:00 PM 12:30 PM 1:00 PM 1…" at bounding box center [661, 473] width 1216 height 784
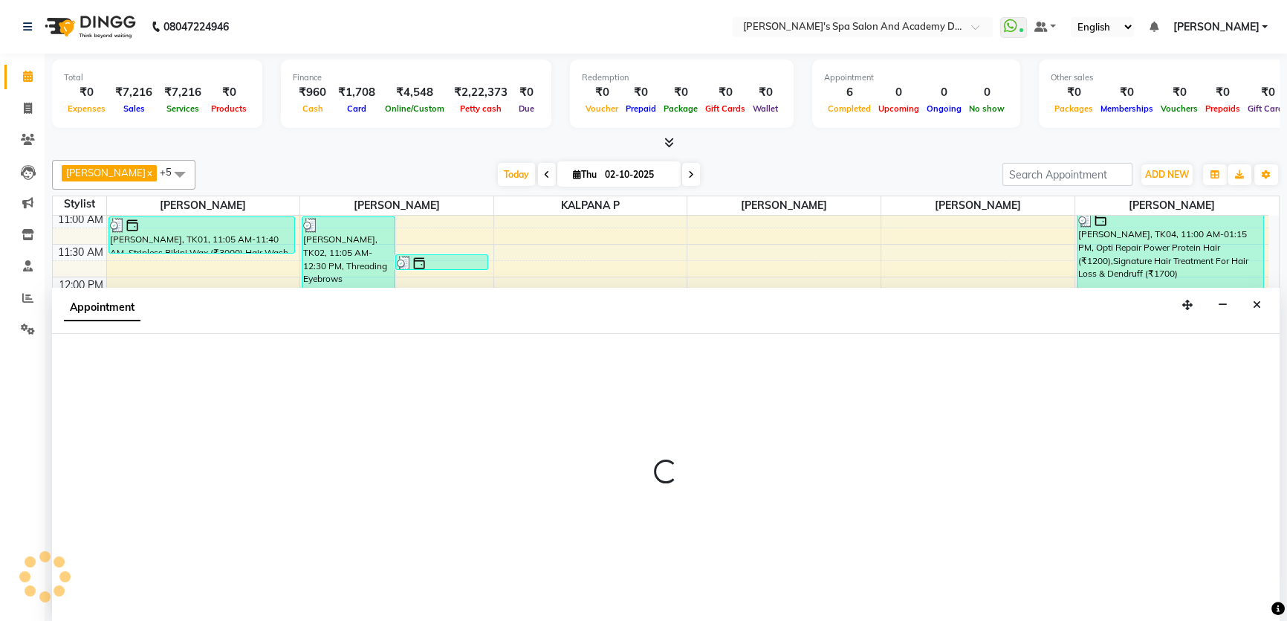
scroll to position [0, 0]
select select "47360"
select select "tentative"
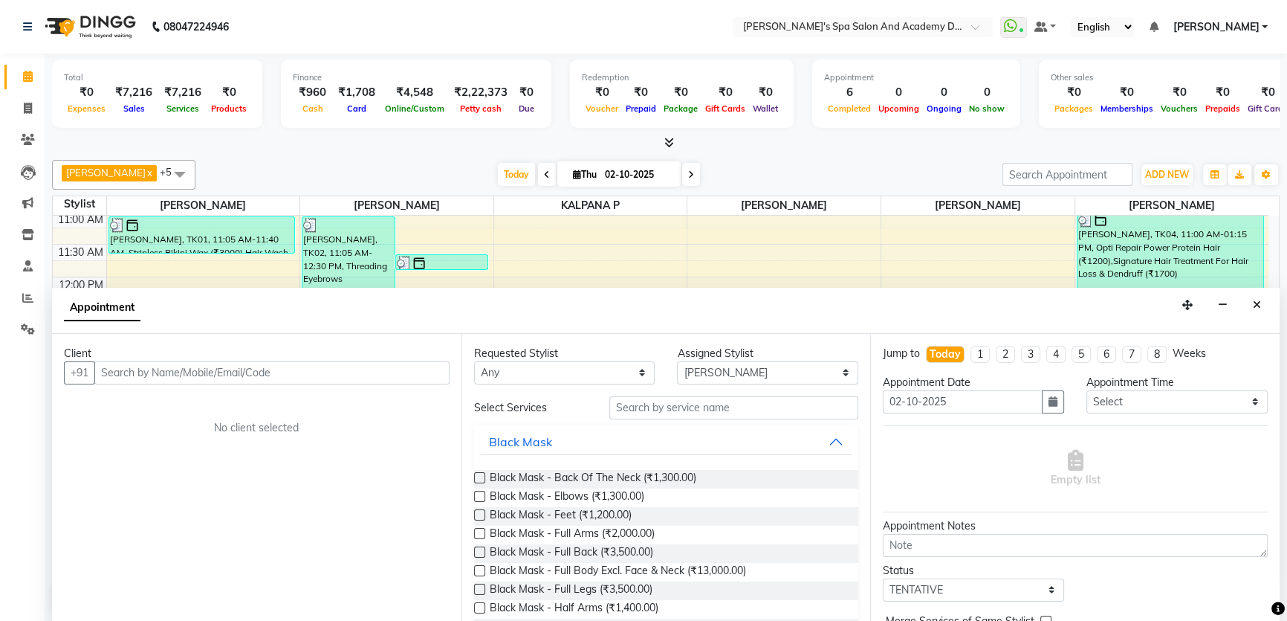
click at [253, 372] on input "text" at bounding box center [271, 372] width 355 height 23
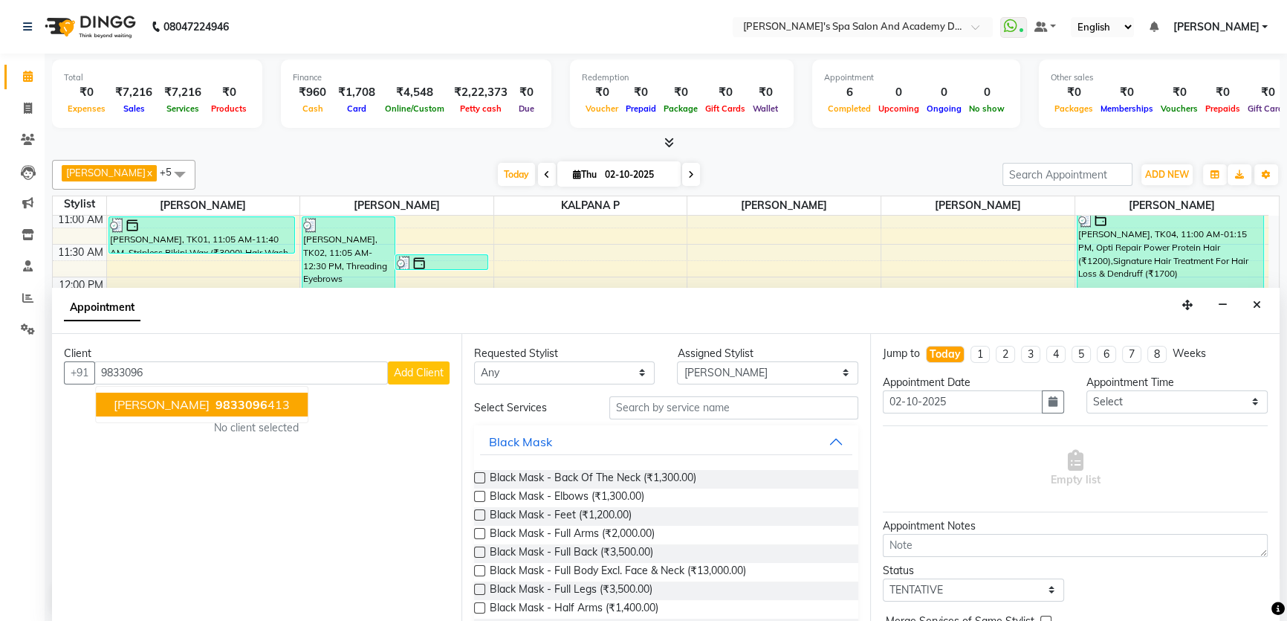
click at [177, 409] on button "[PERSON_NAME] 9833096 413" at bounding box center [202, 404] width 212 height 24
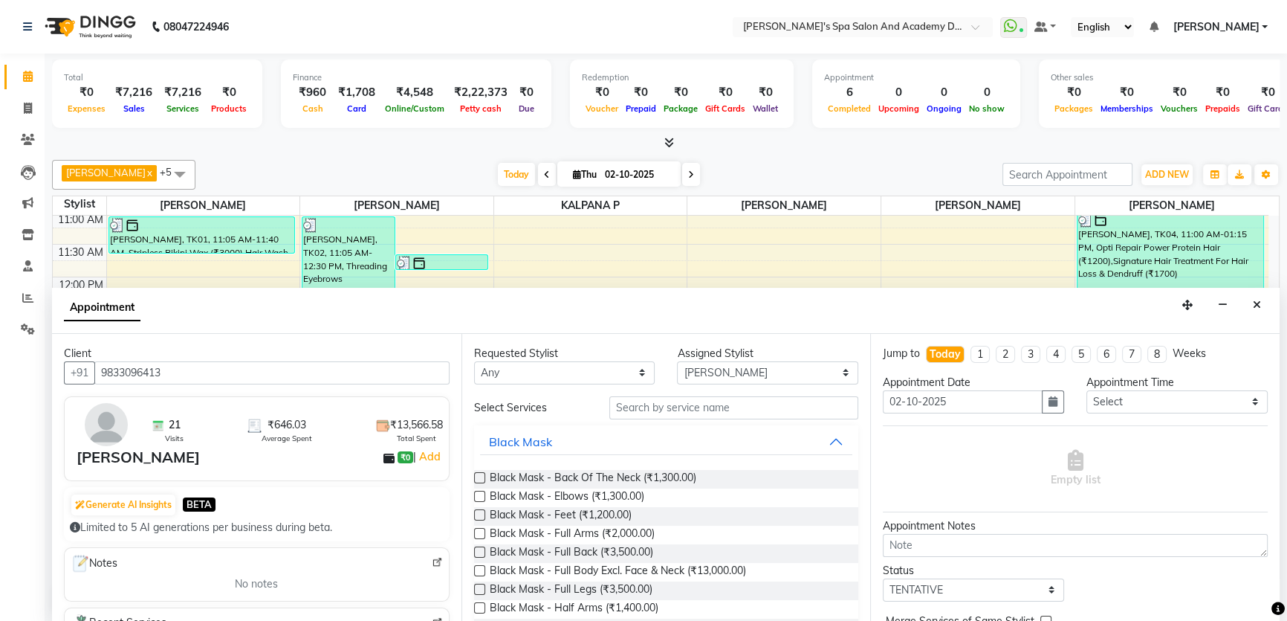
type input "9833096413"
click at [618, 409] on input "text" at bounding box center [733, 407] width 249 height 23
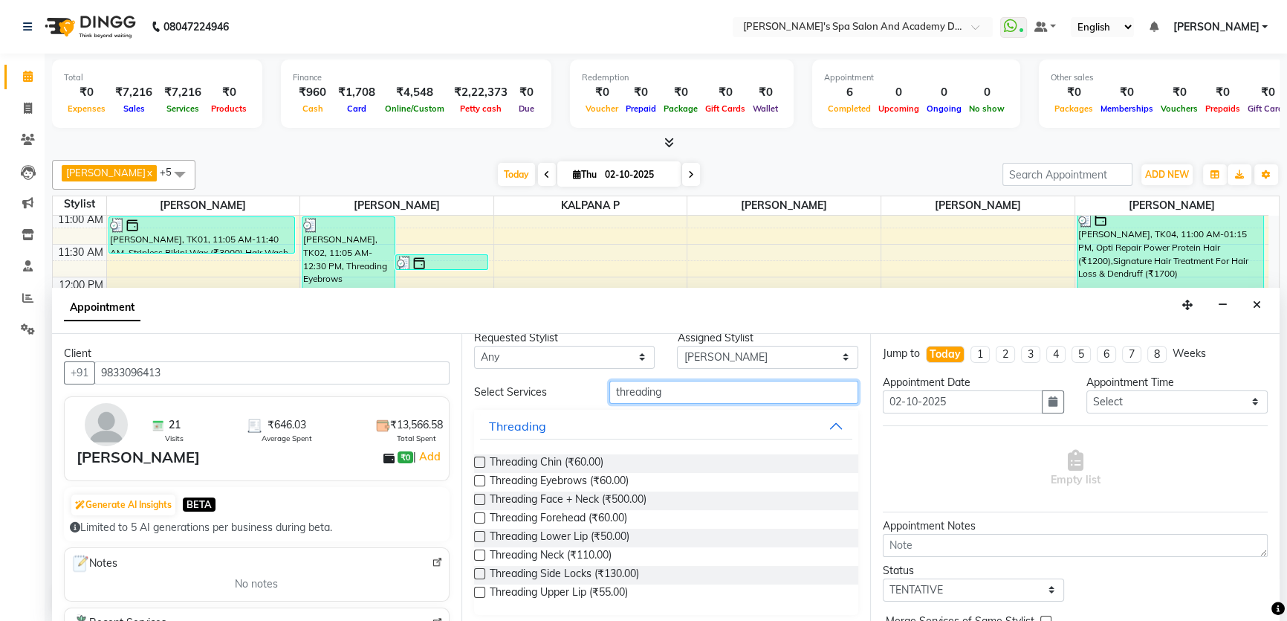
scroll to position [19, 0]
type input "threading"
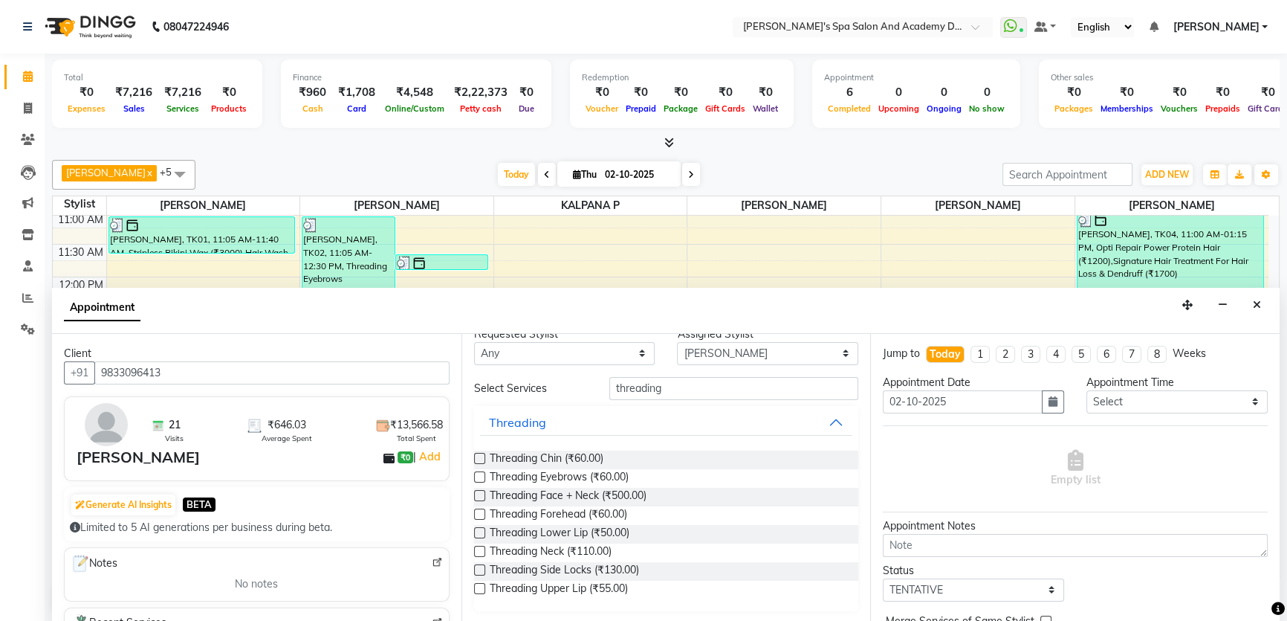
click at [479, 476] on label at bounding box center [479, 476] width 11 height 11
click at [479, 476] on input "checkbox" at bounding box center [479, 478] width 10 height 10
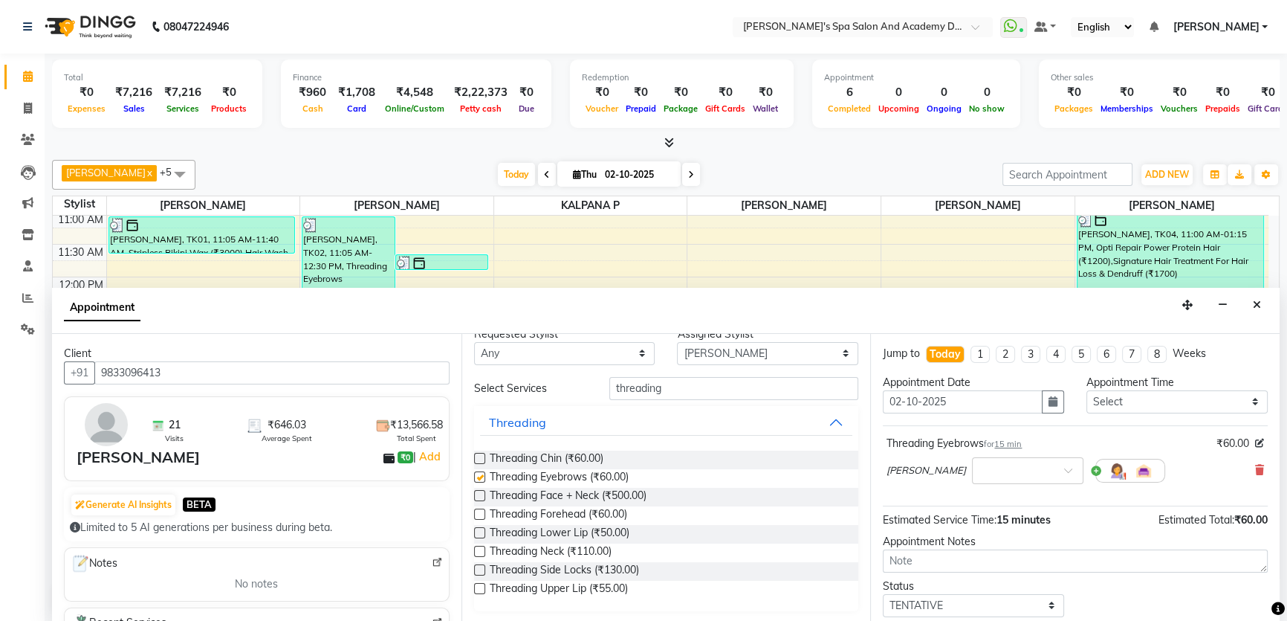
checkbox input "false"
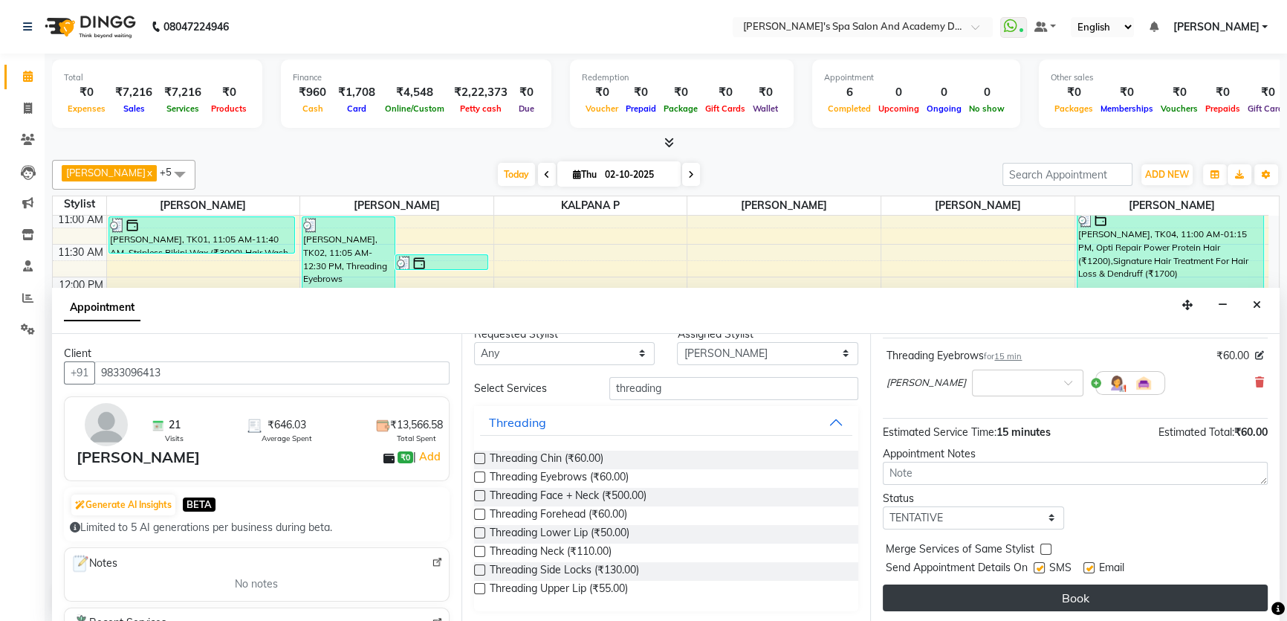
click at [1055, 594] on button "Book" at bounding box center [1075, 597] width 385 height 27
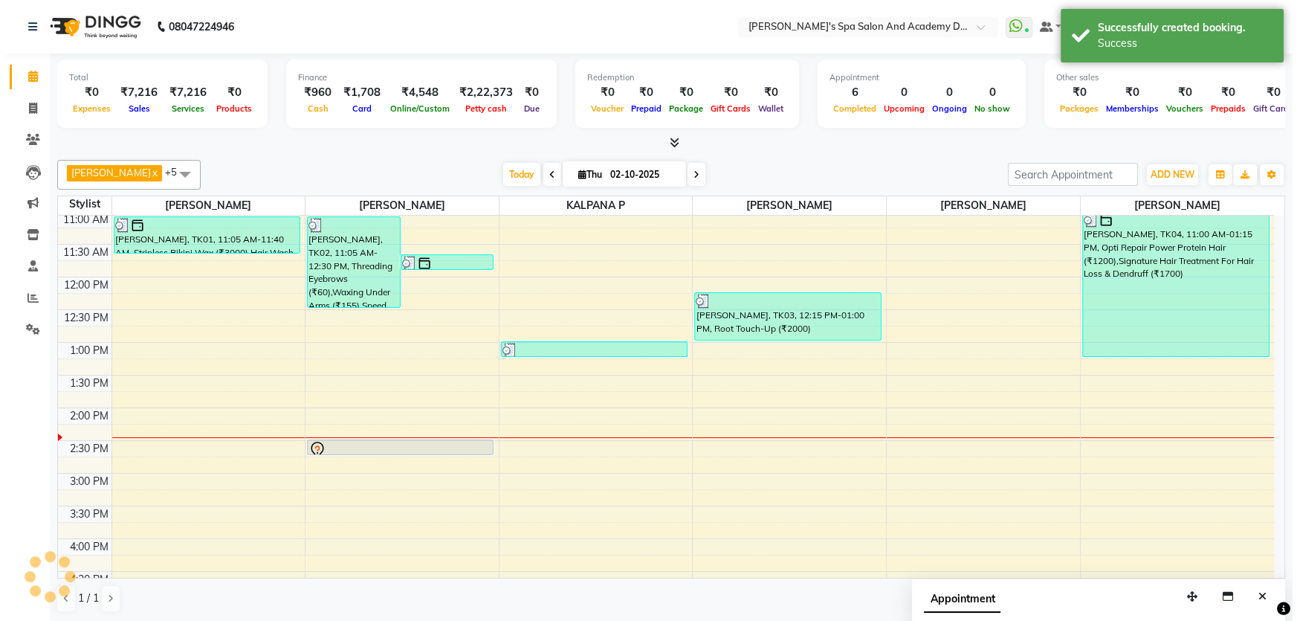
scroll to position [0, 0]
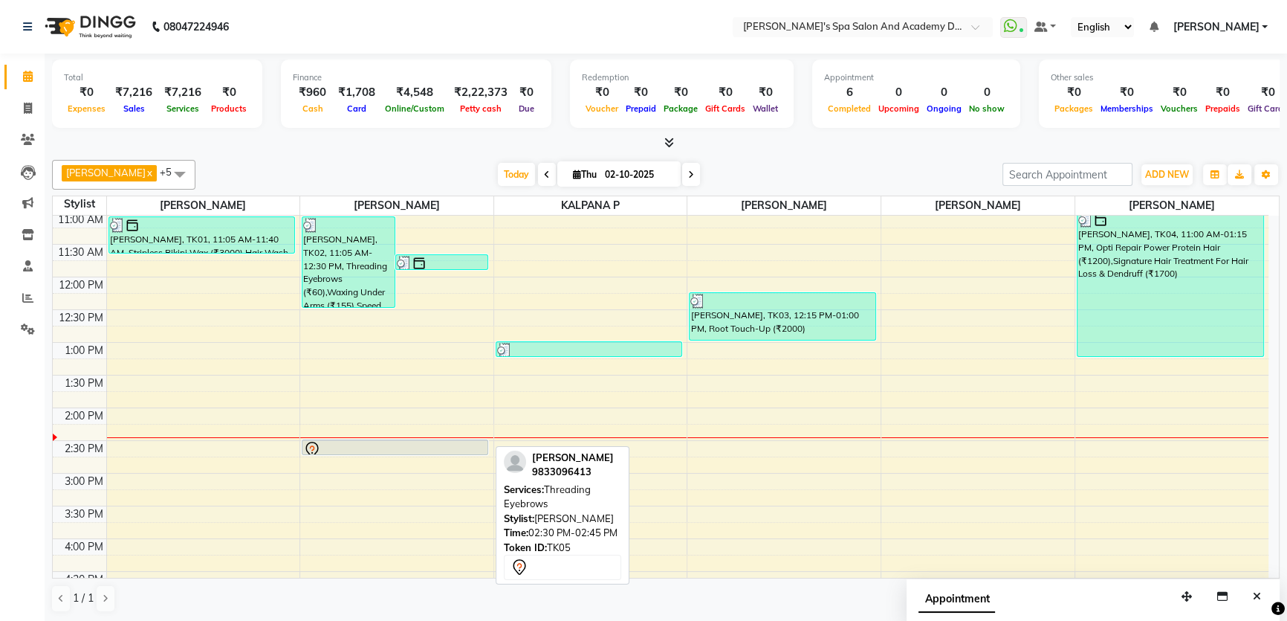
click at [434, 443] on div at bounding box center [395, 450] width 184 height 18
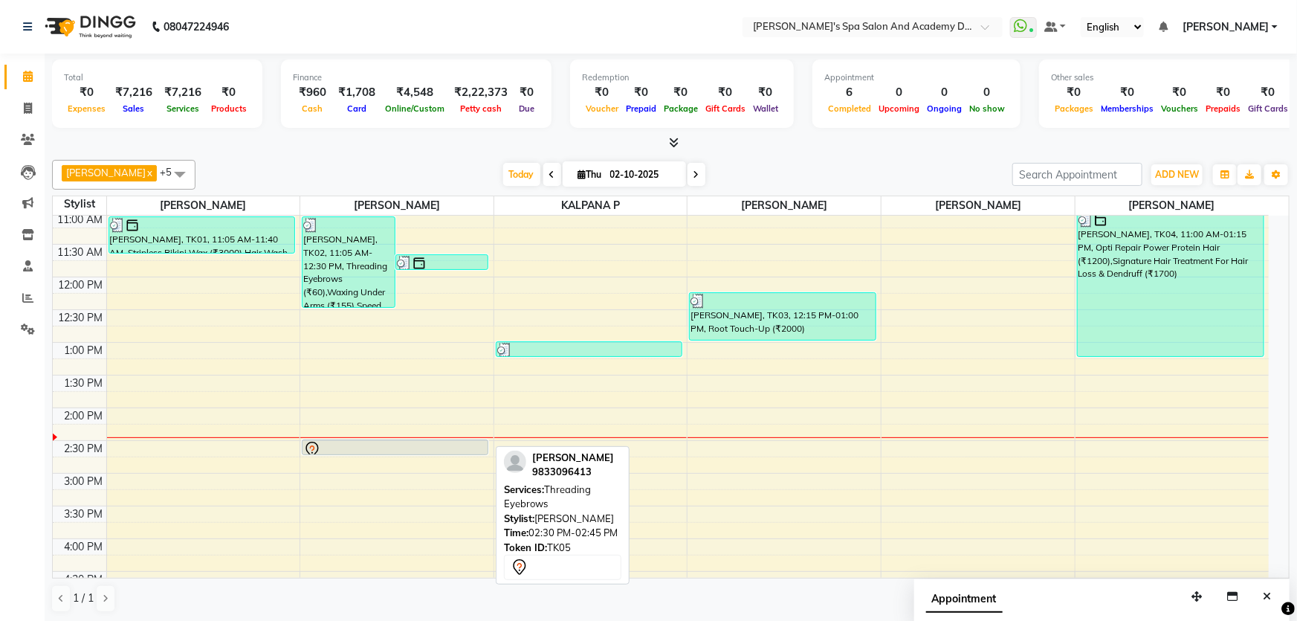
select select "7"
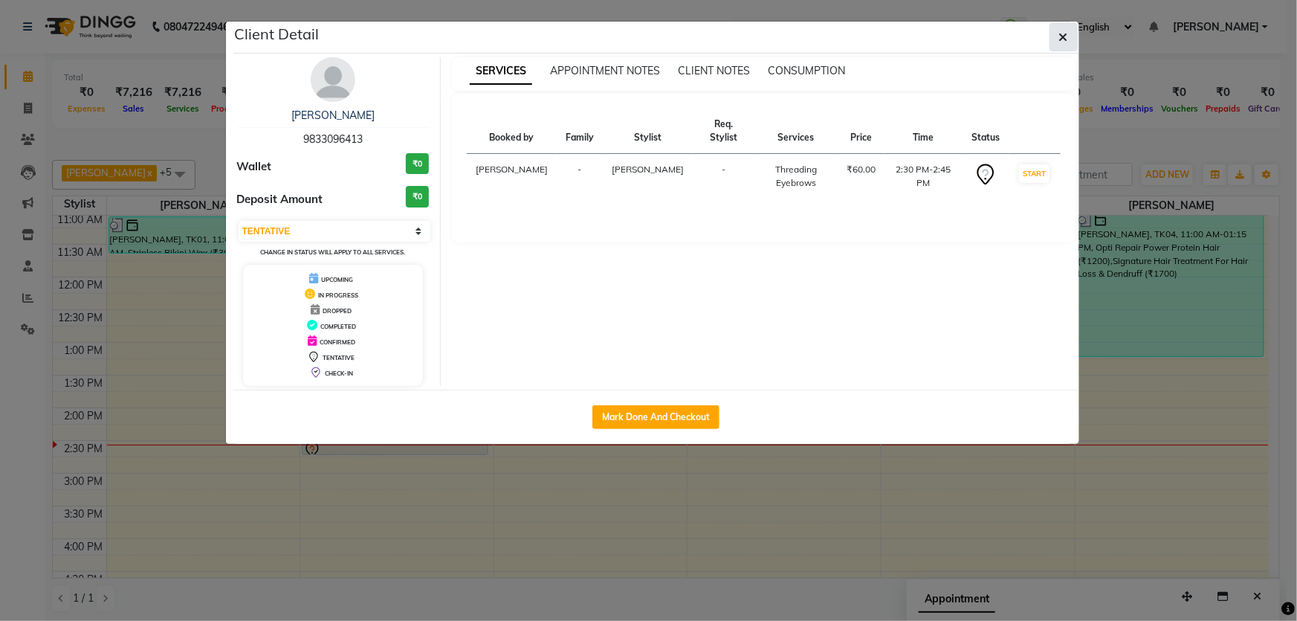
click at [1061, 42] on icon "button" at bounding box center [1063, 37] width 9 height 12
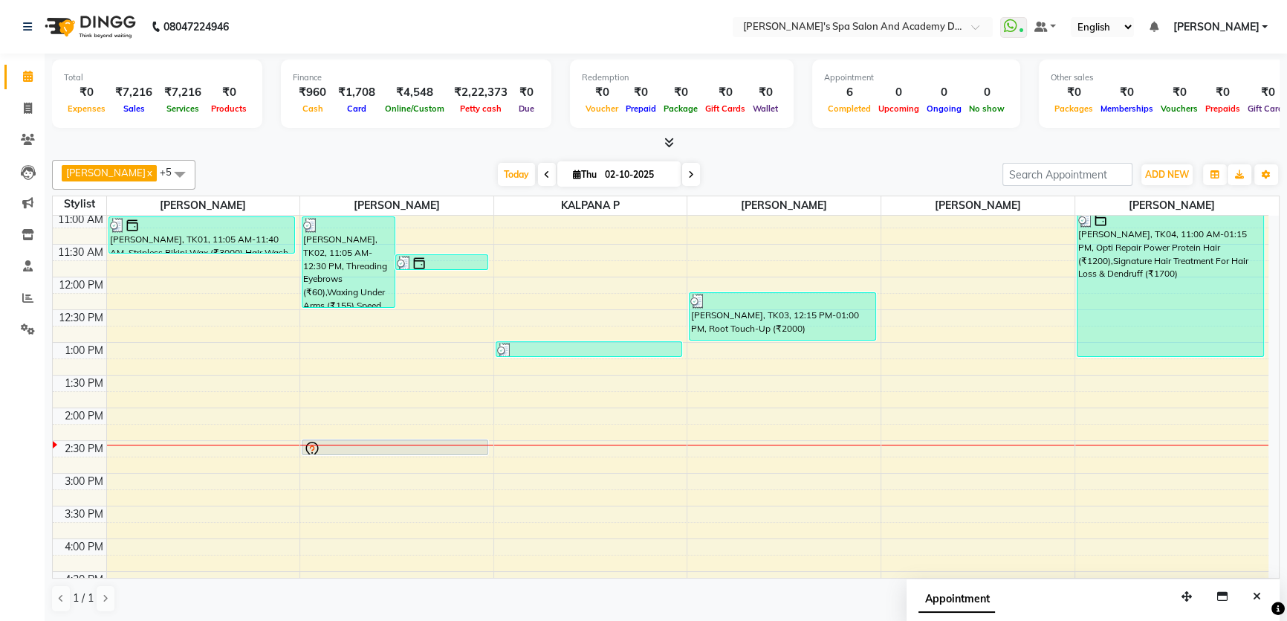
click at [1263, 22] on link "[PERSON_NAME]" at bounding box center [1220, 27] width 95 height 16
click at [1187, 98] on link "Sign out" at bounding box center [1192, 102] width 136 height 23
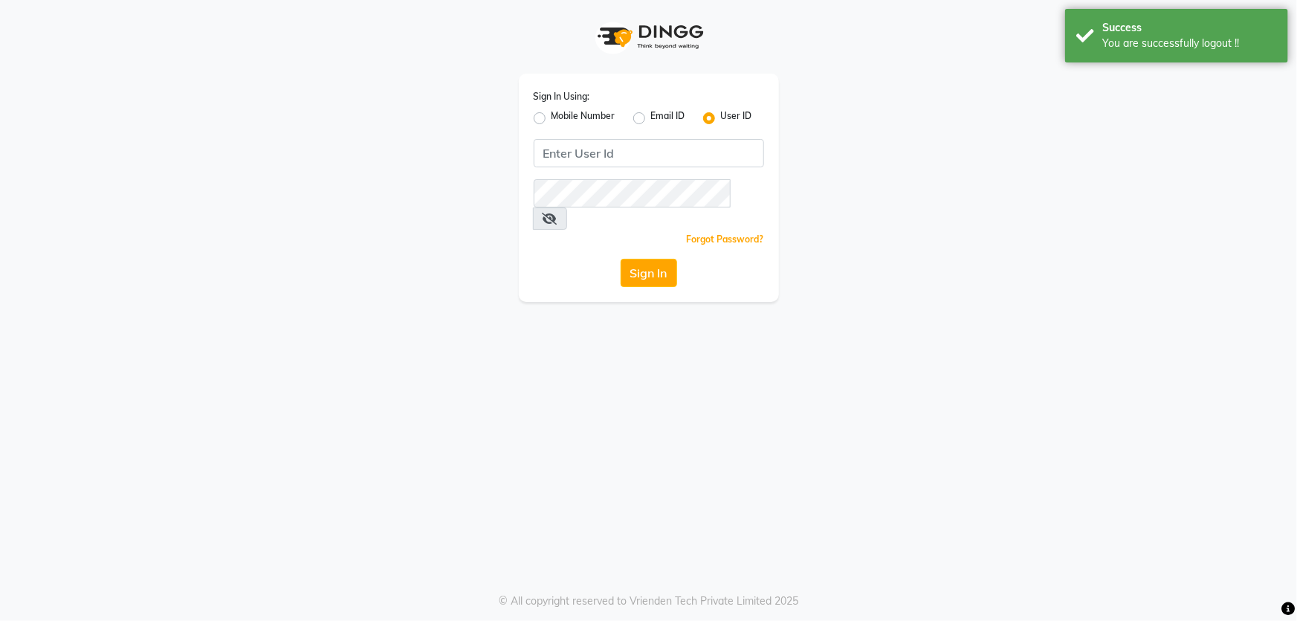
click at [551, 113] on label "Mobile Number" at bounding box center [583, 118] width 64 height 18
click at [551, 113] on input "Mobile Number" at bounding box center [556, 114] width 10 height 10
radio input "true"
radio input "false"
click at [631, 158] on input "Username" at bounding box center [673, 153] width 181 height 28
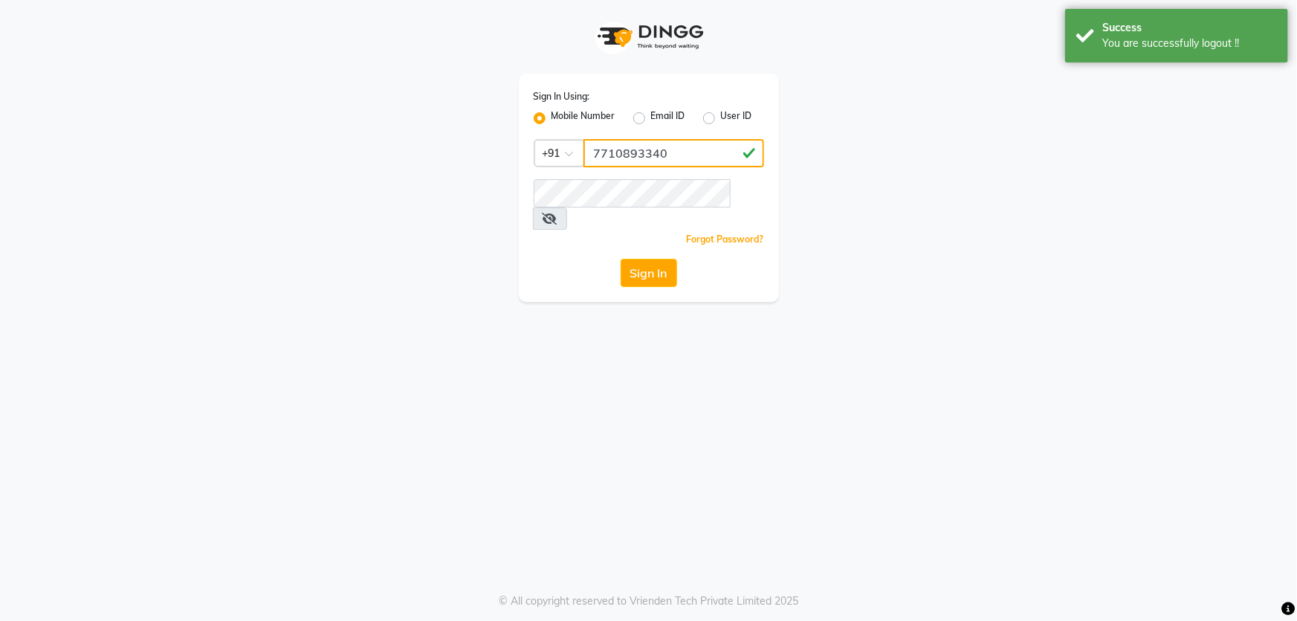
type input "7710893340"
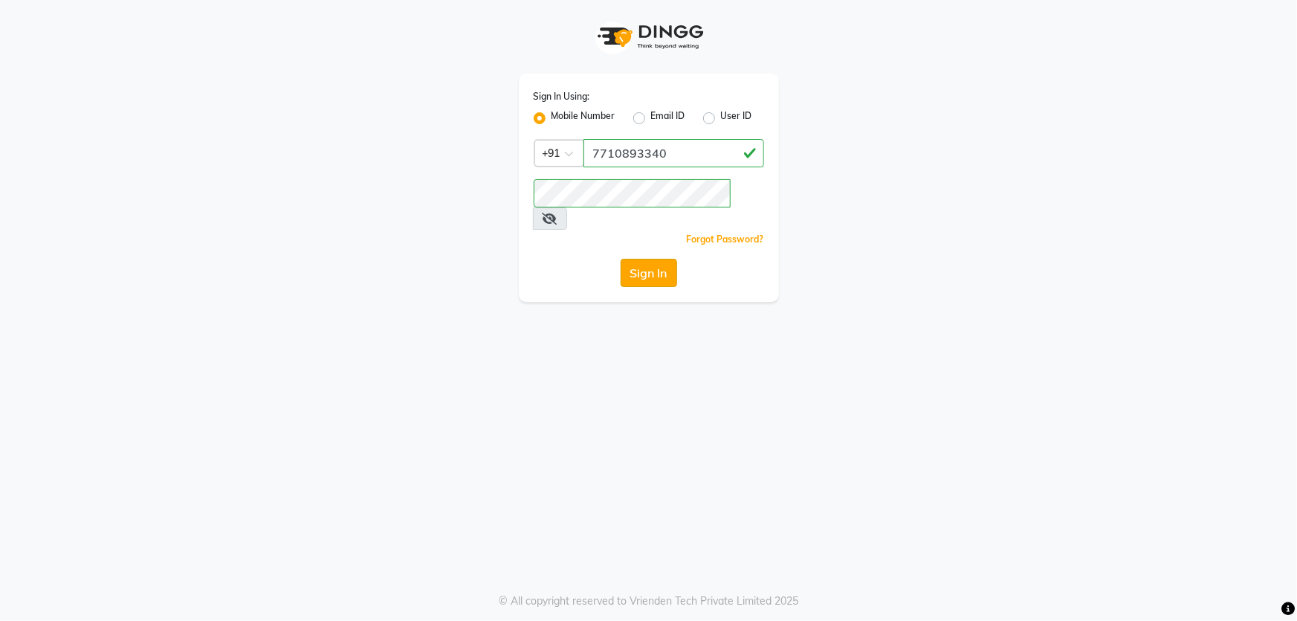
click at [641, 262] on button "Sign In" at bounding box center [649, 273] width 56 height 28
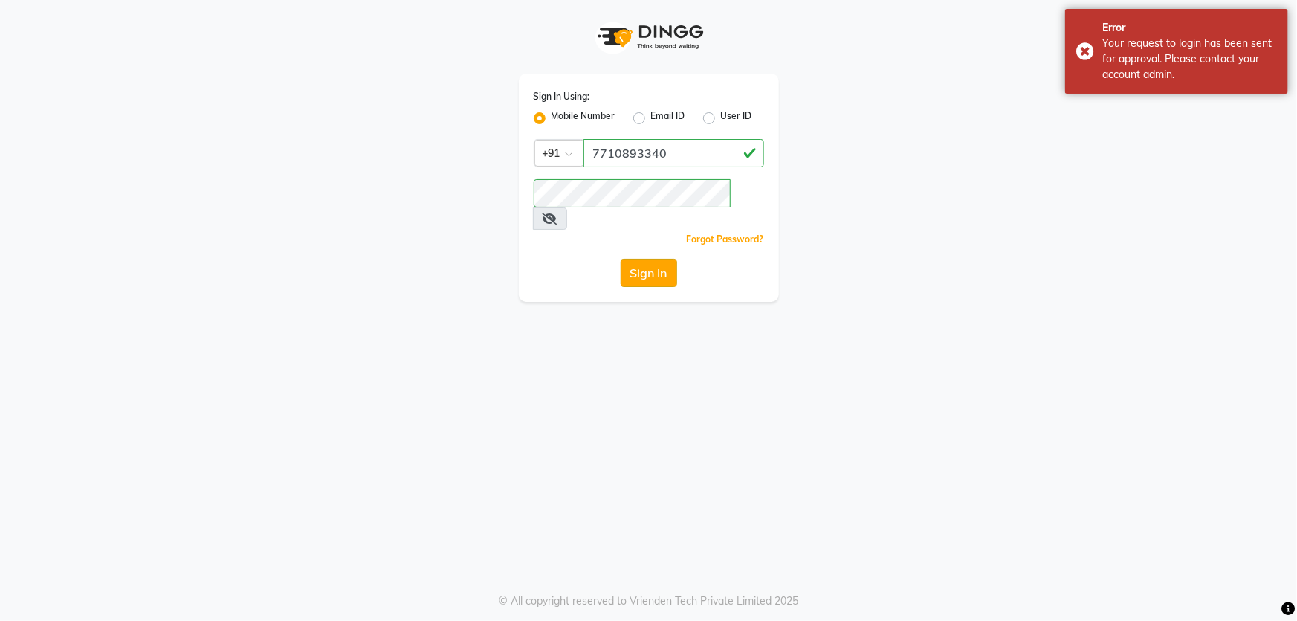
click at [647, 259] on button "Sign In" at bounding box center [649, 273] width 56 height 28
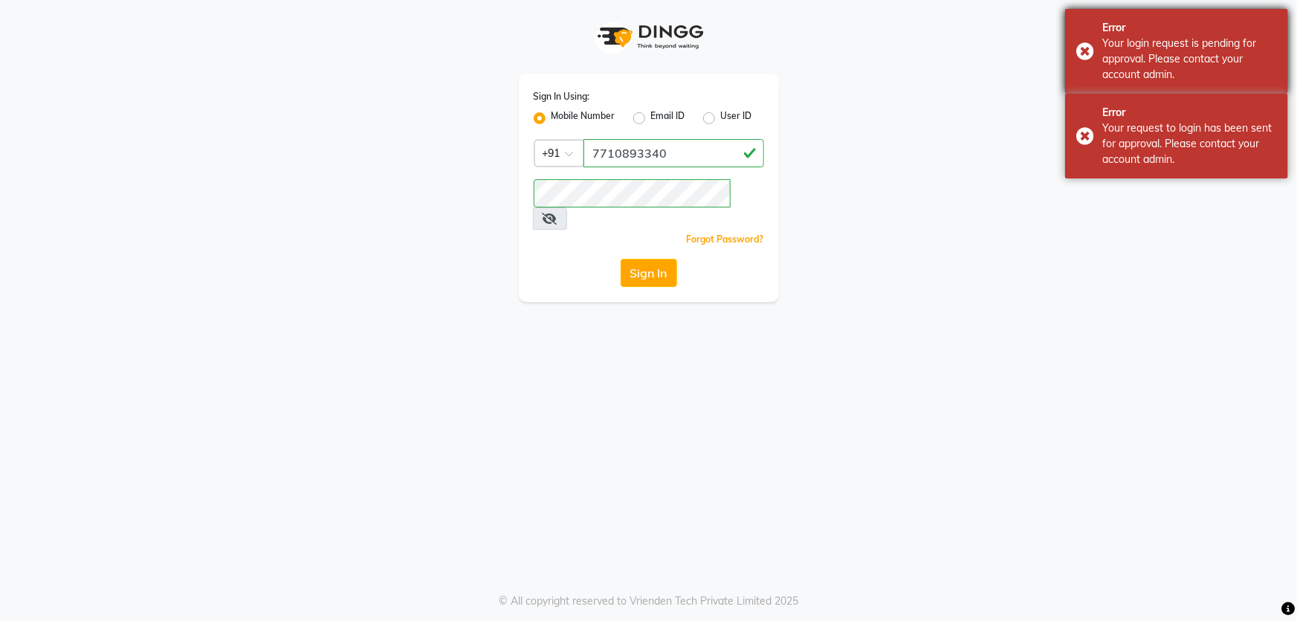
click at [1081, 43] on div "Error Your login request is pending for approval. Please contact your account a…" at bounding box center [1176, 51] width 223 height 85
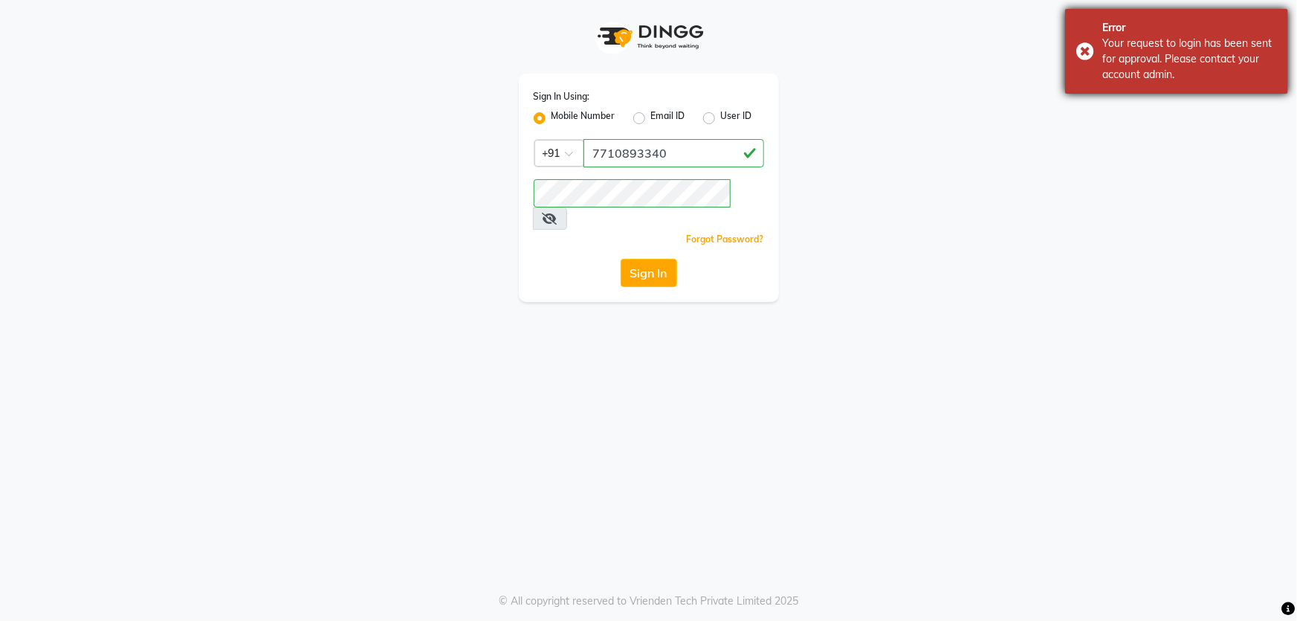
click at [1081, 48] on div "Error Your request to login has been sent for approval. Please contact your acc…" at bounding box center [1176, 51] width 223 height 85
